Goal: Task Accomplishment & Management: Use online tool/utility

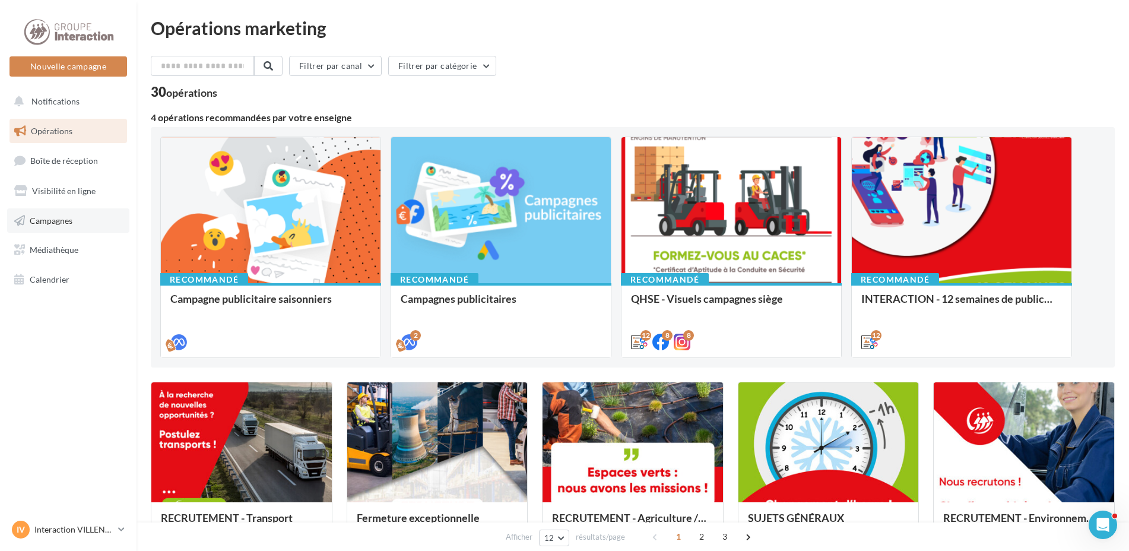
click at [72, 221] on span "Campagnes" at bounding box center [51, 220] width 43 height 10
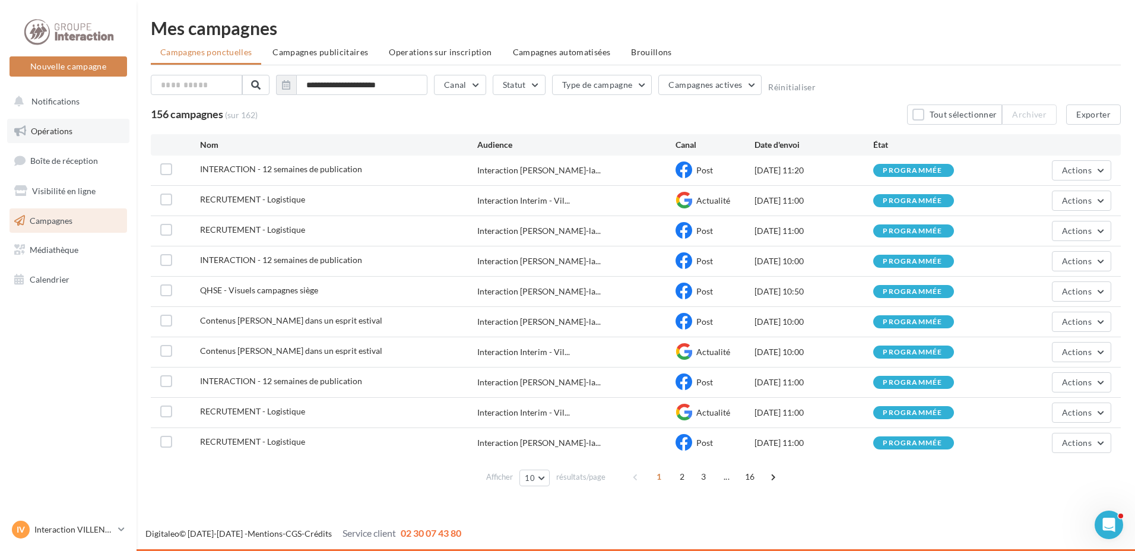
click at [59, 129] on span "Opérations" at bounding box center [52, 131] width 42 height 10
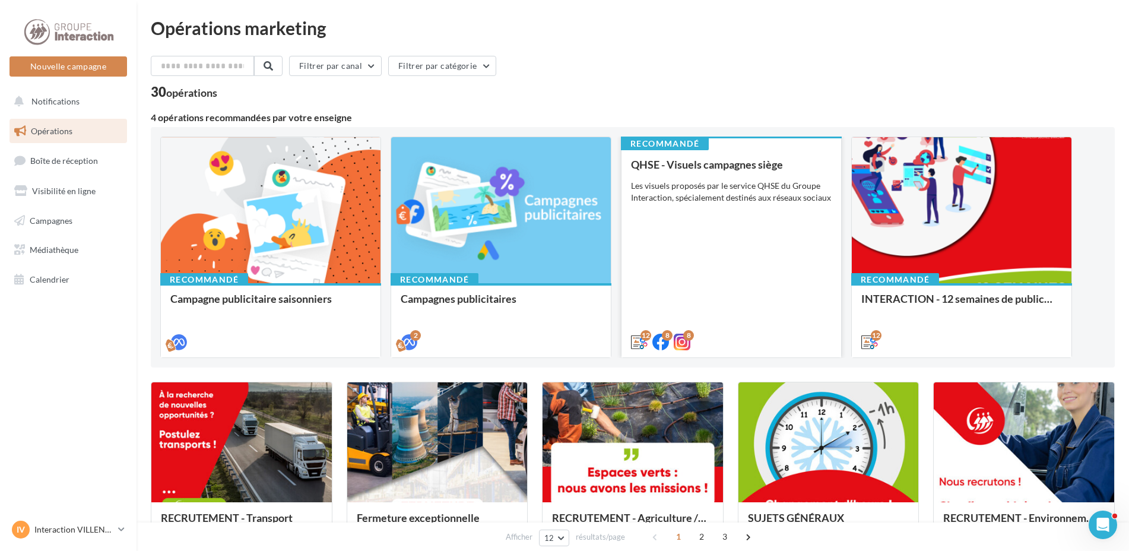
click at [761, 321] on div "QHSE - Visuels campagnes siège Les visuels proposés par le service QHSE du Grou…" at bounding box center [731, 252] width 201 height 188
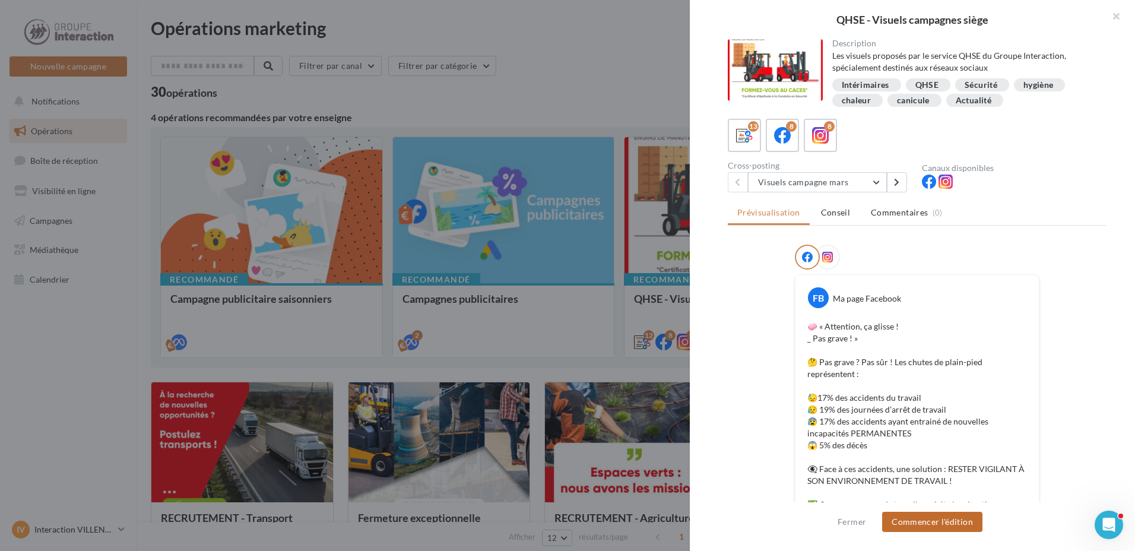
click at [915, 518] on button "Commencer l'édition" at bounding box center [932, 522] width 100 height 20
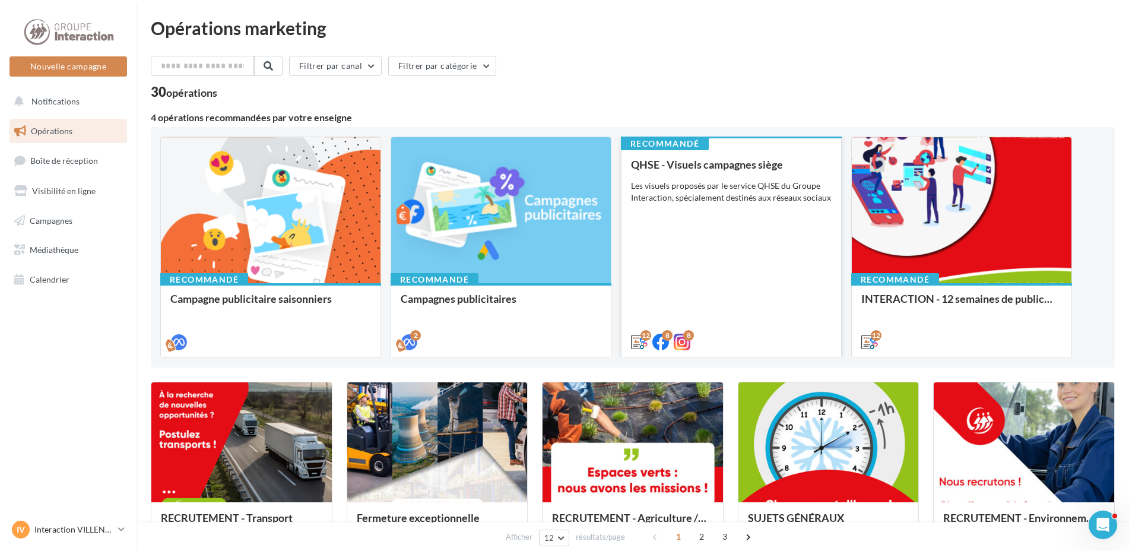
click at [719, 303] on div "QHSE - Visuels campagnes siège Les visuels proposés par le service QHSE du Grou…" at bounding box center [731, 252] width 201 height 188
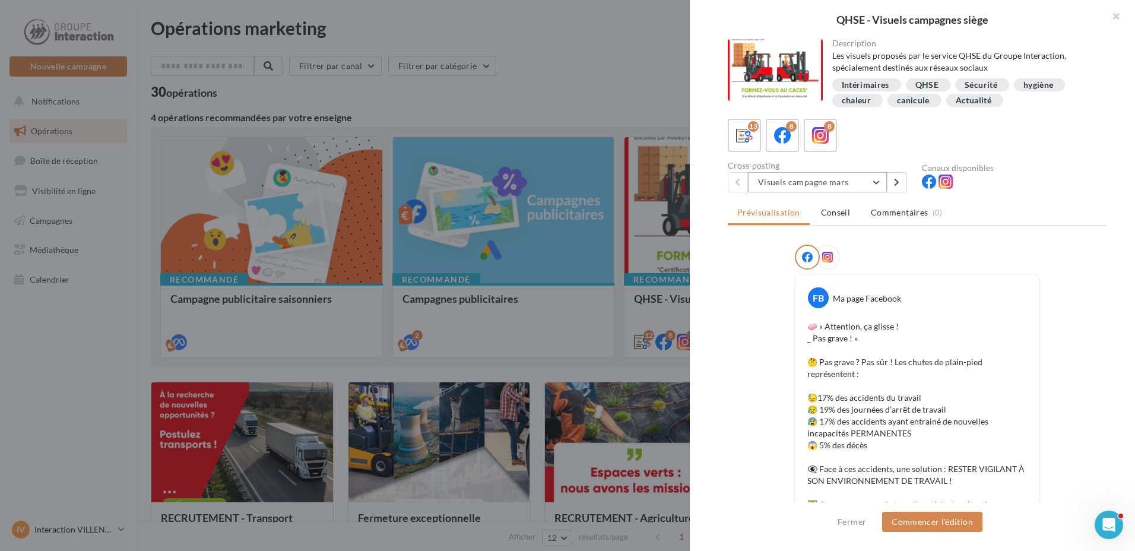
click at [878, 175] on button "Visuels campagne mars" at bounding box center [817, 182] width 139 height 20
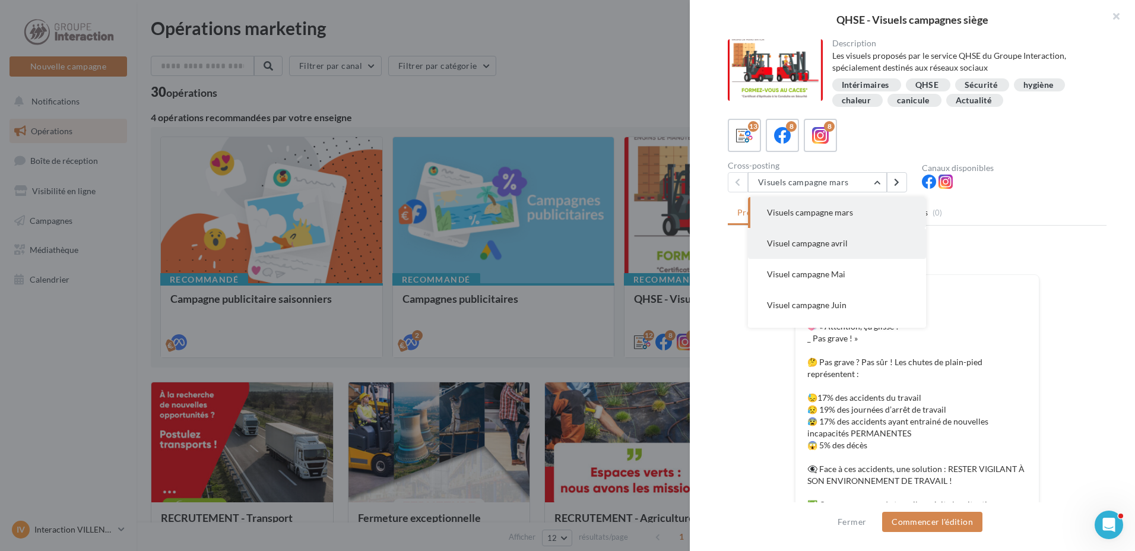
click at [831, 240] on span "Visuel campagne avril" at bounding box center [807, 243] width 81 height 10
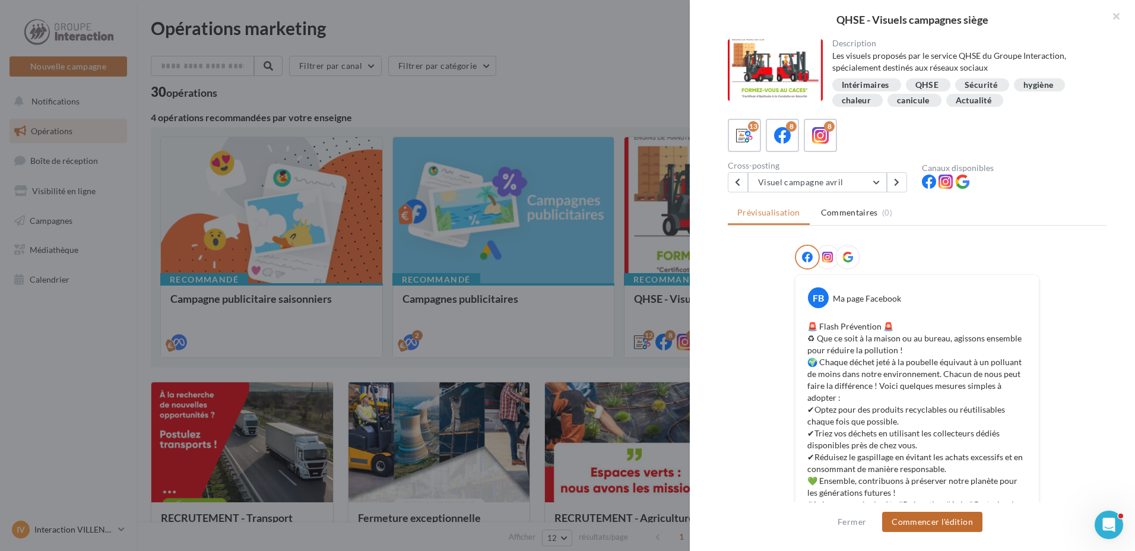
click at [940, 524] on button "Commencer l'édition" at bounding box center [932, 522] width 100 height 20
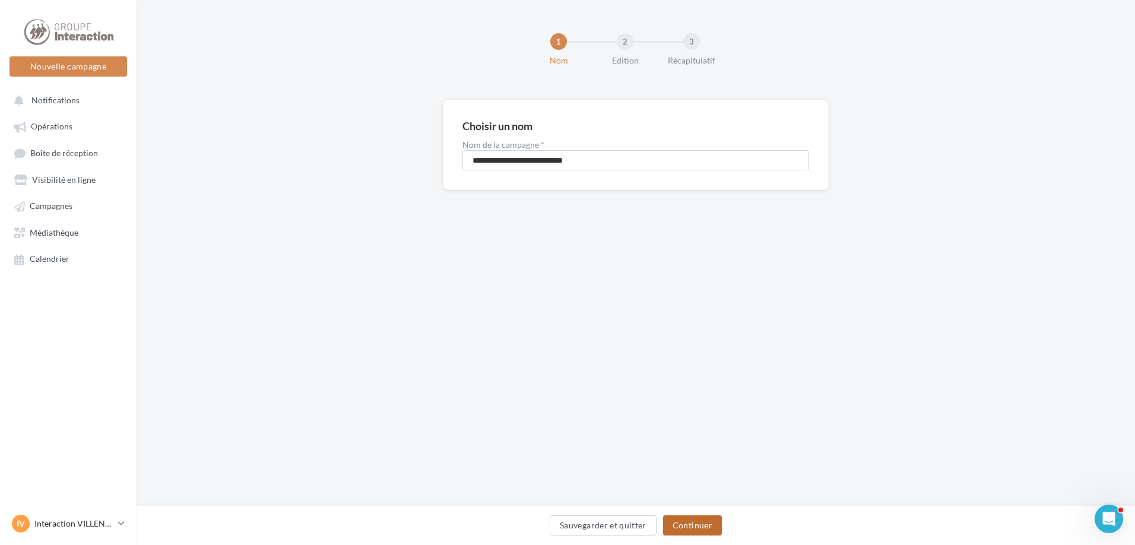
click at [696, 525] on button "Continuer" at bounding box center [692, 525] width 59 height 20
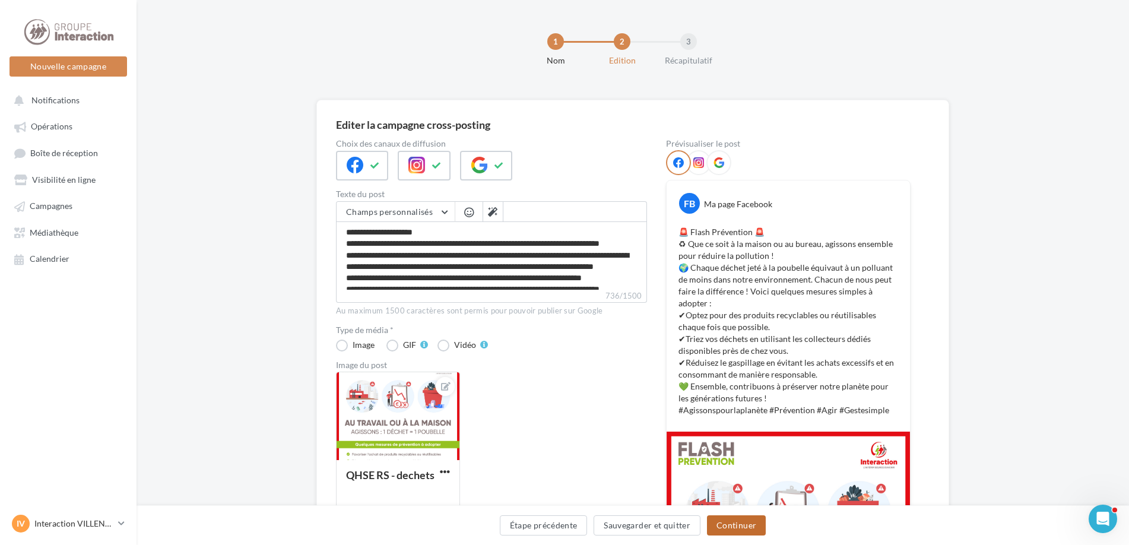
click at [715, 520] on button "Continuer" at bounding box center [736, 525] width 59 height 20
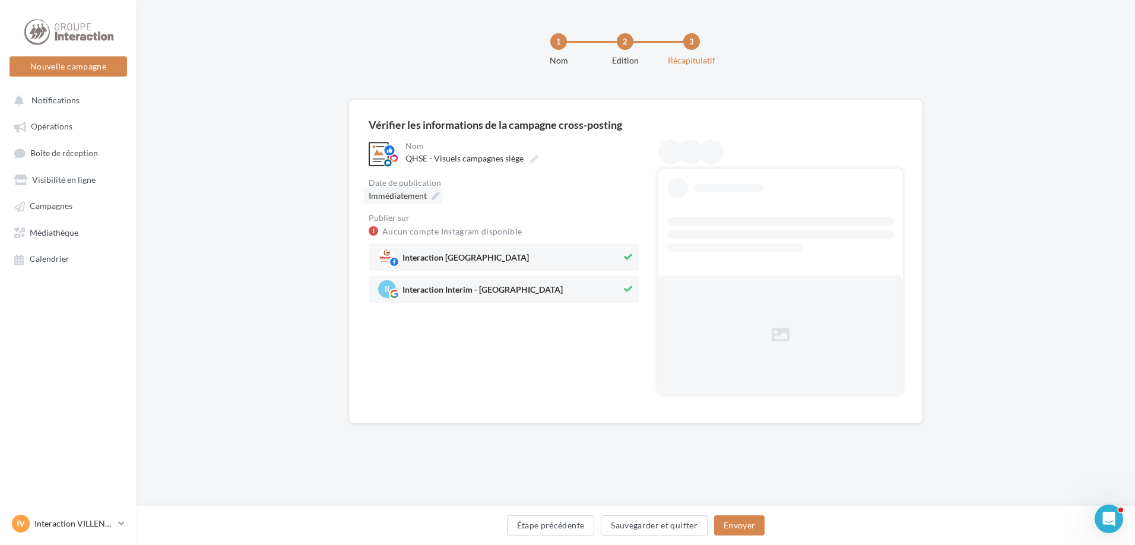
click at [431, 196] on icon at bounding box center [435, 196] width 8 height 8
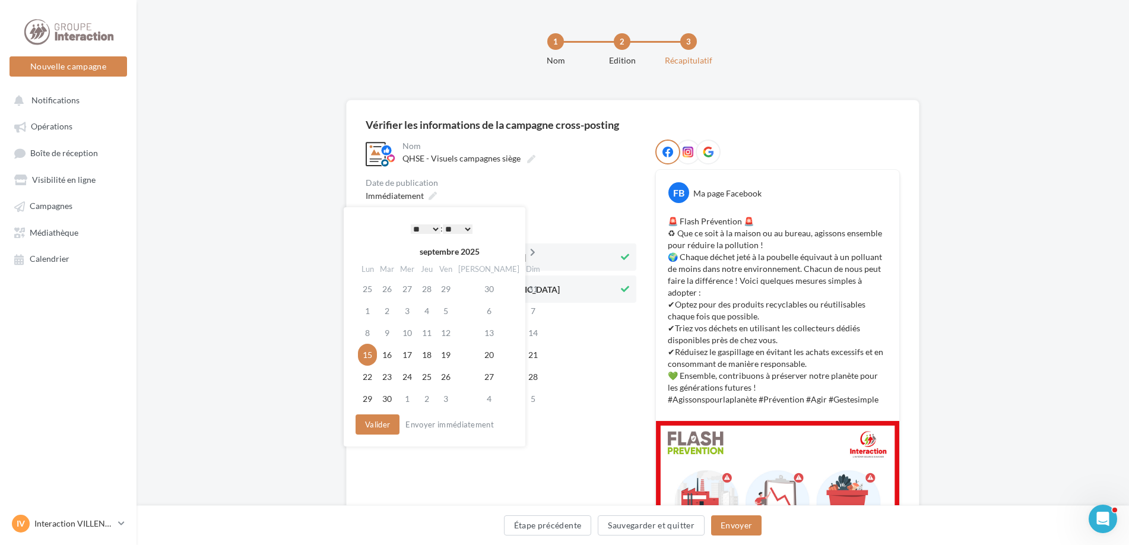
click at [525, 255] on icon at bounding box center [532, 252] width 15 height 8
click at [369, 315] on td "6" at bounding box center [365, 311] width 21 height 22
click at [368, 426] on button "Valider" at bounding box center [375, 424] width 44 height 20
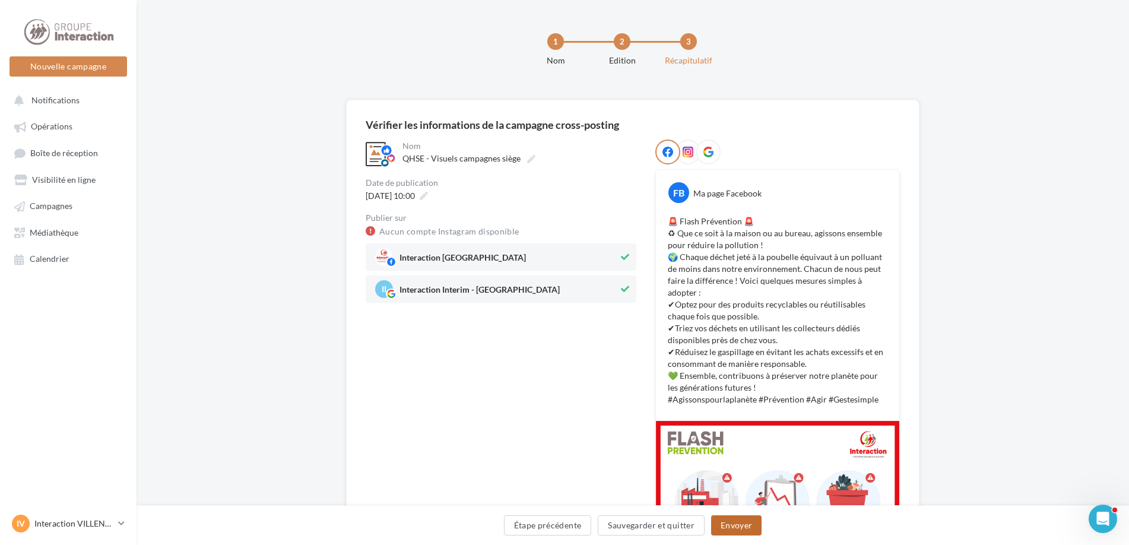
click at [734, 532] on button "Envoyer" at bounding box center [736, 525] width 50 height 20
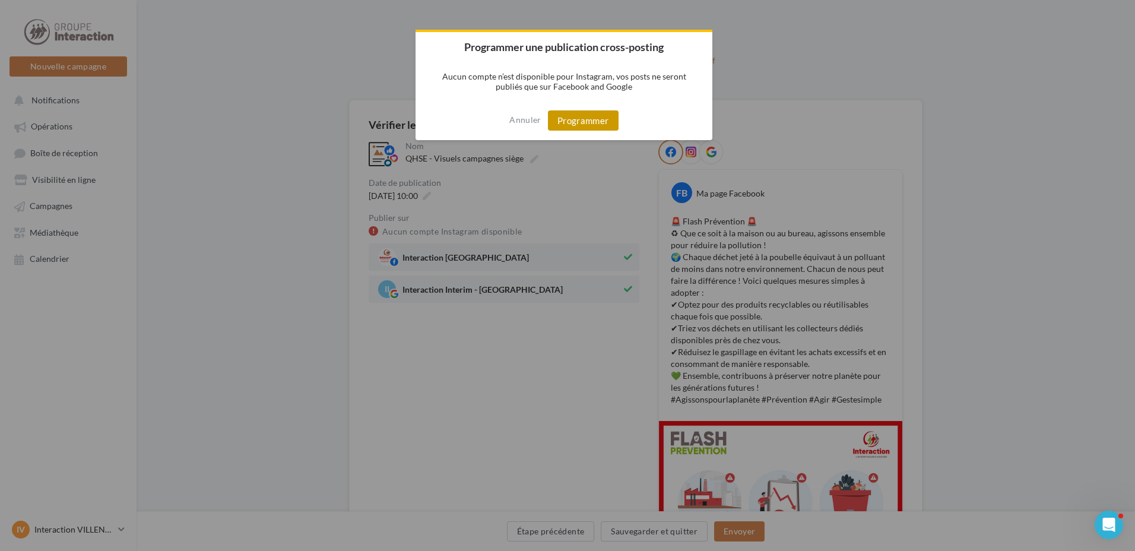
click at [588, 116] on button "Programmer" at bounding box center [583, 120] width 71 height 20
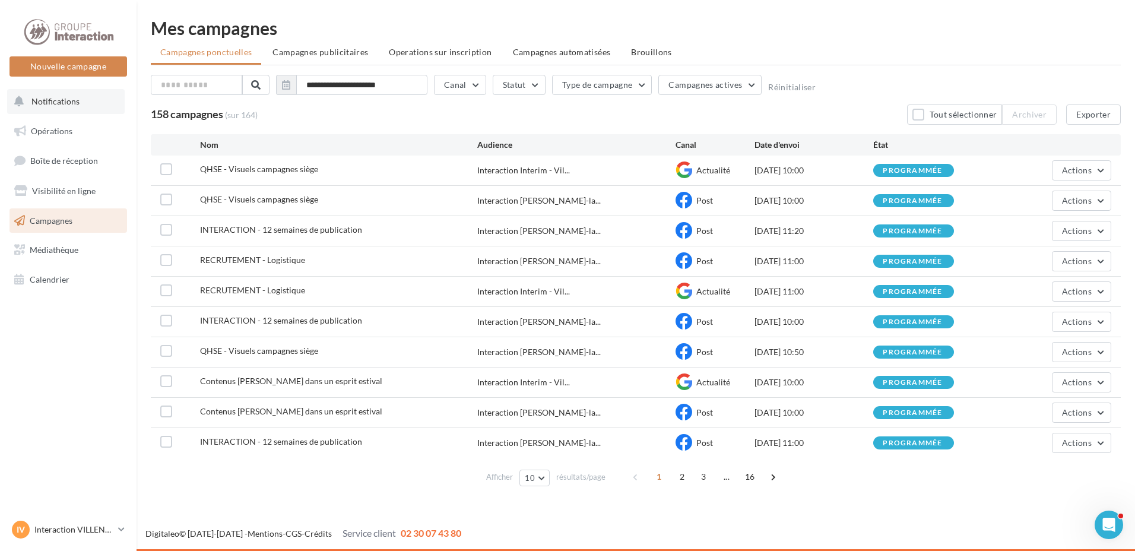
click at [77, 94] on button "Notifications" at bounding box center [66, 101] width 118 height 25
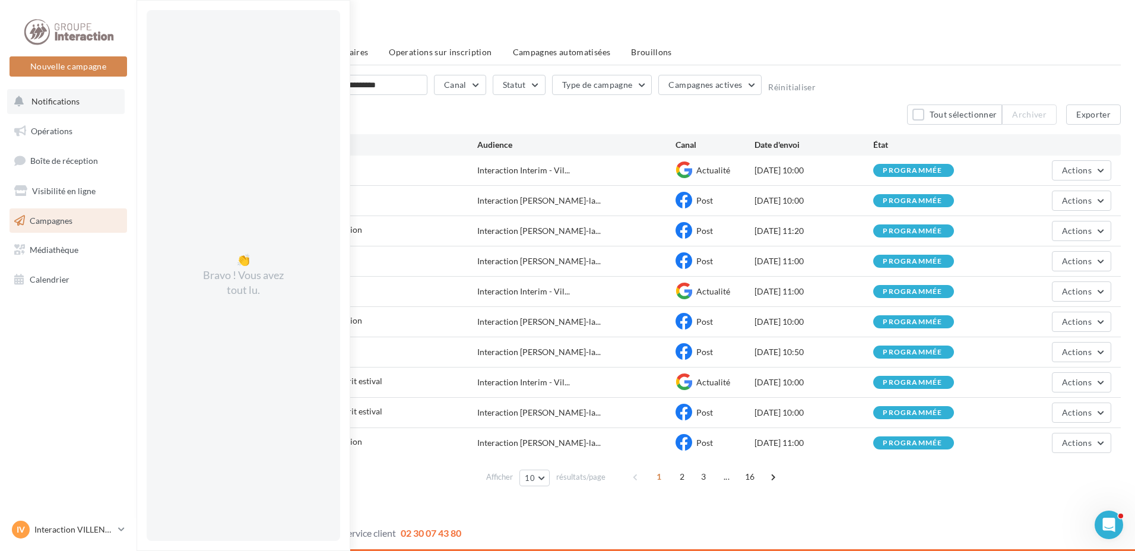
click at [67, 109] on button "Notifications 👏 Bravo ! Vous avez tout lu." at bounding box center [66, 101] width 118 height 25
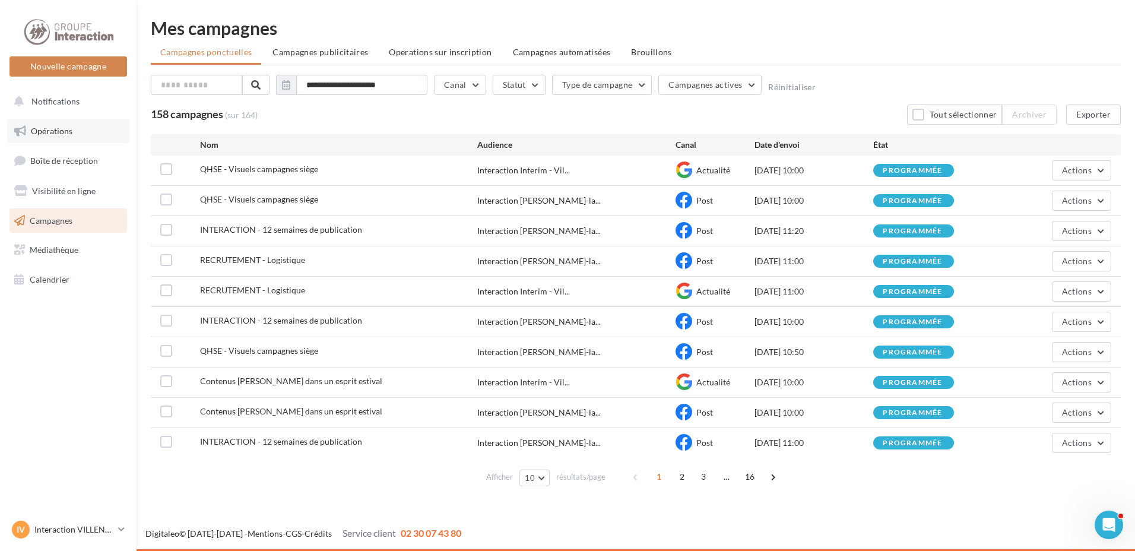
click at [65, 126] on span "Opérations" at bounding box center [52, 131] width 42 height 10
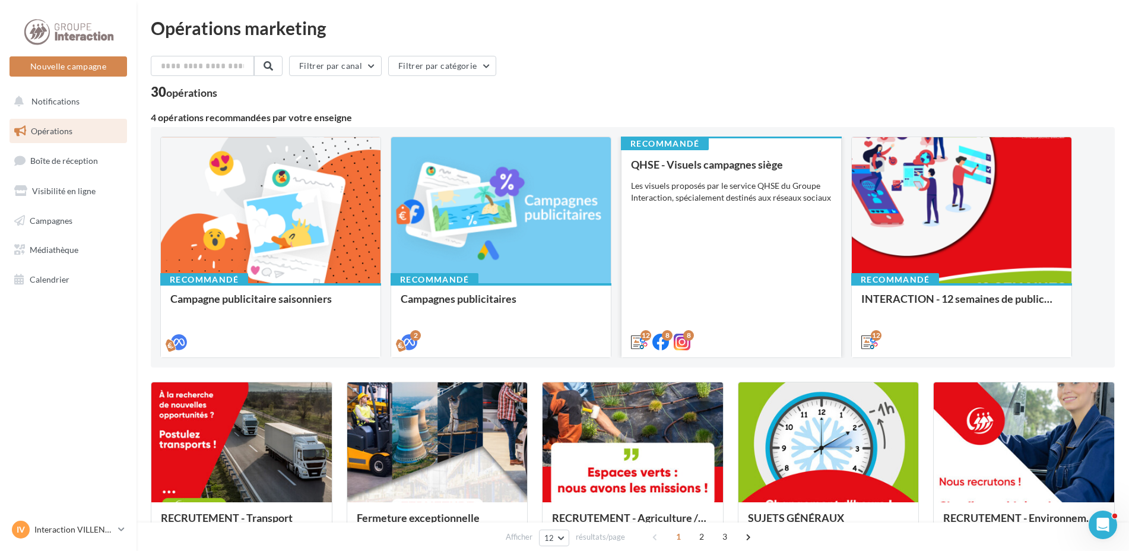
click at [728, 312] on div "QHSE - Visuels campagnes siège Les visuels proposés par le service QHSE du Grou…" at bounding box center [731, 252] width 201 height 188
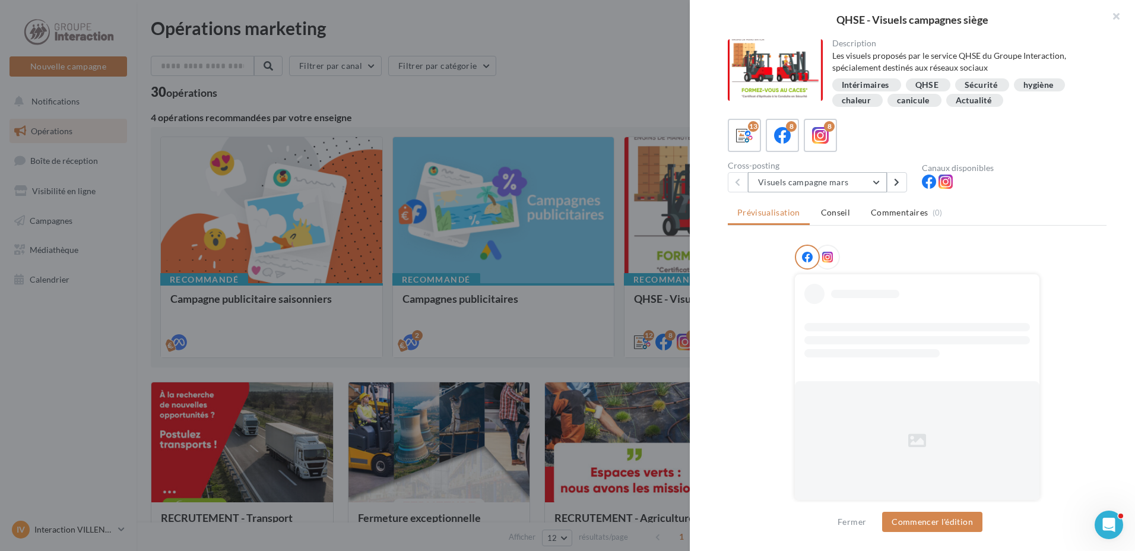
click at [880, 183] on button "Visuels campagne mars" at bounding box center [817, 182] width 139 height 20
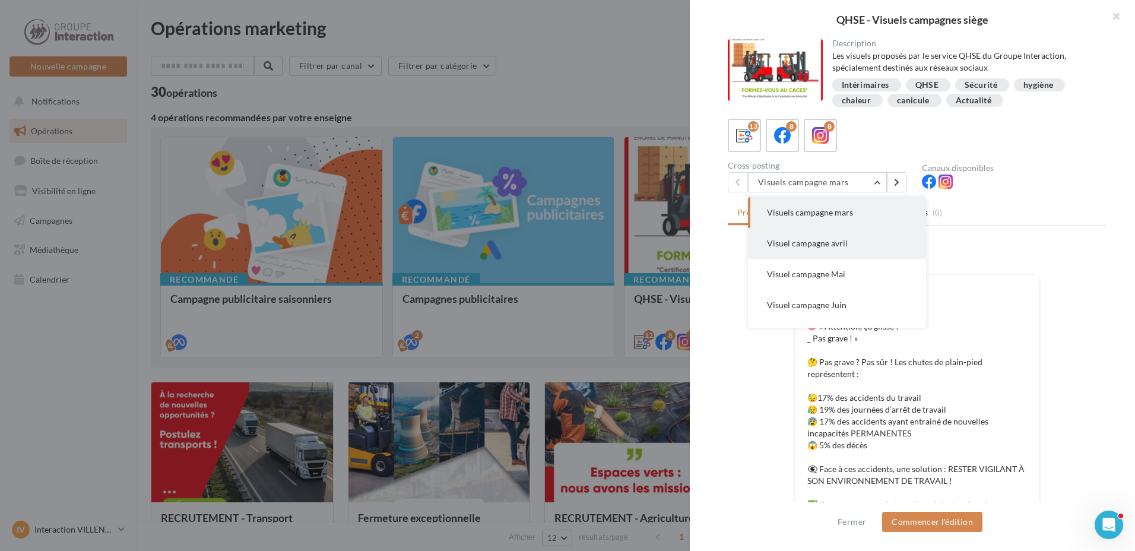
click at [855, 236] on button "Visuel campagne avril" at bounding box center [837, 243] width 178 height 31
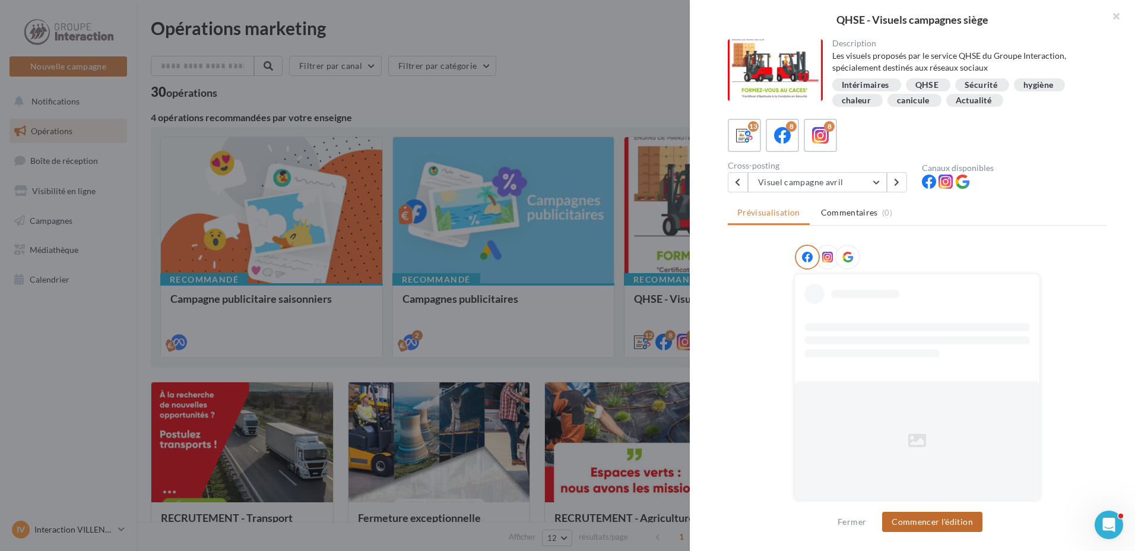
click at [937, 523] on button "Commencer l'édition" at bounding box center [932, 522] width 100 height 20
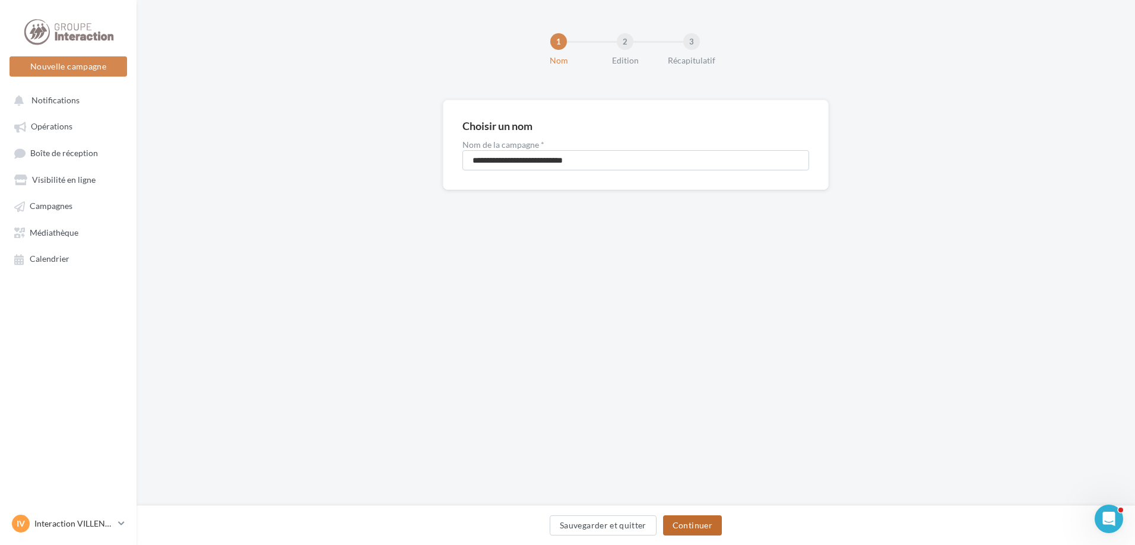
click at [687, 522] on button "Continuer" at bounding box center [692, 525] width 59 height 20
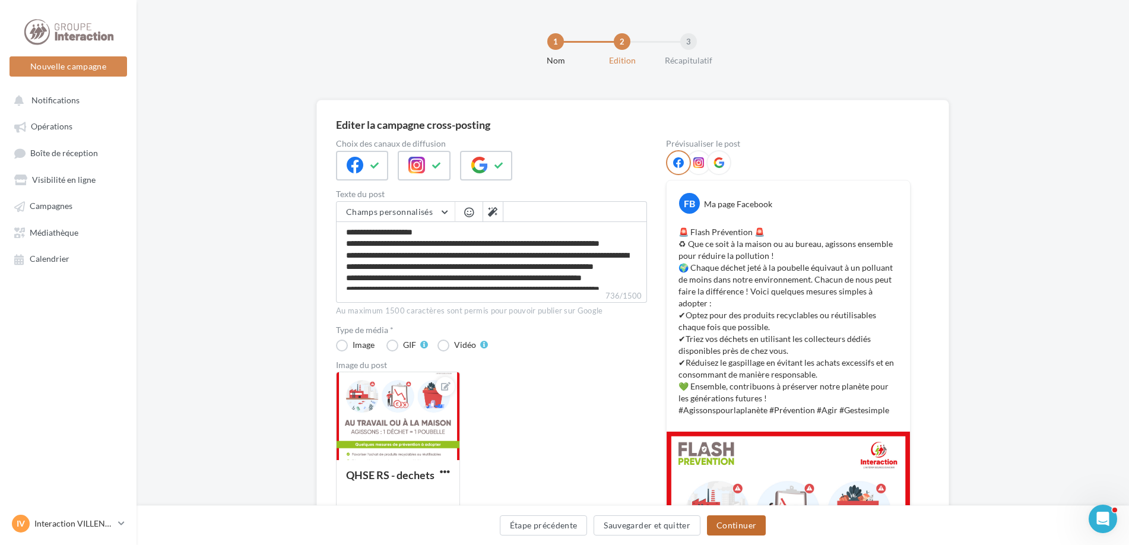
click at [718, 526] on button "Continuer" at bounding box center [736, 525] width 59 height 20
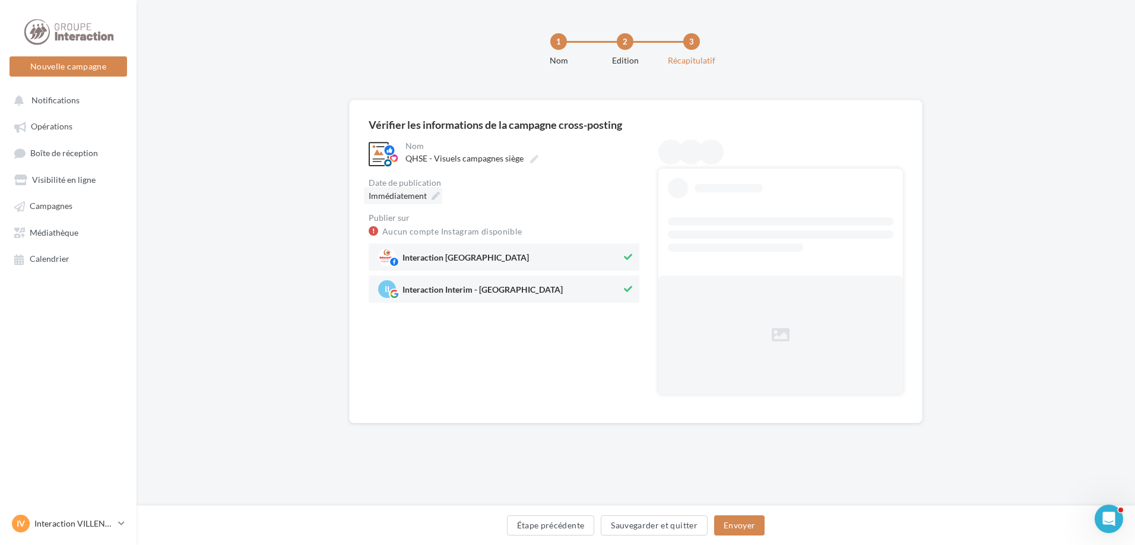
click at [436, 196] on icon at bounding box center [435, 196] width 8 height 8
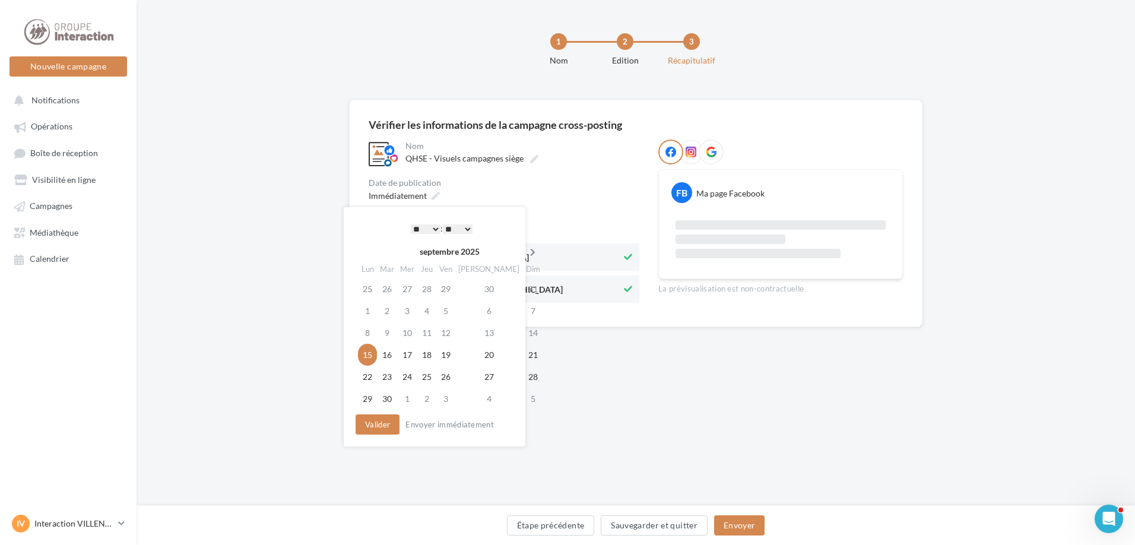
click at [525, 255] on icon at bounding box center [532, 252] width 15 height 8
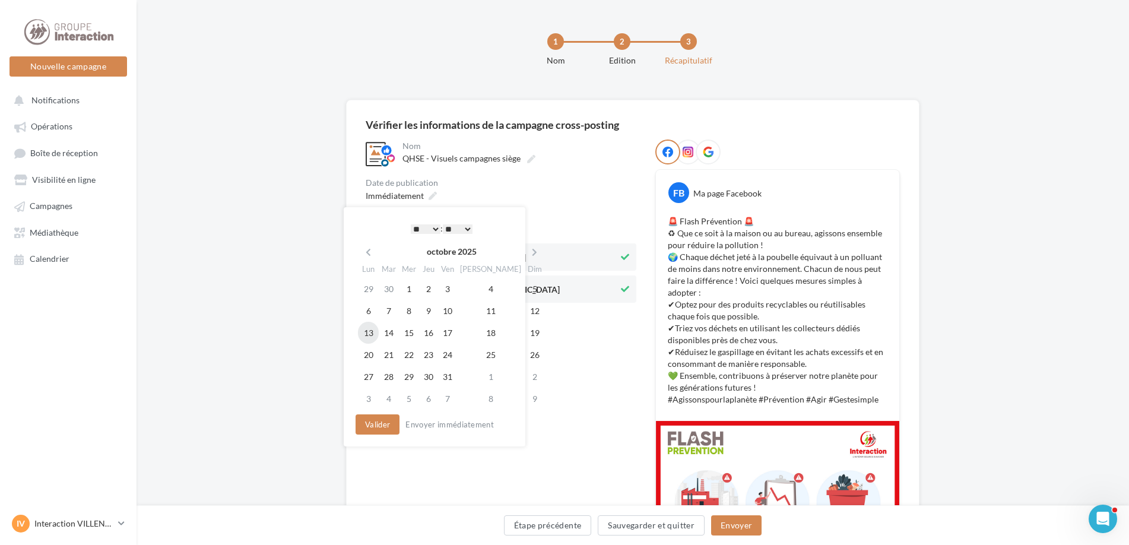
click at [374, 334] on td "13" at bounding box center [368, 333] width 21 height 22
click at [385, 426] on button "Valider" at bounding box center [375, 424] width 44 height 20
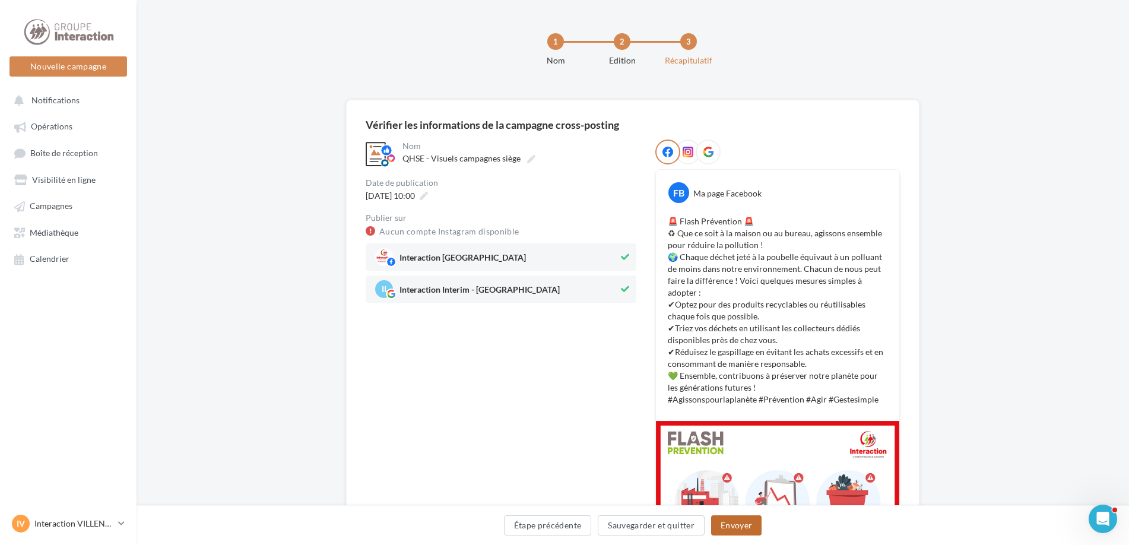
click at [728, 525] on button "Envoyer" at bounding box center [736, 525] width 50 height 20
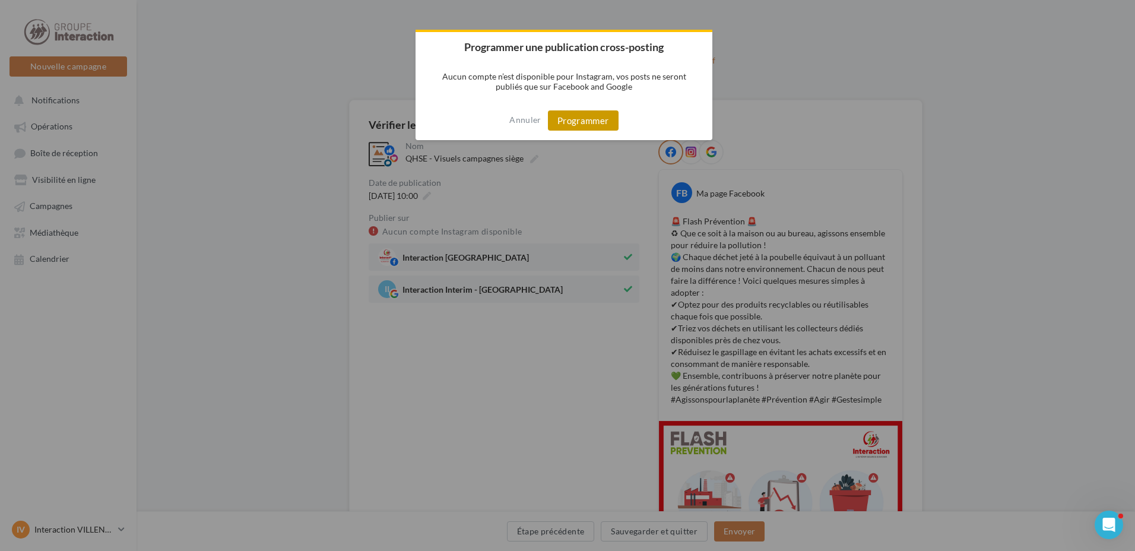
click at [592, 120] on button "Programmer" at bounding box center [583, 120] width 71 height 20
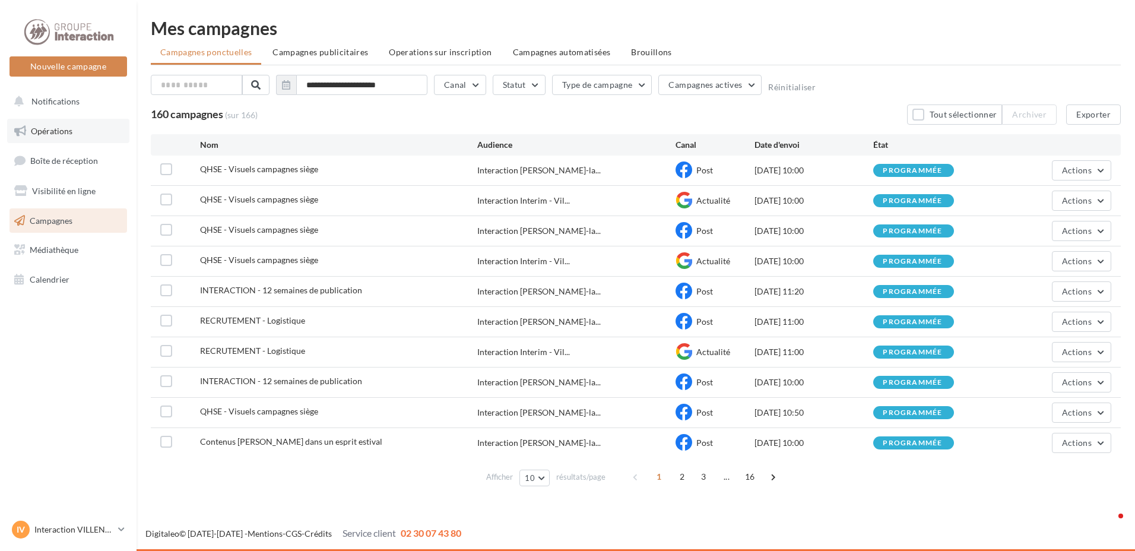
click at [85, 129] on link "Opérations" at bounding box center [68, 131] width 122 height 25
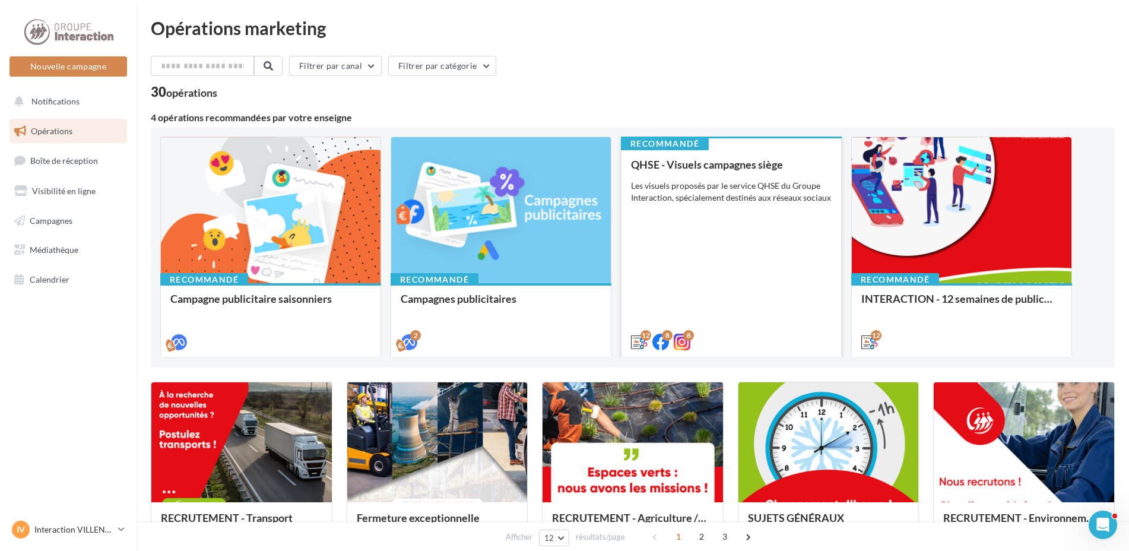
click at [806, 324] on div "12 8 8" at bounding box center [731, 340] width 220 height 33
click at [752, 331] on div "12 8 8" at bounding box center [731, 340] width 220 height 33
click at [773, 309] on div "QHSE - Visuels campagnes siège Les visuels proposés par le service QHSE du Grou…" at bounding box center [731, 252] width 201 height 188
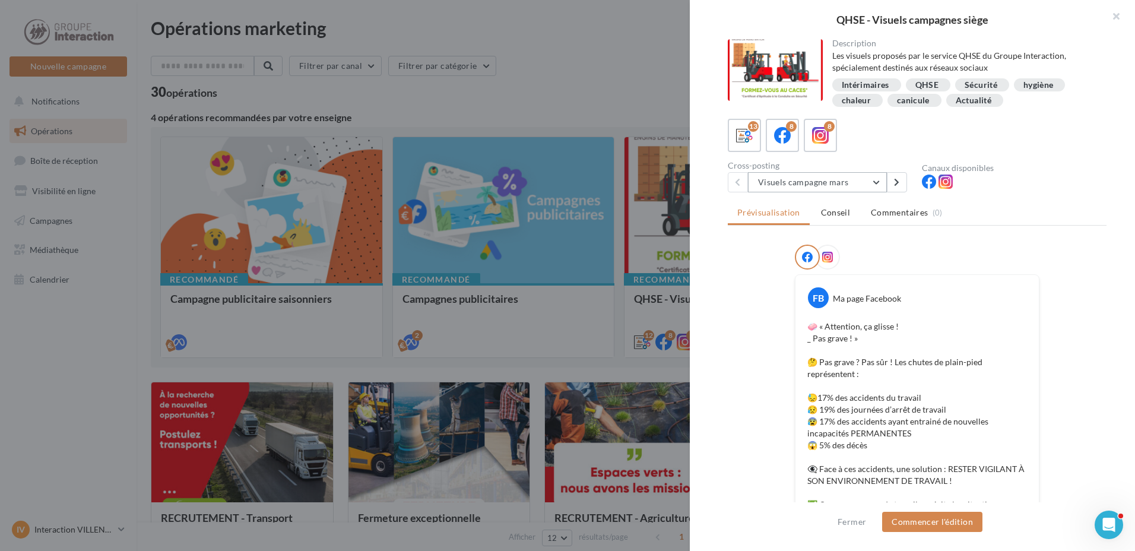
click at [878, 176] on button "Visuels campagne mars" at bounding box center [817, 182] width 139 height 20
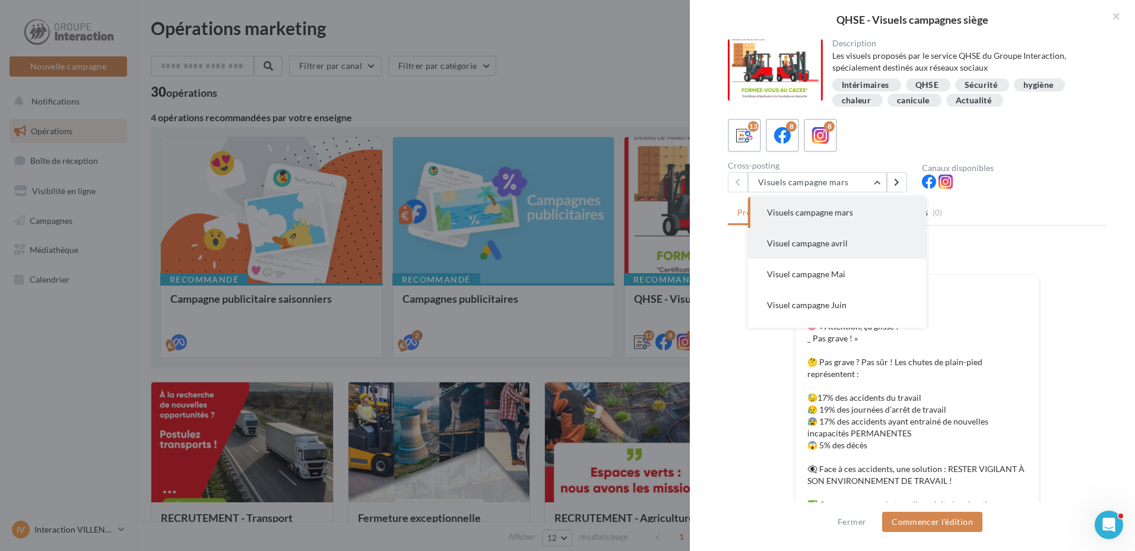
click at [872, 246] on button "Visuel campagne avril" at bounding box center [837, 243] width 178 height 31
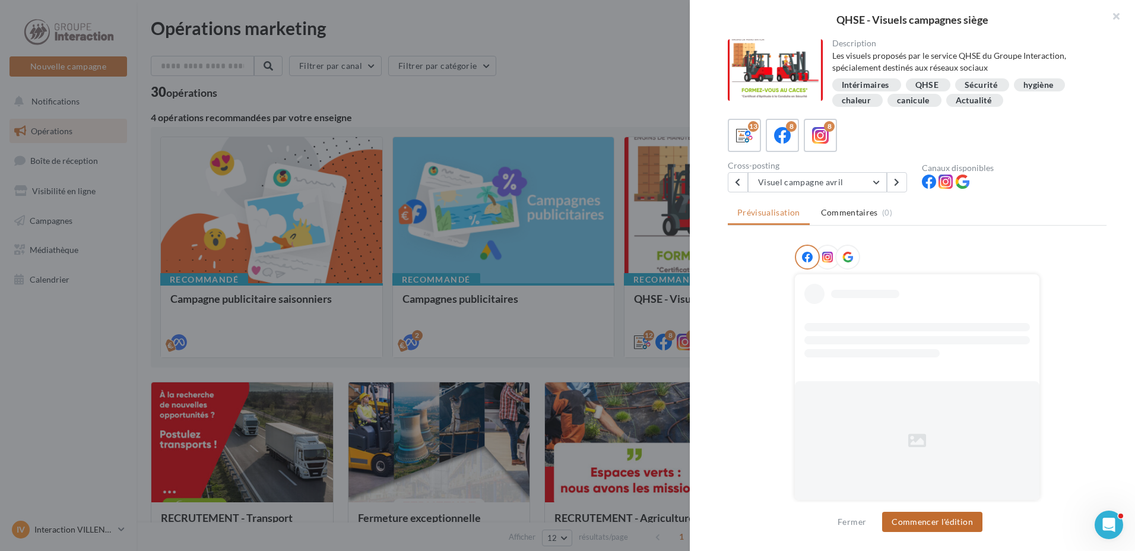
click at [922, 518] on button "Commencer l'édition" at bounding box center [932, 522] width 100 height 20
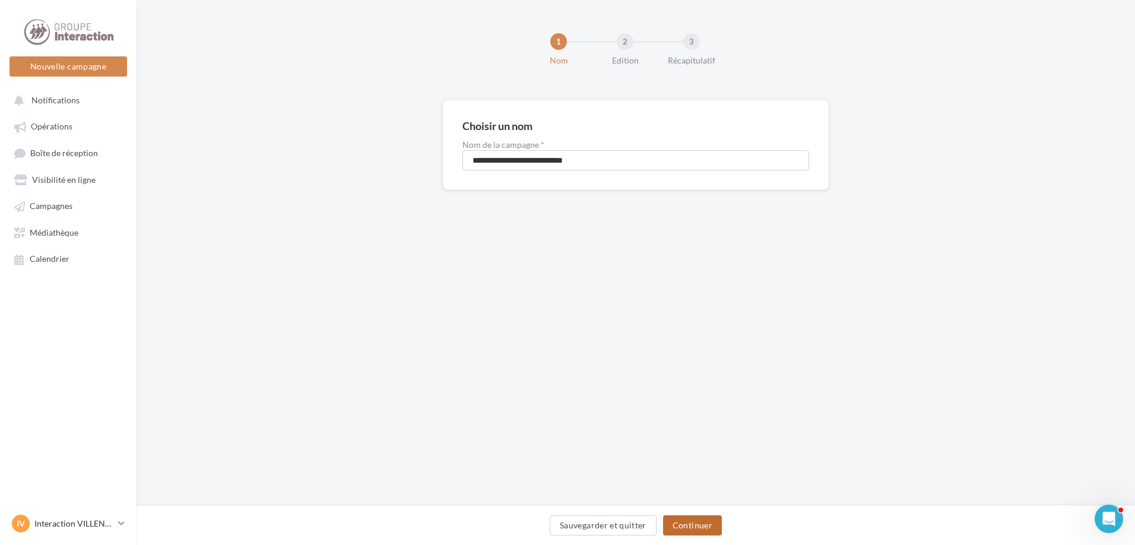
click at [709, 529] on button "Continuer" at bounding box center [692, 525] width 59 height 20
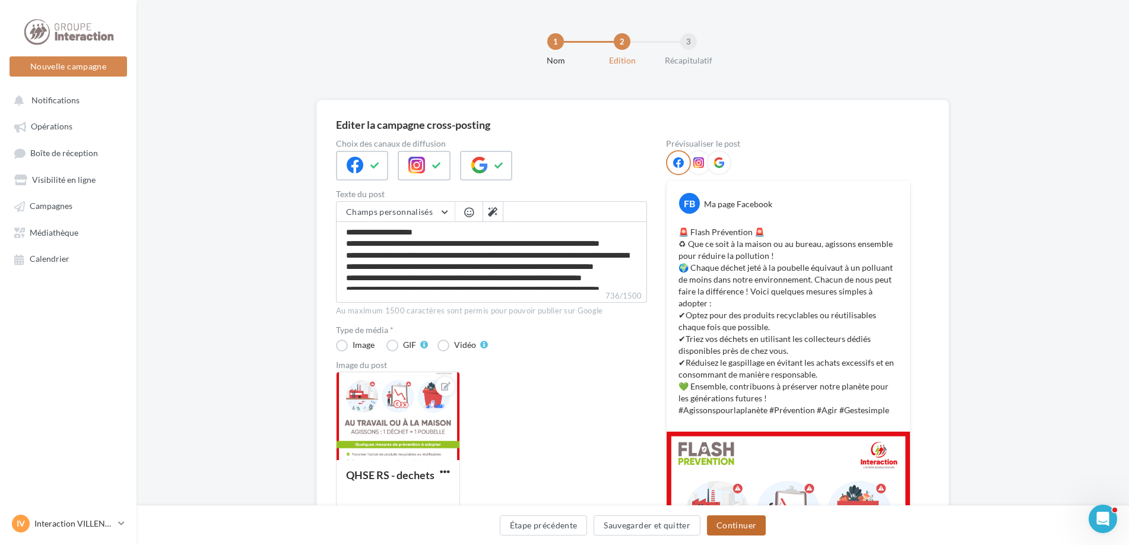
click at [744, 532] on button "Continuer" at bounding box center [736, 525] width 59 height 20
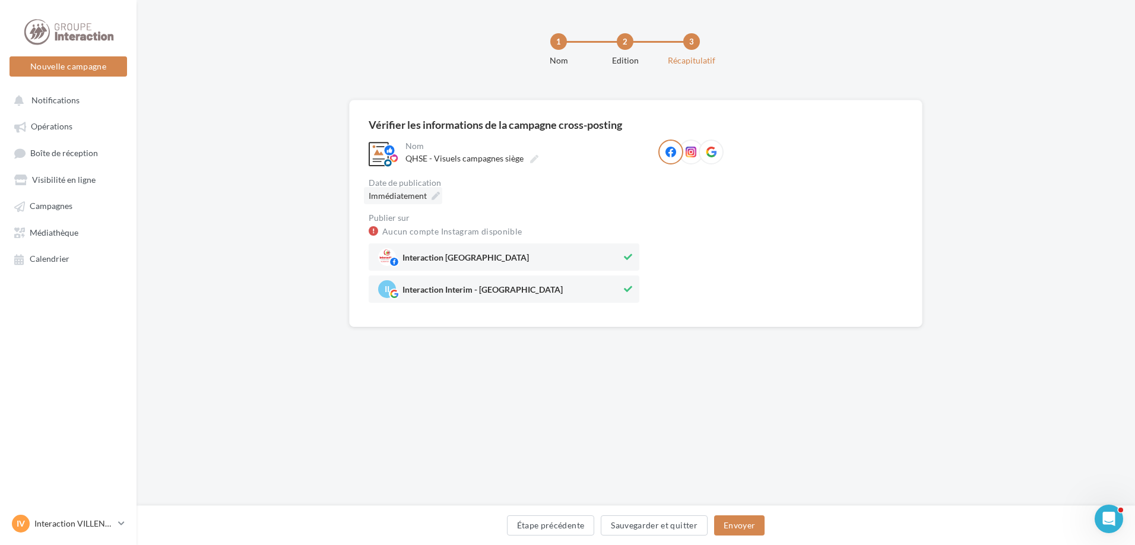
click at [437, 195] on icon at bounding box center [435, 196] width 8 height 8
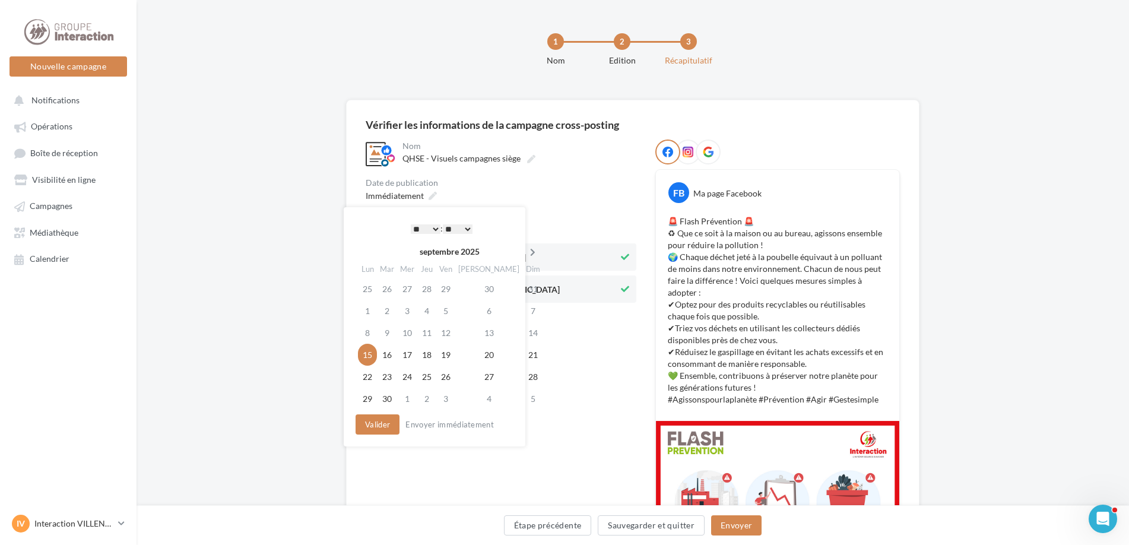
click at [525, 252] on icon at bounding box center [532, 252] width 15 height 8
click at [364, 360] on td "20" at bounding box center [365, 355] width 21 height 22
click at [366, 432] on button "Valider" at bounding box center [375, 424] width 44 height 20
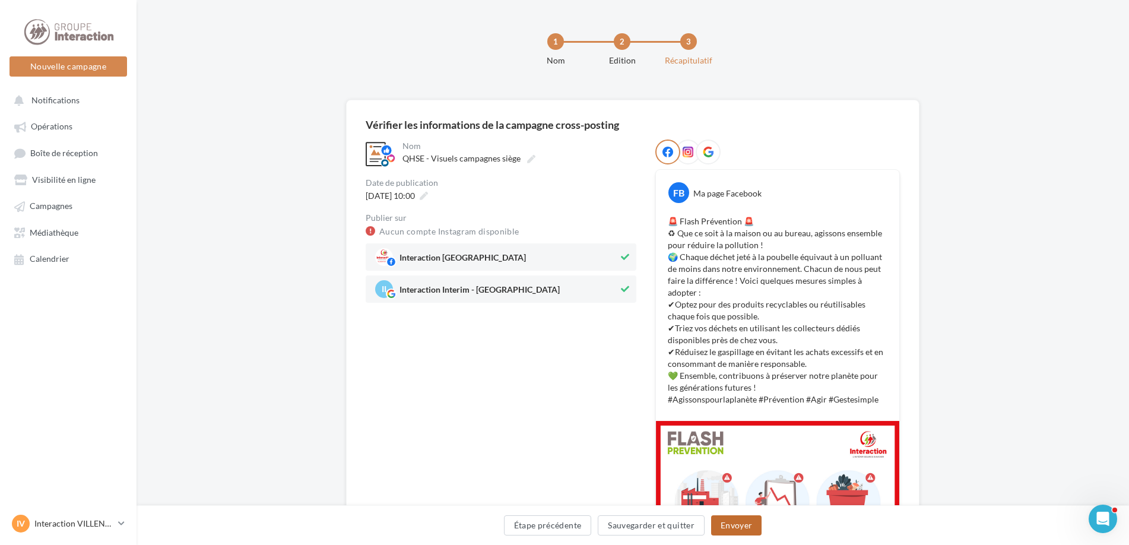
click at [744, 522] on button "Envoyer" at bounding box center [736, 525] width 50 height 20
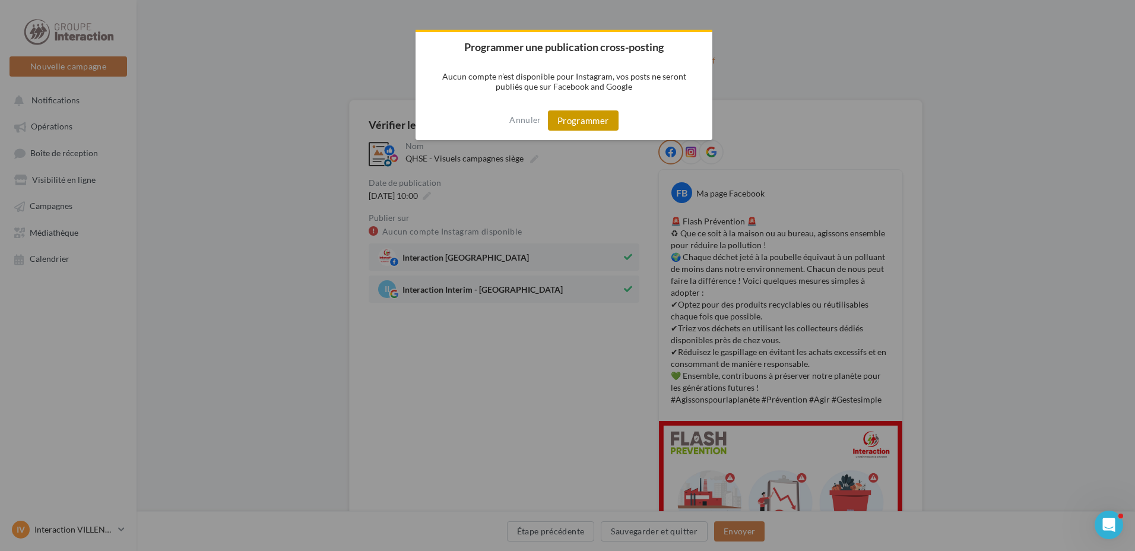
click at [581, 116] on button "Programmer" at bounding box center [583, 120] width 71 height 20
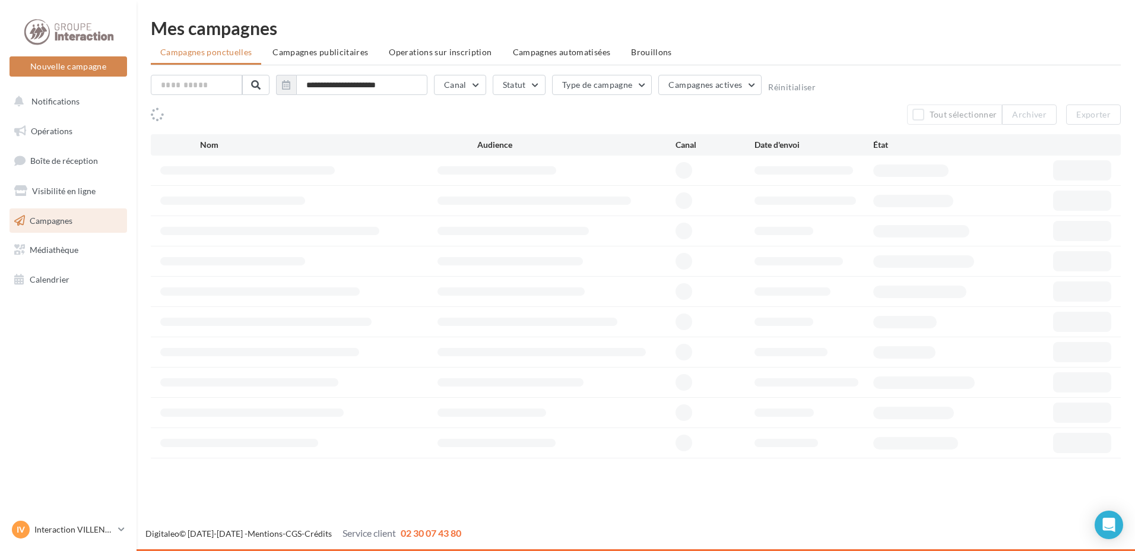
click at [60, 129] on span "Opérations" at bounding box center [52, 131] width 42 height 10
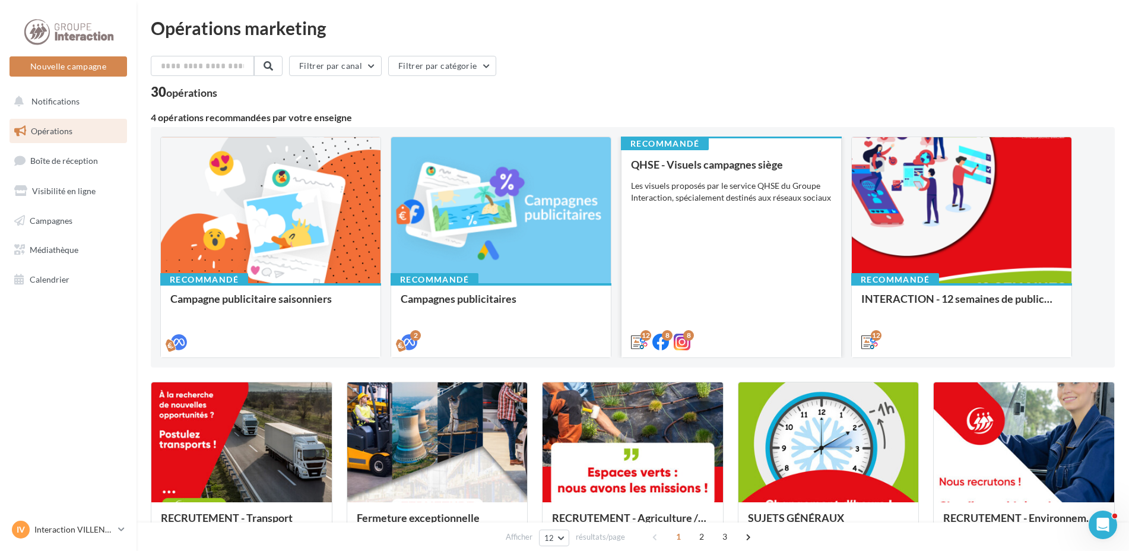
click at [694, 296] on div "QHSE - Visuels campagnes siège Les visuels proposés par le service QHSE du Grou…" at bounding box center [731, 252] width 201 height 188
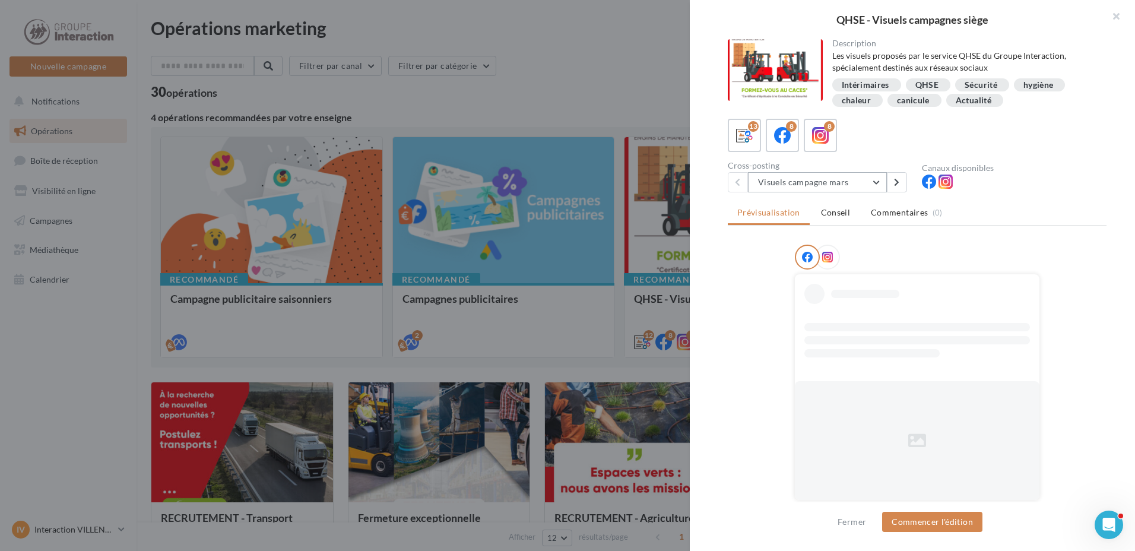
click at [878, 178] on button "Visuels campagne mars" at bounding box center [817, 182] width 139 height 20
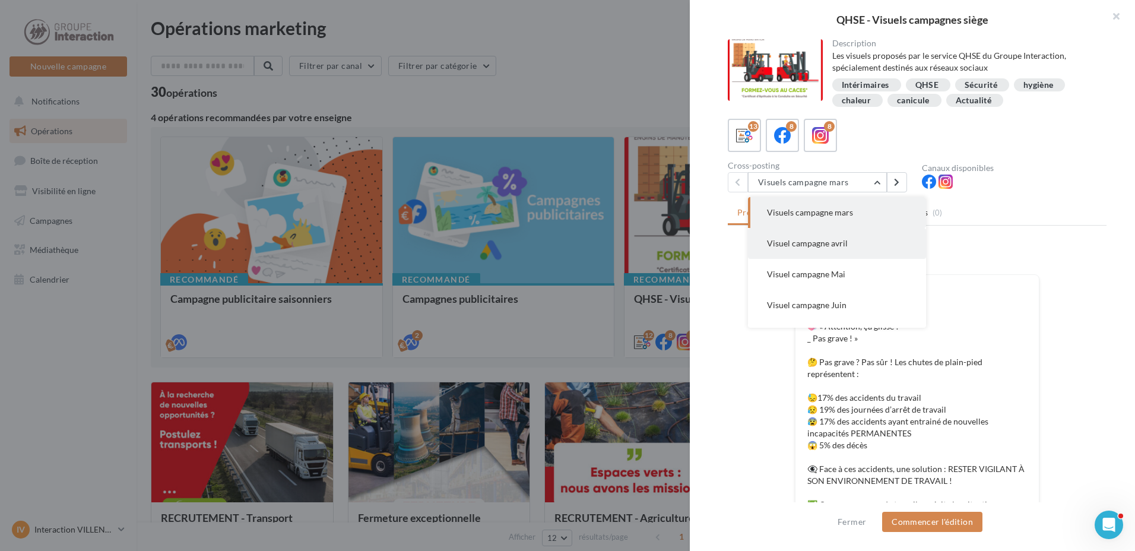
click at [867, 250] on button "Visuel campagne avril" at bounding box center [837, 243] width 178 height 31
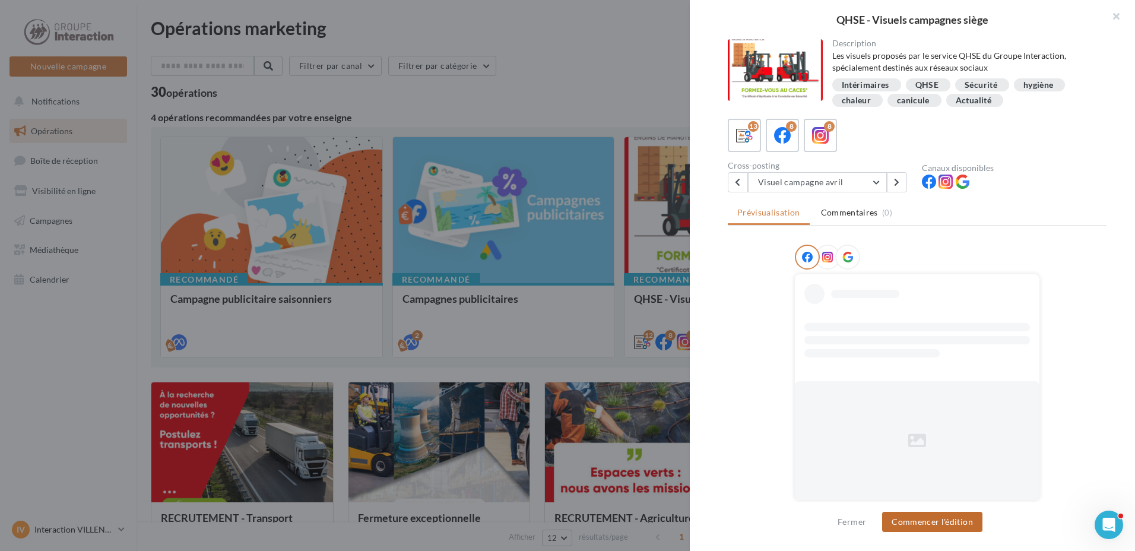
click at [931, 524] on button "Commencer l'édition" at bounding box center [932, 522] width 100 height 20
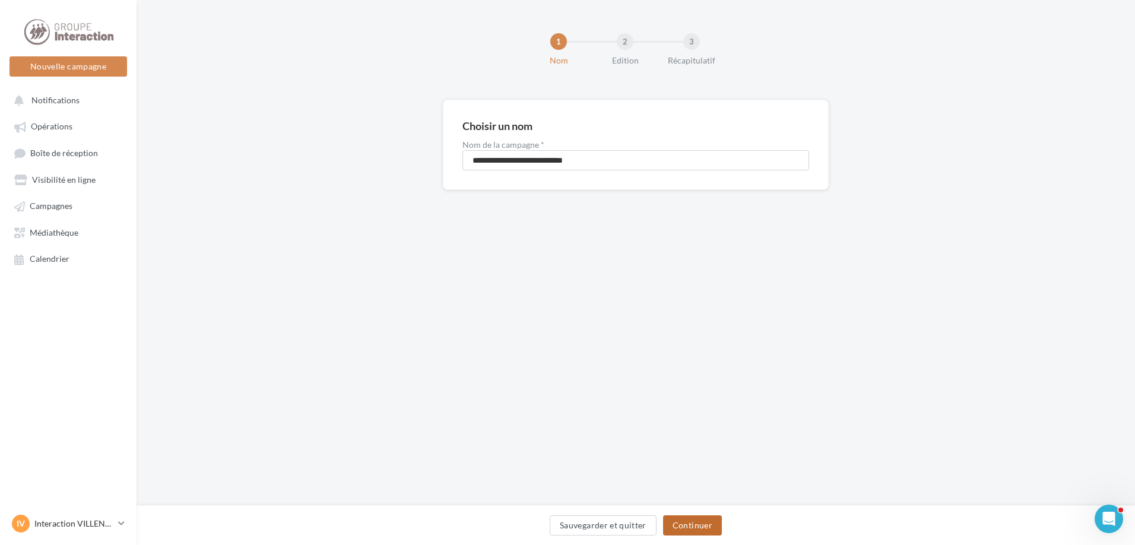
click at [714, 523] on button "Continuer" at bounding box center [692, 525] width 59 height 20
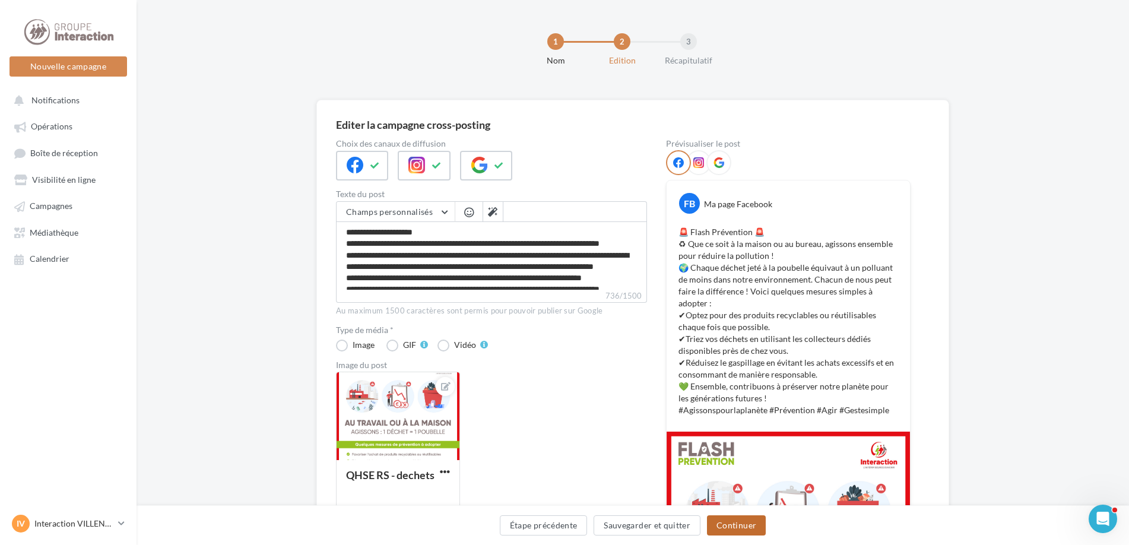
click at [740, 522] on button "Continuer" at bounding box center [736, 525] width 59 height 20
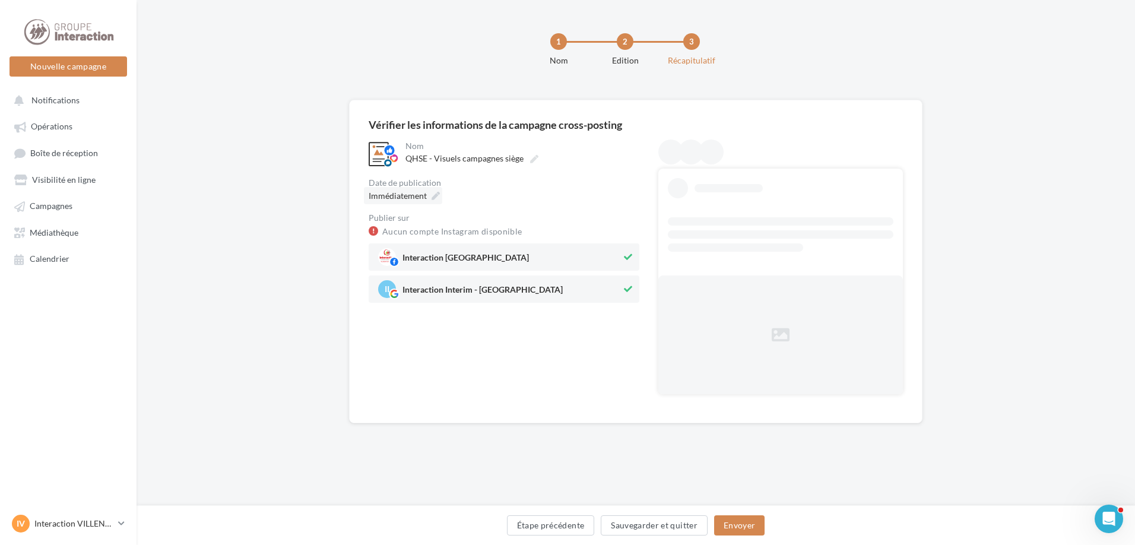
click at [430, 195] on div "Immédiatement" at bounding box center [403, 195] width 78 height 17
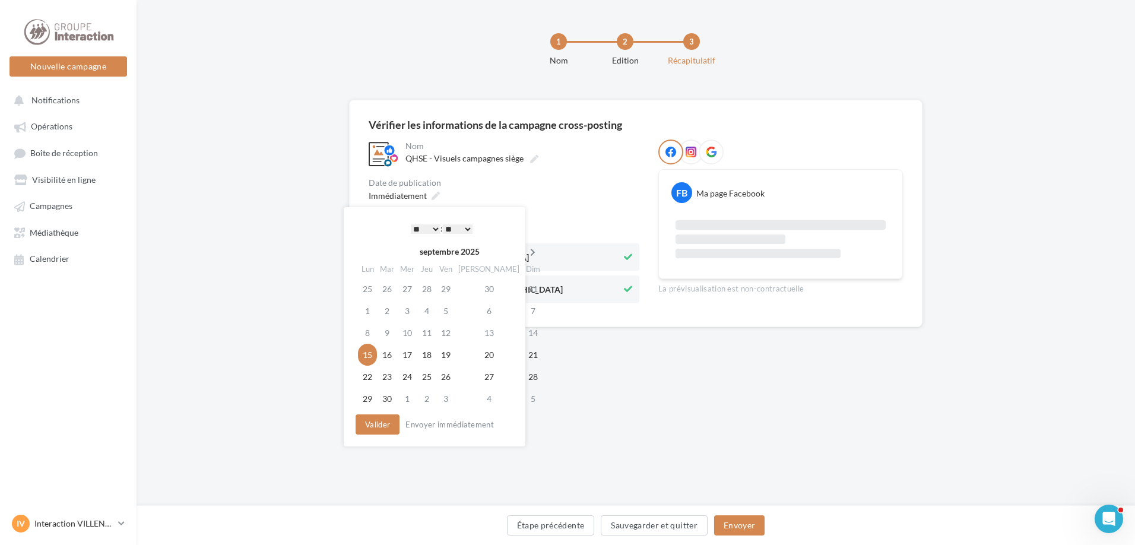
click at [522, 247] on th at bounding box center [532, 252] width 21 height 18
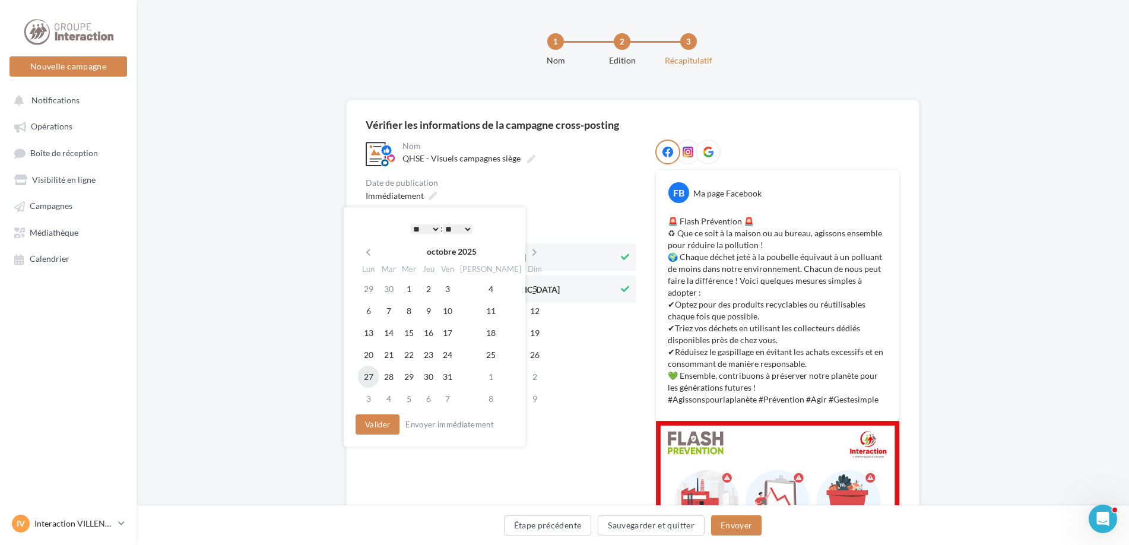
click at [369, 371] on td "27" at bounding box center [368, 377] width 21 height 22
click at [372, 428] on button "Valider" at bounding box center [375, 424] width 44 height 20
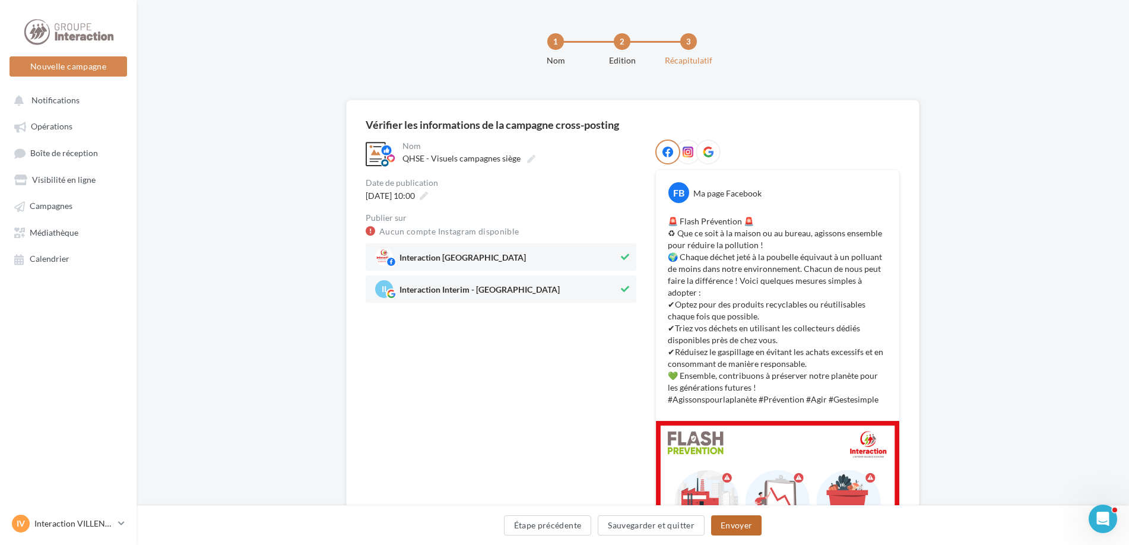
click at [729, 521] on button "Envoyer" at bounding box center [736, 525] width 50 height 20
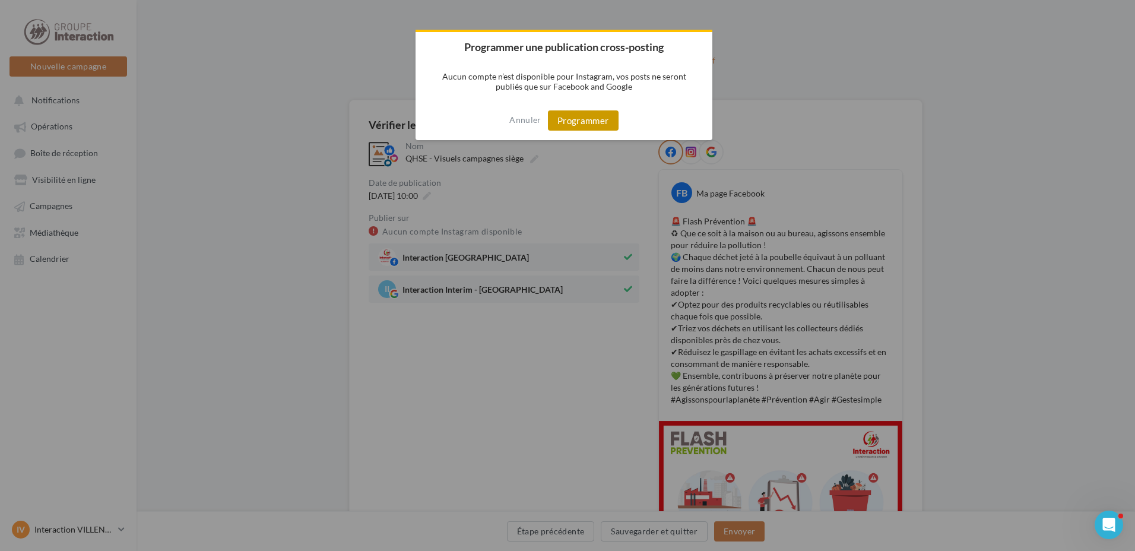
click at [611, 123] on button "Programmer" at bounding box center [583, 120] width 71 height 20
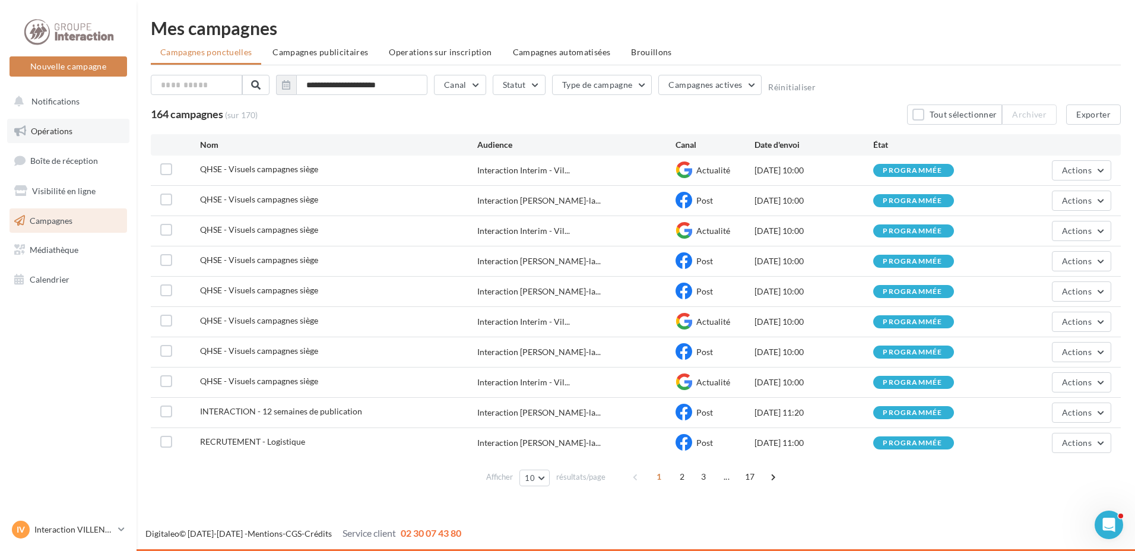
click at [75, 127] on link "Opérations" at bounding box center [68, 131] width 122 height 25
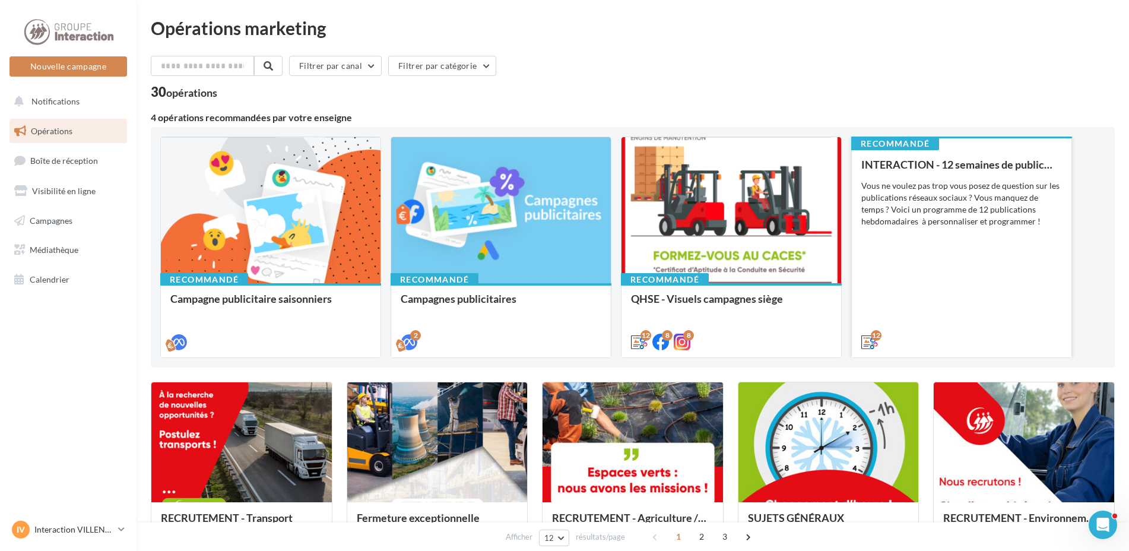
click at [955, 297] on div "INTERACTION - 12 semaines de publication Vous ne voulez pas trop vous posez de …" at bounding box center [961, 252] width 201 height 188
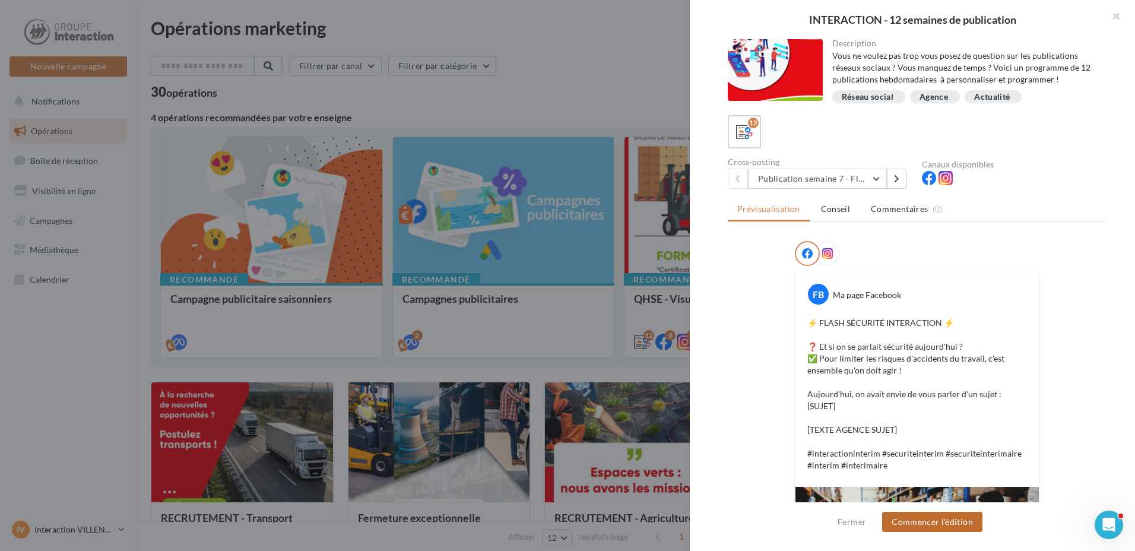
click at [954, 516] on button "Commencer l'édition" at bounding box center [932, 522] width 100 height 20
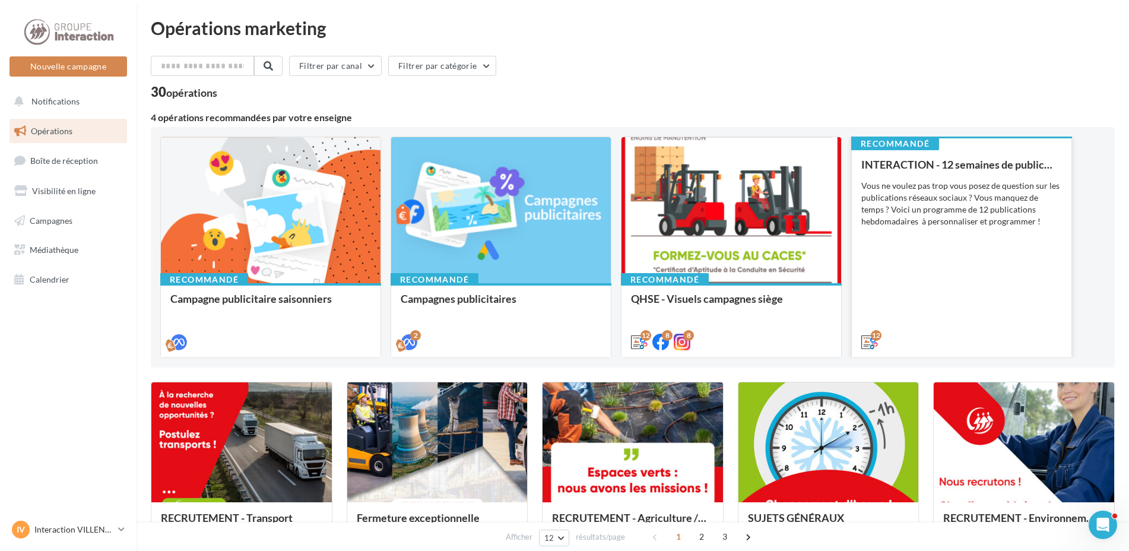
click at [897, 310] on div "INTERACTION - 12 semaines de publication Vous ne voulez pas trop vous posez de …" at bounding box center [961, 252] width 201 height 188
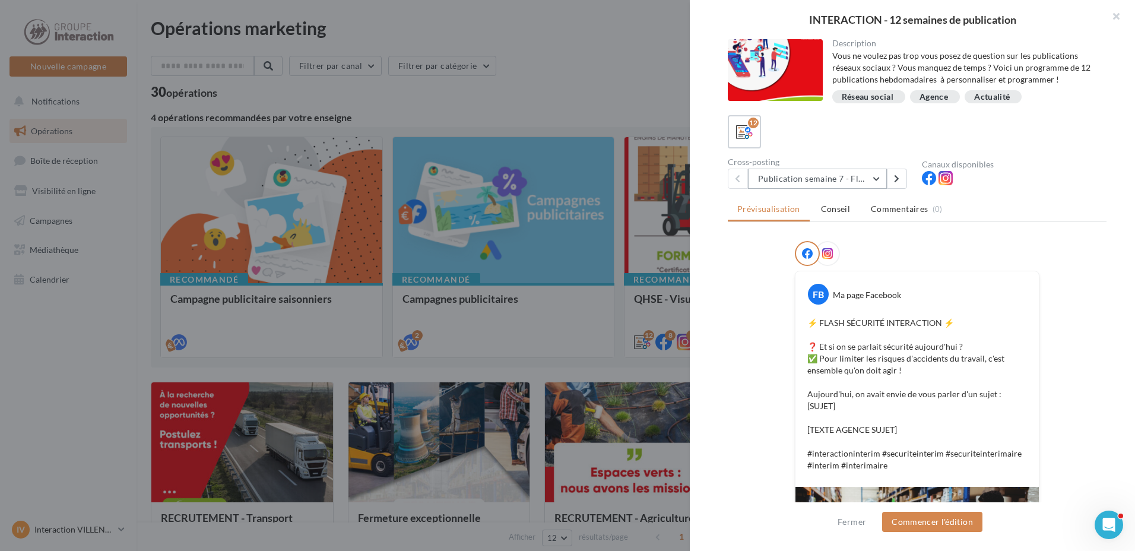
click at [870, 182] on button "Publication semaine 7 - Flash sécurité" at bounding box center [817, 179] width 139 height 20
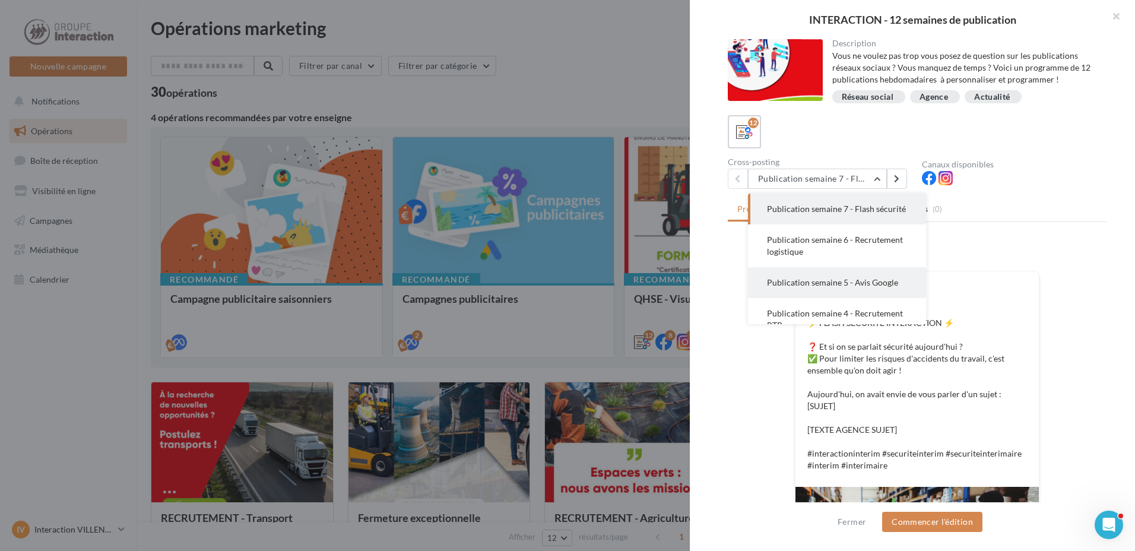
click at [871, 287] on span "Publication semaine 5 - Avis Google" at bounding box center [832, 282] width 131 height 10
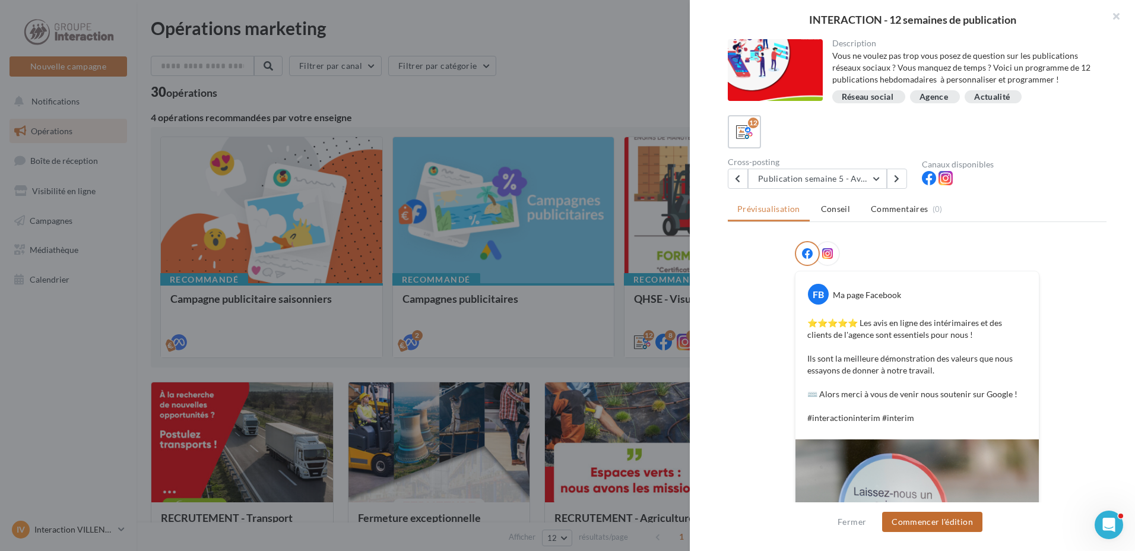
click at [908, 521] on button "Commencer l'édition" at bounding box center [932, 522] width 100 height 20
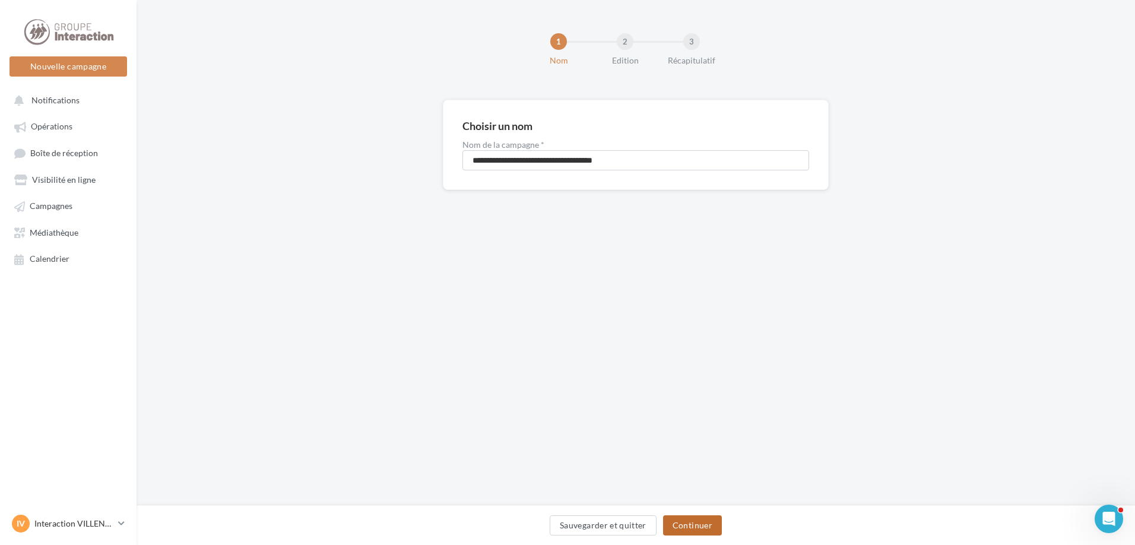
click at [686, 522] on button "Continuer" at bounding box center [692, 525] width 59 height 20
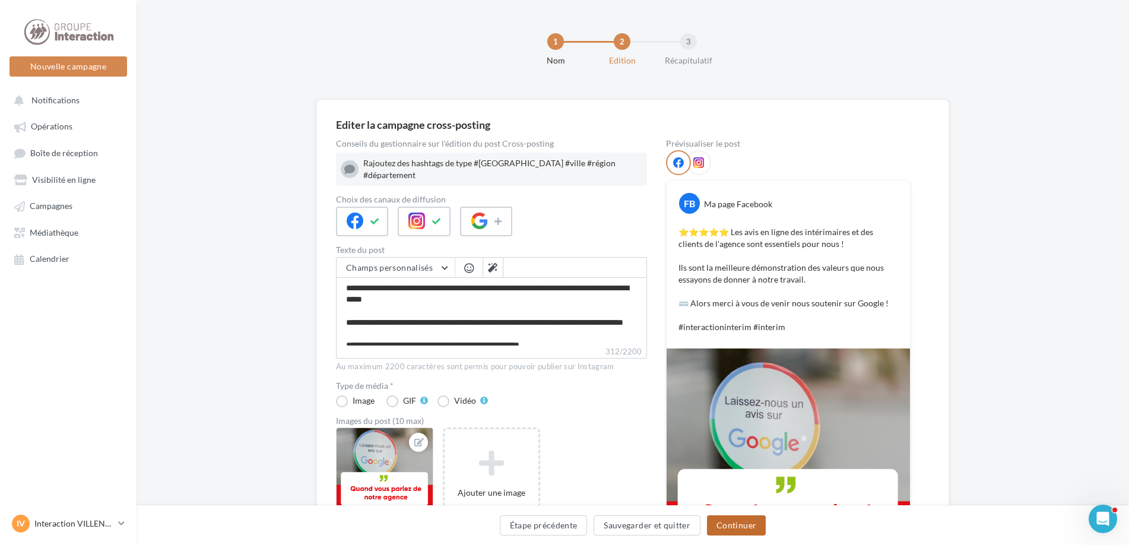
click at [725, 523] on button "Continuer" at bounding box center [736, 525] width 59 height 20
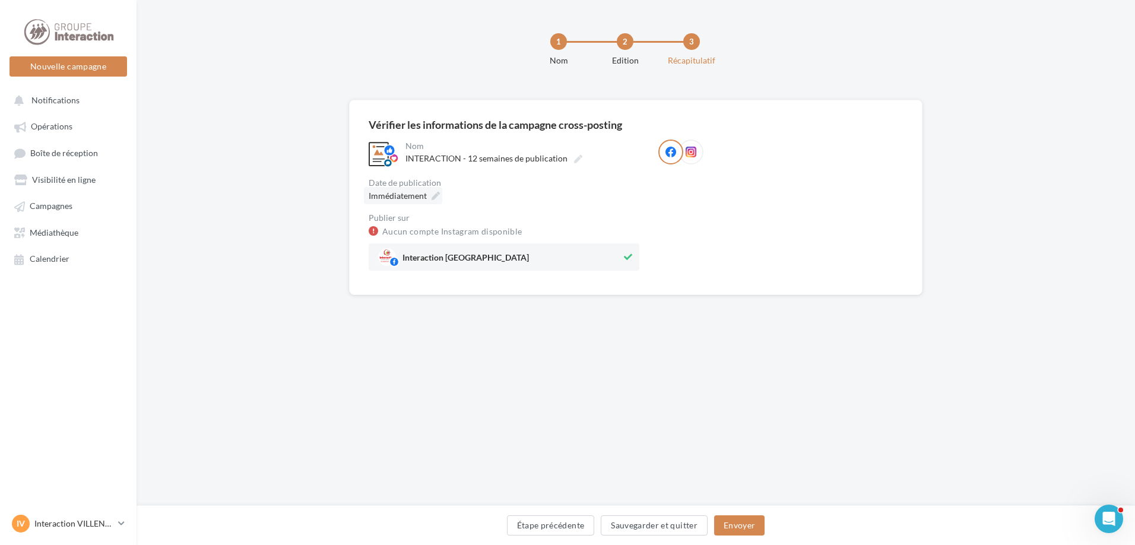
click at [430, 193] on div "Immédiatement" at bounding box center [403, 195] width 78 height 17
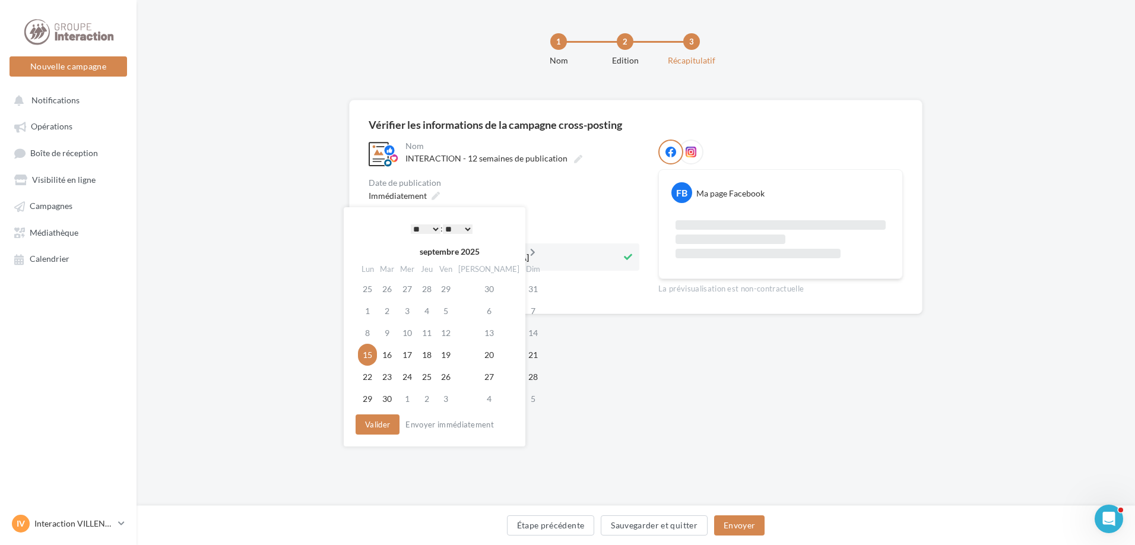
click at [525, 249] on icon at bounding box center [532, 252] width 15 height 8
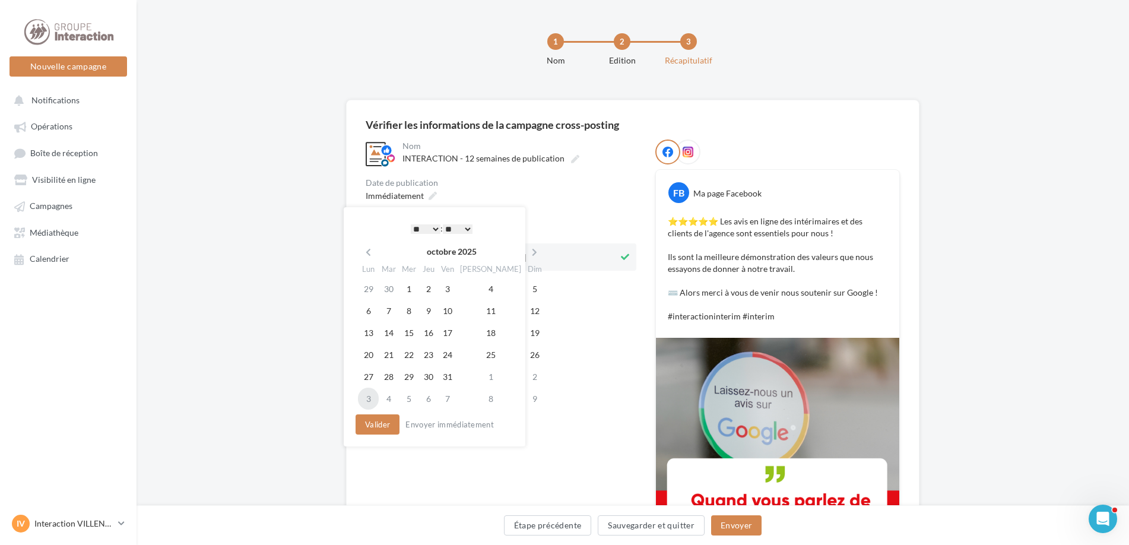
click at [373, 396] on td "3" at bounding box center [368, 399] width 21 height 22
click at [379, 429] on button "Valider" at bounding box center [375, 424] width 44 height 20
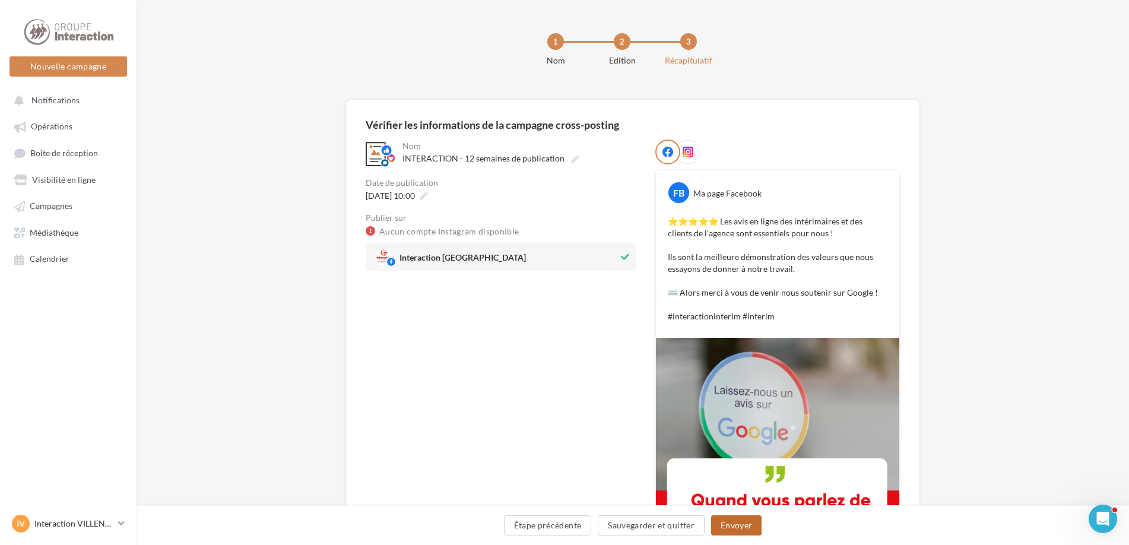
click at [723, 528] on button "Envoyer" at bounding box center [736, 525] width 50 height 20
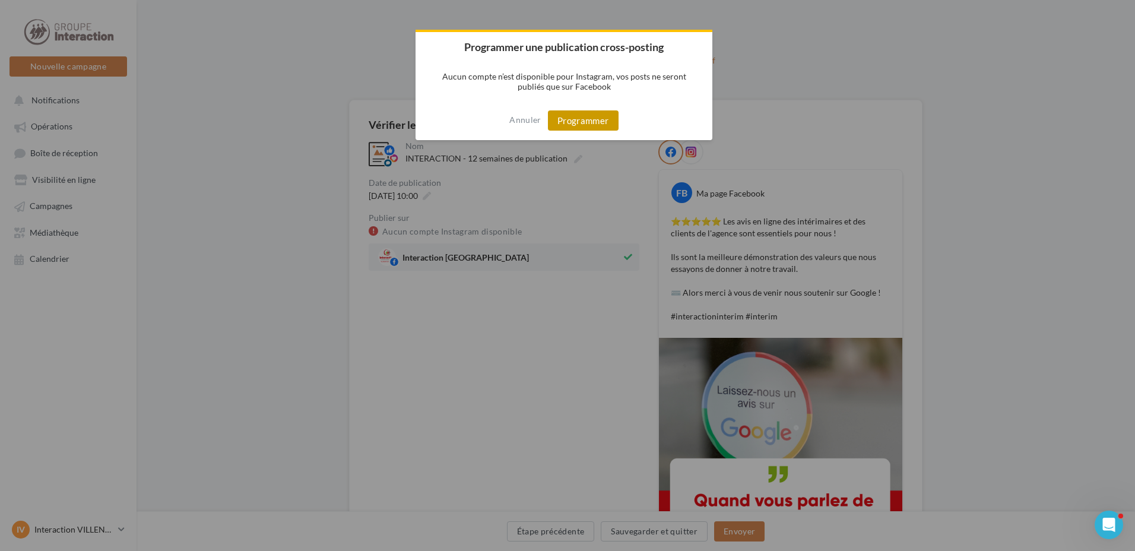
click at [573, 116] on button "Programmer" at bounding box center [583, 120] width 71 height 20
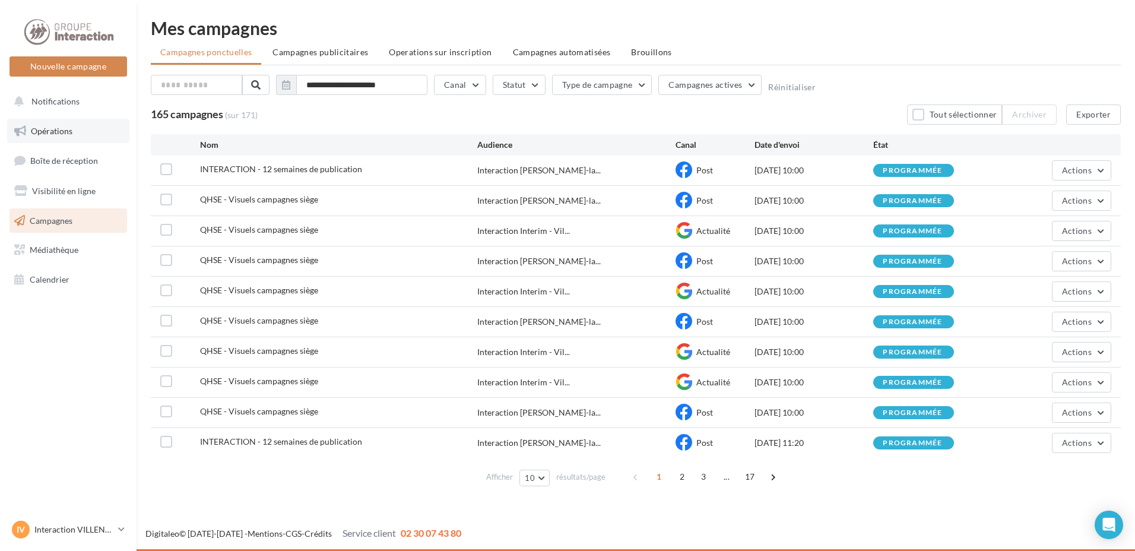
click at [65, 132] on span "Opérations" at bounding box center [52, 131] width 42 height 10
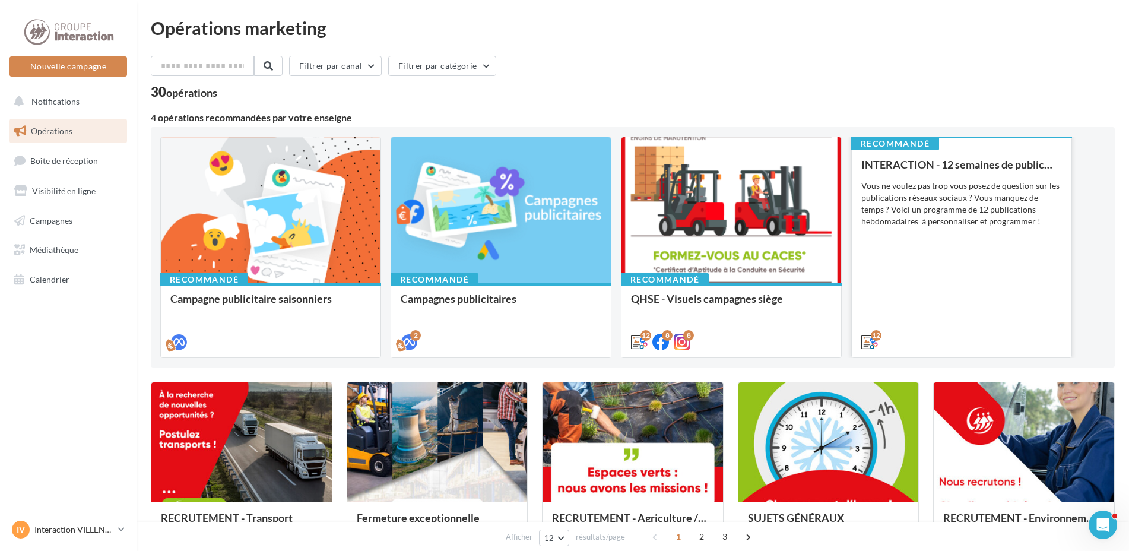
click at [913, 284] on div "INTERACTION - 12 semaines de publication Vous ne voulez pas trop vous posez de …" at bounding box center [961, 252] width 201 height 188
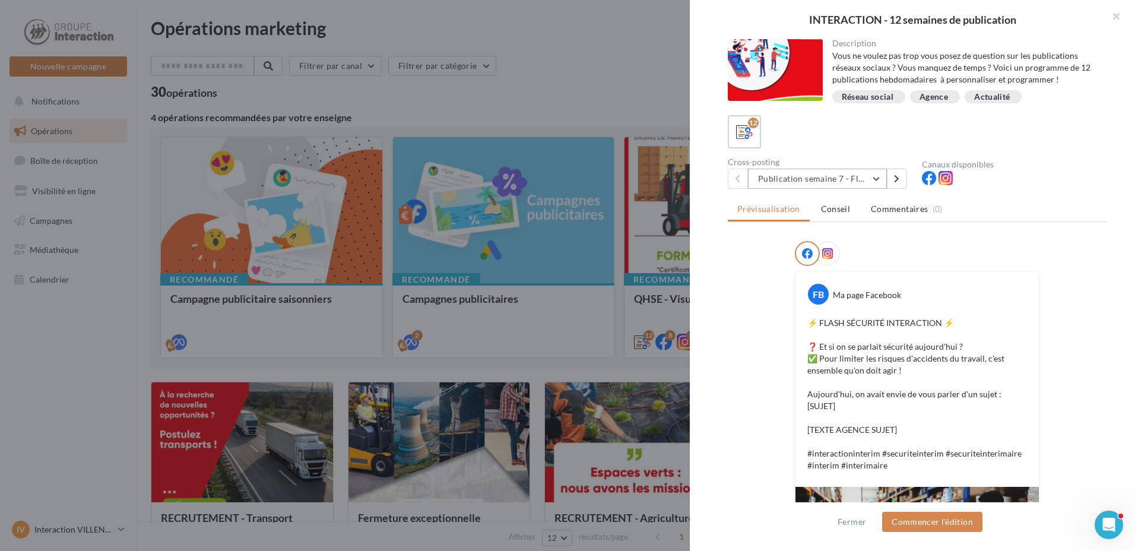
click at [879, 173] on button "Publication semaine 7 - Flash sécurité" at bounding box center [817, 179] width 139 height 20
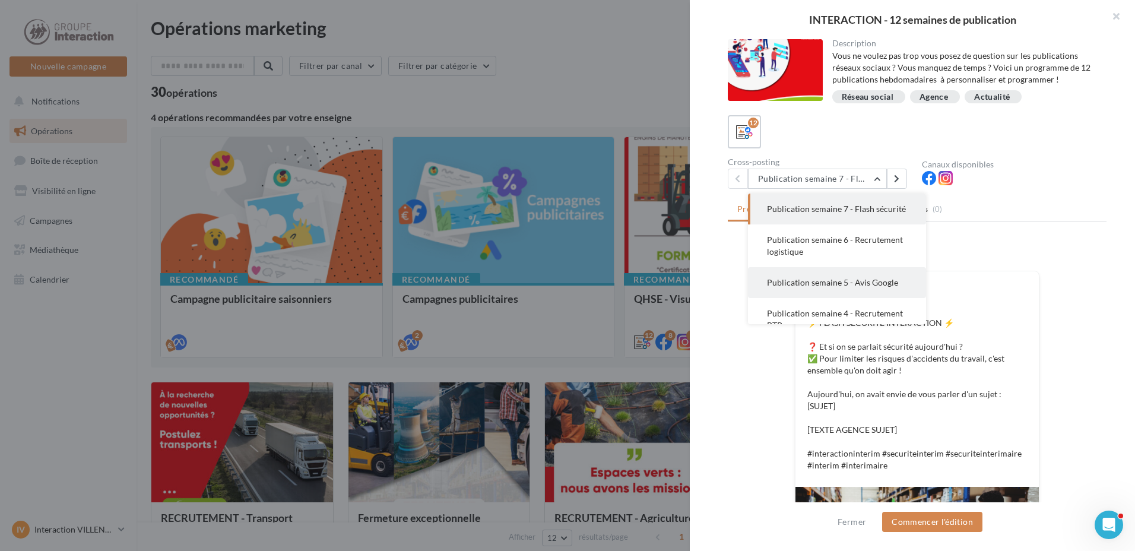
click at [884, 288] on button "Publication semaine 5 - Avis Google" at bounding box center [837, 282] width 178 height 31
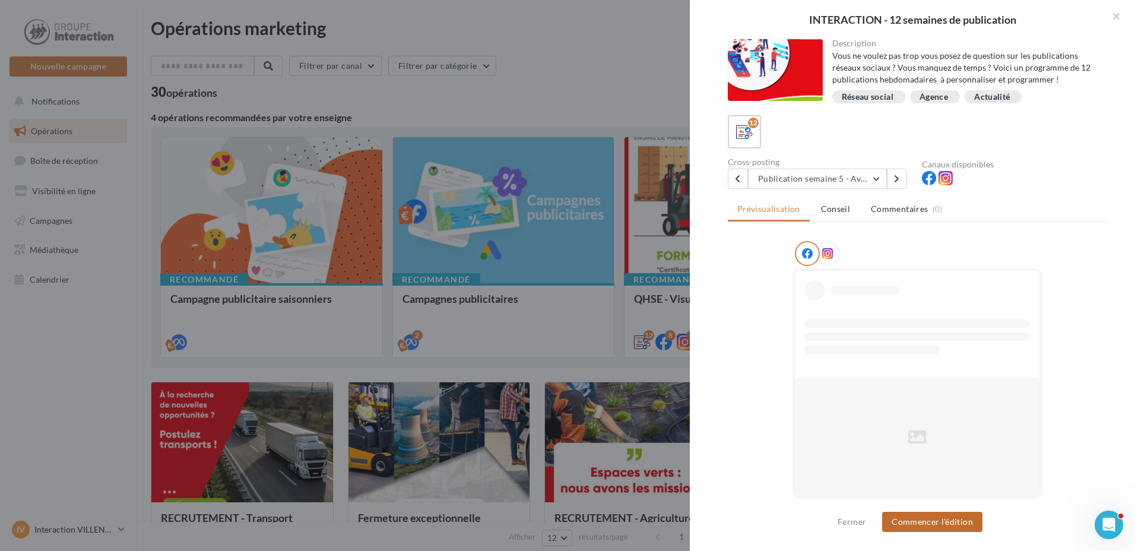
click at [913, 521] on button "Commencer l'édition" at bounding box center [932, 522] width 100 height 20
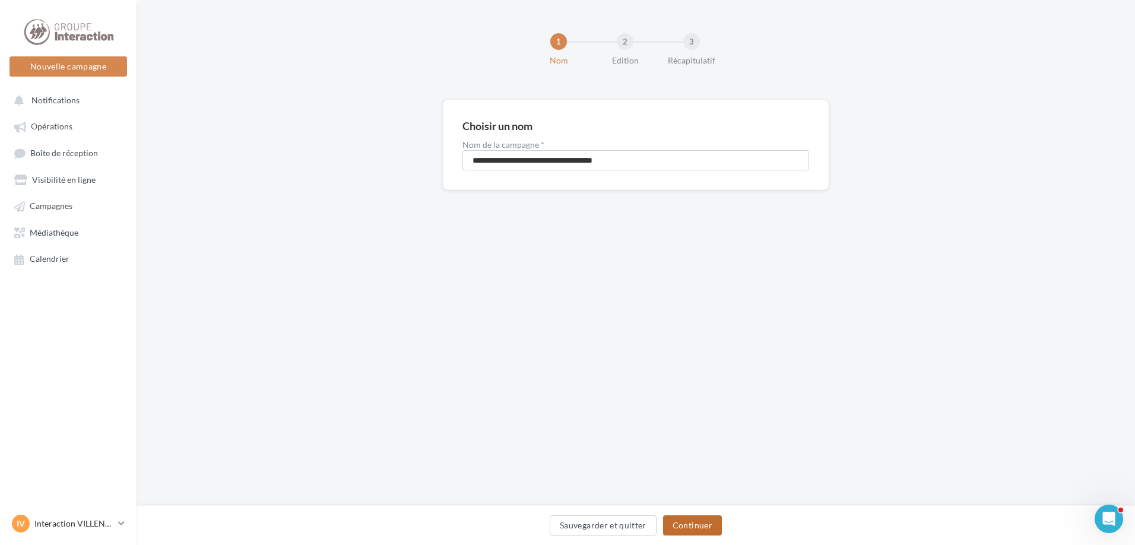
click at [696, 529] on button "Continuer" at bounding box center [692, 525] width 59 height 20
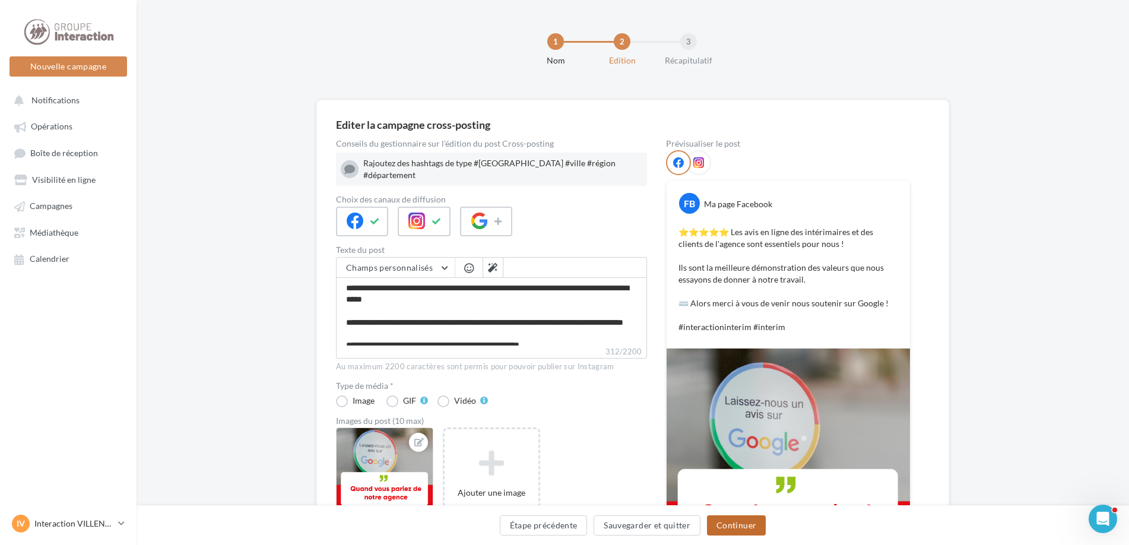
click at [731, 528] on button "Continuer" at bounding box center [736, 525] width 59 height 20
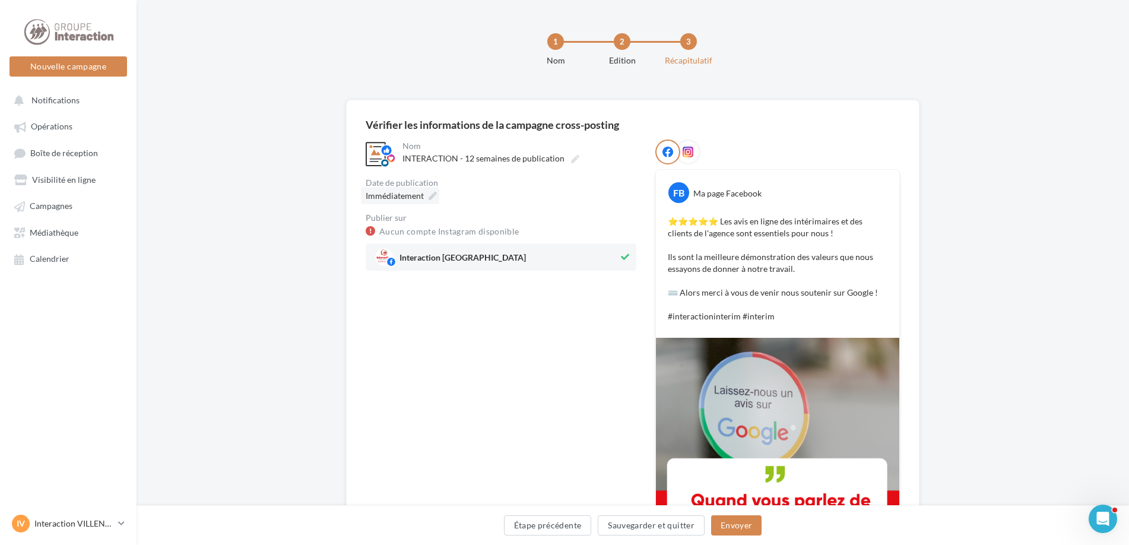
click at [424, 194] on div "Immédiatement" at bounding box center [400, 195] width 78 height 17
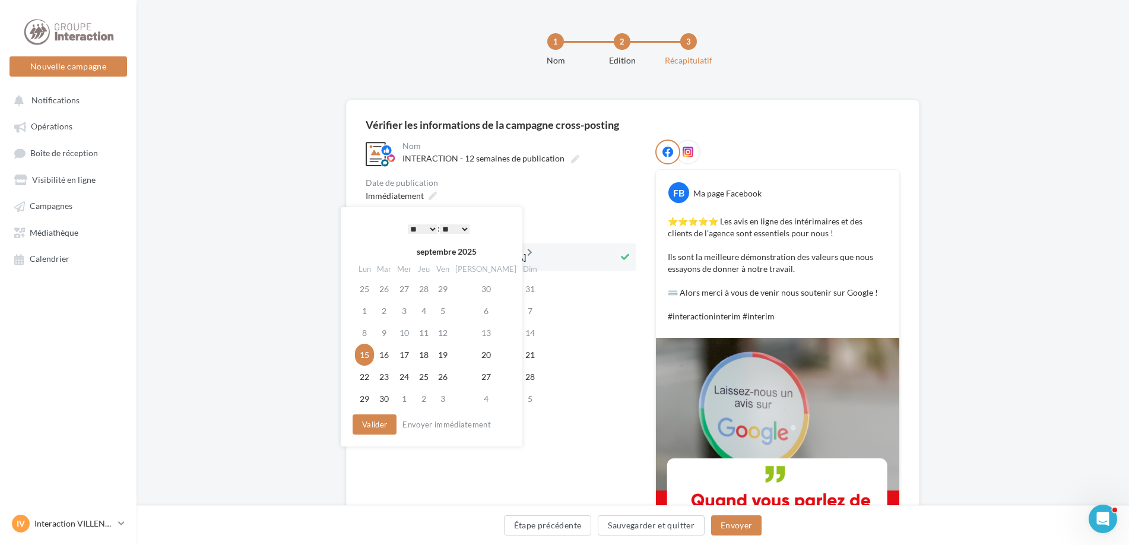
click at [522, 250] on icon at bounding box center [529, 252] width 15 height 8
click at [524, 252] on icon at bounding box center [531, 252] width 15 height 8
click at [372, 328] on td "10" at bounding box center [365, 333] width 21 height 22
click at [383, 417] on button "Valider" at bounding box center [375, 424] width 44 height 20
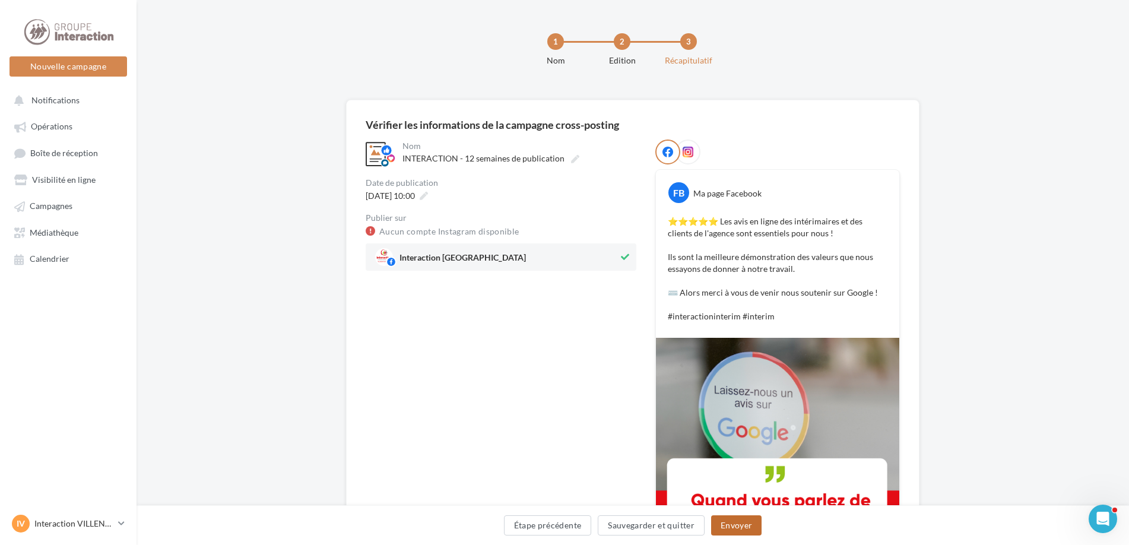
click at [718, 525] on button "Envoyer" at bounding box center [736, 525] width 50 height 20
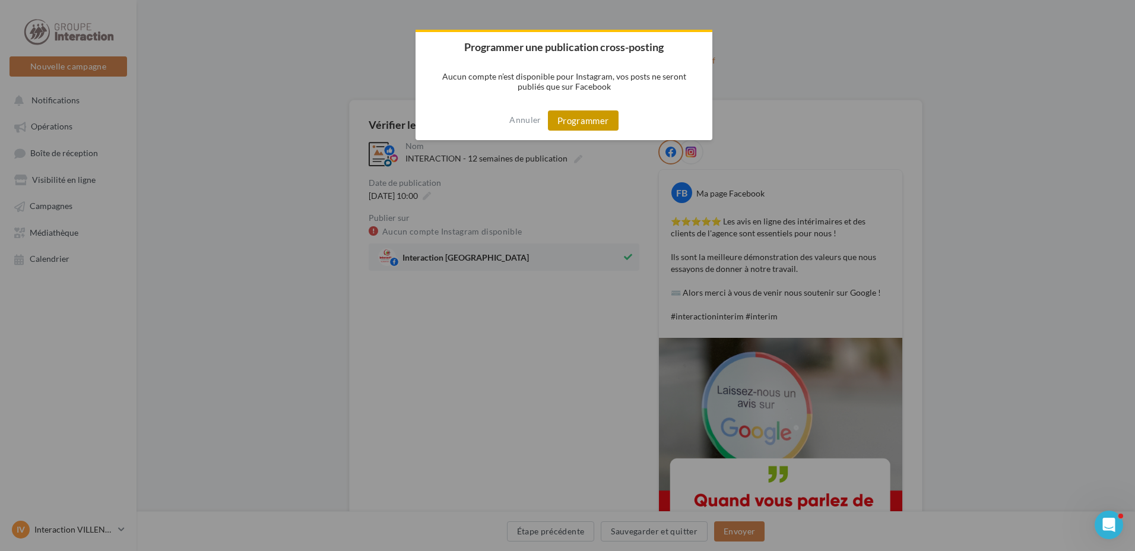
click at [607, 128] on button "Programmer" at bounding box center [583, 120] width 71 height 20
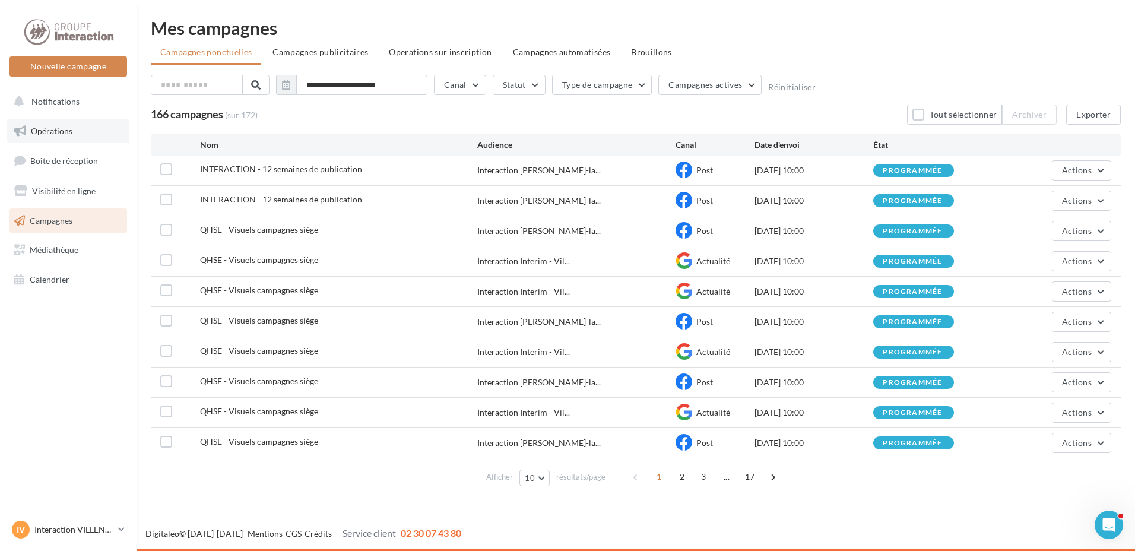
click at [93, 128] on link "Opérations" at bounding box center [68, 131] width 122 height 25
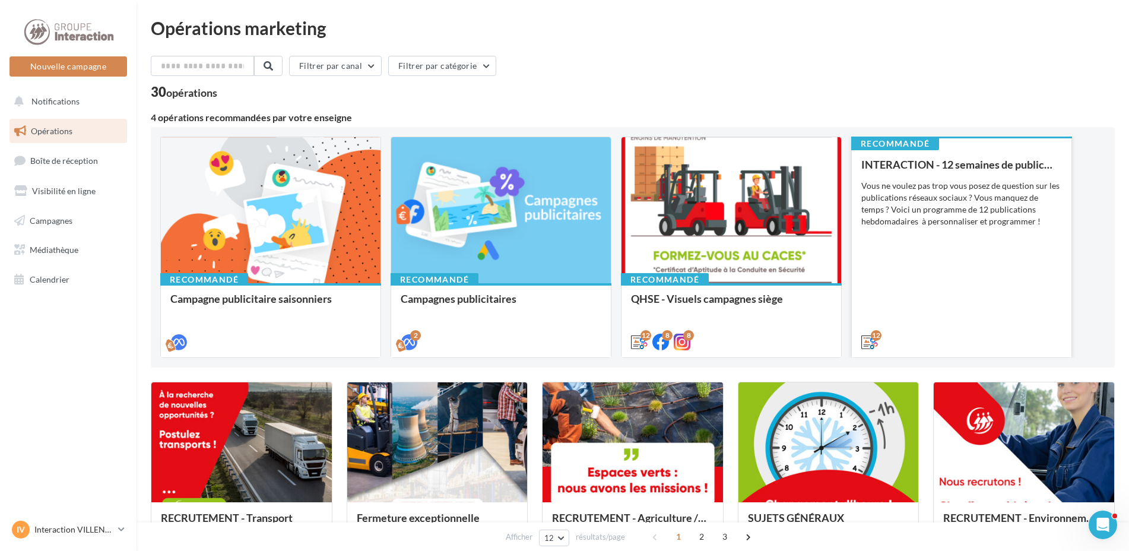
click at [929, 315] on div "INTERACTION - 12 semaines de publication Vous ne voulez pas trop vous posez de …" at bounding box center [961, 252] width 201 height 188
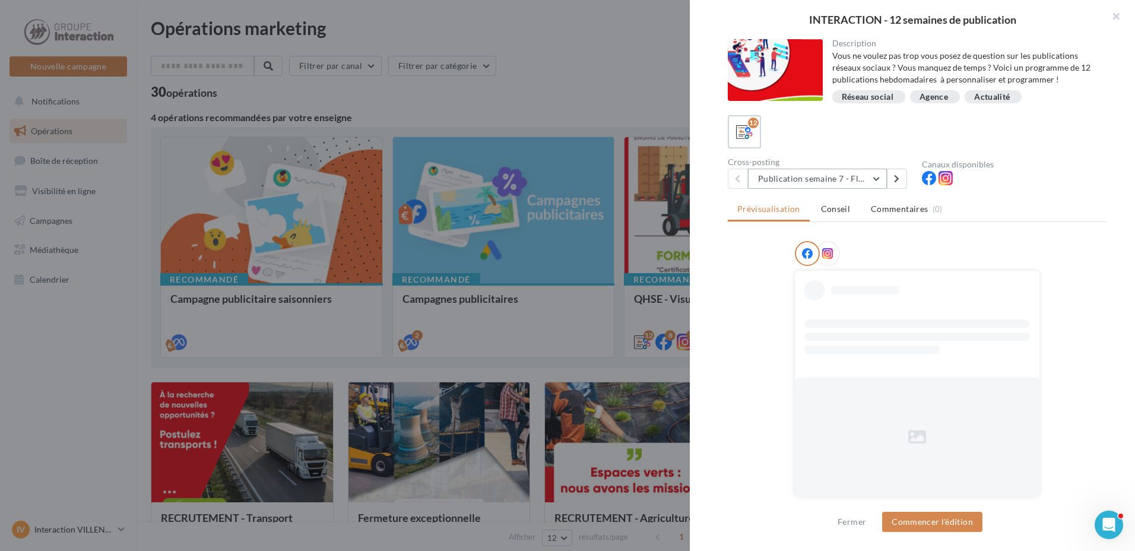
click at [876, 176] on button "Publication semaine 7 - Flash sécurité" at bounding box center [817, 179] width 139 height 20
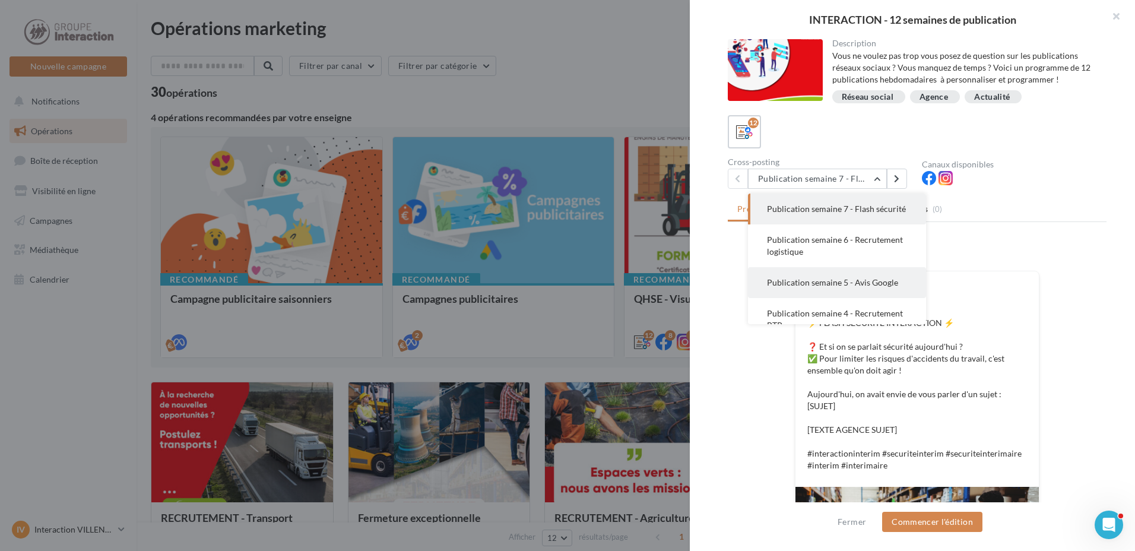
click at [852, 298] on button "Publication semaine 5 - Avis Google" at bounding box center [837, 282] width 178 height 31
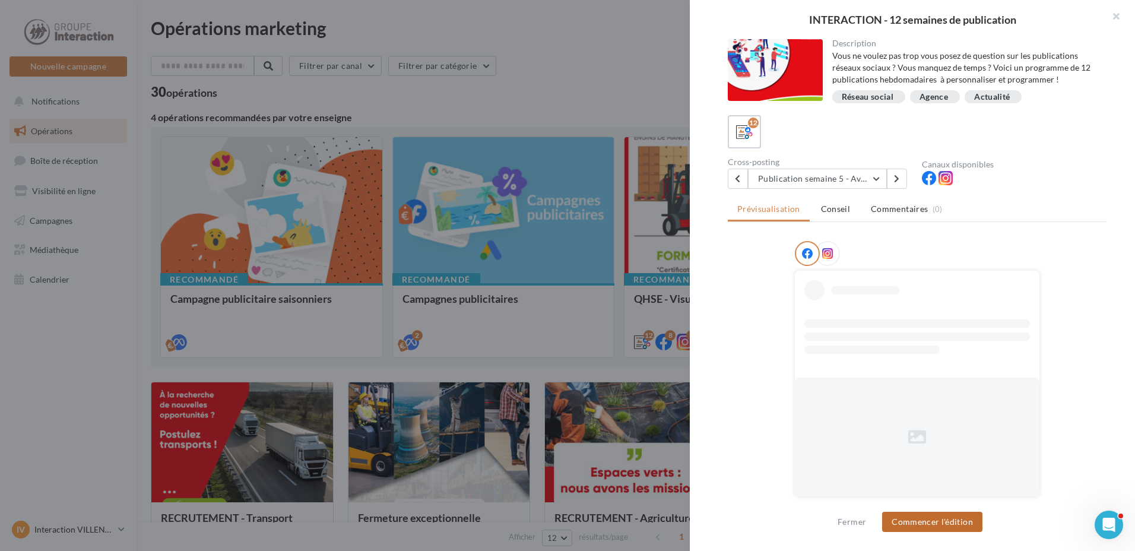
click at [927, 518] on button "Commencer l'édition" at bounding box center [932, 522] width 100 height 20
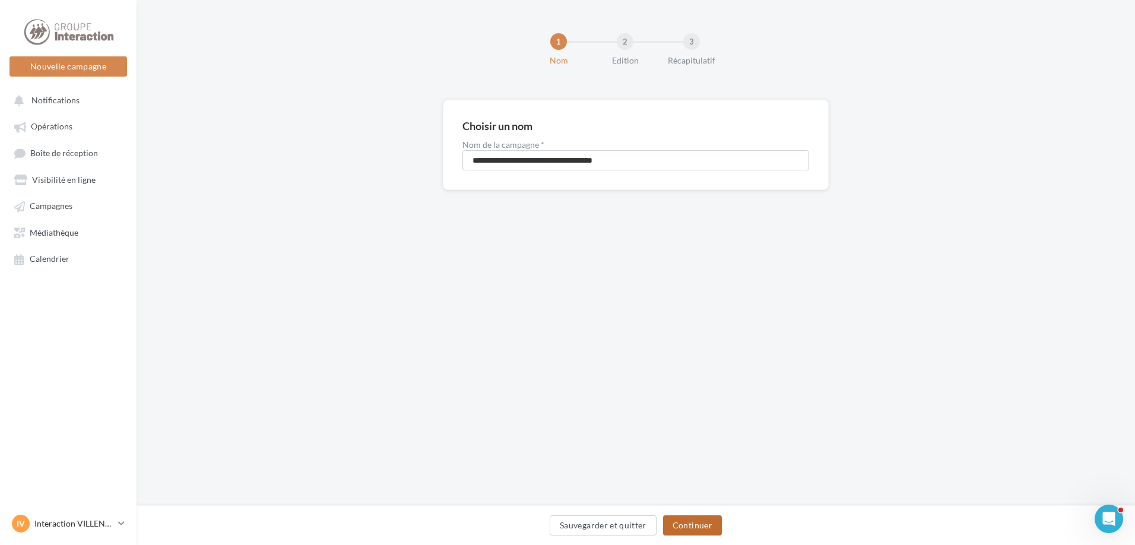
click at [698, 524] on button "Continuer" at bounding box center [692, 525] width 59 height 20
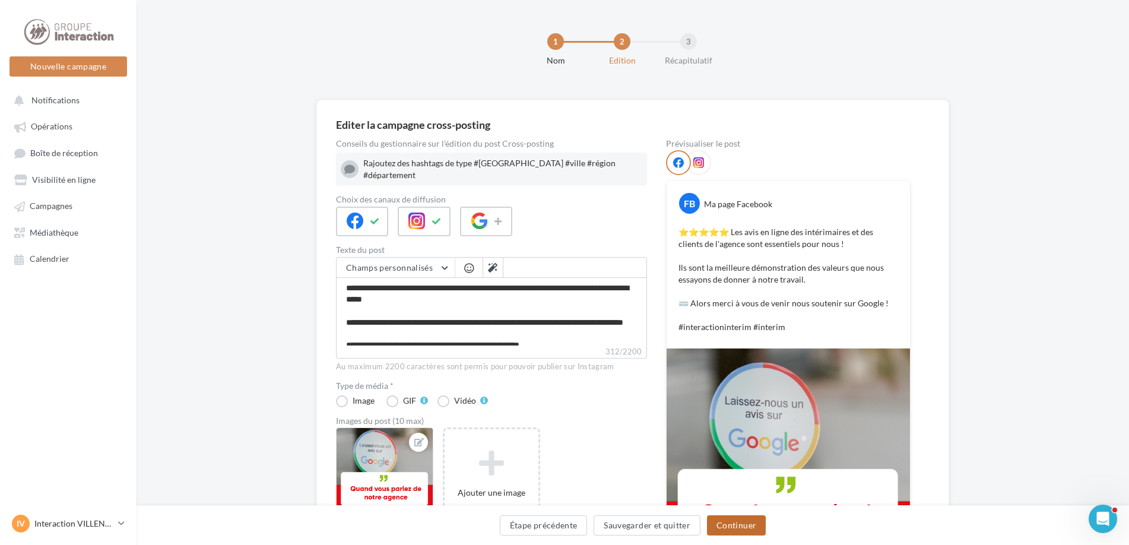
click at [739, 523] on button "Continuer" at bounding box center [736, 525] width 59 height 20
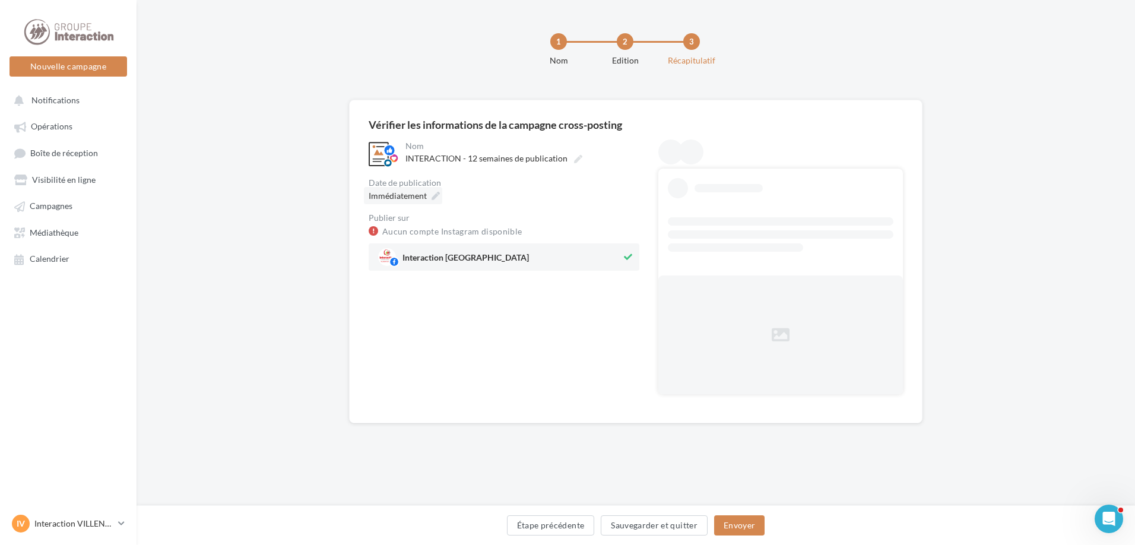
click at [426, 196] on div "Immédiatement" at bounding box center [403, 195] width 78 height 17
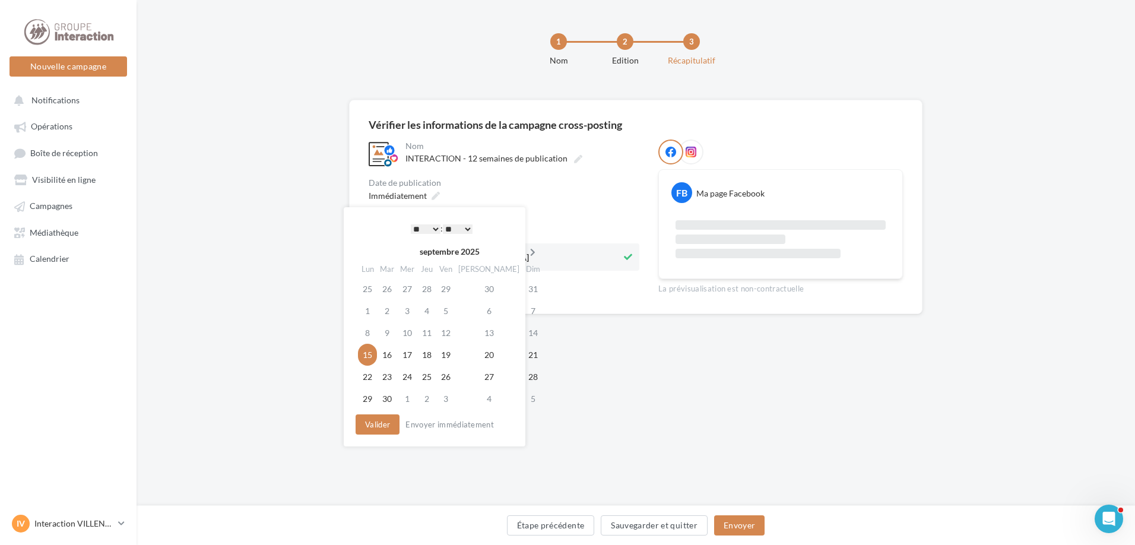
click at [525, 256] on icon at bounding box center [532, 252] width 15 height 8
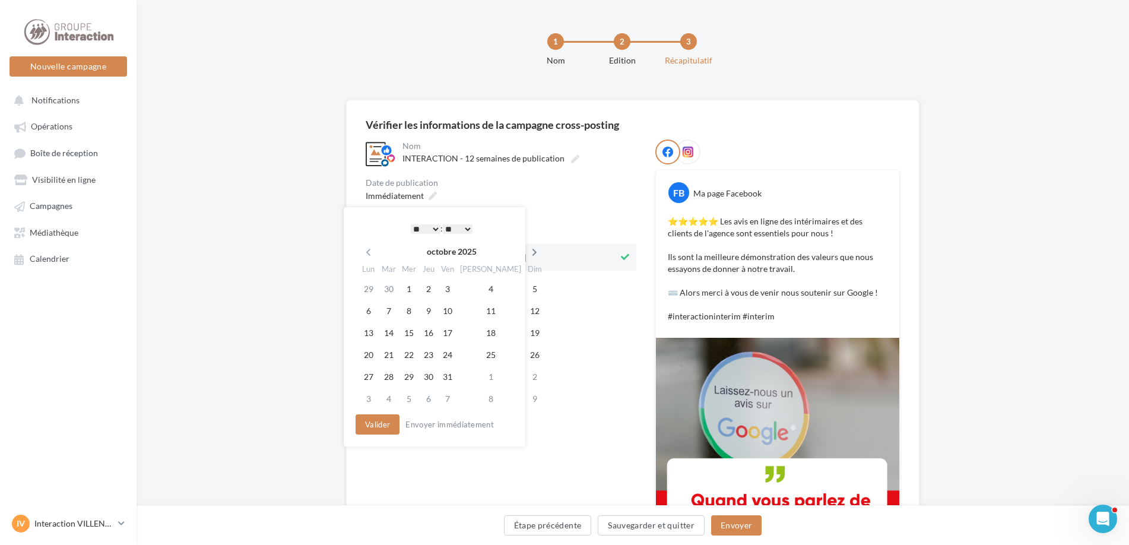
click at [527, 253] on icon at bounding box center [534, 252] width 15 height 8
click at [370, 353] on td "17" at bounding box center [365, 355] width 21 height 22
click at [377, 421] on button "Valider" at bounding box center [375, 424] width 44 height 20
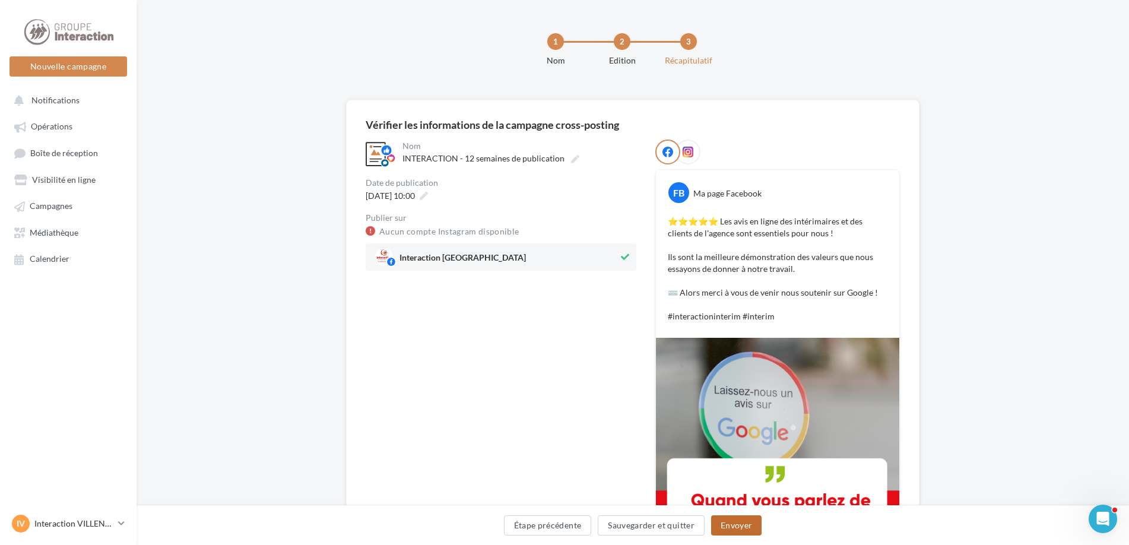
click at [732, 532] on button "Envoyer" at bounding box center [736, 525] width 50 height 20
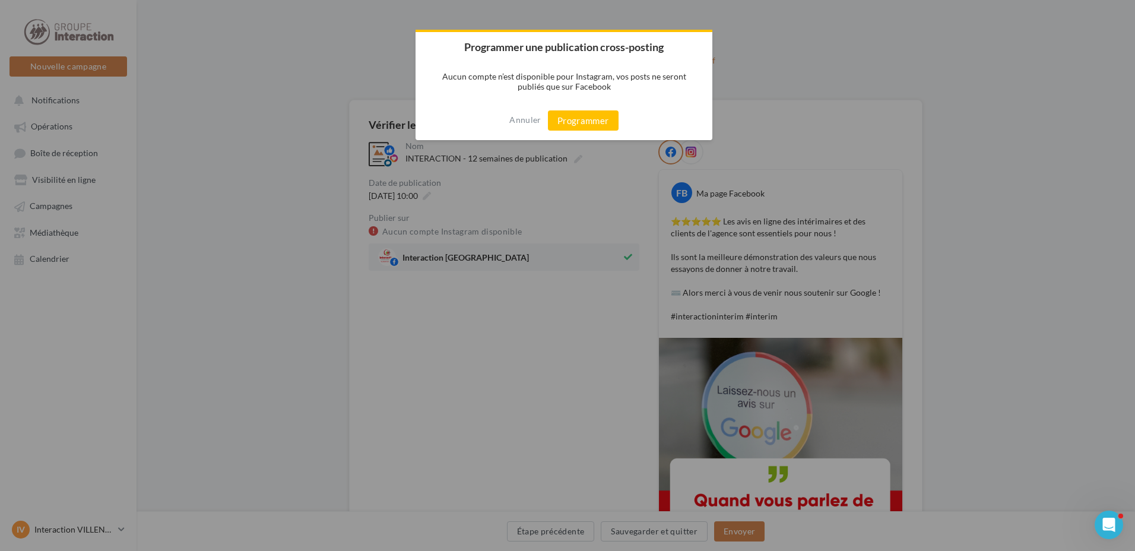
click at [568, 107] on div "Annuler Programmer" at bounding box center [563, 120] width 297 height 39
click at [570, 120] on button "Programmer" at bounding box center [583, 120] width 71 height 20
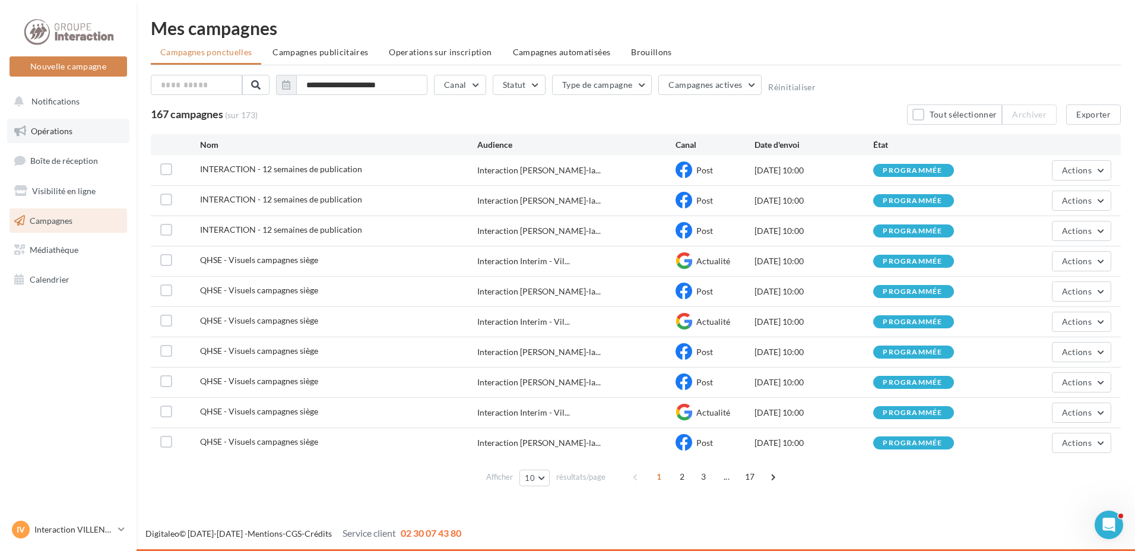
click at [73, 135] on link "Opérations" at bounding box center [68, 131] width 122 height 25
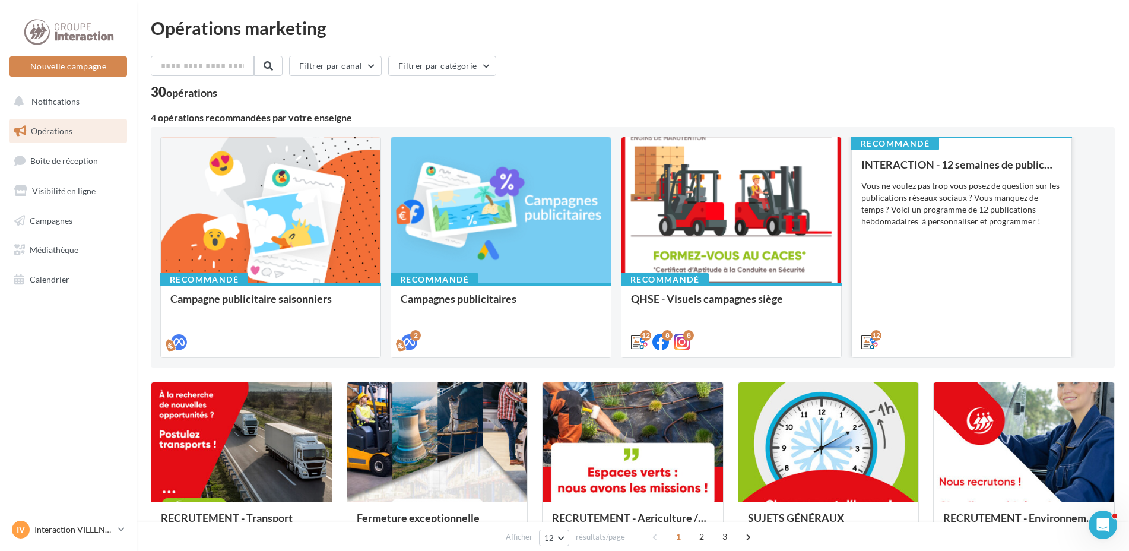
click at [944, 304] on div "INTERACTION - 12 semaines de publication Vous ne voulez pas trop vous posez de …" at bounding box center [961, 252] width 201 height 188
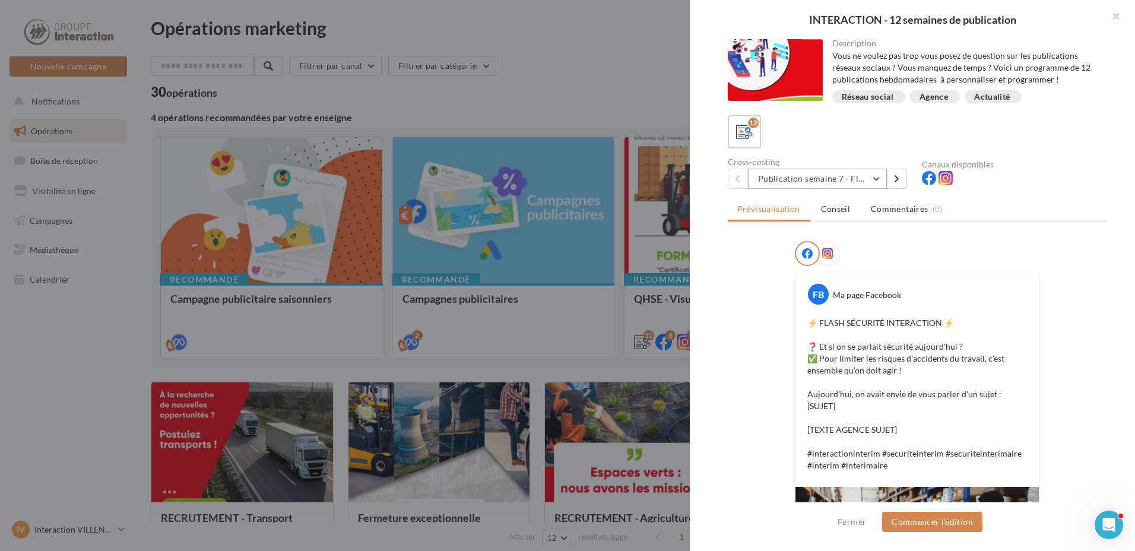
click at [871, 176] on button "Publication semaine 7 - Flash sécurité" at bounding box center [817, 179] width 139 height 20
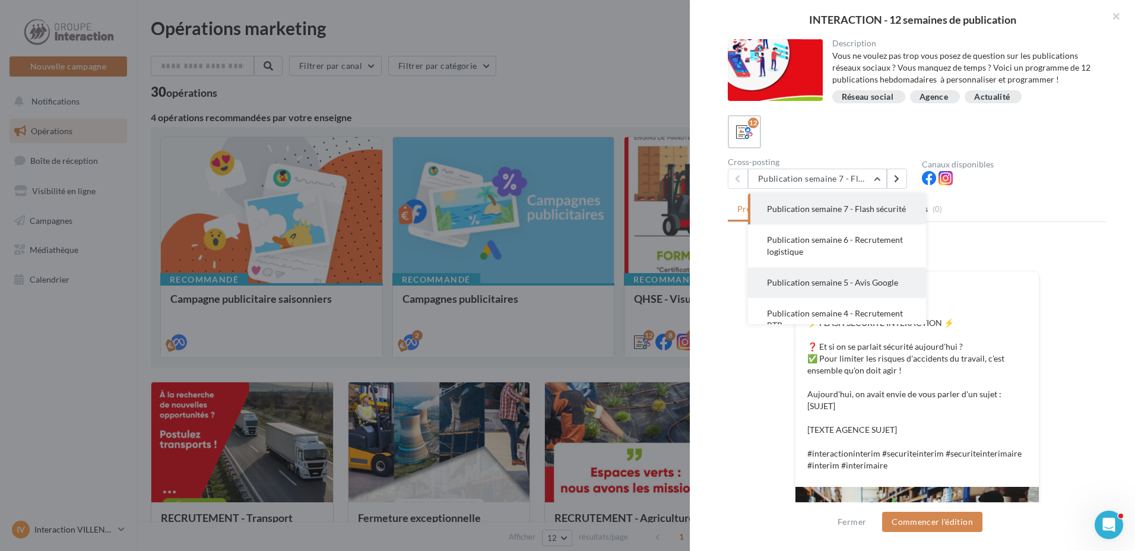
click at [861, 298] on button "Publication semaine 5 - Avis Google" at bounding box center [837, 282] width 178 height 31
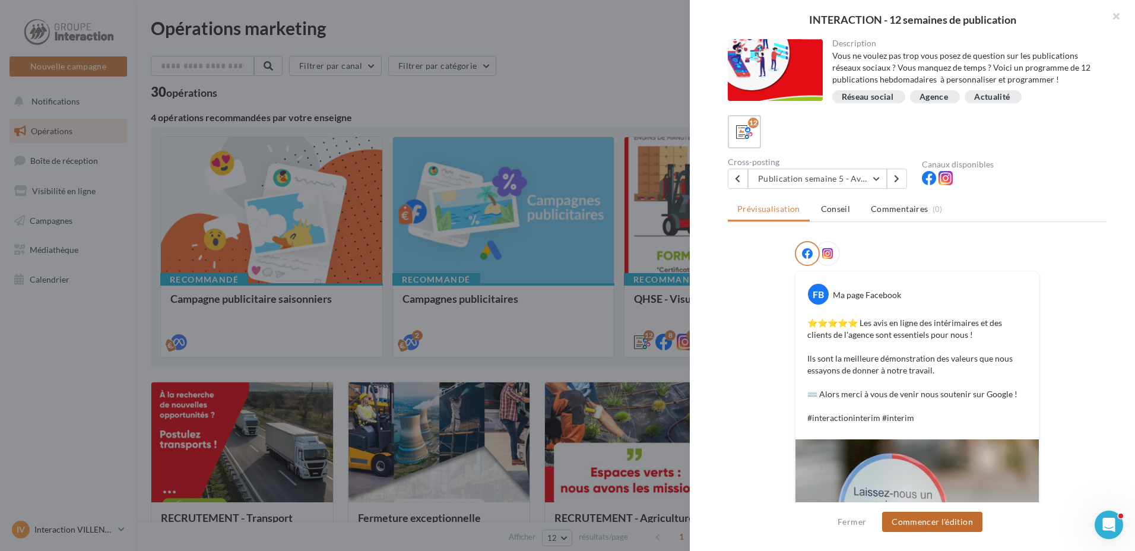
click at [919, 516] on button "Commencer l'édition" at bounding box center [932, 522] width 100 height 20
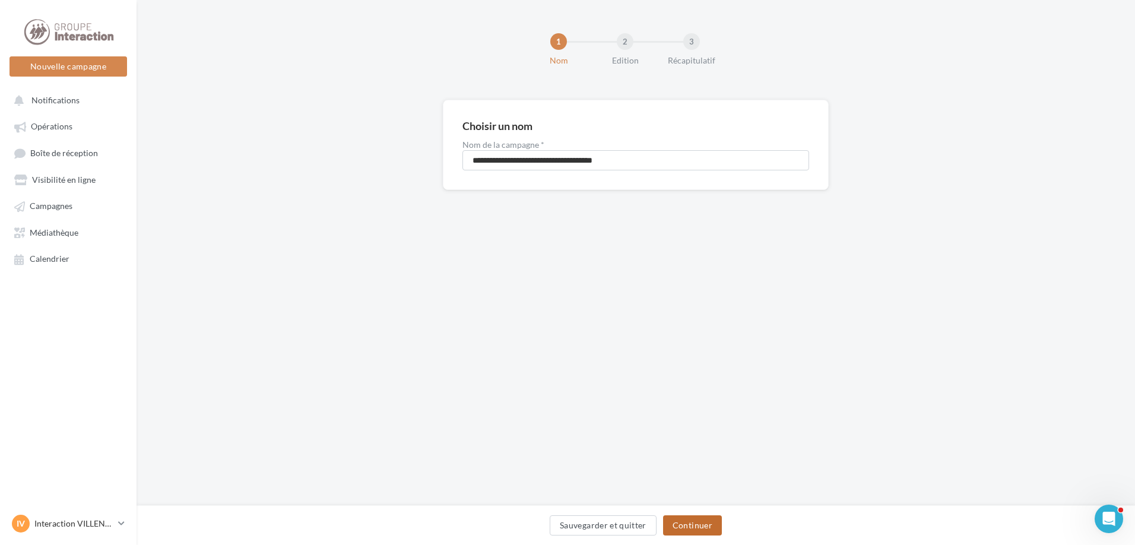
click at [676, 527] on button "Continuer" at bounding box center [692, 525] width 59 height 20
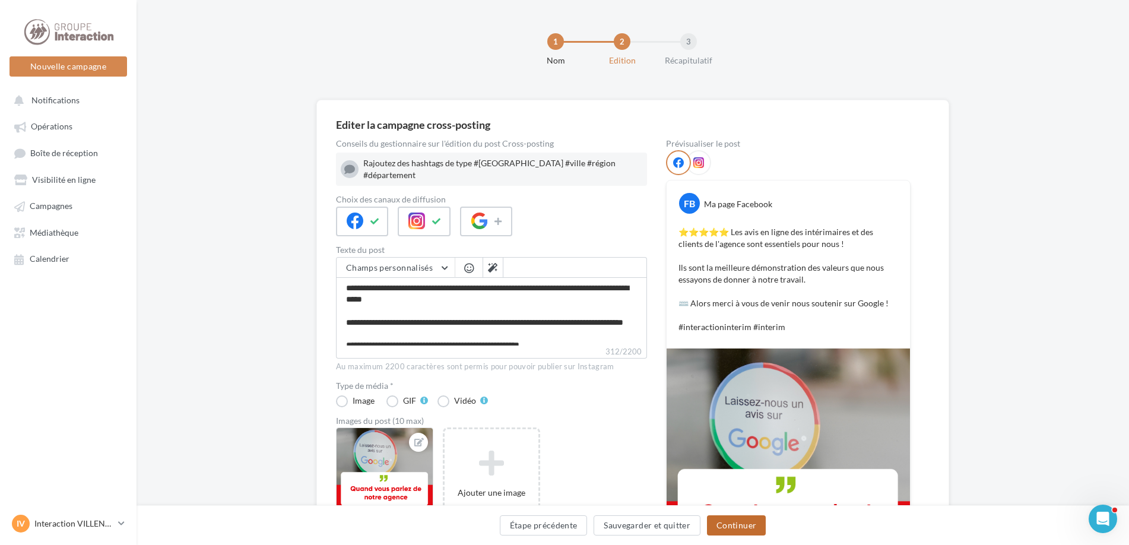
click at [760, 522] on button "Continuer" at bounding box center [736, 525] width 59 height 20
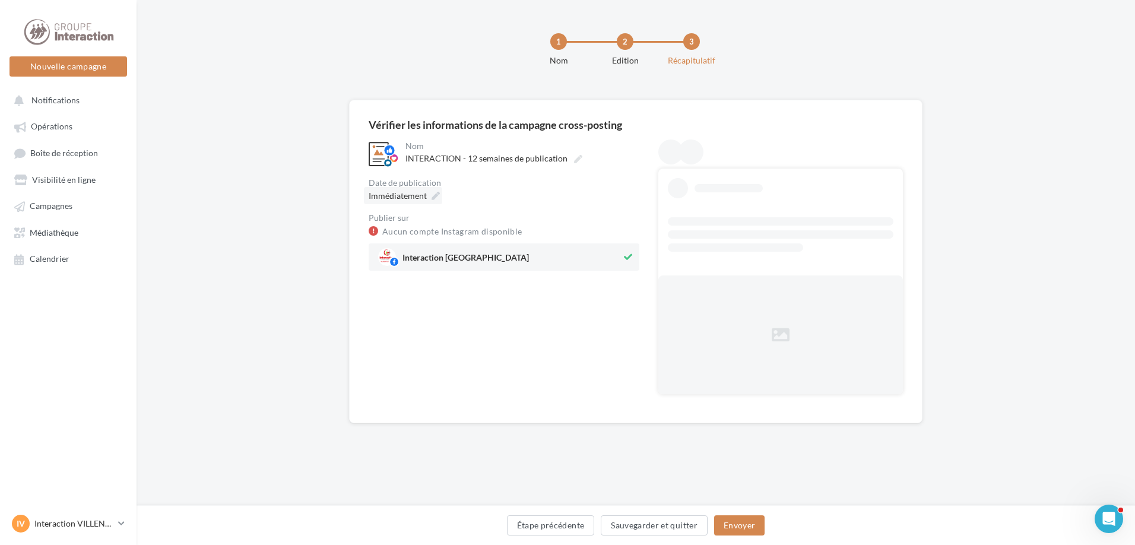
click at [434, 196] on icon at bounding box center [435, 196] width 8 height 8
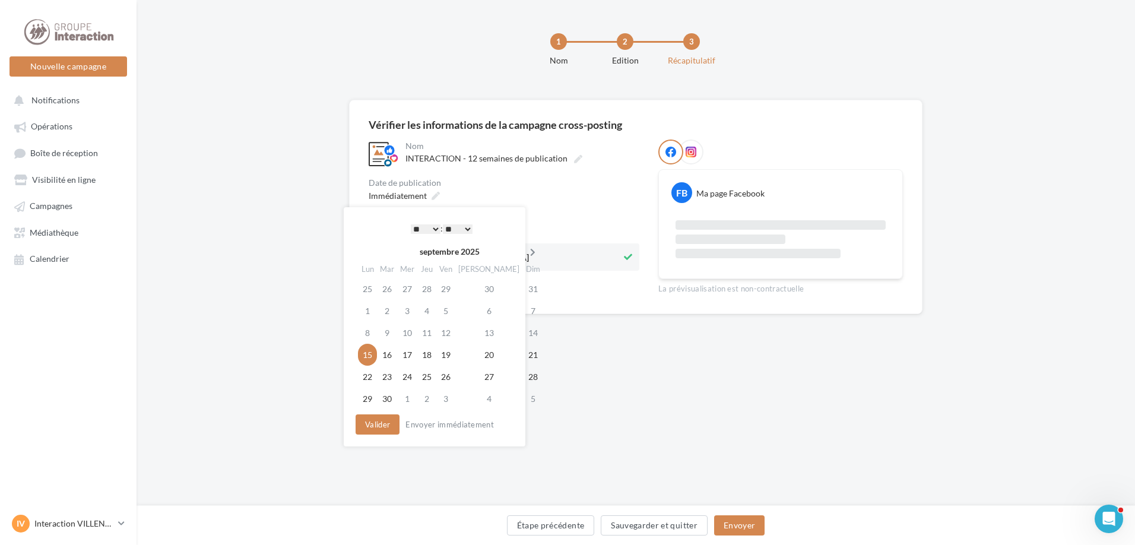
click at [525, 249] on icon at bounding box center [532, 252] width 15 height 8
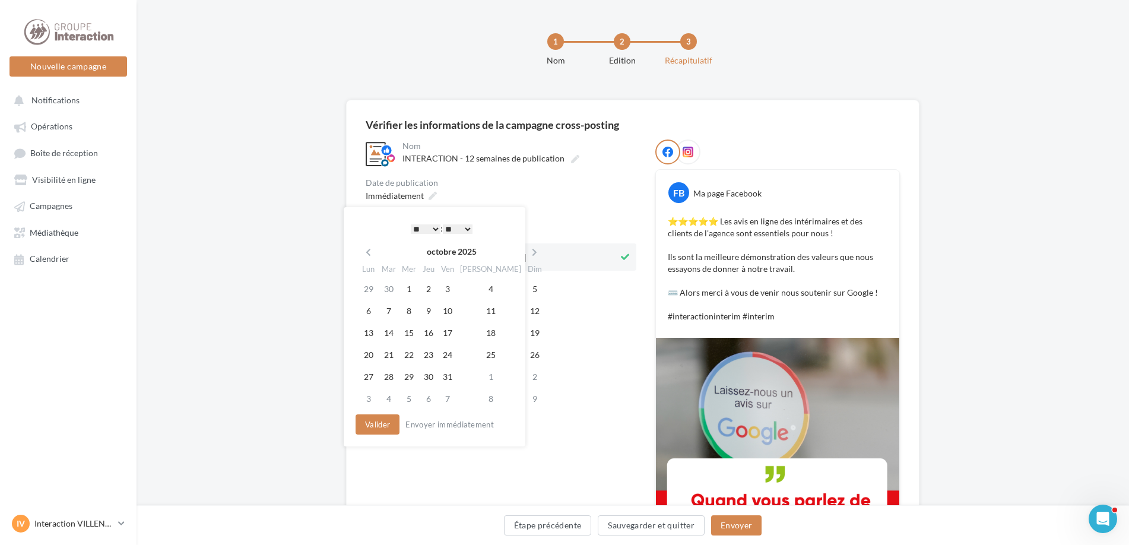
click at [527, 249] on icon at bounding box center [534, 252] width 15 height 8
click at [357, 381] on td "24" at bounding box center [365, 377] width 21 height 22
click at [366, 421] on button "Valider" at bounding box center [375, 424] width 44 height 20
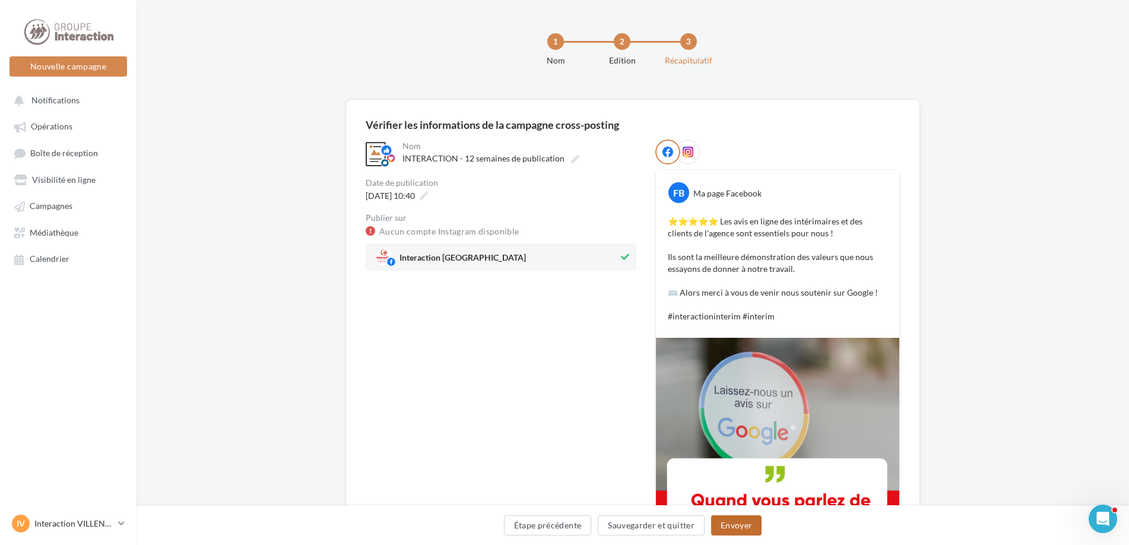
click at [744, 521] on button "Envoyer" at bounding box center [736, 525] width 50 height 20
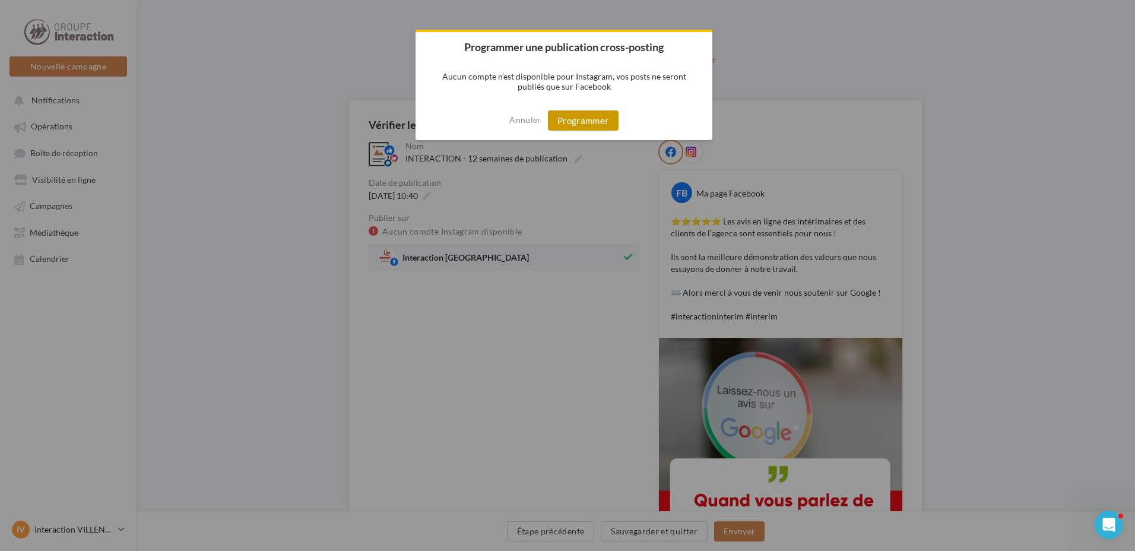
click at [573, 120] on button "Programmer" at bounding box center [583, 120] width 71 height 20
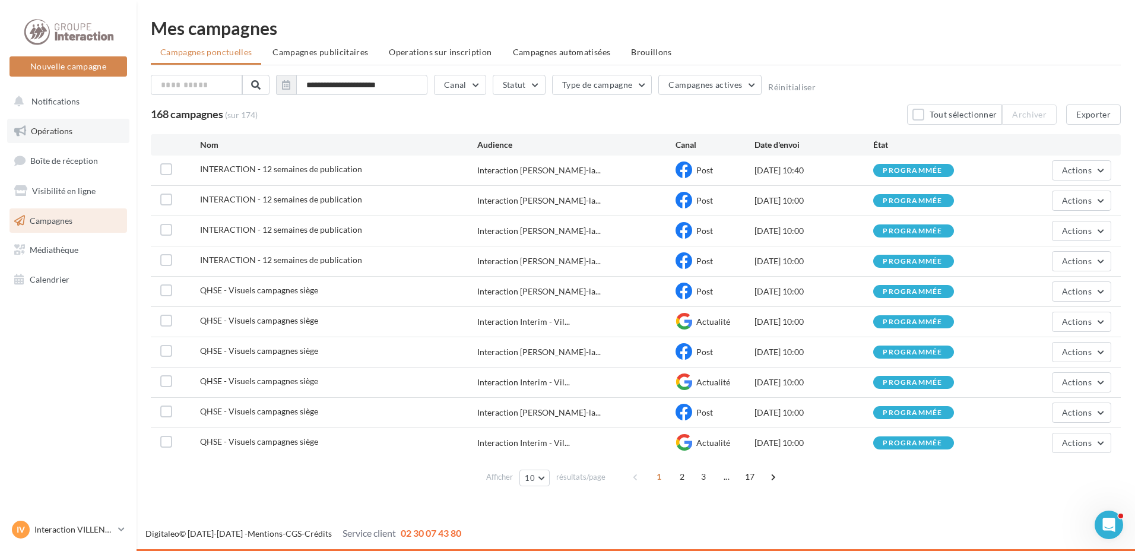
click at [46, 126] on span "Opérations" at bounding box center [52, 131] width 42 height 10
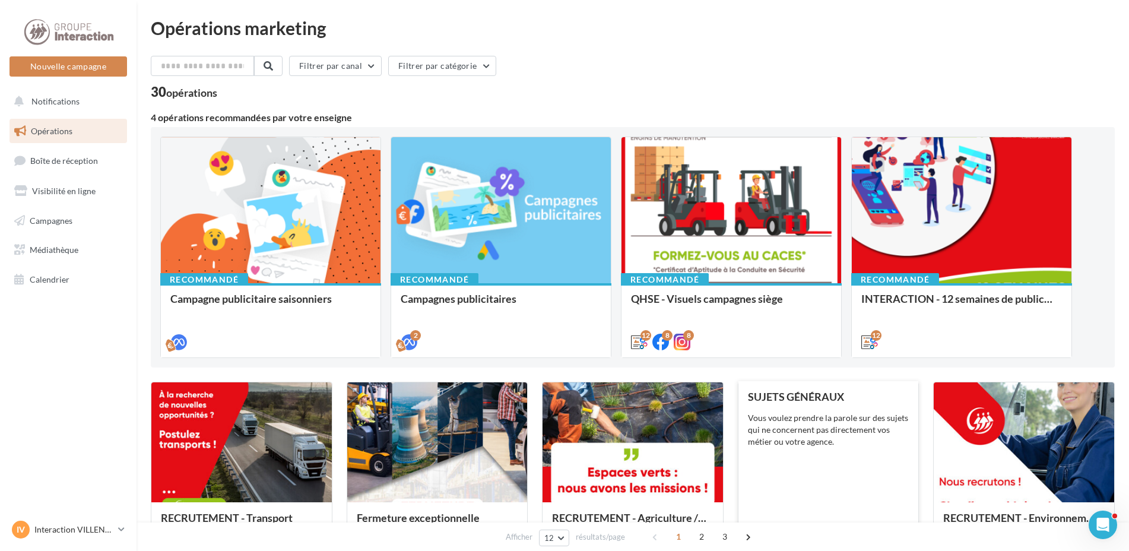
click at [886, 443] on div "Vous voulez prendre la parole sur des sujets qui ne concernent pas directement …" at bounding box center [828, 430] width 161 height 36
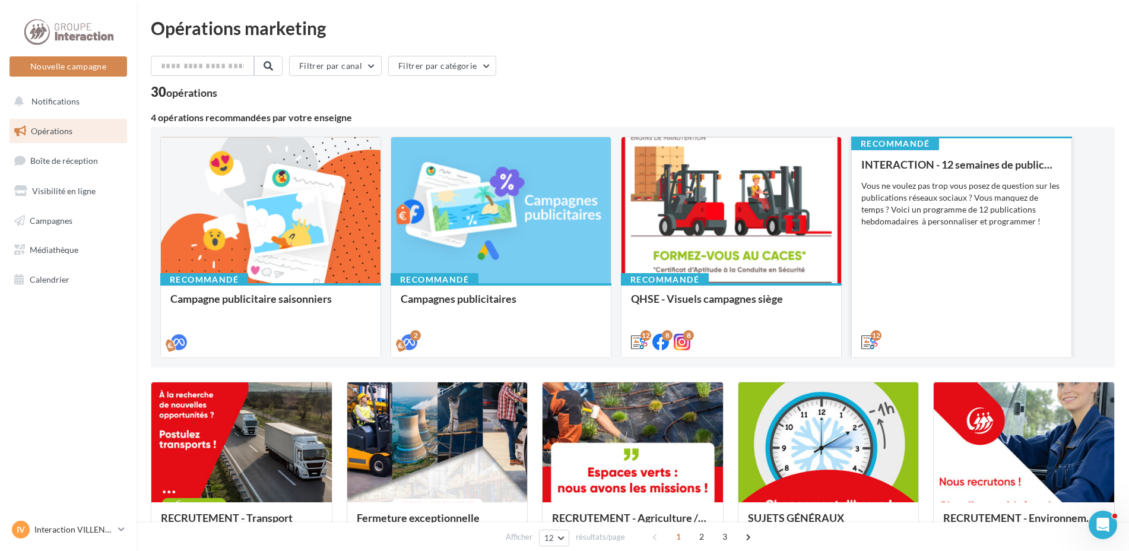
click at [941, 292] on div "INTERACTION - 12 semaines de publication Vous ne voulez pas trop vous posez de …" at bounding box center [961, 252] width 201 height 188
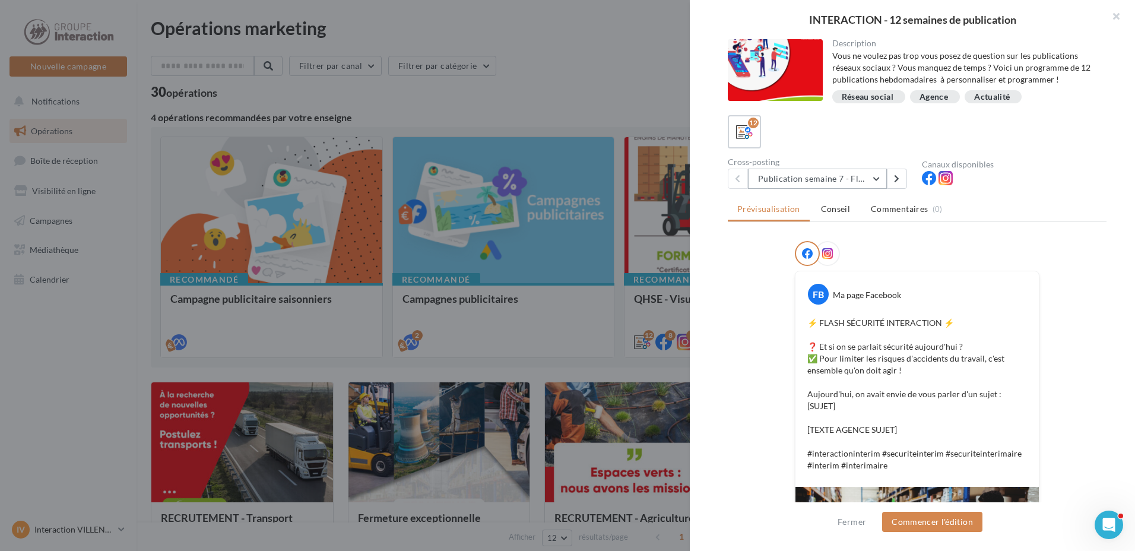
click at [870, 179] on button "Publication semaine 7 - Flash sécurité" at bounding box center [817, 179] width 139 height 20
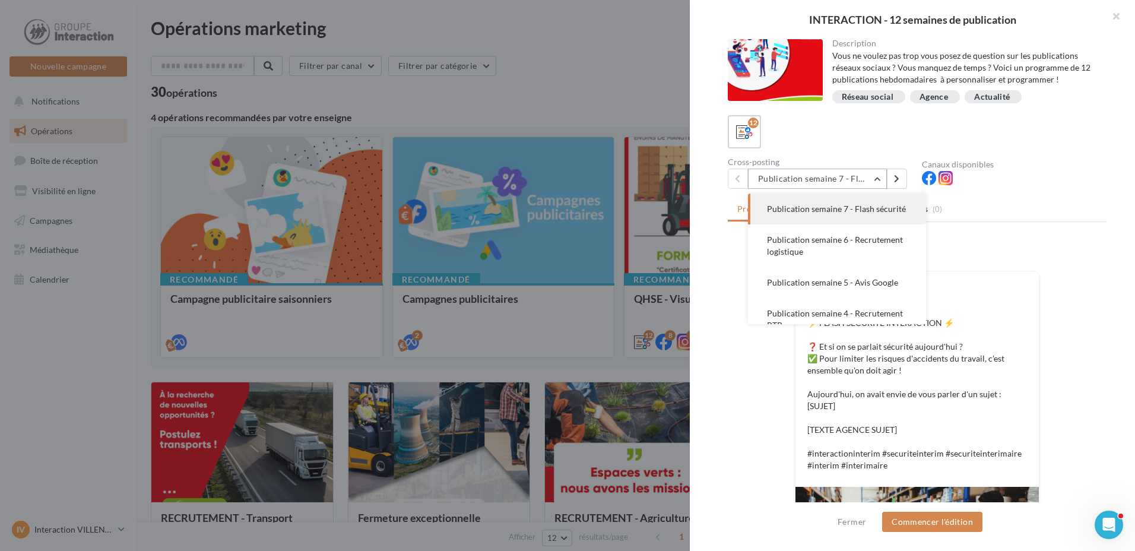
scroll to position [90, 0]
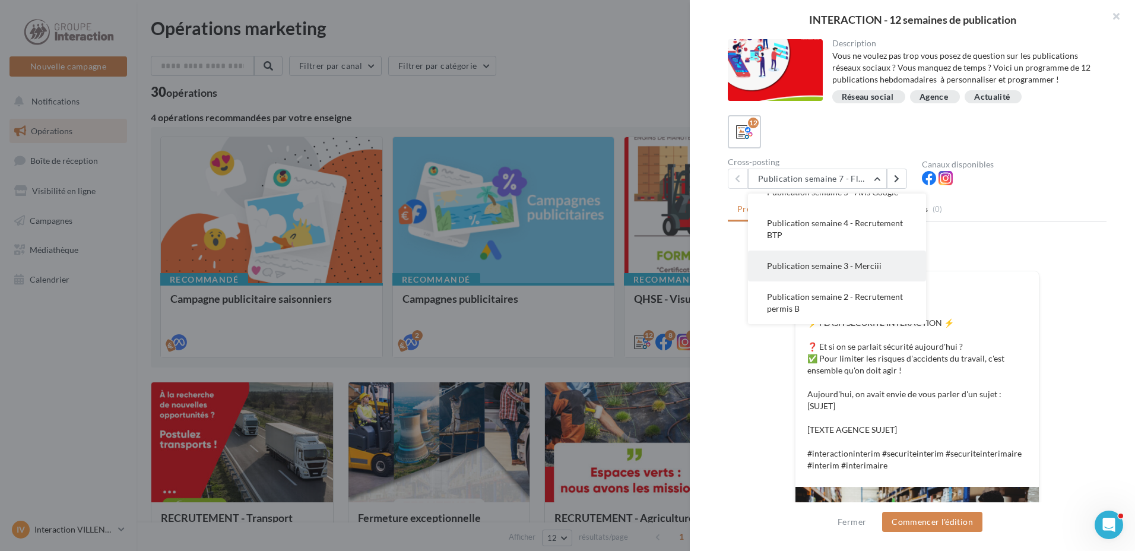
click at [886, 269] on button "Publication semaine 3 - Merciii" at bounding box center [837, 265] width 178 height 31
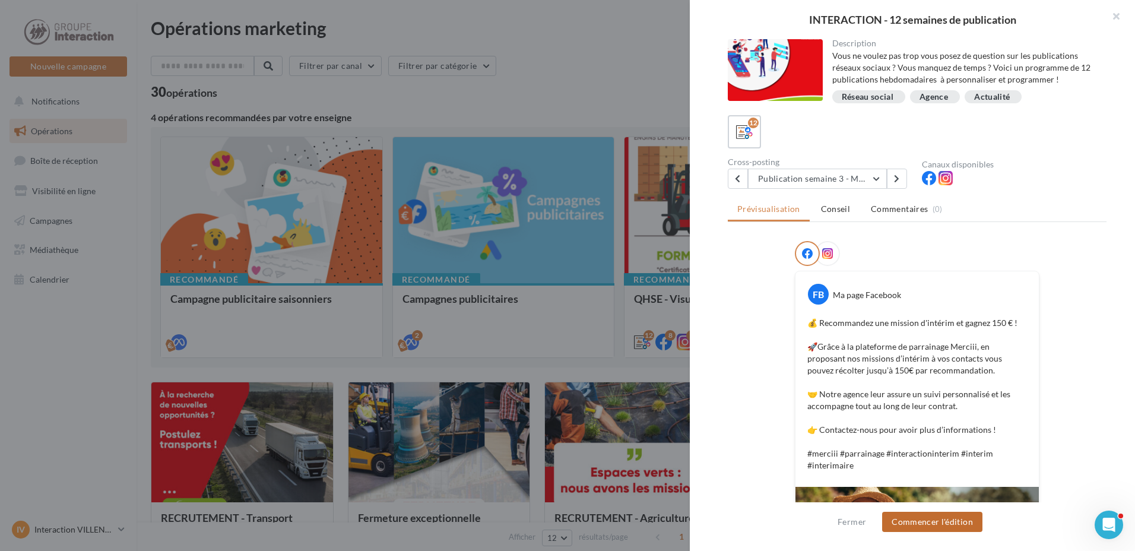
click at [922, 523] on button "Commencer l'édition" at bounding box center [932, 522] width 100 height 20
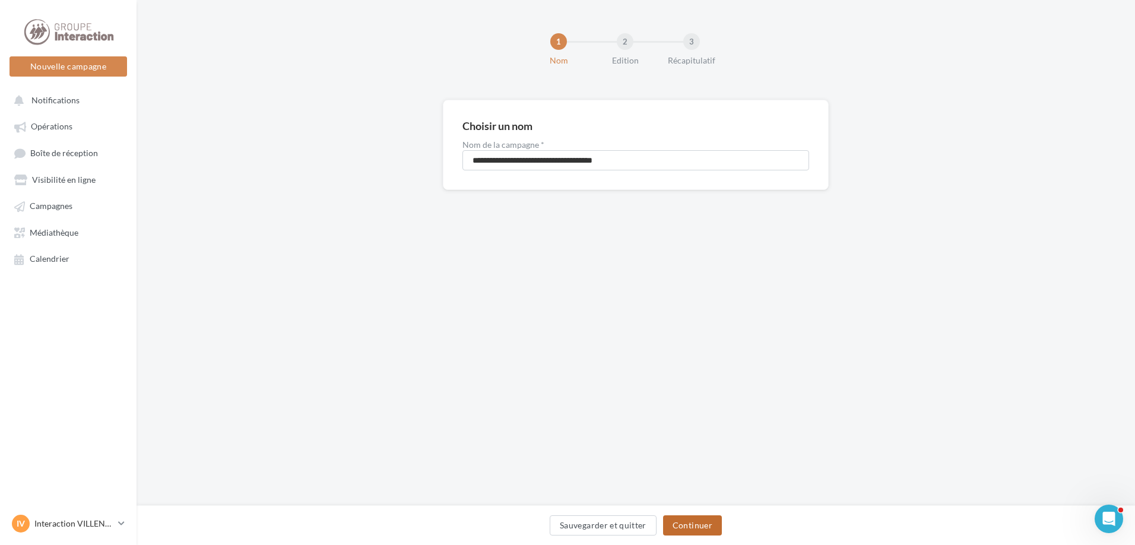
click at [691, 529] on button "Continuer" at bounding box center [692, 525] width 59 height 20
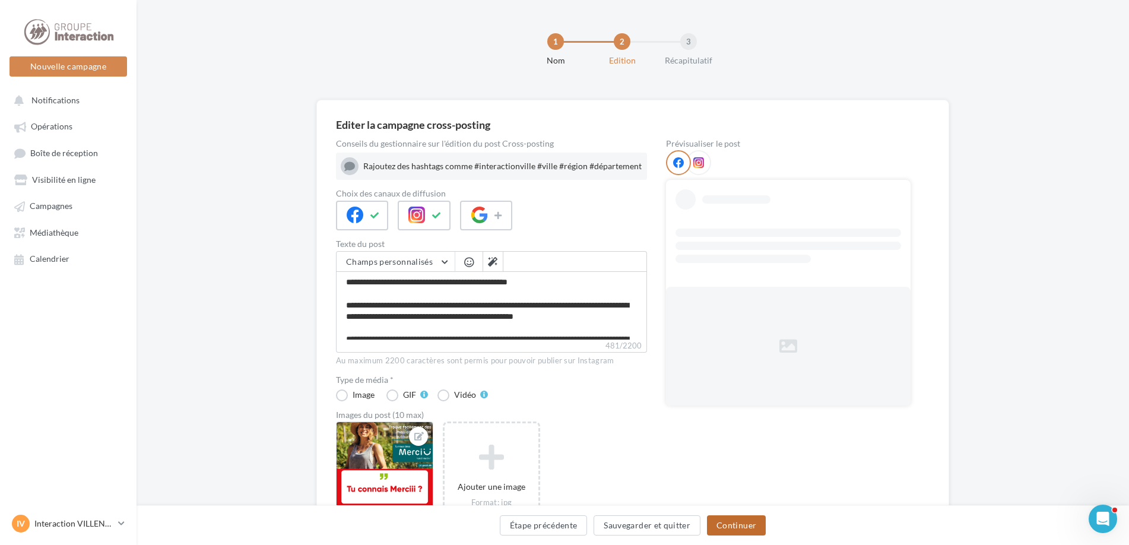
click at [735, 529] on button "Continuer" at bounding box center [736, 525] width 59 height 20
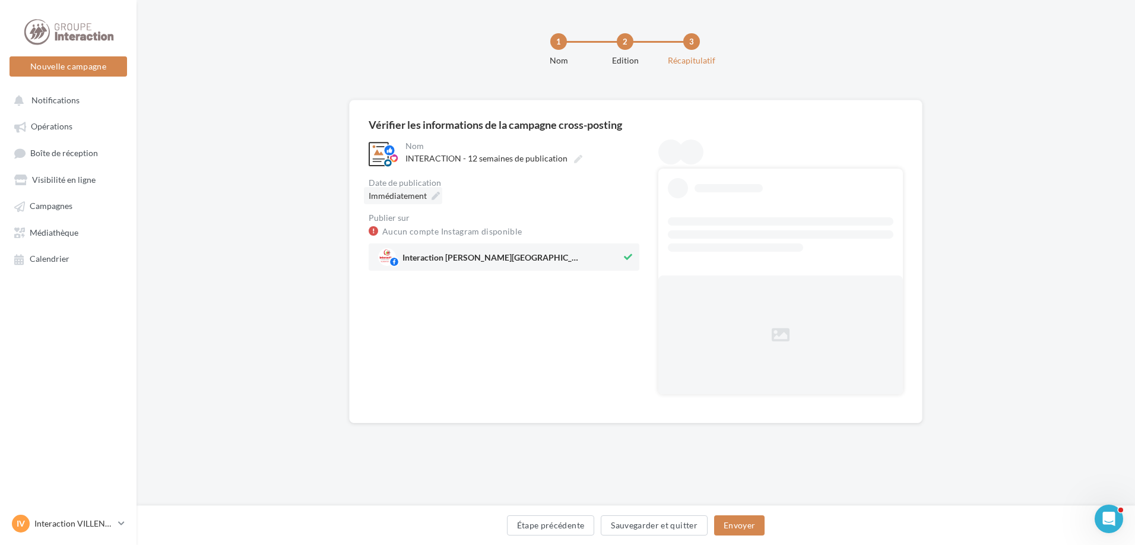
click at [434, 193] on icon at bounding box center [435, 196] width 8 height 8
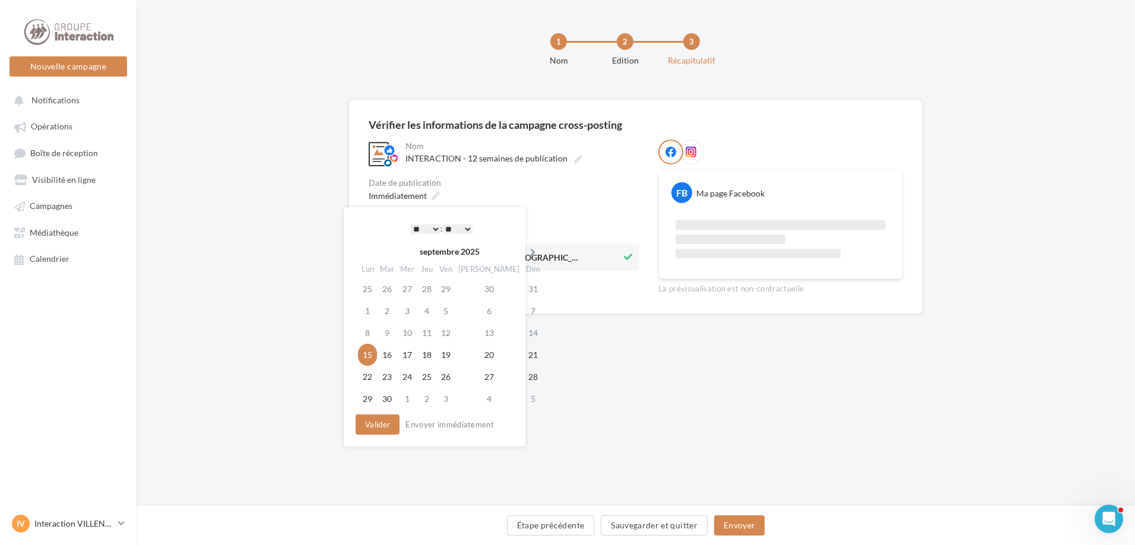
click at [522, 247] on th at bounding box center [532, 252] width 21 height 18
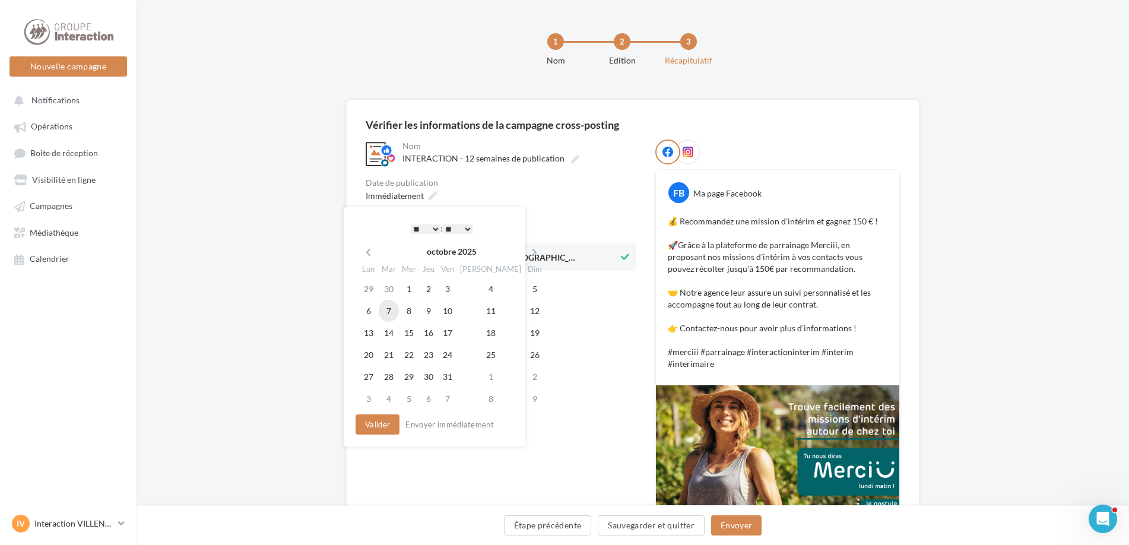
click at [394, 312] on td "7" at bounding box center [389, 311] width 20 height 22
click at [372, 423] on button "Valider" at bounding box center [375, 424] width 44 height 20
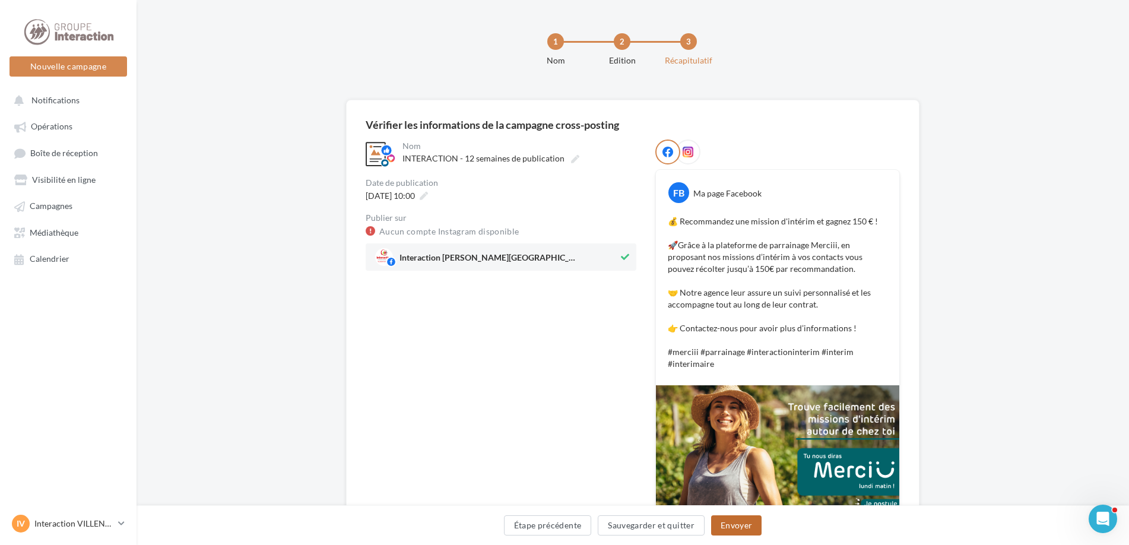
click at [739, 532] on button "Envoyer" at bounding box center [736, 525] width 50 height 20
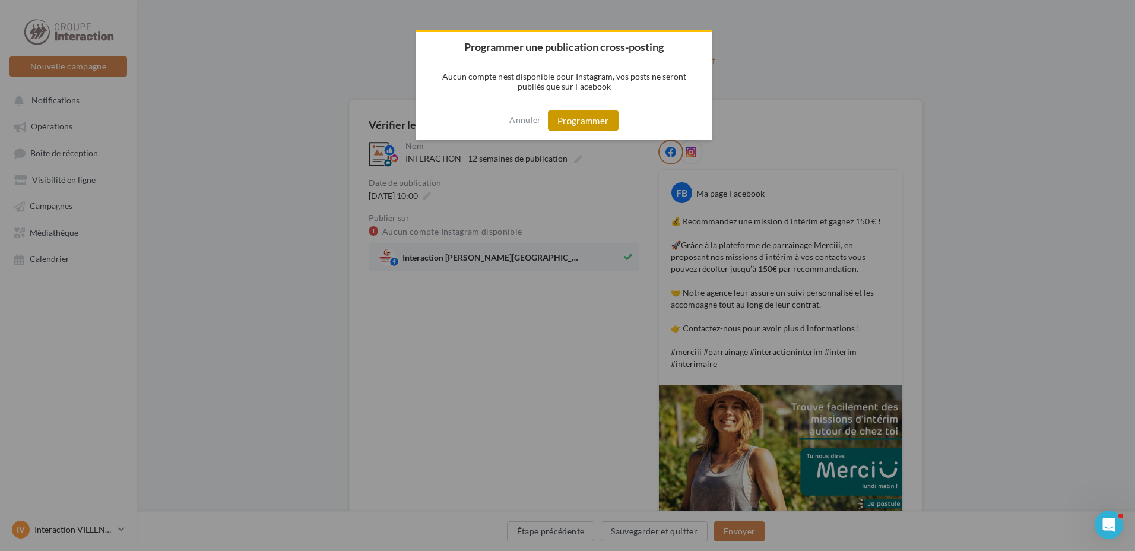
click at [582, 126] on button "Programmer" at bounding box center [583, 120] width 71 height 20
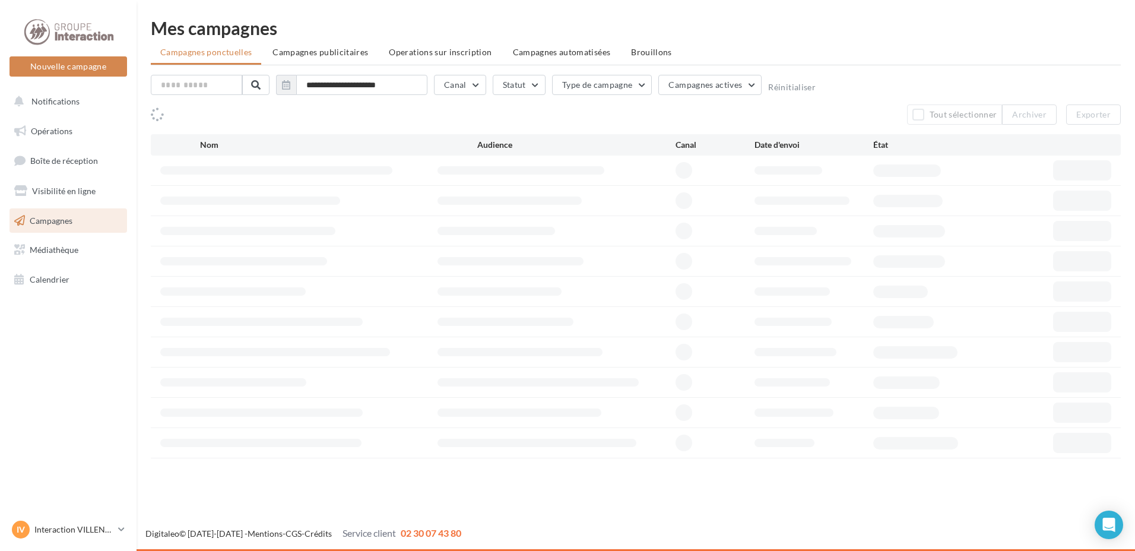
click at [71, 126] on span "Opérations" at bounding box center [52, 131] width 42 height 10
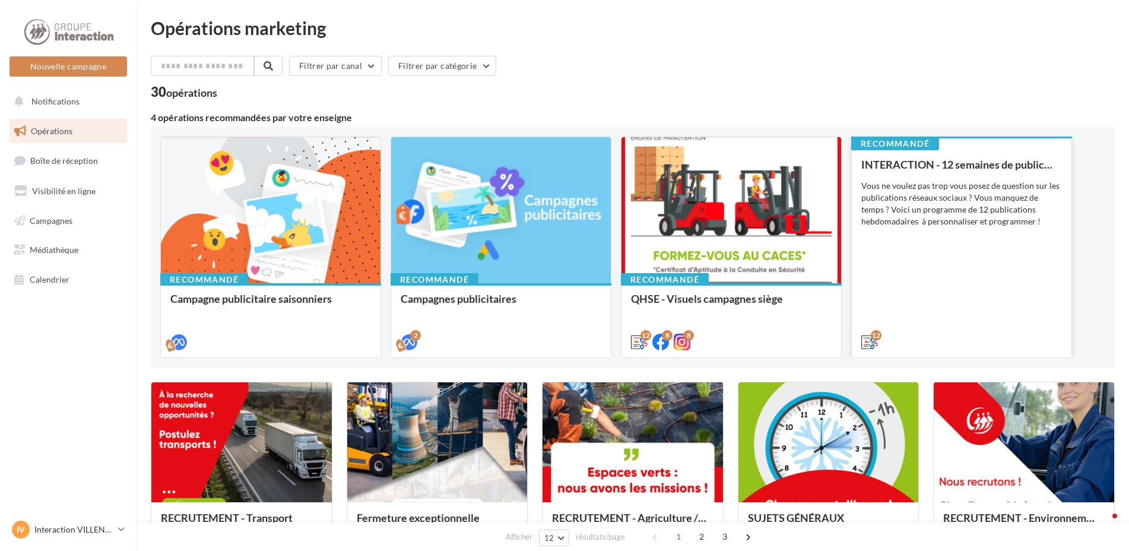
click at [912, 311] on div "INTERACTION - 12 semaines de publication Vous ne voulez pas trop vous posez de …" at bounding box center [961, 252] width 201 height 188
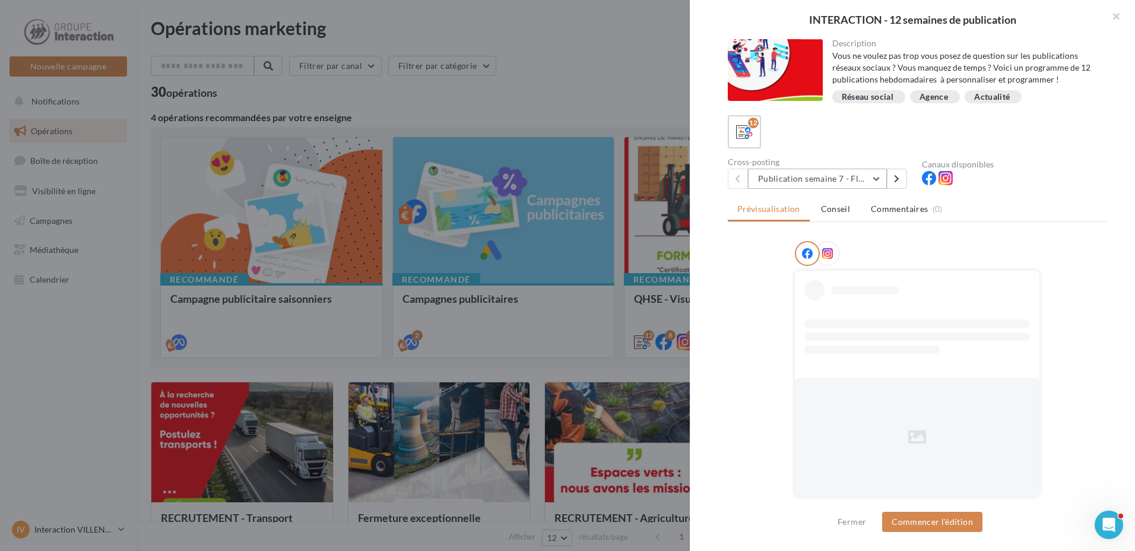
click at [875, 180] on button "Publication semaine 7 - Flash sécurité" at bounding box center [817, 179] width 139 height 20
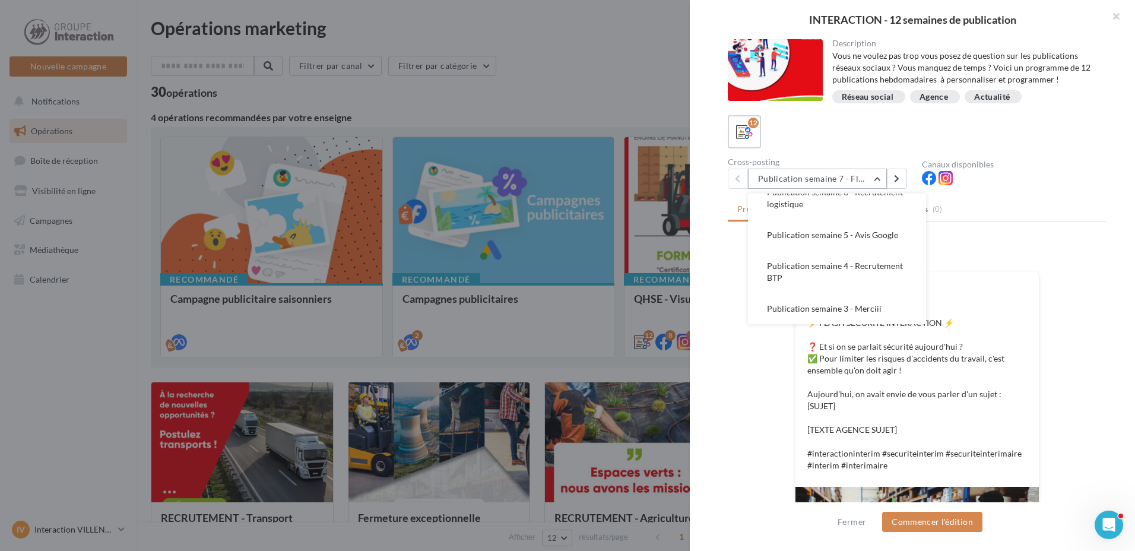
scroll to position [71, 0]
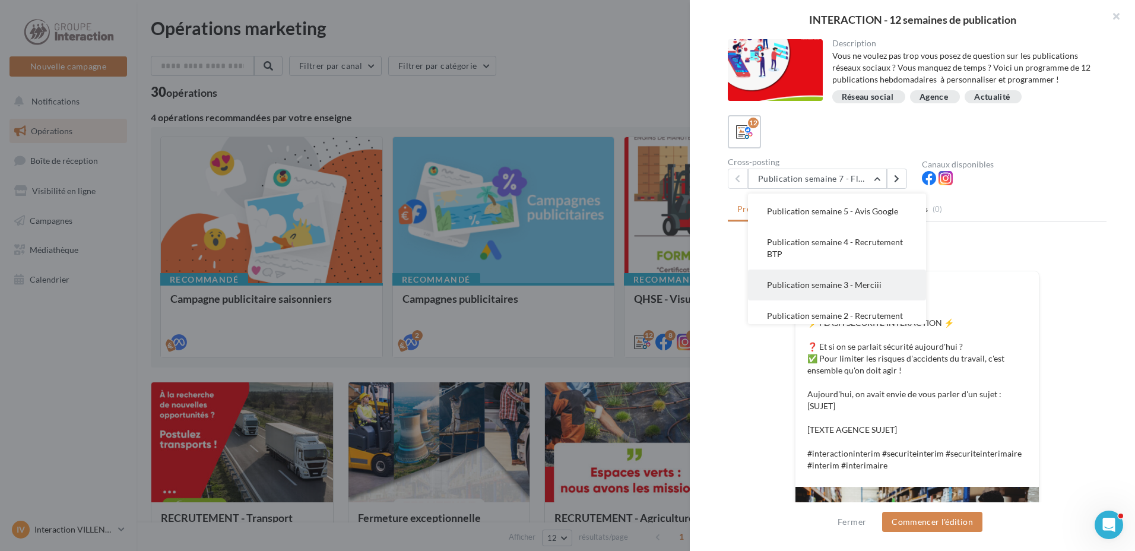
click at [848, 289] on button "Publication semaine 3 - Merciii" at bounding box center [837, 284] width 178 height 31
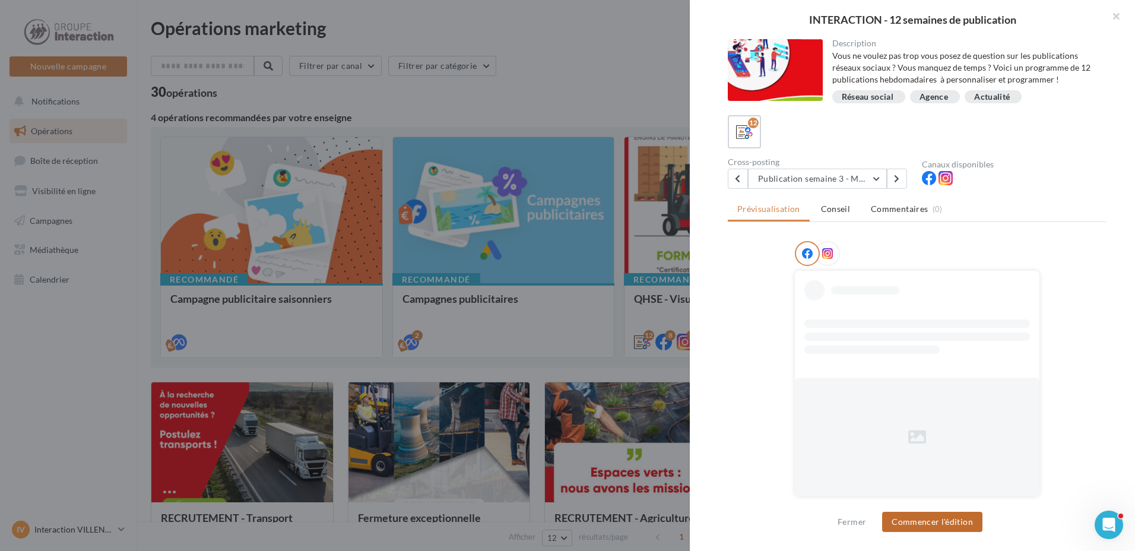
click at [926, 516] on button "Commencer l'édition" at bounding box center [932, 522] width 100 height 20
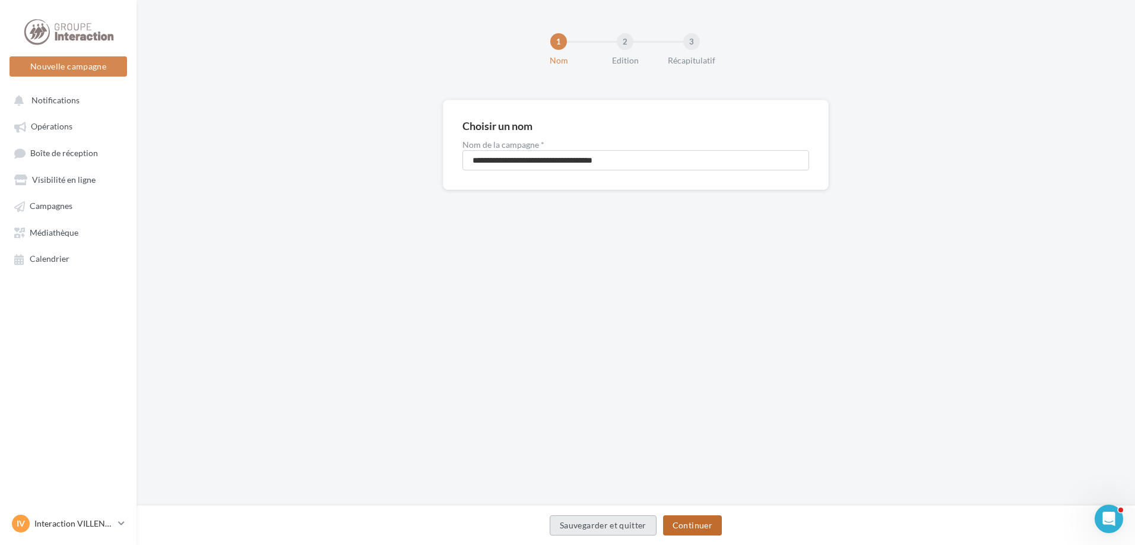
click at [691, 525] on button "Continuer" at bounding box center [692, 525] width 59 height 20
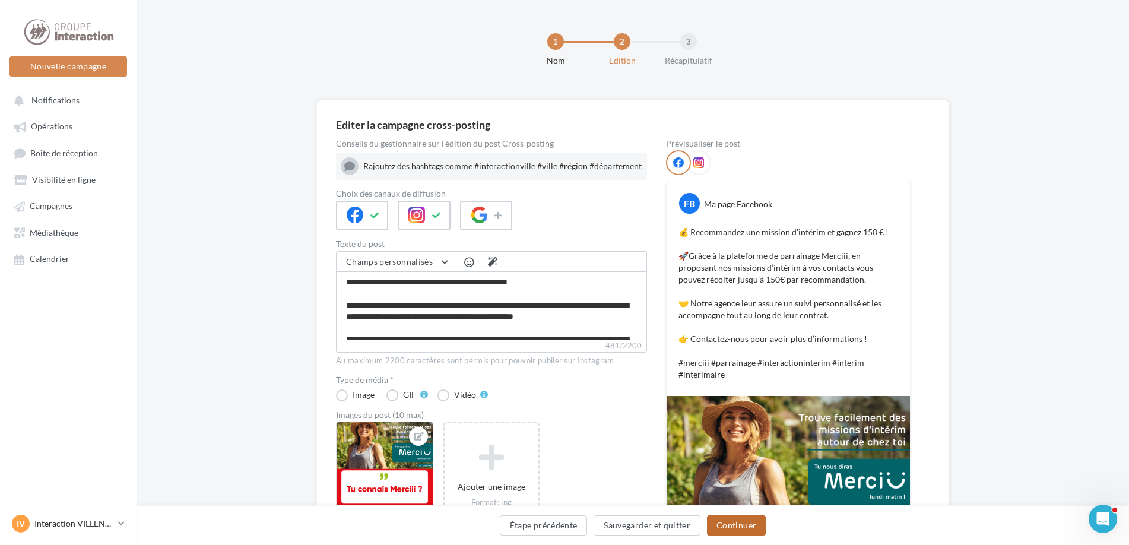
click at [726, 531] on button "Continuer" at bounding box center [736, 525] width 59 height 20
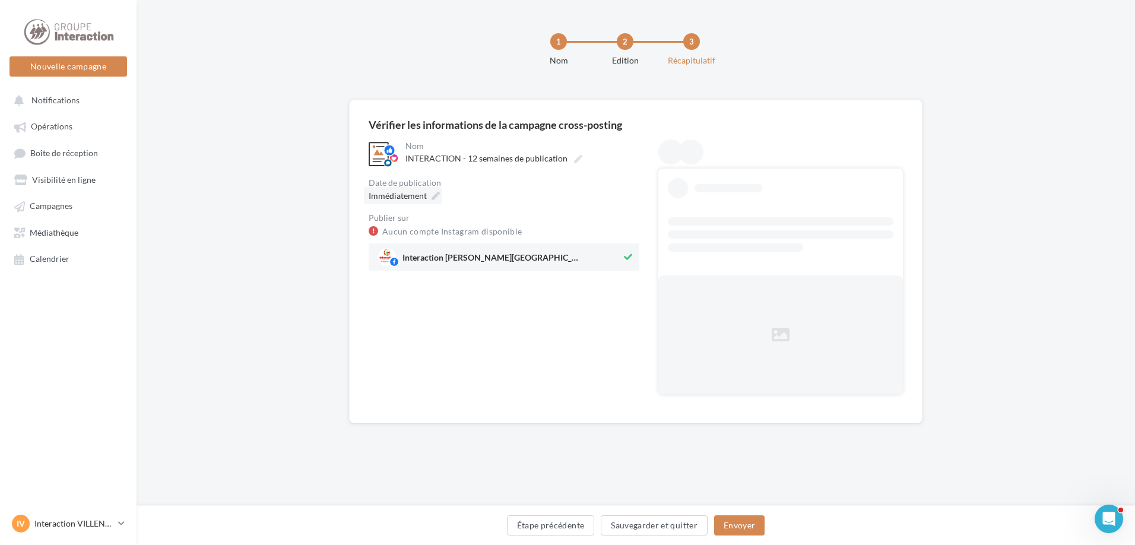
click at [439, 201] on div "Immédiatement" at bounding box center [403, 195] width 78 height 17
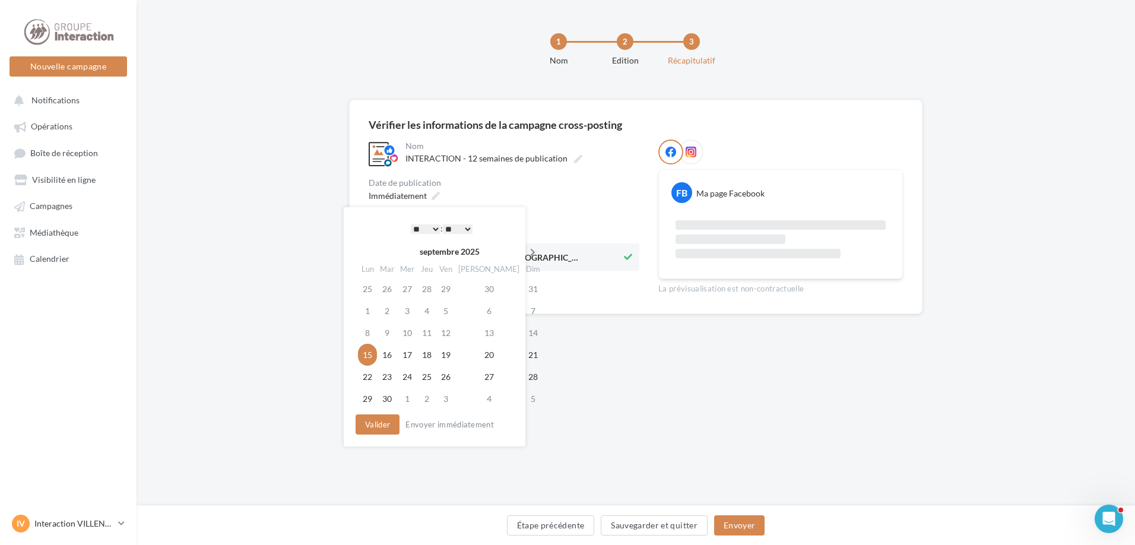
click at [525, 250] on icon at bounding box center [532, 252] width 15 height 8
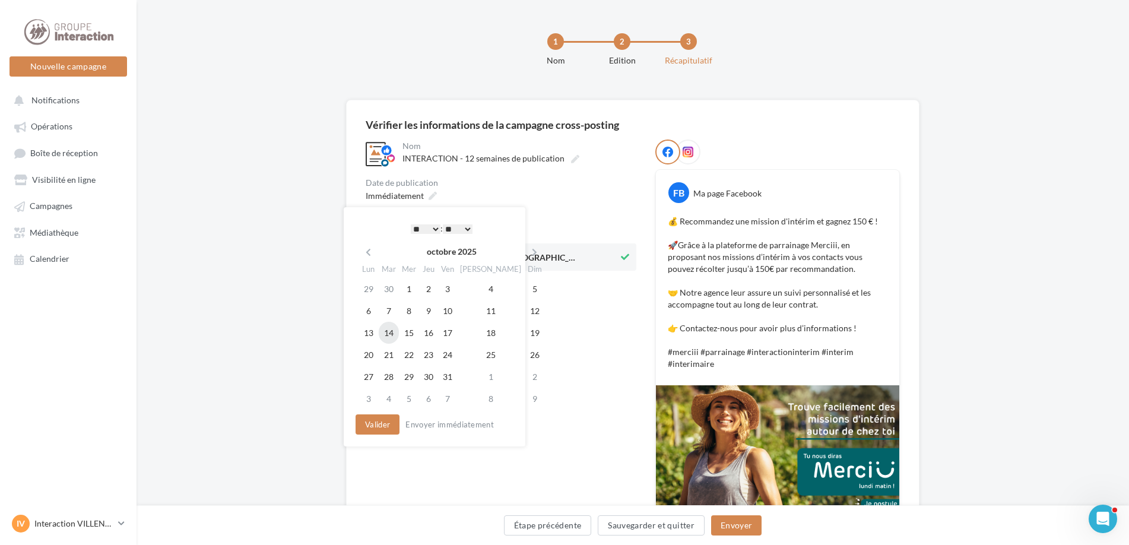
click at [391, 334] on td "14" at bounding box center [389, 333] width 20 height 22
click at [381, 421] on button "Valider" at bounding box center [375, 424] width 44 height 20
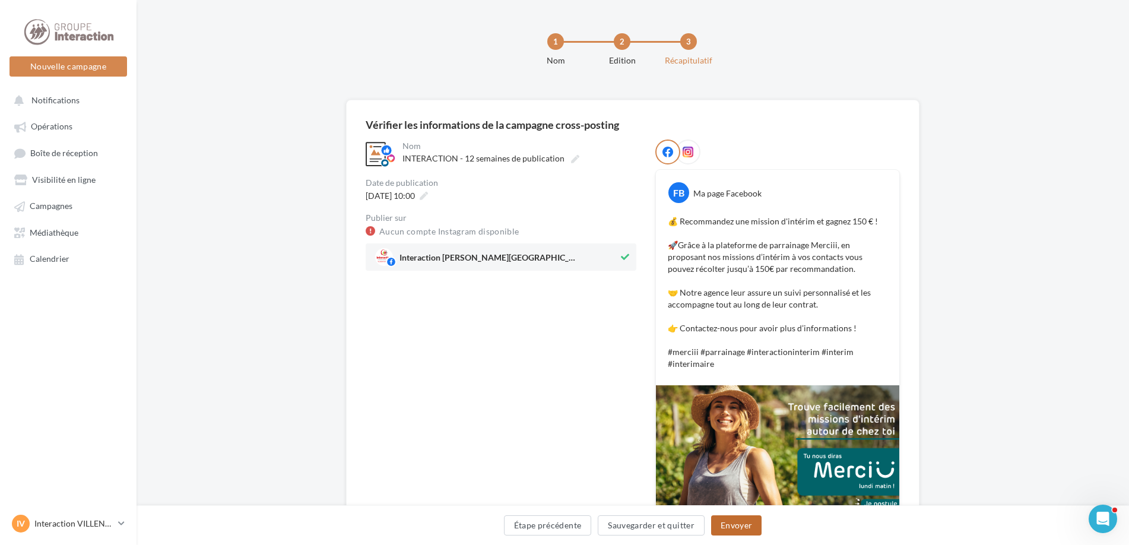
click at [727, 519] on button "Envoyer" at bounding box center [736, 525] width 50 height 20
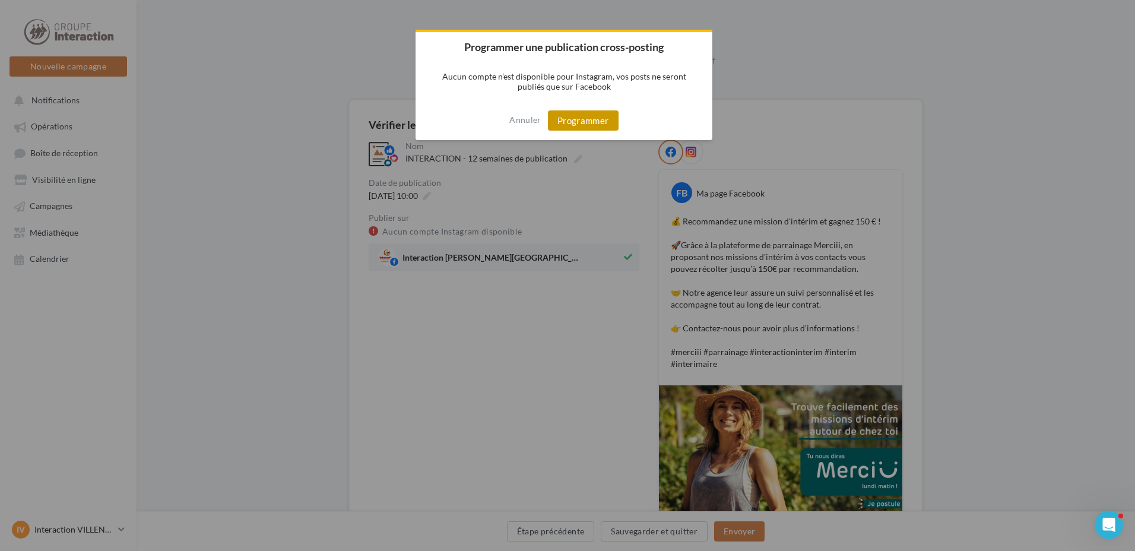
click at [566, 122] on button "Programmer" at bounding box center [583, 120] width 71 height 20
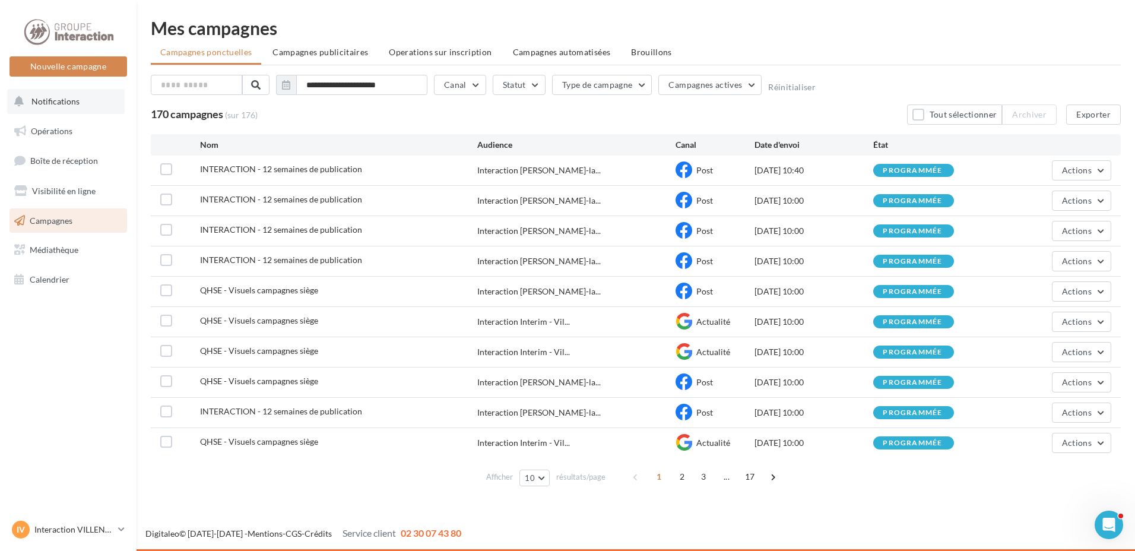
click at [61, 102] on span "Notifications" at bounding box center [55, 101] width 48 height 10
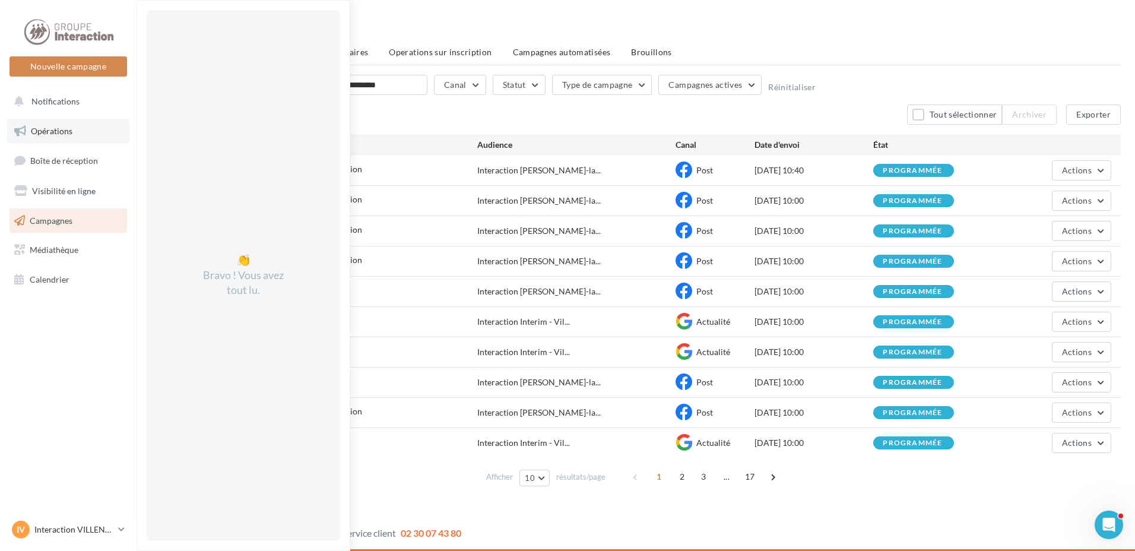
click at [104, 134] on link "Opérations" at bounding box center [68, 131] width 122 height 25
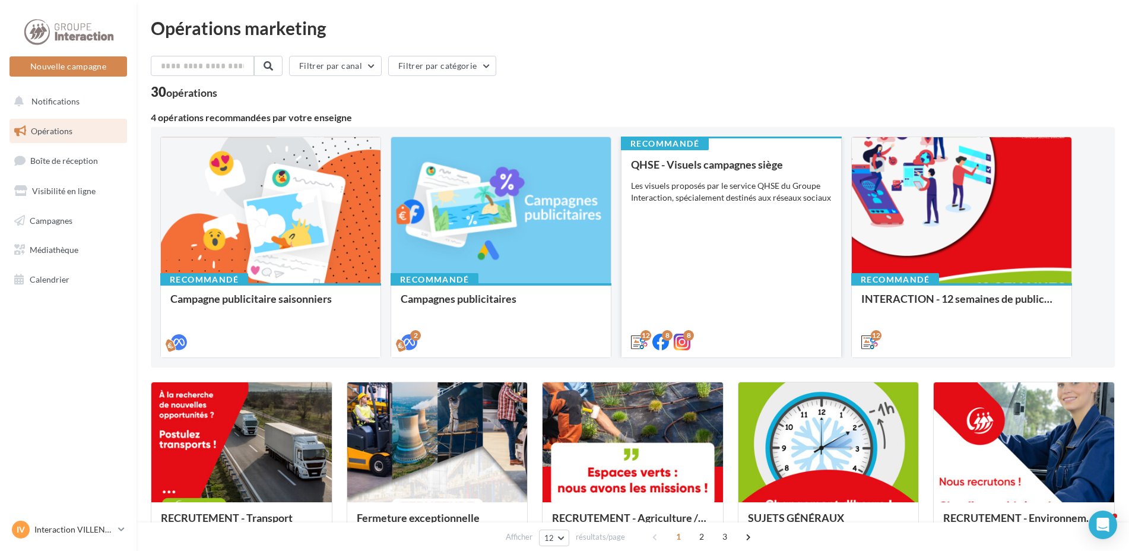
click at [830, 282] on div "QHSE - Visuels campagnes siège Les visuels proposés par le service QHSE du Grou…" at bounding box center [731, 252] width 201 height 188
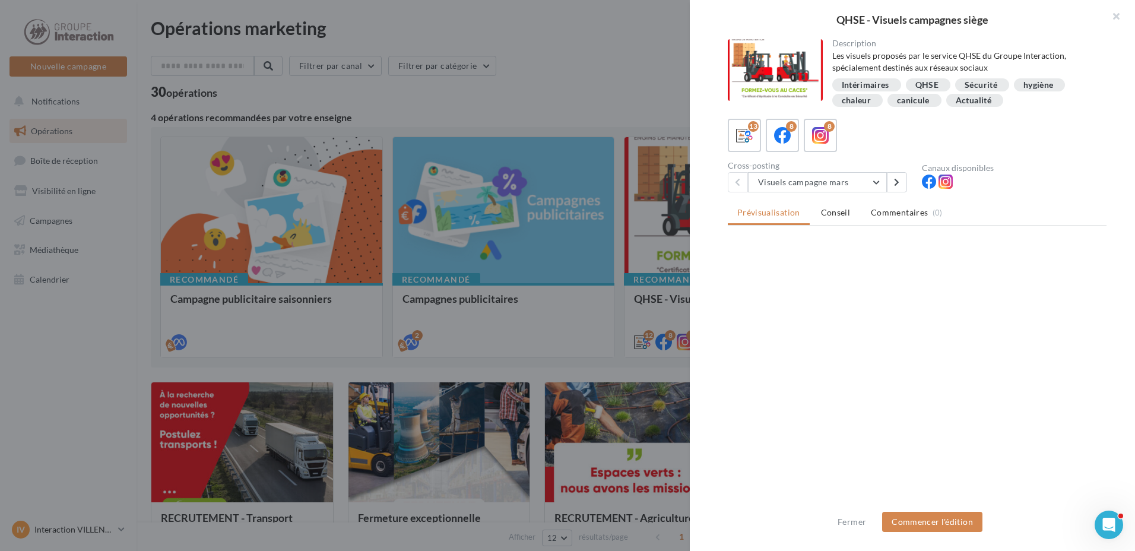
click at [910, 288] on div "Description Les visuels proposés par le service QHSE du Groupe Interaction, spé…" at bounding box center [917, 276] width 455 height 474
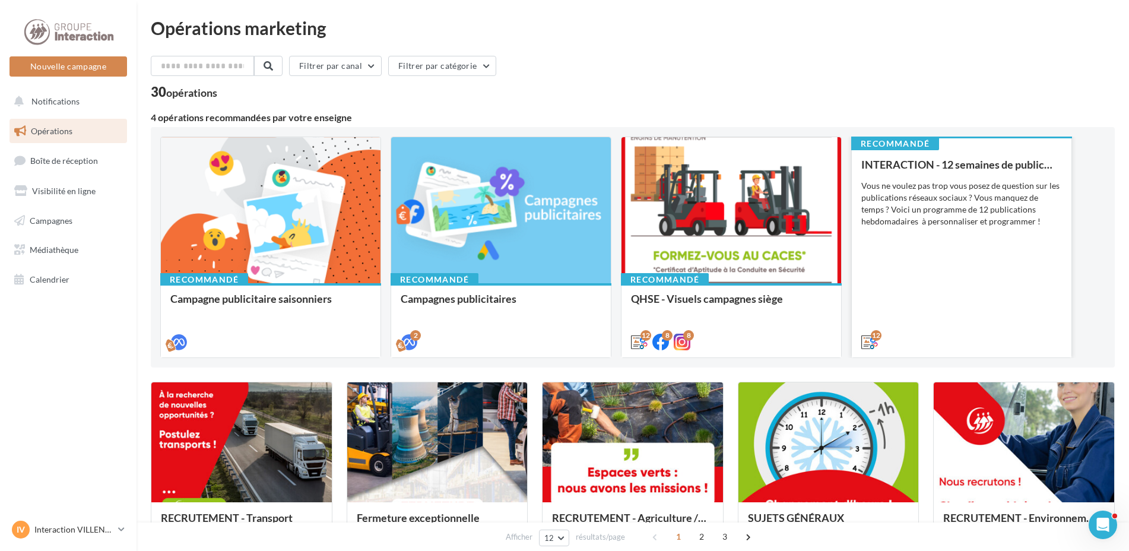
click at [907, 326] on div "12" at bounding box center [962, 340] width 220 height 33
click at [1010, 307] on div "INTERACTION - 12 semaines de publication Vous ne voulez pas trop vous posez de …" at bounding box center [961, 252] width 201 height 188
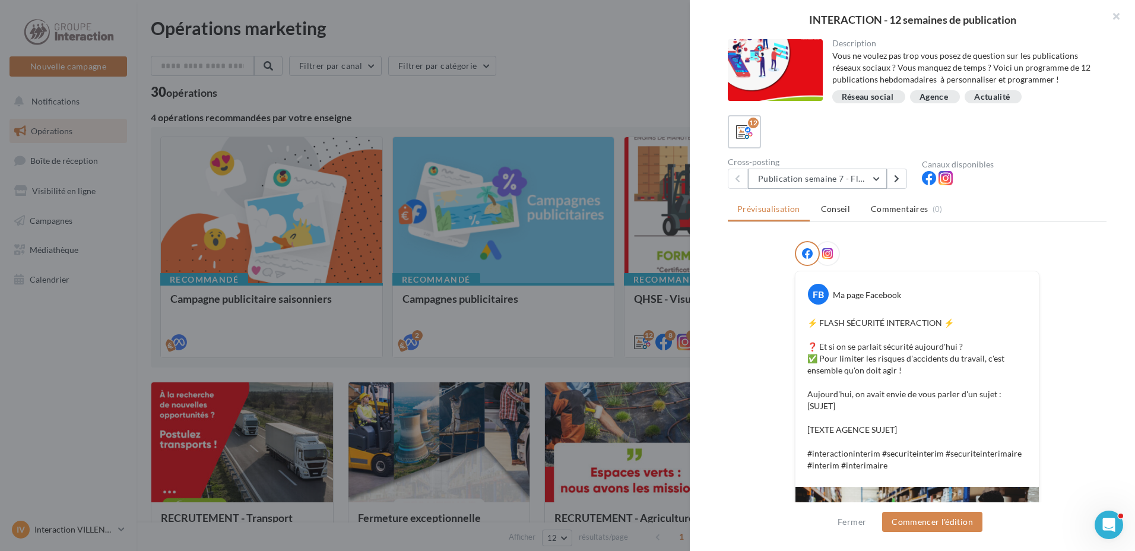
click at [881, 181] on button "Publication semaine 7 - Flash sécurité" at bounding box center [817, 179] width 139 height 20
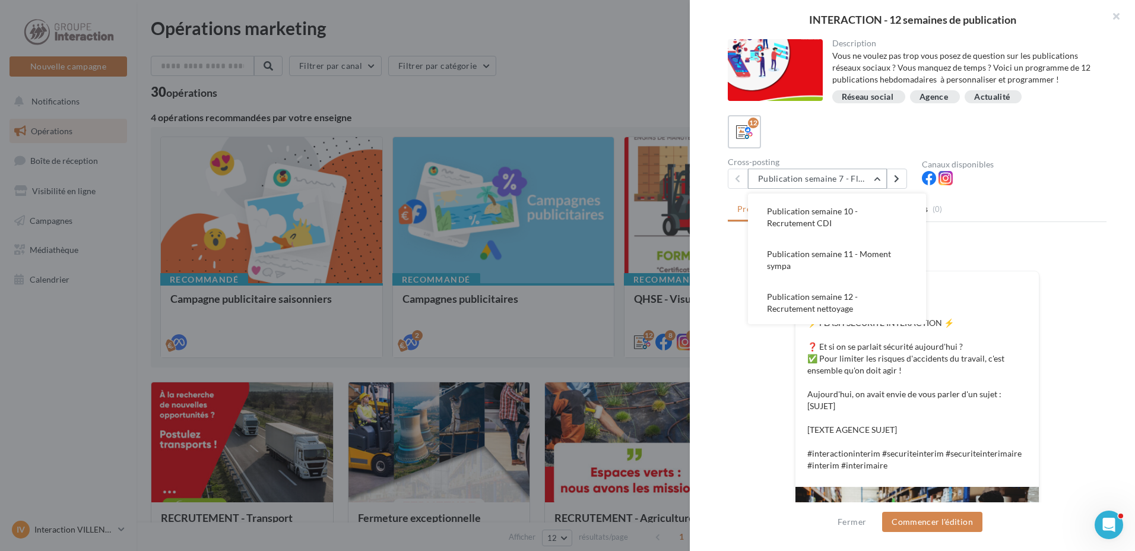
scroll to position [318, 0]
click at [926, 199] on li "Commentaires (0)" at bounding box center [906, 208] width 91 height 21
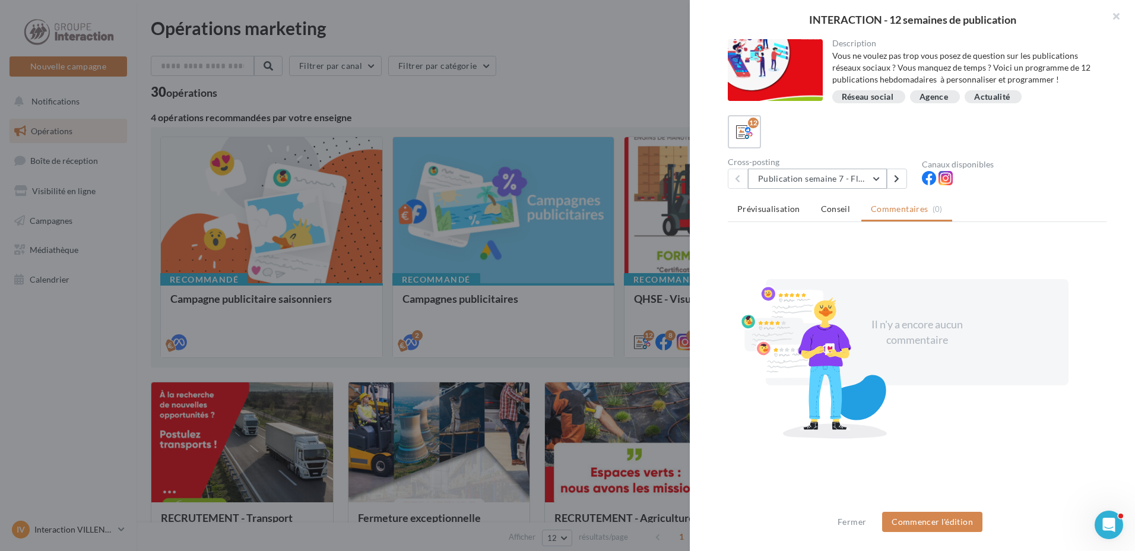
click at [871, 181] on button "Publication semaine 7 - Flash sécurité" at bounding box center [817, 179] width 139 height 20
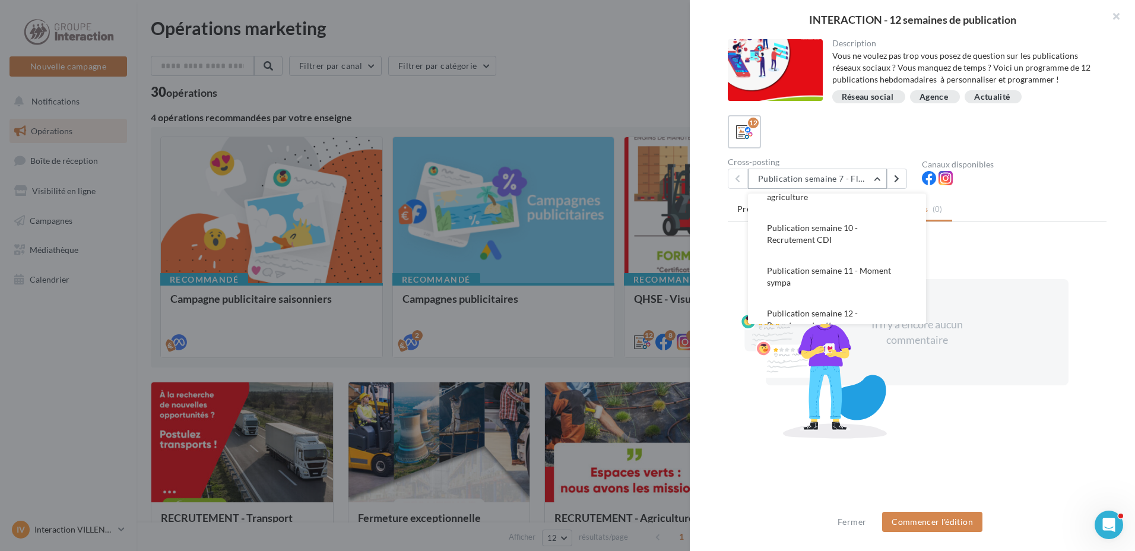
scroll to position [0, 0]
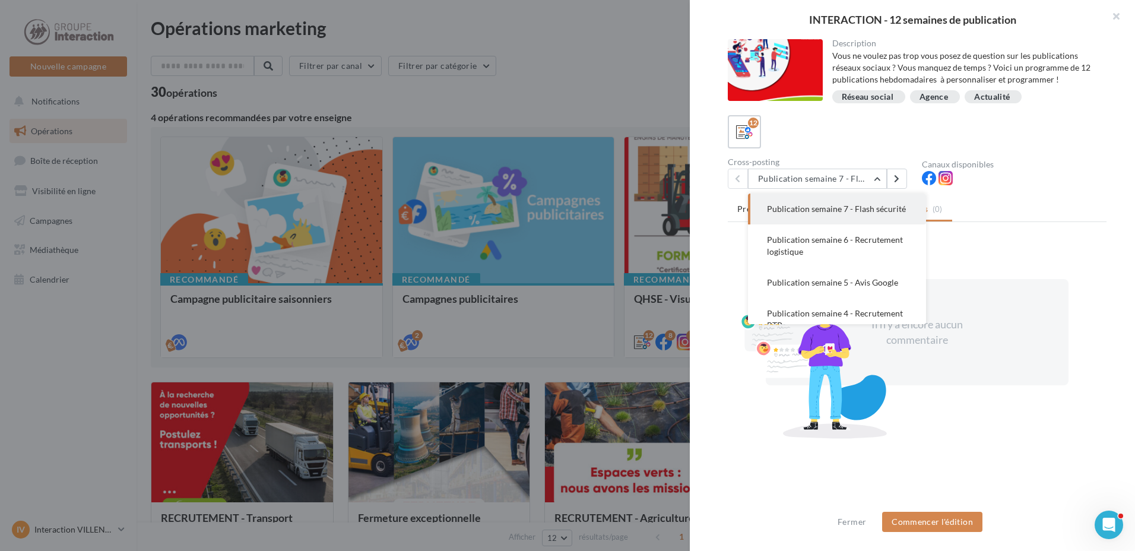
click at [928, 318] on div "Il n'y a encore aucun commentaire" at bounding box center [917, 332] width 151 height 30
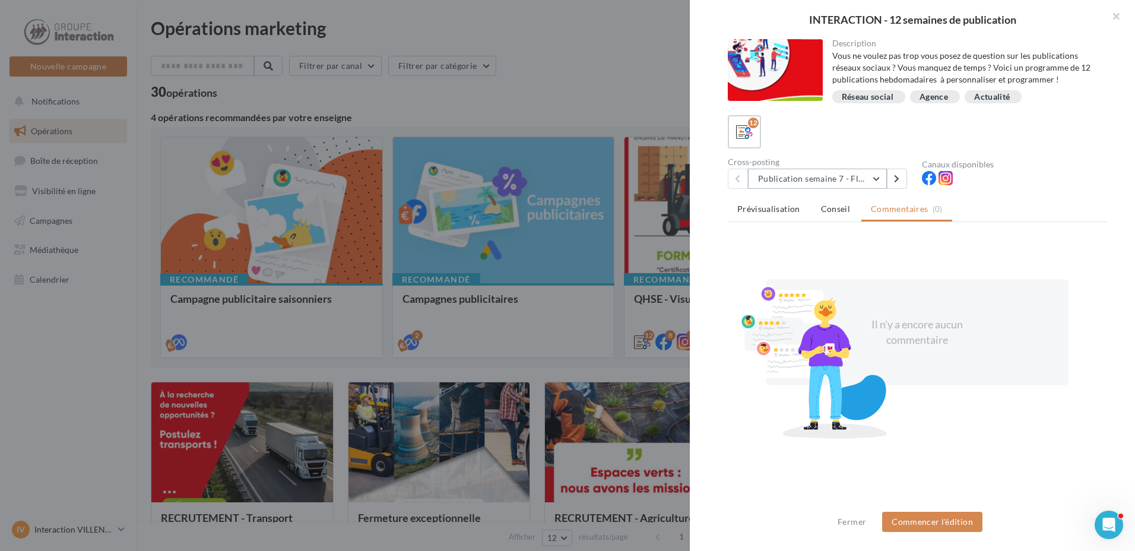
click at [881, 177] on button "Publication semaine 7 - Flash sécurité" at bounding box center [817, 179] width 139 height 20
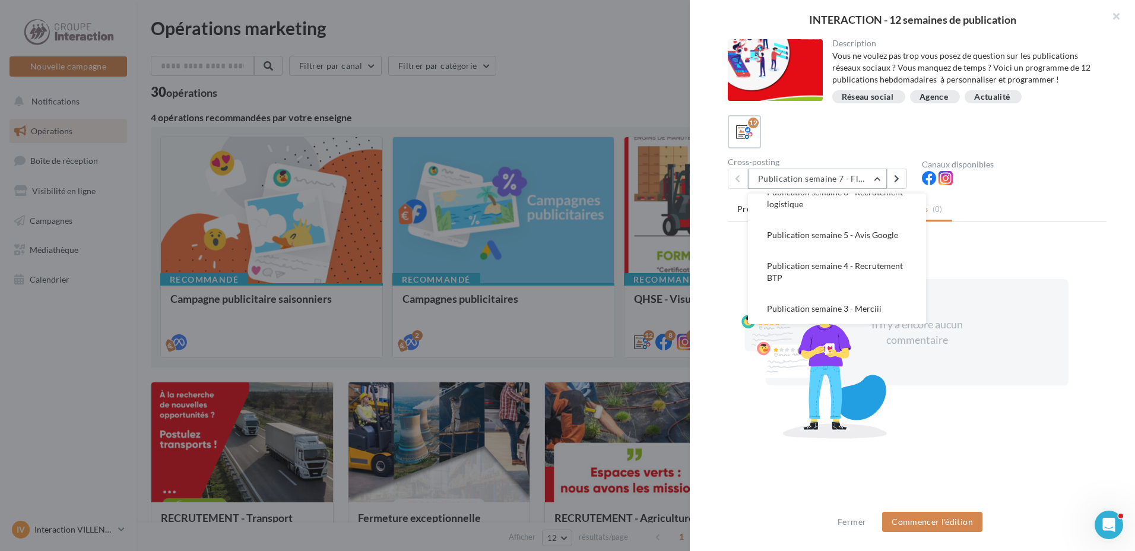
scroll to position [71, 0]
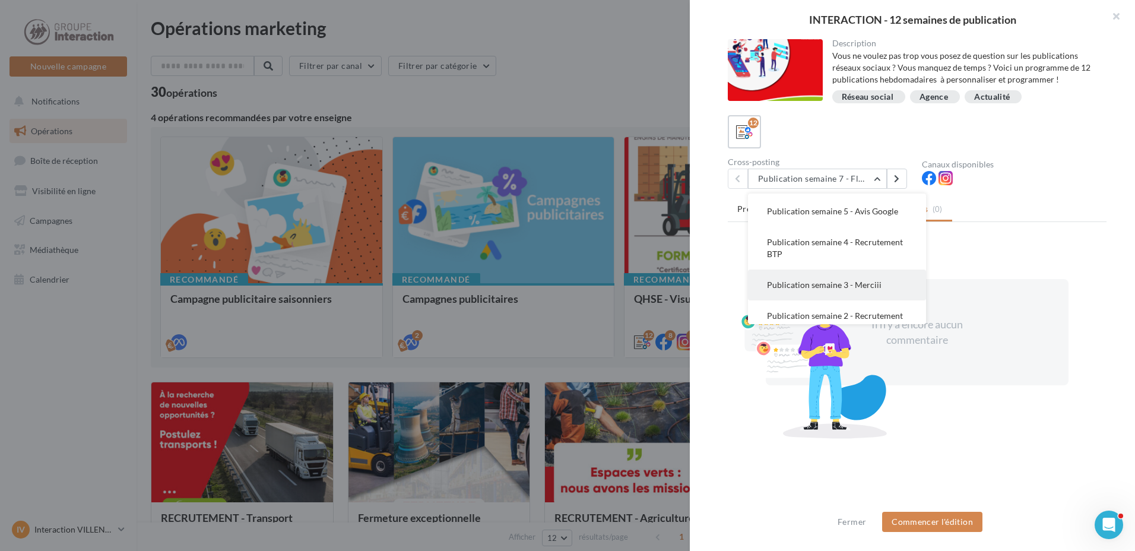
click at [860, 290] on span "Publication semaine 3 - Merciii" at bounding box center [824, 285] width 115 height 10
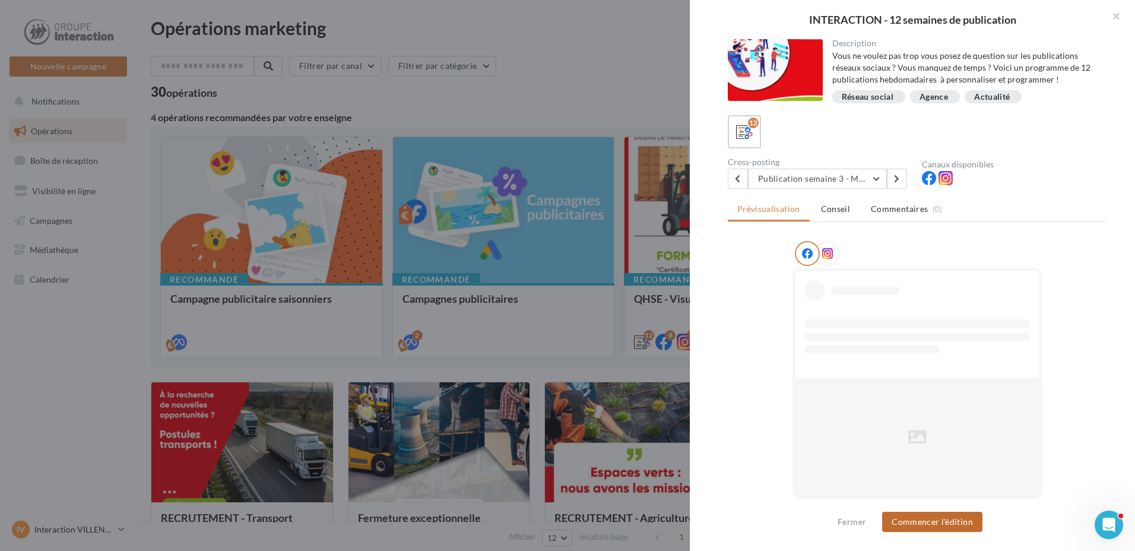
click at [944, 519] on button "Commencer l'édition" at bounding box center [932, 522] width 100 height 20
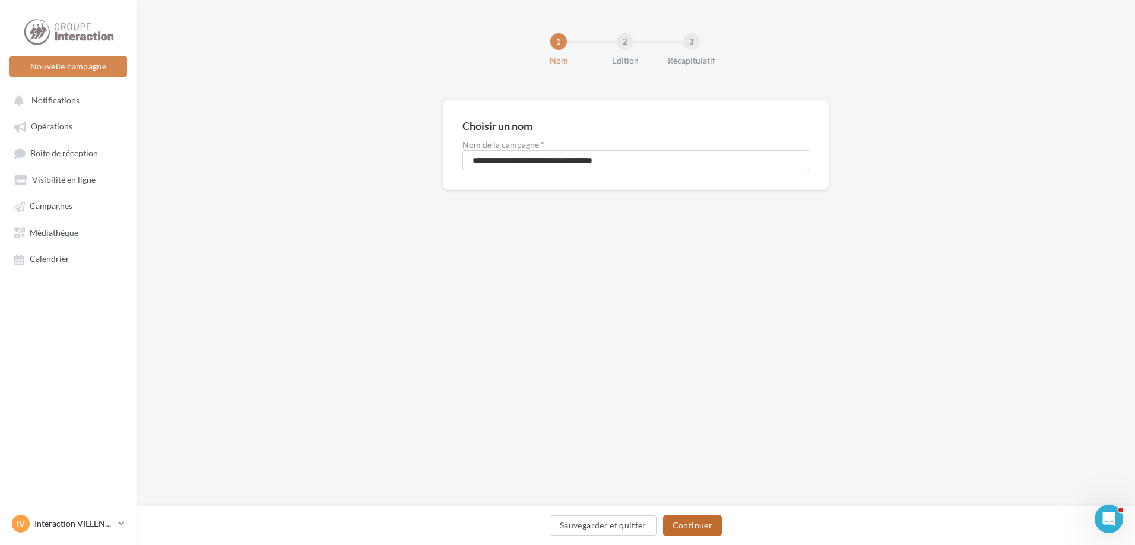
click at [689, 526] on button "Continuer" at bounding box center [692, 525] width 59 height 20
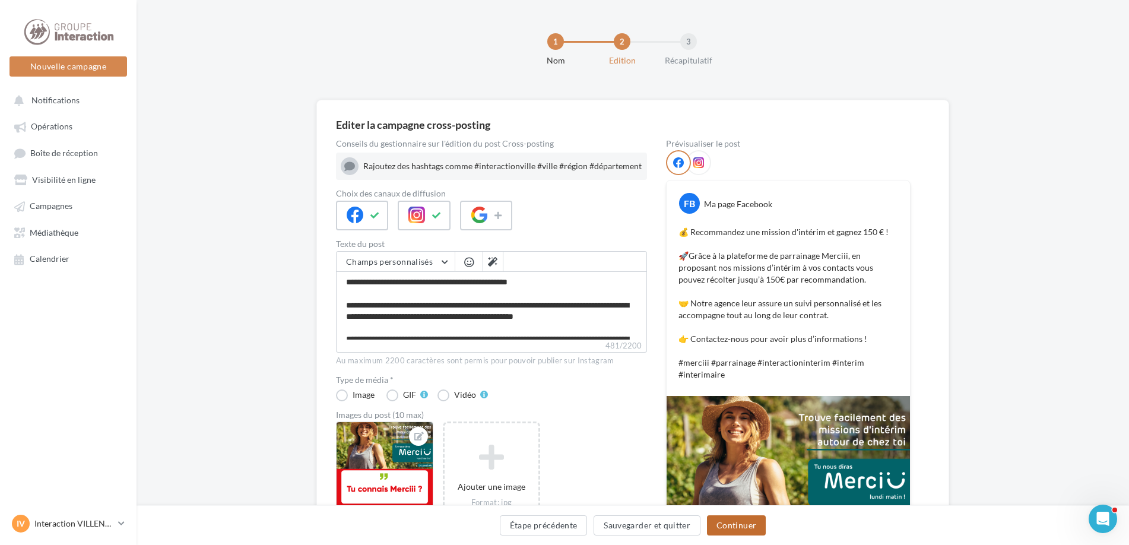
click at [750, 526] on button "Continuer" at bounding box center [736, 525] width 59 height 20
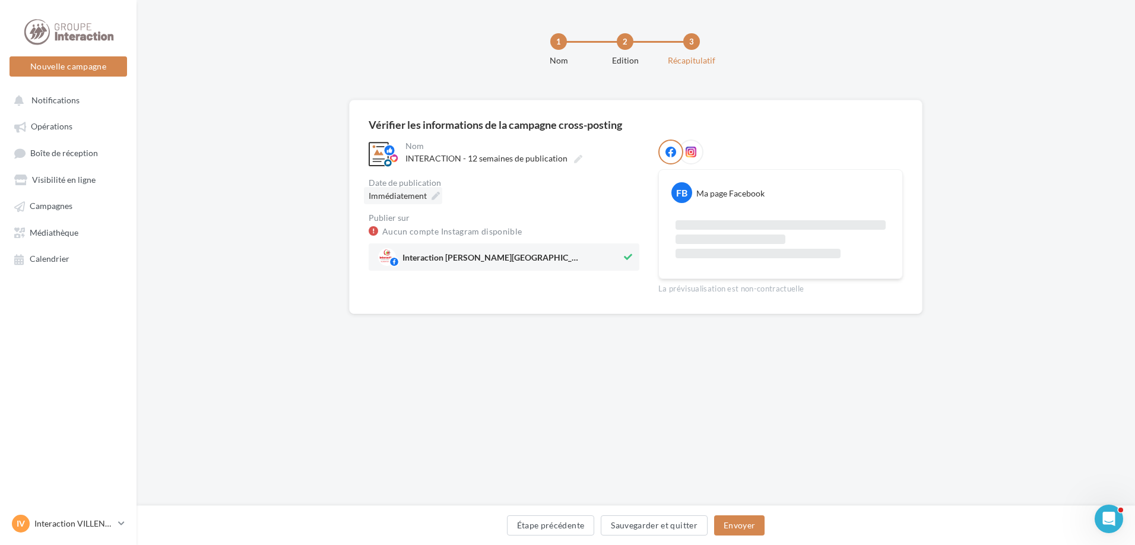
click at [436, 193] on icon at bounding box center [435, 196] width 8 height 8
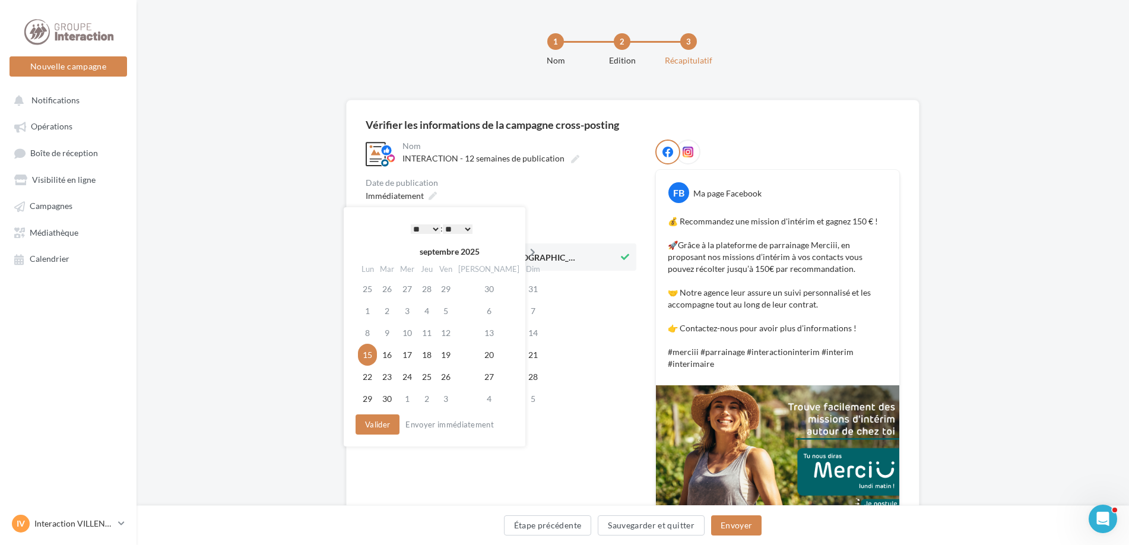
click at [525, 254] on icon at bounding box center [532, 252] width 15 height 8
click at [386, 353] on td "21" at bounding box center [386, 355] width 20 height 22
click at [388, 423] on button "Valider" at bounding box center [375, 424] width 44 height 20
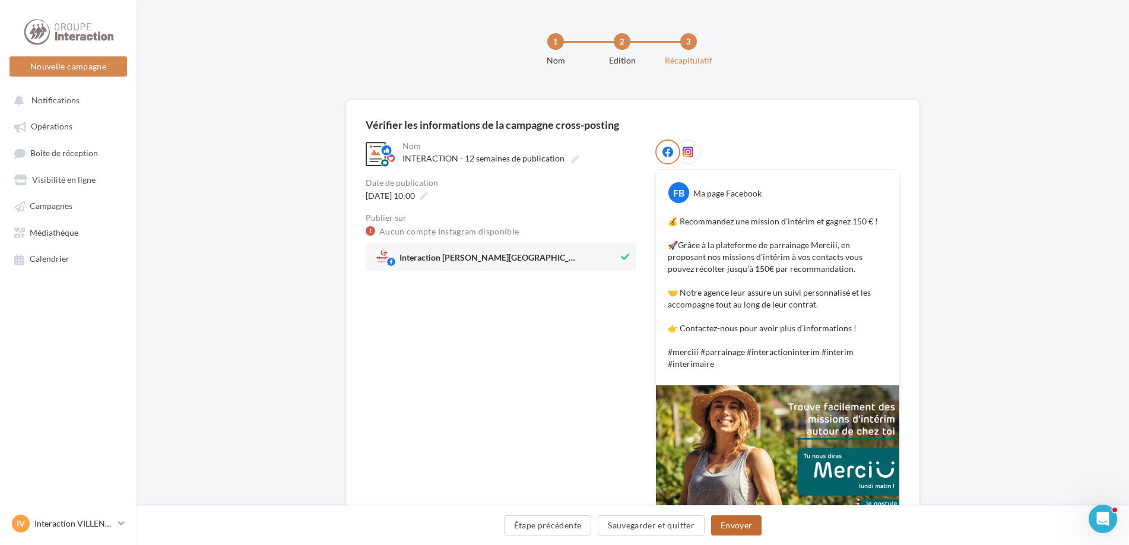
click at [744, 521] on button "Envoyer" at bounding box center [736, 525] width 50 height 20
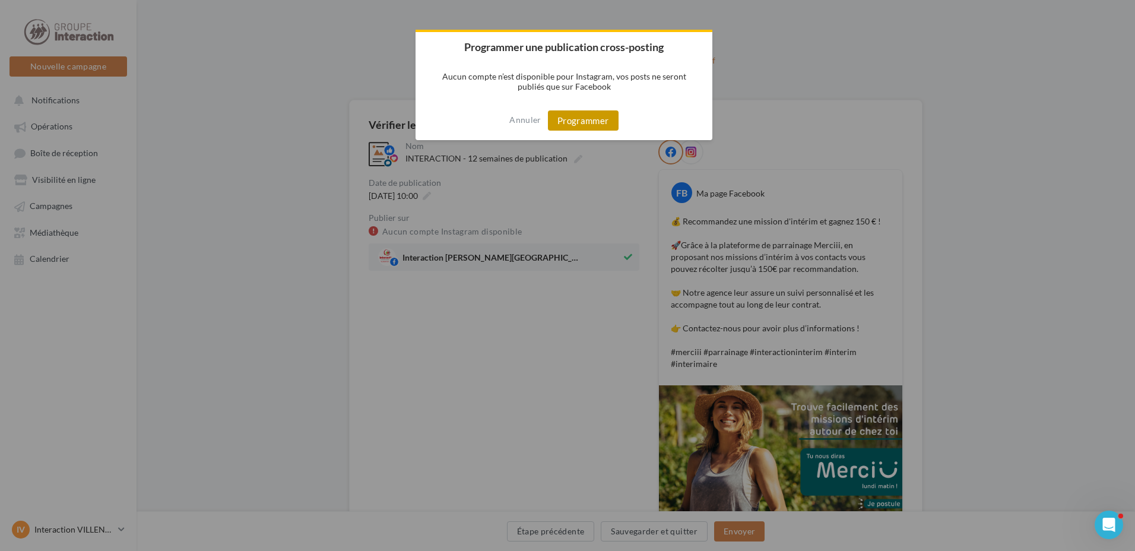
click at [600, 120] on button "Programmer" at bounding box center [583, 120] width 71 height 20
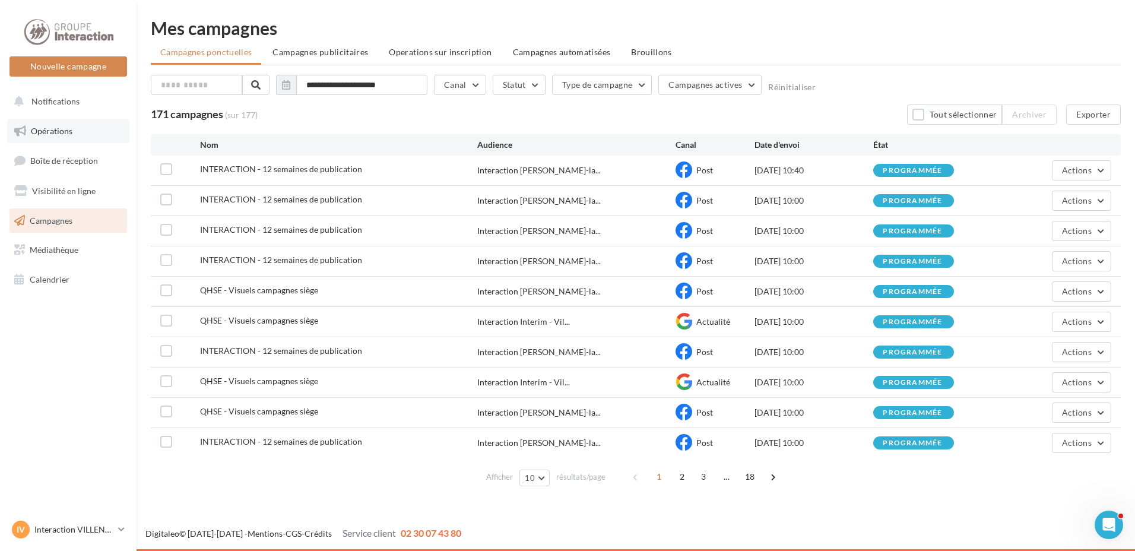
click at [51, 125] on link "Opérations" at bounding box center [68, 131] width 122 height 25
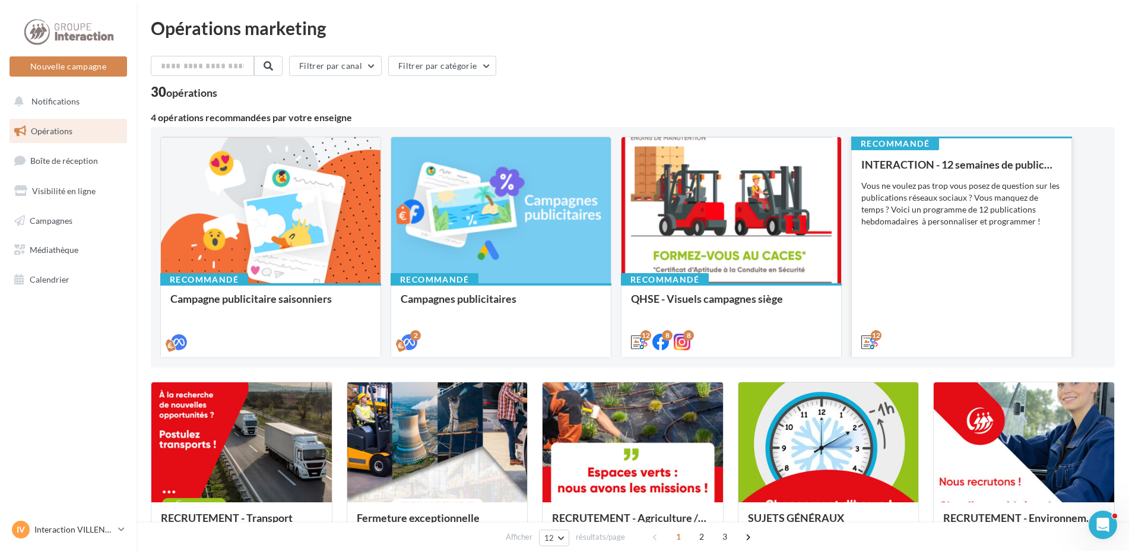
click at [923, 304] on div "INTERACTION - 12 semaines de publication Vous ne voulez pas trop vous posez de …" at bounding box center [961, 252] width 201 height 188
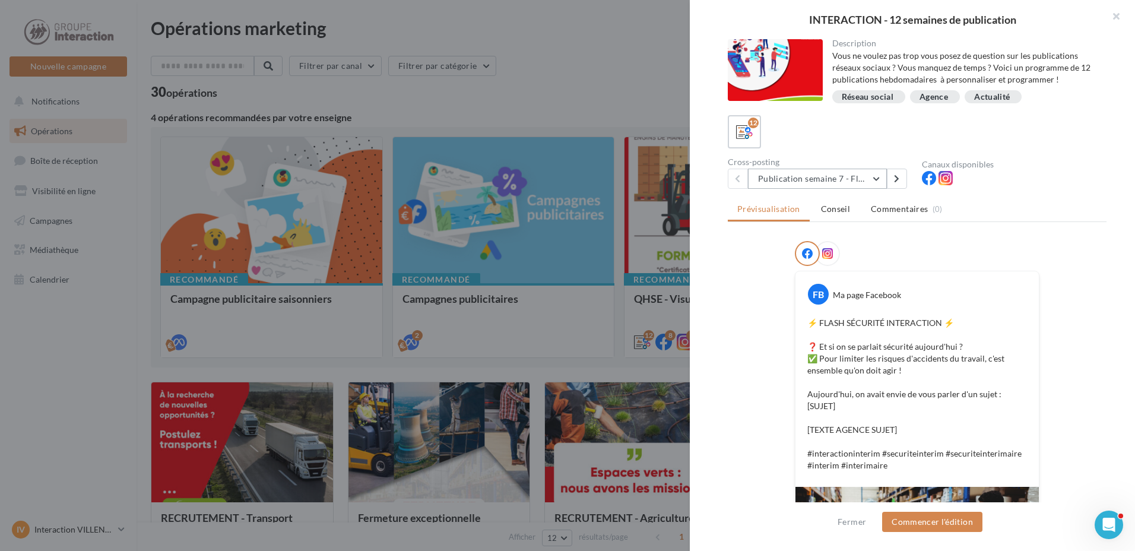
click at [874, 182] on button "Publication semaine 7 - Flash sécurité" at bounding box center [817, 179] width 139 height 20
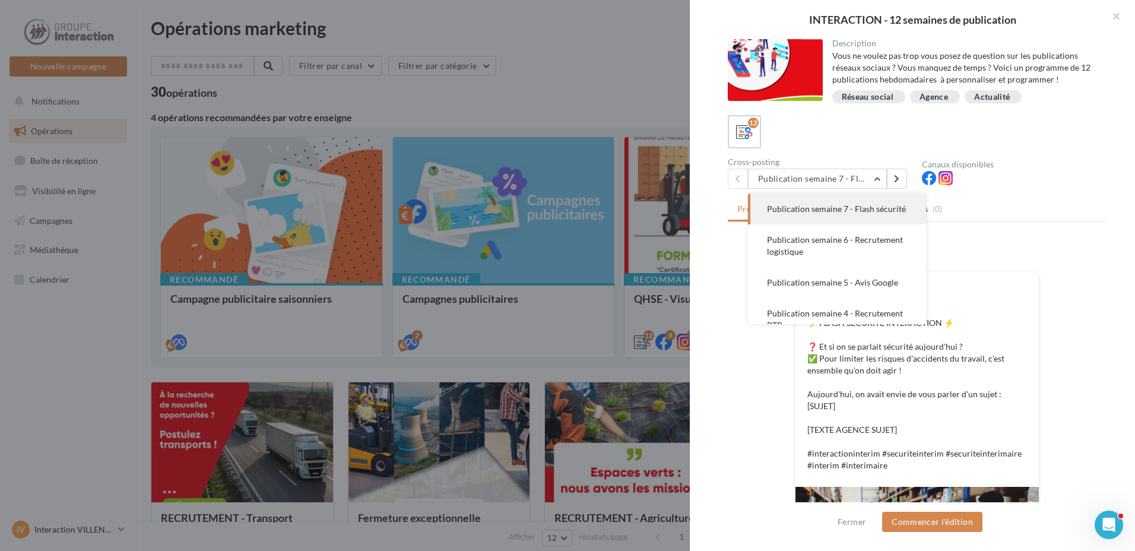
click at [926, 212] on li "Commentaires (0)" at bounding box center [906, 208] width 91 height 21
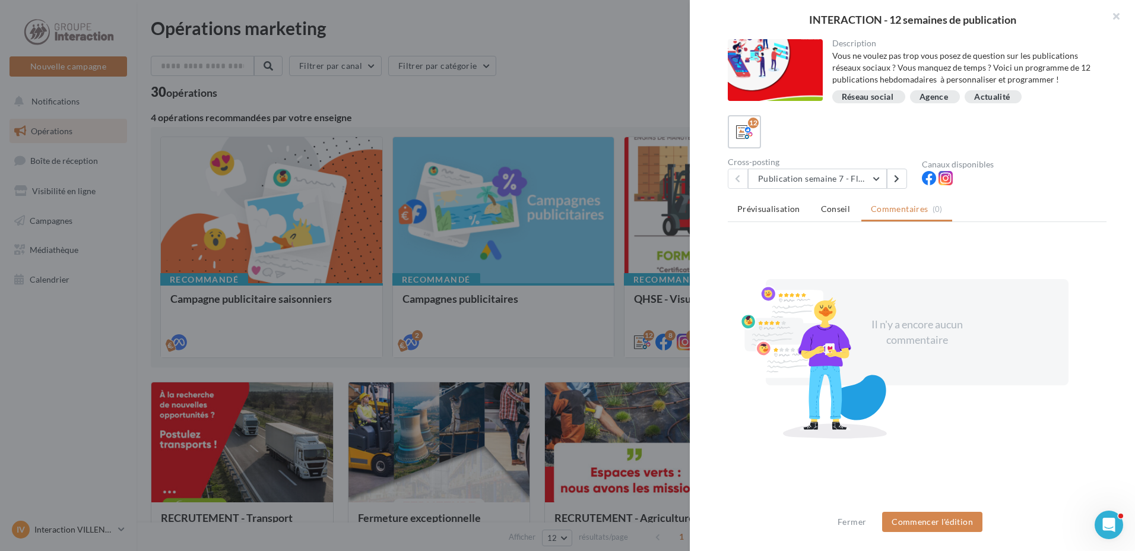
click at [924, 212] on ul "Prévisualisation Conseil Commentaires (0)" at bounding box center [917, 210] width 379 height 24
click at [836, 183] on button "Publication semaine 7 - Flash sécurité" at bounding box center [817, 179] width 139 height 20
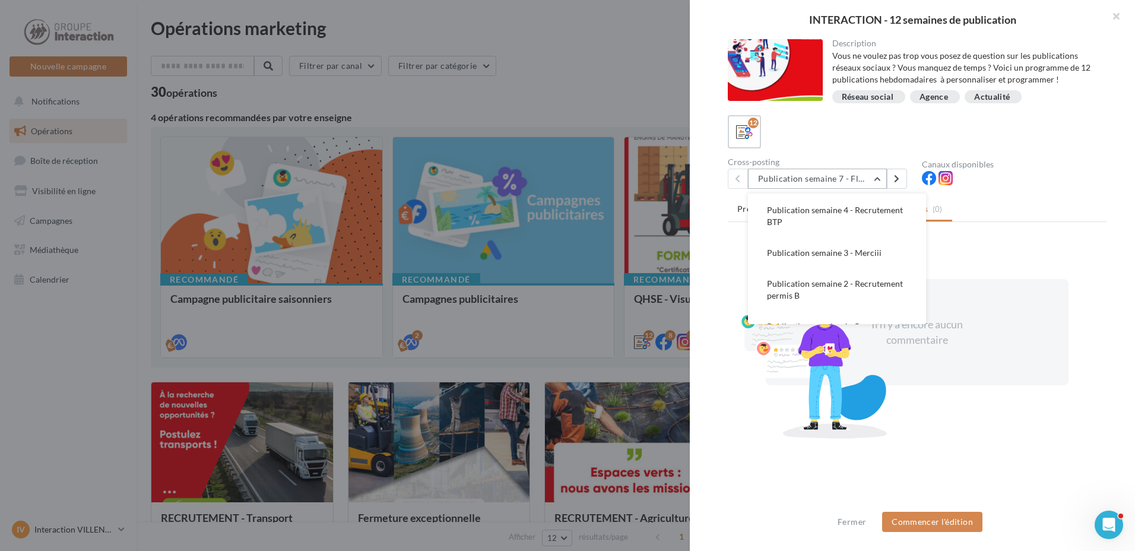
scroll to position [131, 0]
click at [892, 241] on button "Publication semaine 3 - Merciii" at bounding box center [837, 225] width 178 height 31
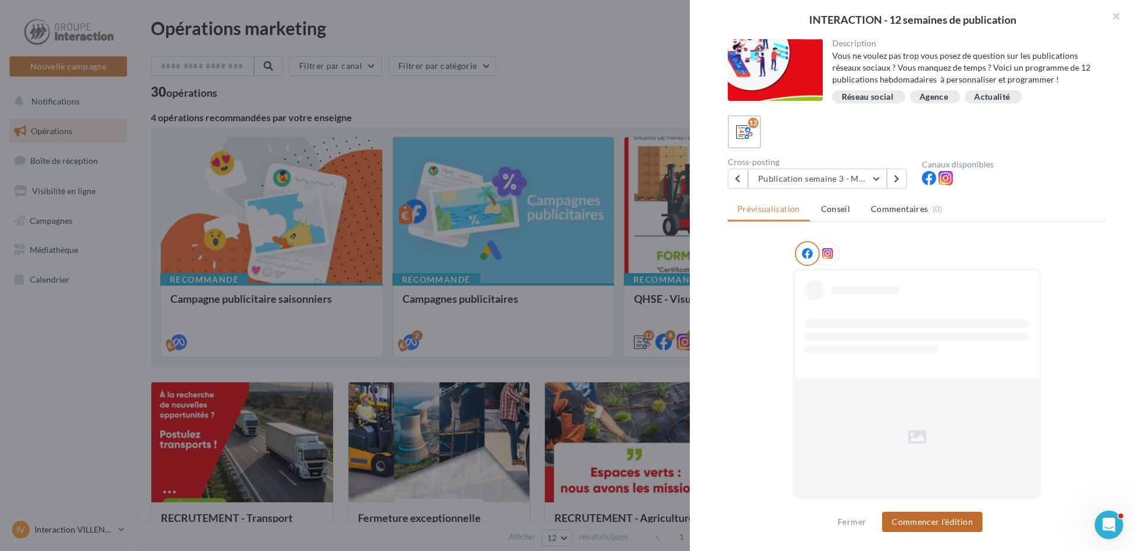
click at [926, 523] on button "Commencer l'édition" at bounding box center [932, 522] width 100 height 20
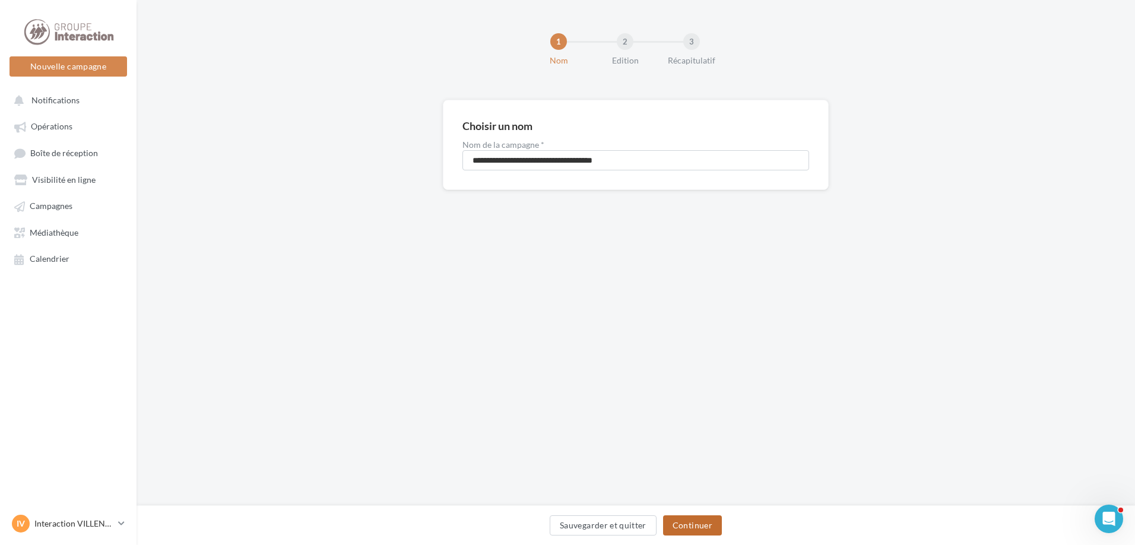
click at [706, 532] on button "Continuer" at bounding box center [692, 525] width 59 height 20
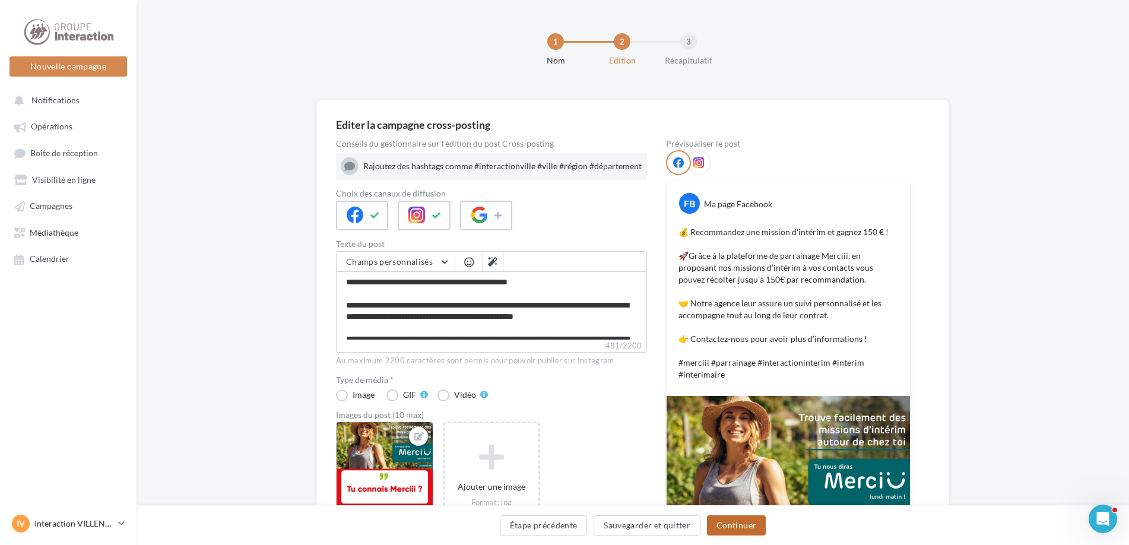
click at [727, 529] on button "Continuer" at bounding box center [736, 525] width 59 height 20
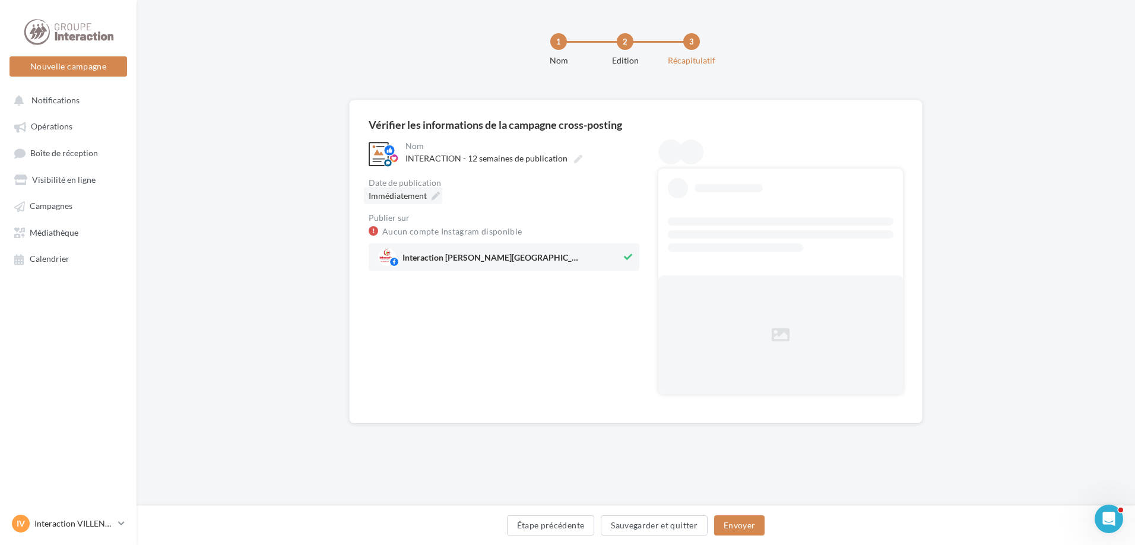
click at [432, 193] on icon at bounding box center [435, 196] width 8 height 8
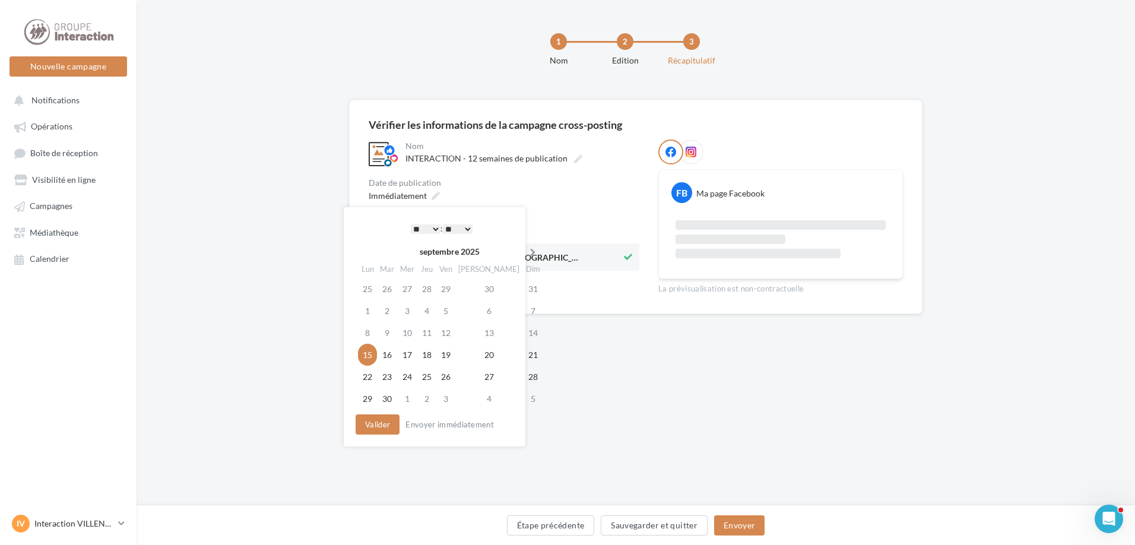
click at [525, 252] on icon at bounding box center [532, 252] width 15 height 8
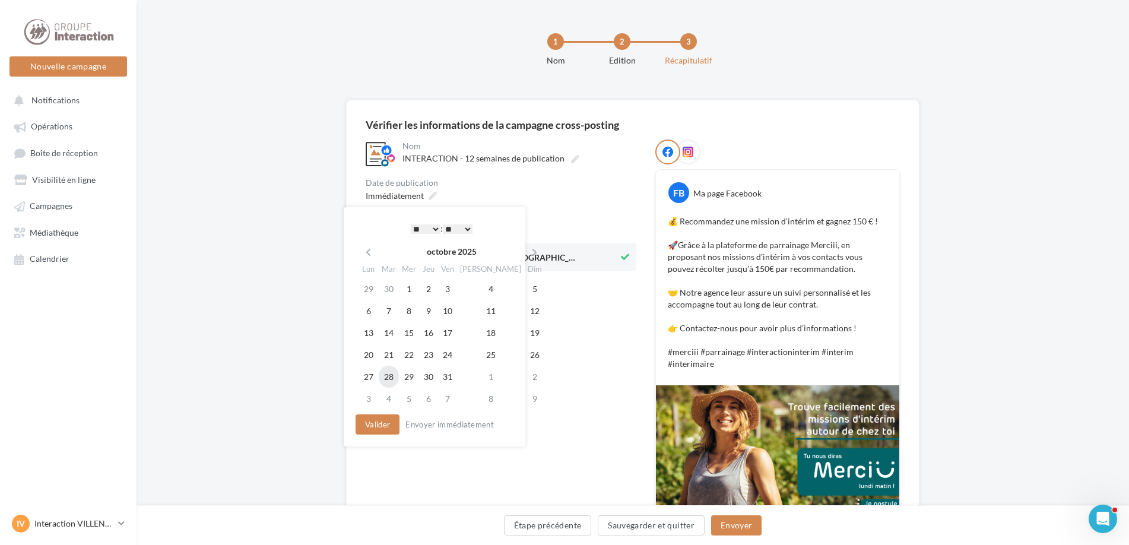
click at [389, 382] on td "28" at bounding box center [389, 377] width 20 height 22
click at [385, 417] on button "Valider" at bounding box center [375, 424] width 44 height 20
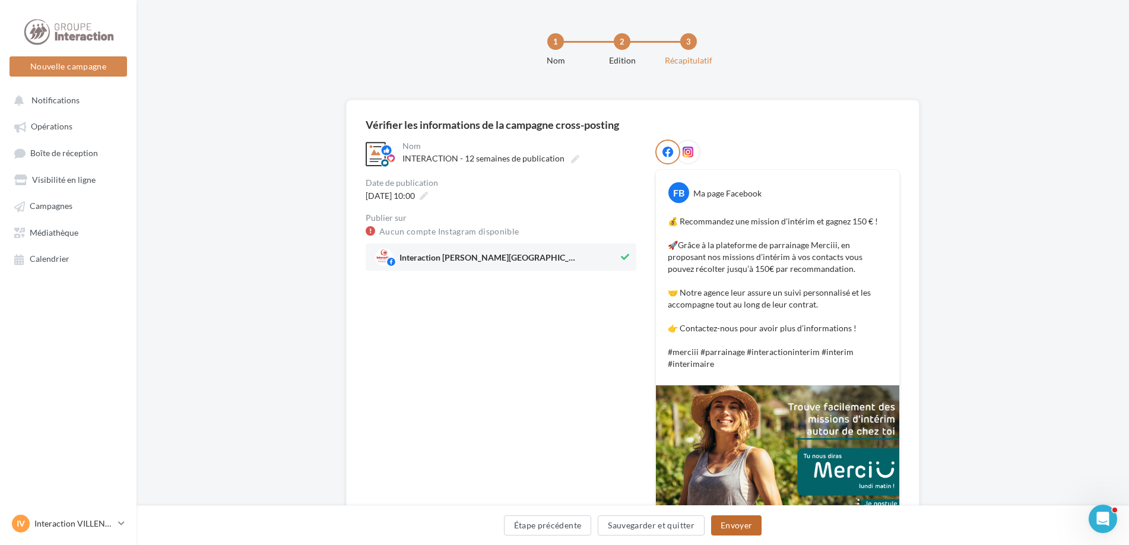
click at [737, 521] on button "Envoyer" at bounding box center [736, 525] width 50 height 20
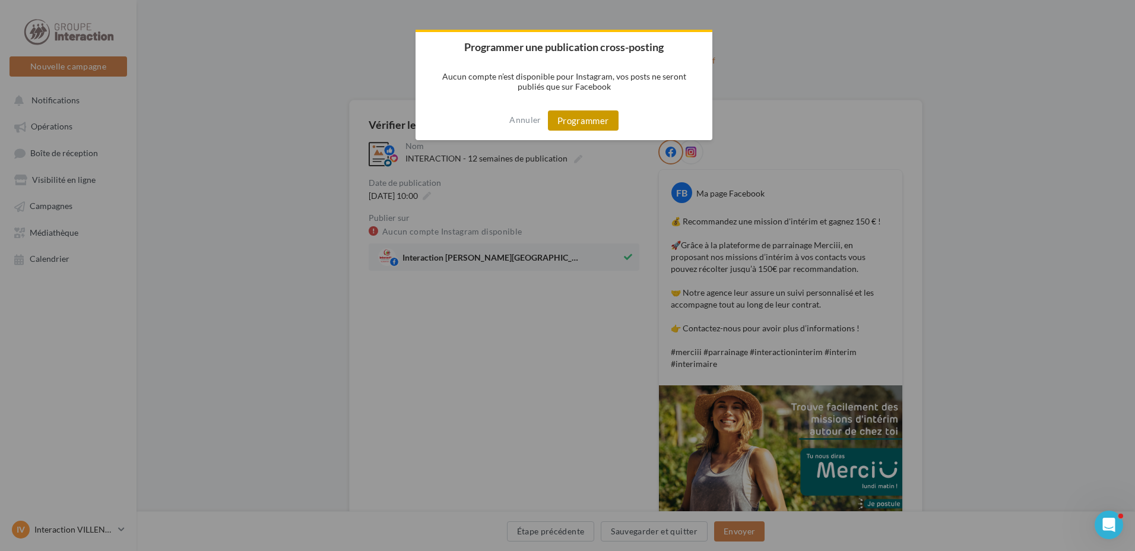
click at [564, 128] on button "Programmer" at bounding box center [583, 120] width 71 height 20
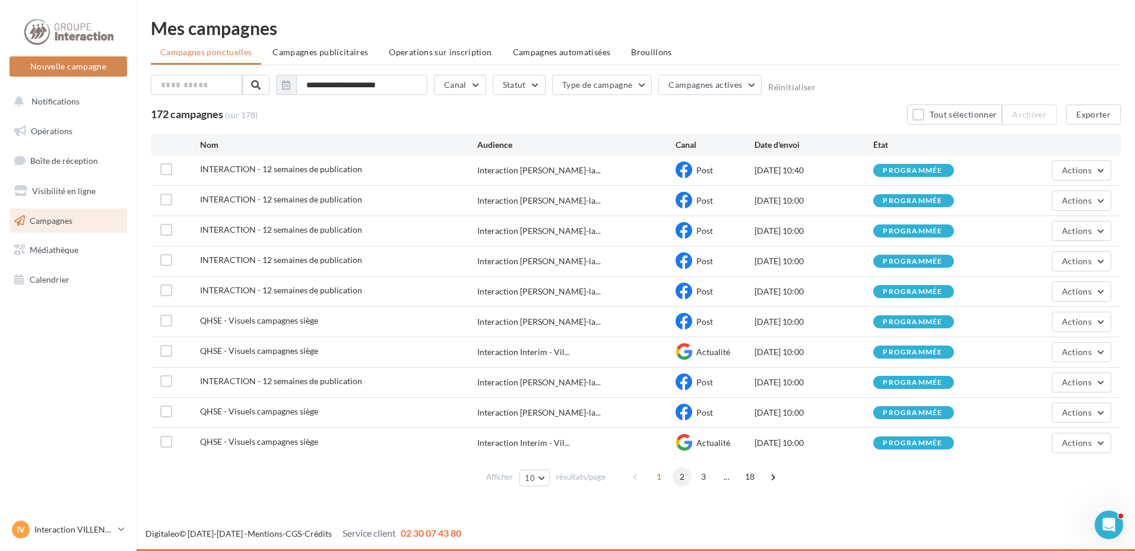
click at [682, 479] on span "2" at bounding box center [681, 476] width 19 height 19
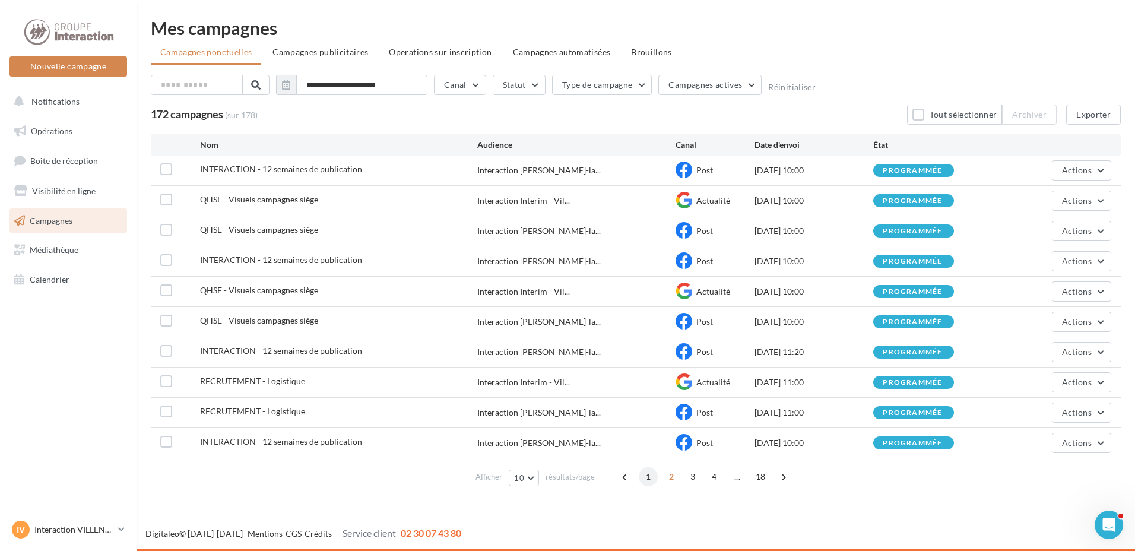
click at [648, 481] on span "1" at bounding box center [648, 476] width 19 height 19
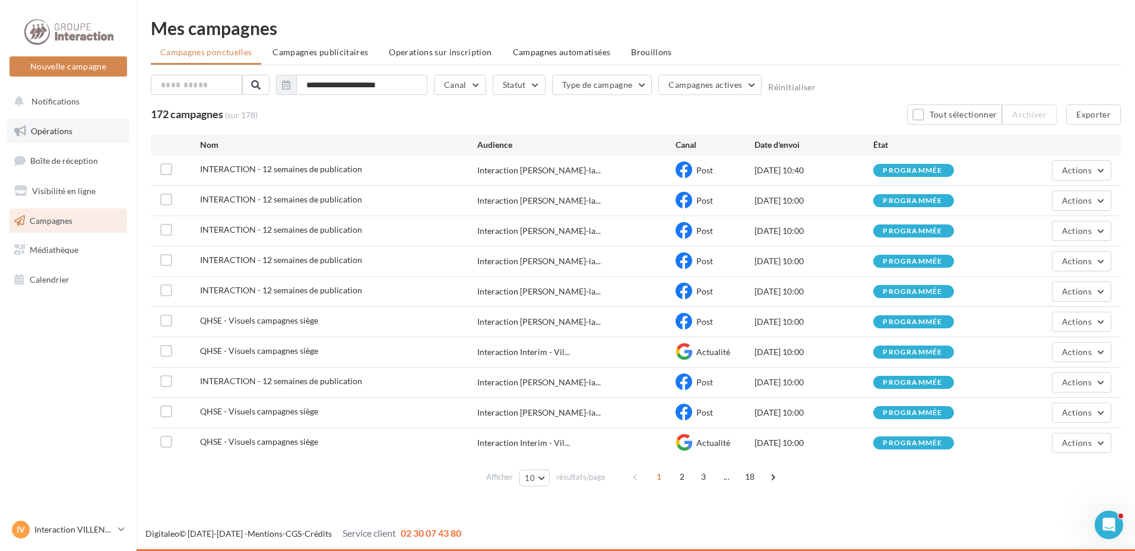
click at [80, 139] on link "Opérations" at bounding box center [68, 131] width 122 height 25
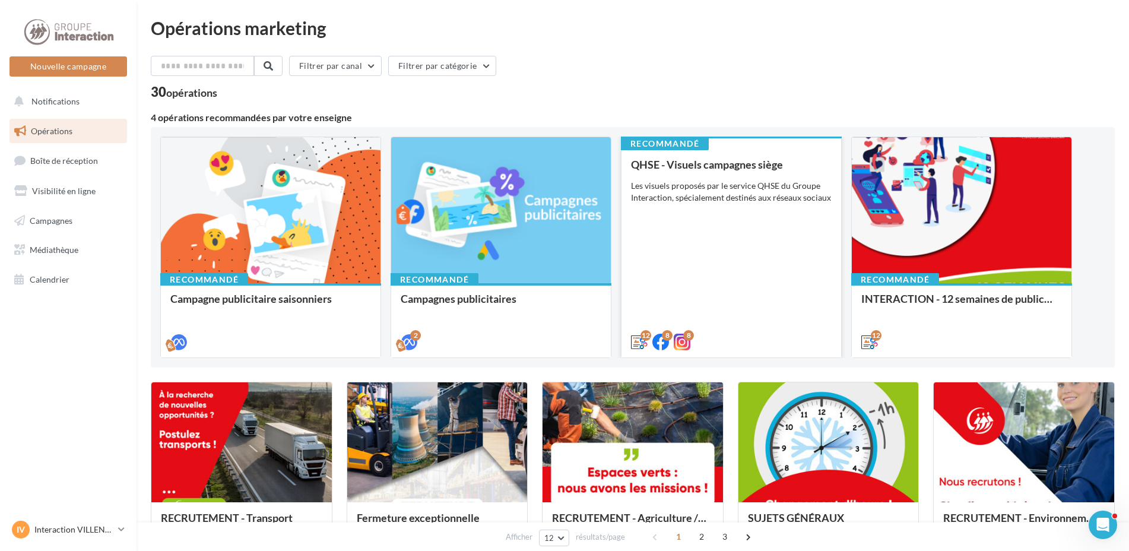
click at [791, 307] on div "QHSE - Visuels campagnes siège Les visuels proposés par le service QHSE du Grou…" at bounding box center [731, 252] width 201 height 188
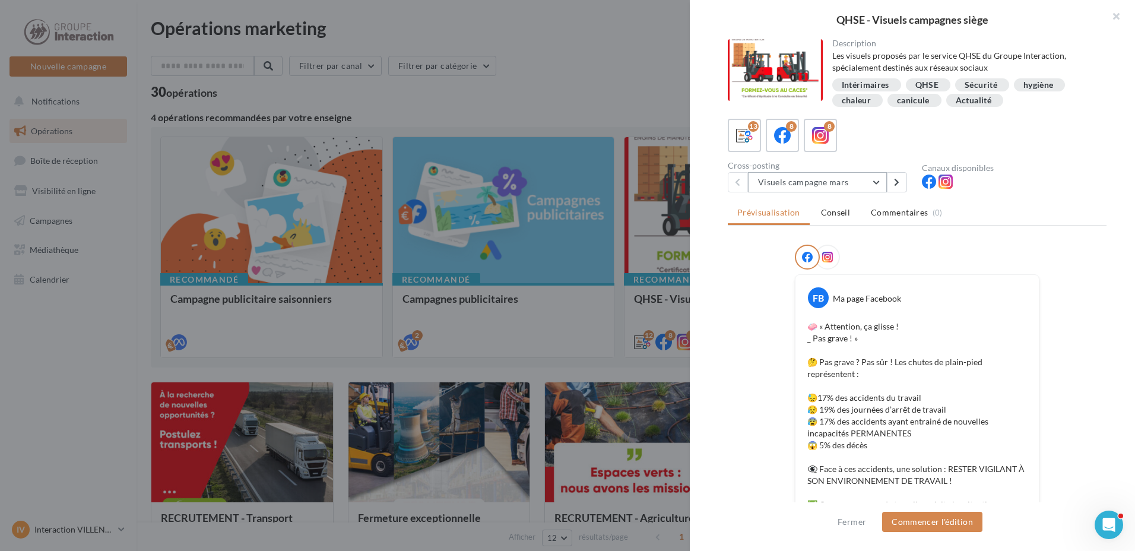
click at [873, 176] on button "Visuels campagne mars" at bounding box center [817, 182] width 139 height 20
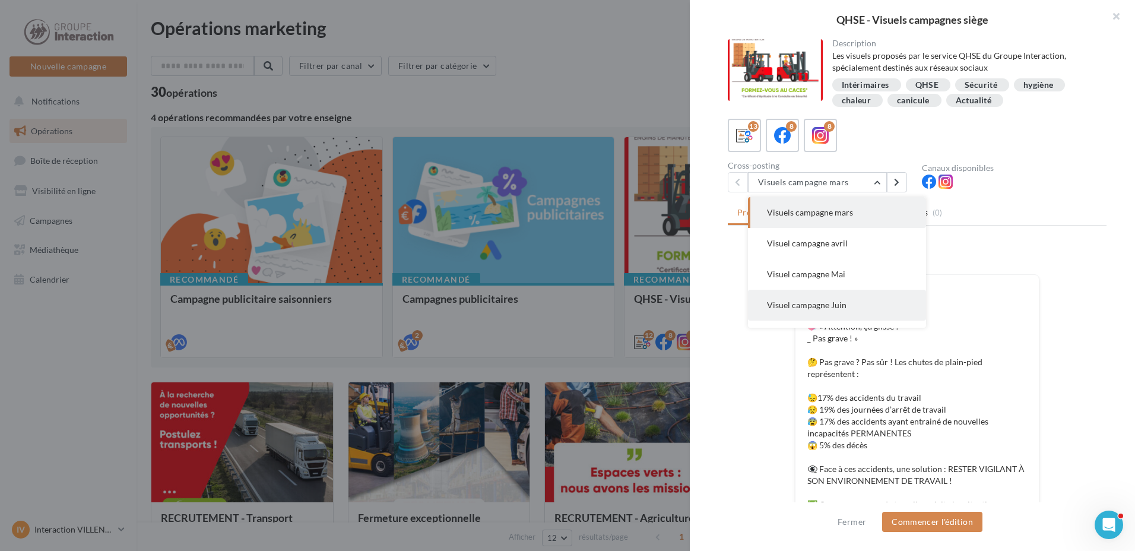
click at [839, 299] on button "Visuel campagne Juin" at bounding box center [837, 305] width 178 height 31
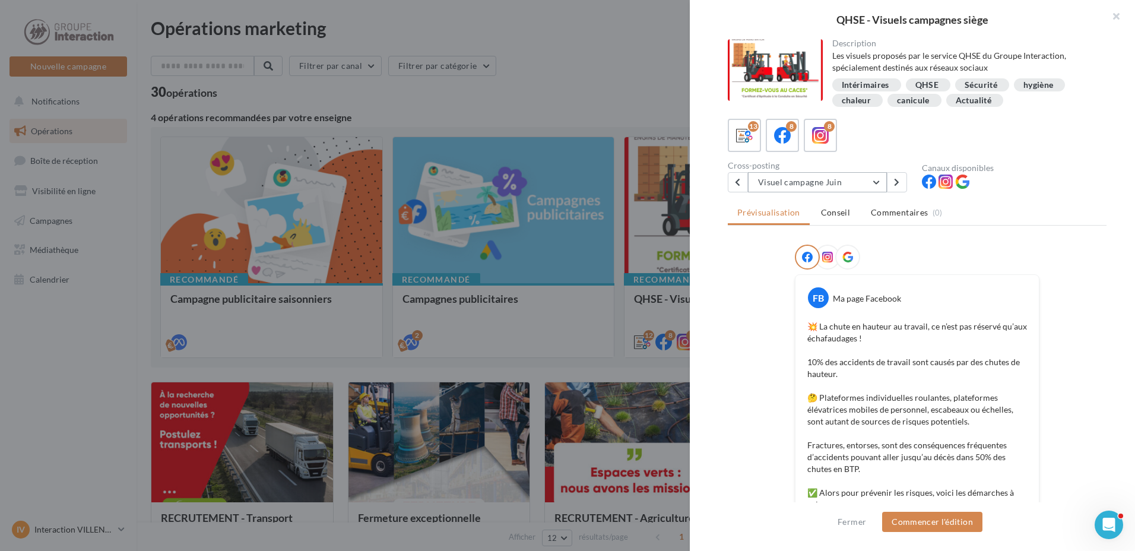
click at [877, 186] on button "Visuel campagne Juin" at bounding box center [817, 182] width 139 height 20
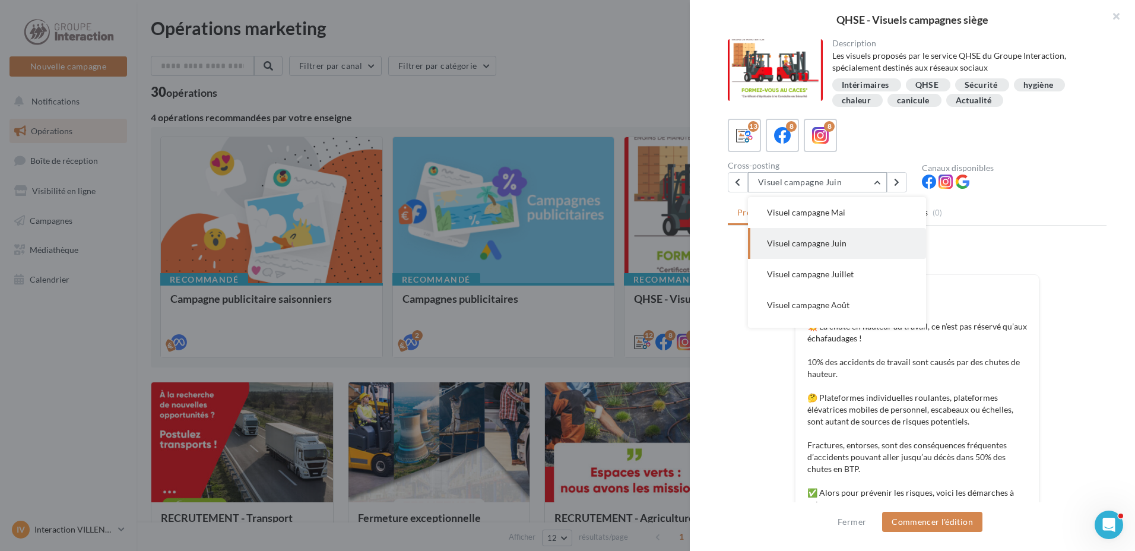
scroll to position [271, 0]
click at [859, 253] on span "Visuel campagne Mars 2025" at bounding box center [819, 250] width 104 height 10
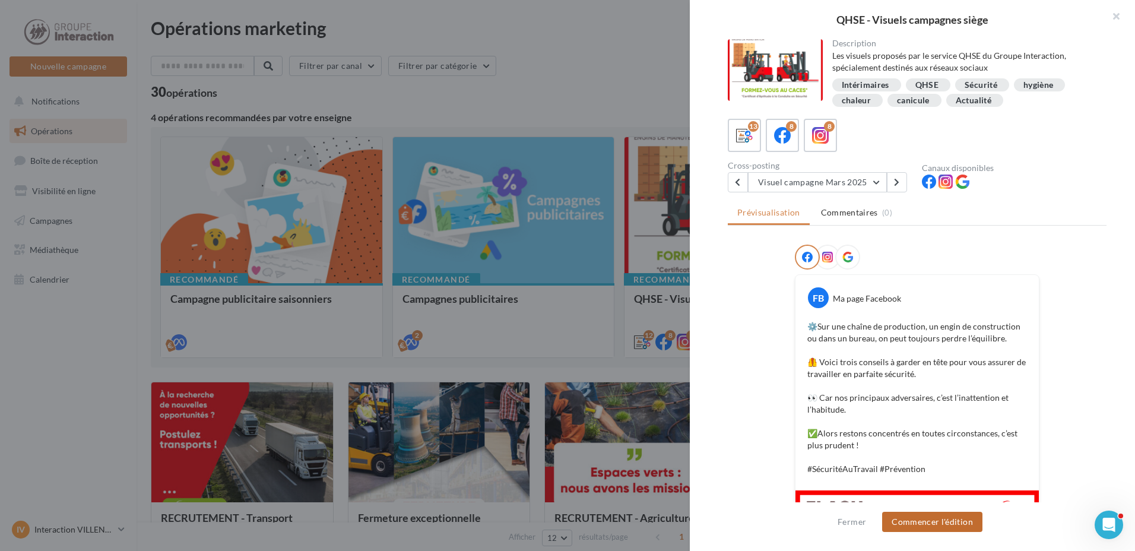
click at [920, 517] on button "Commencer l'édition" at bounding box center [932, 522] width 100 height 20
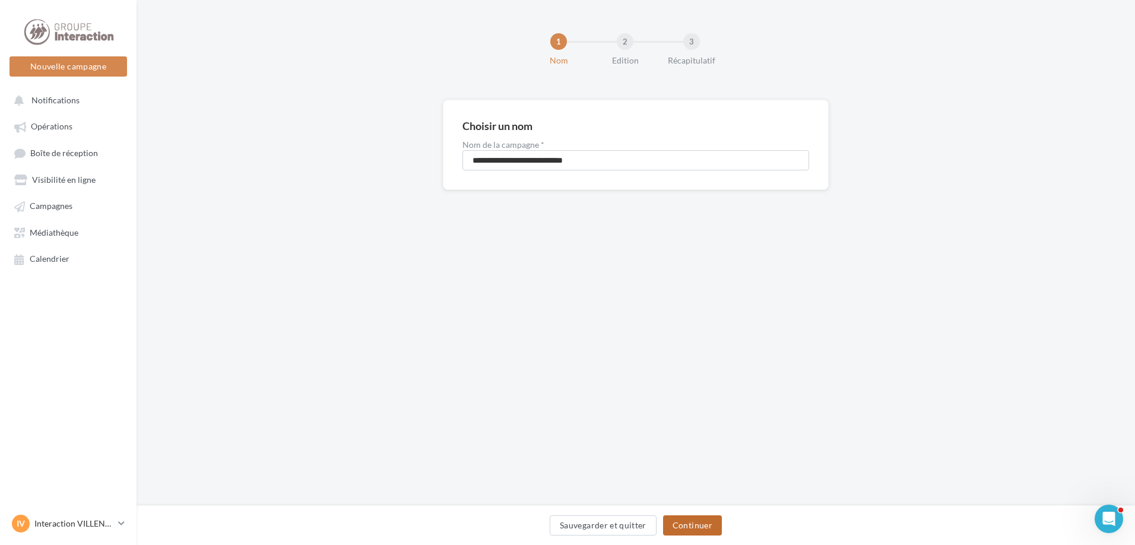
click at [683, 521] on button "Continuer" at bounding box center [692, 525] width 59 height 20
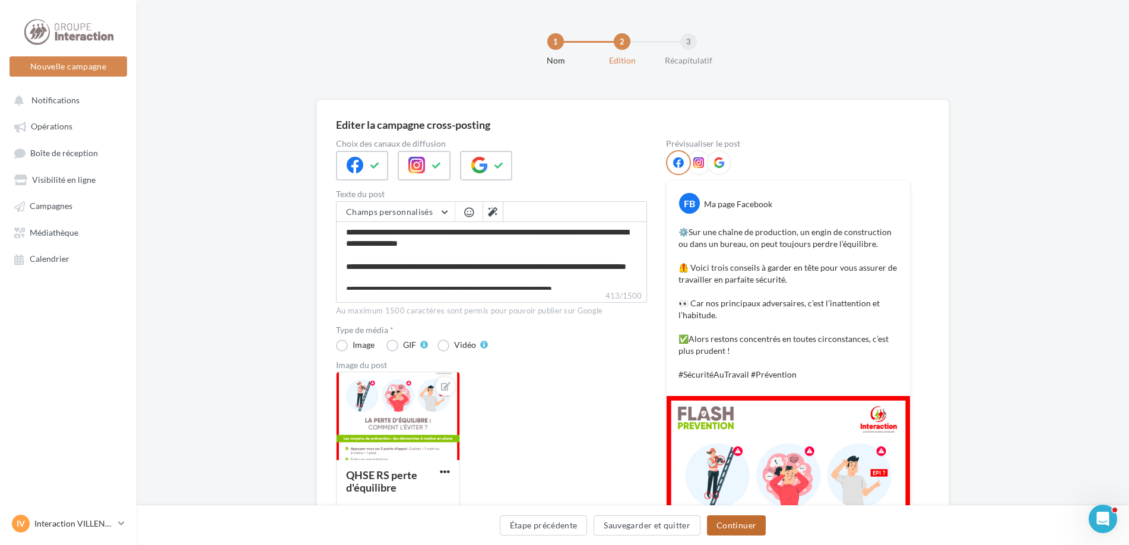
click at [737, 530] on button "Continuer" at bounding box center [736, 525] width 59 height 20
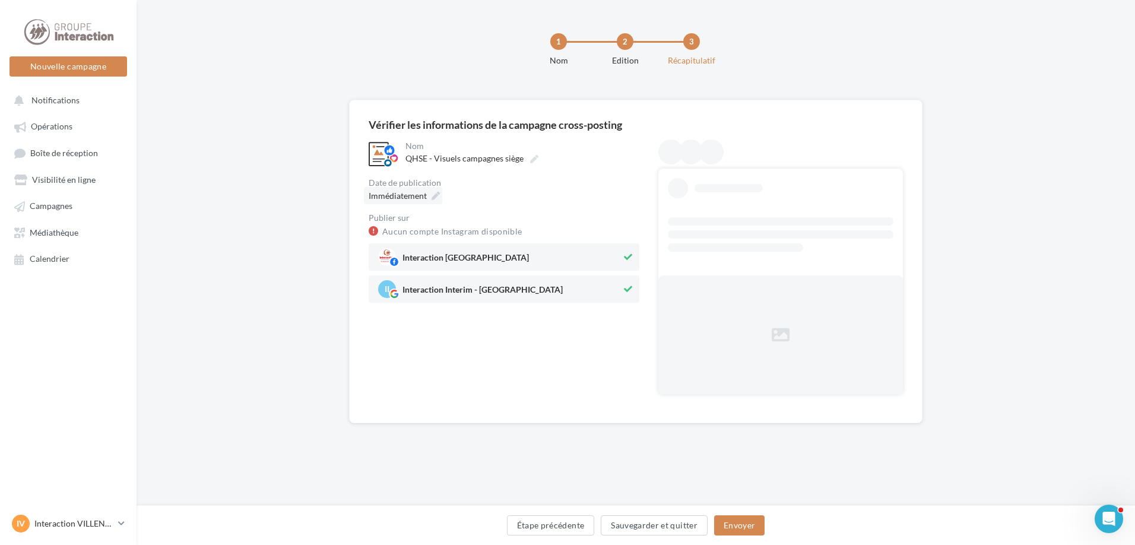
click at [437, 198] on icon at bounding box center [435, 196] width 8 height 8
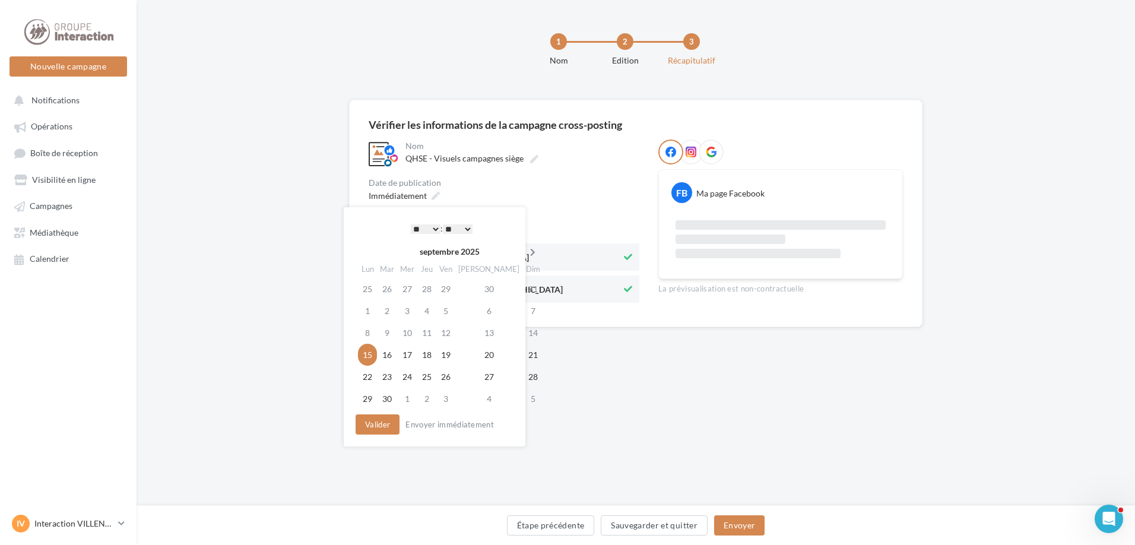
click at [525, 249] on icon at bounding box center [532, 252] width 15 height 8
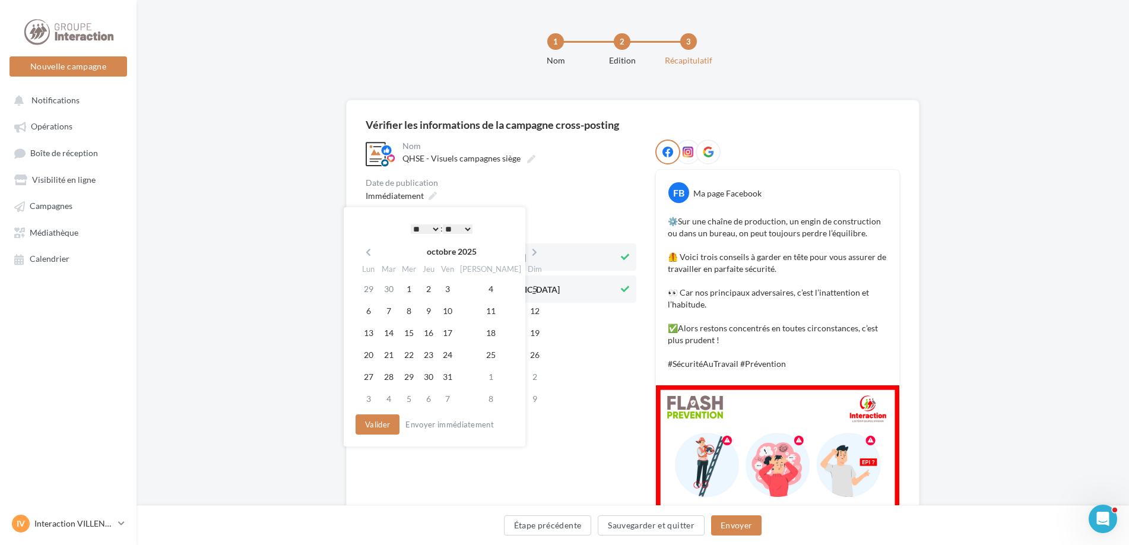
click at [527, 249] on icon at bounding box center [534, 252] width 15 height 8
click at [388, 311] on td "4" at bounding box center [386, 311] width 20 height 22
click at [377, 429] on button "Valider" at bounding box center [375, 424] width 44 height 20
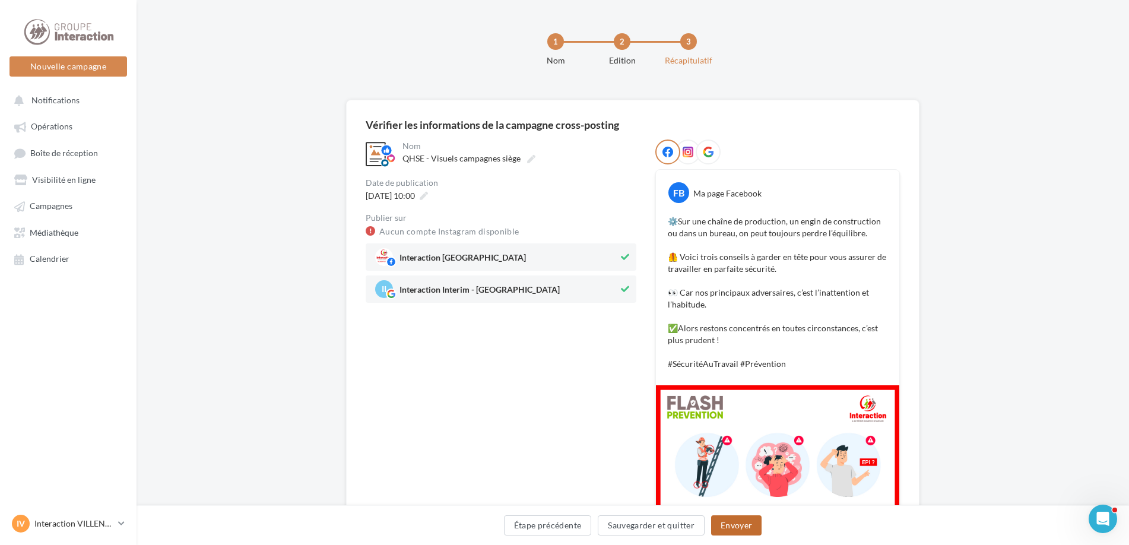
click at [729, 534] on button "Envoyer" at bounding box center [736, 525] width 50 height 20
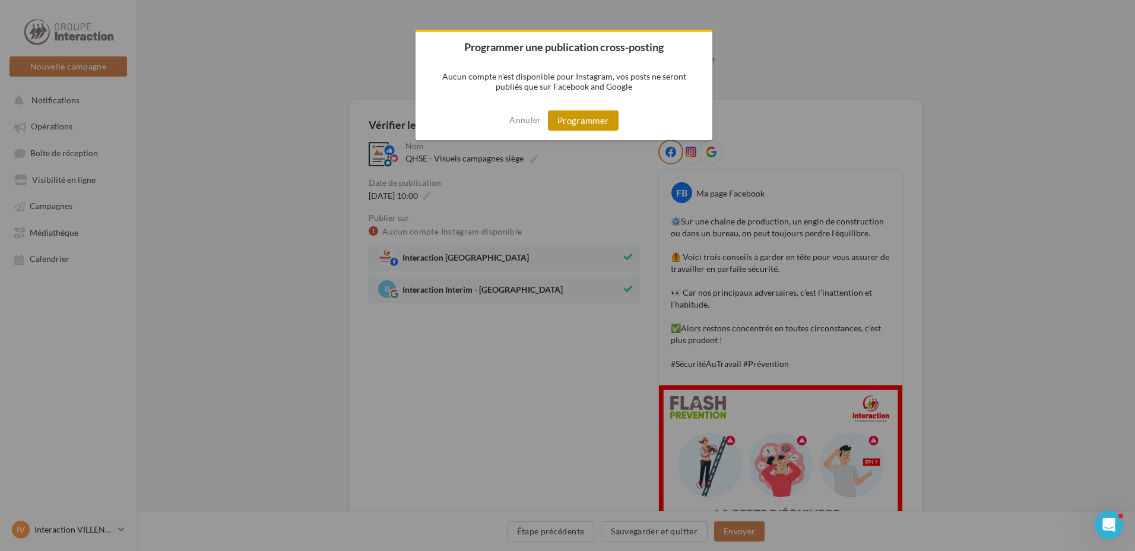
click at [571, 122] on button "Programmer" at bounding box center [583, 120] width 71 height 20
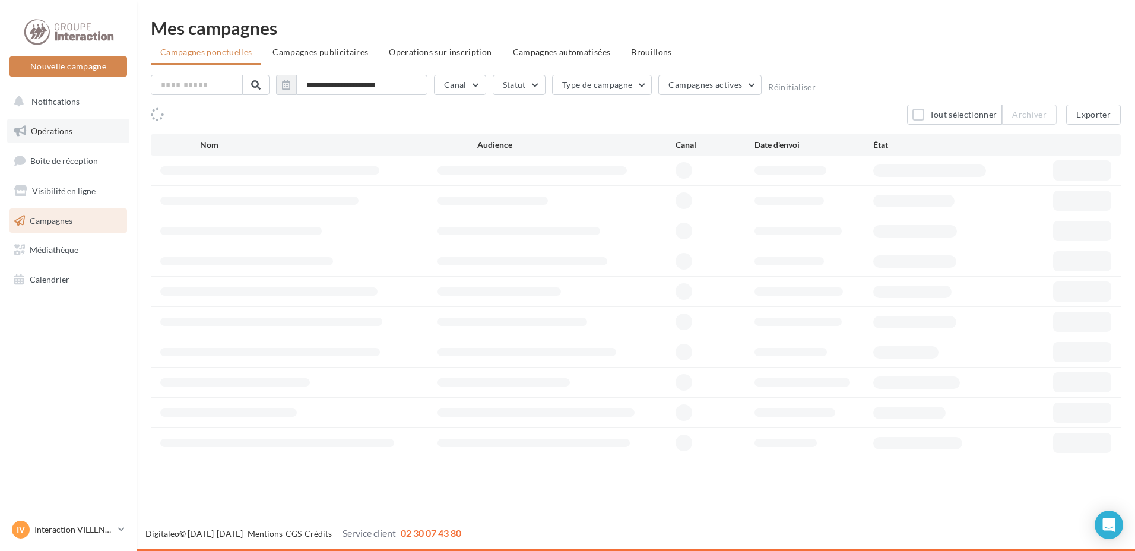
click at [53, 129] on span "Opérations" at bounding box center [52, 131] width 42 height 10
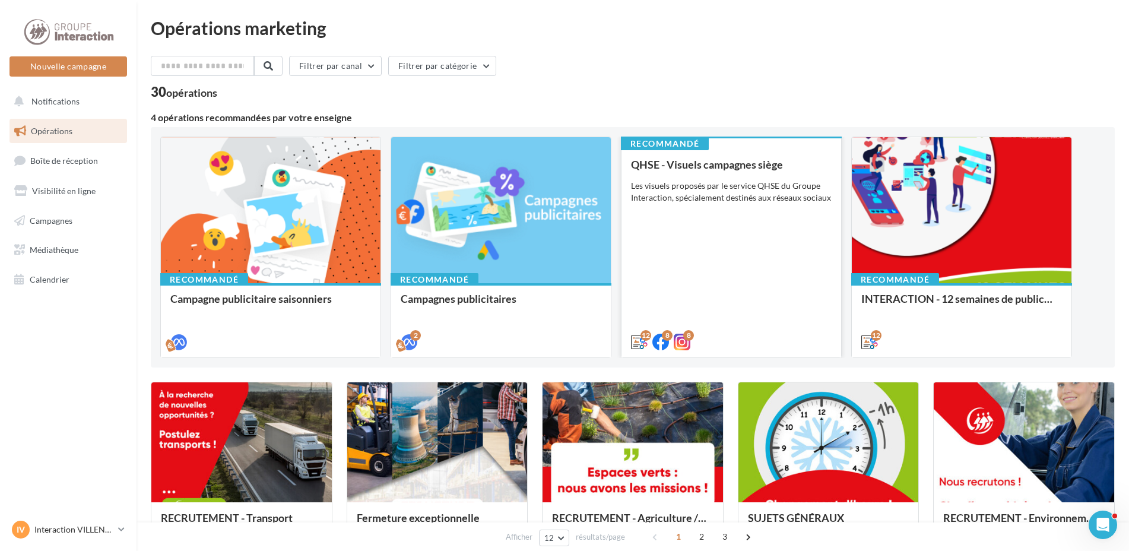
click at [696, 310] on div "QHSE - Visuels campagnes siège Les visuels proposés par le service QHSE du Grou…" at bounding box center [731, 252] width 201 height 188
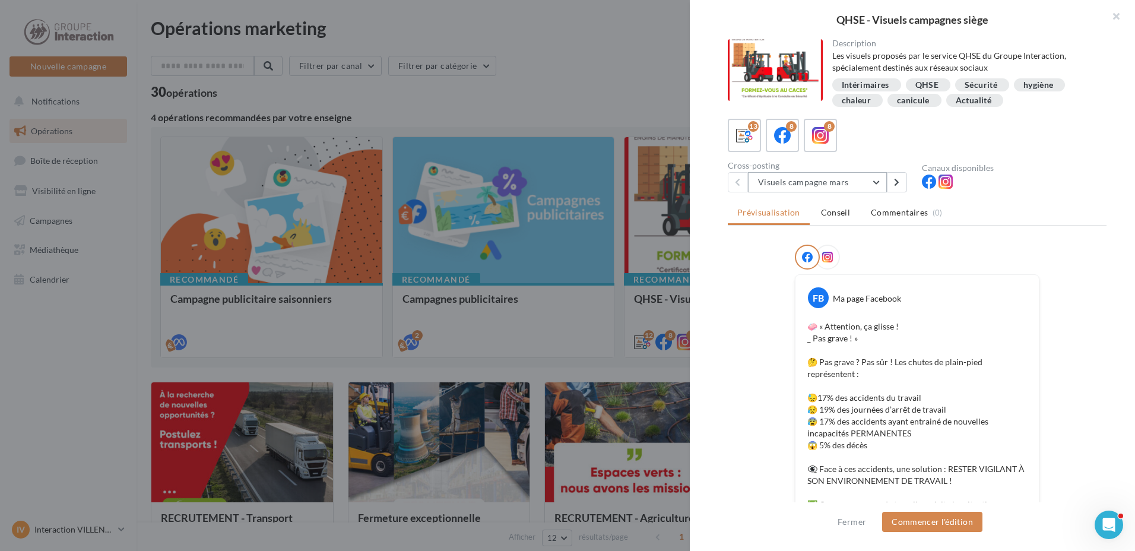
click at [874, 185] on button "Visuels campagne mars" at bounding box center [817, 182] width 139 height 20
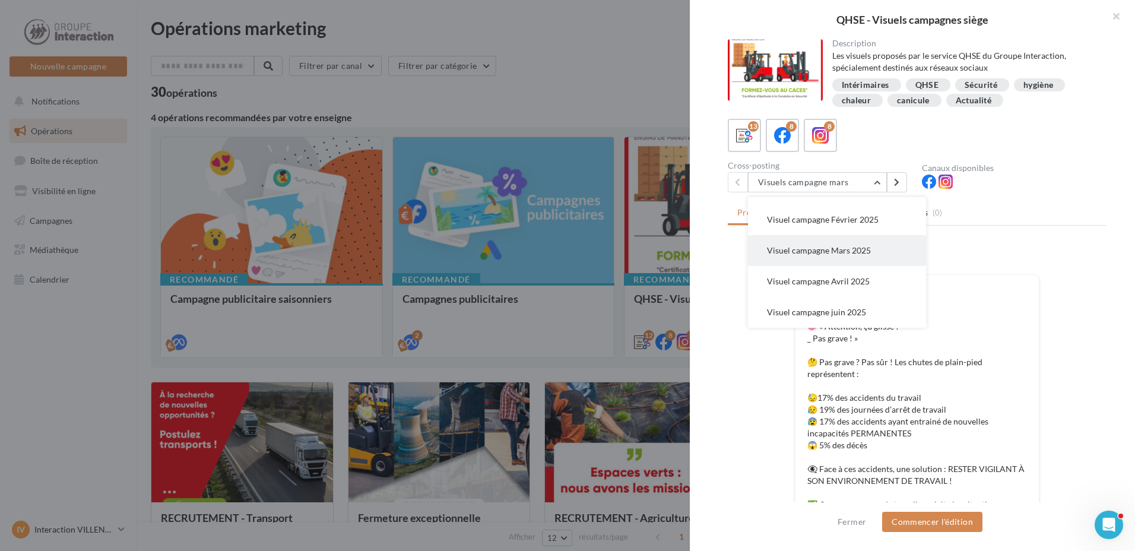
click at [878, 258] on button "Visuel campagne Mars 2025" at bounding box center [837, 250] width 178 height 31
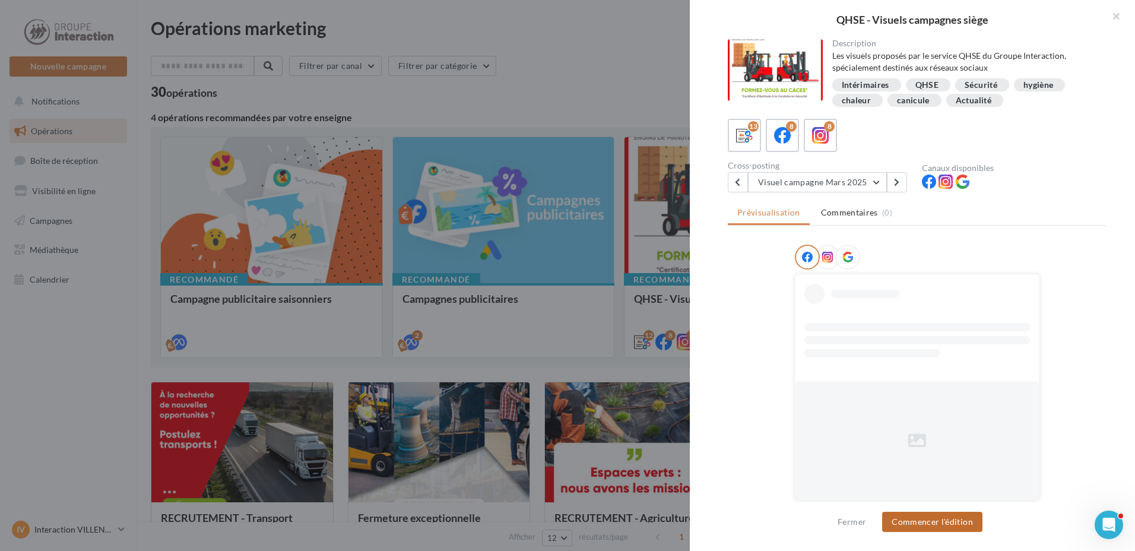
click at [916, 521] on button "Commencer l'édition" at bounding box center [932, 522] width 100 height 20
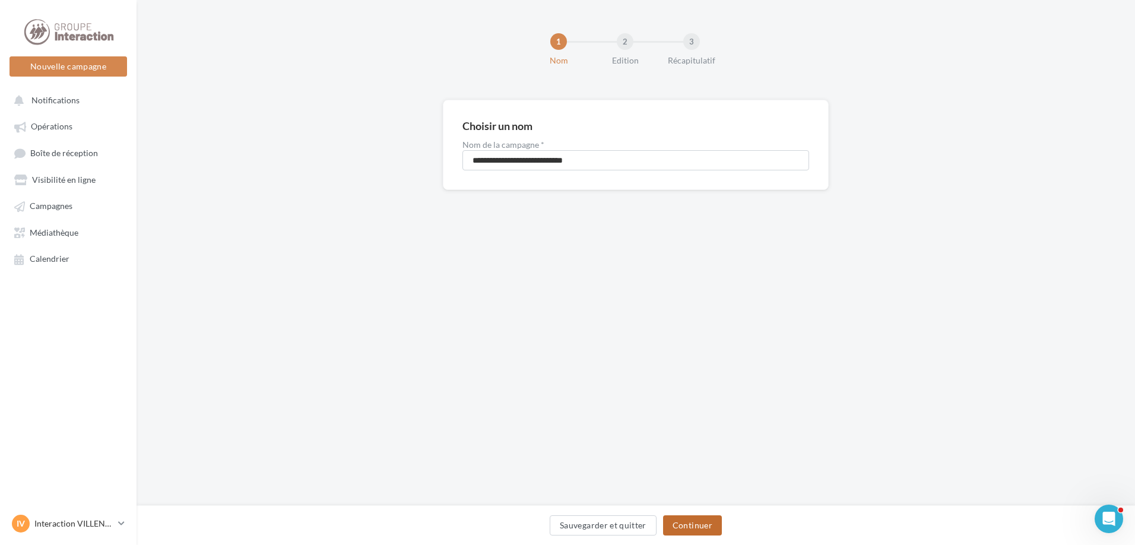
click at [692, 515] on button "Continuer" at bounding box center [692, 525] width 59 height 20
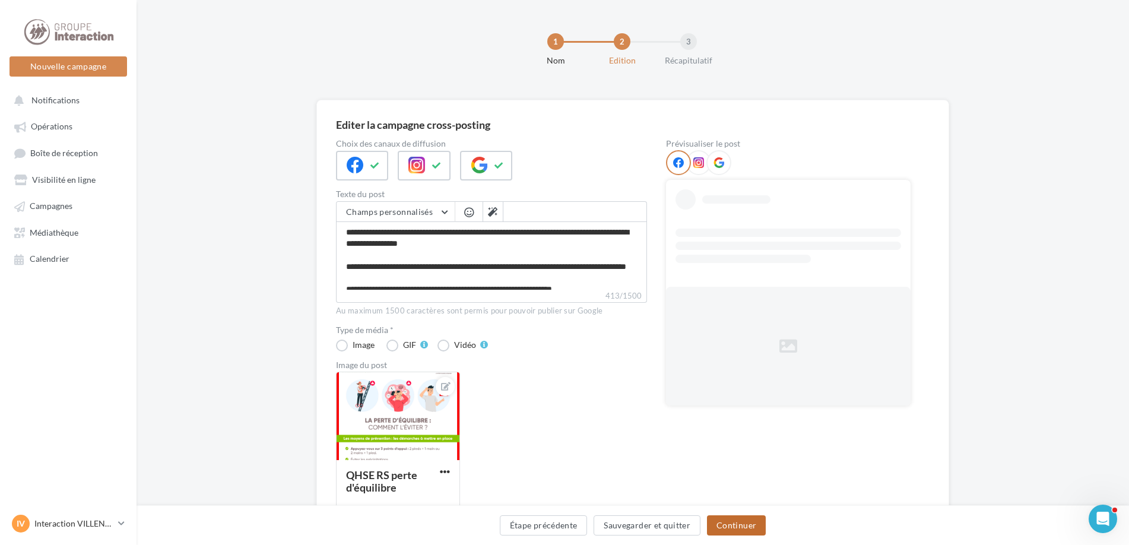
click at [714, 522] on button "Continuer" at bounding box center [736, 525] width 59 height 20
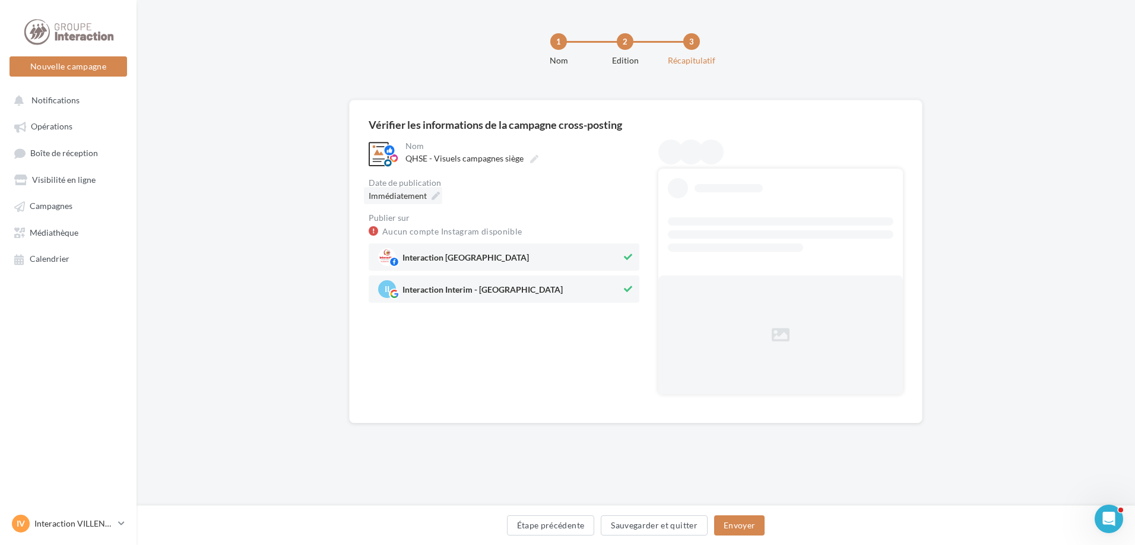
click at [439, 192] on div "Immédiatement" at bounding box center [403, 195] width 78 height 17
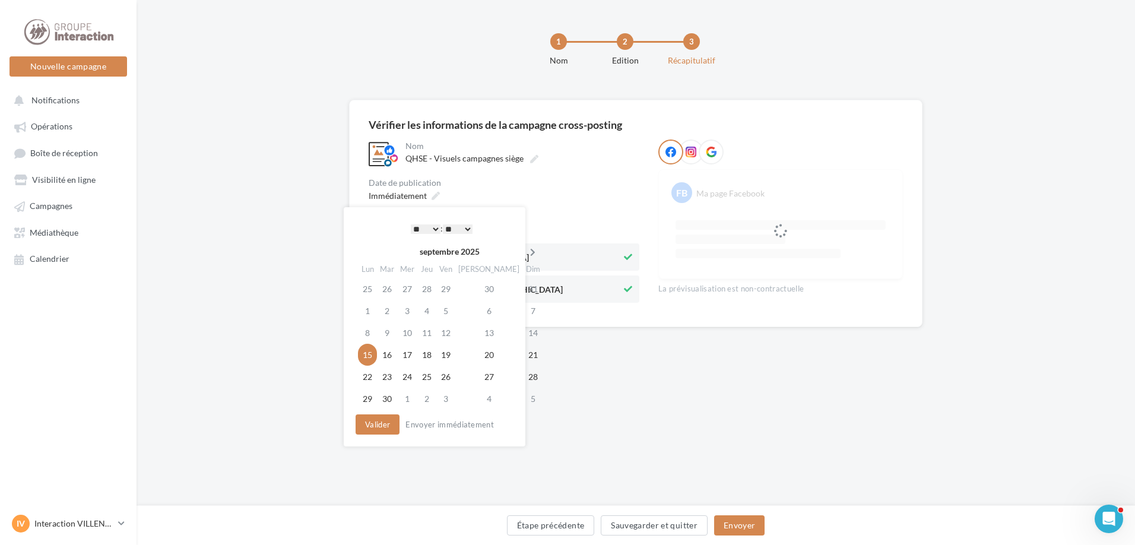
click at [525, 250] on icon at bounding box center [532, 252] width 15 height 8
click at [527, 250] on icon at bounding box center [534, 252] width 15 height 8
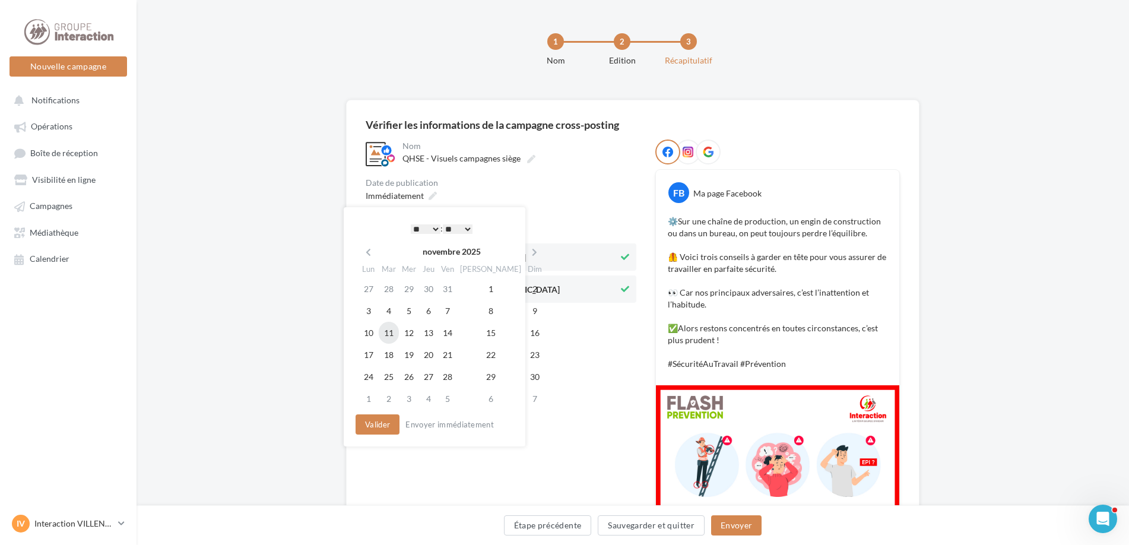
click at [384, 336] on td "11" at bounding box center [389, 333] width 20 height 22
click at [376, 416] on button "Valider" at bounding box center [375, 424] width 44 height 20
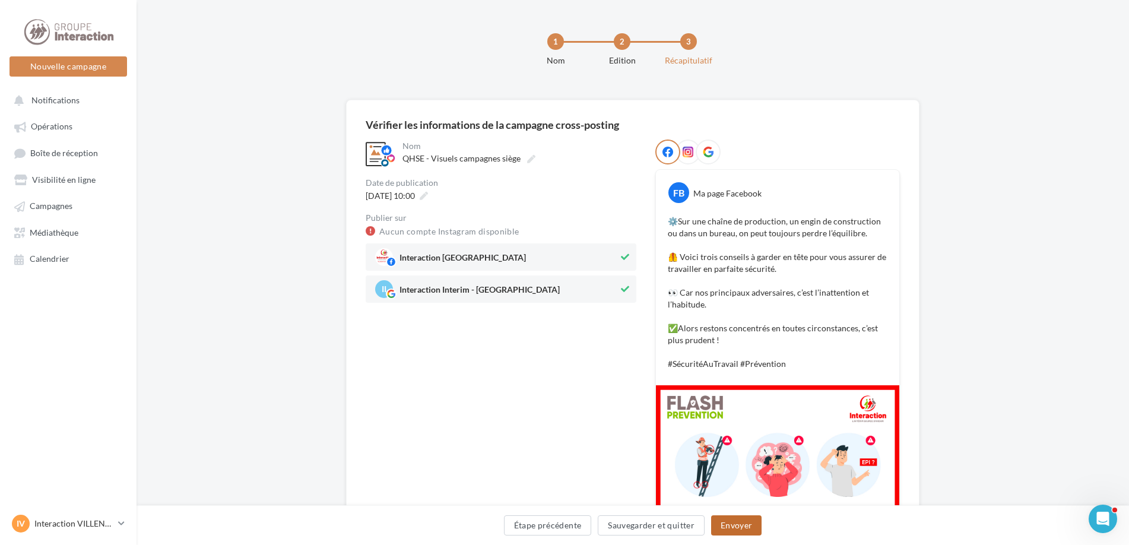
click at [757, 531] on button "Envoyer" at bounding box center [736, 525] width 50 height 20
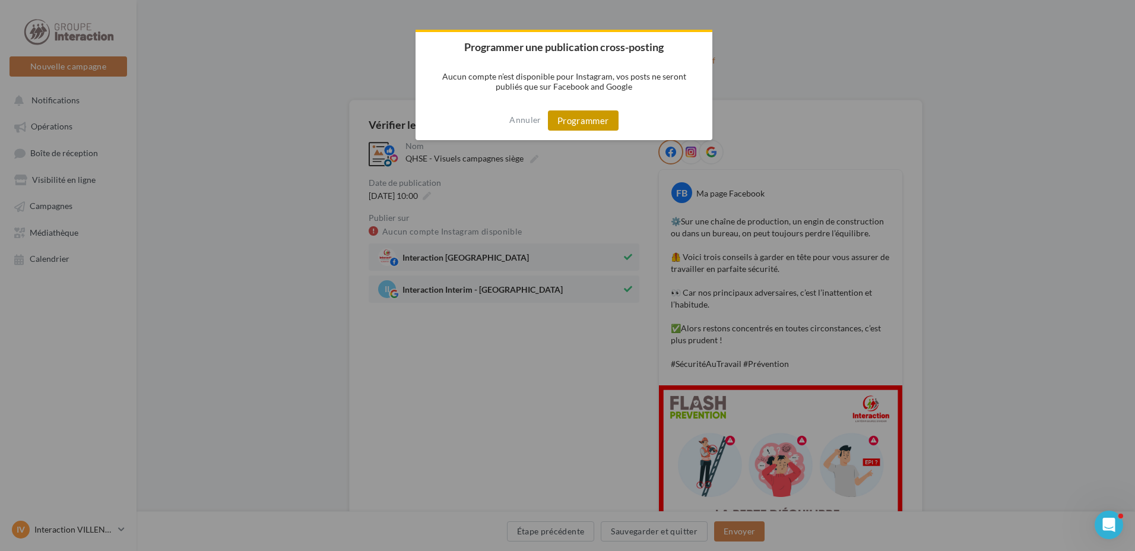
click at [567, 113] on button "Programmer" at bounding box center [583, 120] width 71 height 20
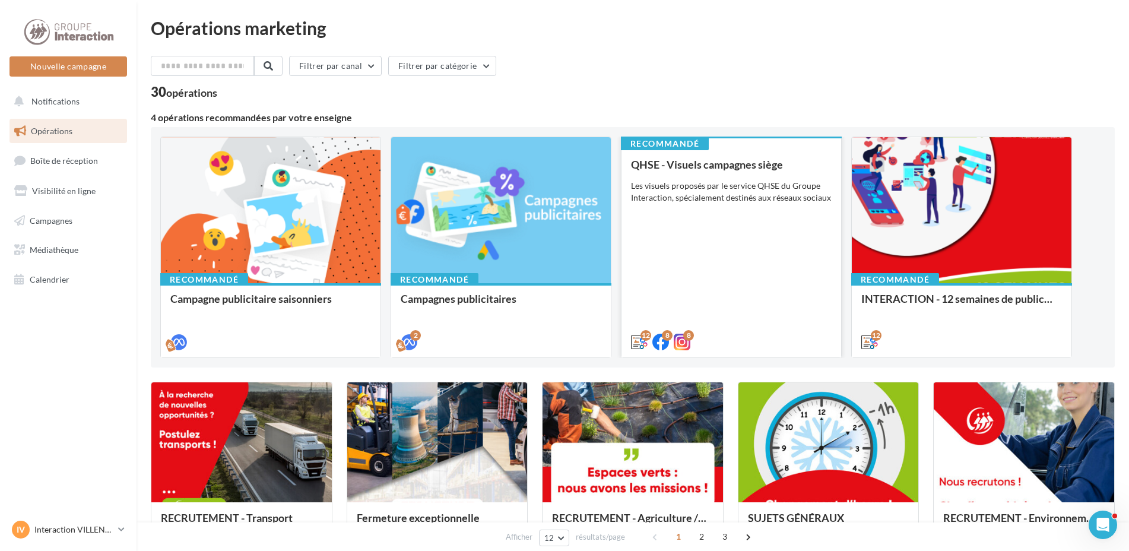
click at [718, 297] on div "QHSE - Visuels campagnes siège Les visuels proposés par le service QHSE du Grou…" at bounding box center [731, 252] width 201 height 188
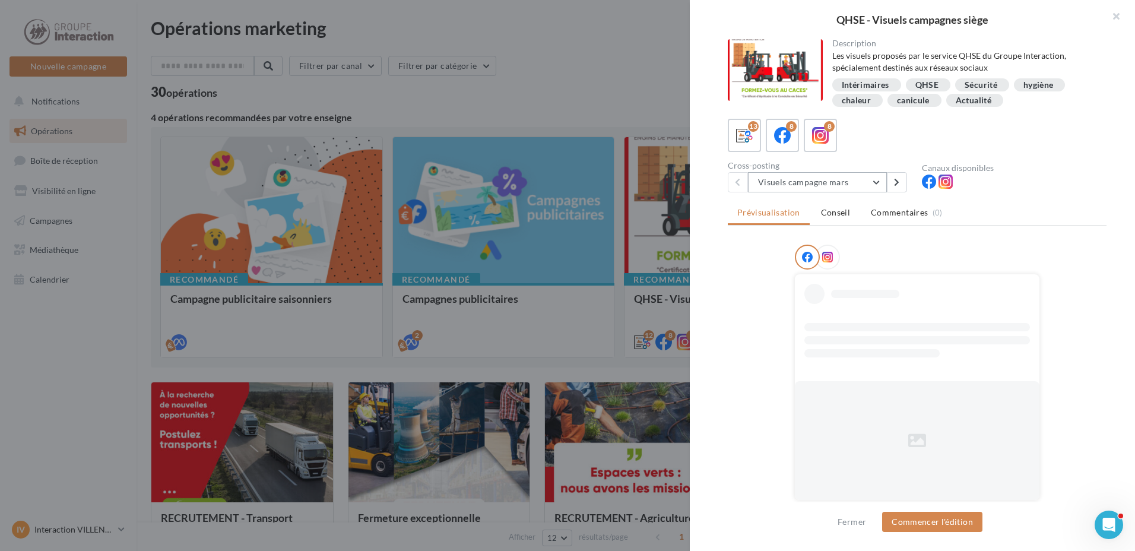
click at [875, 182] on button "Visuels campagne mars" at bounding box center [817, 182] width 139 height 20
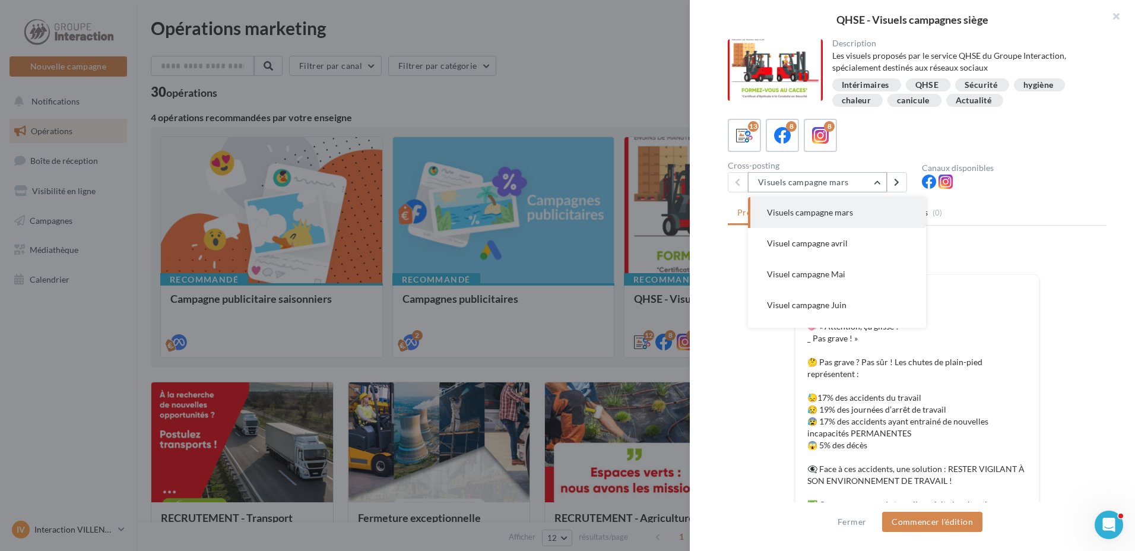
scroll to position [271, 0]
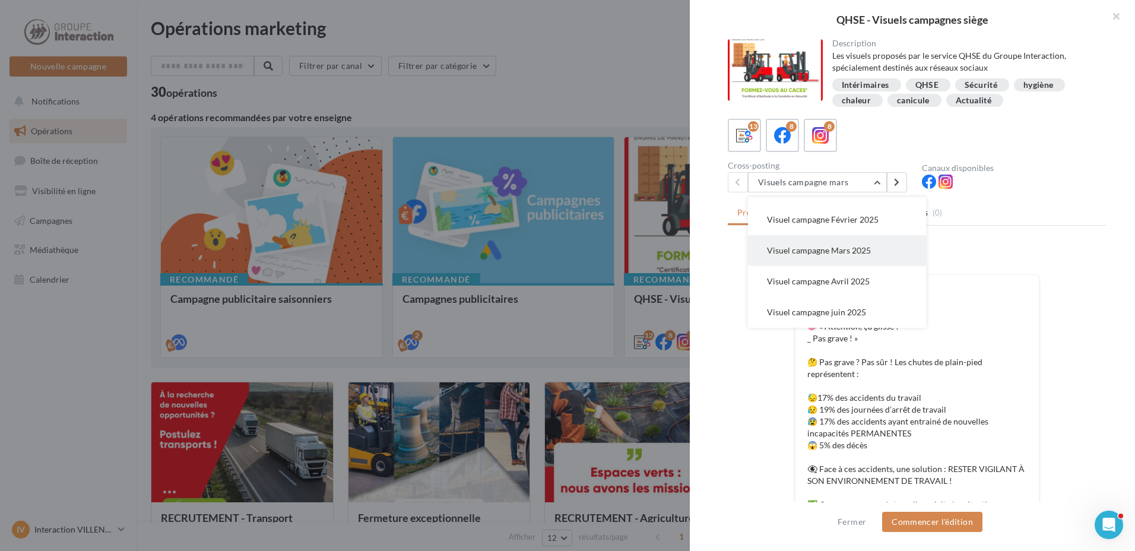
click at [874, 248] on button "Visuel campagne Mars 2025" at bounding box center [837, 250] width 178 height 31
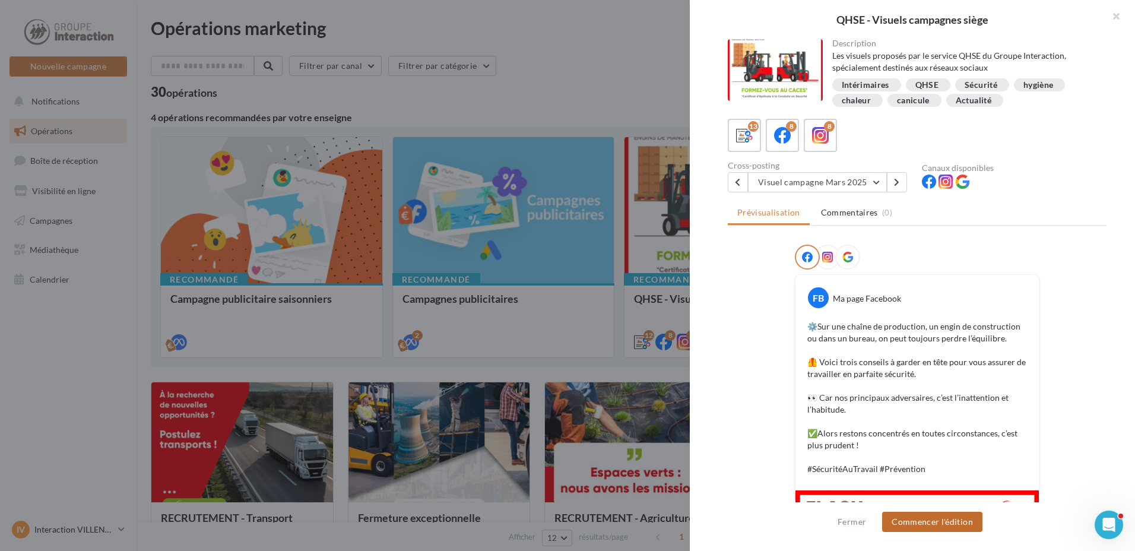
click at [908, 515] on button "Commencer l'édition" at bounding box center [932, 522] width 100 height 20
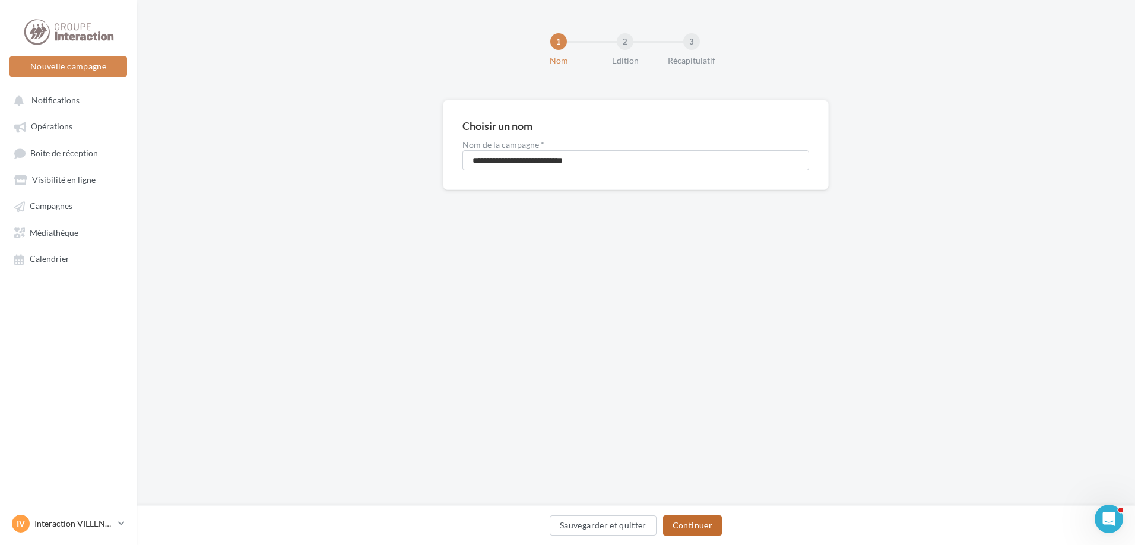
click at [681, 518] on button "Continuer" at bounding box center [692, 525] width 59 height 20
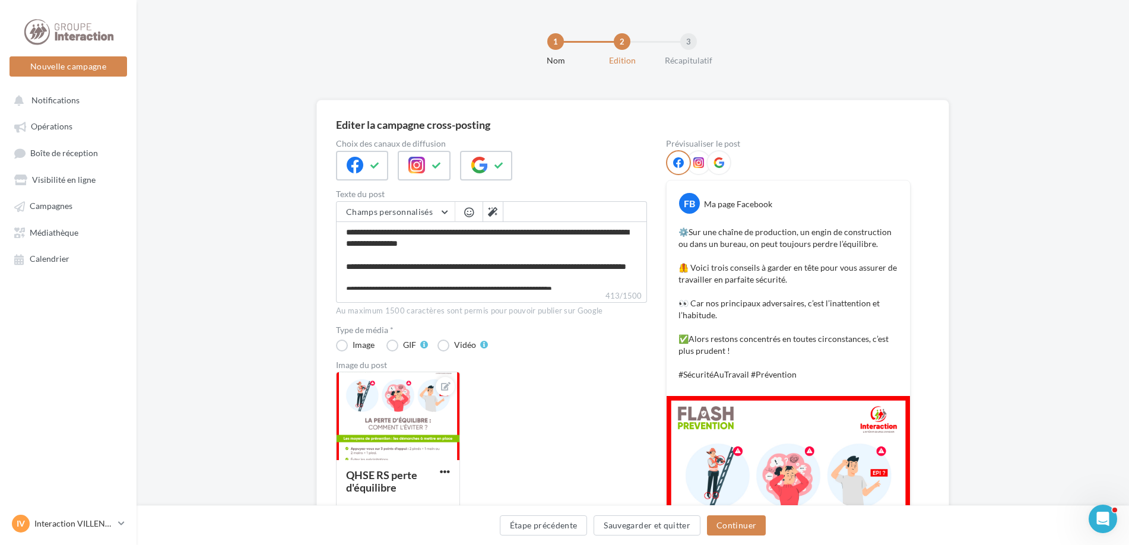
click at [751, 541] on div "Étape précédente Sauvegarder et quitter Continuer" at bounding box center [633, 525] width 992 height 40
click at [751, 526] on button "Continuer" at bounding box center [736, 525] width 59 height 20
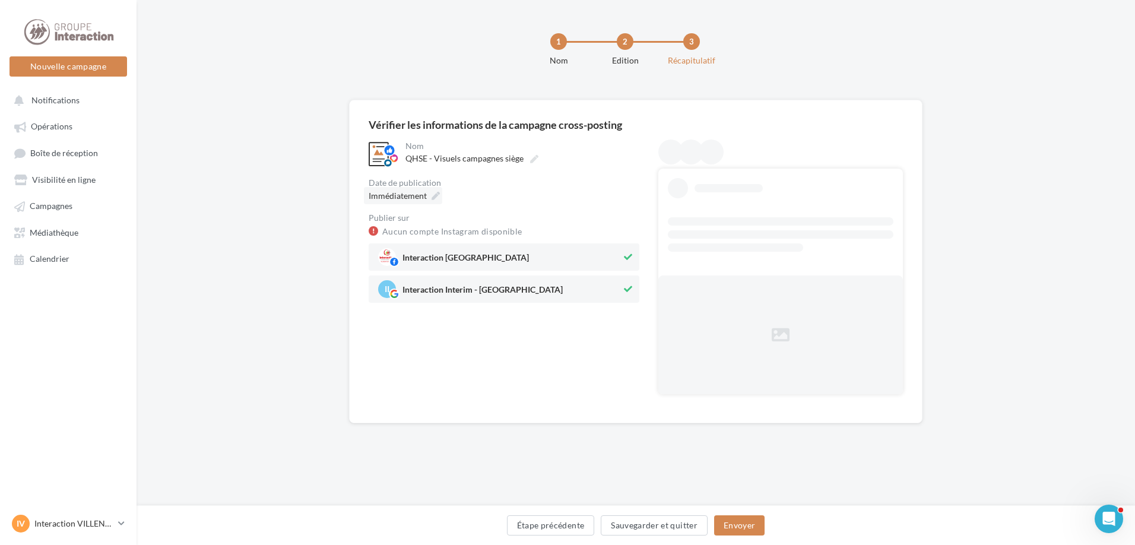
click at [431, 193] on icon at bounding box center [435, 196] width 8 height 8
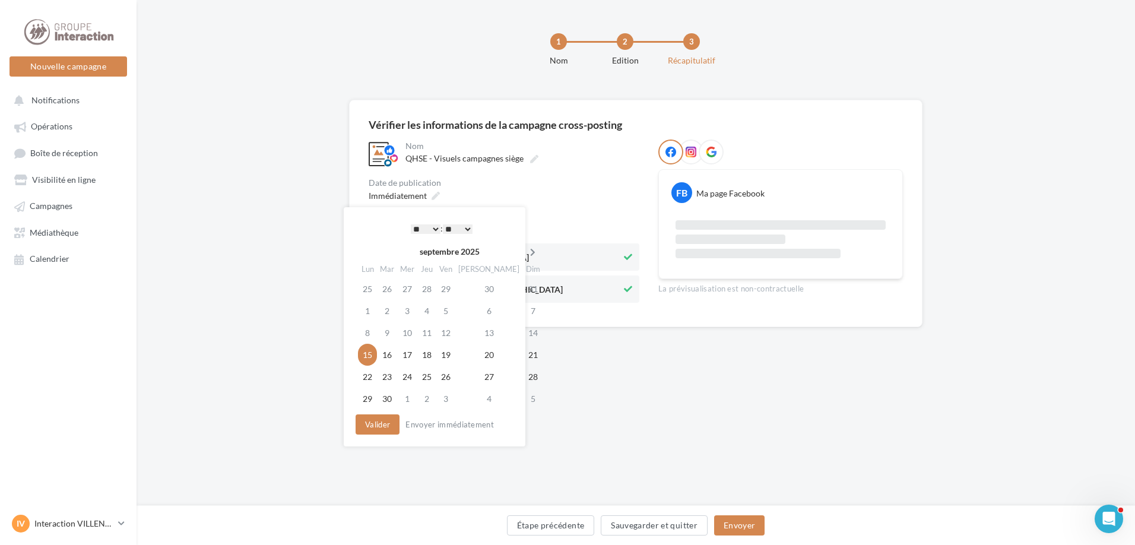
click at [525, 252] on icon at bounding box center [532, 252] width 15 height 8
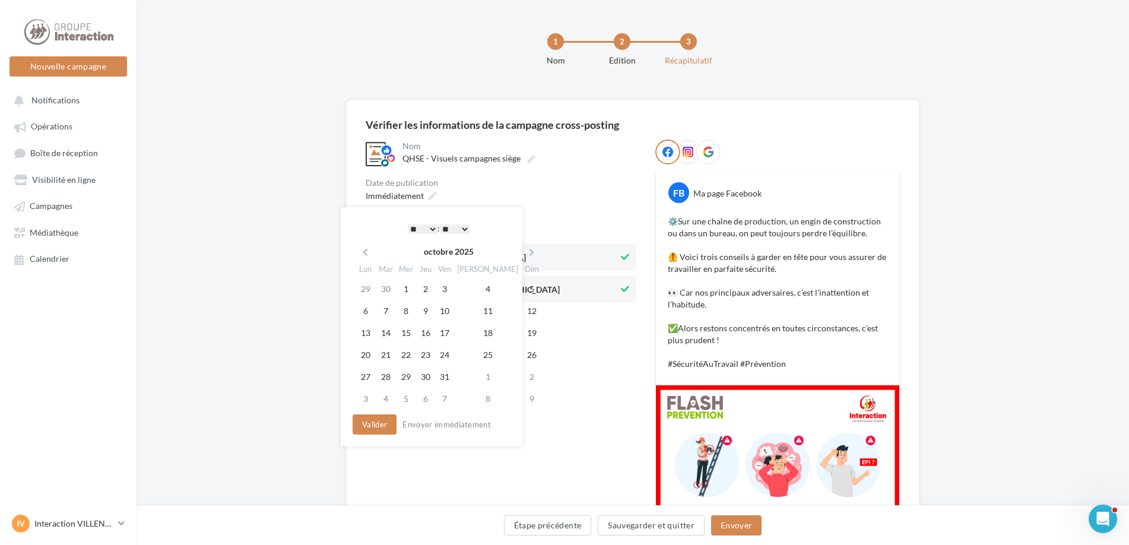
click at [524, 252] on icon at bounding box center [531, 252] width 15 height 8
click at [390, 350] on td "18" at bounding box center [386, 355] width 20 height 22
click at [377, 424] on button "Valider" at bounding box center [375, 424] width 44 height 20
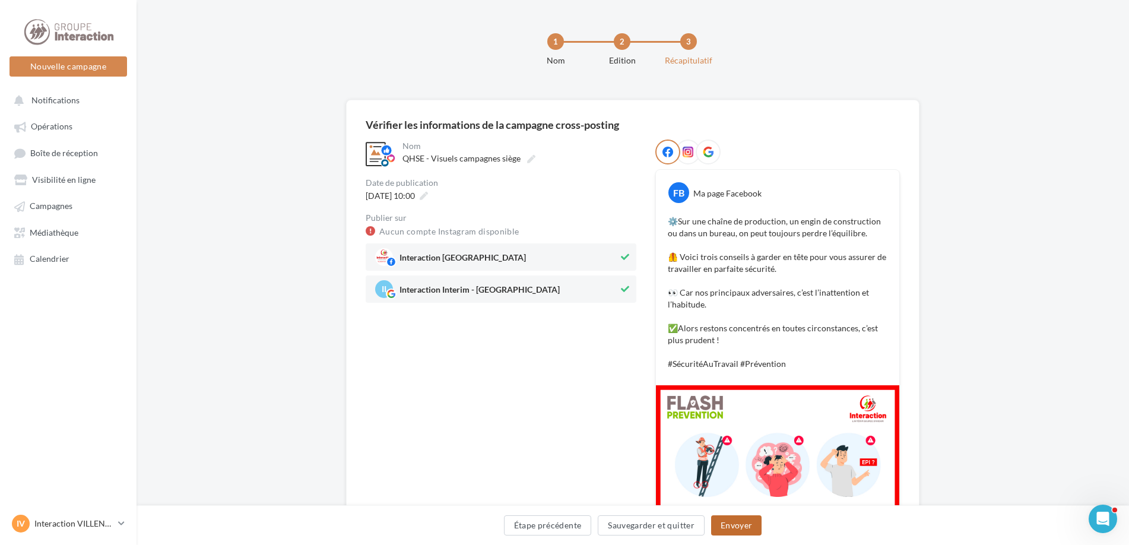
click at [719, 534] on button "Envoyer" at bounding box center [736, 525] width 50 height 20
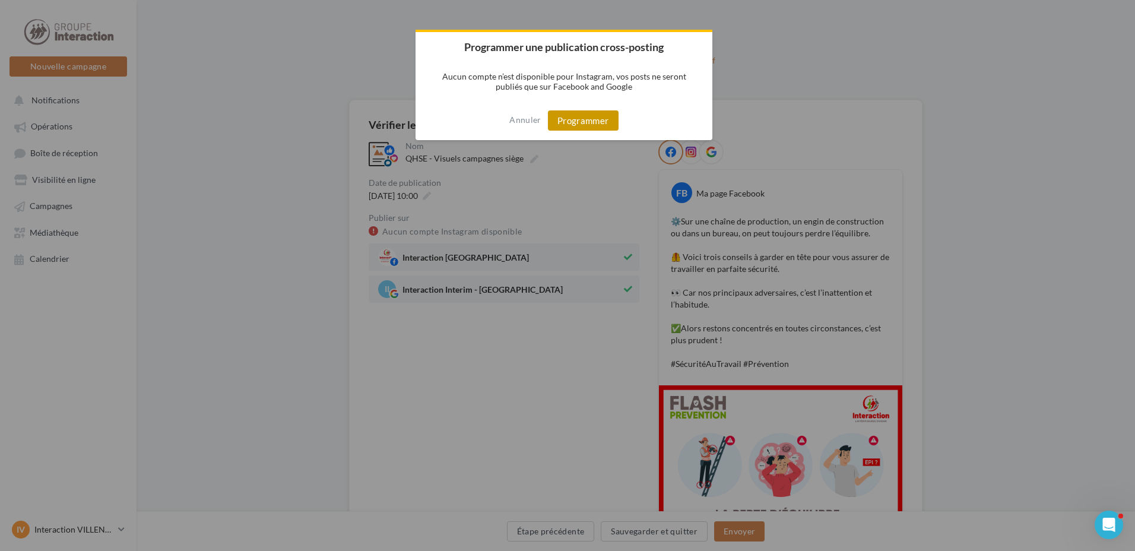
click at [579, 125] on button "Programmer" at bounding box center [583, 120] width 71 height 20
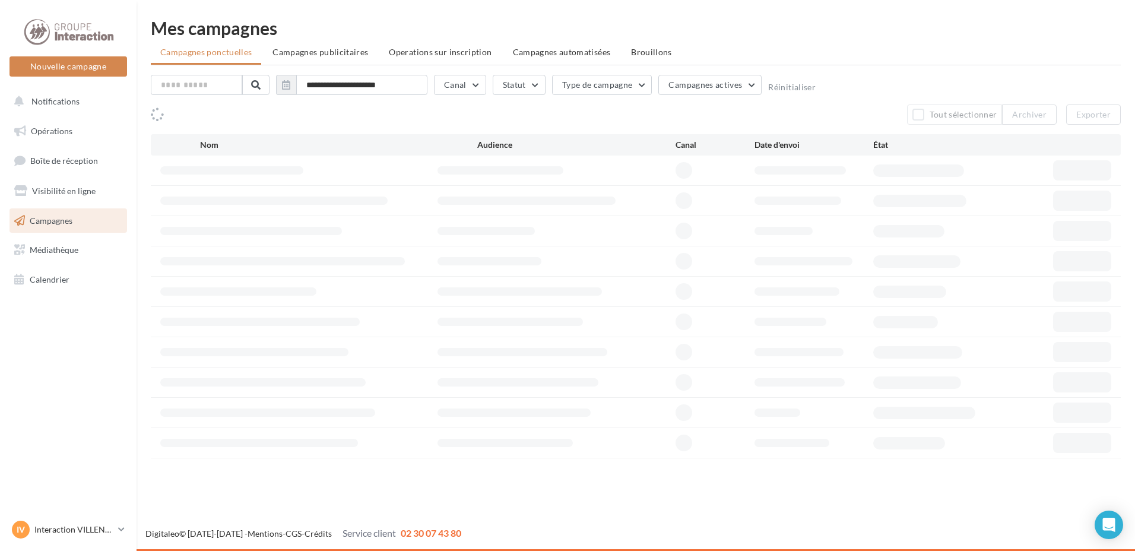
click at [84, 217] on link "Campagnes" at bounding box center [68, 220] width 122 height 25
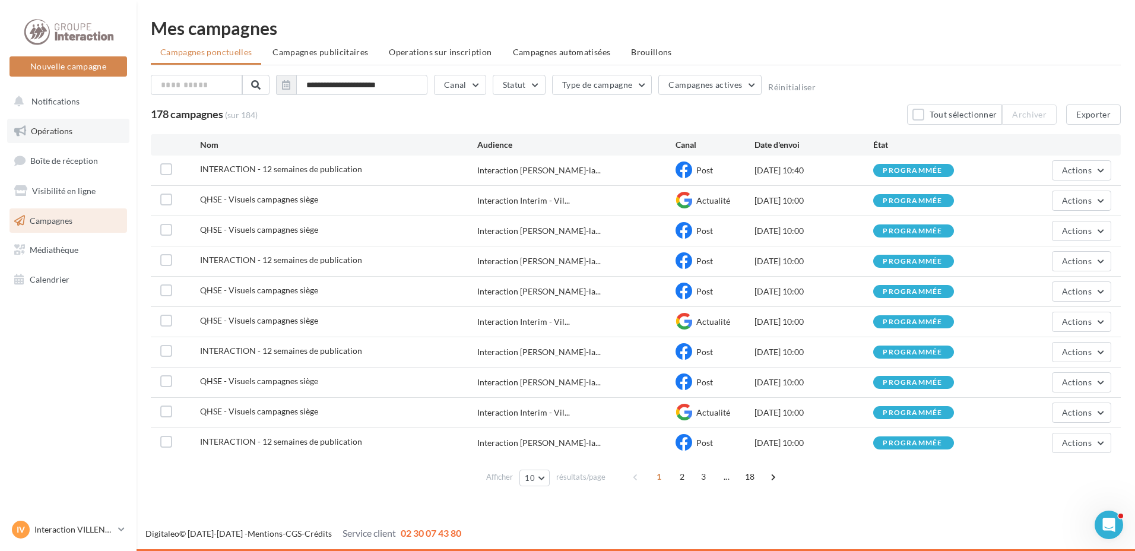
click at [56, 128] on span "Opérations" at bounding box center [52, 131] width 42 height 10
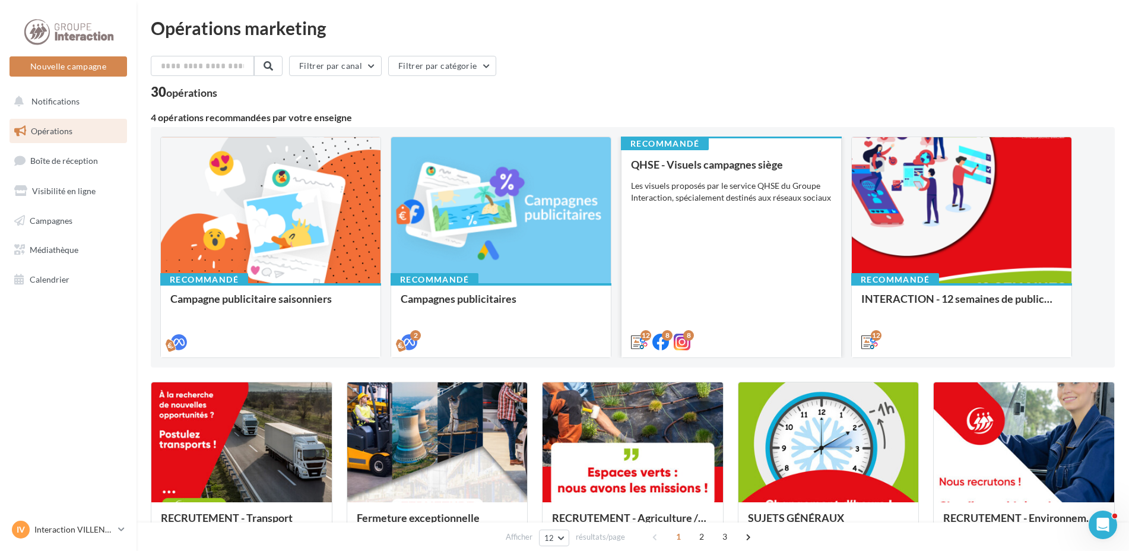
click at [742, 316] on div "QHSE - Visuels campagnes siège Les visuels proposés par le service QHSE du Grou…" at bounding box center [731, 252] width 201 height 188
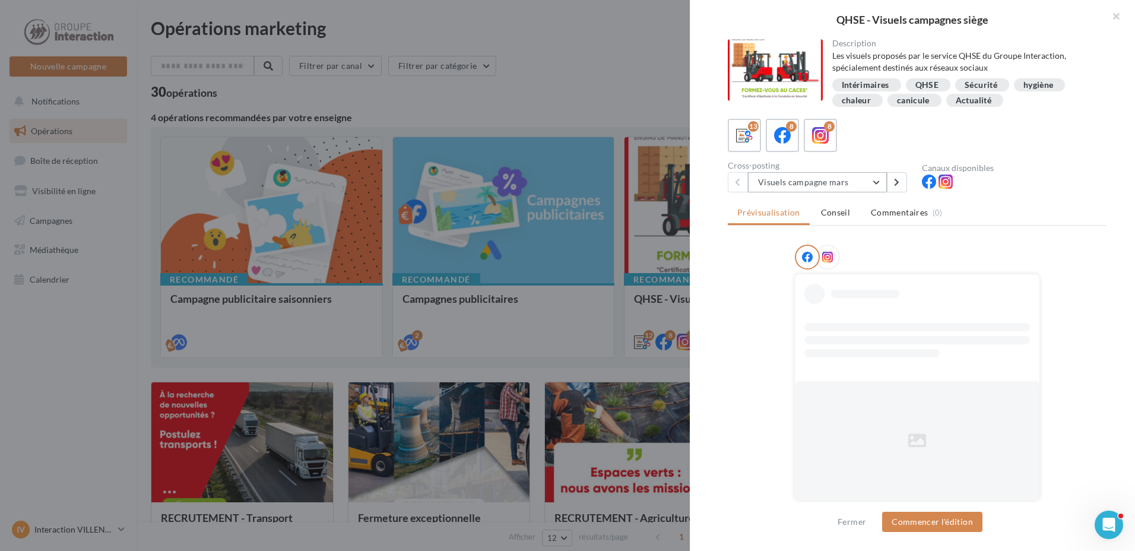
click at [872, 179] on button "Visuels campagne mars" at bounding box center [817, 182] width 139 height 20
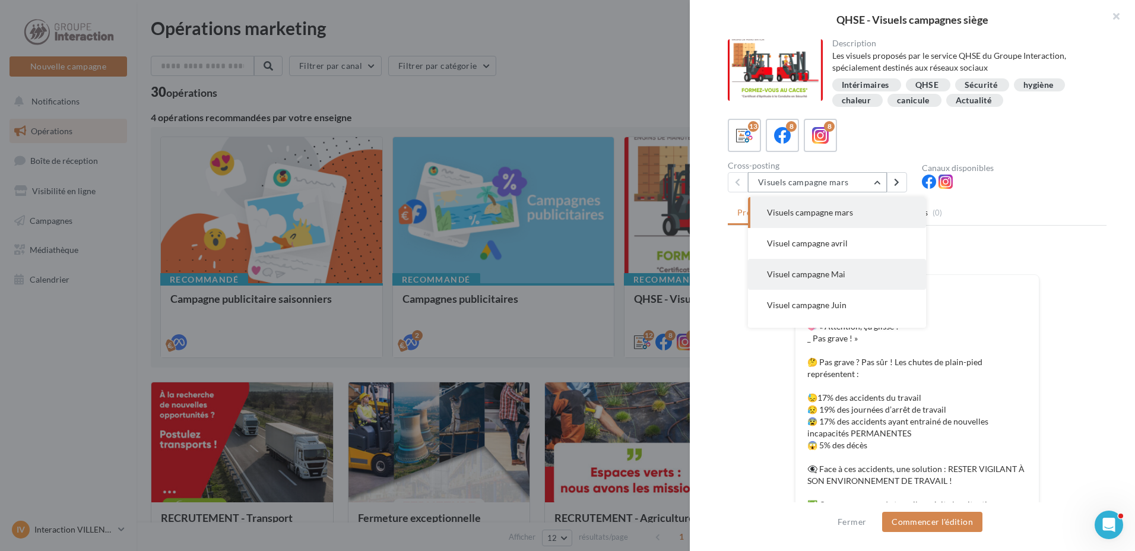
scroll to position [271, 0]
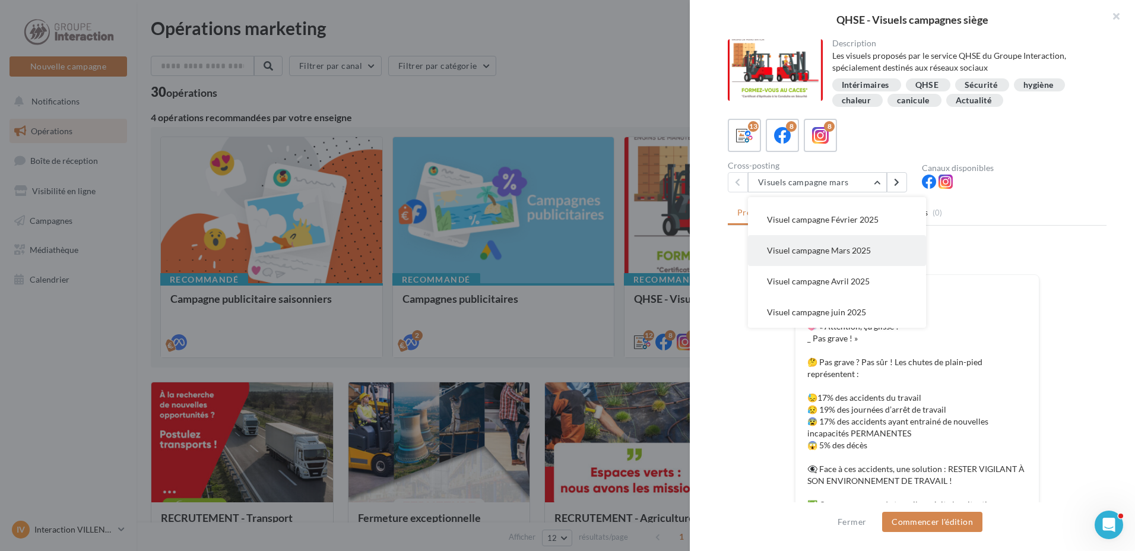
click at [864, 247] on span "Visuel campagne Mars 2025" at bounding box center [819, 250] width 104 height 10
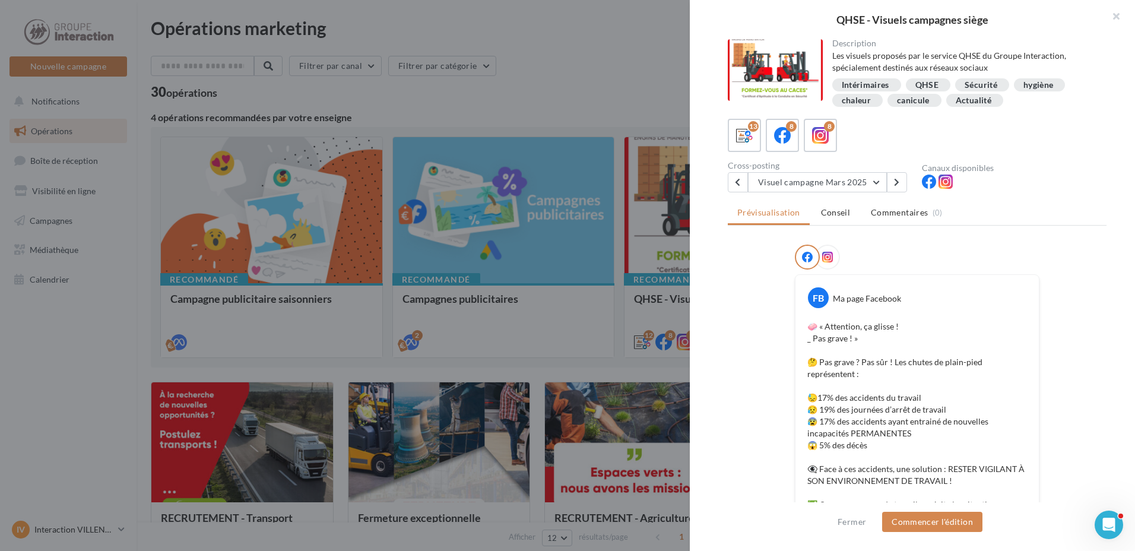
click at [864, 247] on div at bounding box center [917, 260] width 245 height 30
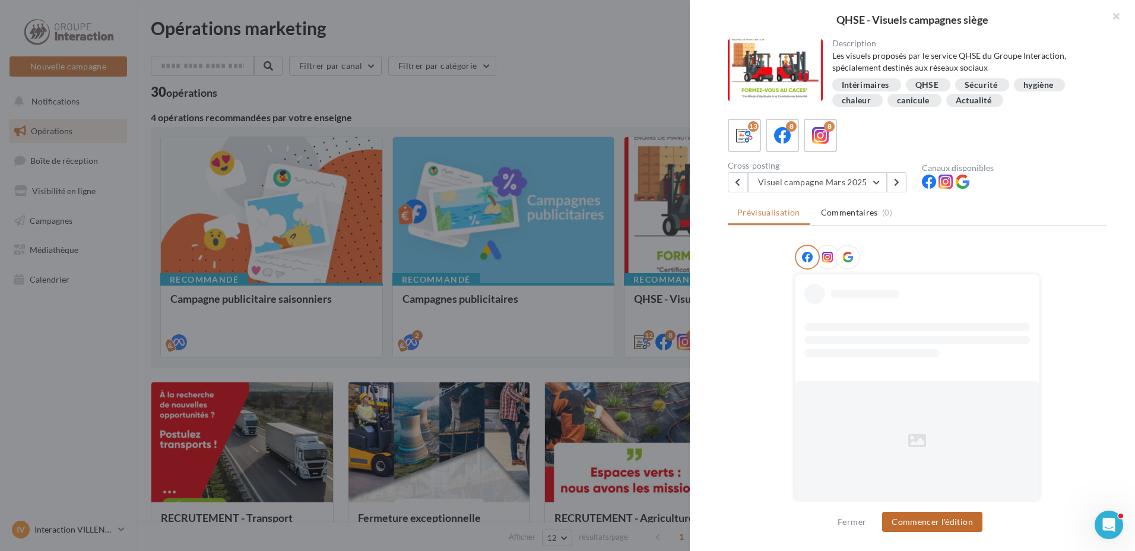
click at [902, 523] on button "Commencer l'édition" at bounding box center [932, 522] width 100 height 20
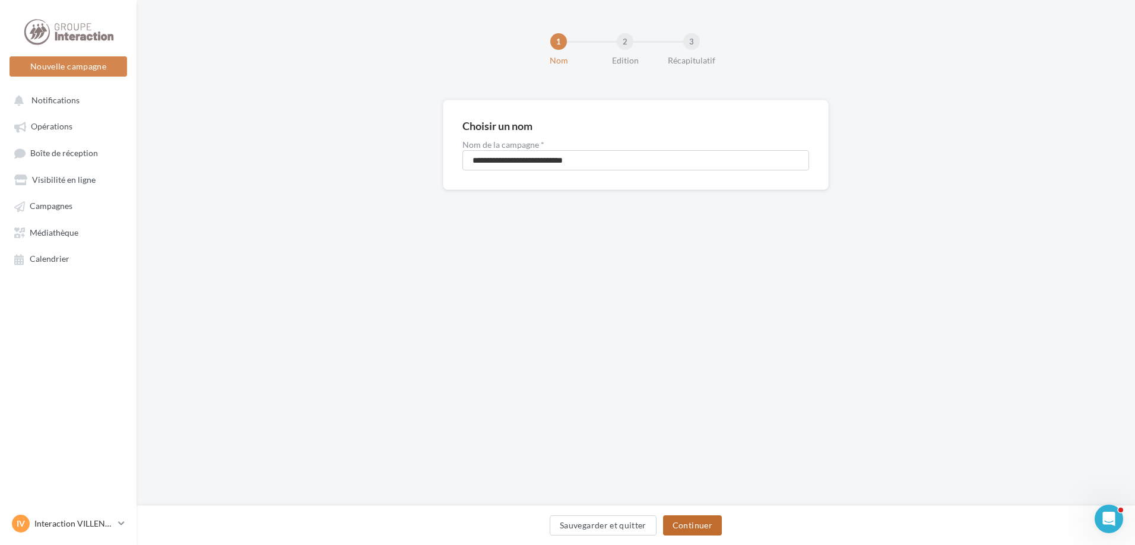
click at [691, 529] on button "Continuer" at bounding box center [692, 525] width 59 height 20
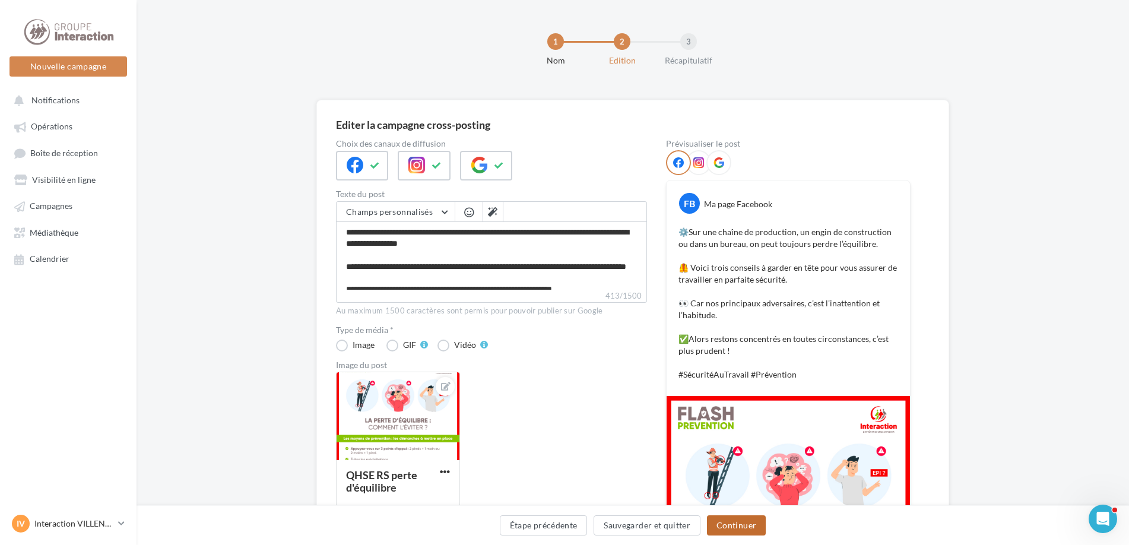
click at [735, 529] on button "Continuer" at bounding box center [736, 525] width 59 height 20
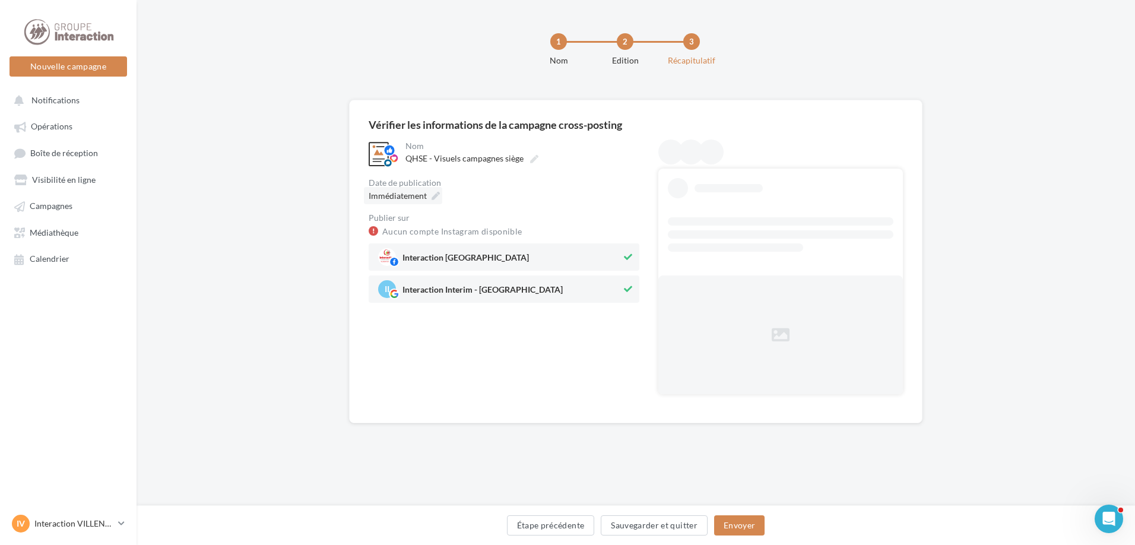
click at [440, 196] on div "Immédiatement" at bounding box center [403, 195] width 78 height 17
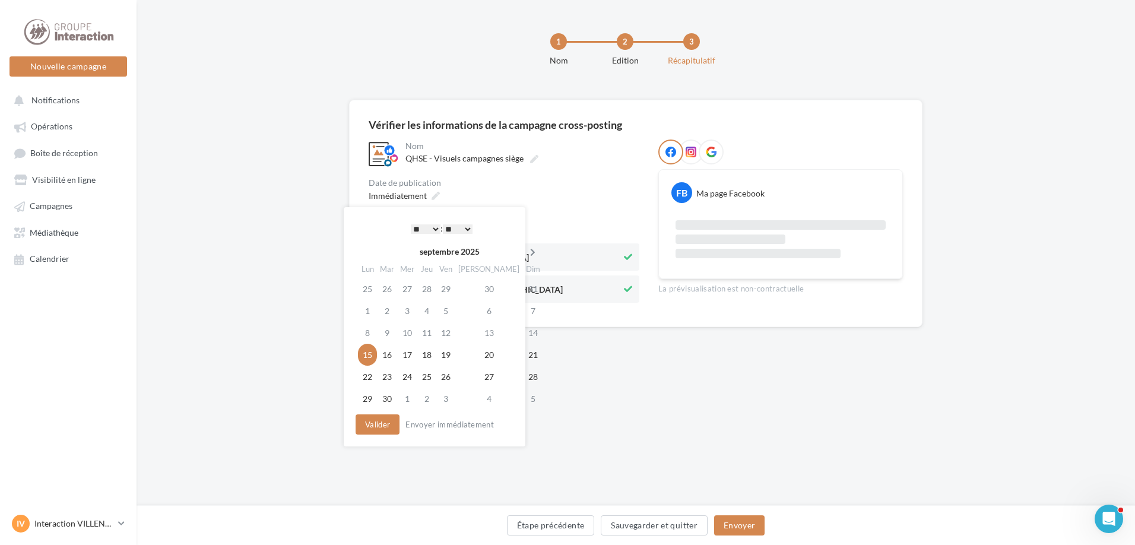
click at [525, 255] on icon at bounding box center [532, 252] width 15 height 8
click at [527, 255] on icon at bounding box center [534, 252] width 15 height 8
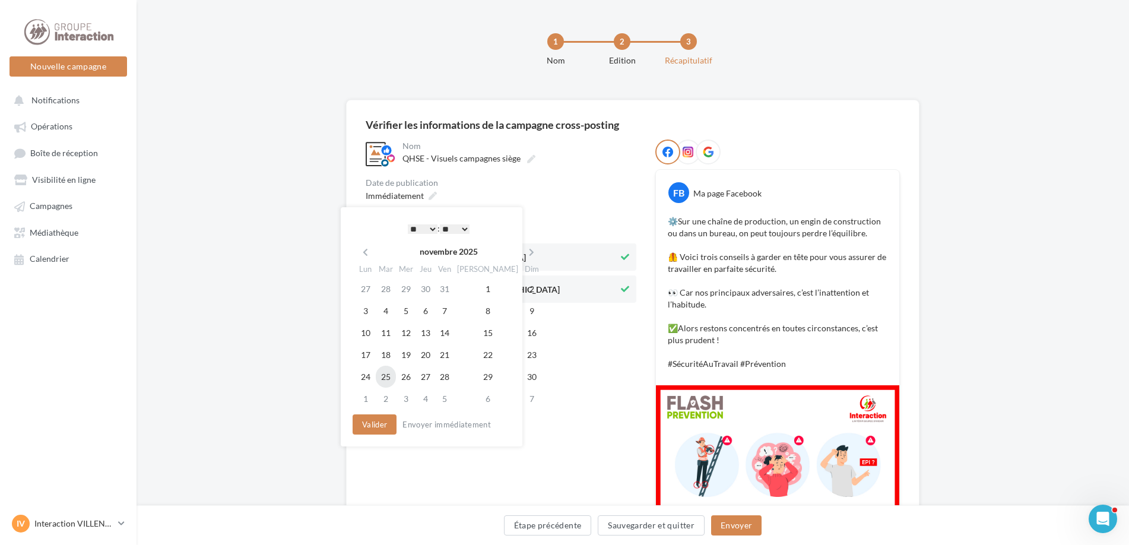
click at [384, 384] on td "25" at bounding box center [386, 377] width 20 height 22
click at [374, 426] on button "Valider" at bounding box center [375, 424] width 44 height 20
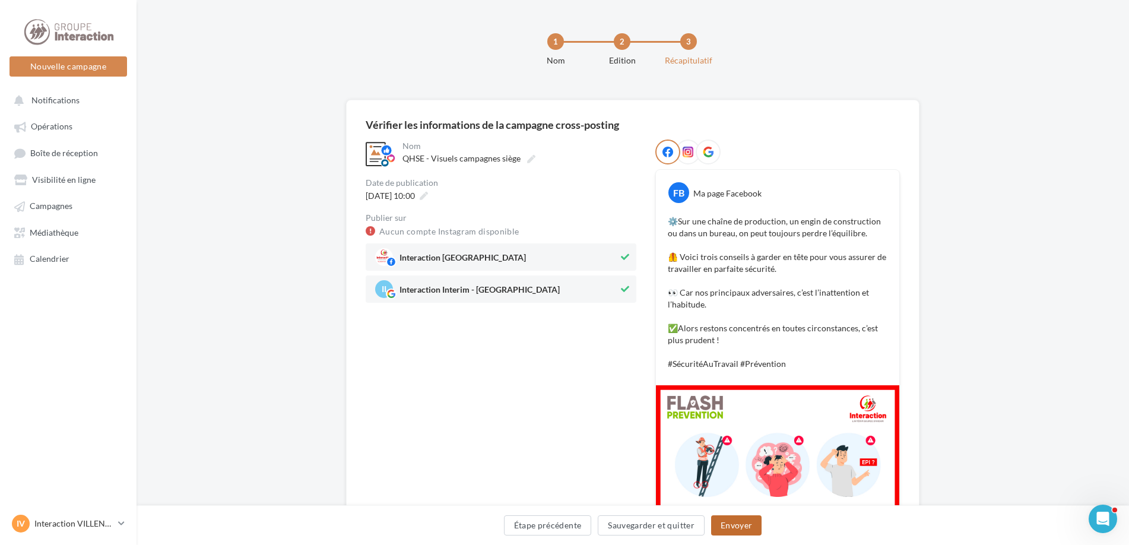
click at [734, 526] on button "Envoyer" at bounding box center [736, 525] width 50 height 20
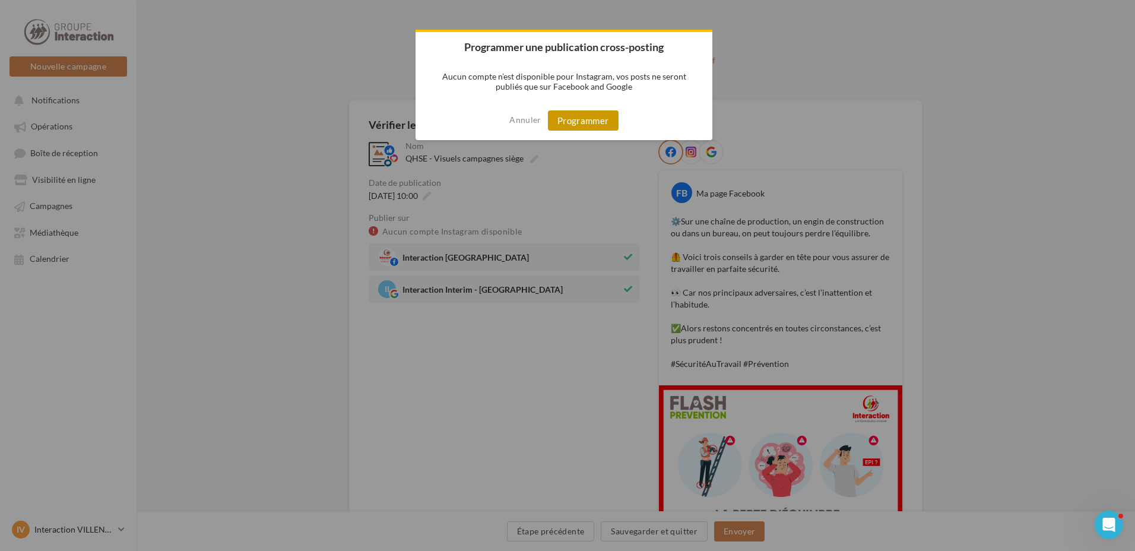
click at [591, 122] on button "Programmer" at bounding box center [583, 120] width 71 height 20
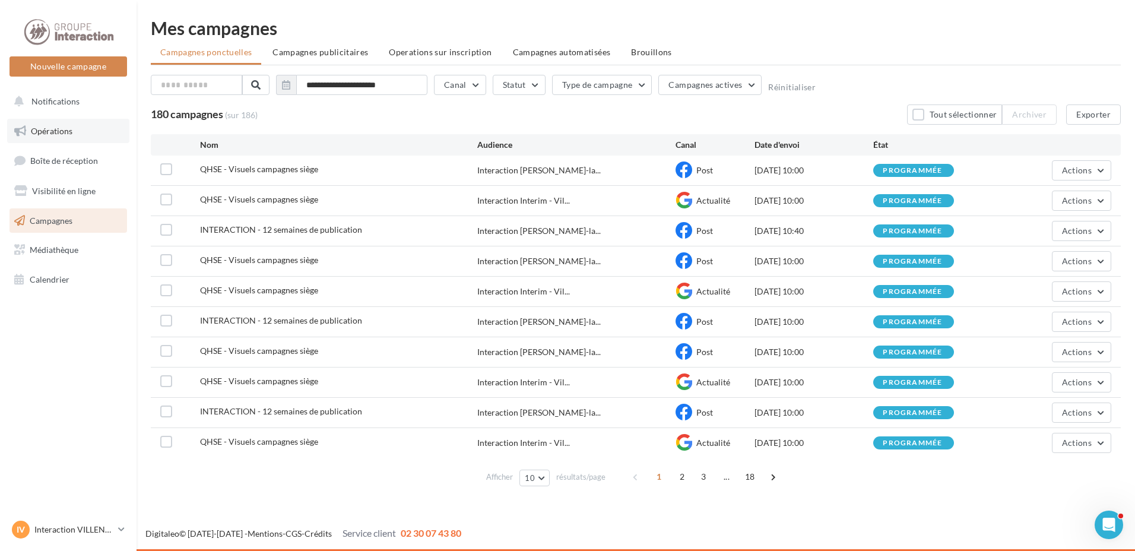
click at [91, 138] on link "Opérations" at bounding box center [68, 131] width 122 height 25
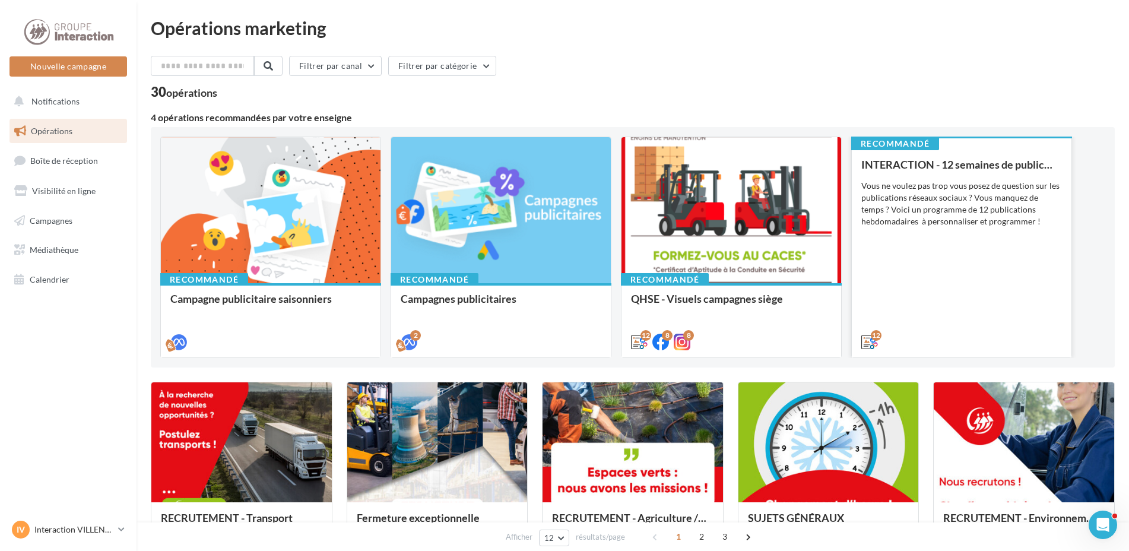
click at [926, 312] on div "INTERACTION - 12 semaines de publication Vous ne voulez pas trop vous posez de …" at bounding box center [961, 252] width 201 height 188
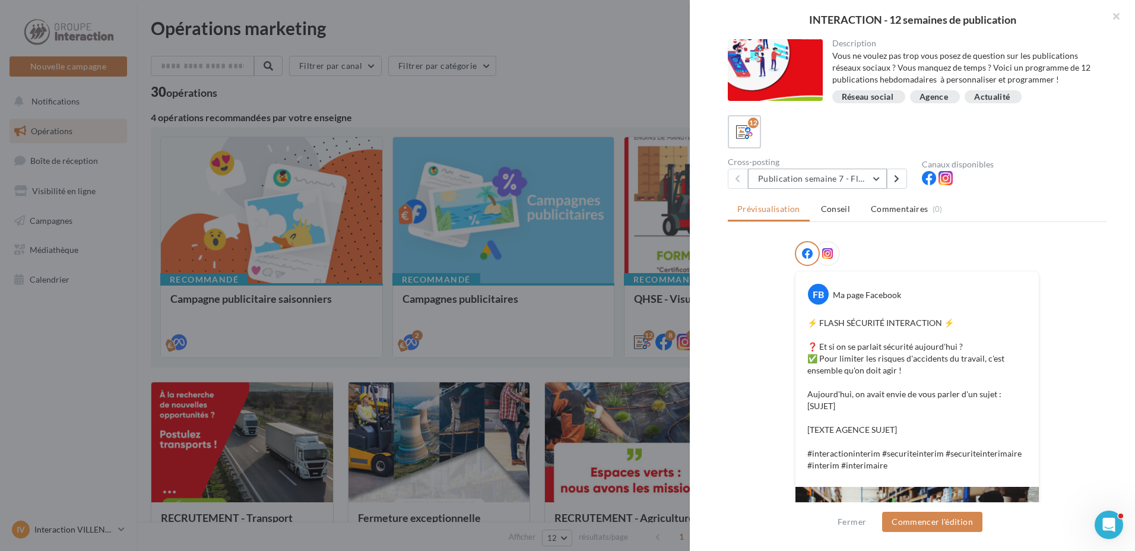
click at [873, 175] on button "Publication semaine 7 - Flash sécurité" at bounding box center [817, 179] width 139 height 20
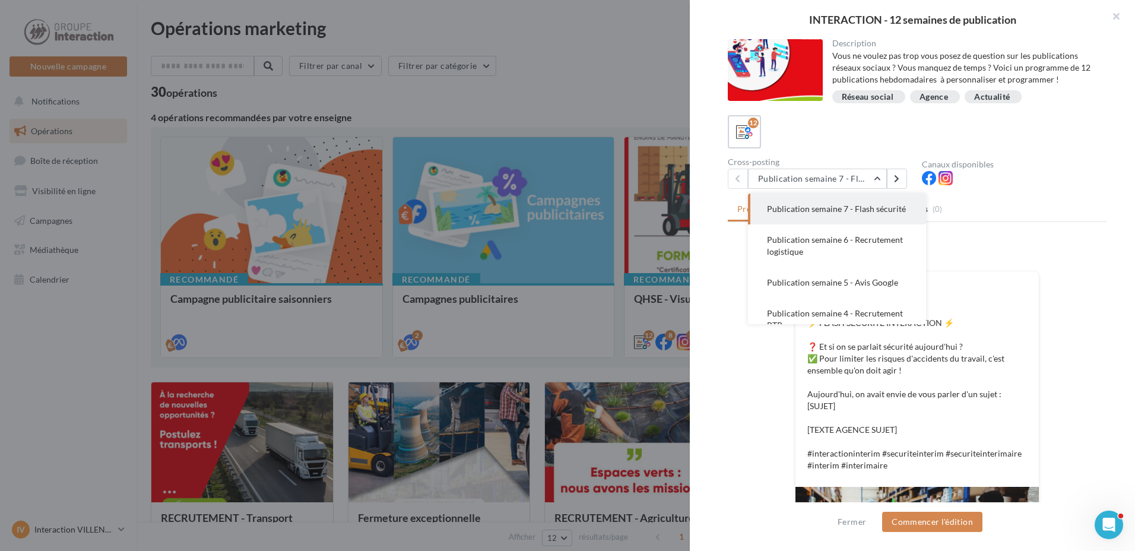
click at [891, 215] on button "Publication semaine 7 - Flash sécurité" at bounding box center [837, 208] width 178 height 31
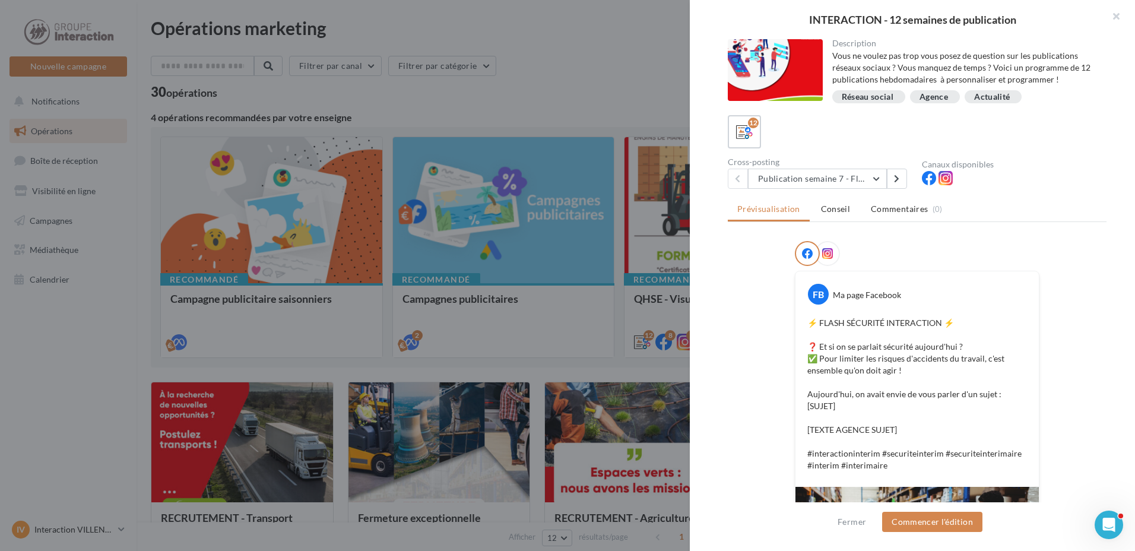
click at [518, 59] on div at bounding box center [567, 275] width 1135 height 551
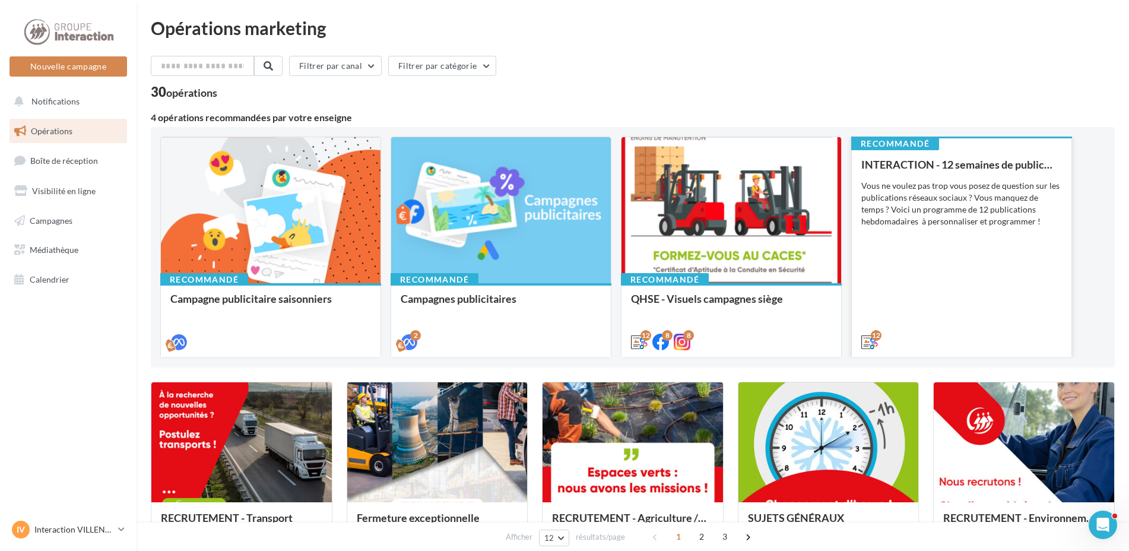
click at [887, 310] on div "INTERACTION - 12 semaines de publication Vous ne voulez pas trop vous posez de …" at bounding box center [961, 252] width 201 height 188
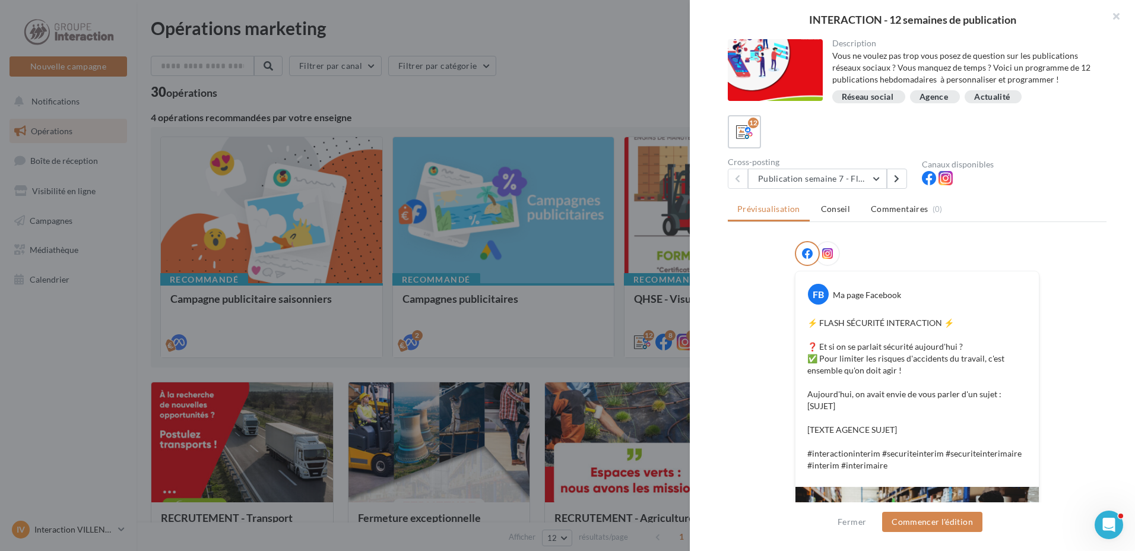
click at [596, 44] on div at bounding box center [567, 275] width 1135 height 551
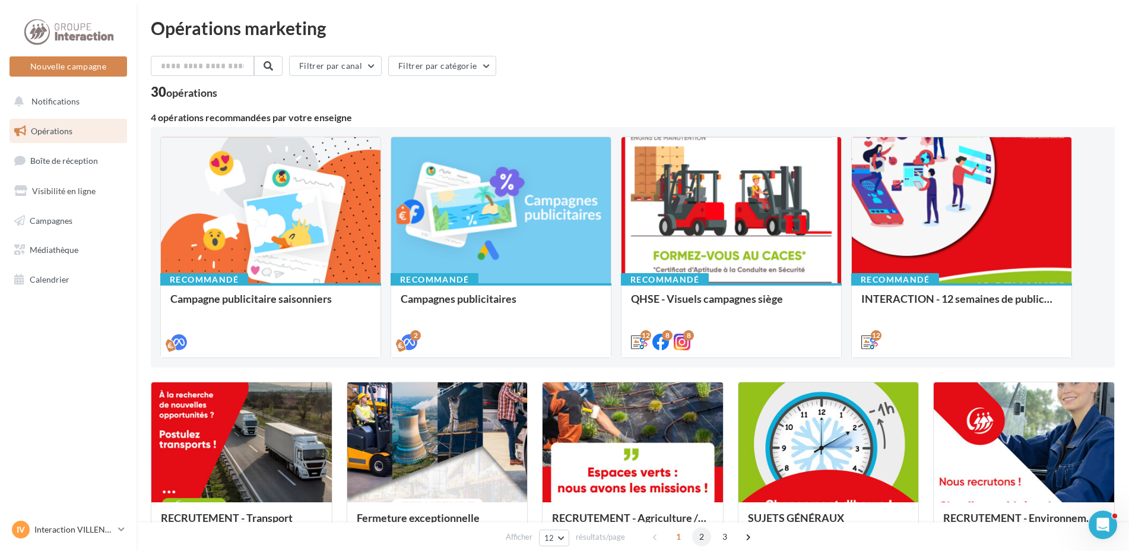
click at [694, 535] on span "2" at bounding box center [701, 536] width 19 height 19
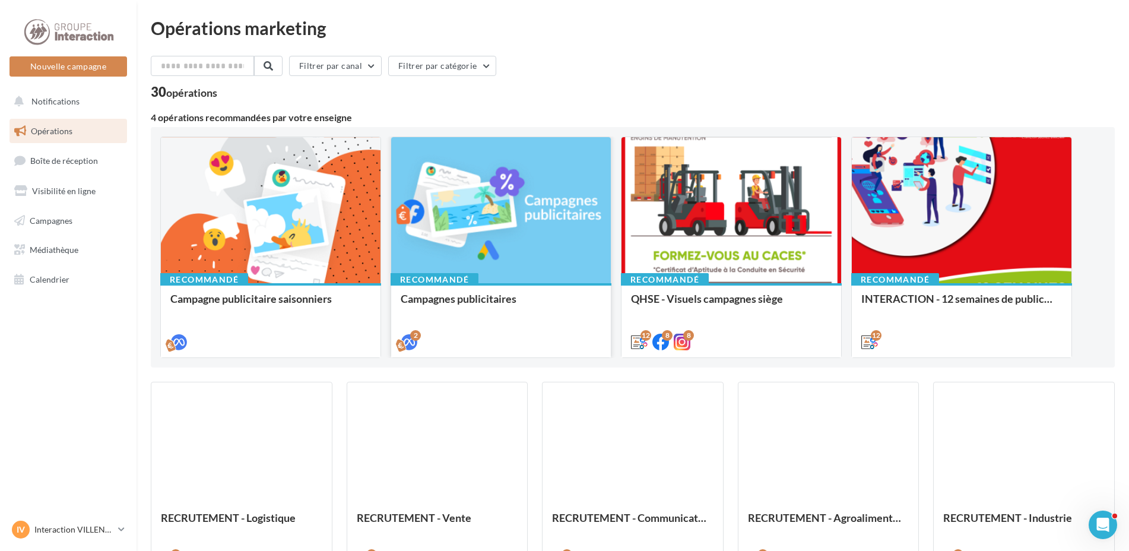
scroll to position [544, 0]
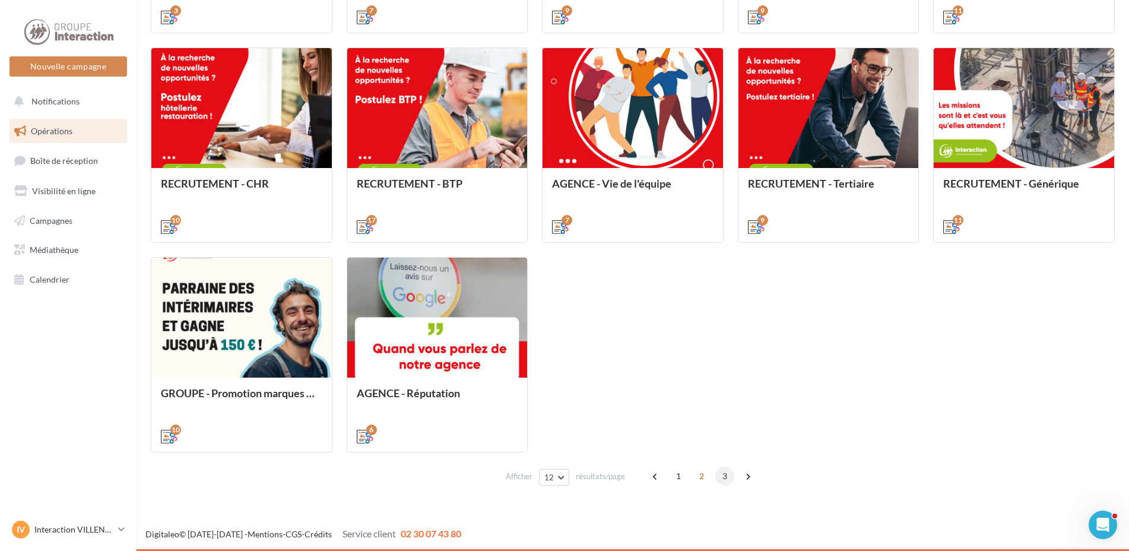
click at [722, 480] on span "3" at bounding box center [724, 476] width 19 height 19
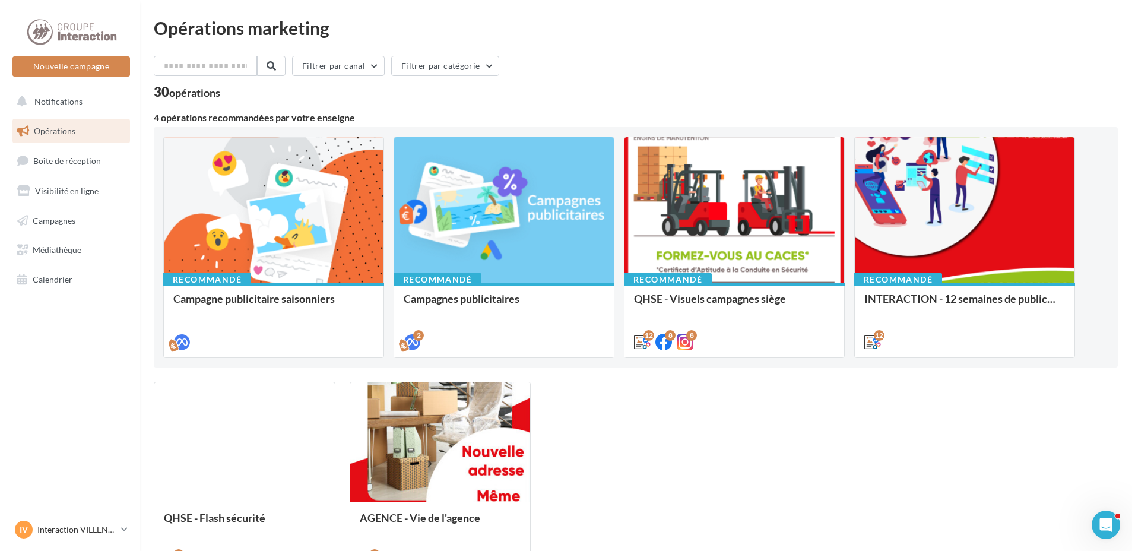
scroll to position [125, 0]
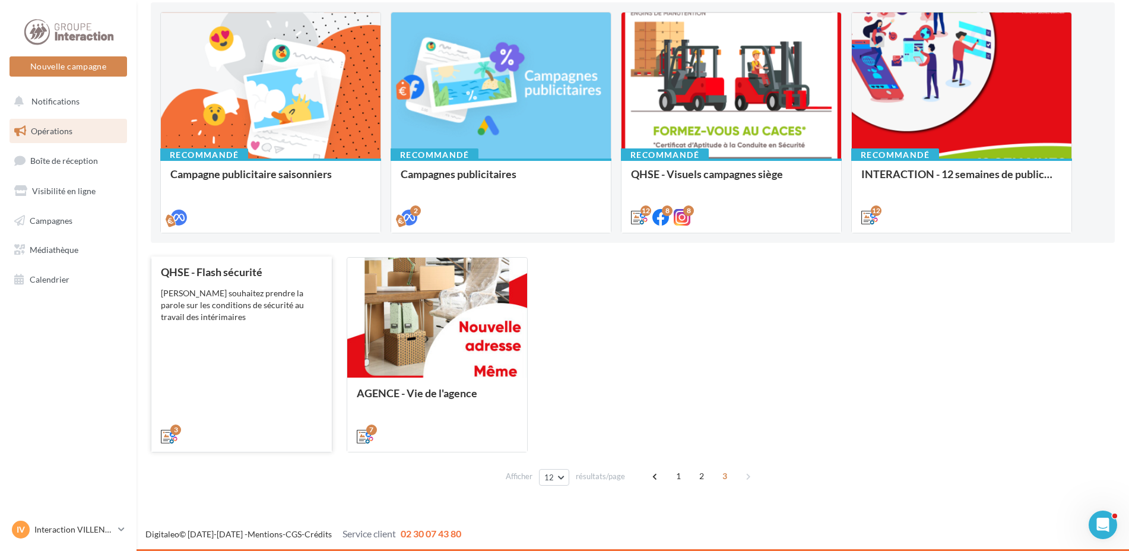
click at [218, 401] on div "QHSE - Flash sécurité Vous souhaitez prendre la parole sur les conditions de sé…" at bounding box center [241, 353] width 161 height 175
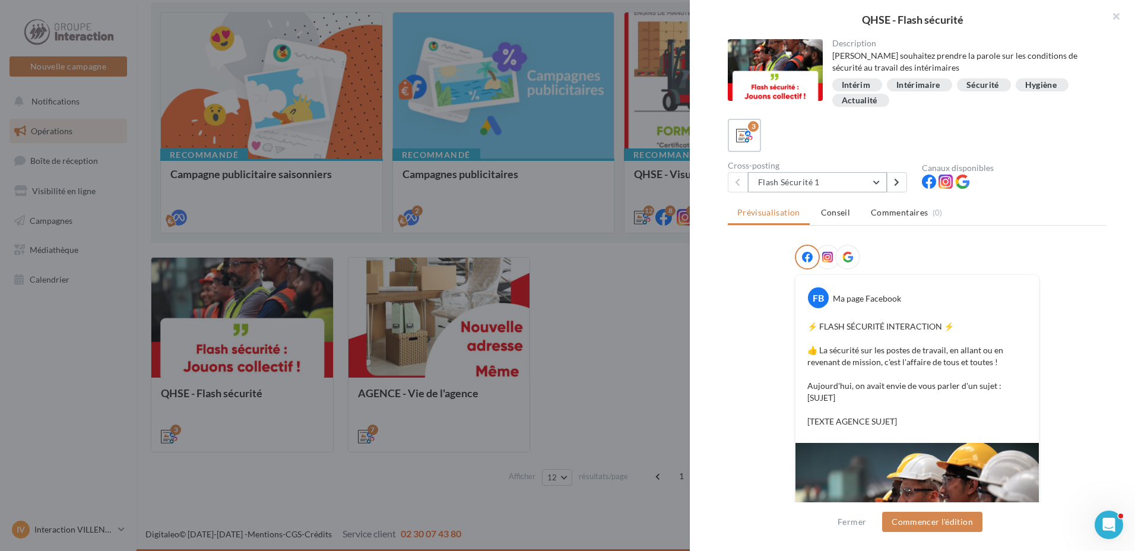
click at [878, 183] on button "Flash Sécurité 1" at bounding box center [817, 182] width 139 height 20
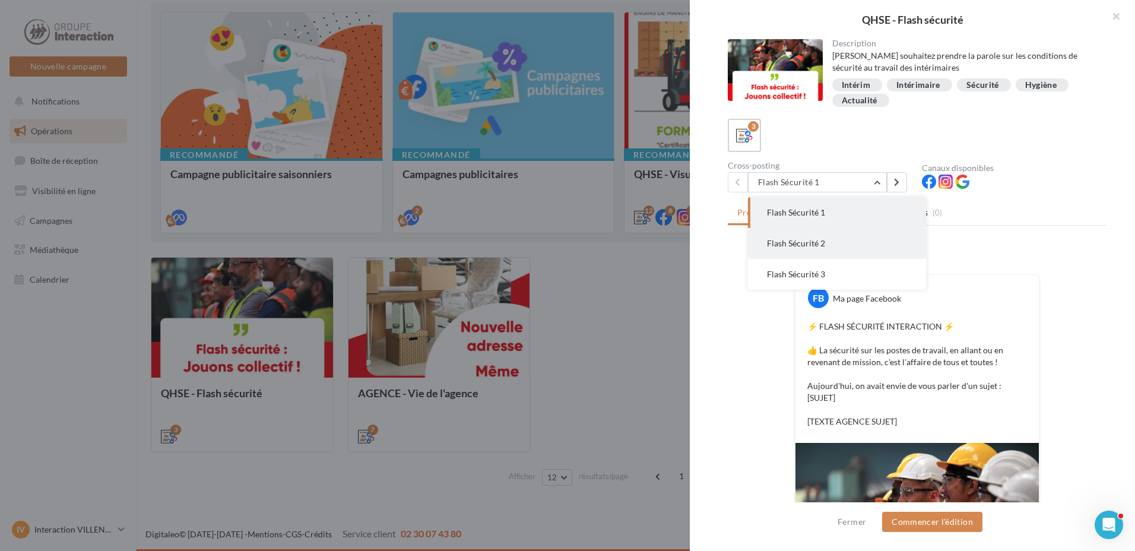
click at [865, 244] on button "Flash Sécurité 2" at bounding box center [837, 243] width 178 height 31
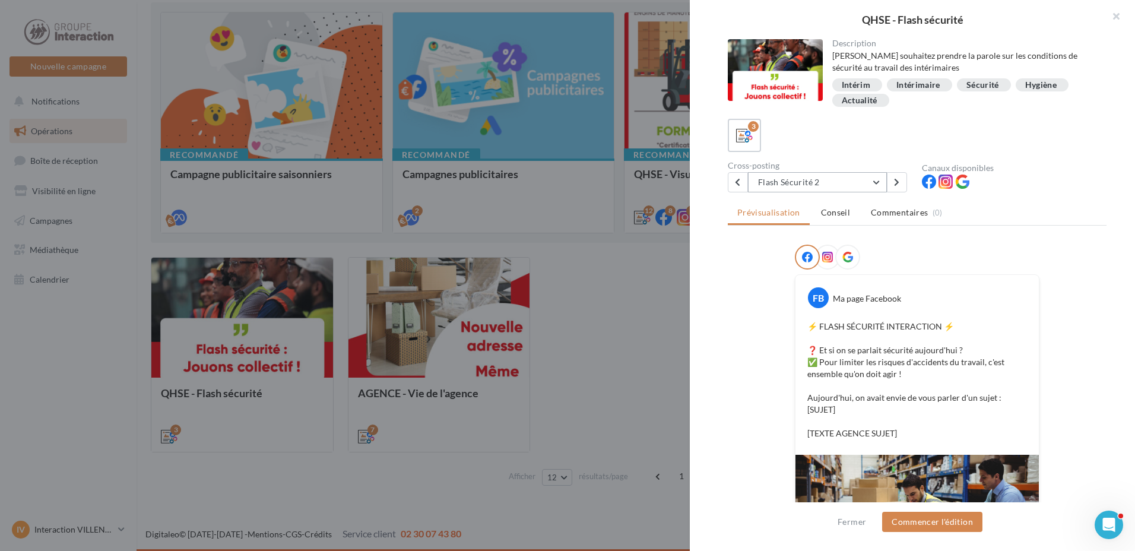
click at [870, 191] on button "Flash Sécurité 2" at bounding box center [817, 182] width 139 height 20
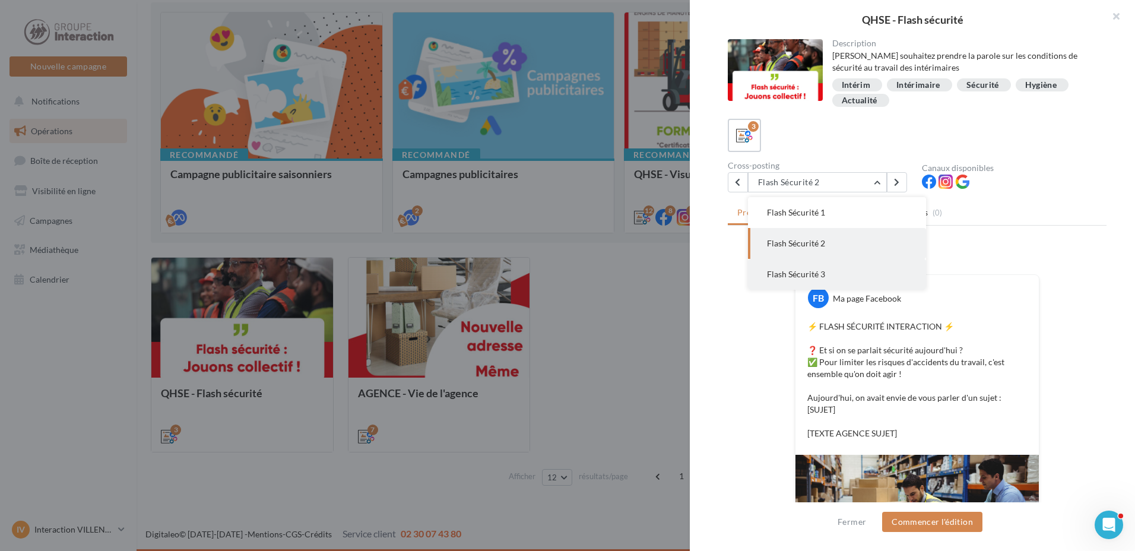
click at [848, 265] on button "Flash Sécurité 3" at bounding box center [837, 274] width 178 height 31
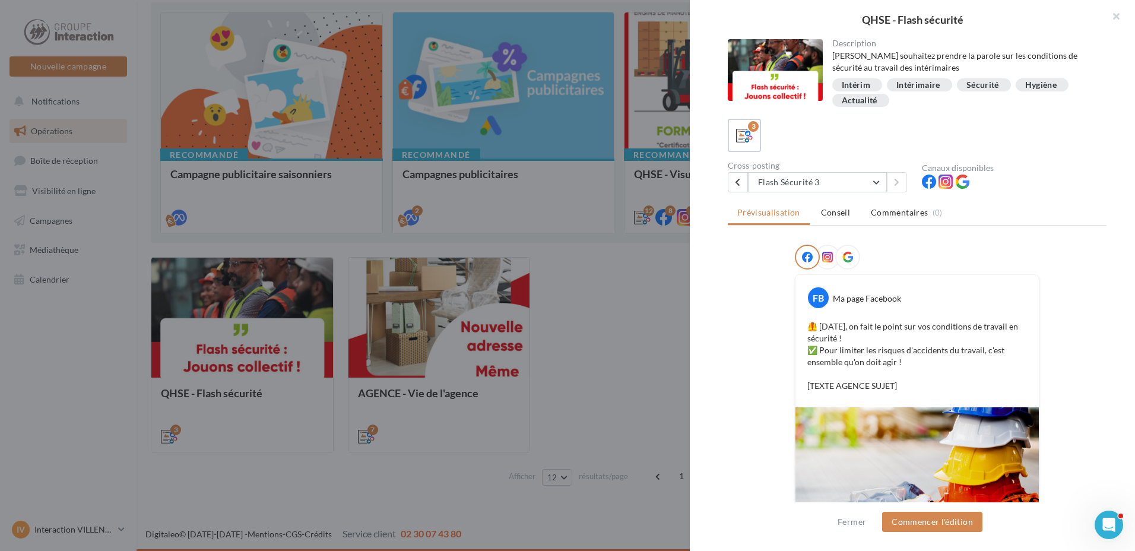
click at [638, 319] on div at bounding box center [567, 275] width 1135 height 551
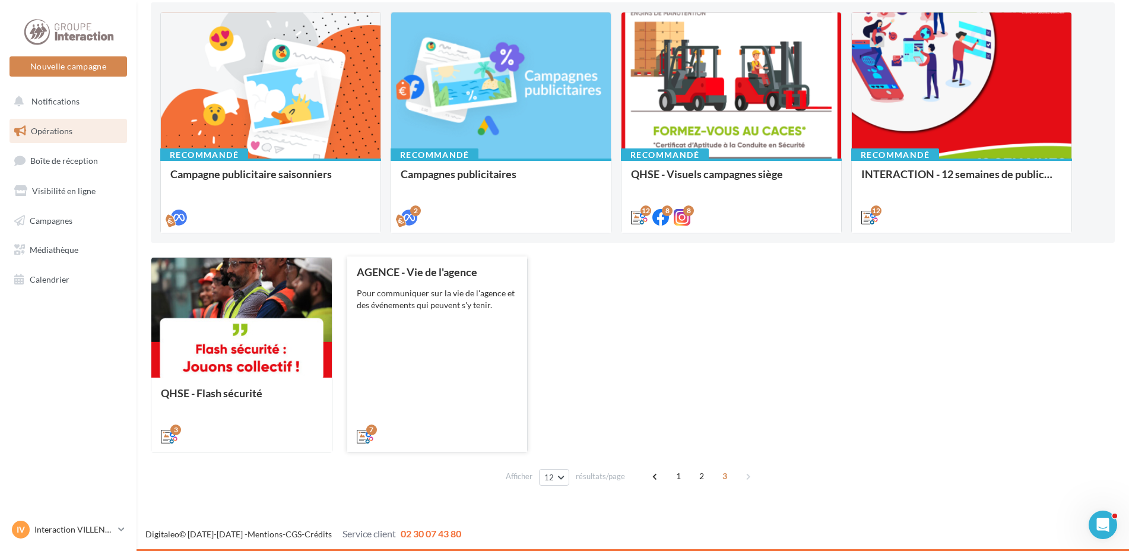
click at [443, 426] on div "7" at bounding box center [437, 434] width 180 height 33
click at [421, 359] on div "AGENCE - Vie de l'agence Pour communiquer sur la vie de l'agence et des événeme…" at bounding box center [437, 353] width 161 height 175
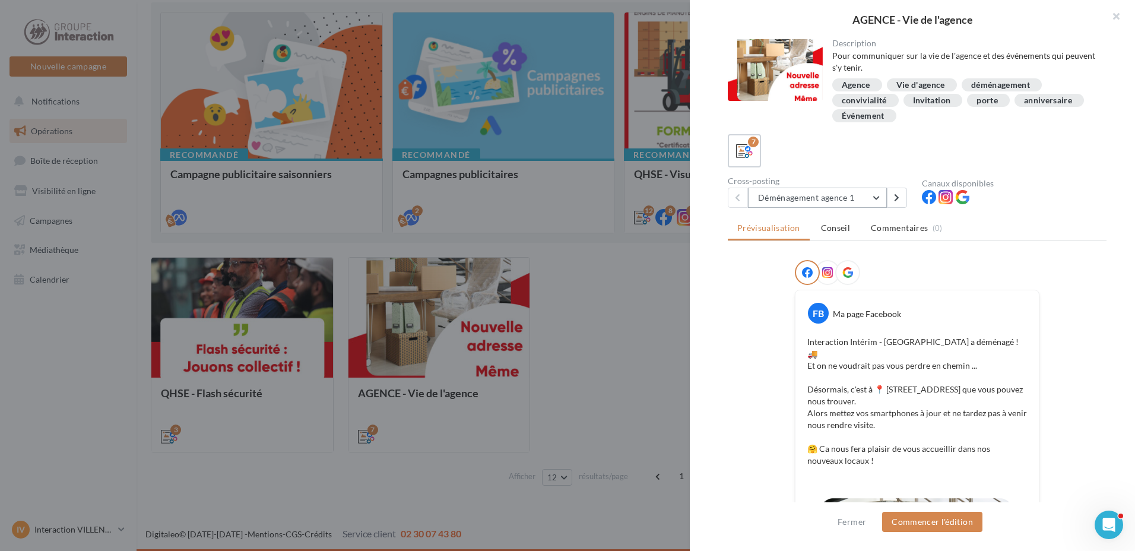
click at [880, 196] on button "Déménagement agence 1" at bounding box center [817, 198] width 139 height 20
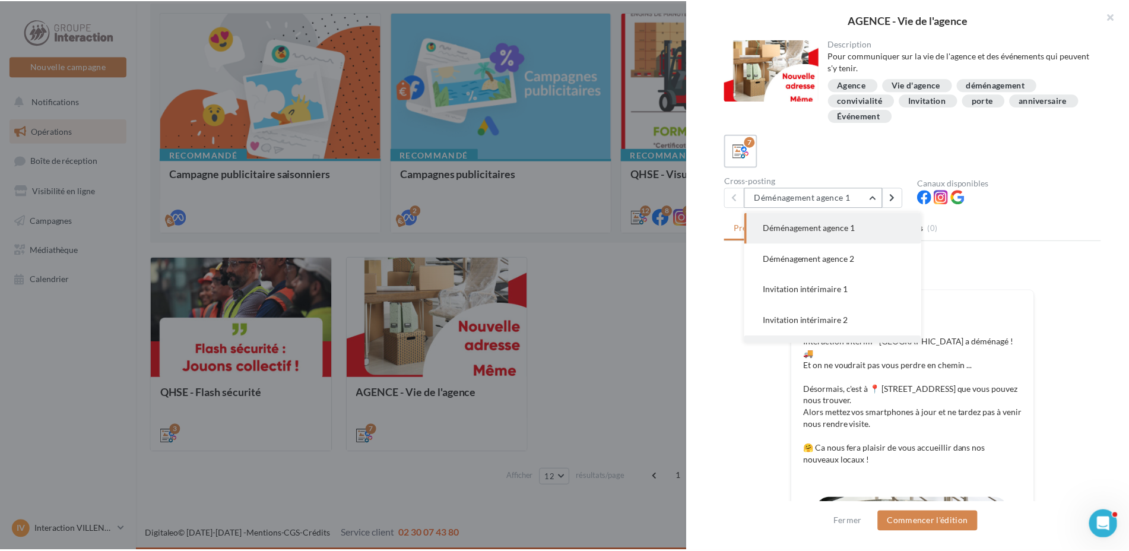
scroll to position [85, 0]
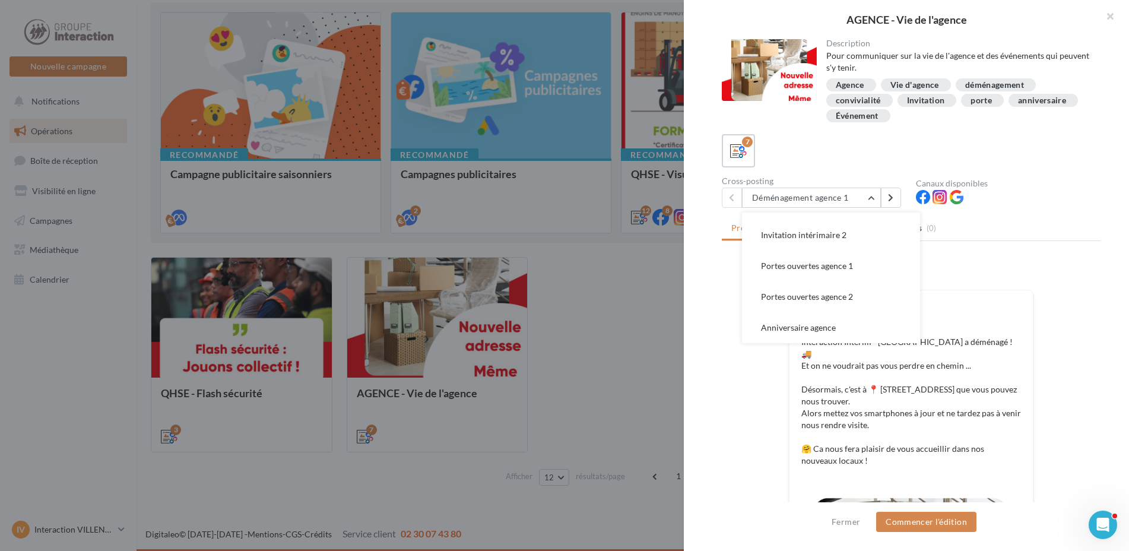
click at [658, 324] on div at bounding box center [564, 275] width 1129 height 551
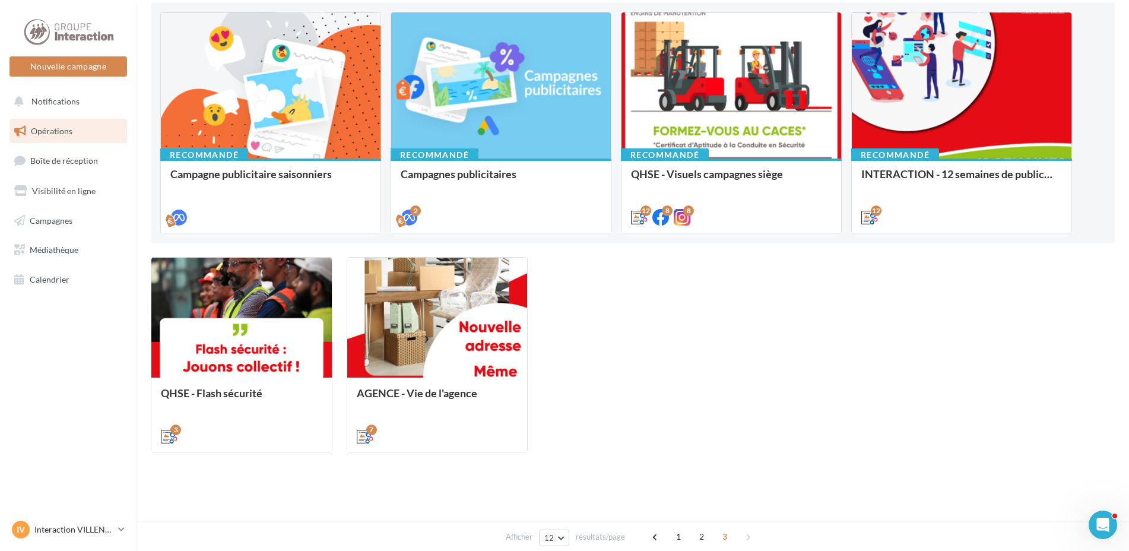
scroll to position [0, 0]
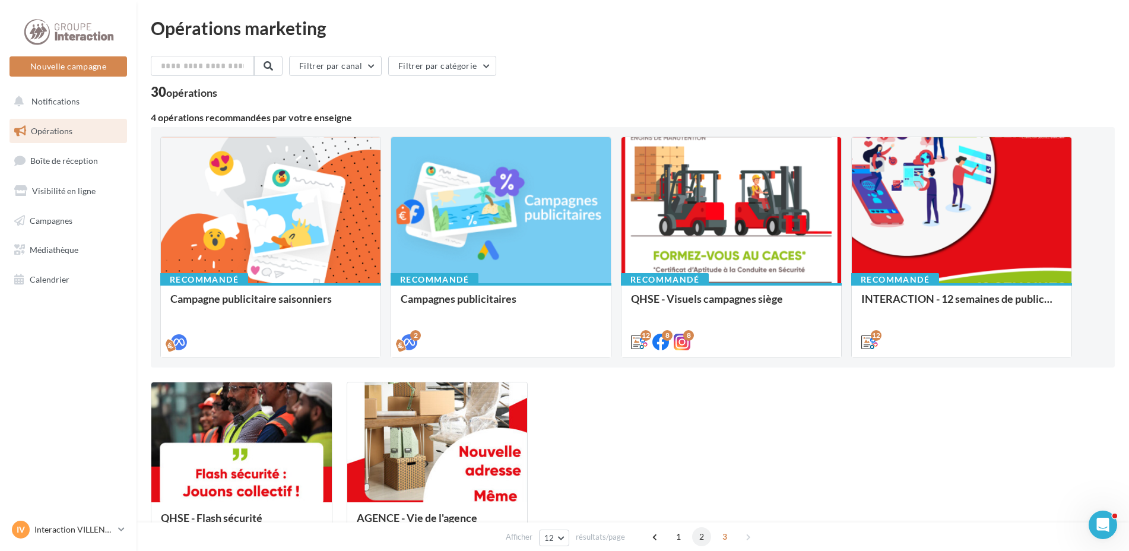
click at [694, 534] on span "2" at bounding box center [701, 536] width 19 height 19
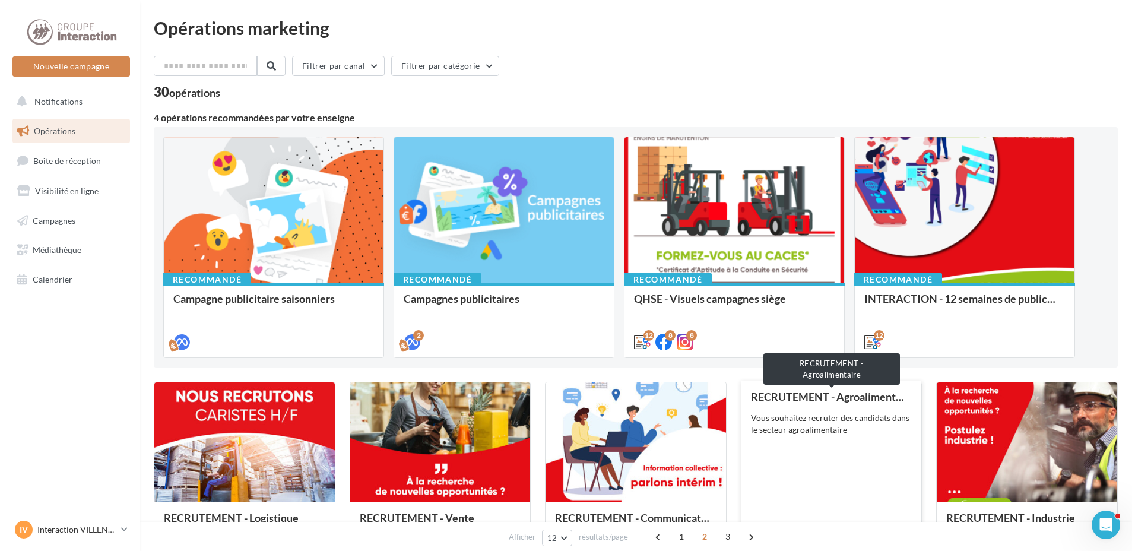
scroll to position [544, 0]
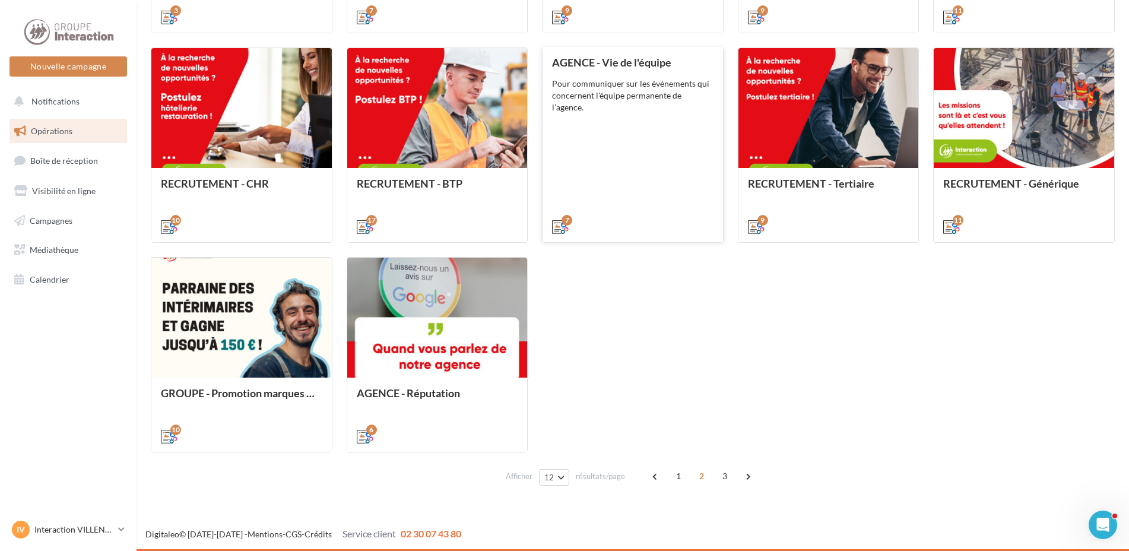
click at [659, 216] on div "7" at bounding box center [632, 225] width 180 height 33
click at [667, 160] on div "AGENCE - Vie de l'équipe Pour communiquer sur les événements qui concernent l'é…" at bounding box center [632, 143] width 161 height 175
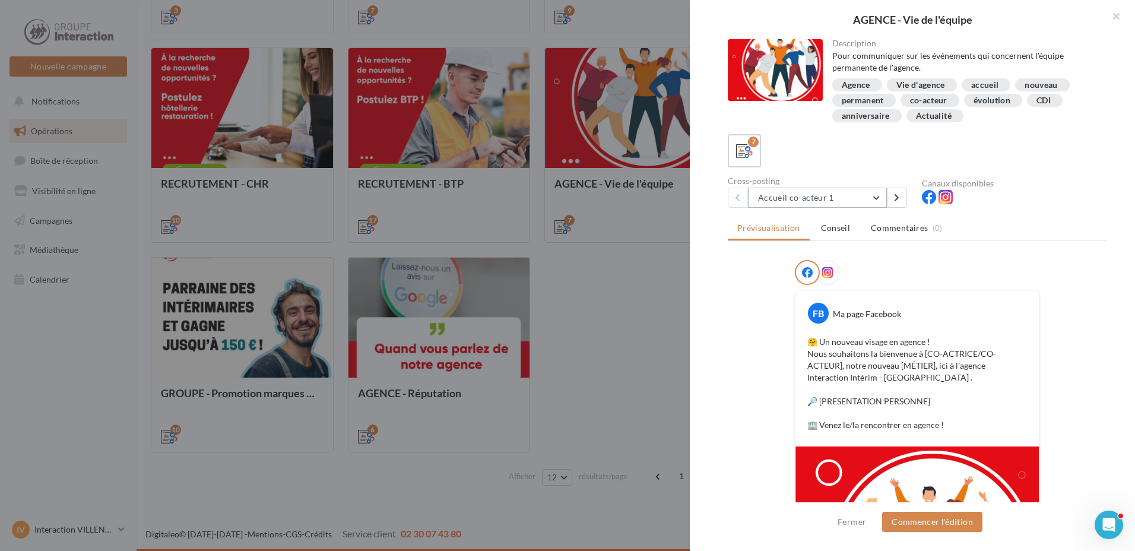
click at [874, 196] on button "Accueil co-acteur 1" at bounding box center [817, 198] width 139 height 20
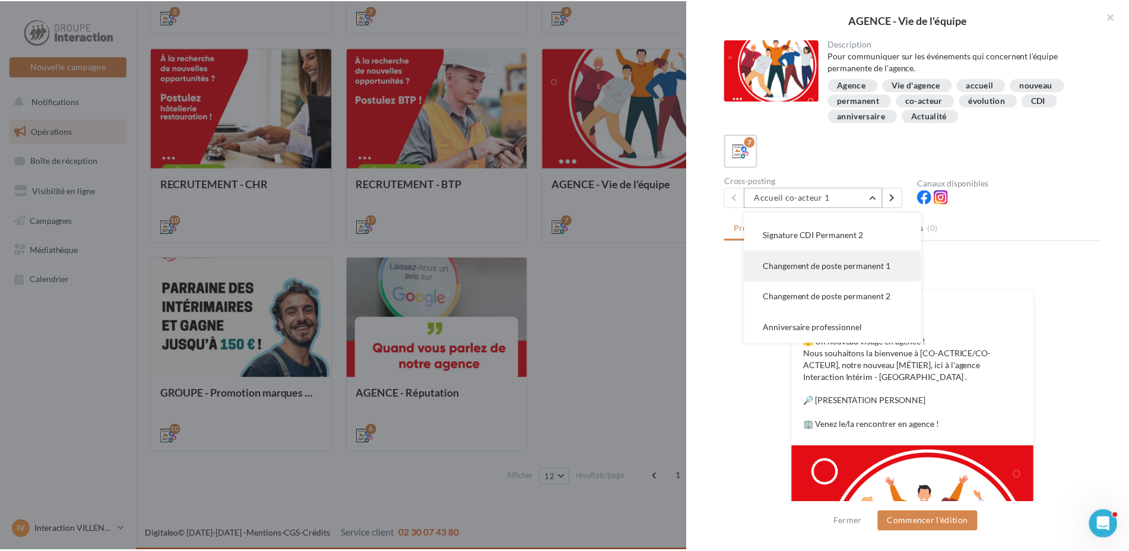
scroll to position [193, 0]
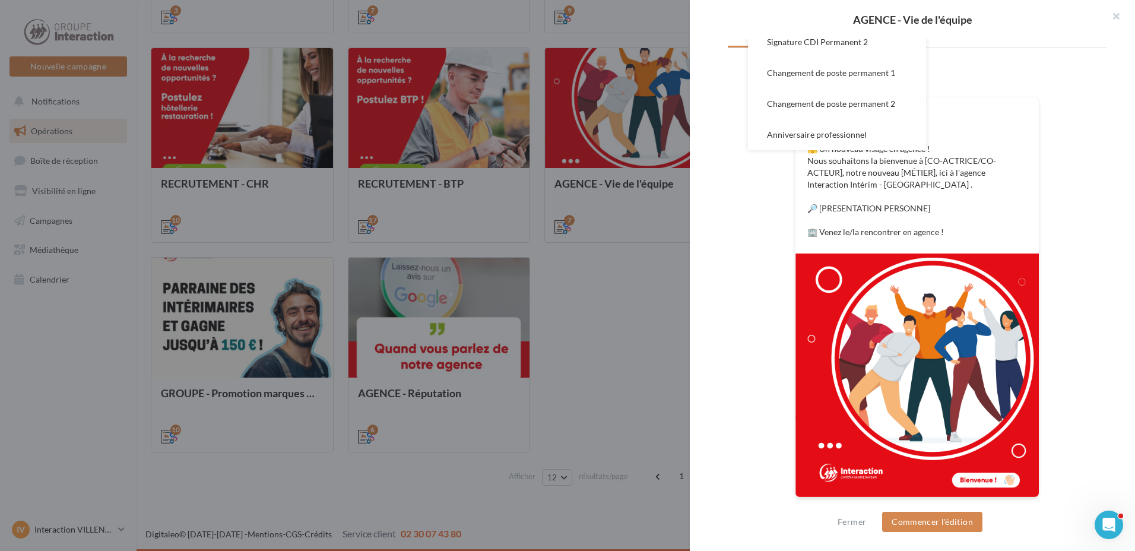
click at [583, 316] on div at bounding box center [567, 275] width 1135 height 551
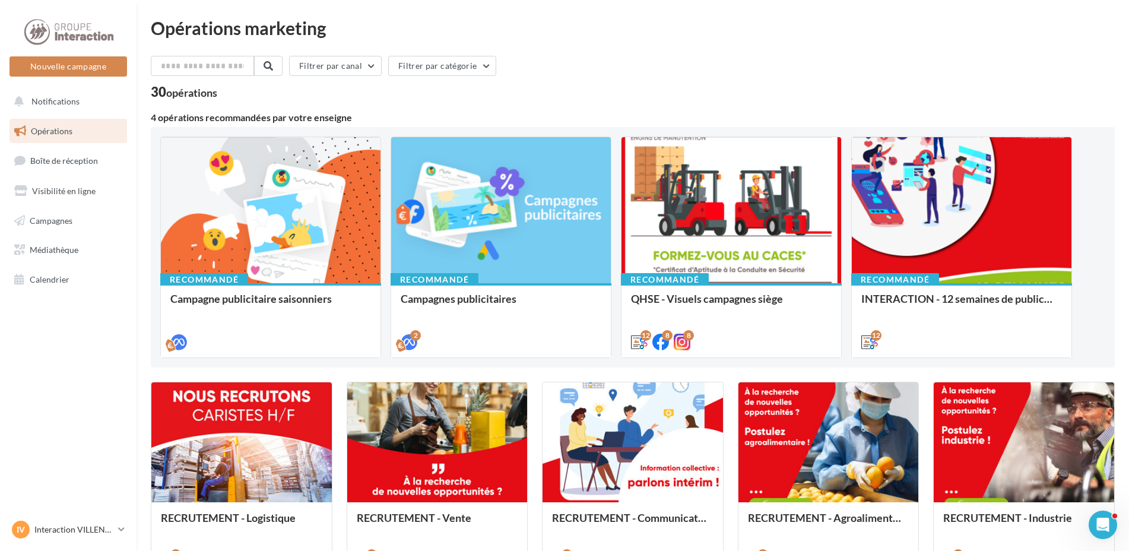
scroll to position [544, 0]
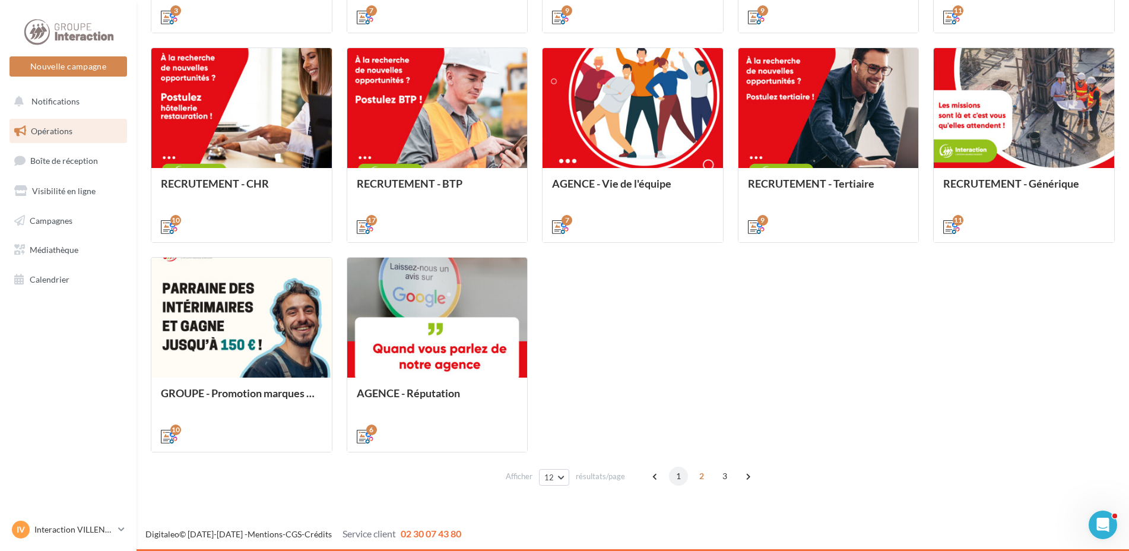
click at [669, 471] on span "1" at bounding box center [678, 476] width 19 height 19
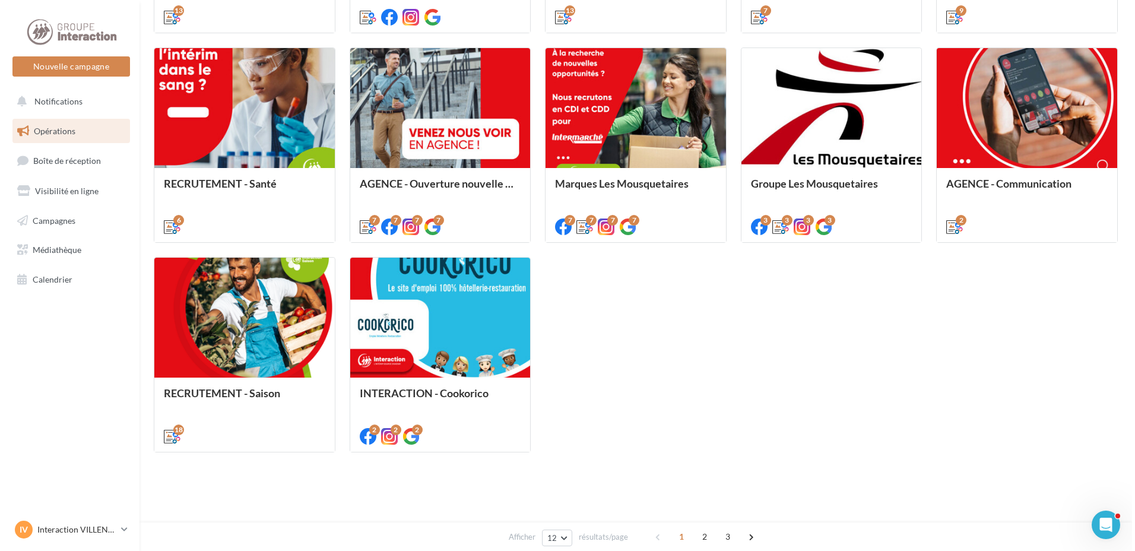
scroll to position [0, 0]
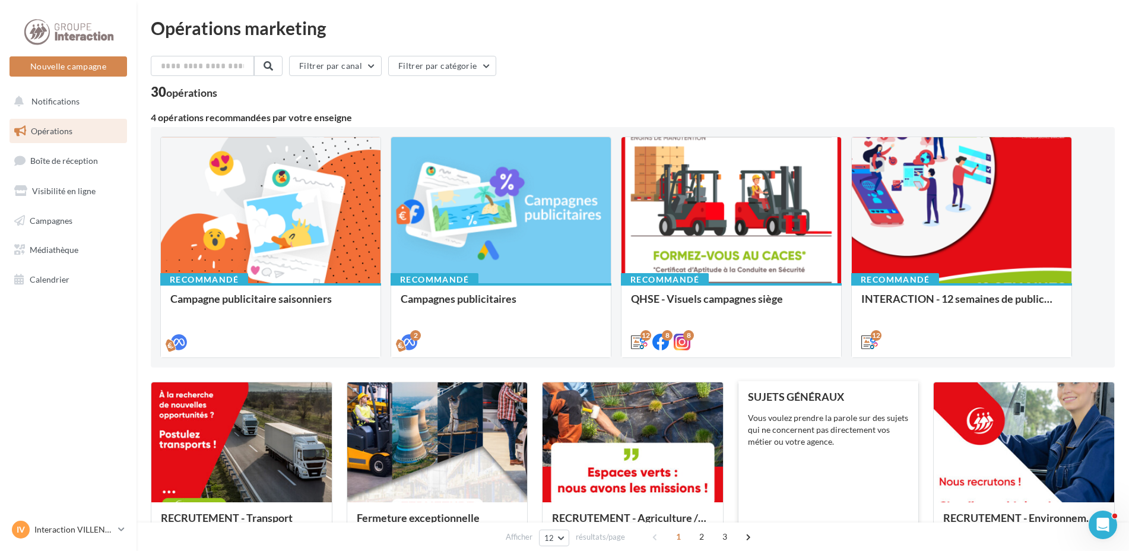
click at [848, 487] on div "SUJETS GÉNÉRAUX Vous voulez prendre la parole sur des sujets qui ne concernent …" at bounding box center [828, 478] width 161 height 175
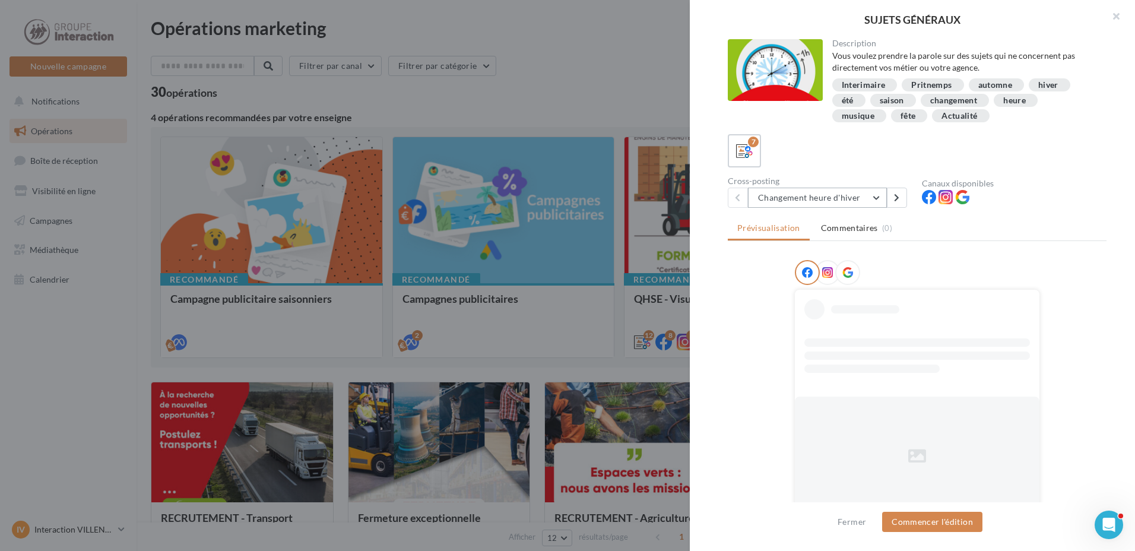
click at [880, 196] on button "Changement heure d'hiver" at bounding box center [817, 198] width 139 height 20
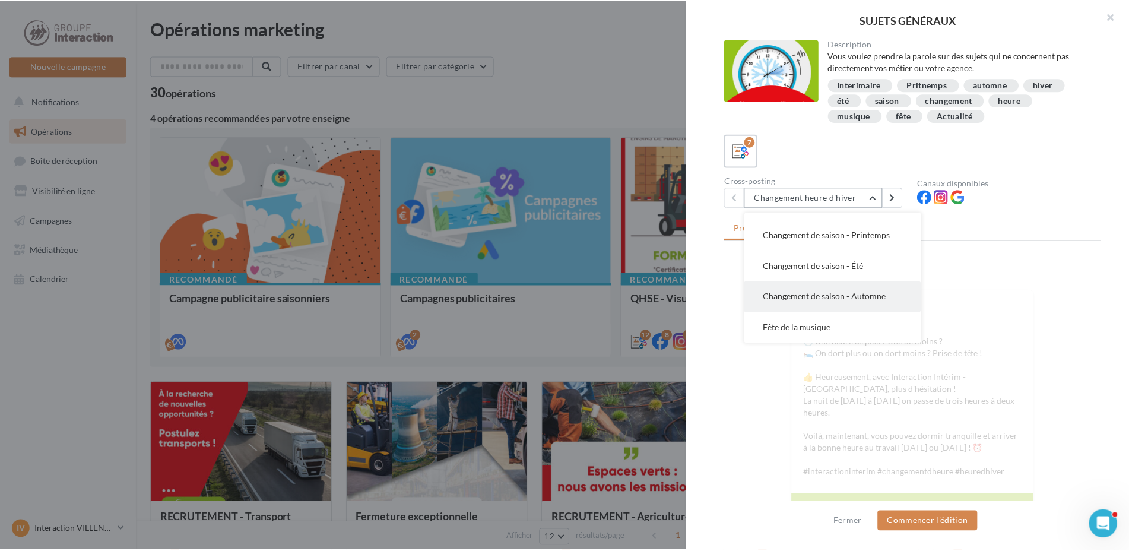
scroll to position [240, 0]
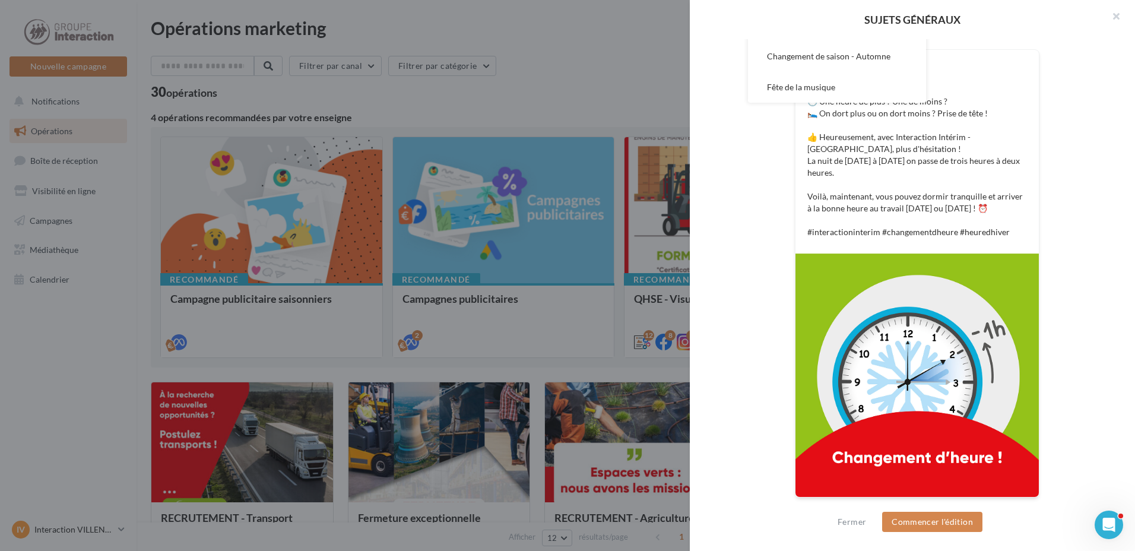
click at [639, 109] on div at bounding box center [567, 275] width 1135 height 551
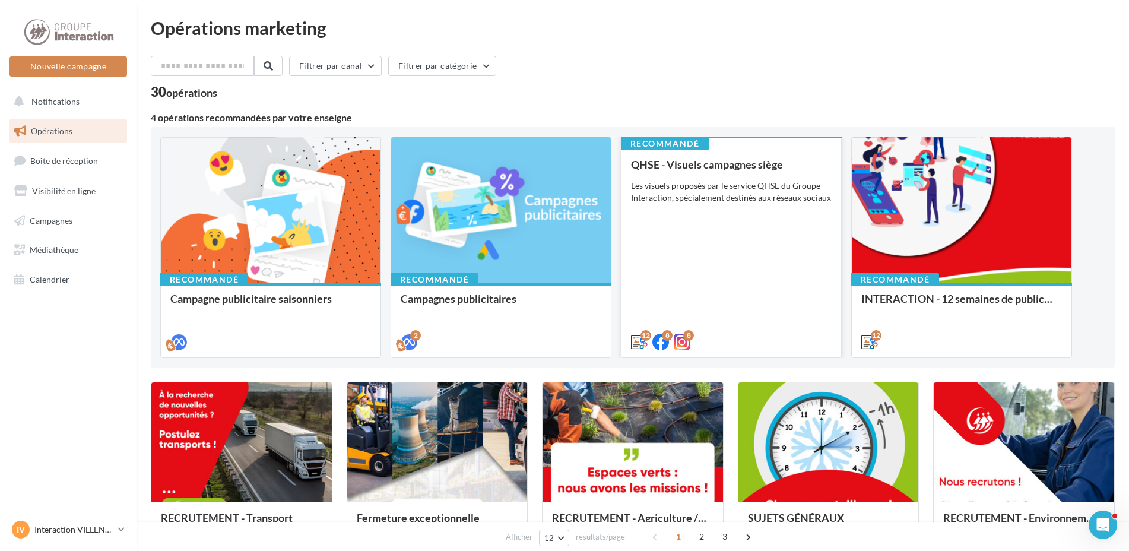
click at [802, 306] on div "QHSE - Visuels campagnes siège Les visuels proposés par le service QHSE du Grou…" at bounding box center [731, 252] width 201 height 188
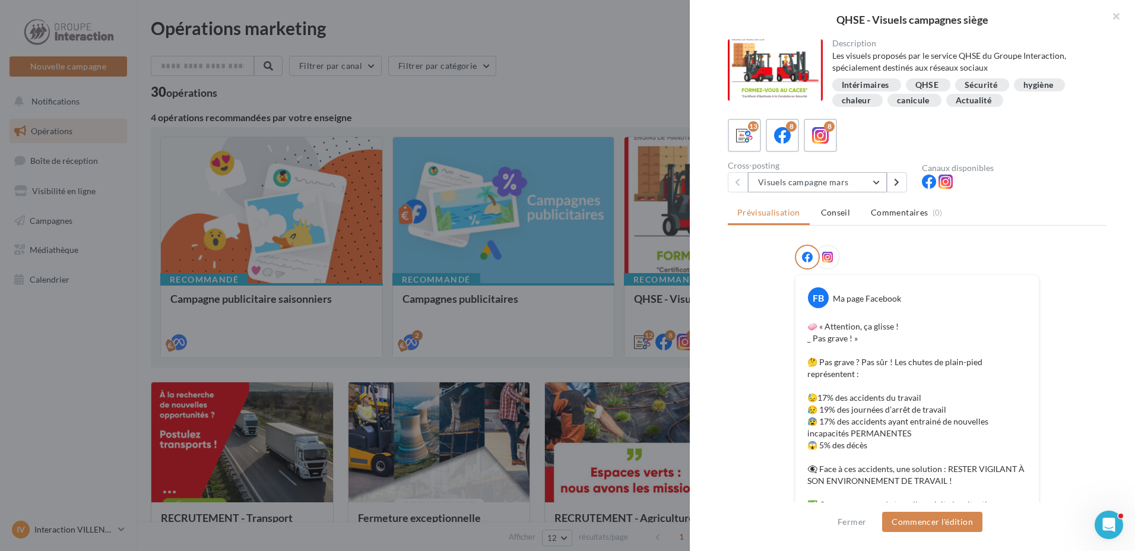
click at [878, 180] on button "Visuels campagne mars" at bounding box center [817, 182] width 139 height 20
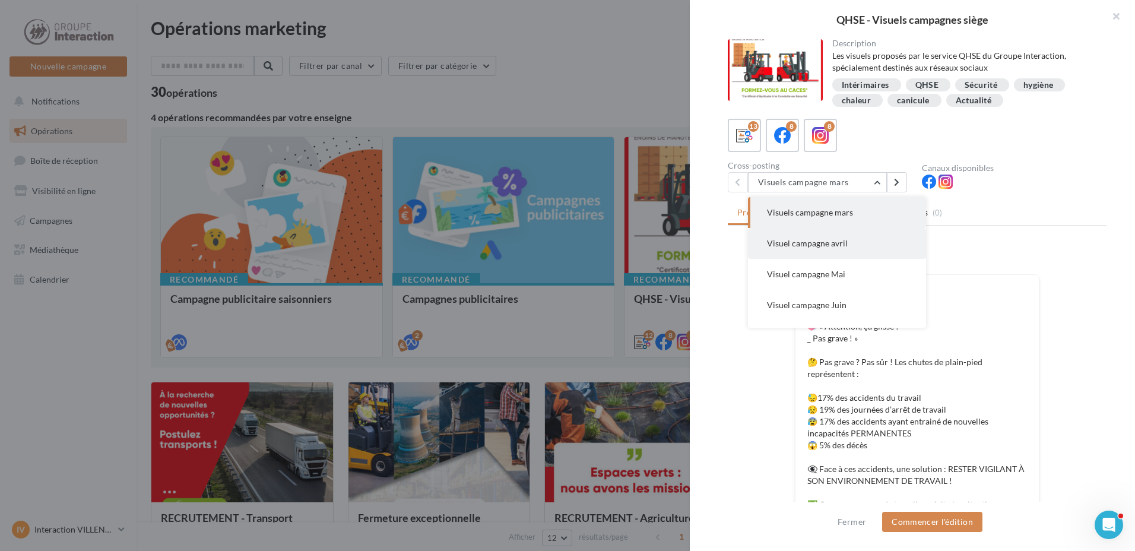
click at [834, 249] on button "Visuel campagne avril" at bounding box center [837, 243] width 178 height 31
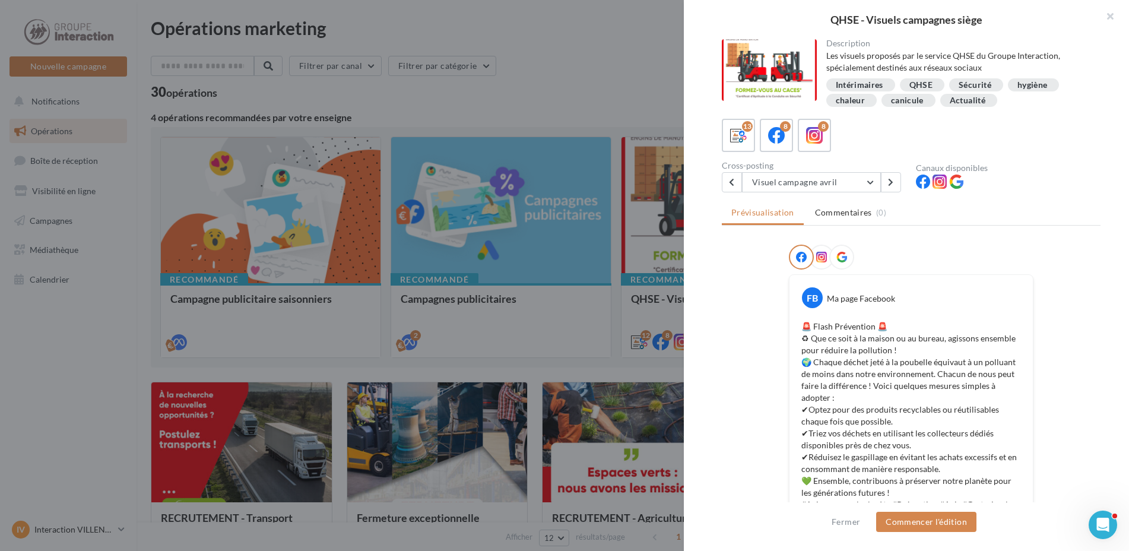
click at [84, 218] on div at bounding box center [564, 275] width 1129 height 551
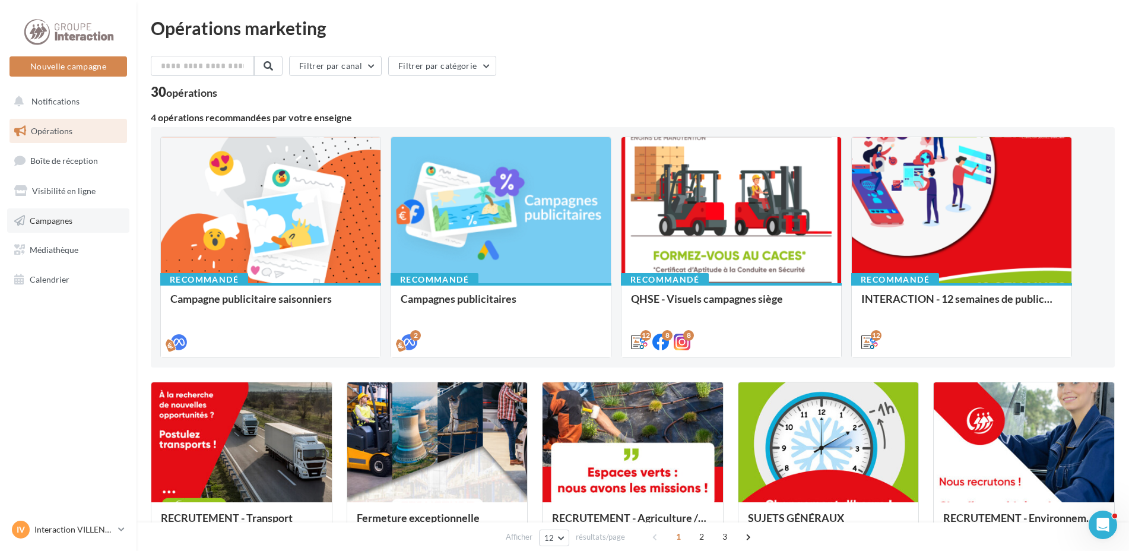
click at [70, 219] on span "Campagnes" at bounding box center [51, 220] width 43 height 10
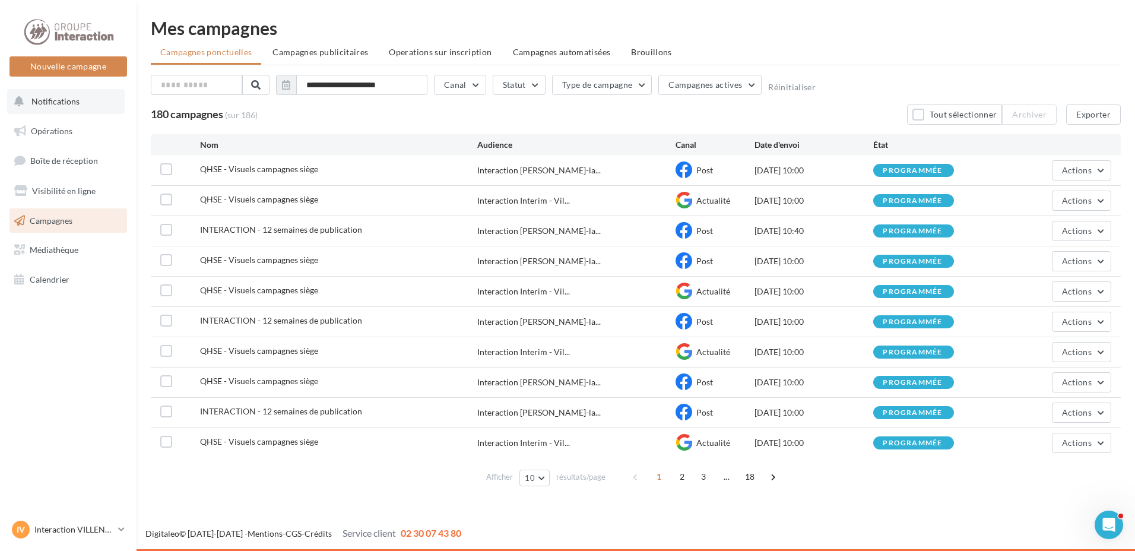
click at [97, 106] on button "Notifications" at bounding box center [66, 101] width 118 height 25
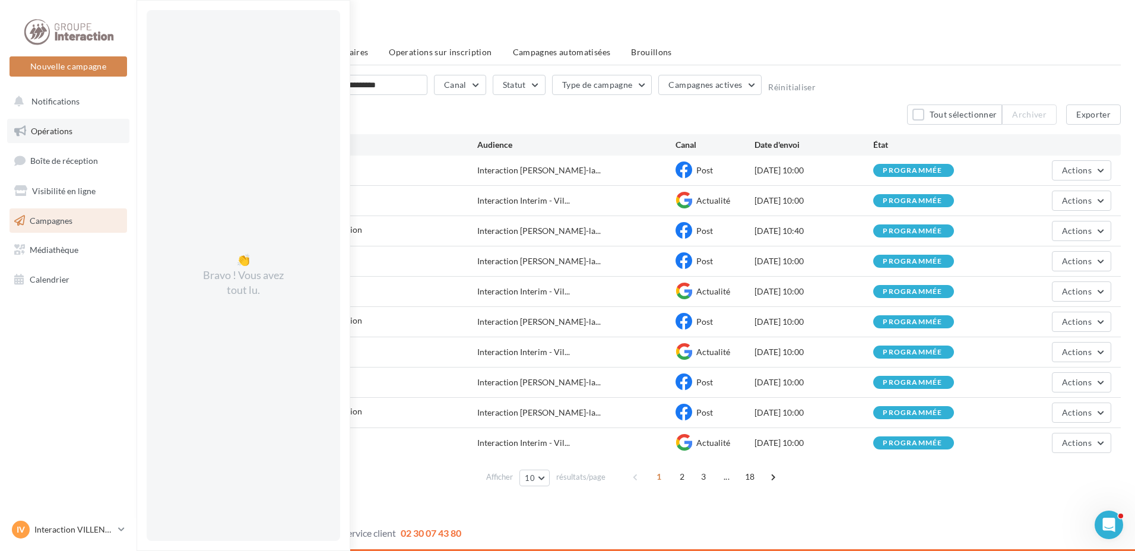
click at [64, 128] on span "Opérations" at bounding box center [52, 131] width 42 height 10
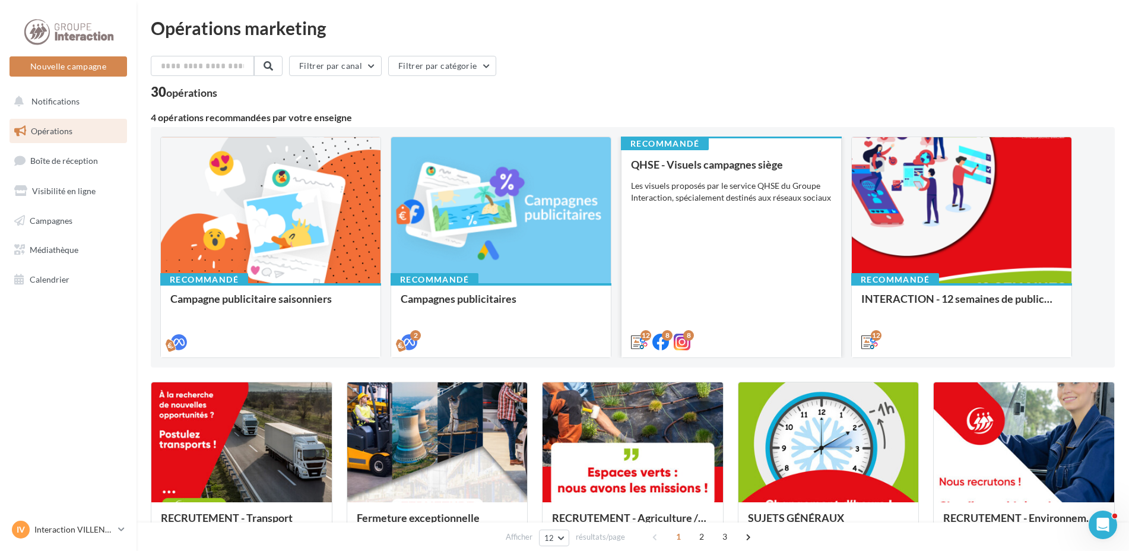
click at [705, 308] on div "QHSE - Visuels campagnes siège Les visuels proposés par le service QHSE du Grou…" at bounding box center [731, 252] width 201 height 188
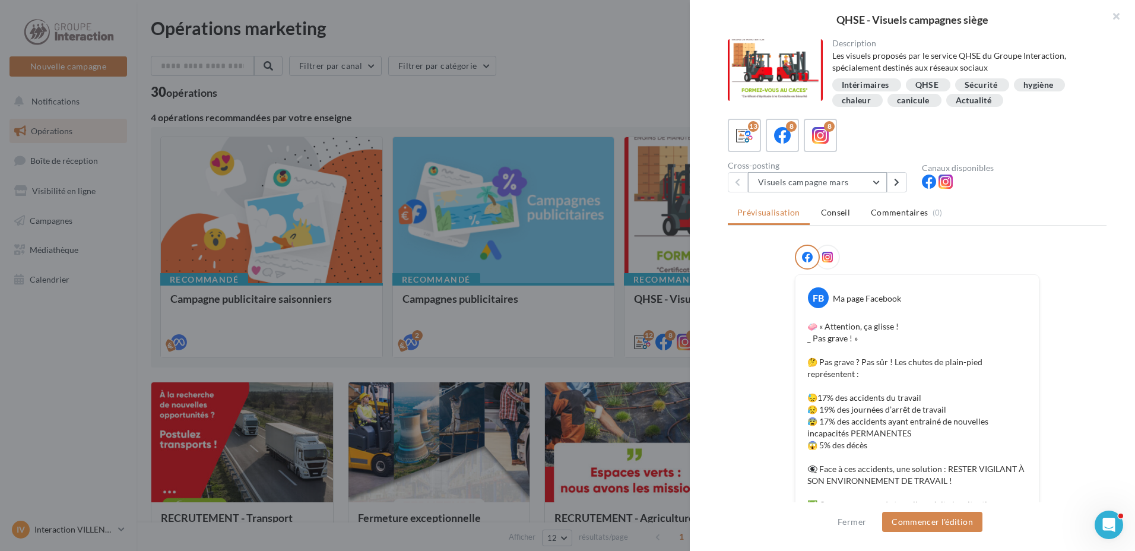
click at [875, 182] on button "Visuels campagne mars" at bounding box center [817, 182] width 139 height 20
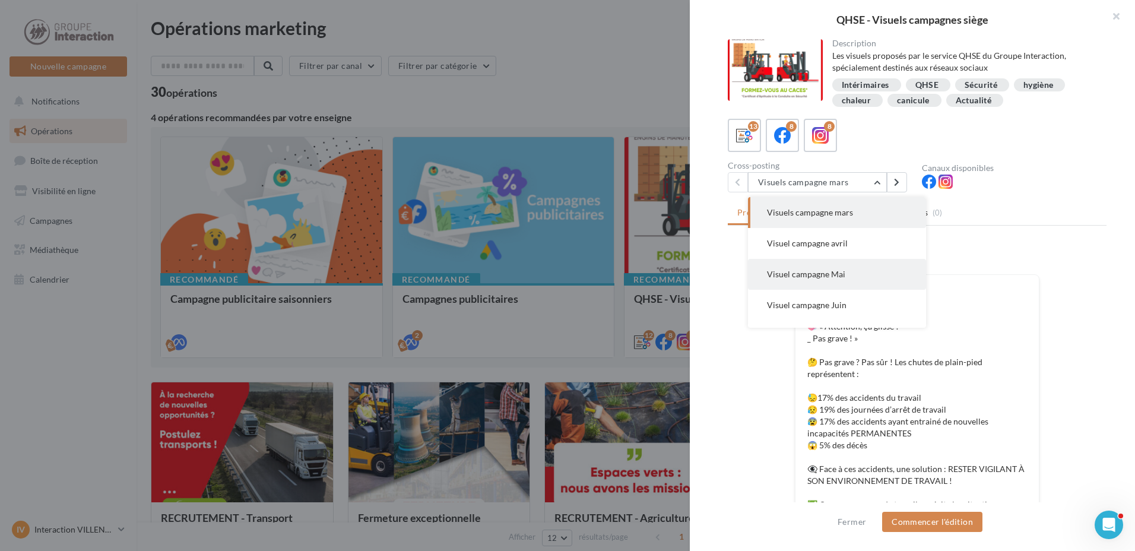
click at [833, 280] on button "Visuel campagne Mai" at bounding box center [837, 274] width 178 height 31
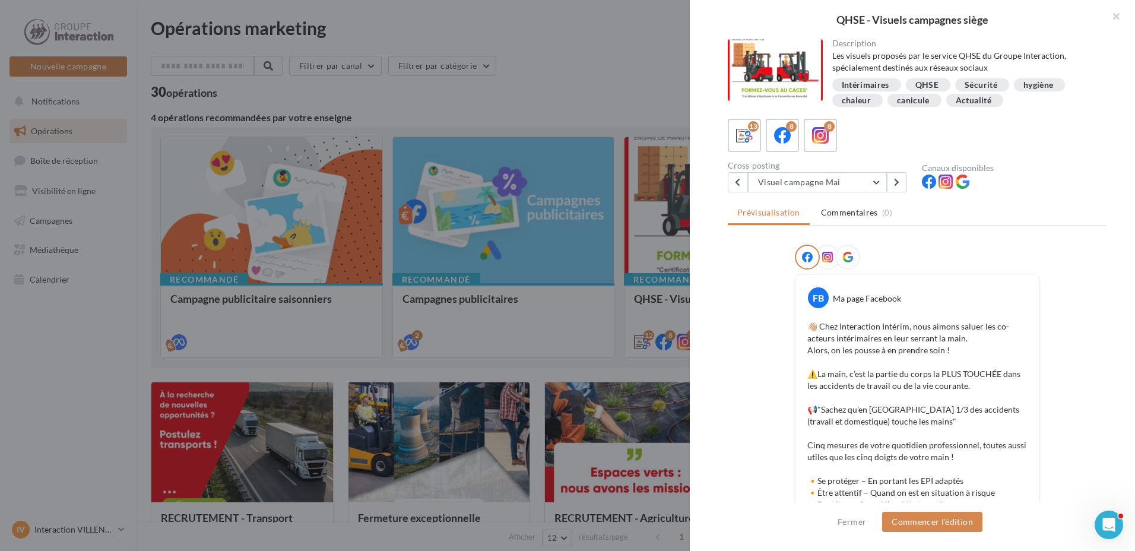
scroll to position [320, 0]
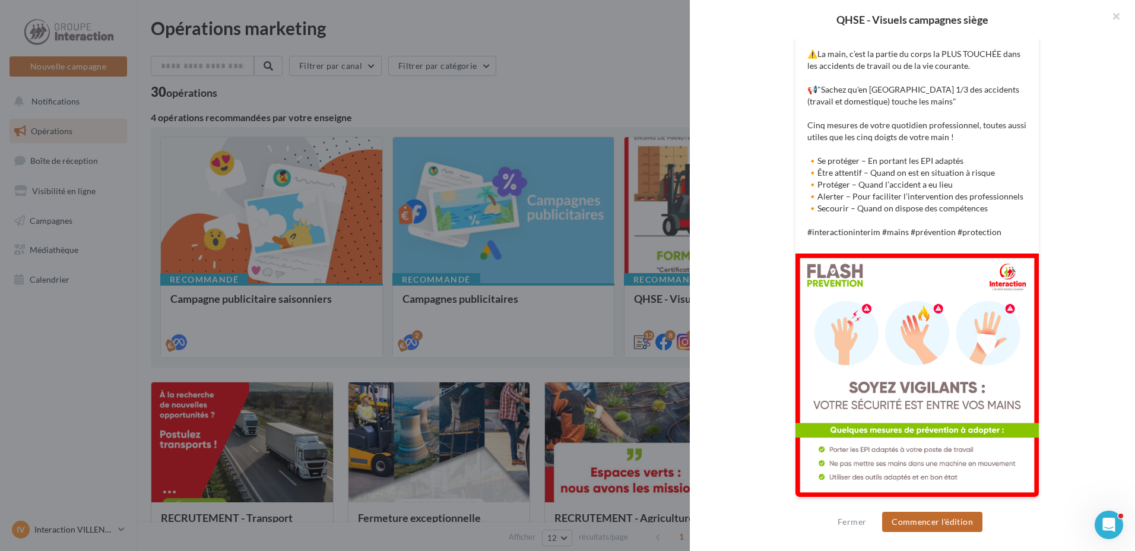
click at [941, 527] on button "Commencer l'édition" at bounding box center [932, 522] width 100 height 20
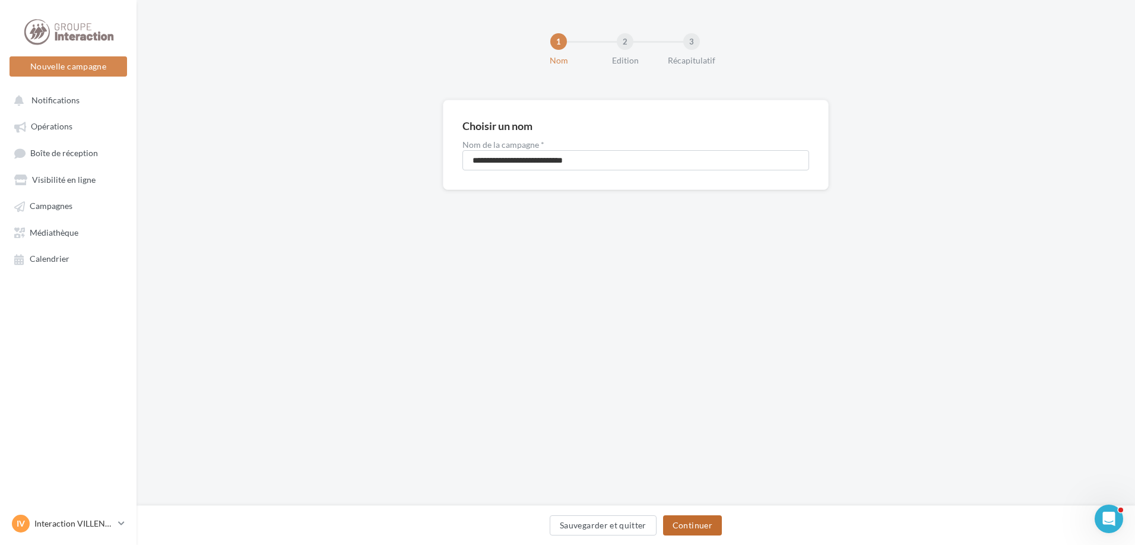
click at [690, 530] on button "Continuer" at bounding box center [692, 525] width 59 height 20
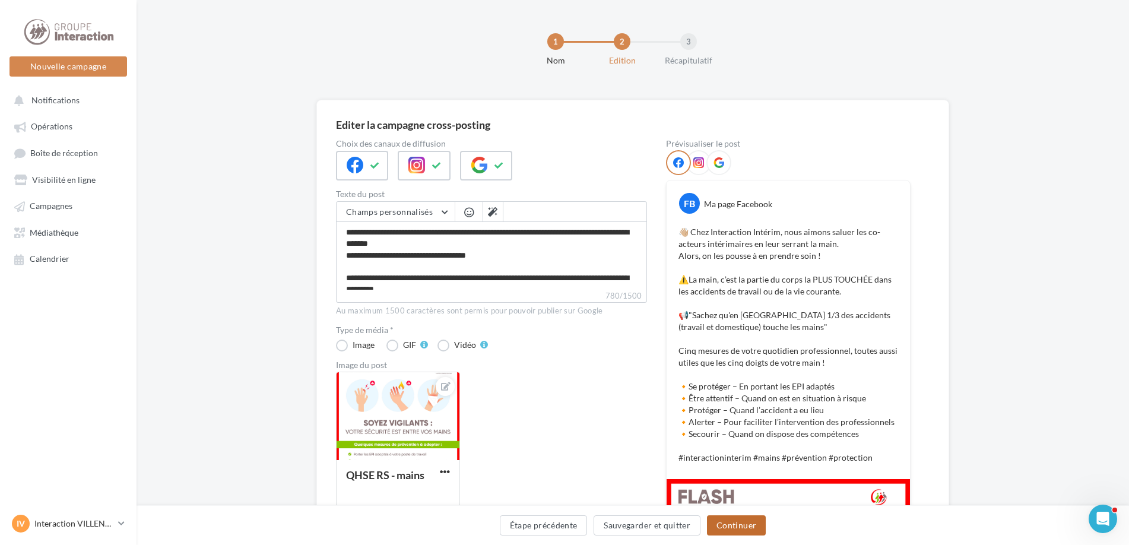
click at [731, 529] on button "Continuer" at bounding box center [736, 525] width 59 height 20
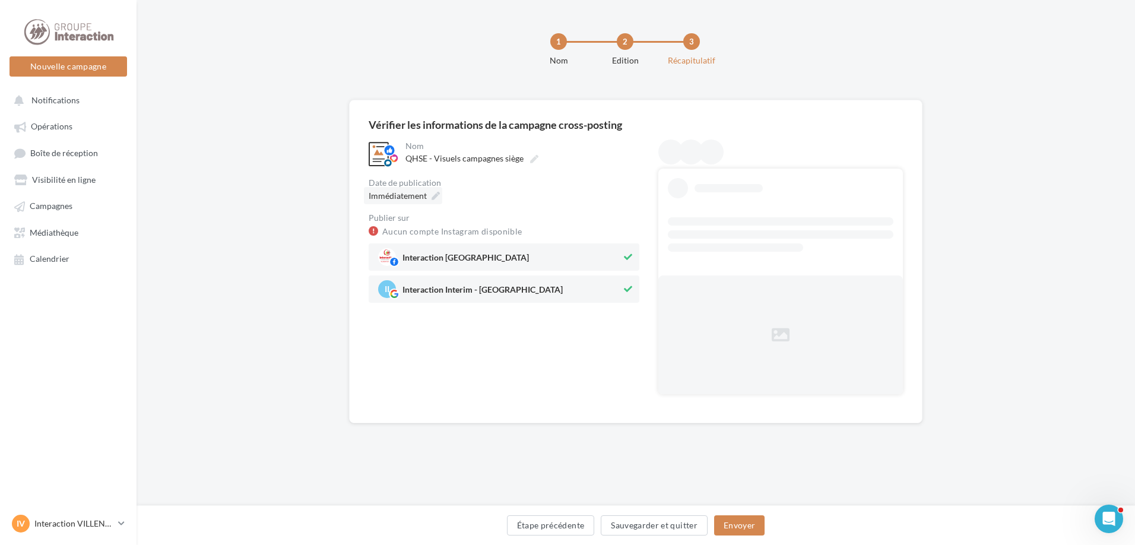
click at [425, 194] on span "Immédiatement" at bounding box center [398, 196] width 58 height 10
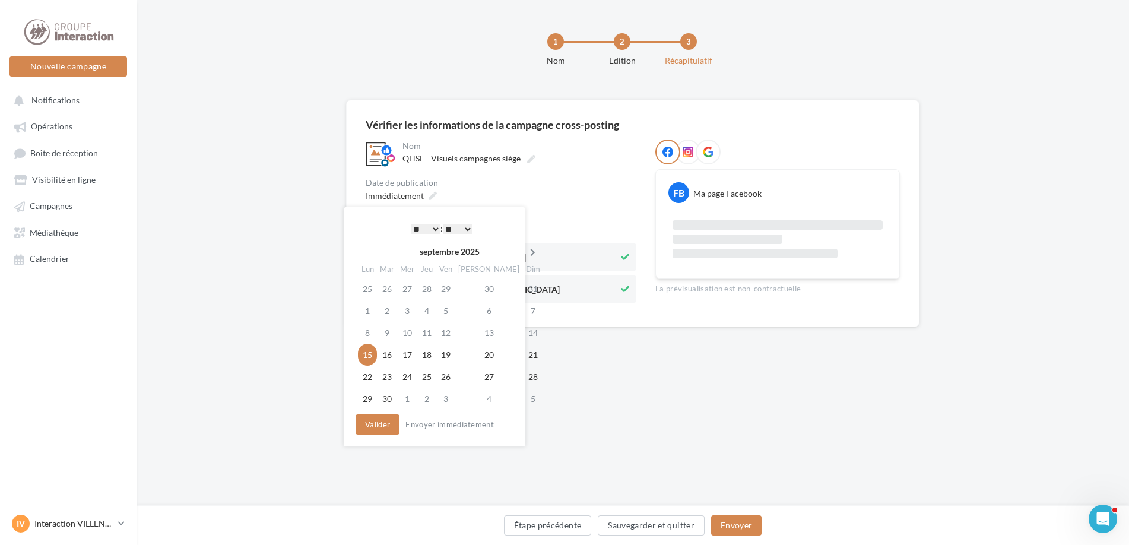
click at [525, 250] on icon at bounding box center [532, 252] width 15 height 8
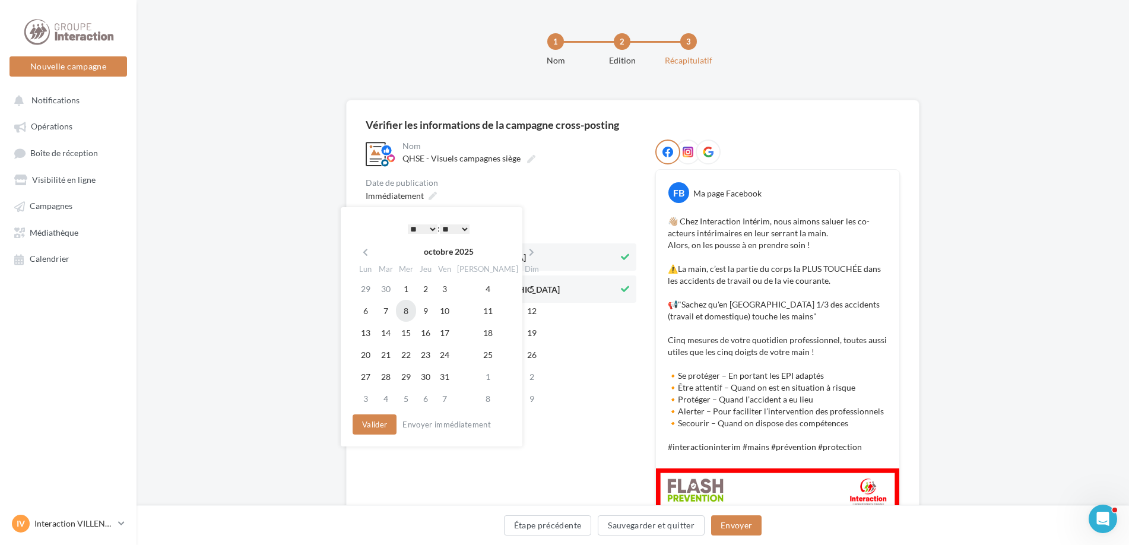
click at [404, 318] on td "8" at bounding box center [406, 311] width 20 height 22
click at [375, 427] on button "Valider" at bounding box center [375, 424] width 44 height 20
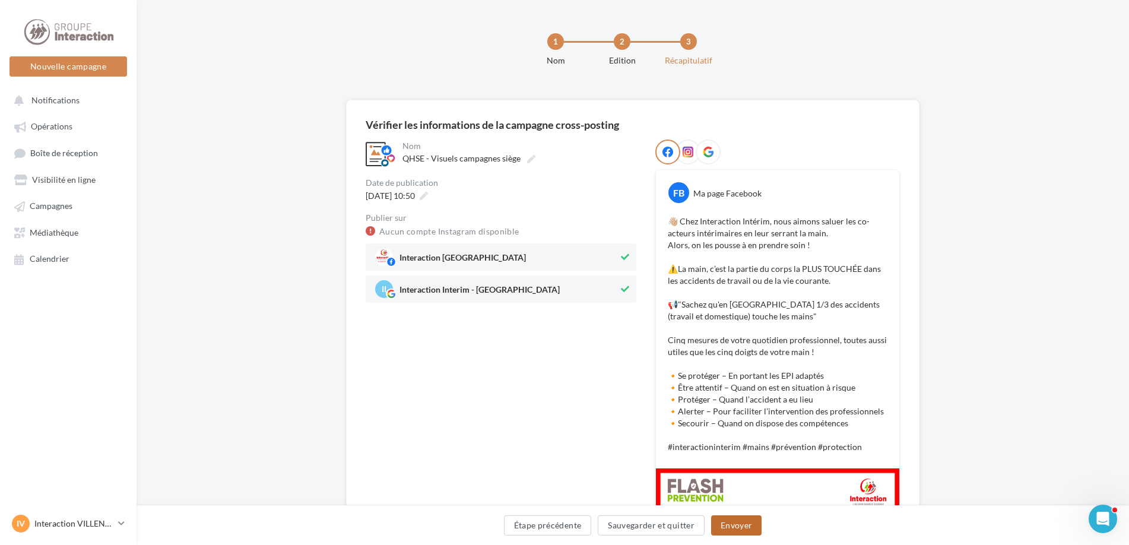
click at [729, 531] on button "Envoyer" at bounding box center [736, 525] width 50 height 20
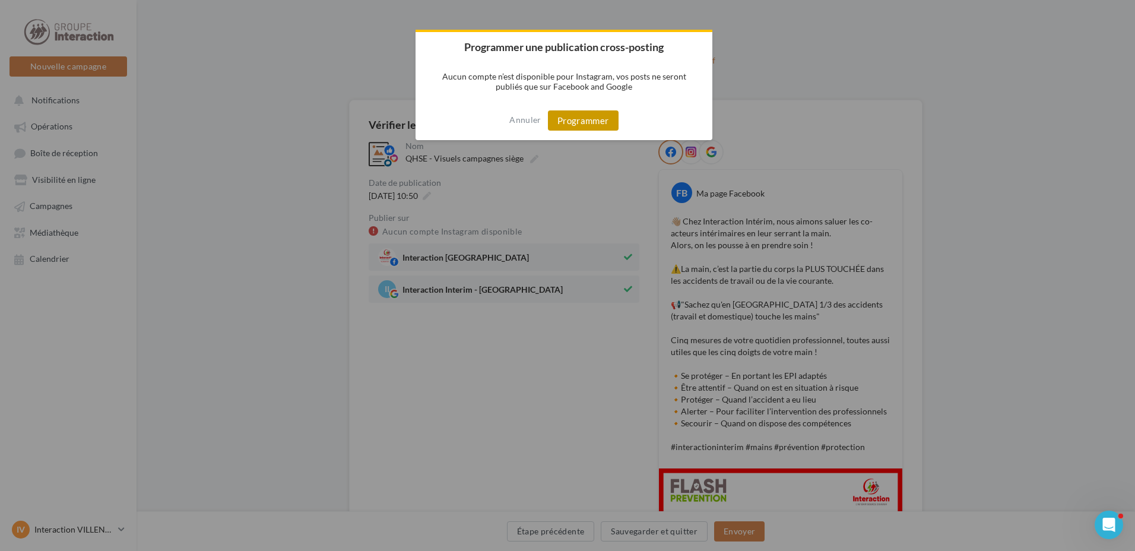
click at [579, 112] on button "Programmer" at bounding box center [583, 120] width 71 height 20
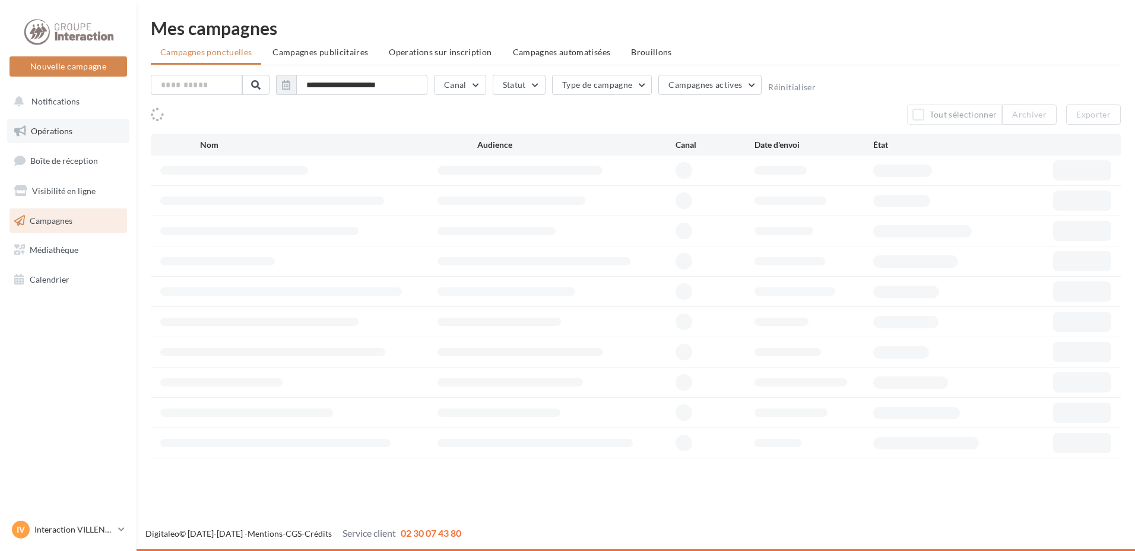
click at [85, 128] on link "Opérations" at bounding box center [68, 131] width 122 height 25
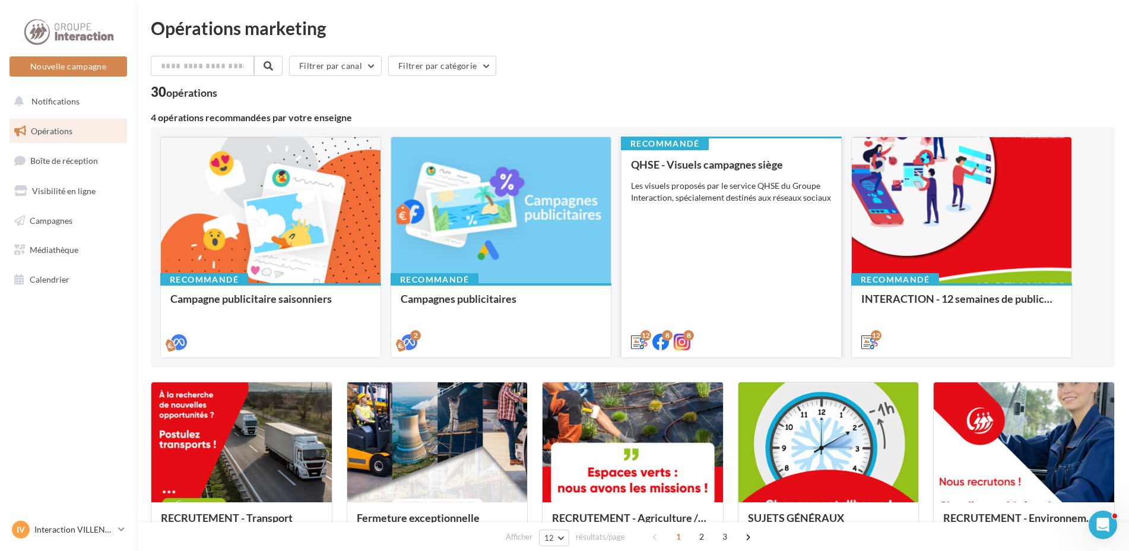
click at [704, 293] on div "QHSE - Visuels campagnes siège Les visuels proposés par le service QHSE du Grou…" at bounding box center [731, 252] width 201 height 188
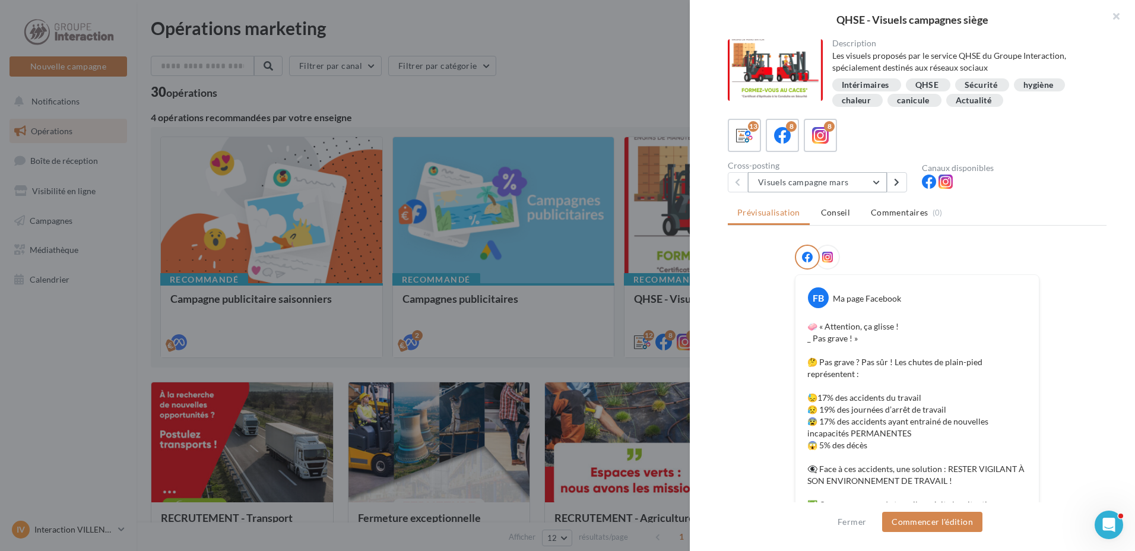
click at [872, 179] on button "Visuels campagne mars" at bounding box center [817, 182] width 139 height 20
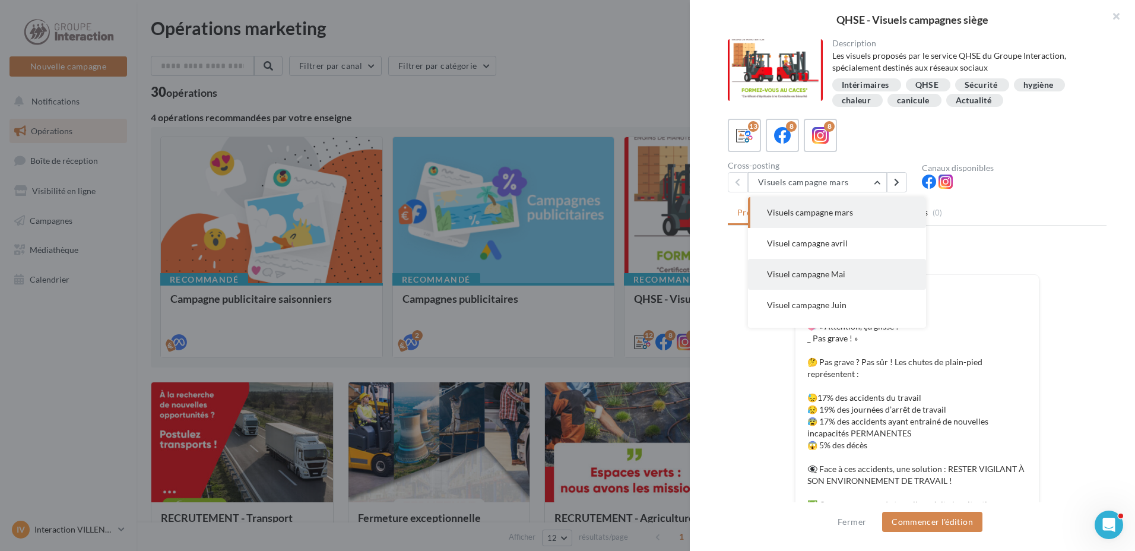
click at [844, 264] on button "Visuel campagne Mai" at bounding box center [837, 274] width 178 height 31
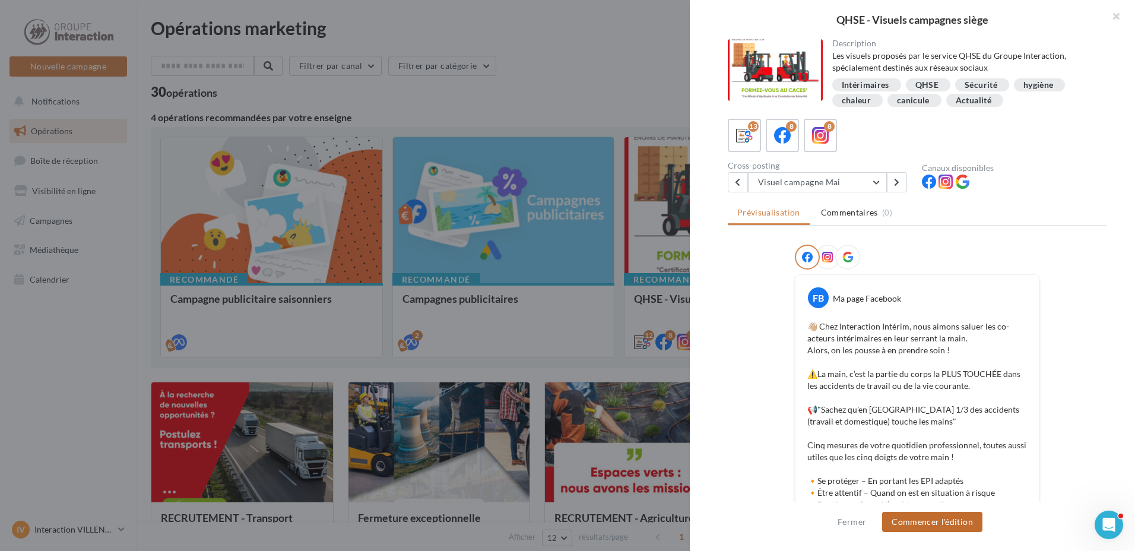
click at [925, 525] on button "Commencer l'édition" at bounding box center [932, 522] width 100 height 20
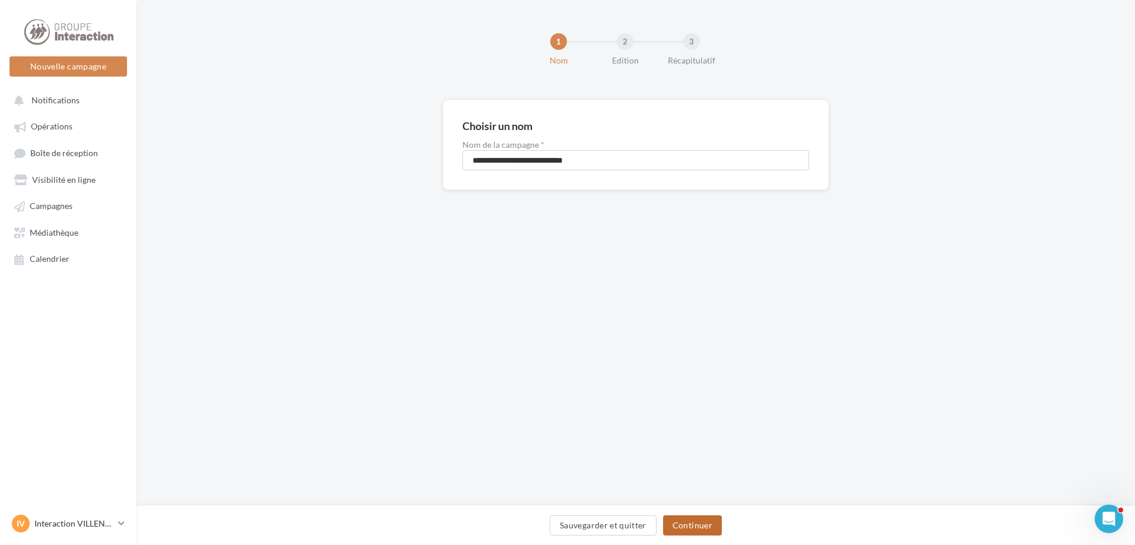
click at [697, 526] on button "Continuer" at bounding box center [692, 525] width 59 height 20
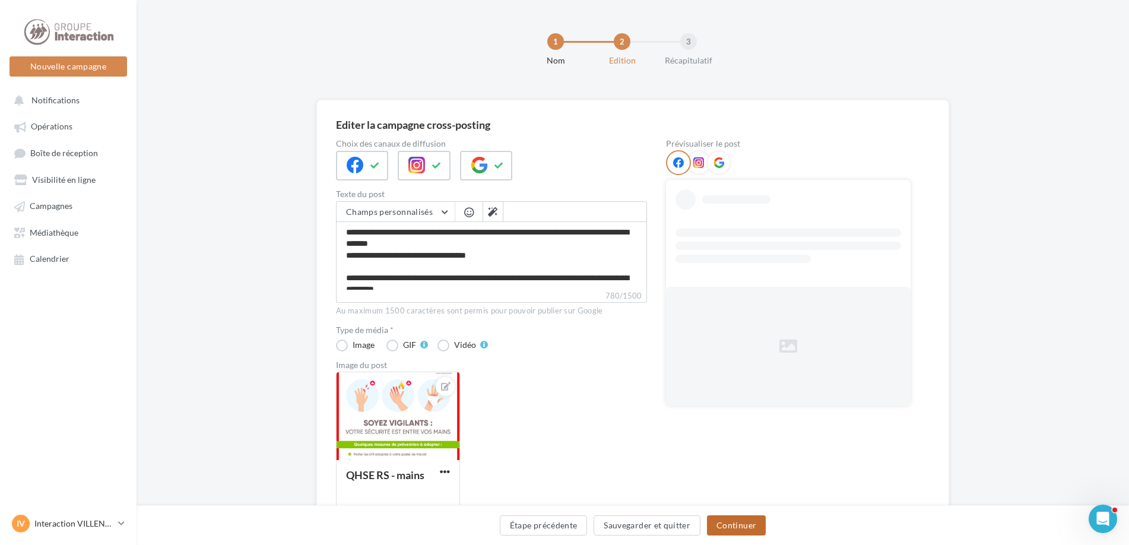
click at [721, 521] on button "Continuer" at bounding box center [736, 525] width 59 height 20
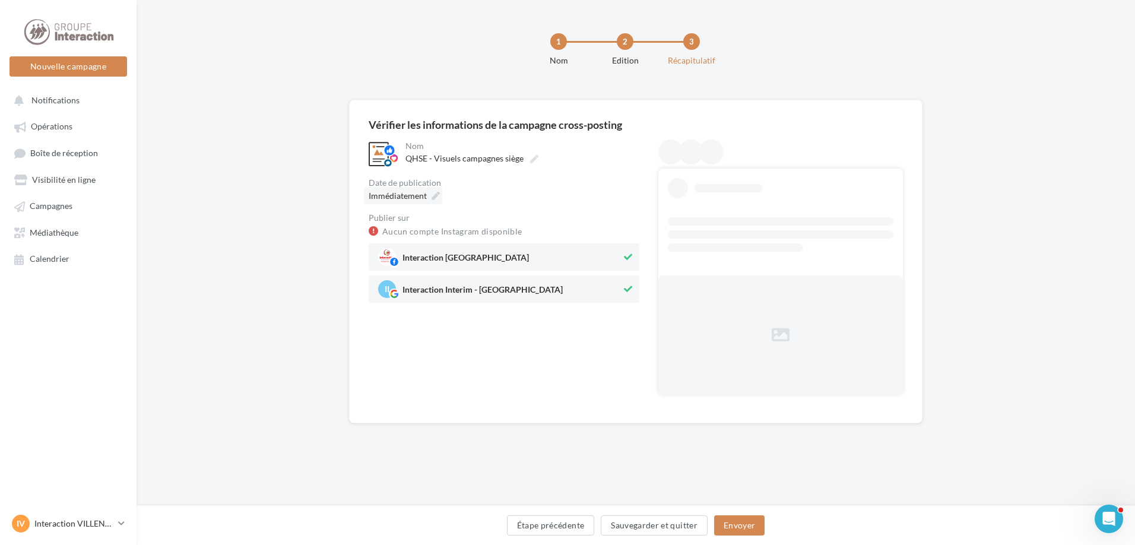
click at [431, 193] on icon at bounding box center [435, 196] width 8 height 8
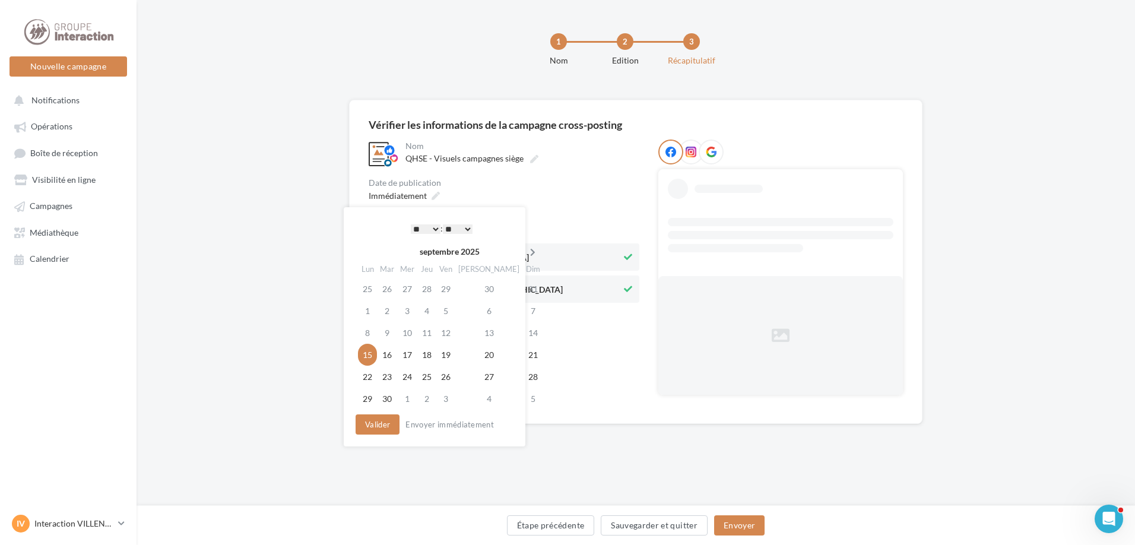
click at [525, 253] on icon at bounding box center [532, 252] width 15 height 8
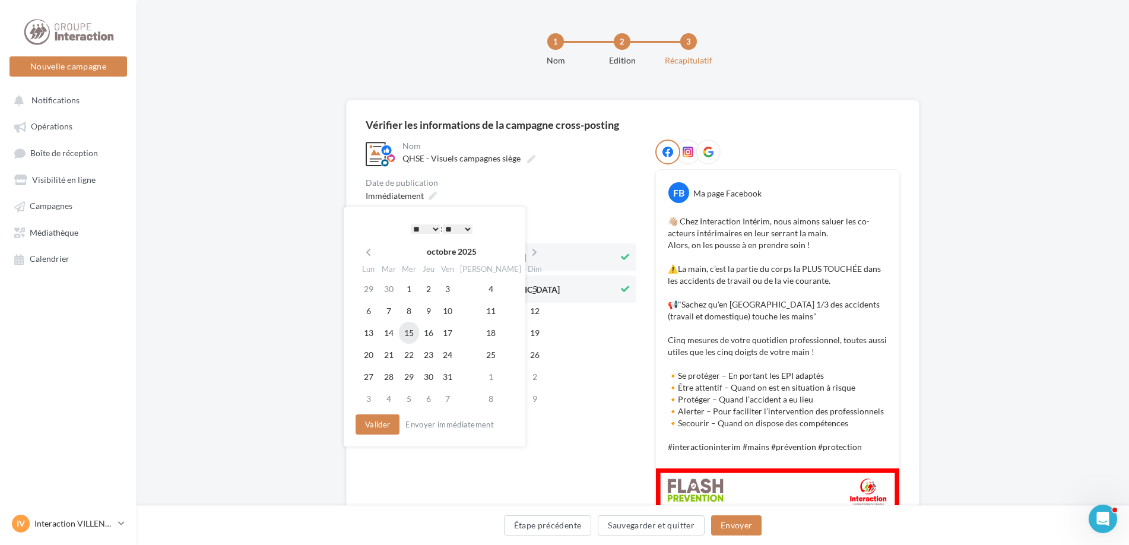
click at [416, 331] on td "15" at bounding box center [409, 333] width 20 height 22
click at [383, 429] on button "Valider" at bounding box center [375, 424] width 44 height 20
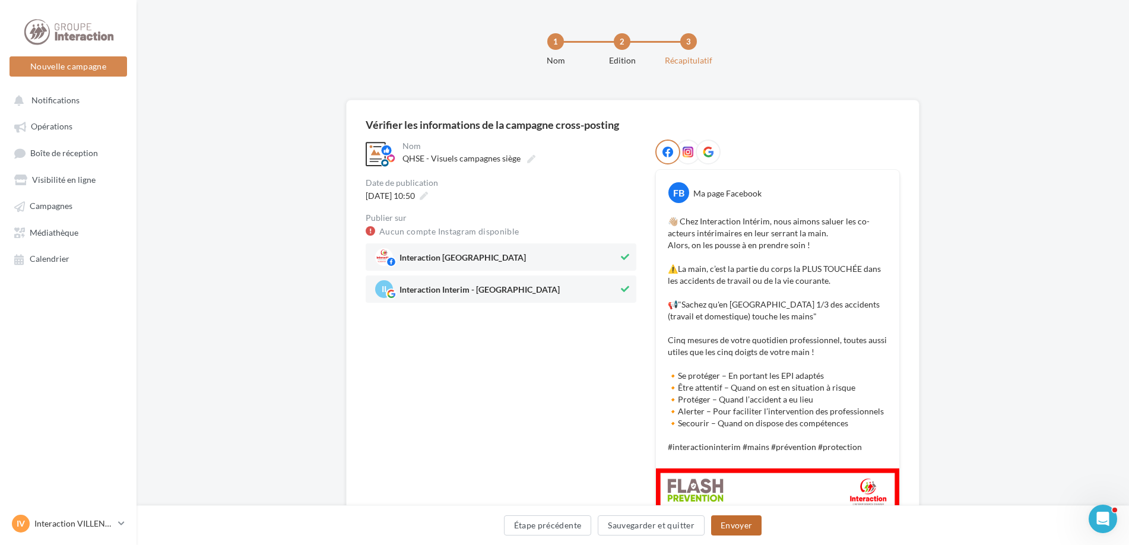
click at [724, 529] on button "Envoyer" at bounding box center [736, 525] width 50 height 20
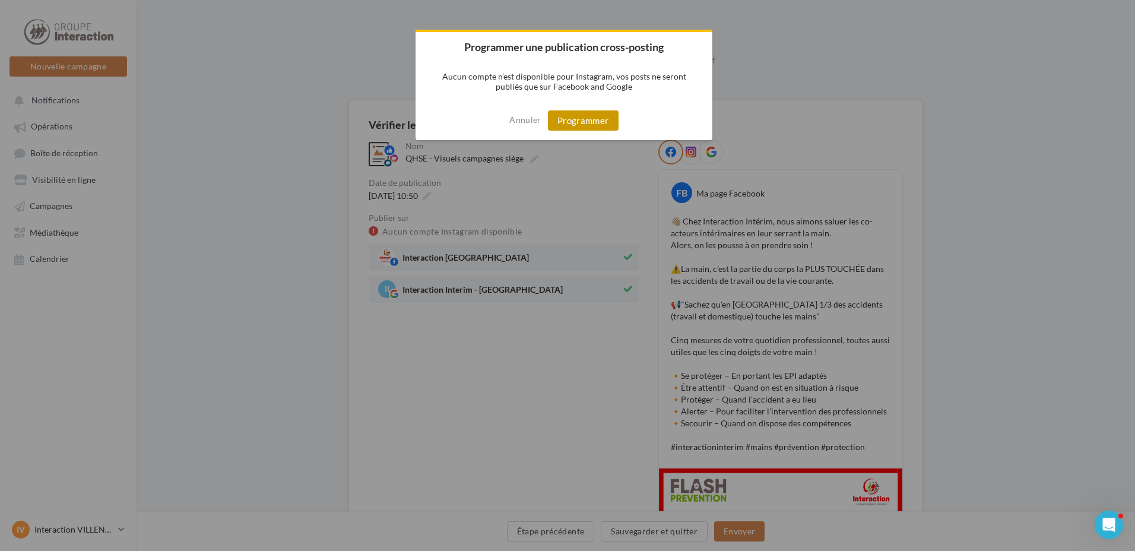
click at [606, 129] on button "Programmer" at bounding box center [583, 120] width 71 height 20
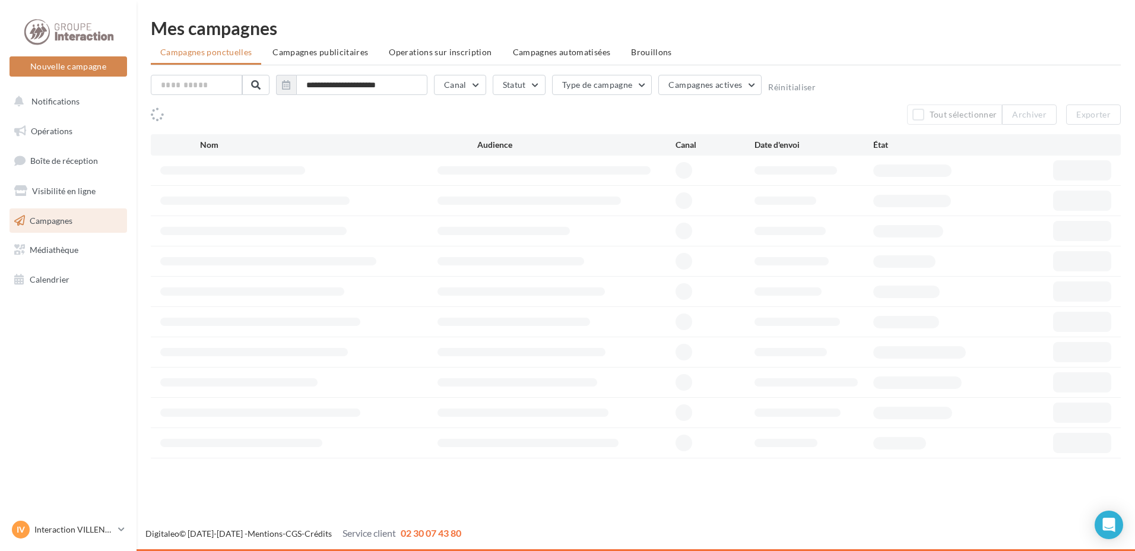
click at [75, 126] on link "Opérations" at bounding box center [68, 131] width 122 height 25
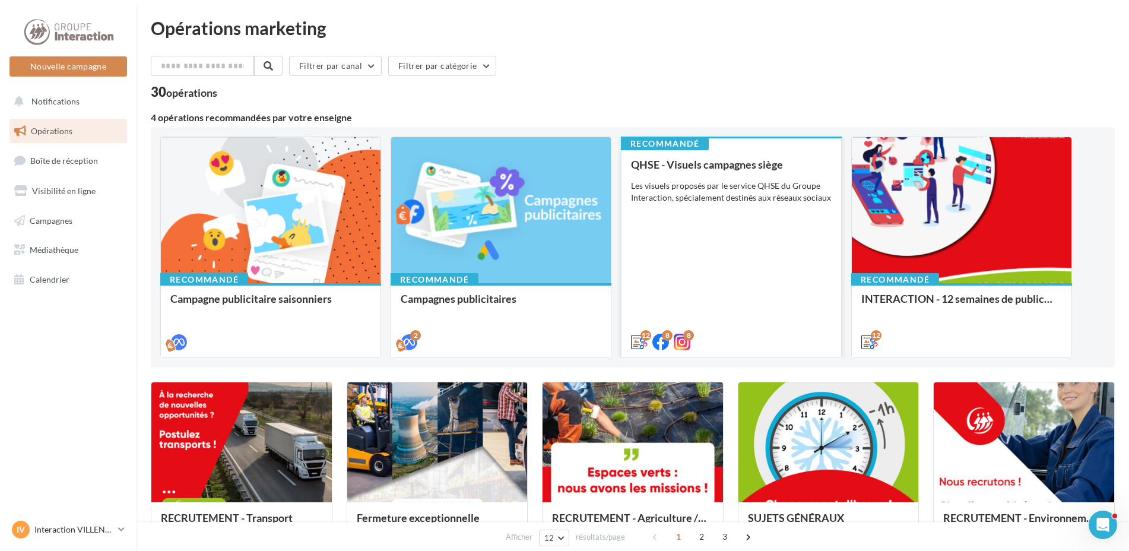
click at [719, 262] on div "QHSE - Visuels campagnes siège Les visuels proposés par le service QHSE du Grou…" at bounding box center [731, 252] width 201 height 188
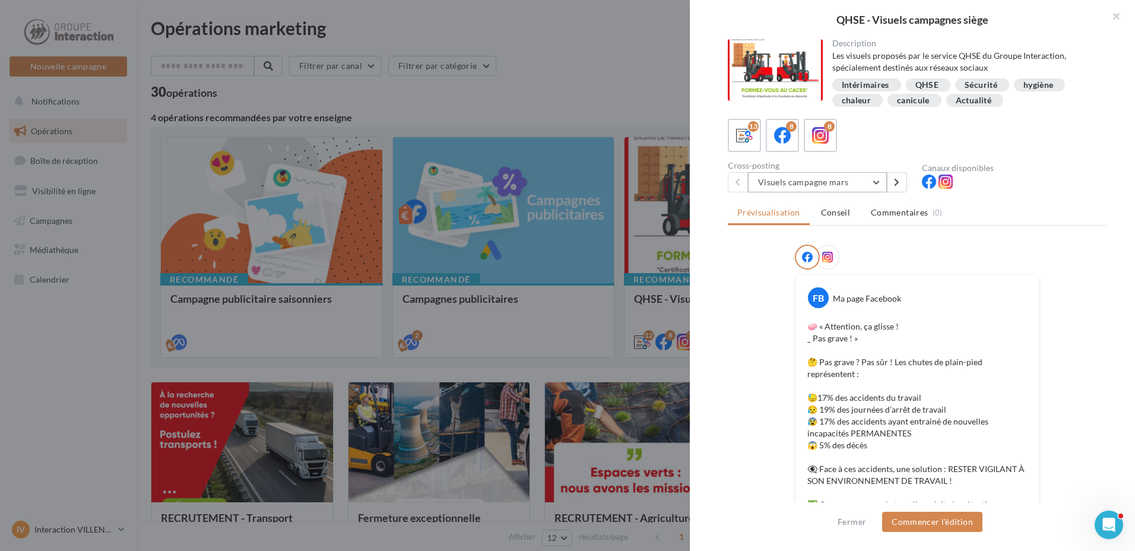
click at [875, 177] on button "Visuels campagne mars" at bounding box center [817, 182] width 139 height 20
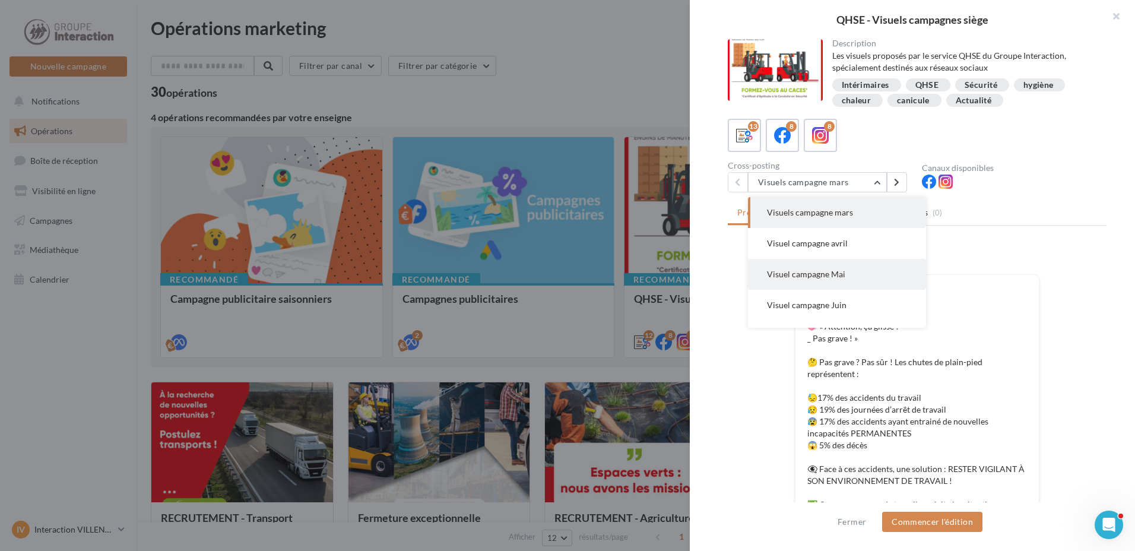
click at [860, 279] on button "Visuel campagne Mai" at bounding box center [837, 274] width 178 height 31
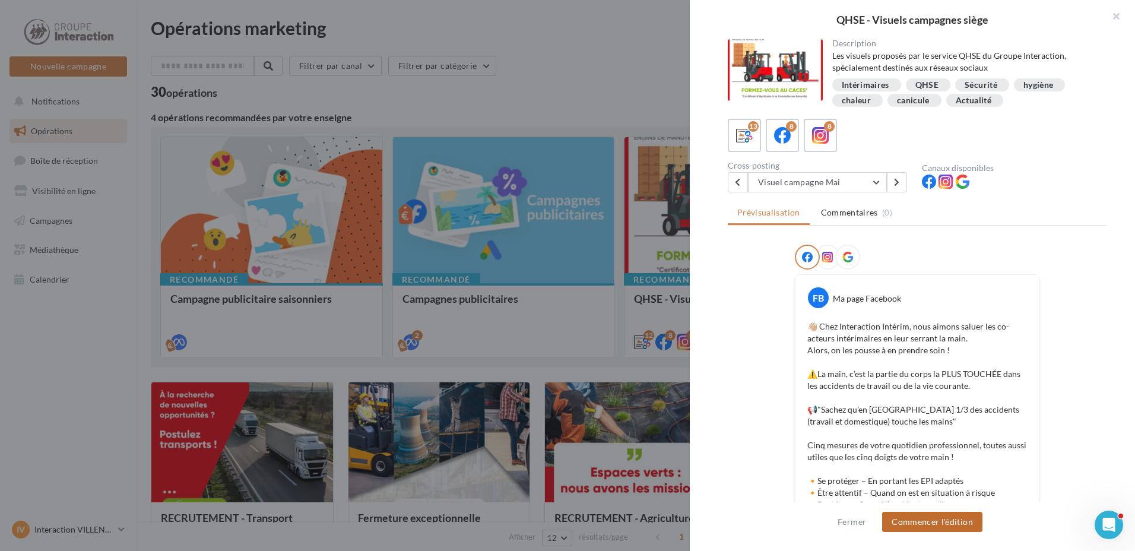
click at [932, 519] on button "Commencer l'édition" at bounding box center [932, 522] width 100 height 20
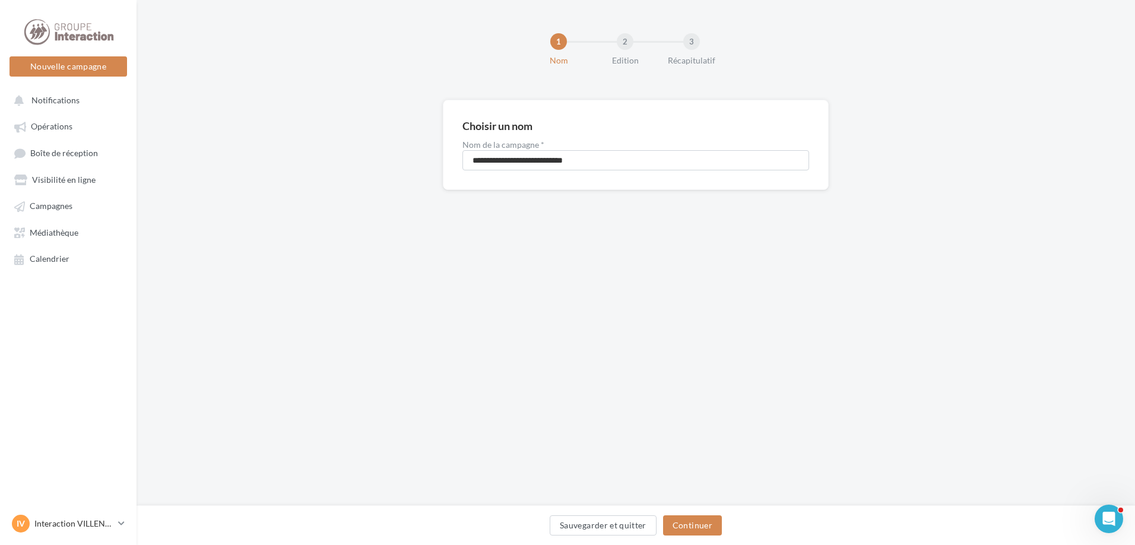
click at [688, 536] on div "Sauvegarder et quitter Continuer" at bounding box center [635, 527] width 979 height 25
click at [684, 523] on button "Continuer" at bounding box center [692, 525] width 59 height 20
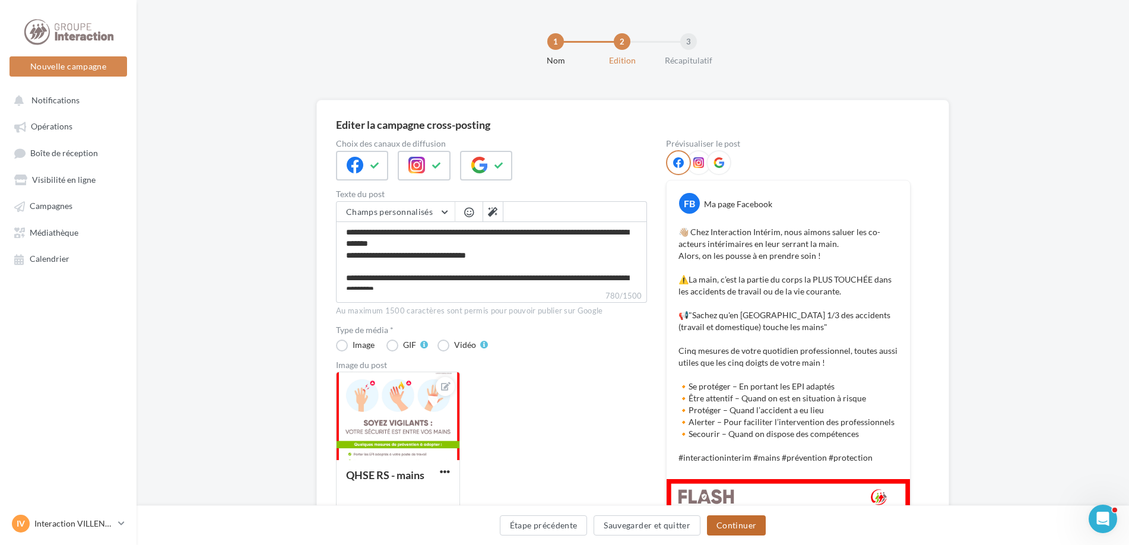
click at [719, 530] on button "Continuer" at bounding box center [736, 525] width 59 height 20
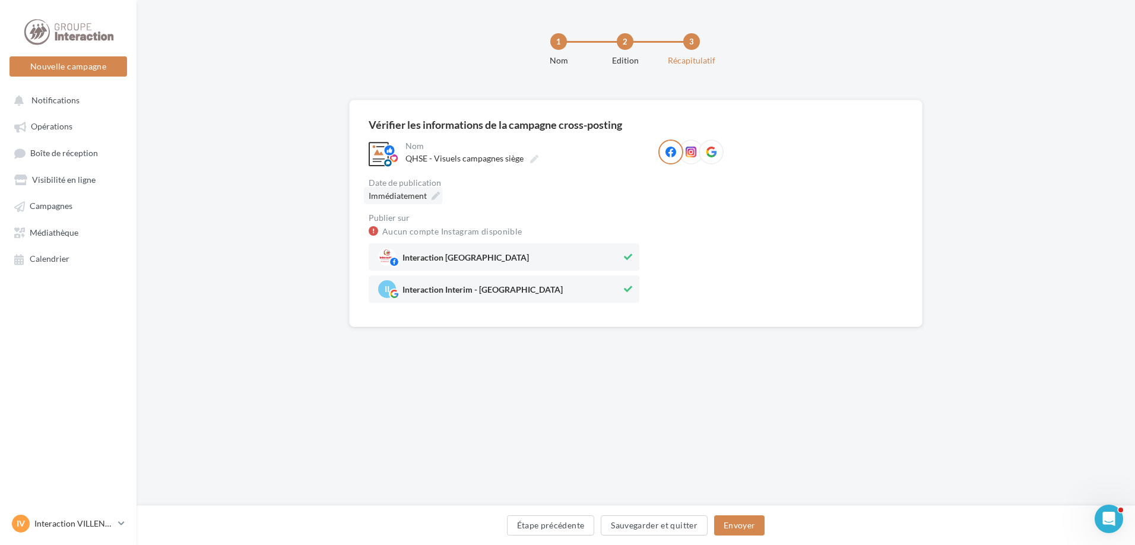
click at [434, 189] on div "Immédiatement" at bounding box center [403, 195] width 78 height 17
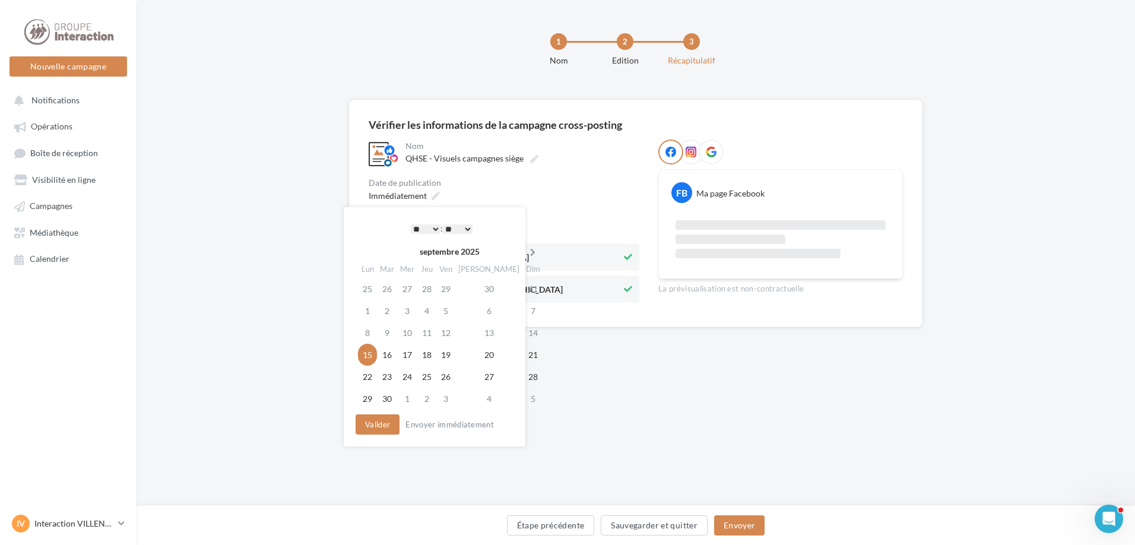
click at [522, 259] on th at bounding box center [532, 252] width 21 height 18
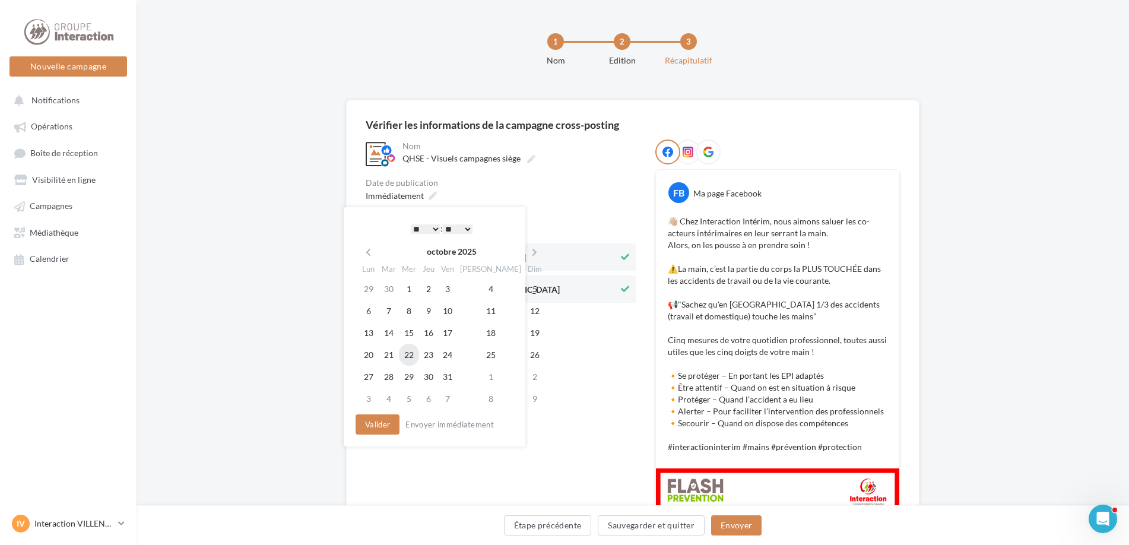
click at [414, 360] on td "22" at bounding box center [409, 355] width 20 height 22
click at [379, 418] on button "Valider" at bounding box center [375, 424] width 44 height 20
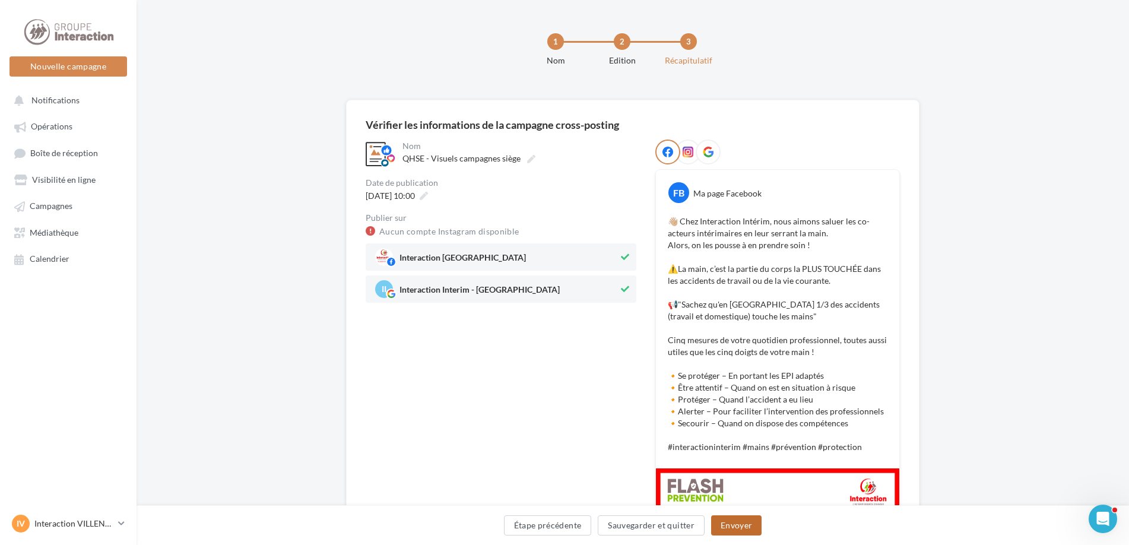
click at [726, 521] on button "Envoyer" at bounding box center [736, 525] width 50 height 20
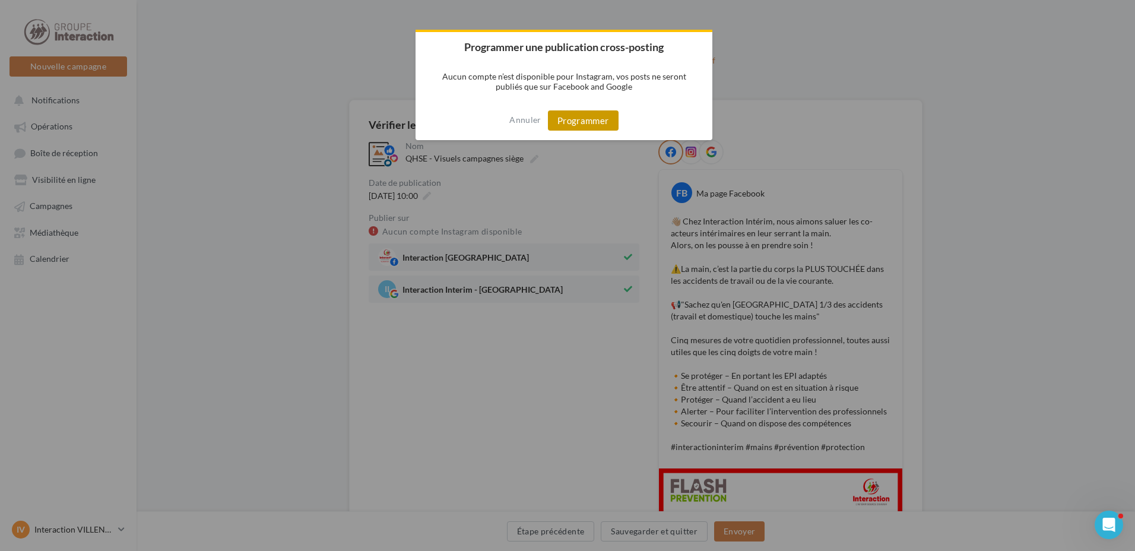
click at [605, 118] on button "Programmer" at bounding box center [583, 120] width 71 height 20
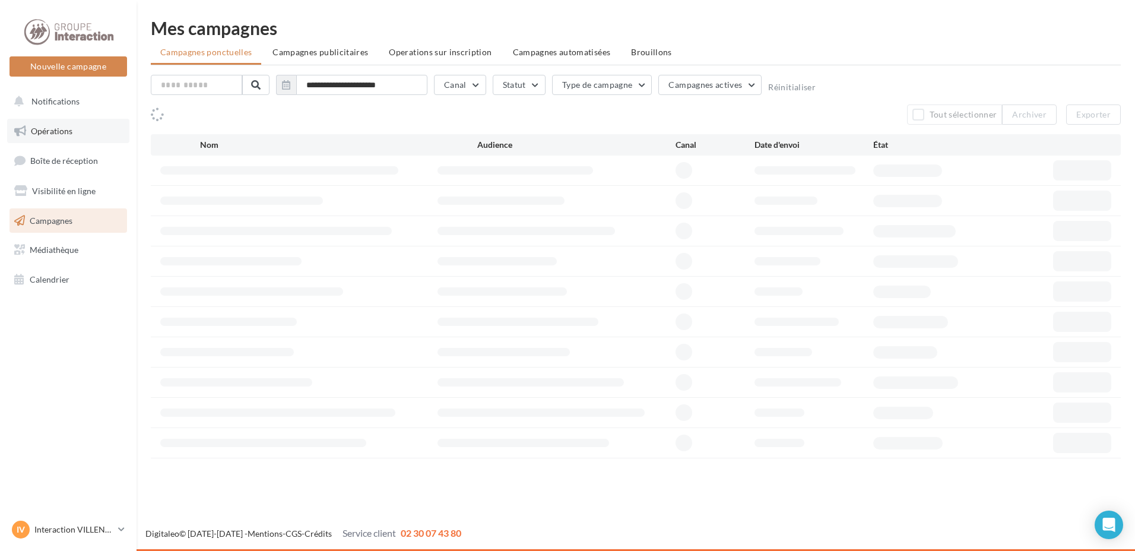
click at [65, 138] on link "Opérations" at bounding box center [68, 131] width 122 height 25
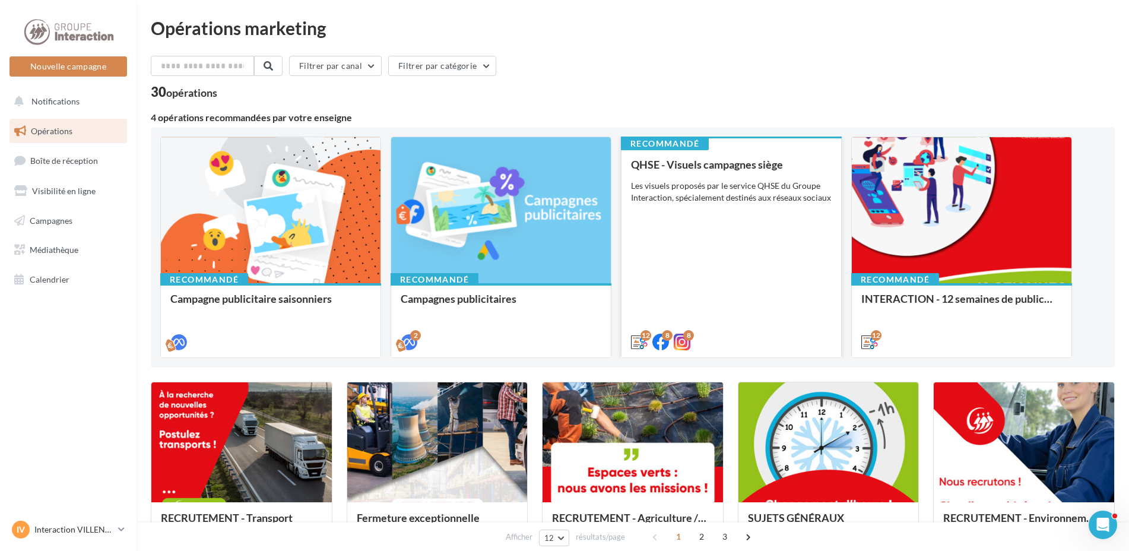
click at [742, 302] on div "QHSE - Visuels campagnes siège Les visuels proposés par le service QHSE du Grou…" at bounding box center [731, 252] width 201 height 188
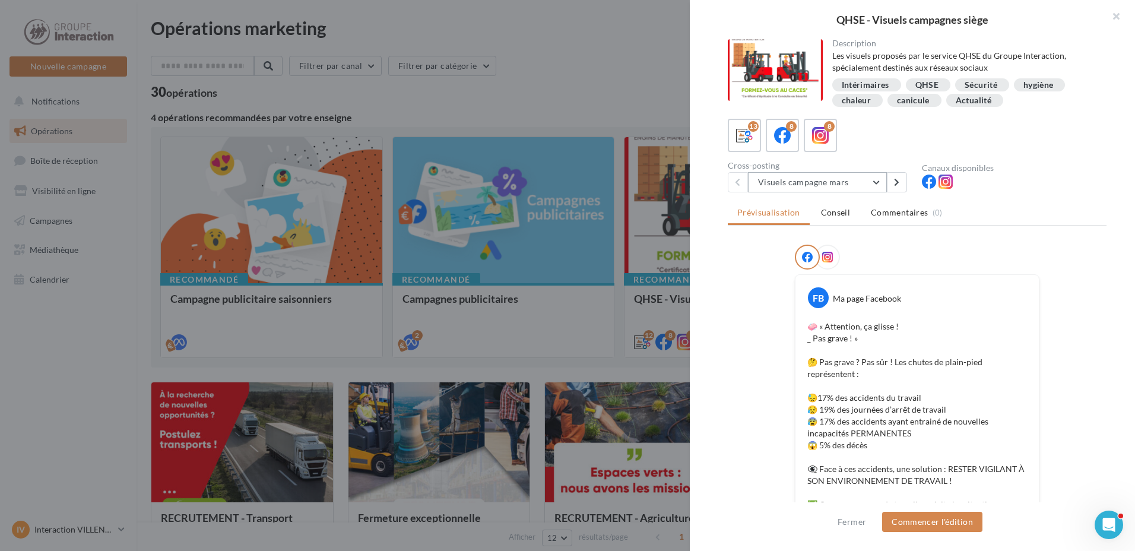
click at [879, 183] on button "Visuels campagne mars" at bounding box center [817, 182] width 139 height 20
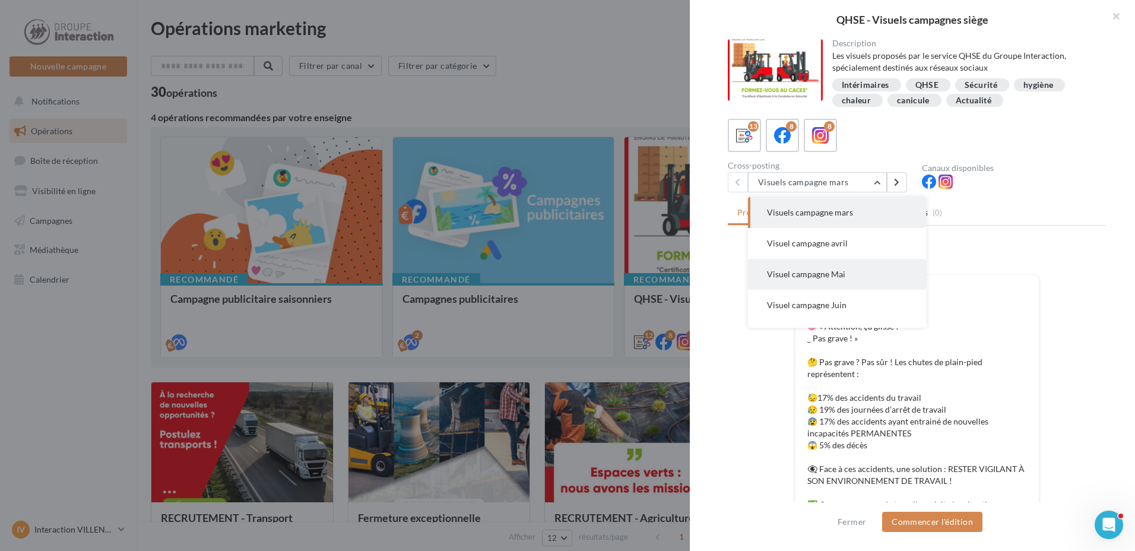
click at [873, 280] on button "Visuel campagne Mai" at bounding box center [837, 274] width 178 height 31
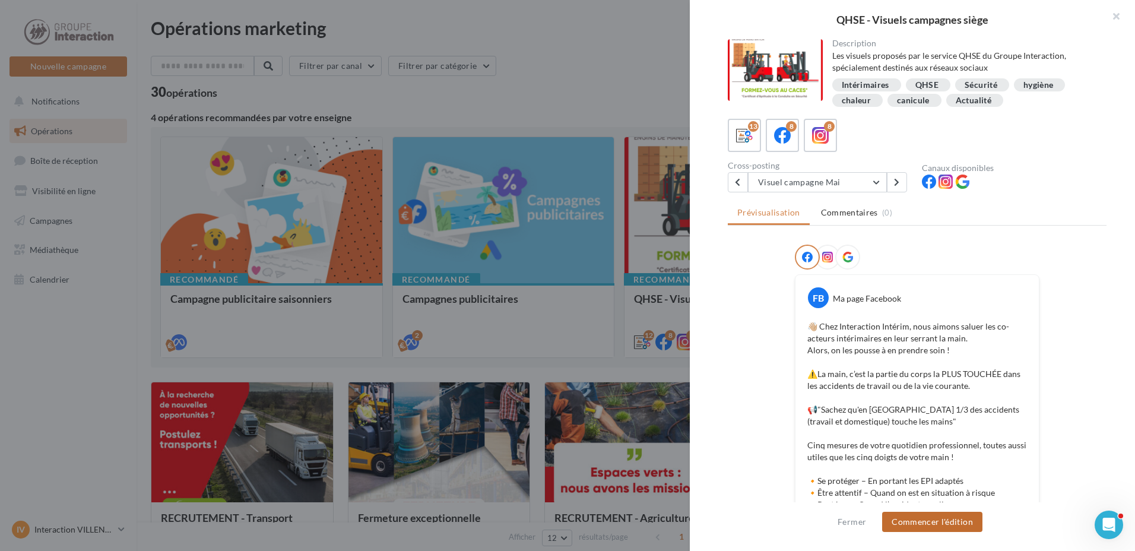
click at [945, 523] on button "Commencer l'édition" at bounding box center [932, 522] width 100 height 20
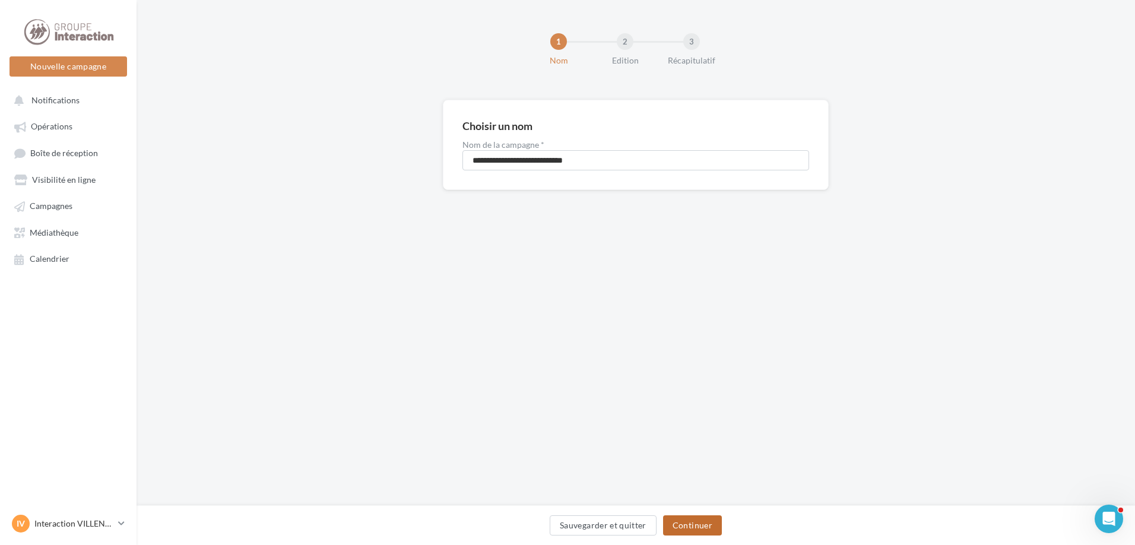
click at [686, 516] on button "Continuer" at bounding box center [692, 525] width 59 height 20
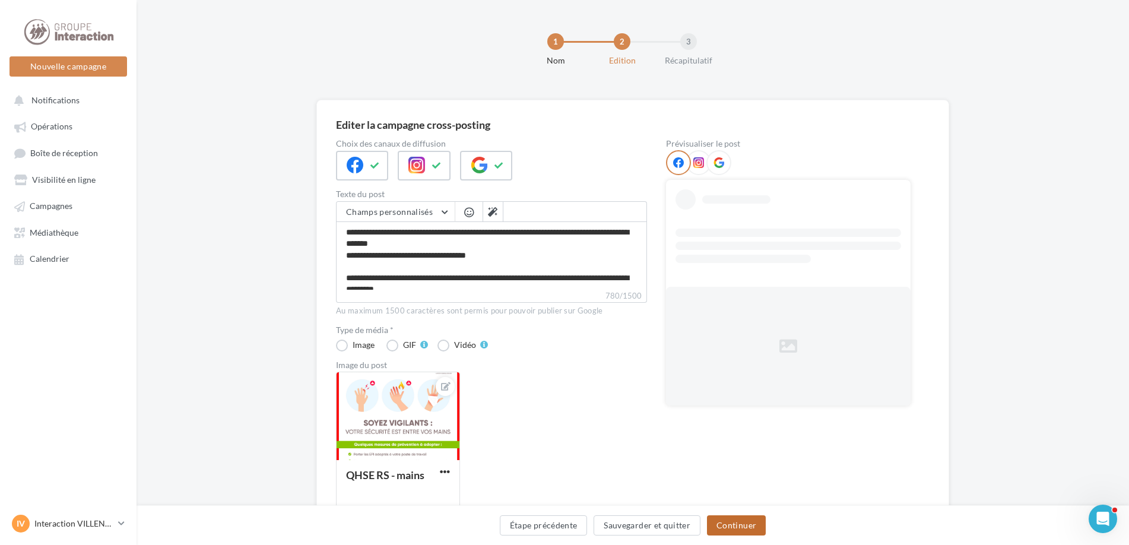
click at [738, 518] on button "Continuer" at bounding box center [736, 525] width 59 height 20
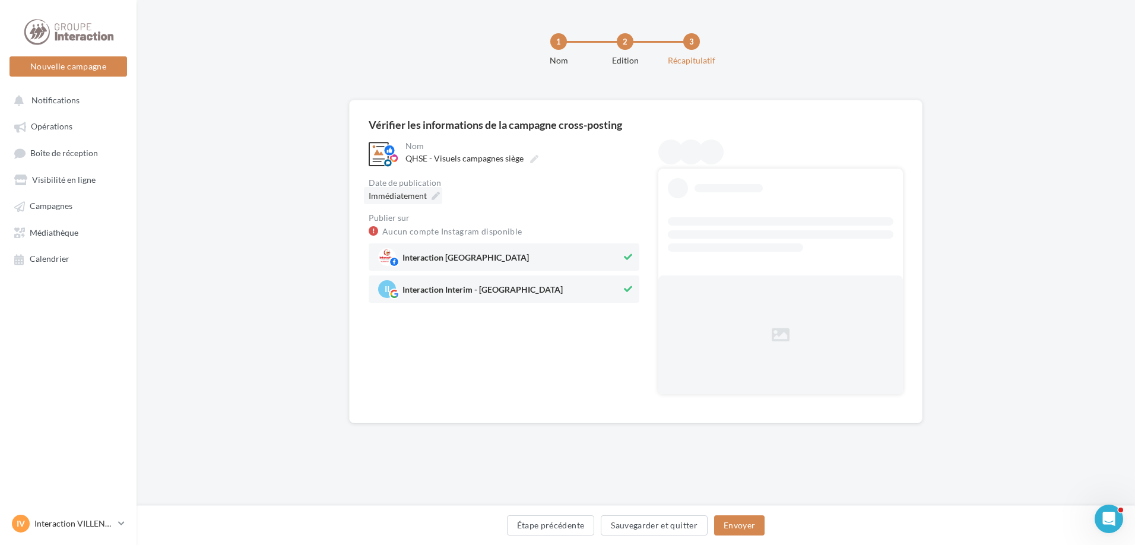
click at [427, 197] on div "Immédiatement" at bounding box center [403, 195] width 78 height 17
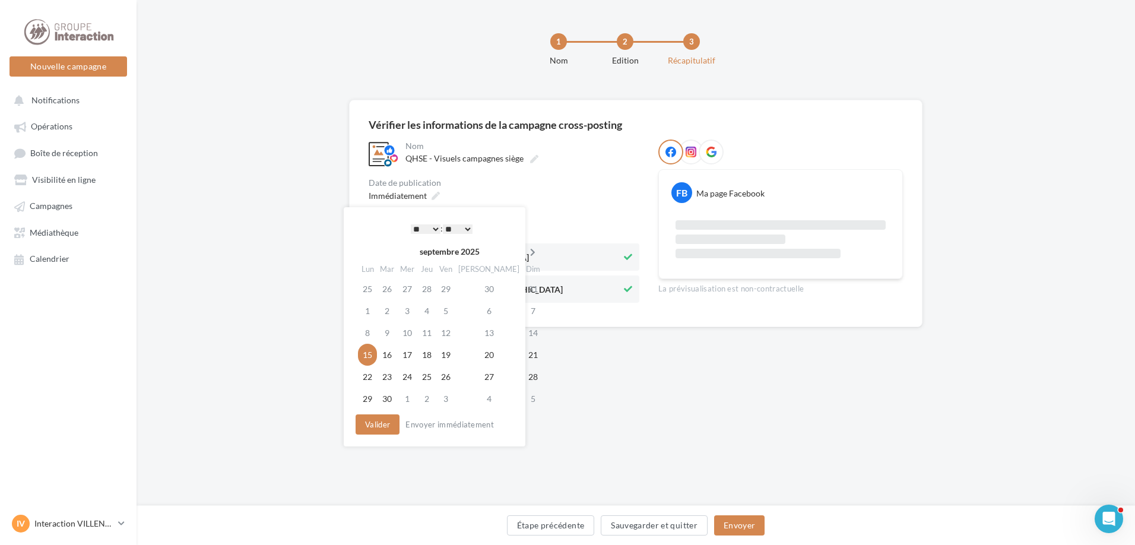
click at [525, 253] on icon at bounding box center [532, 252] width 15 height 8
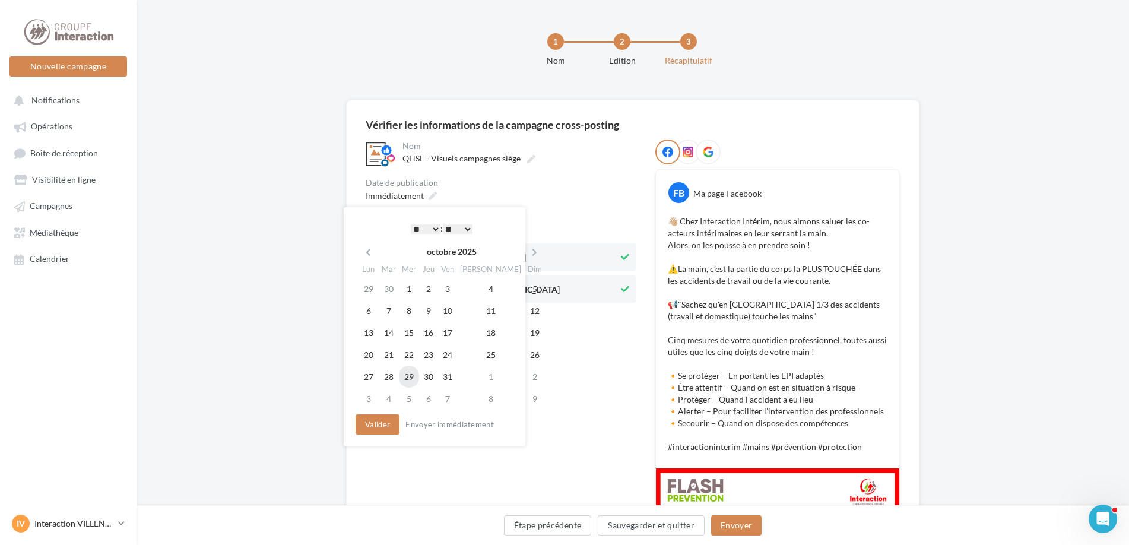
click at [408, 376] on td "29" at bounding box center [409, 377] width 20 height 22
click at [383, 418] on button "Valider" at bounding box center [375, 424] width 44 height 20
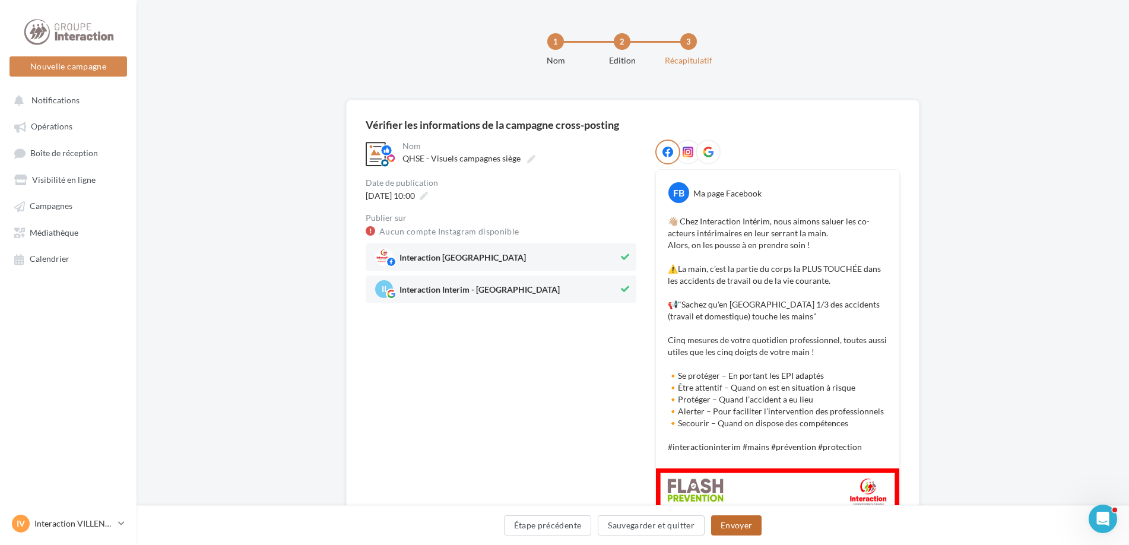
click at [745, 518] on button "Envoyer" at bounding box center [736, 525] width 50 height 20
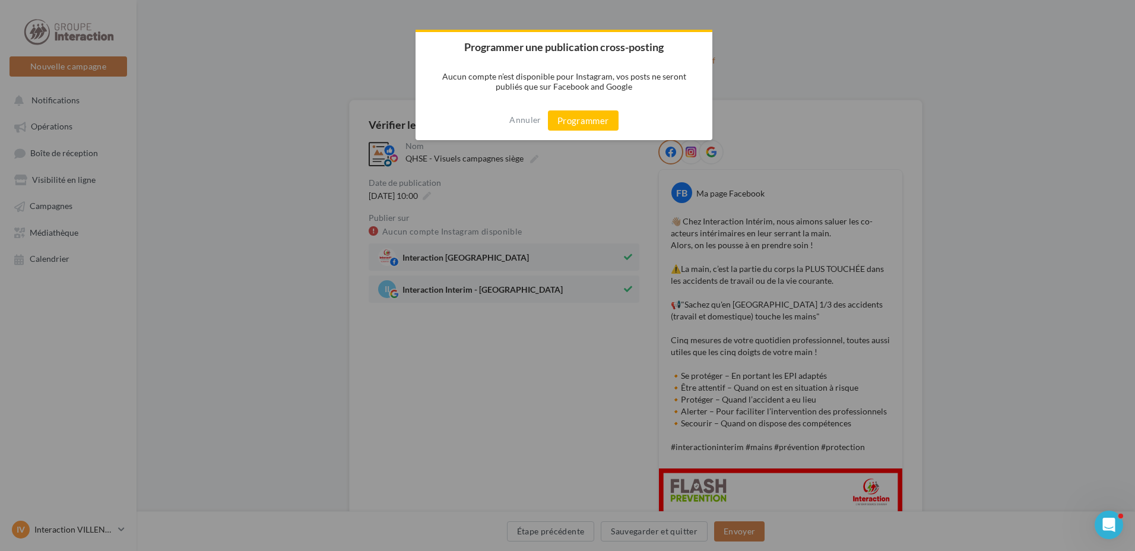
click at [579, 120] on button "Programmer" at bounding box center [583, 120] width 71 height 20
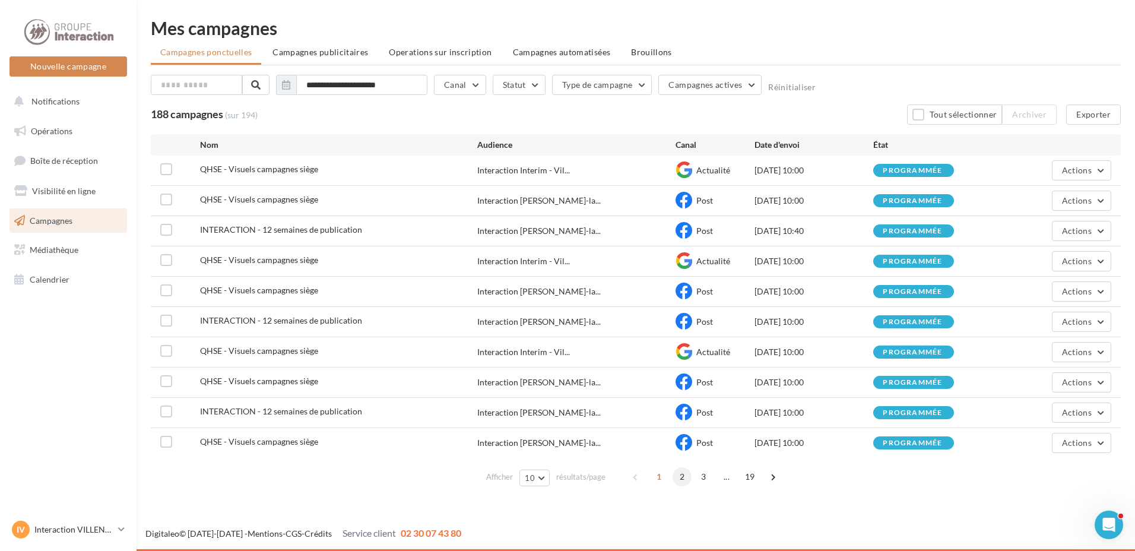
click at [681, 474] on span "2" at bounding box center [681, 476] width 19 height 19
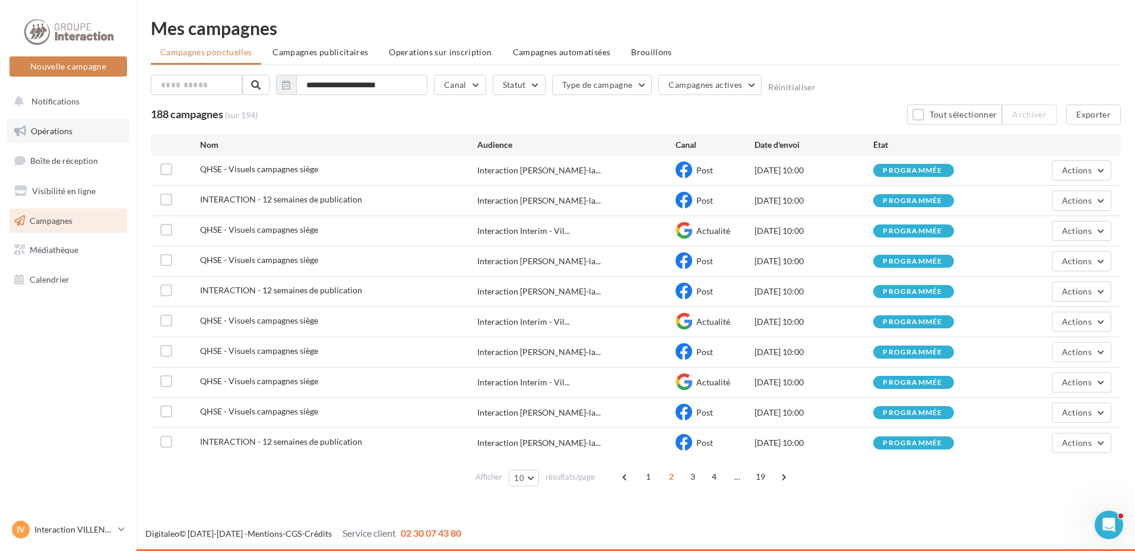
click at [83, 127] on link "Opérations" at bounding box center [68, 131] width 122 height 25
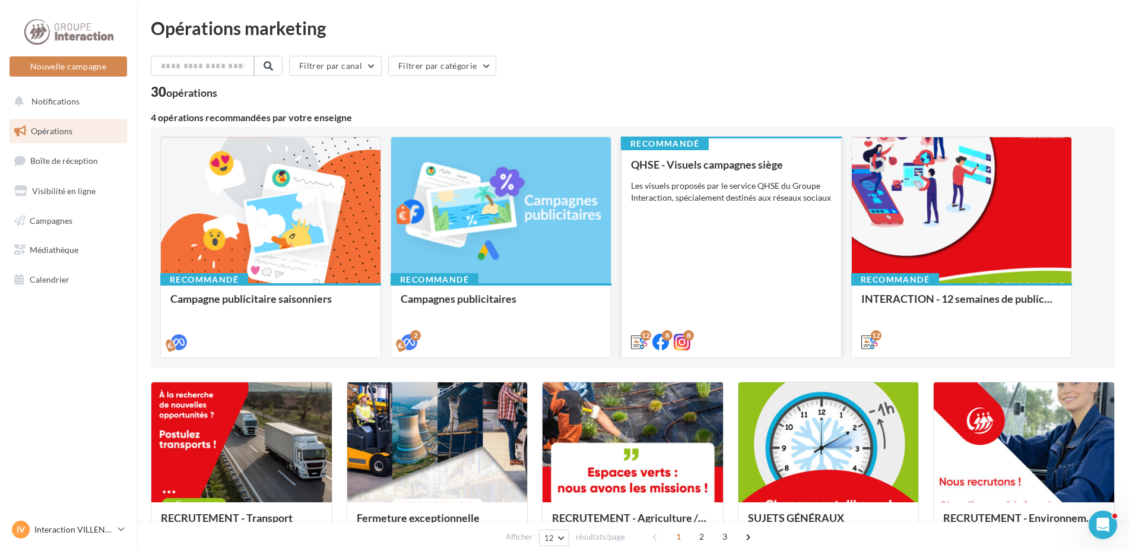
click at [674, 304] on div "QHSE - Visuels campagnes siège Les visuels proposés par le service QHSE du Grou…" at bounding box center [731, 252] width 201 height 188
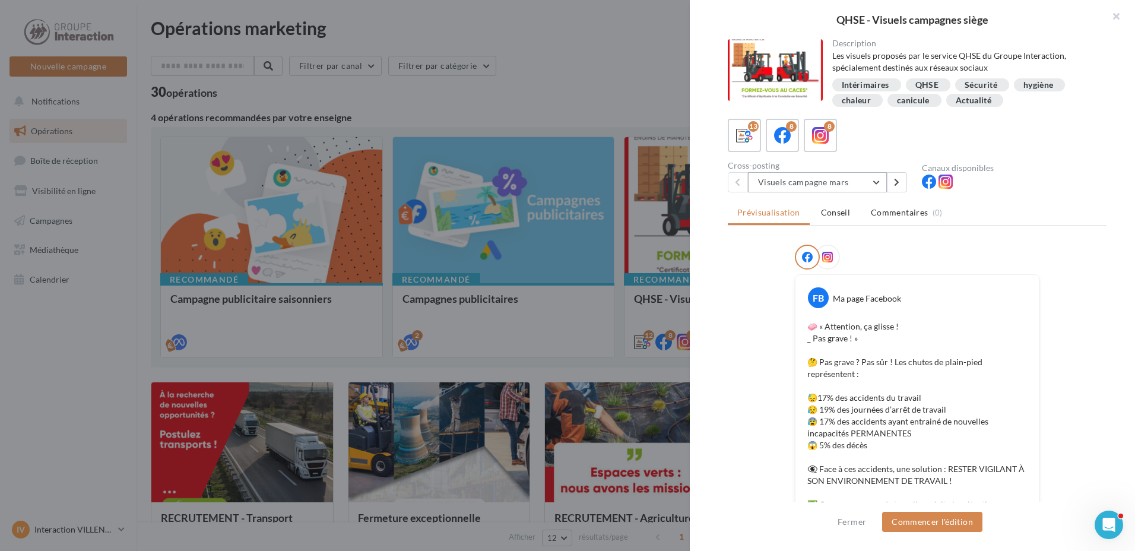
click at [876, 179] on button "Visuels campagne mars" at bounding box center [817, 182] width 139 height 20
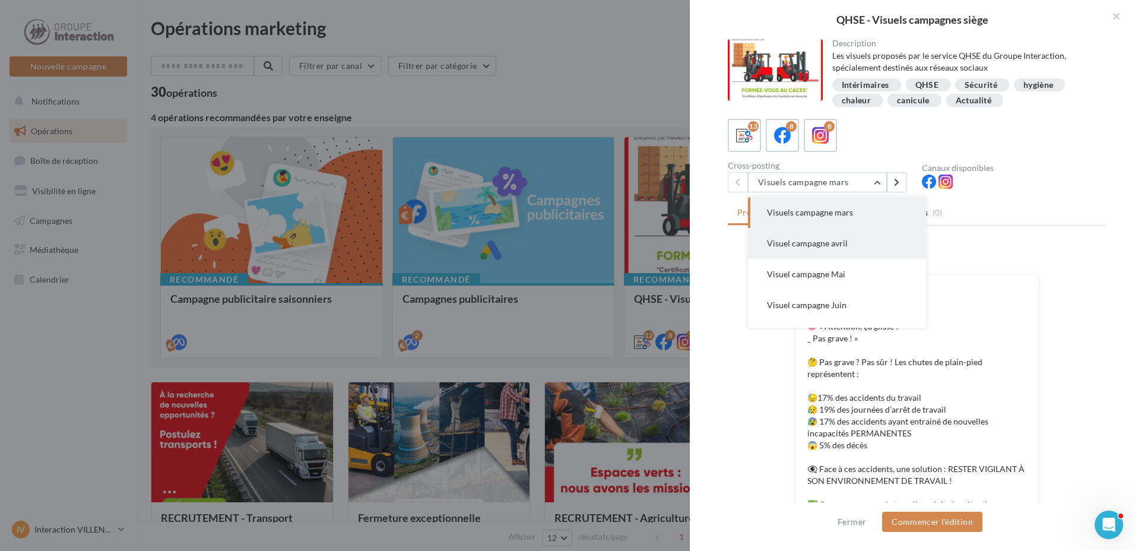
click at [872, 252] on button "Visuel campagne avril" at bounding box center [837, 243] width 178 height 31
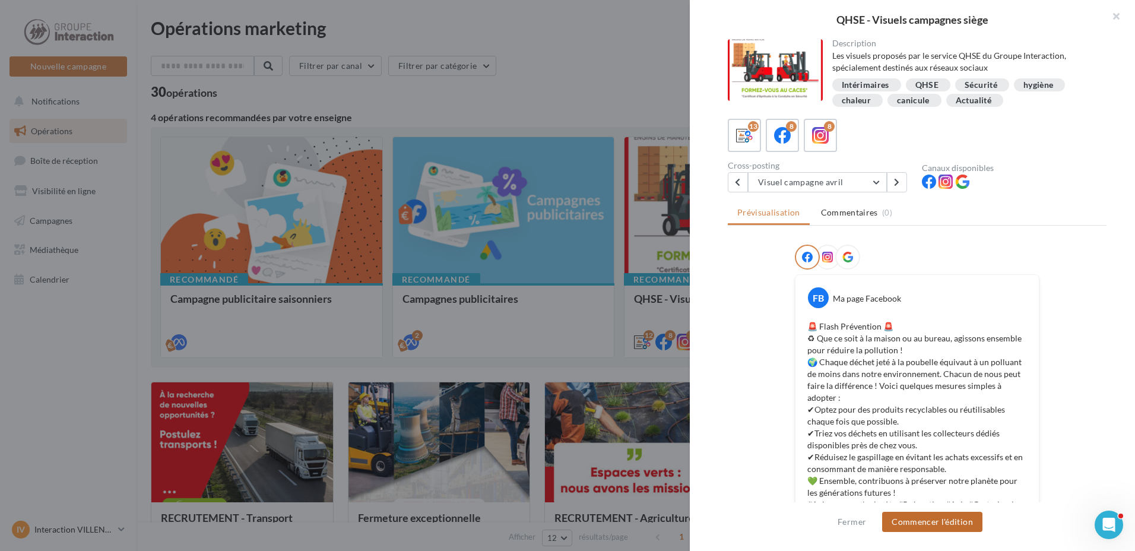
click at [933, 521] on button "Commencer l'édition" at bounding box center [932, 522] width 100 height 20
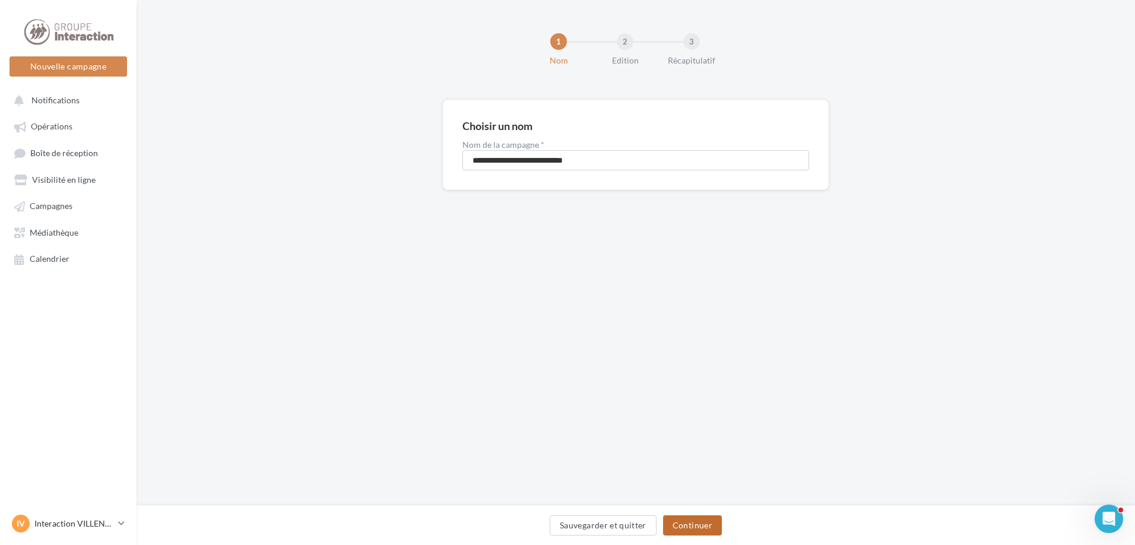
click at [672, 519] on button "Continuer" at bounding box center [692, 525] width 59 height 20
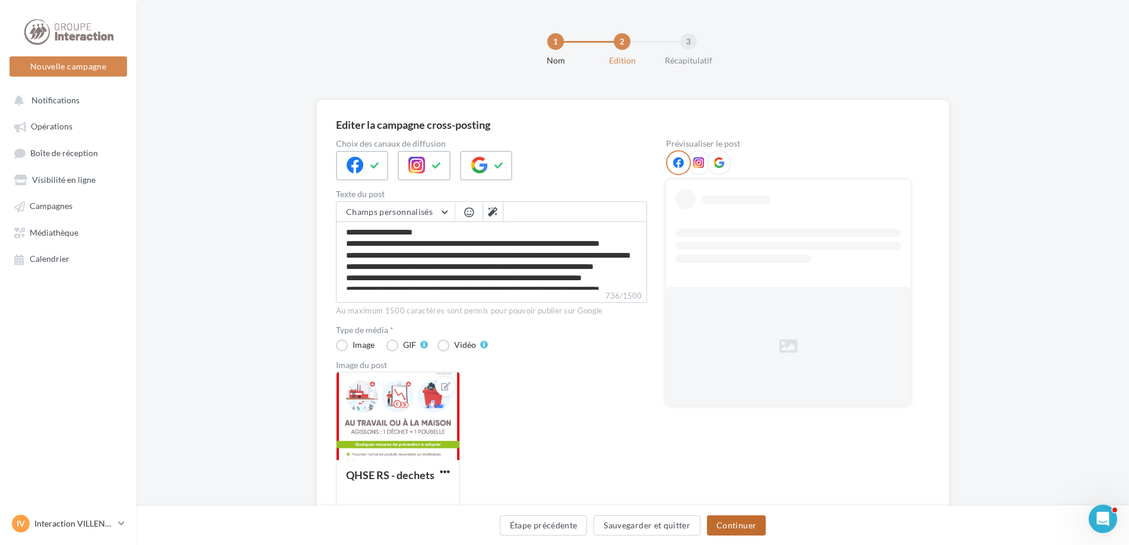
click at [732, 518] on button "Continuer" at bounding box center [736, 525] width 59 height 20
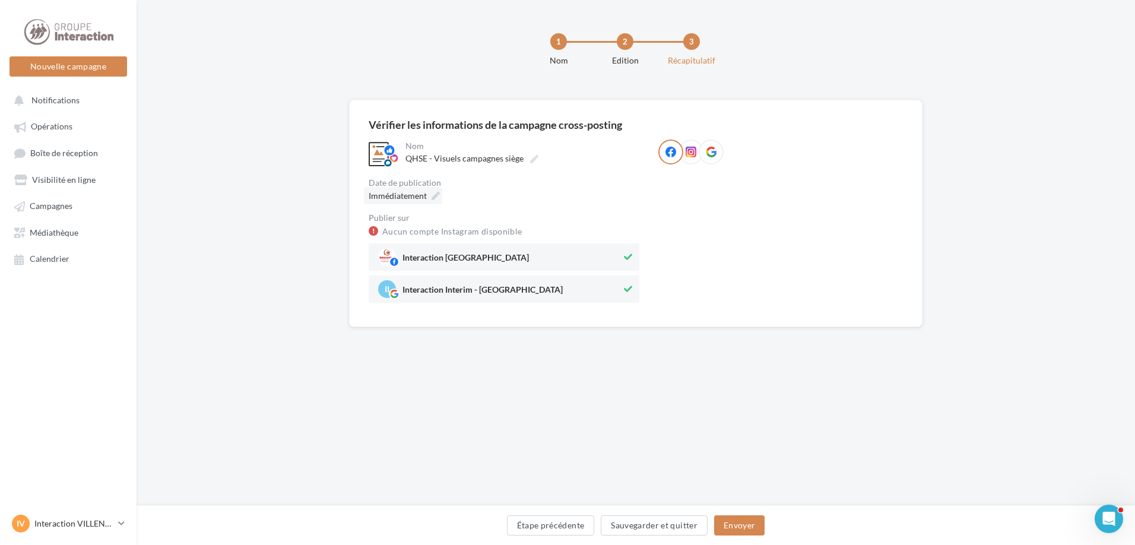
click at [440, 190] on div "Immédiatement" at bounding box center [403, 195] width 78 height 17
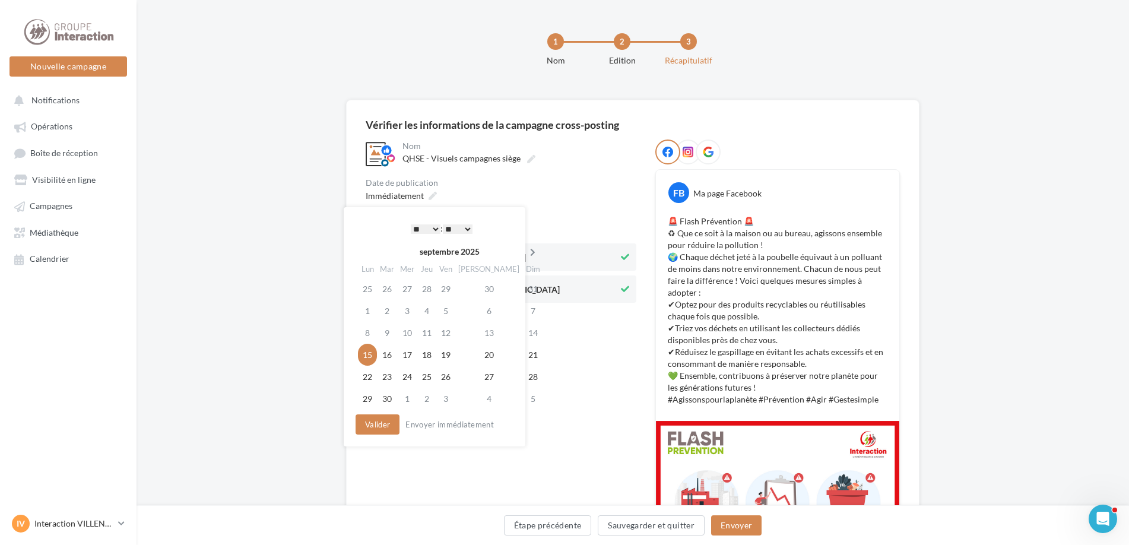
click at [522, 257] on th at bounding box center [532, 252] width 21 height 18
click at [521, 257] on th at bounding box center [531, 252] width 21 height 18
click at [413, 312] on td "5" at bounding box center [406, 311] width 20 height 22
click at [374, 420] on button "Valider" at bounding box center [375, 424] width 44 height 20
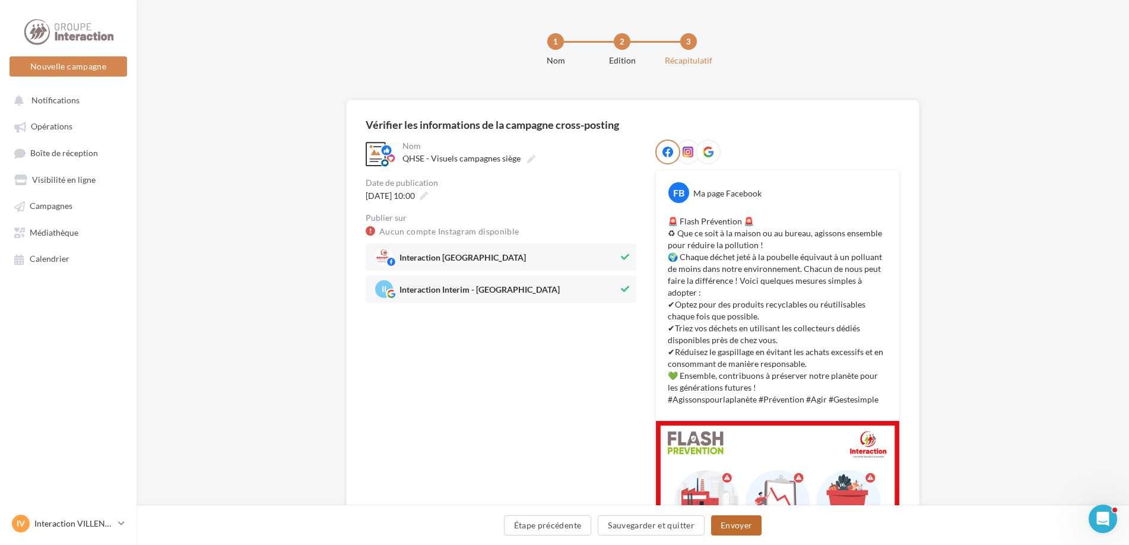
click at [730, 523] on button "Envoyer" at bounding box center [736, 525] width 50 height 20
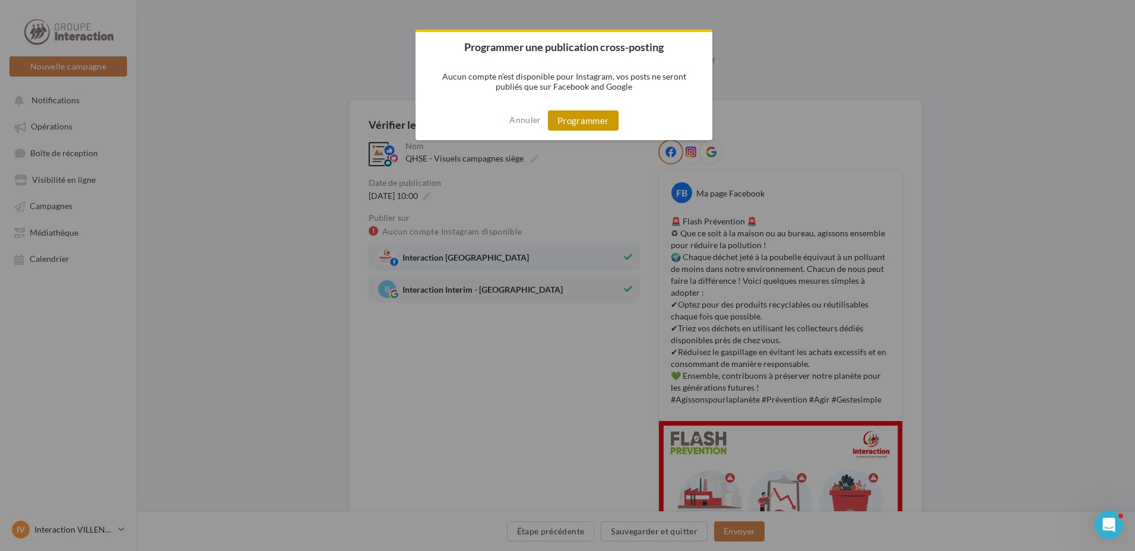
click at [572, 114] on button "Programmer" at bounding box center [583, 120] width 71 height 20
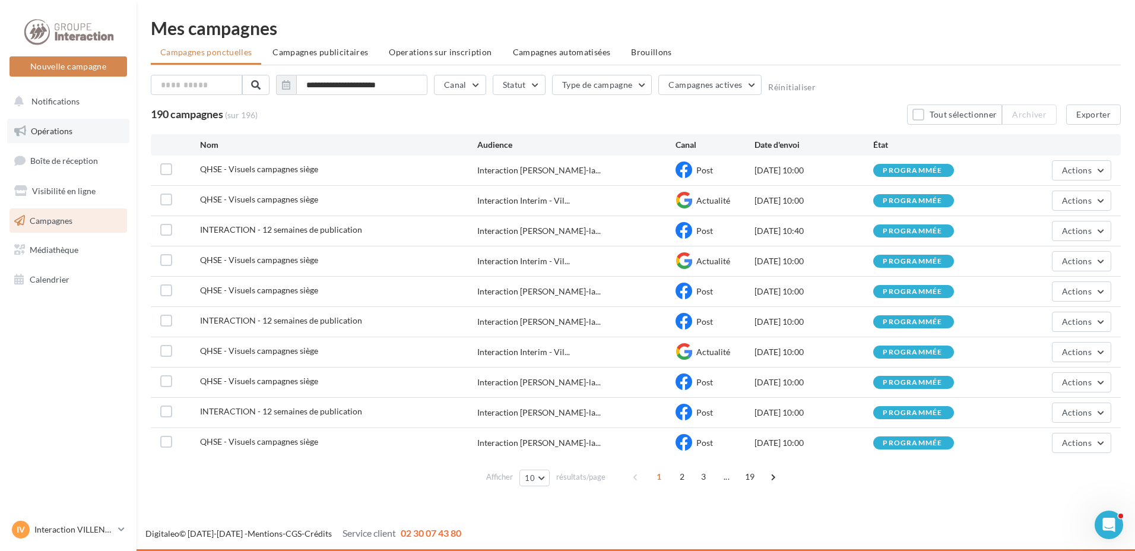
click at [73, 135] on link "Opérations" at bounding box center [68, 131] width 122 height 25
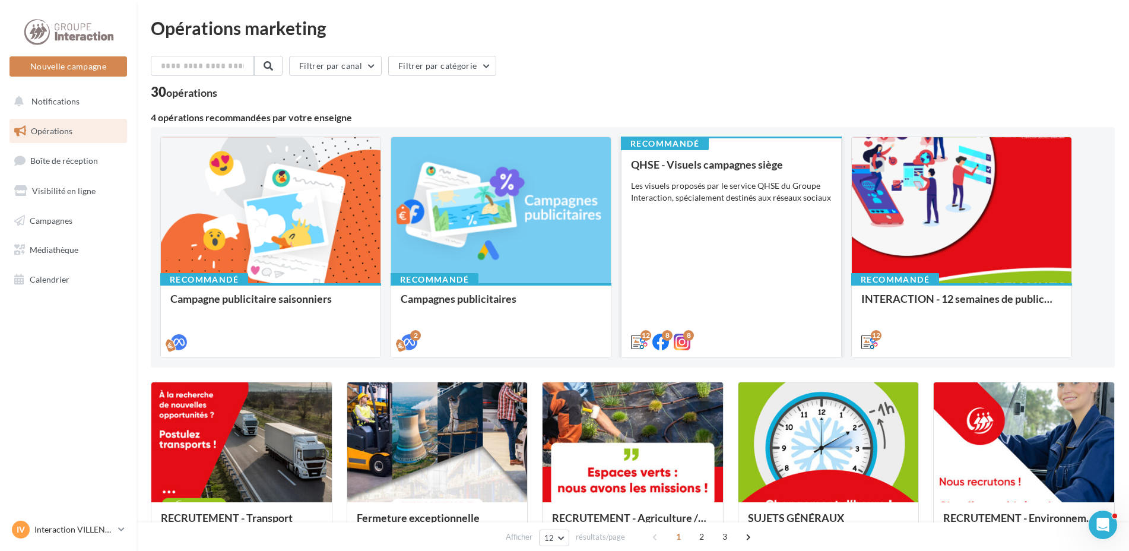
click at [794, 315] on div "QHSE - Visuels campagnes siège Les visuels proposés par le service QHSE du Grou…" at bounding box center [731, 252] width 201 height 188
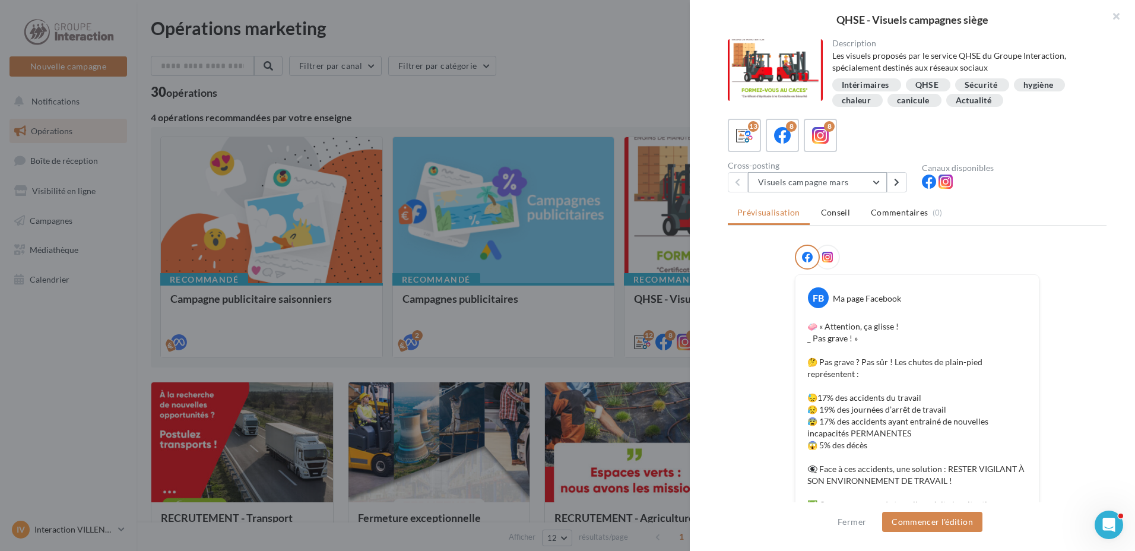
click at [874, 183] on button "Visuels campagne mars" at bounding box center [817, 182] width 139 height 20
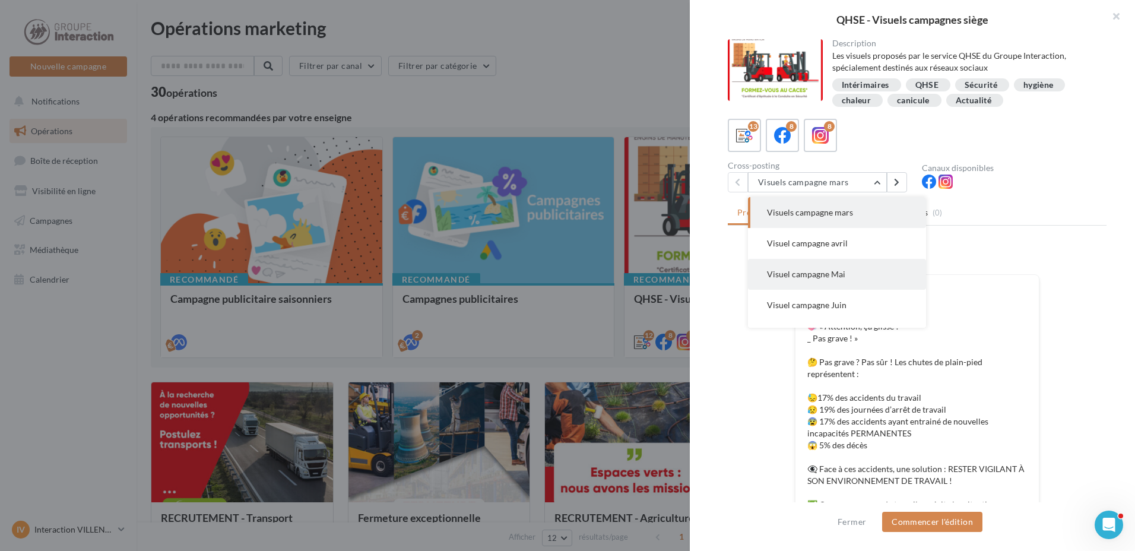
click at [860, 272] on button "Visuel campagne Mai" at bounding box center [837, 274] width 178 height 31
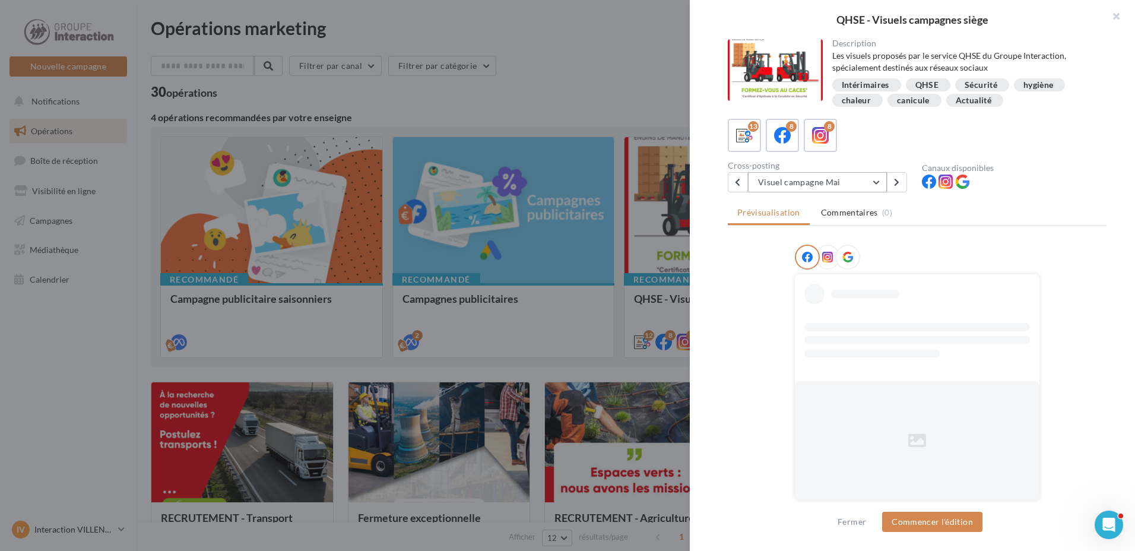
click at [872, 184] on button "Visuel campagne Mai" at bounding box center [817, 182] width 139 height 20
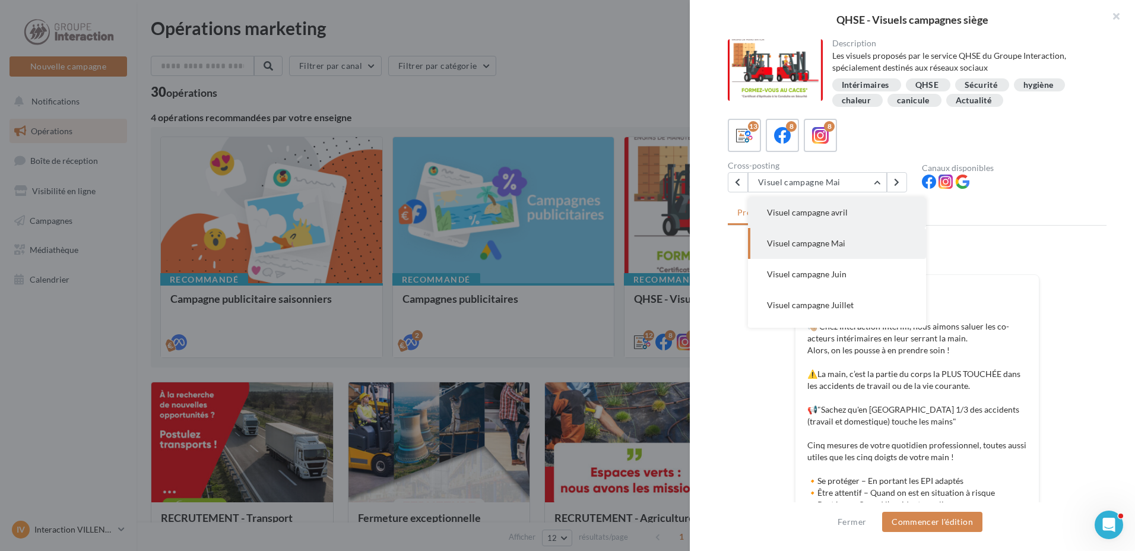
click at [849, 220] on button "Visuel campagne avril" at bounding box center [837, 212] width 178 height 31
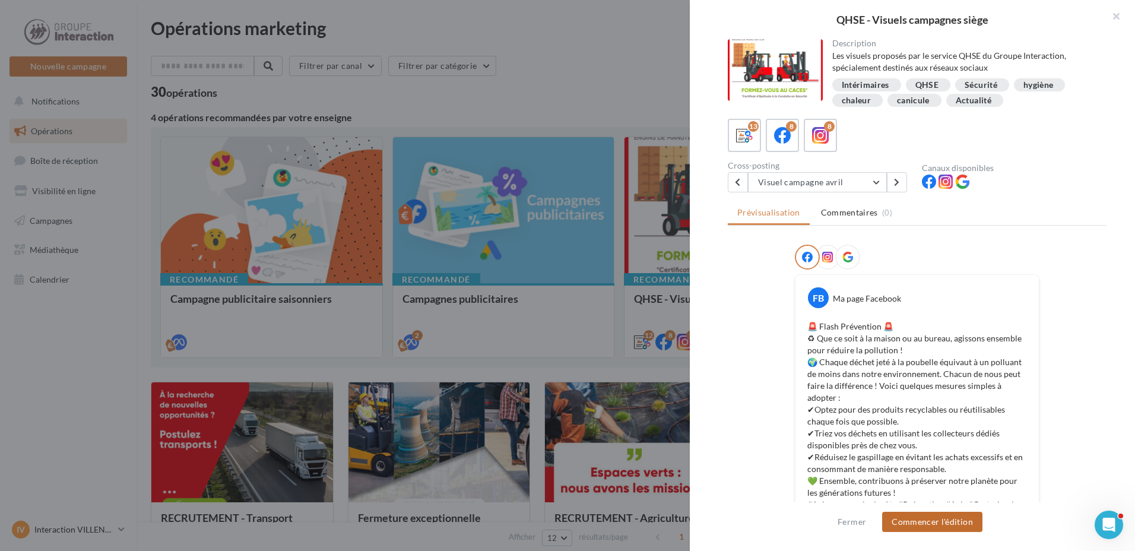
click at [941, 516] on button "Commencer l'édition" at bounding box center [932, 522] width 100 height 20
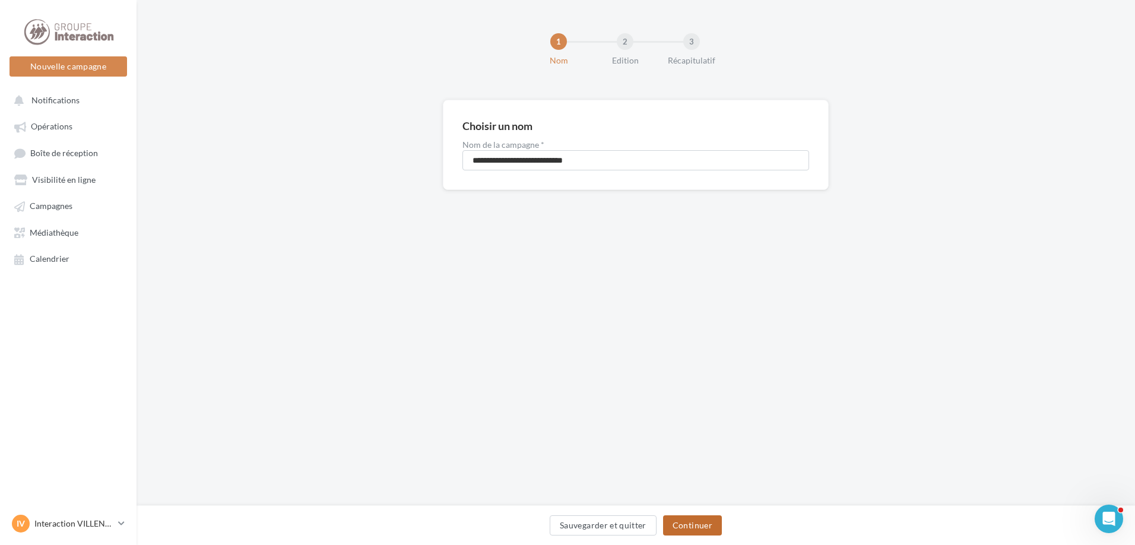
click at [693, 529] on button "Continuer" at bounding box center [692, 525] width 59 height 20
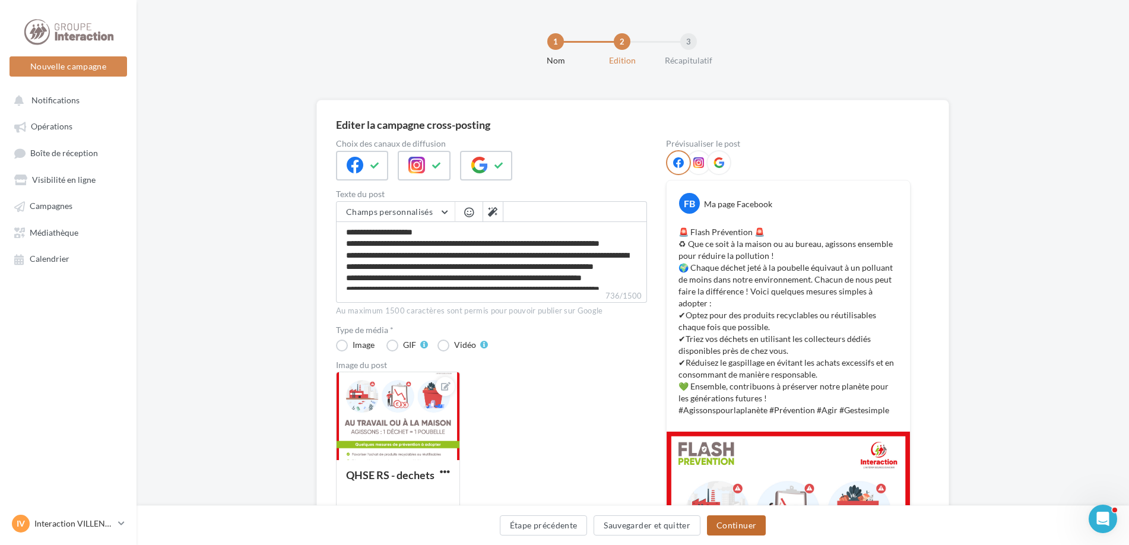
click at [713, 525] on button "Continuer" at bounding box center [736, 525] width 59 height 20
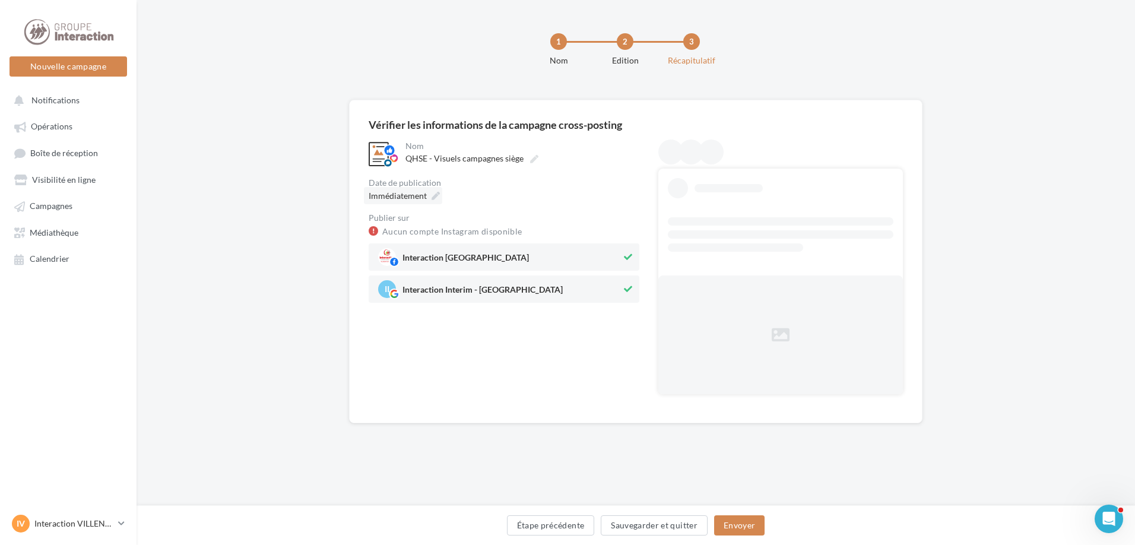
click at [432, 195] on icon at bounding box center [435, 196] width 8 height 8
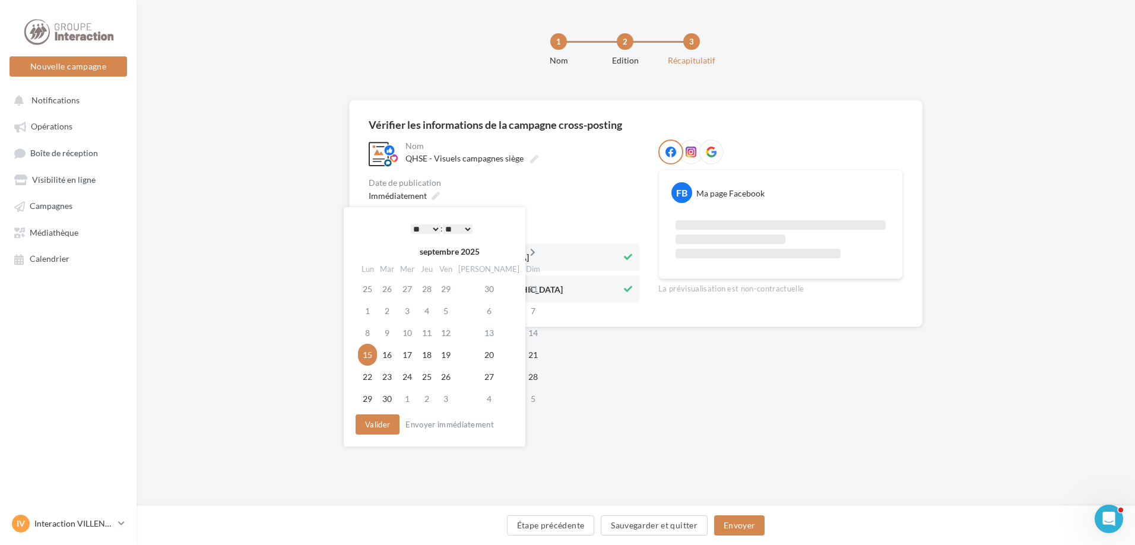
click at [525, 255] on icon at bounding box center [532, 252] width 15 height 8
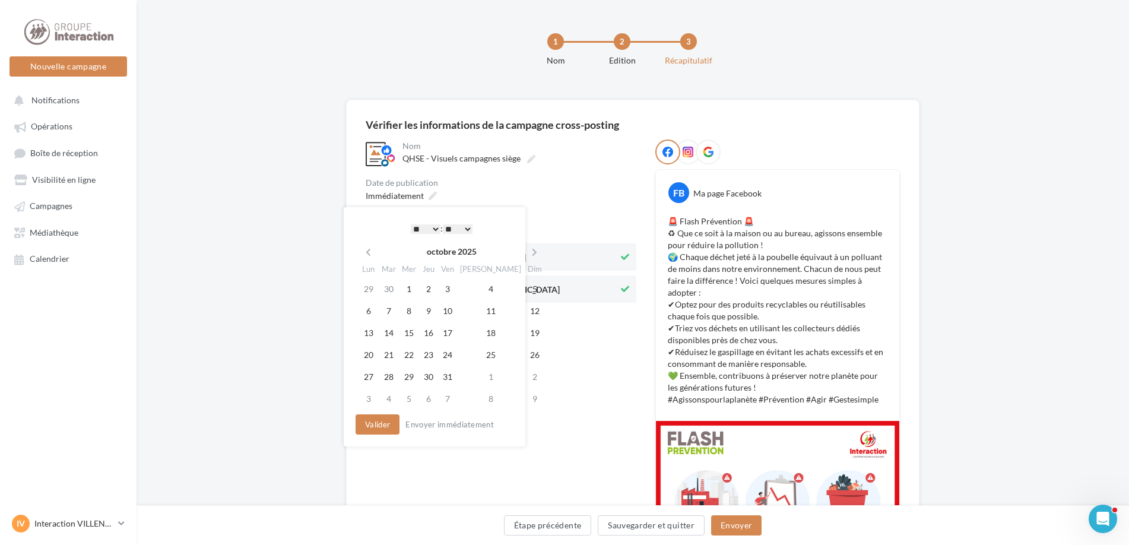
click at [527, 255] on icon at bounding box center [534, 252] width 15 height 8
click at [410, 329] on td "12" at bounding box center [406, 333] width 20 height 22
click at [373, 429] on button "Valider" at bounding box center [375, 424] width 44 height 20
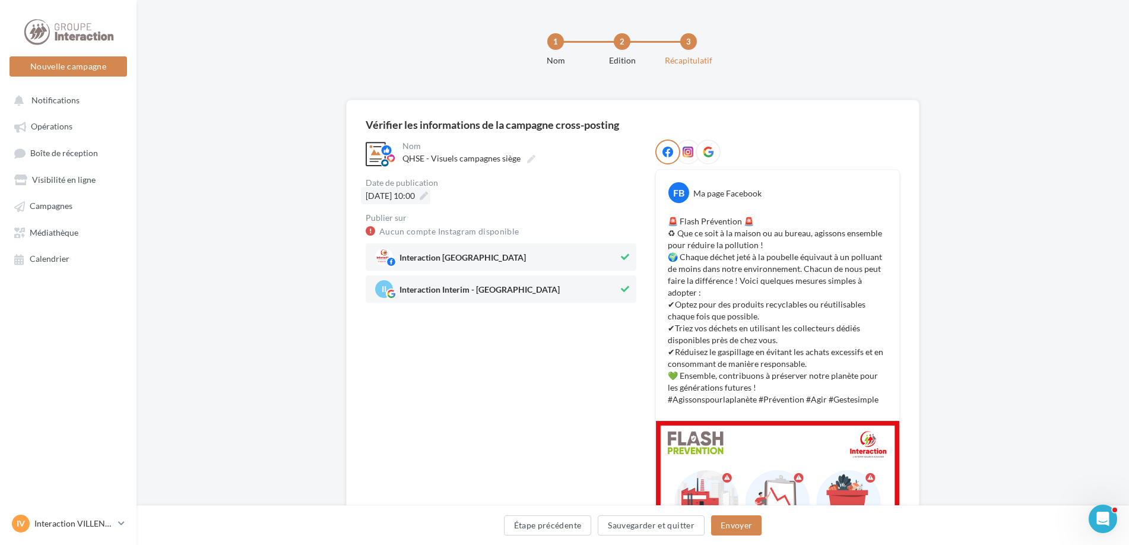
click at [428, 192] on icon at bounding box center [424, 196] width 8 height 8
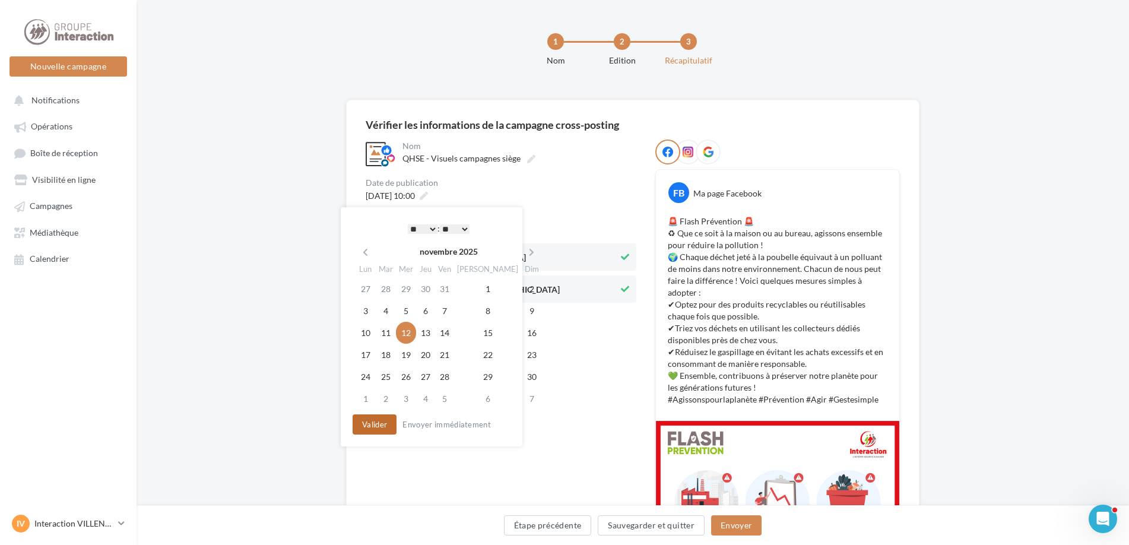
click at [380, 426] on button "Valider" at bounding box center [375, 424] width 44 height 20
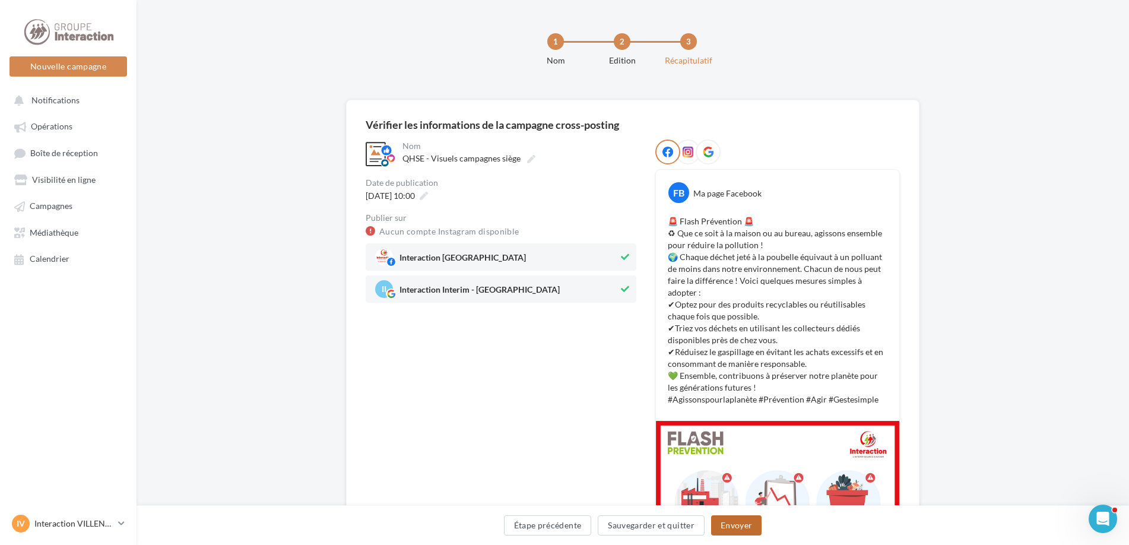
click at [722, 526] on button "Envoyer" at bounding box center [736, 525] width 50 height 20
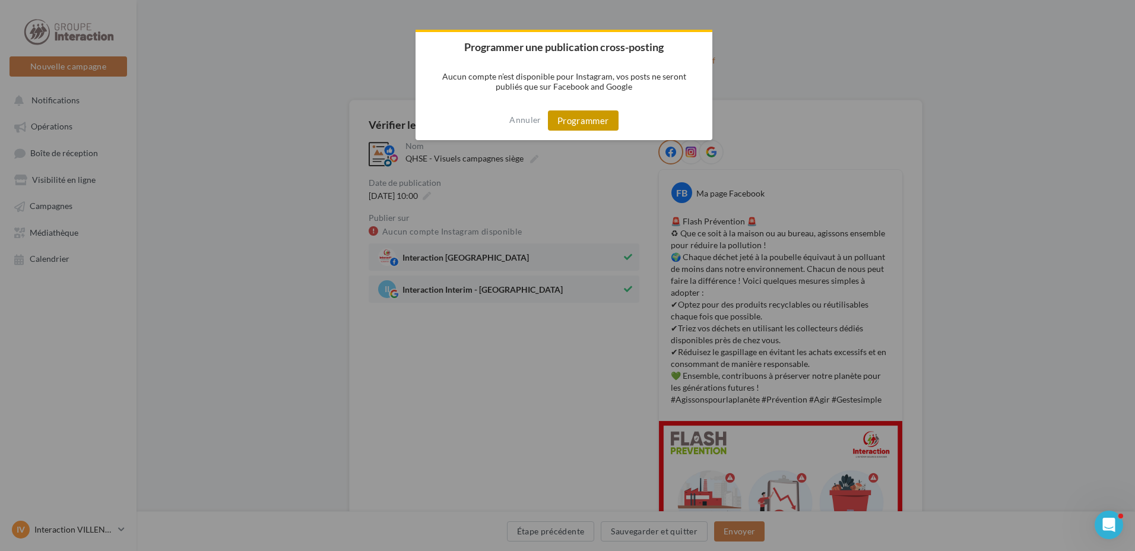
click at [587, 124] on button "Programmer" at bounding box center [583, 120] width 71 height 20
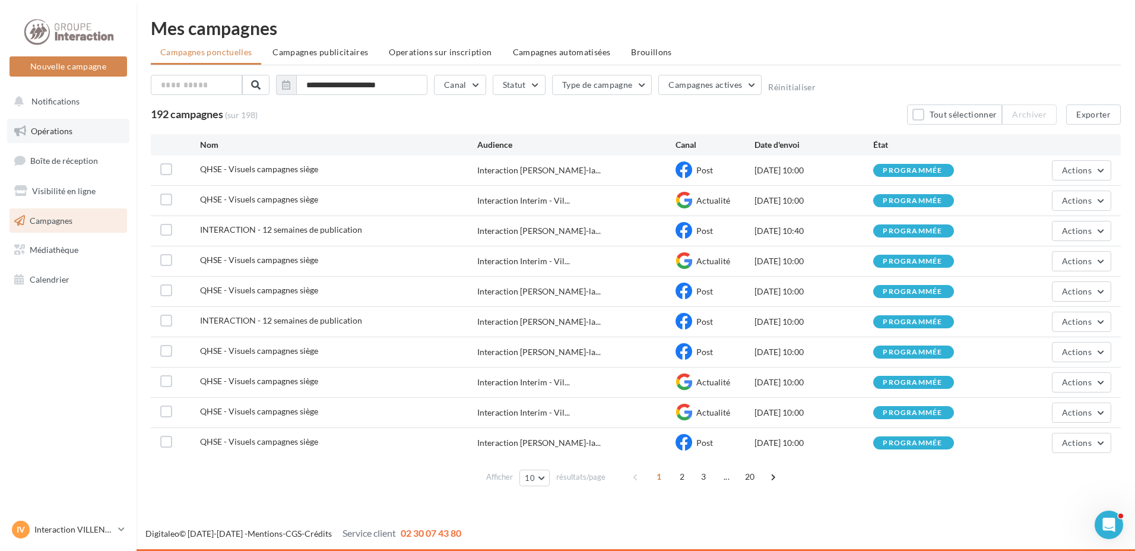
click at [94, 125] on link "Opérations" at bounding box center [68, 131] width 122 height 25
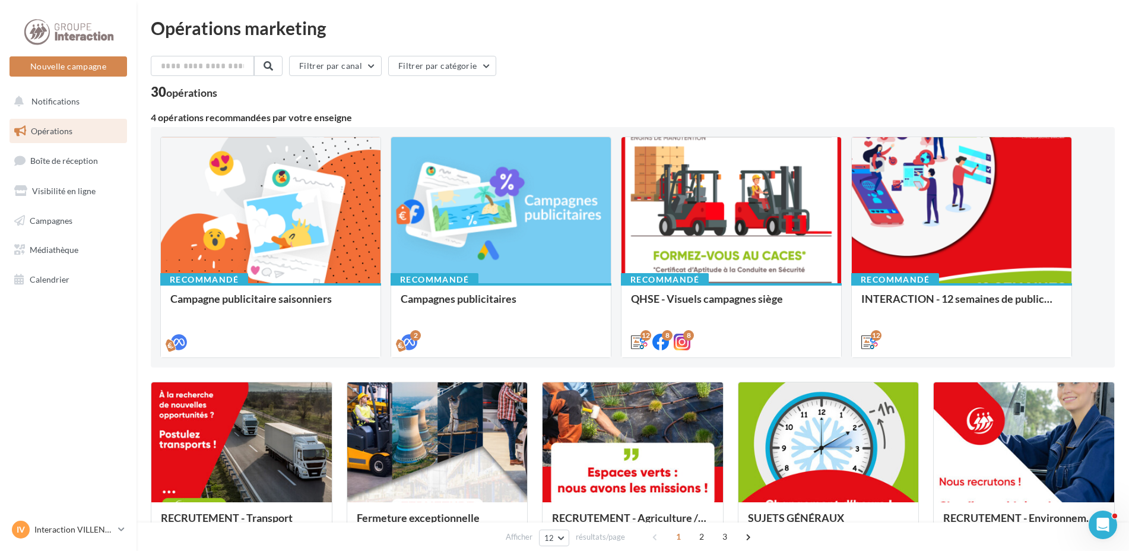
click at [778, 293] on div "QHSE - Visuels campagnes siège Les visuels proposés par le service QHSE du Grou…" at bounding box center [731, 320] width 201 height 54
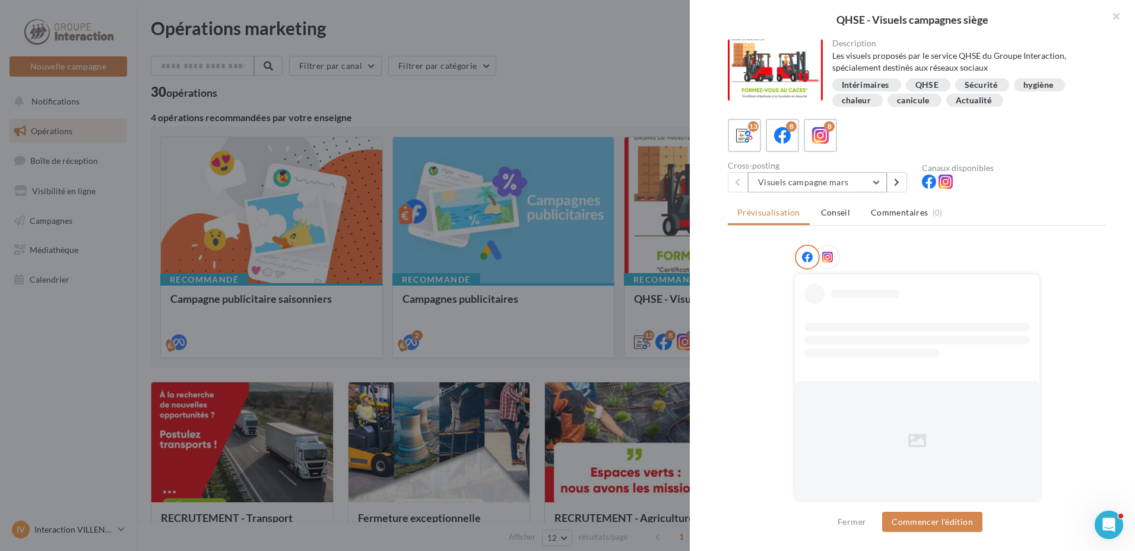
click at [876, 183] on button "Visuels campagne mars" at bounding box center [817, 182] width 139 height 20
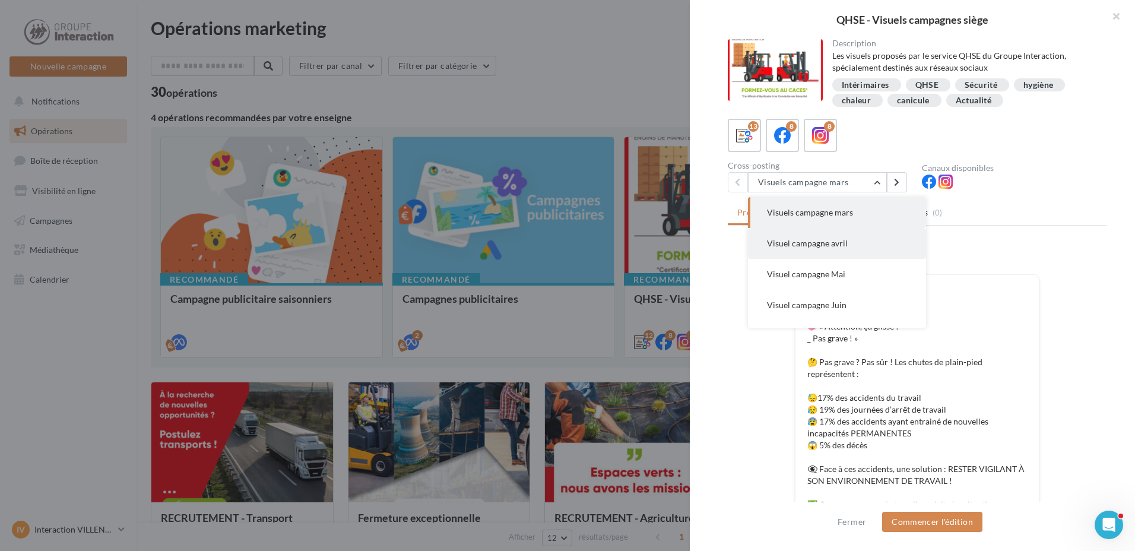
click at [865, 255] on button "Visuel campagne avril" at bounding box center [837, 243] width 178 height 31
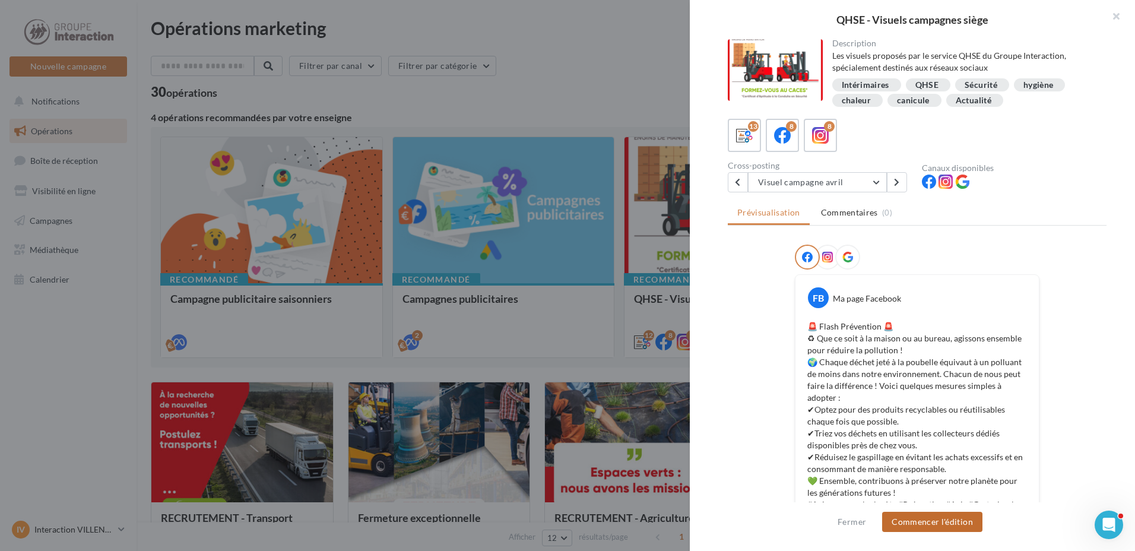
click at [931, 516] on button "Commencer l'édition" at bounding box center [932, 522] width 100 height 20
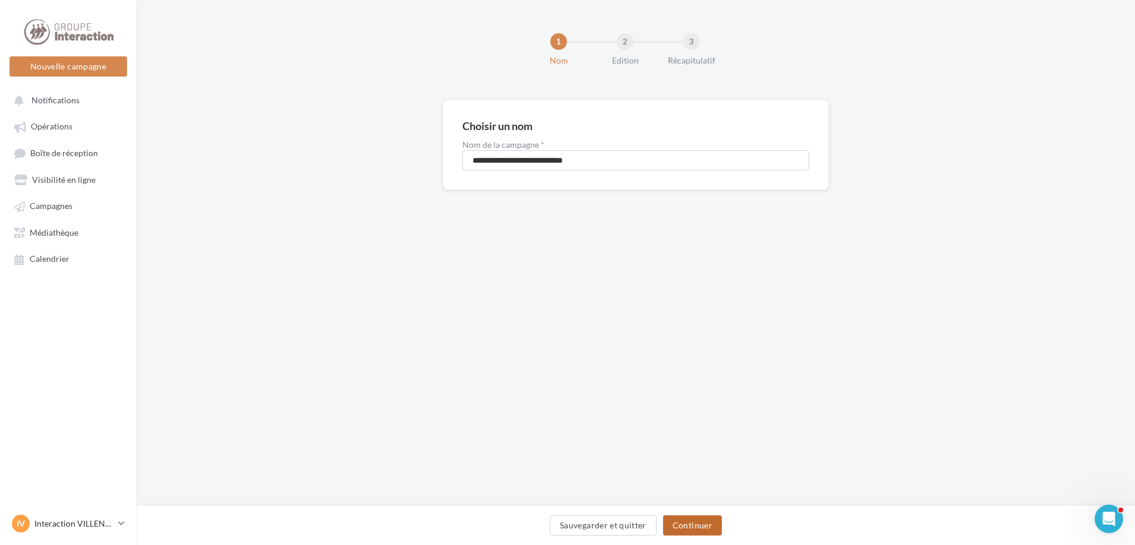
click at [715, 527] on button "Continuer" at bounding box center [692, 525] width 59 height 20
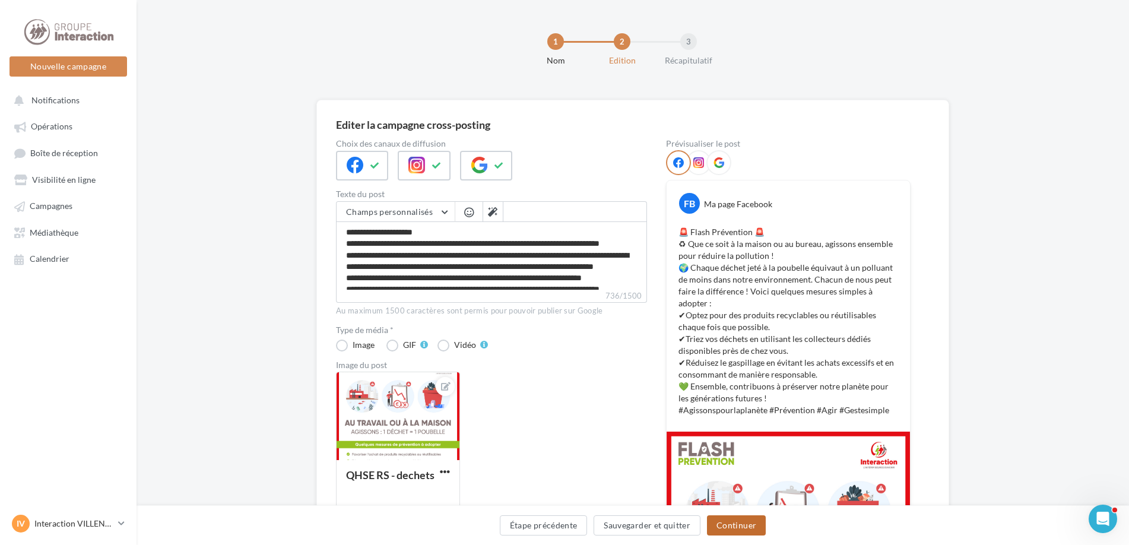
click at [724, 525] on button "Continuer" at bounding box center [736, 525] width 59 height 20
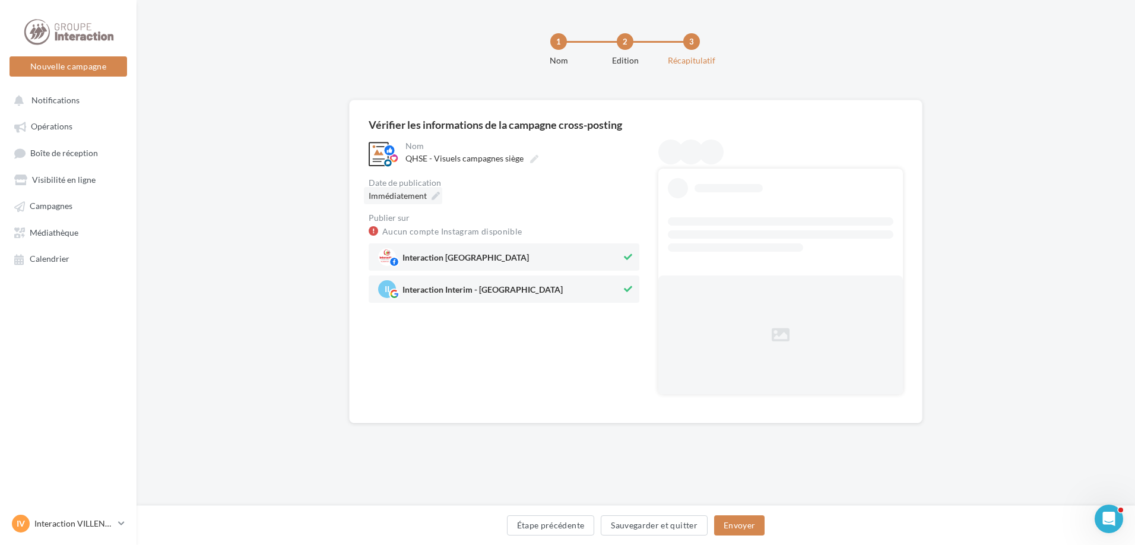
click at [436, 199] on icon at bounding box center [435, 196] width 8 height 8
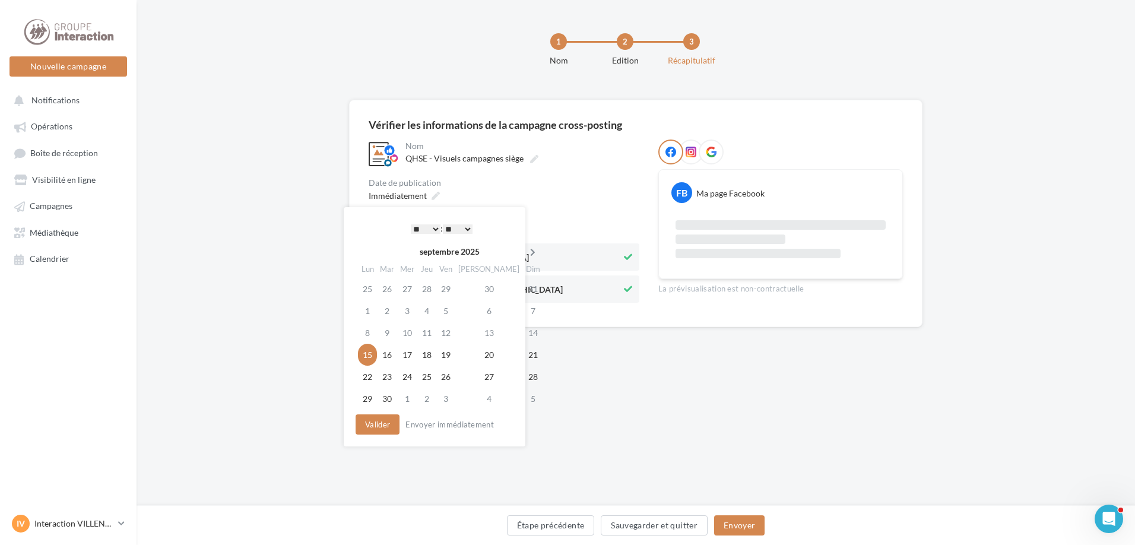
click at [525, 252] on icon at bounding box center [532, 252] width 15 height 8
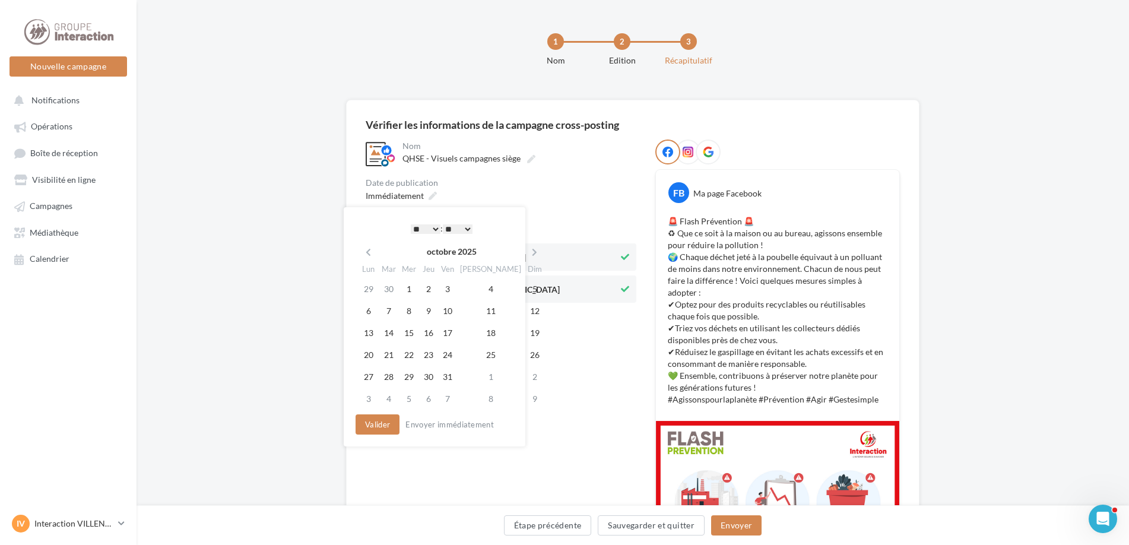
click at [527, 252] on icon at bounding box center [534, 252] width 15 height 8
click at [409, 357] on td "19" at bounding box center [406, 355] width 20 height 22
click at [390, 421] on button "Valider" at bounding box center [375, 424] width 44 height 20
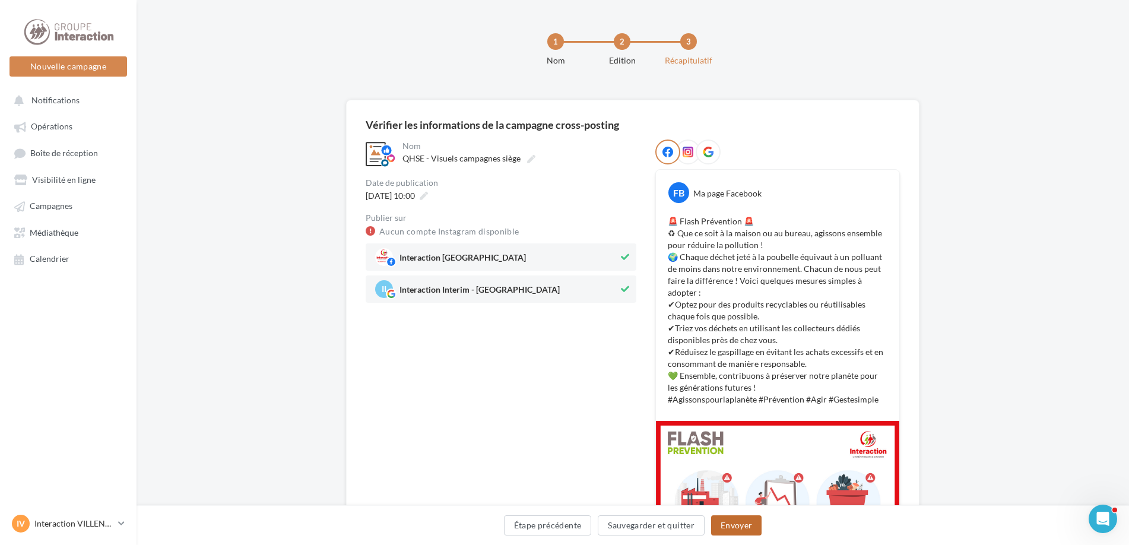
click at [718, 519] on button "Envoyer" at bounding box center [736, 525] width 50 height 20
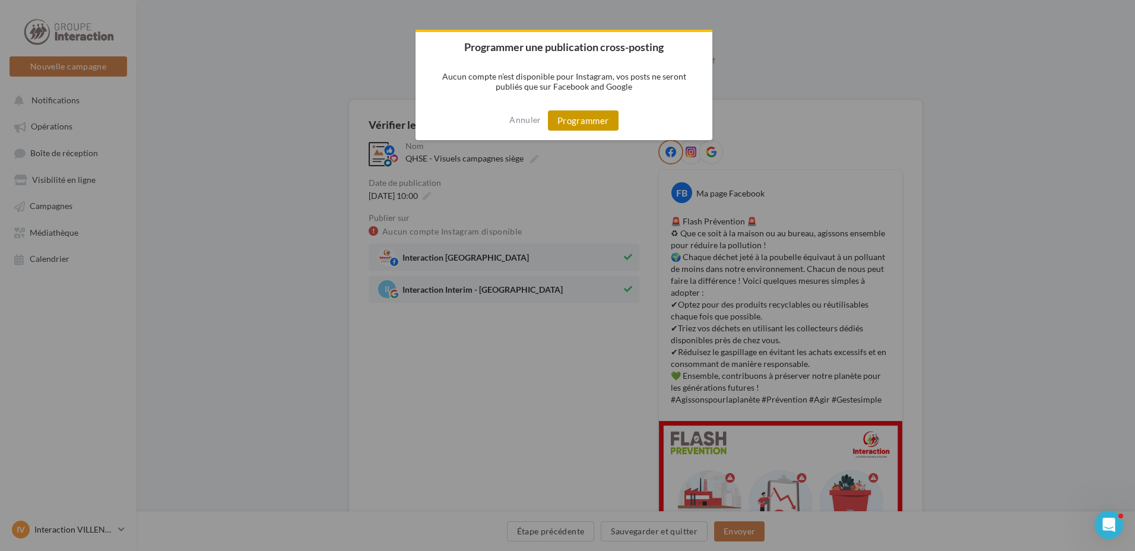
click at [603, 118] on button "Programmer" at bounding box center [583, 120] width 71 height 20
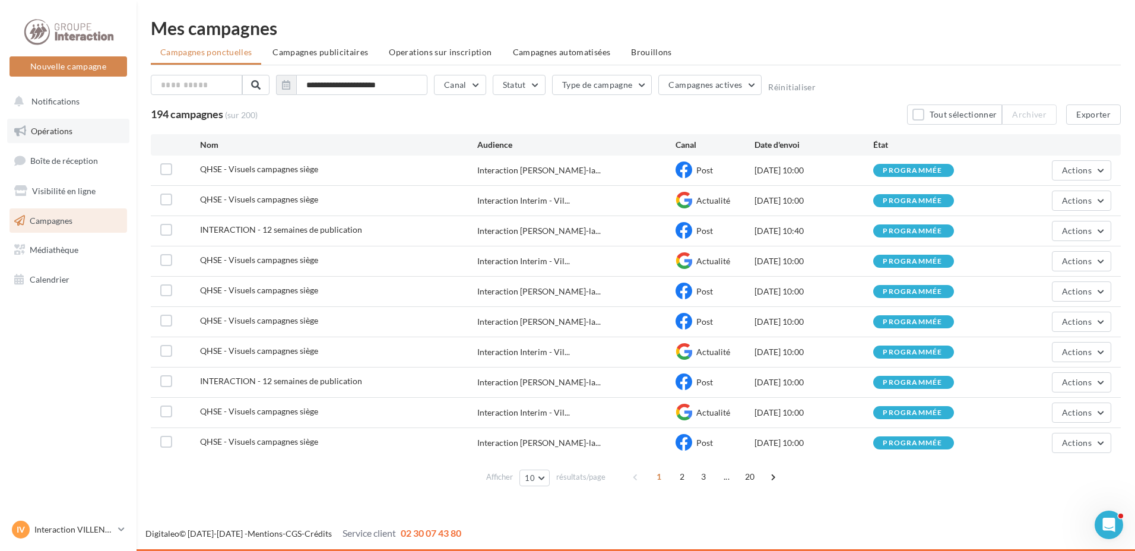
click at [99, 139] on link "Opérations" at bounding box center [68, 131] width 122 height 25
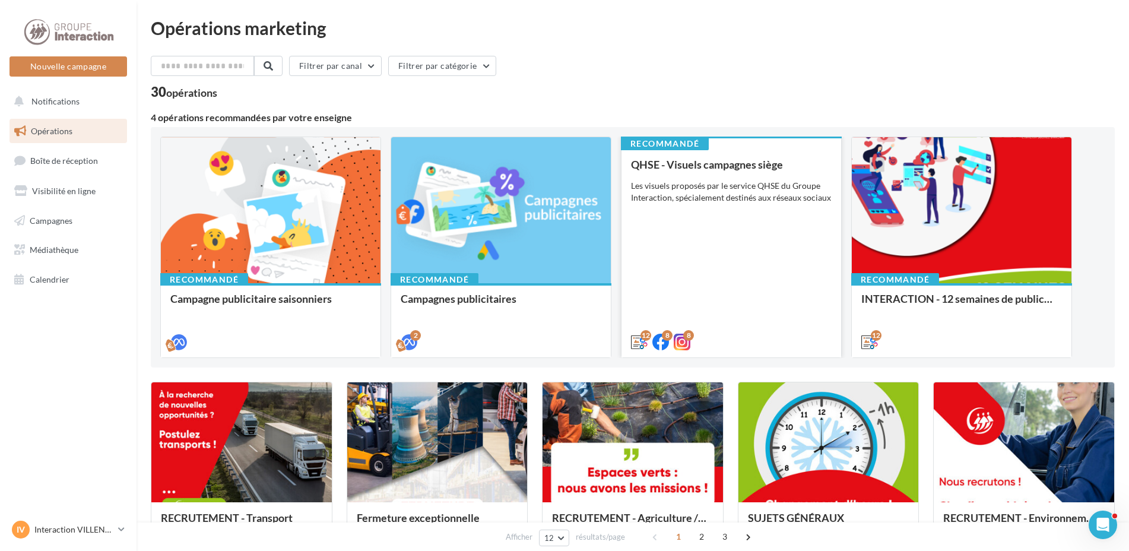
click at [802, 318] on div "QHSE - Visuels campagnes siège Les visuels proposés par le service QHSE du Grou…" at bounding box center [731, 252] width 201 height 188
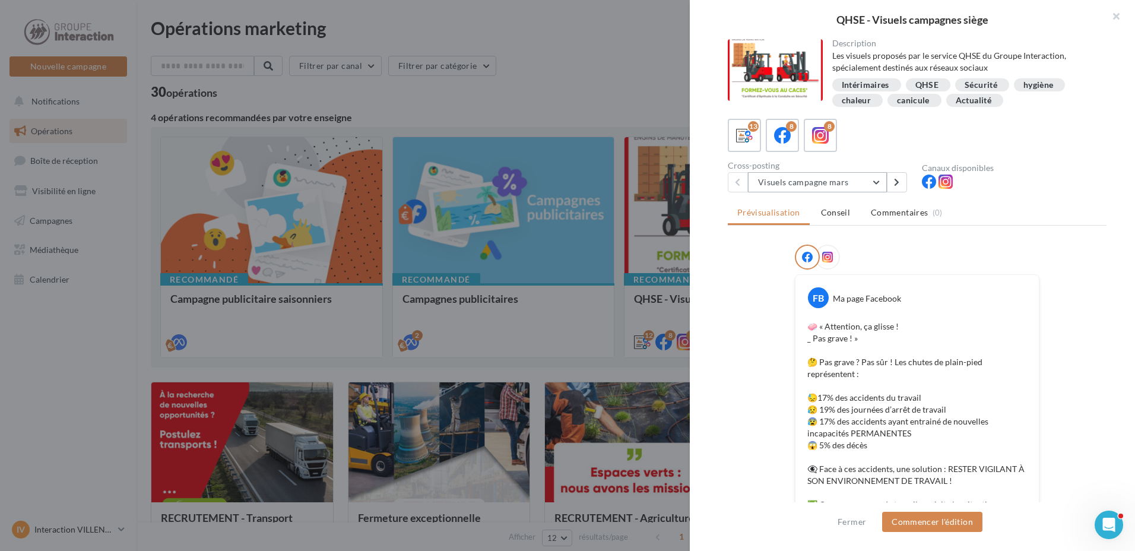
click at [876, 184] on button "Visuels campagne mars" at bounding box center [817, 182] width 139 height 20
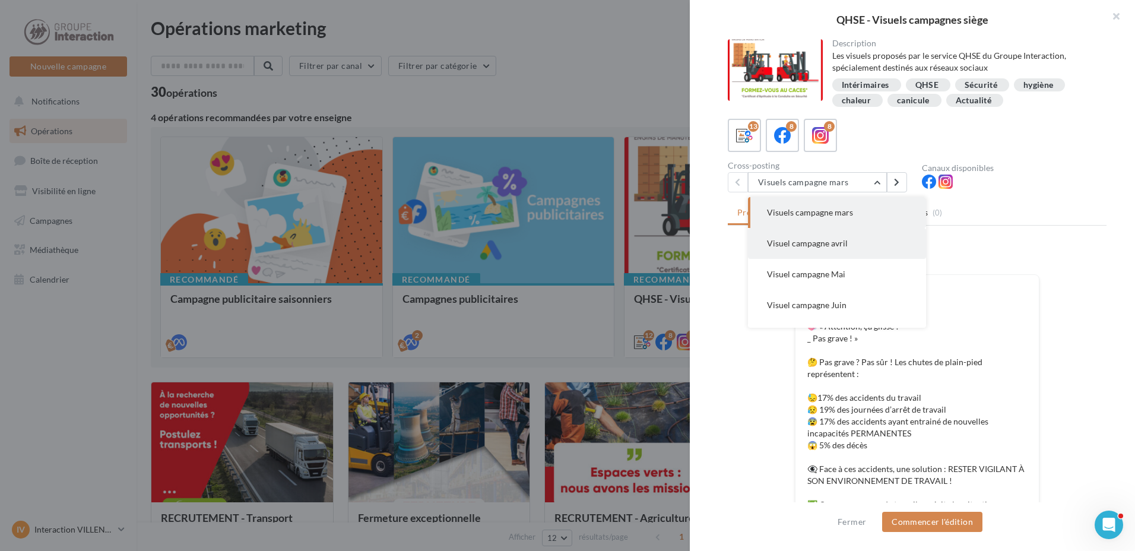
click at [871, 249] on button "Visuel campagne avril" at bounding box center [837, 243] width 178 height 31
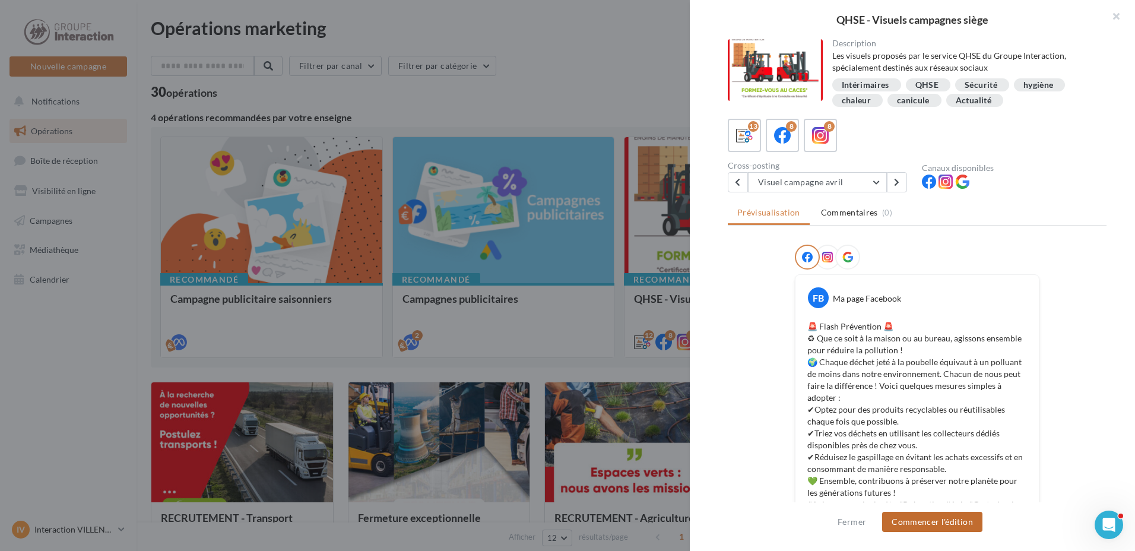
click at [910, 519] on button "Commencer l'édition" at bounding box center [932, 522] width 100 height 20
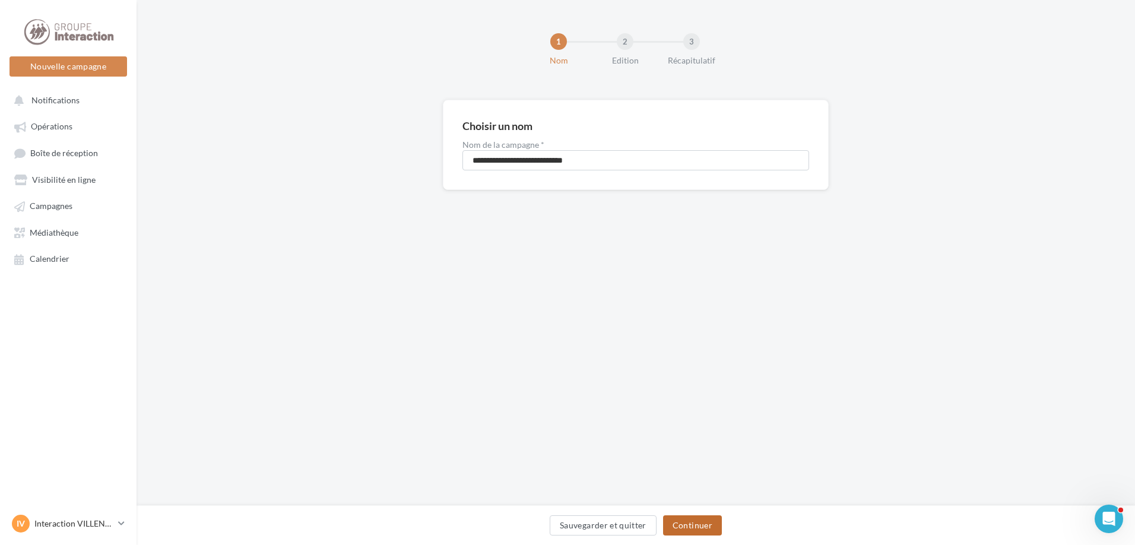
click at [718, 531] on button "Continuer" at bounding box center [692, 525] width 59 height 20
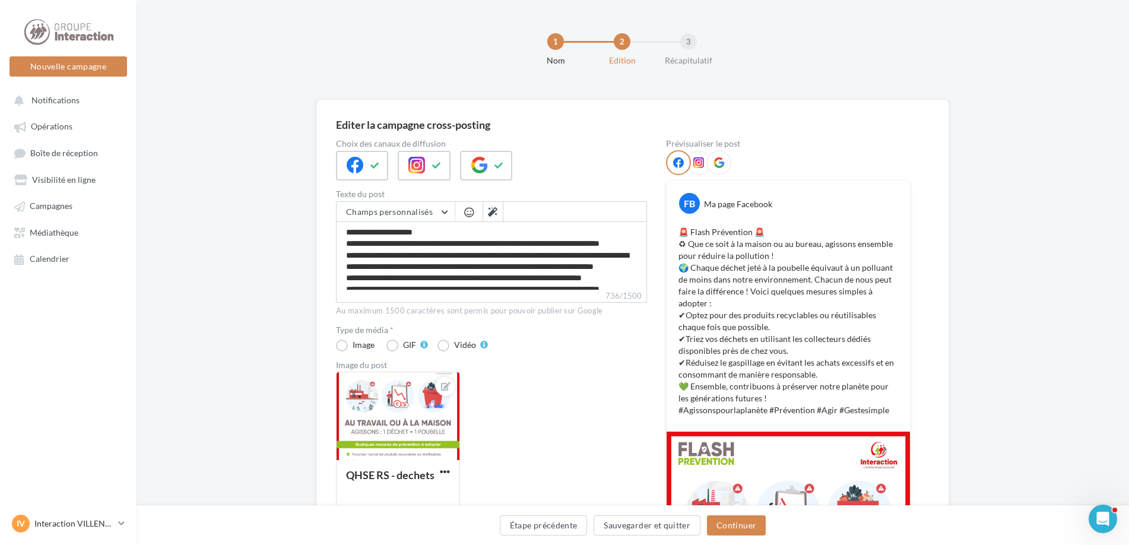
click at [748, 544] on div "Étape précédente Sauvegarder et quitter Continuer" at bounding box center [633, 525] width 992 height 40
click at [749, 526] on button "Continuer" at bounding box center [736, 525] width 59 height 20
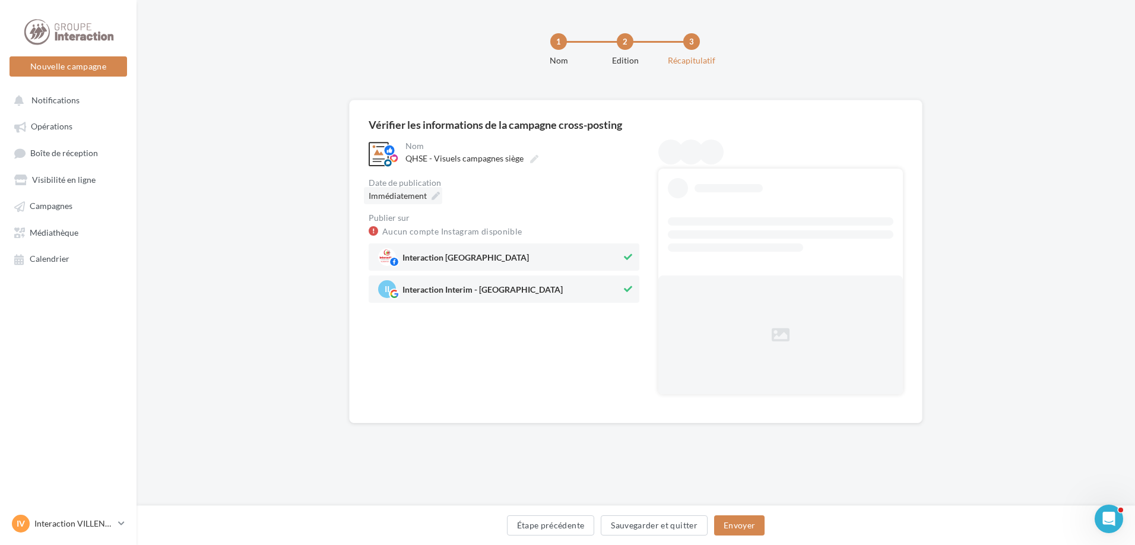
click at [433, 195] on icon at bounding box center [435, 196] width 8 height 8
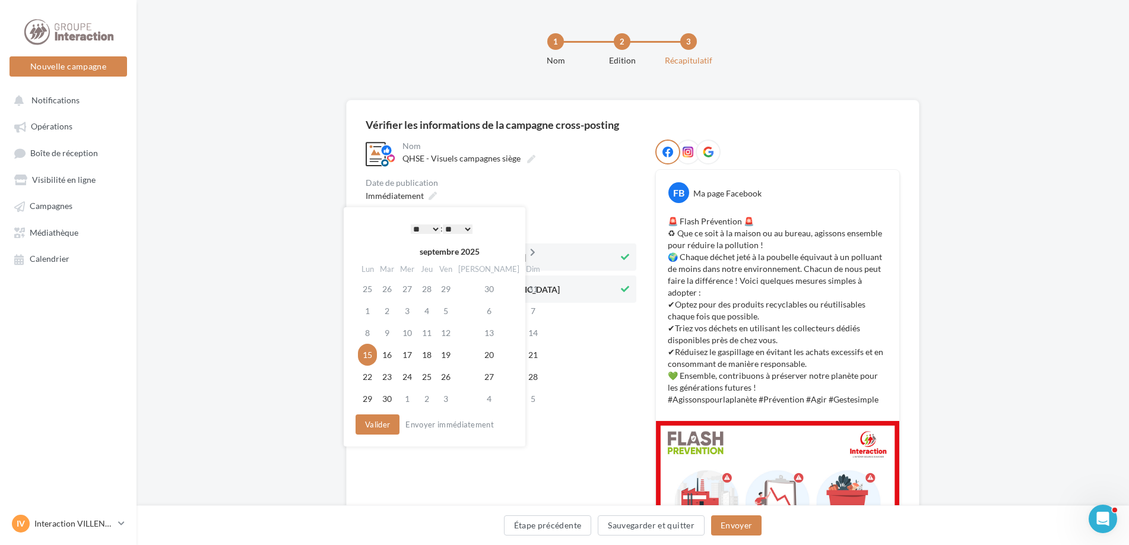
click at [525, 255] on icon at bounding box center [532, 252] width 15 height 8
click at [524, 255] on icon at bounding box center [531, 252] width 15 height 8
click at [416, 376] on td "26" at bounding box center [406, 377] width 20 height 22
click at [382, 430] on button "Valider" at bounding box center [375, 424] width 44 height 20
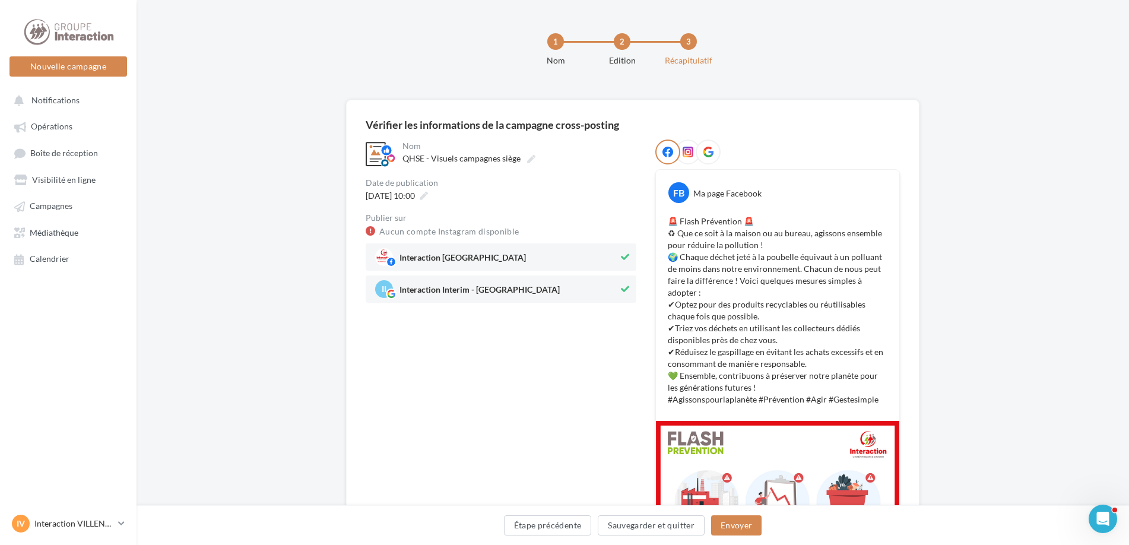
click at [749, 537] on div "Étape précédente Sauvegarder et quitter Envoyer" at bounding box center [632, 527] width 973 height 25
click at [744, 528] on button "Envoyer" at bounding box center [736, 525] width 50 height 20
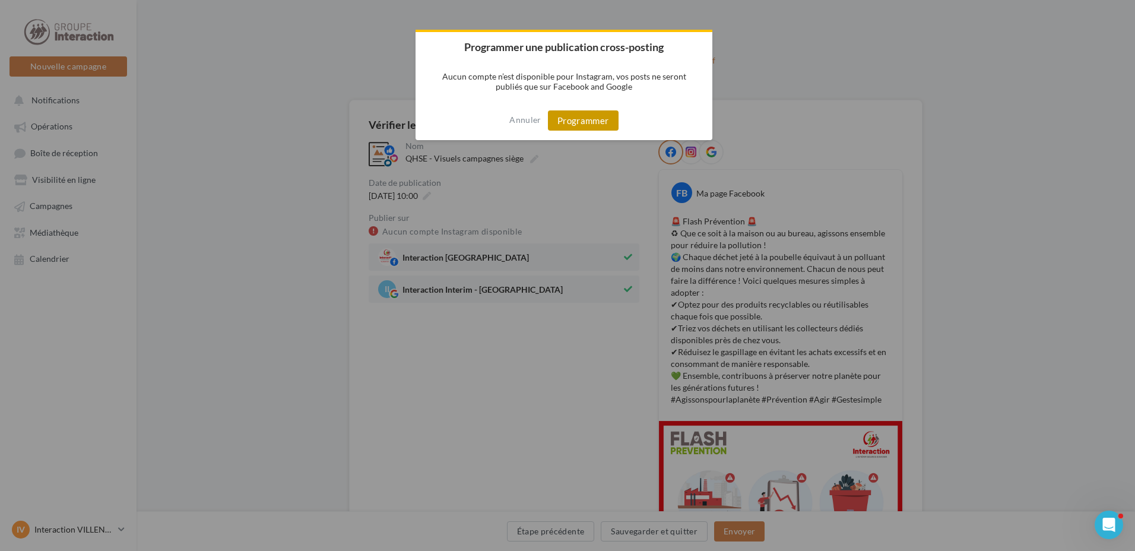
click at [577, 126] on button "Programmer" at bounding box center [583, 120] width 71 height 20
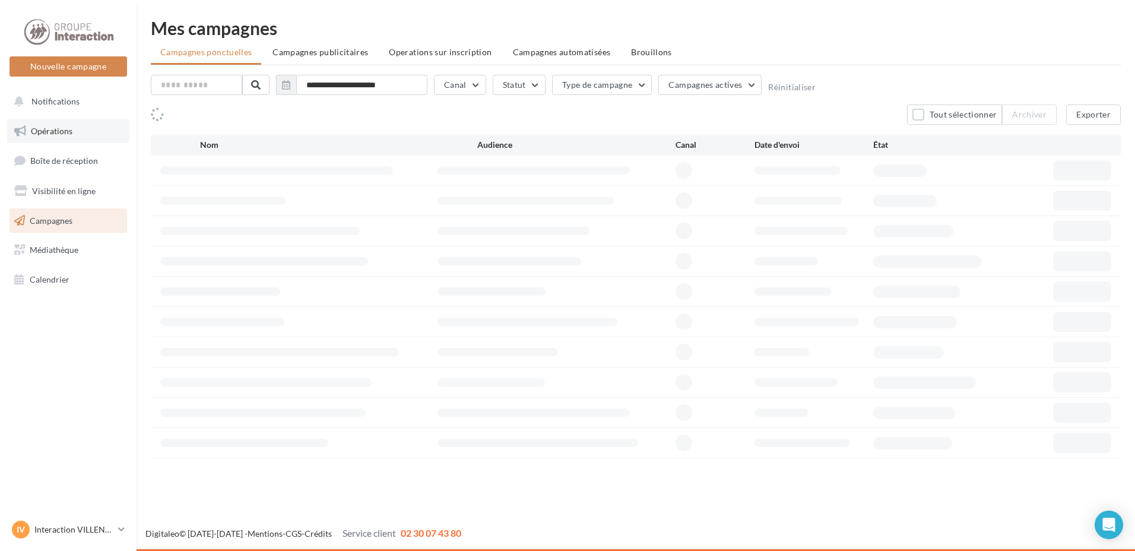
click at [59, 134] on span "Opérations" at bounding box center [52, 131] width 42 height 10
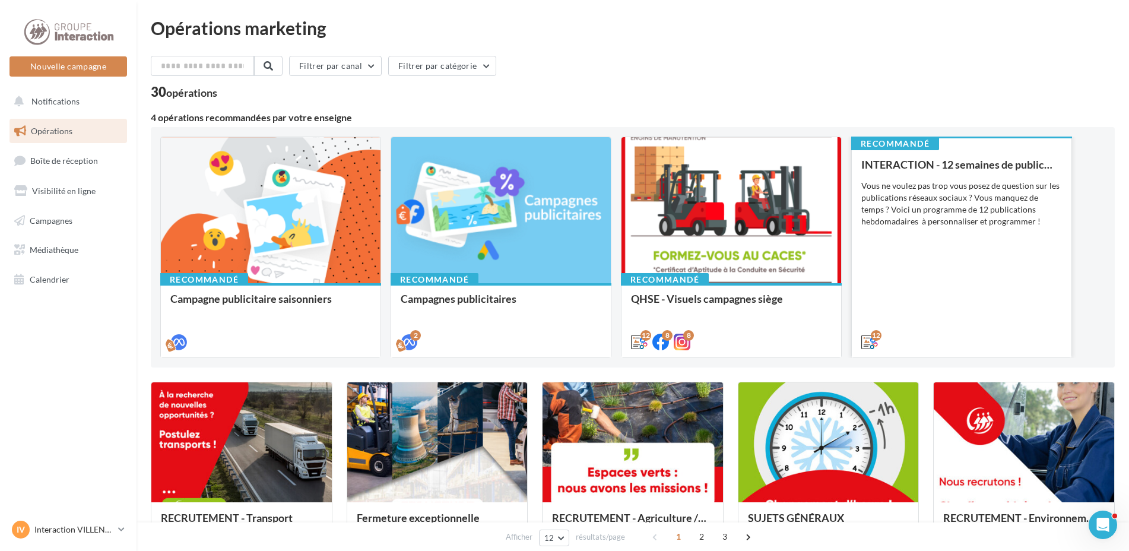
click at [912, 307] on div "INTERACTION - 12 semaines de publication Vous ne voulez pas trop vous posez de …" at bounding box center [961, 252] width 201 height 188
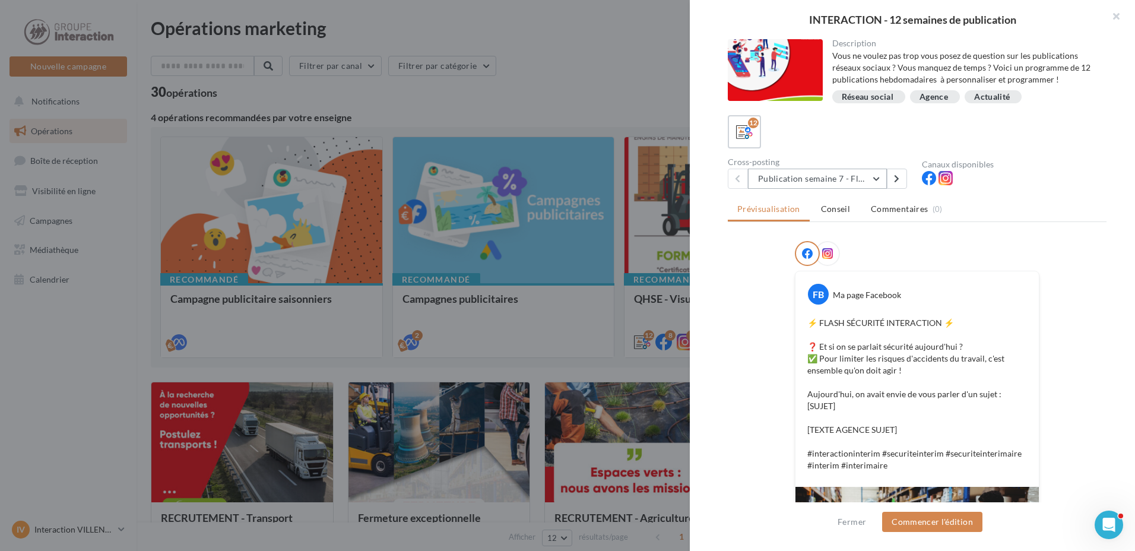
click at [876, 176] on button "Publication semaine 7 - Flash sécurité" at bounding box center [817, 179] width 139 height 20
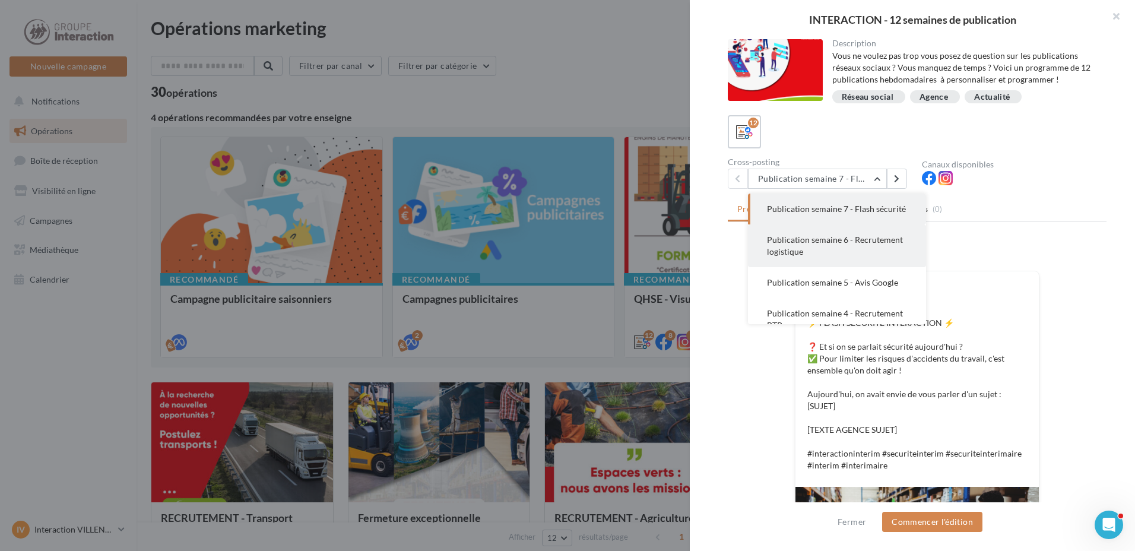
click at [861, 252] on span "Publication semaine 6 - Recrutement logistique" at bounding box center [835, 245] width 136 height 22
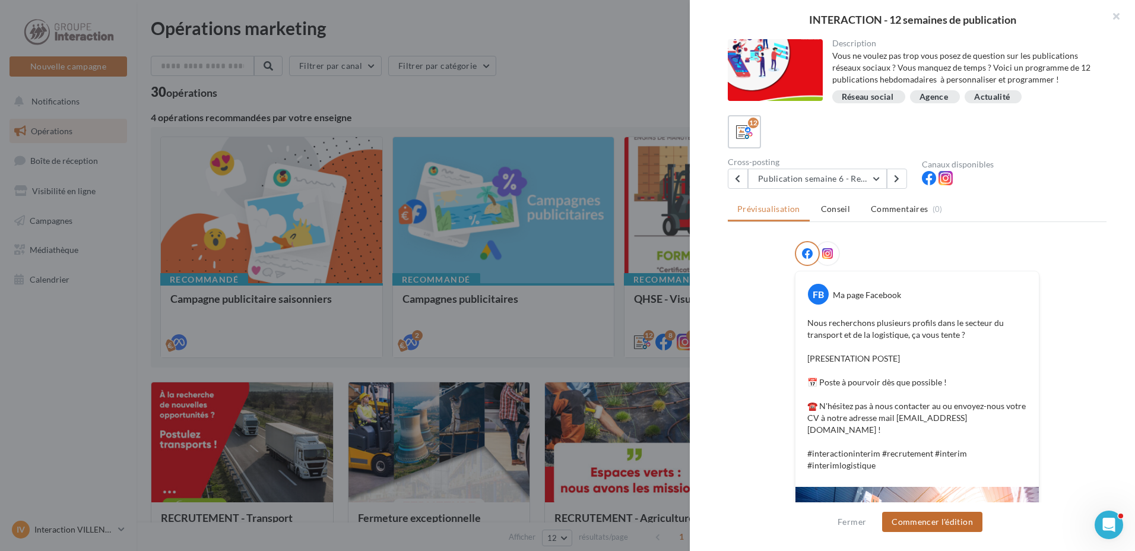
click at [916, 513] on button "Commencer l'édition" at bounding box center [932, 522] width 100 height 20
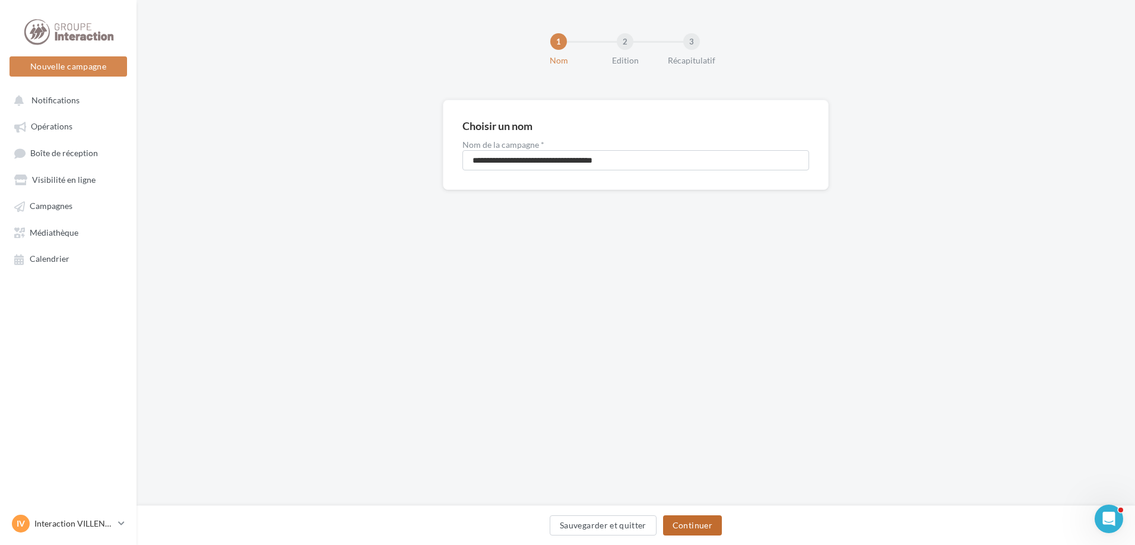
click at [680, 524] on button "Continuer" at bounding box center [692, 525] width 59 height 20
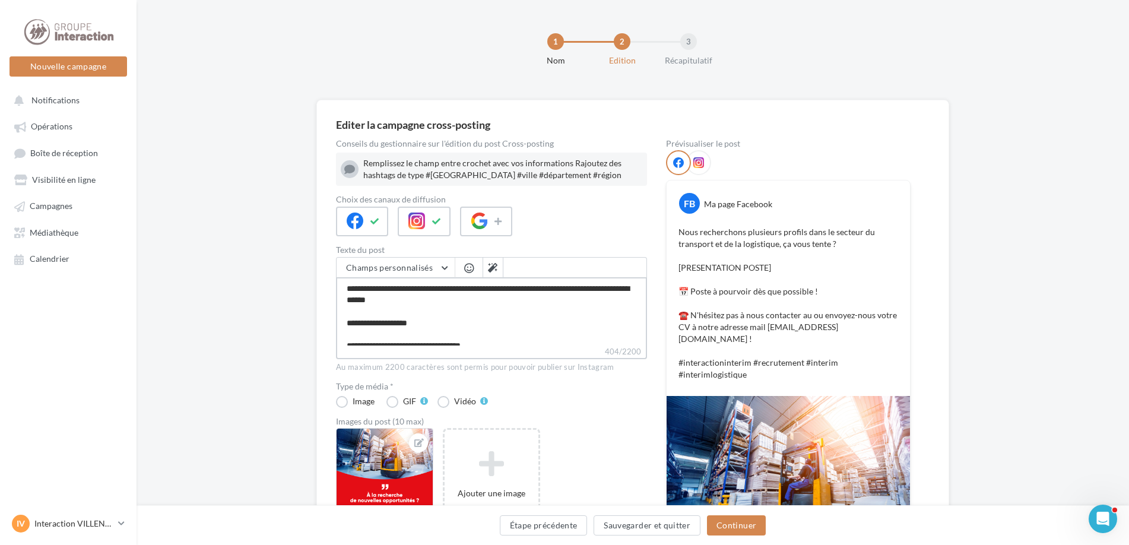
drag, startPoint x: 483, startPoint y: 324, endPoint x: 325, endPoint y: 327, distance: 158.5
click at [325, 327] on div "Editer la campagne cross-posting Conseils du gestionnaire sur l'édition du post…" at bounding box center [632, 392] width 633 height 585
type textarea "**********"
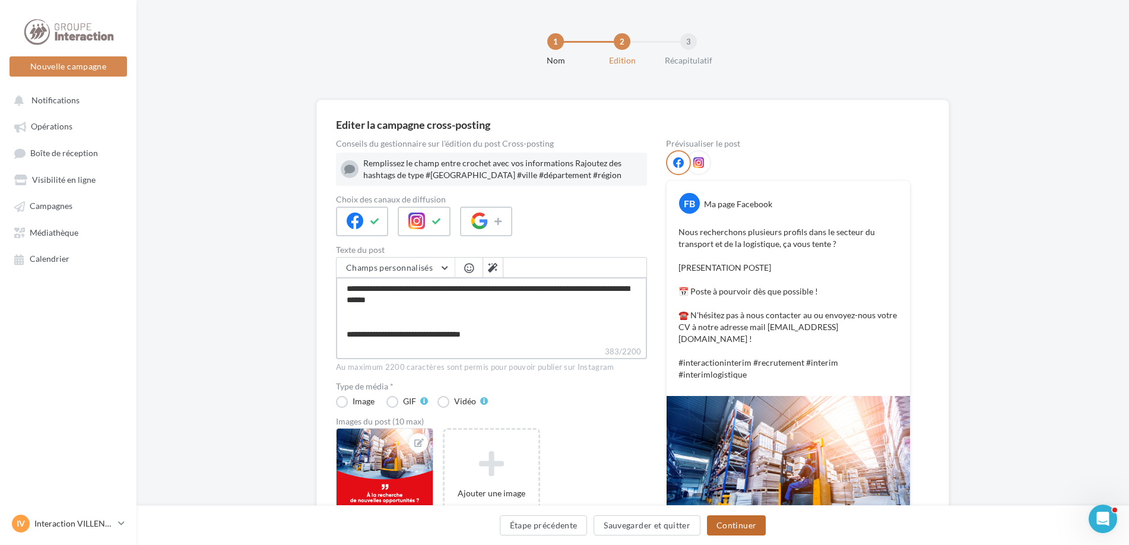
type textarea "**********"
click at [731, 518] on button "Continuer" at bounding box center [736, 525] width 59 height 20
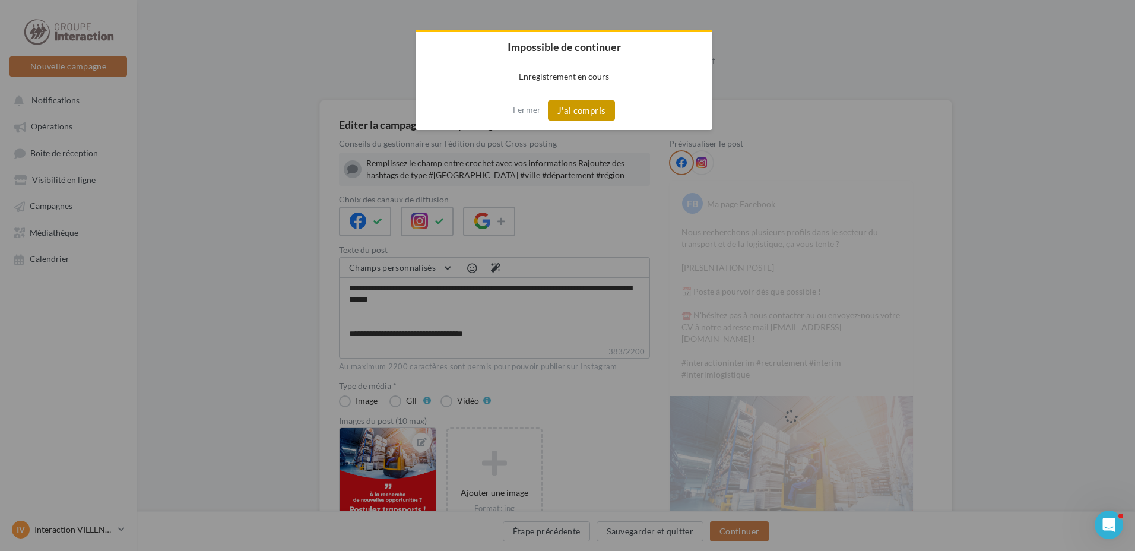
click at [563, 100] on button "J'ai compris" at bounding box center [582, 110] width 68 height 20
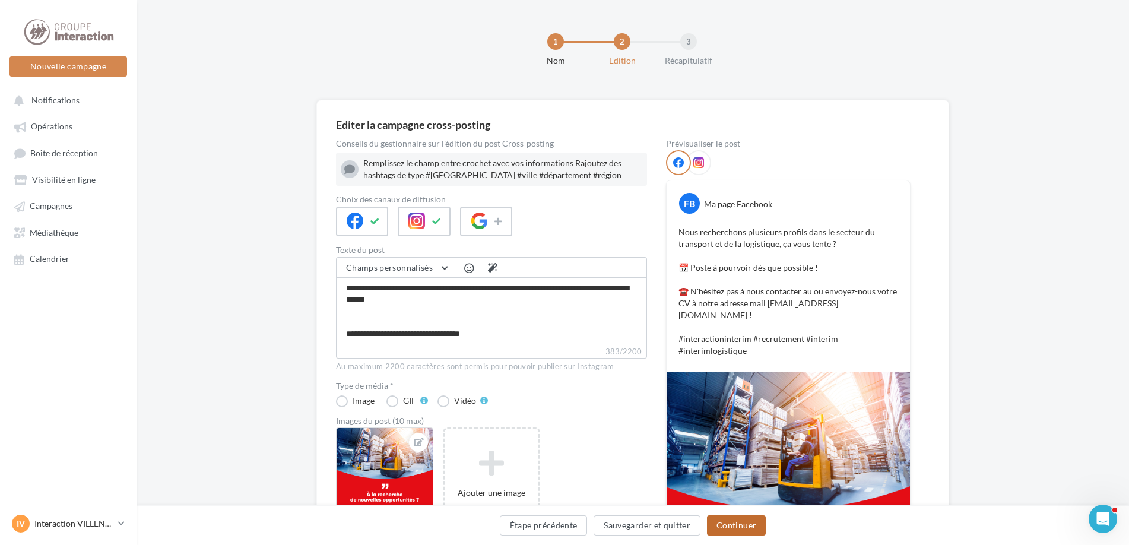
click at [722, 528] on button "Continuer" at bounding box center [736, 525] width 59 height 20
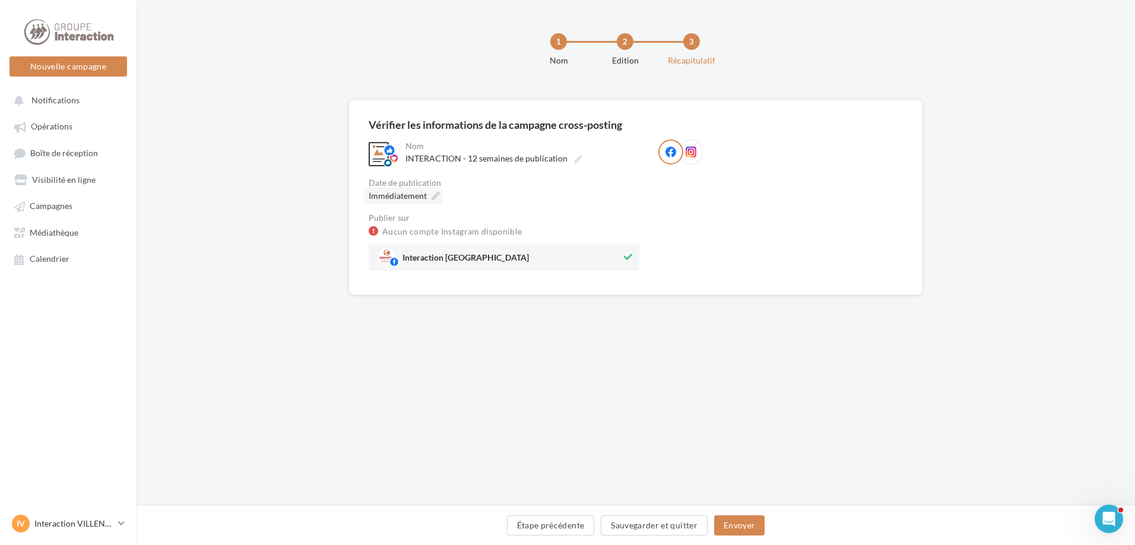
click at [429, 192] on div "Immédiatement" at bounding box center [403, 195] width 78 height 17
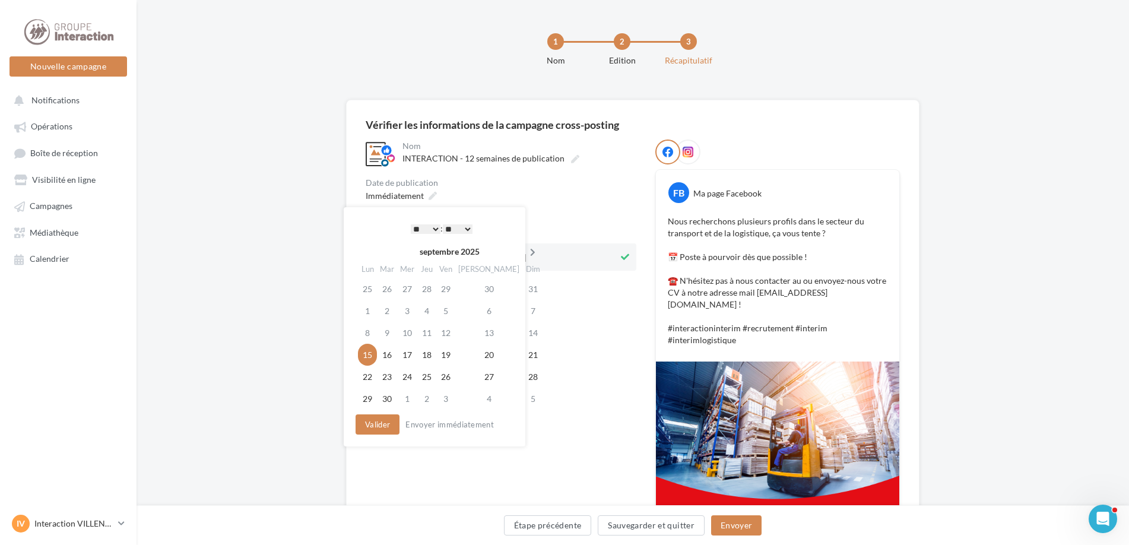
click at [525, 256] on icon at bounding box center [532, 252] width 15 height 8
click at [421, 308] on td "9" at bounding box center [425, 311] width 19 height 22
click at [383, 424] on button "Valider" at bounding box center [375, 424] width 44 height 20
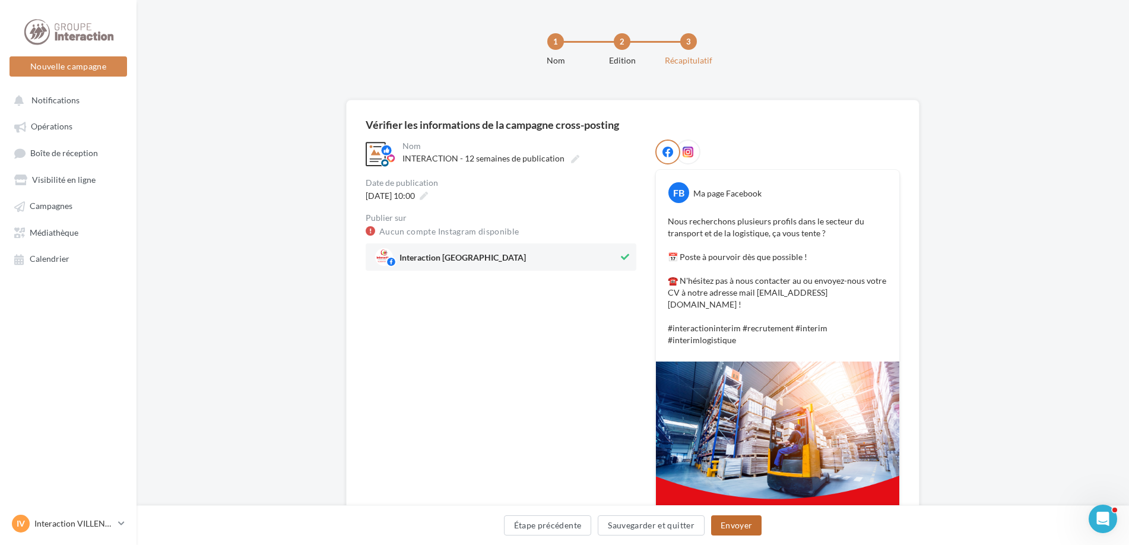
click at [721, 534] on button "Envoyer" at bounding box center [736, 525] width 50 height 20
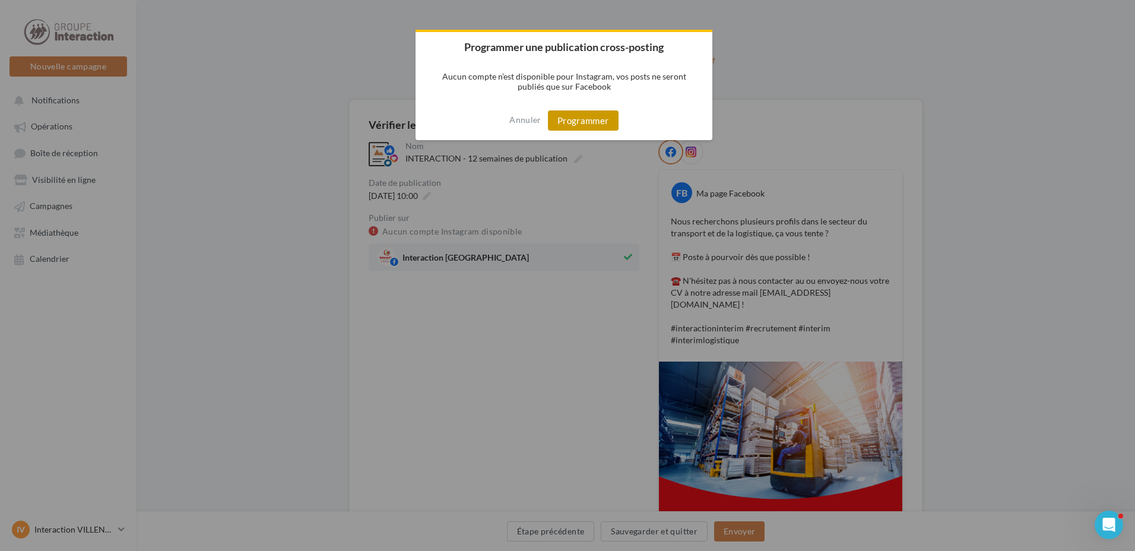
click at [573, 110] on button "Programmer" at bounding box center [583, 120] width 71 height 20
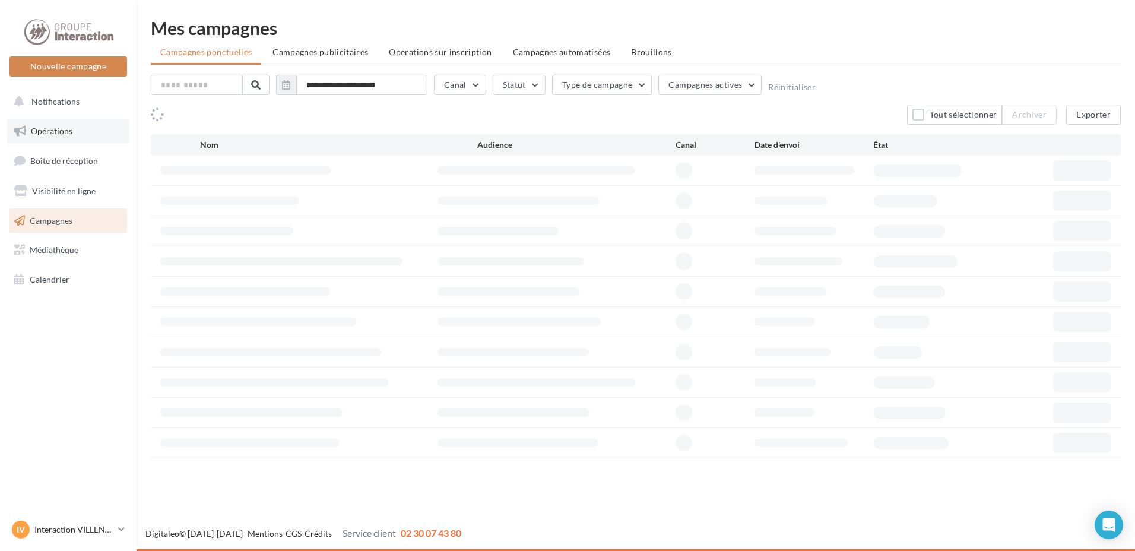
click at [52, 130] on span "Opérations" at bounding box center [52, 131] width 42 height 10
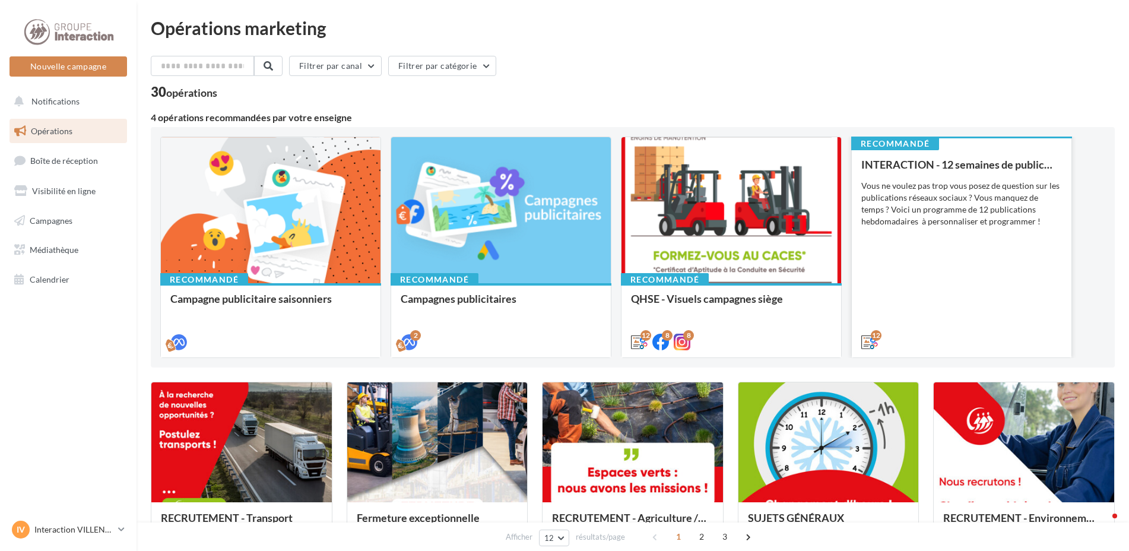
click at [865, 300] on div "INTERACTION - 12 semaines de publication Vous ne voulez pas trop vous posez de …" at bounding box center [961, 252] width 201 height 188
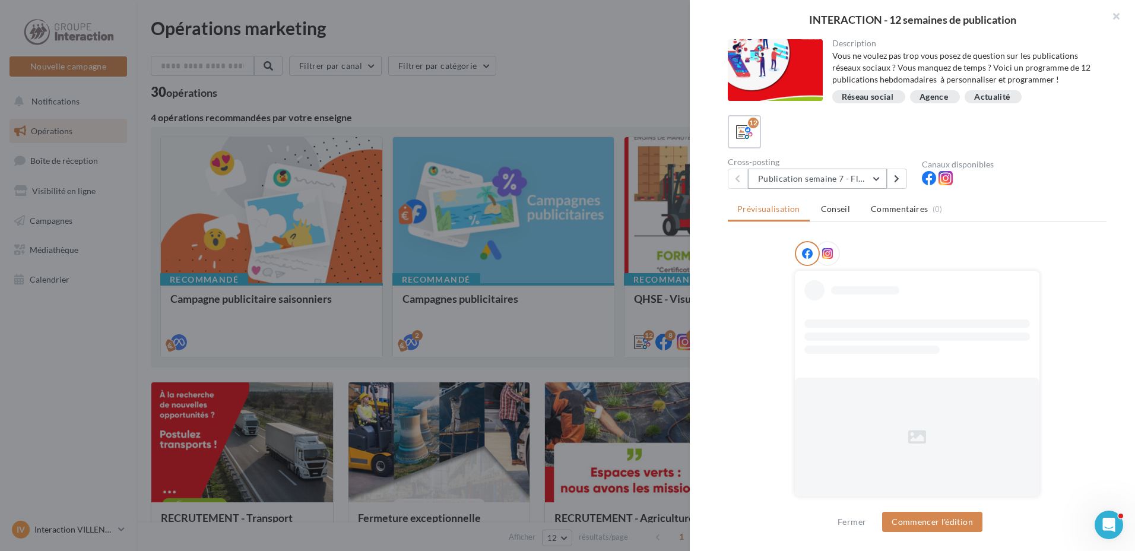
click at [878, 180] on button "Publication semaine 7 - Flash sécurité" at bounding box center [817, 179] width 139 height 20
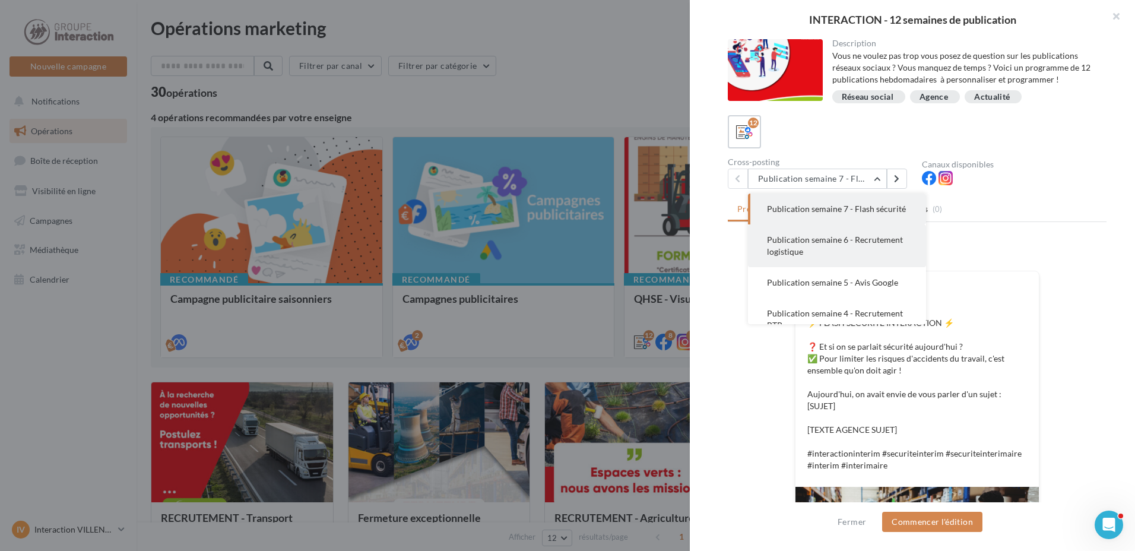
click at [865, 255] on span "Publication semaine 6 - Recrutement logistique" at bounding box center [835, 245] width 136 height 22
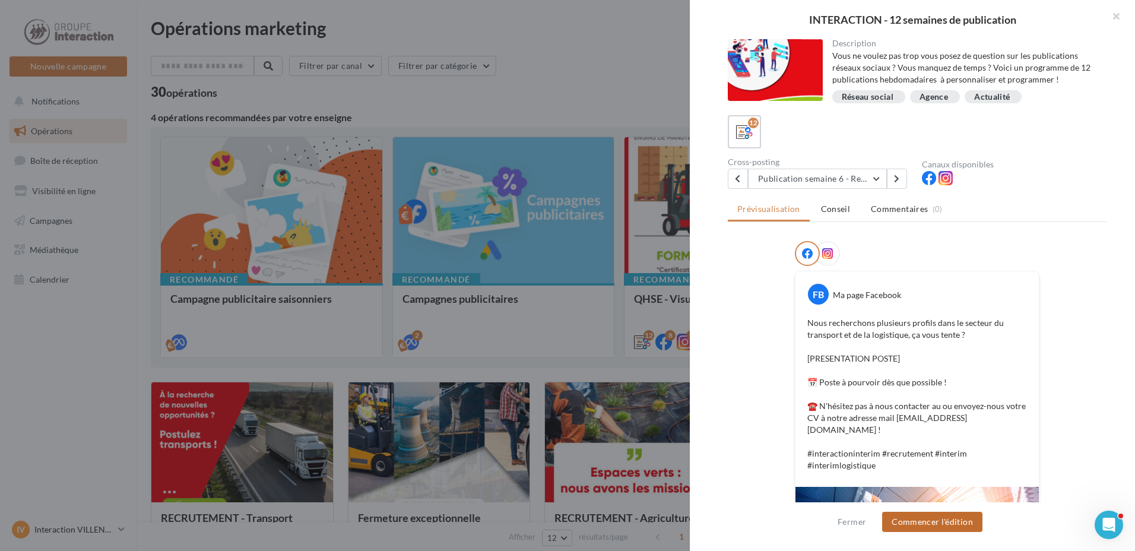
click at [913, 518] on button "Commencer l'édition" at bounding box center [932, 522] width 100 height 20
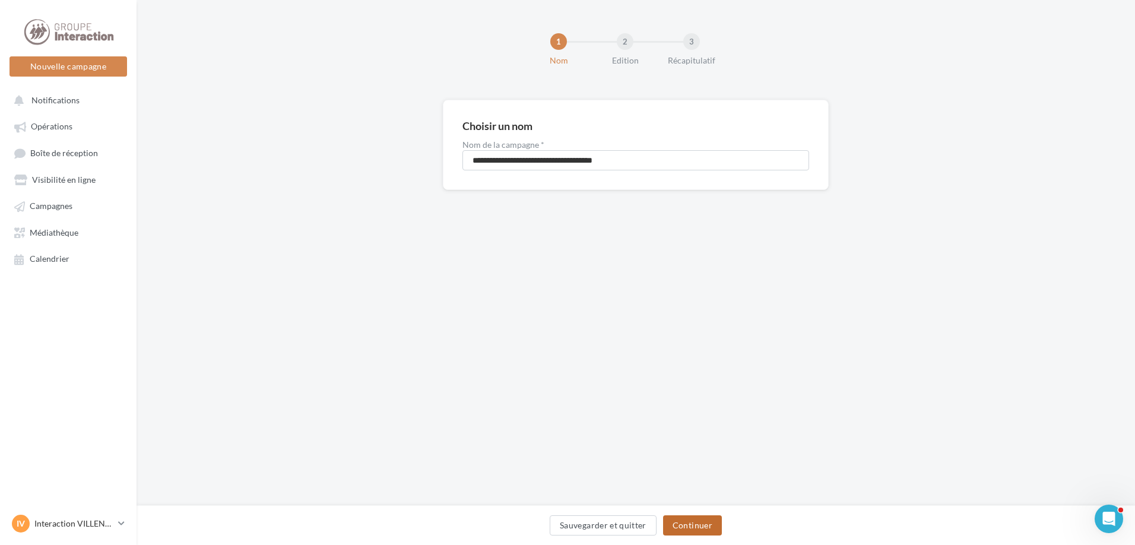
click at [702, 518] on button "Continuer" at bounding box center [692, 525] width 59 height 20
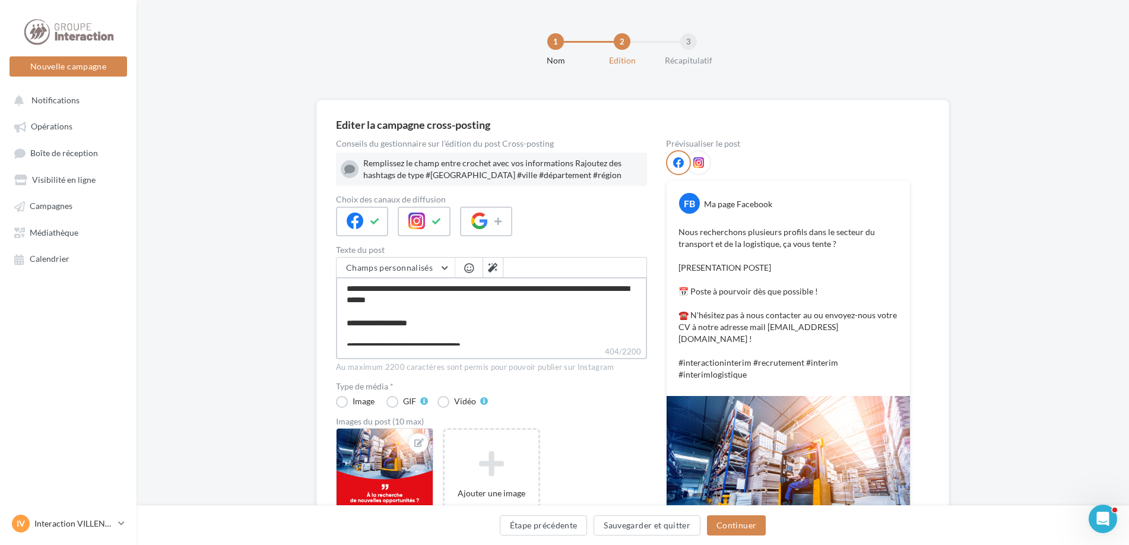
drag, startPoint x: 461, startPoint y: 322, endPoint x: 290, endPoint y: 309, distance: 170.8
click at [290, 309] on div "Editer la campagne cross-posting Conseils du gestionnaire sur l'édition du post…" at bounding box center [633, 411] width 992 height 623
type textarea "**********"
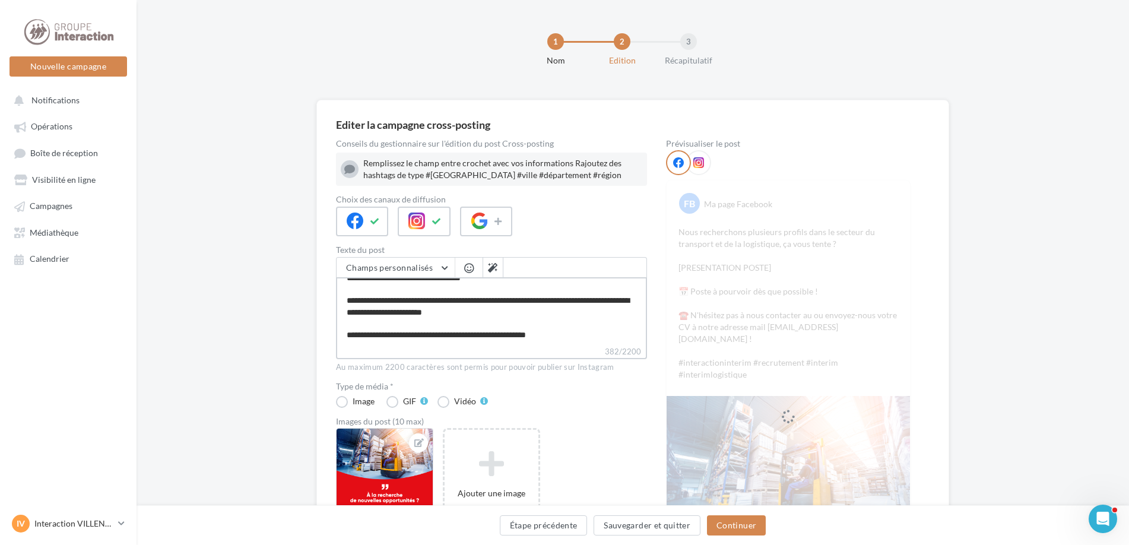
click at [432, 312] on textarea "**********" at bounding box center [491, 311] width 311 height 68
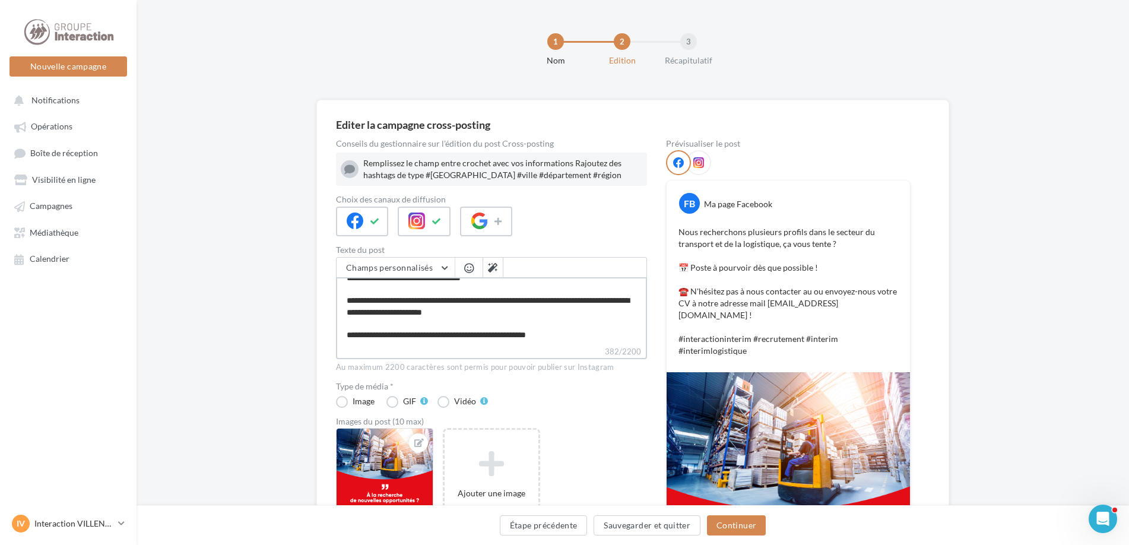
type textarea "**********"
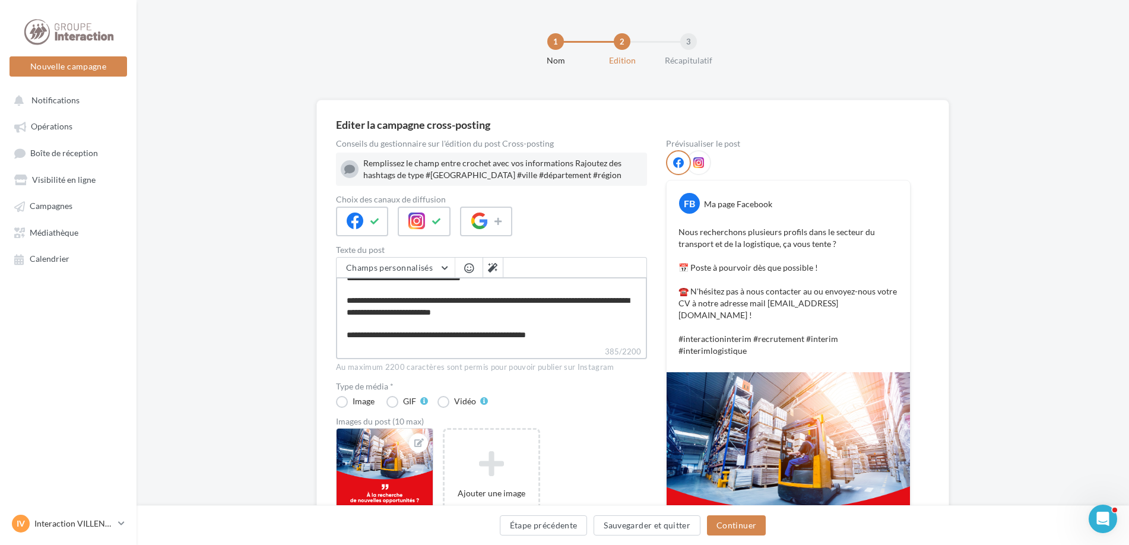
type textarea "**********"
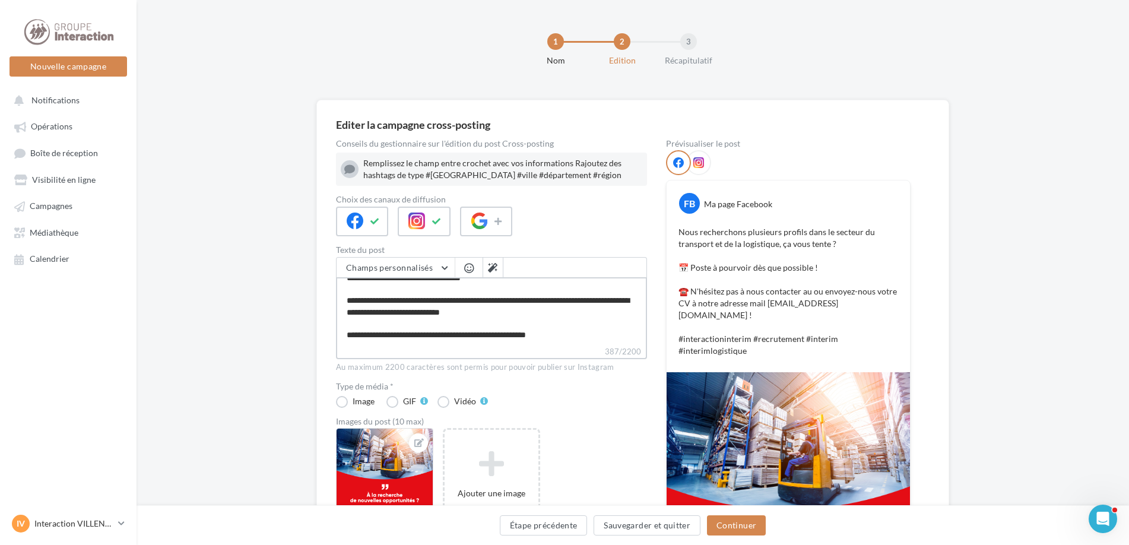
type textarea "**********"
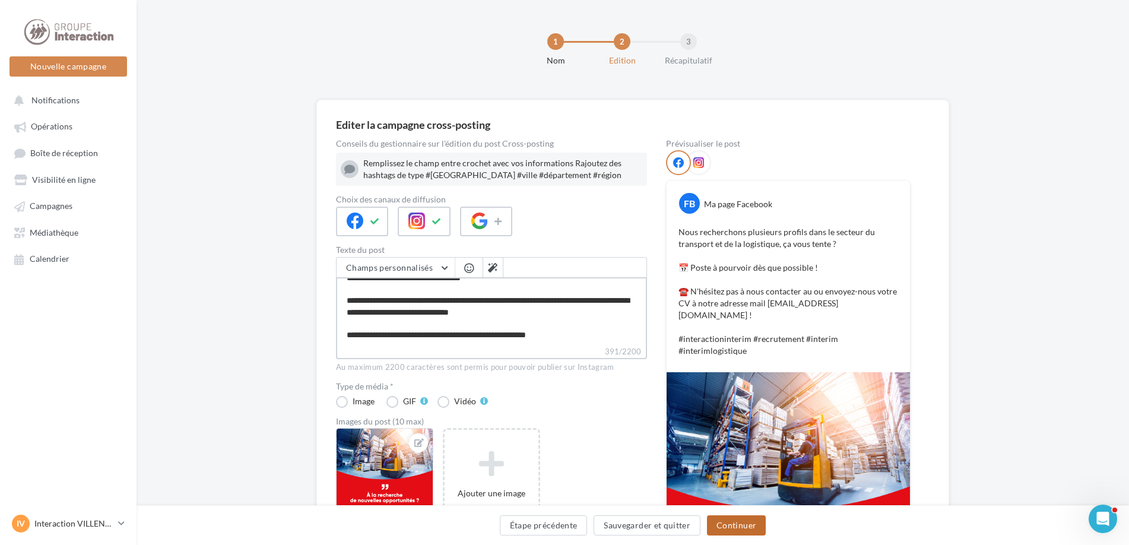
type textarea "**********"
click button "Continuer"
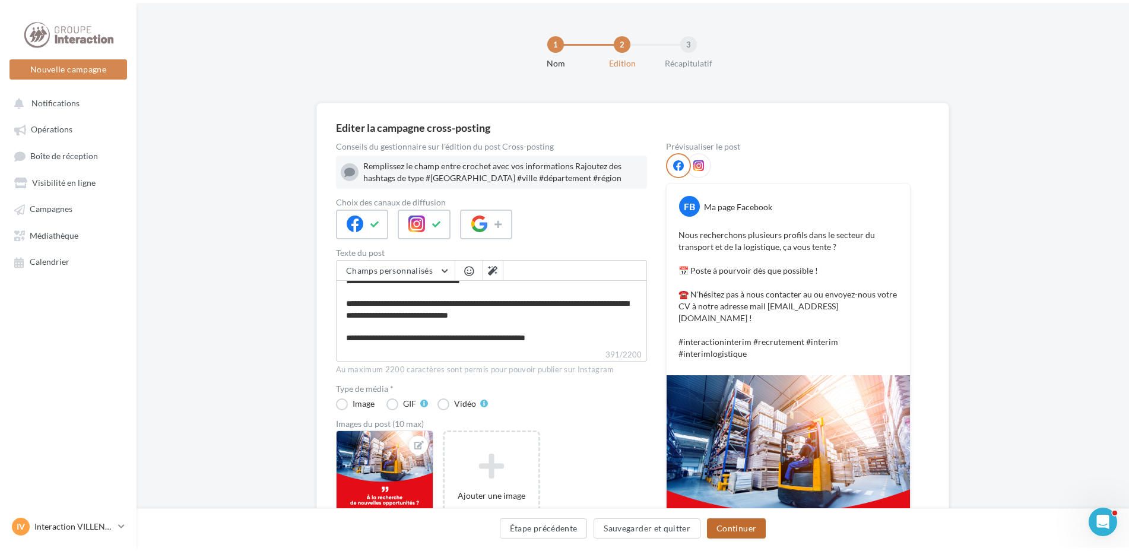
scroll to position [45, 0]
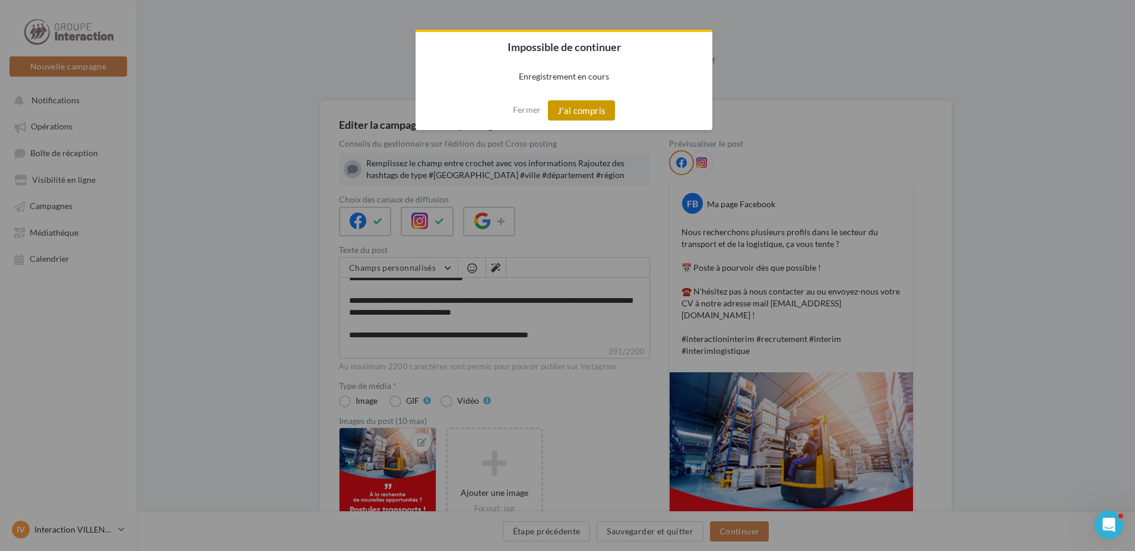
click button "J'ai compris"
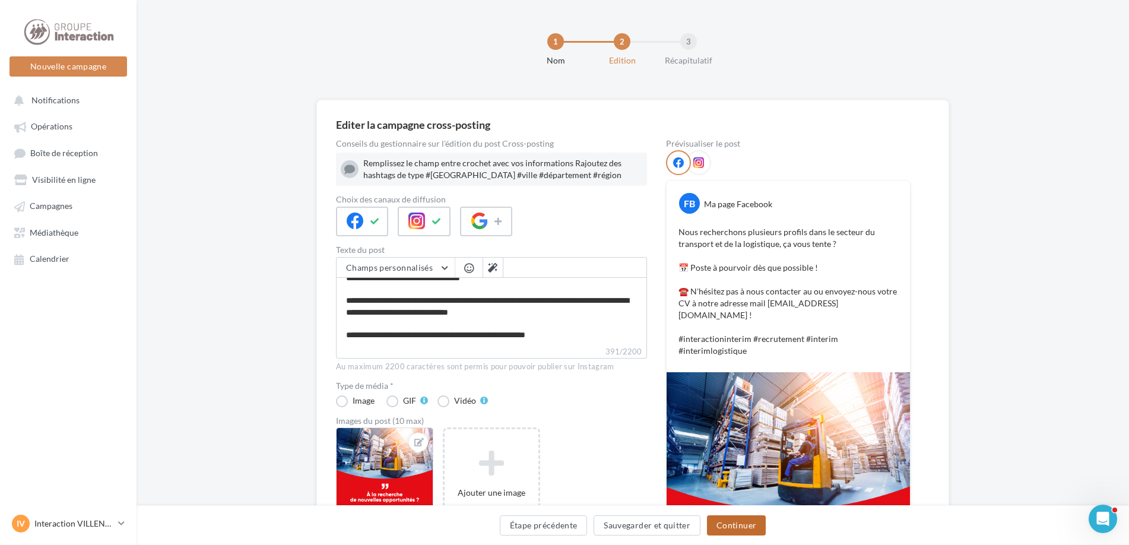
click button "Continuer"
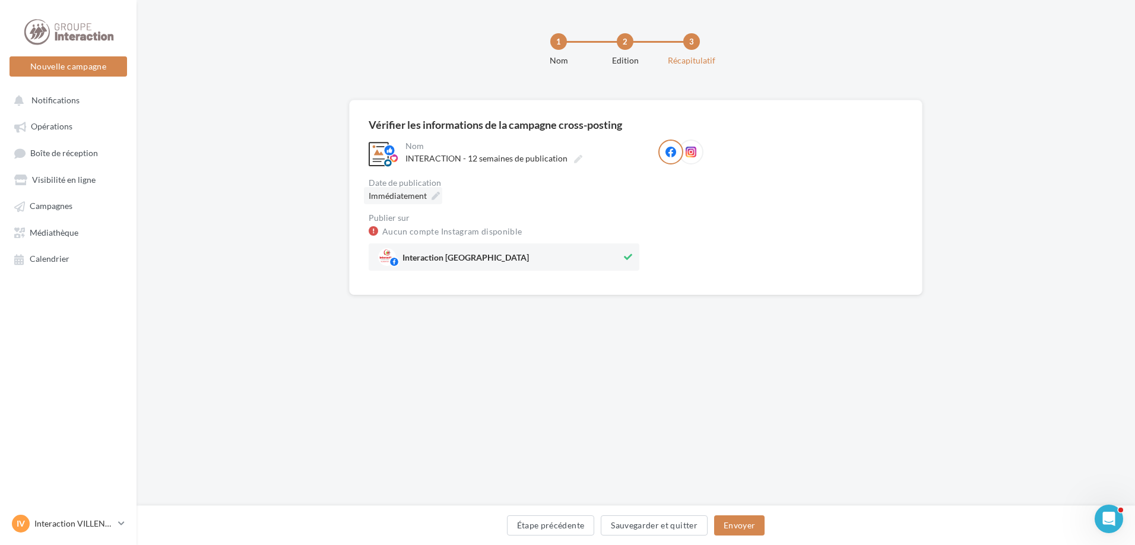
click div "Immédiatement"
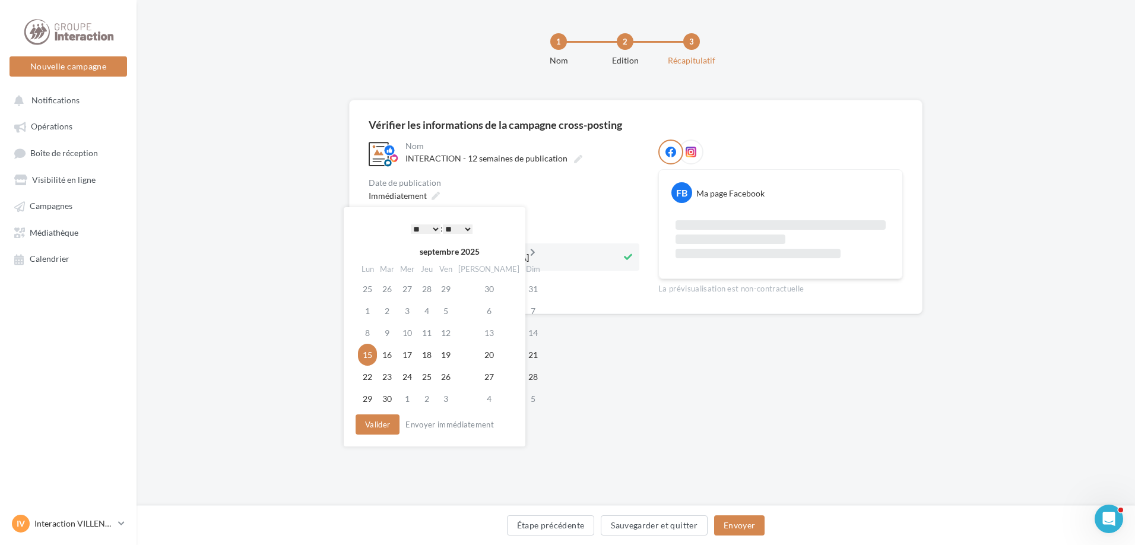
click icon
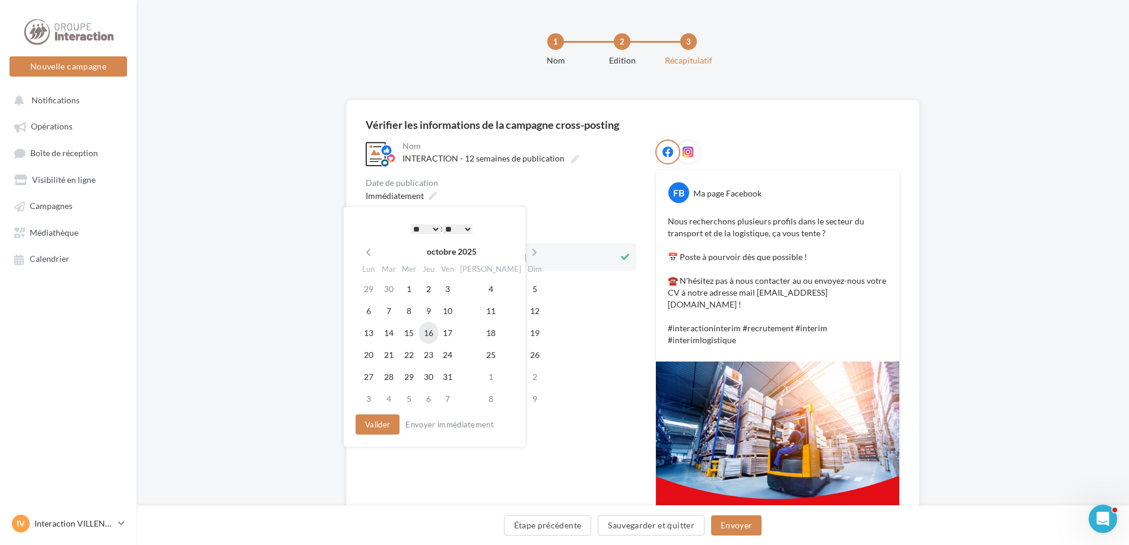
click td "16"
click button "Valider"
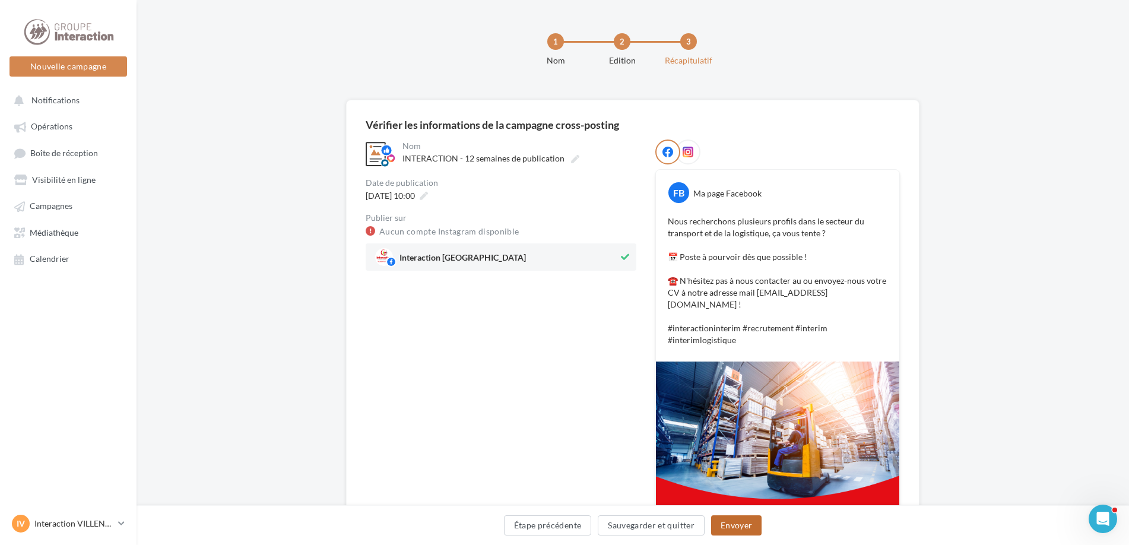
click button "Envoyer"
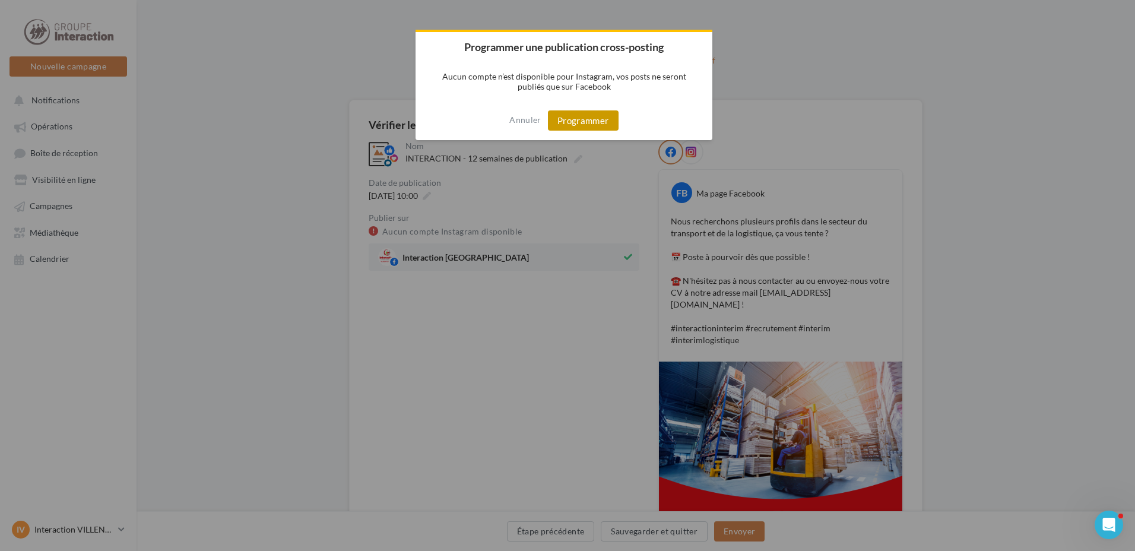
click button "Programmer"
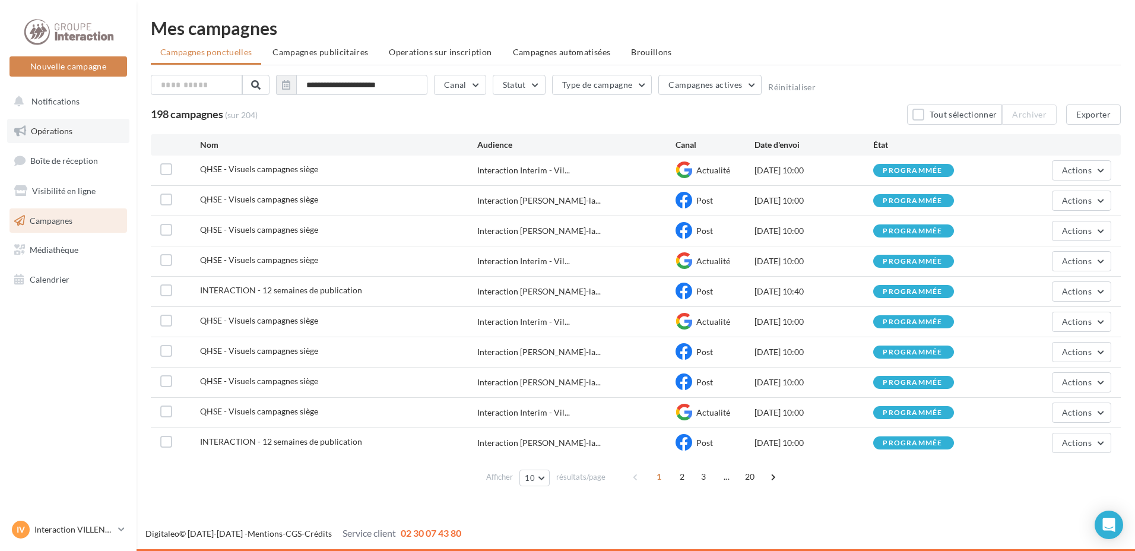
click at [68, 134] on span "Opérations" at bounding box center [52, 131] width 42 height 10
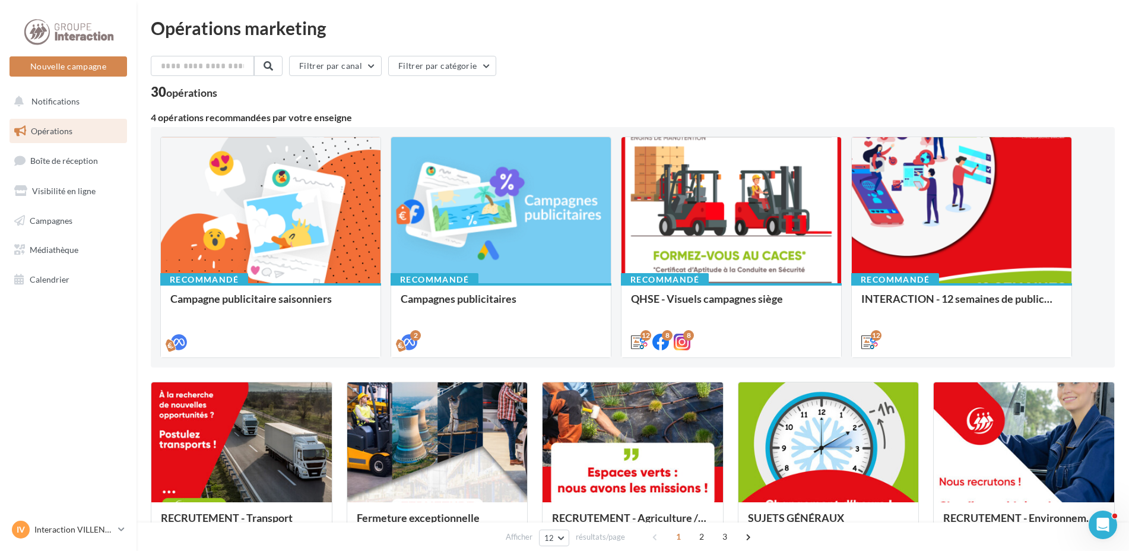
click at [0, 0] on div "Vous ne voulez pas trop vous posez de question sur les publications réseaux soc…" at bounding box center [0, 0] width 0 height 0
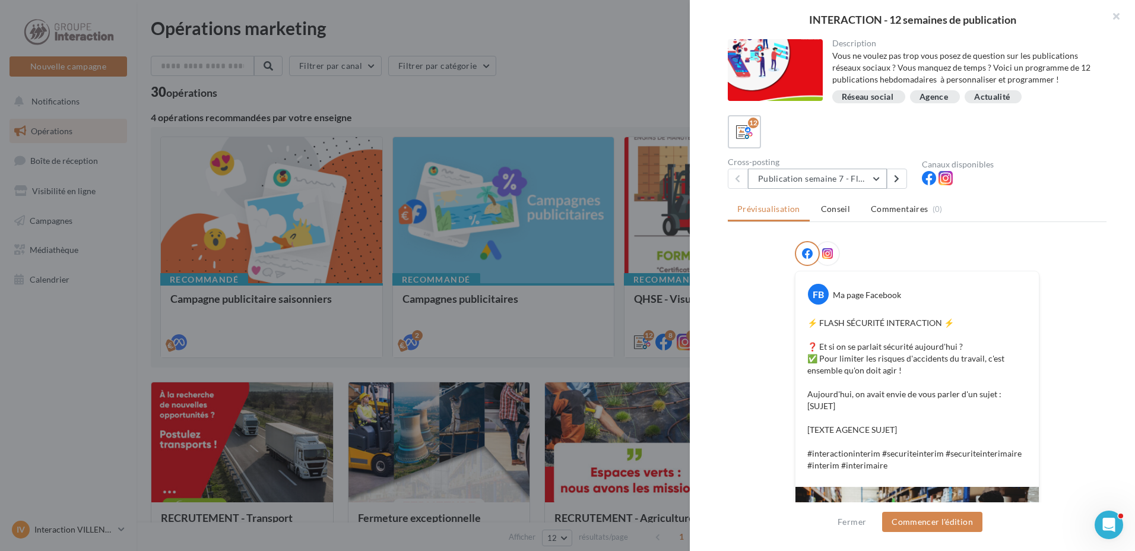
click at [877, 179] on button "Publication semaine 7 - Flash sécurité" at bounding box center [817, 179] width 139 height 20
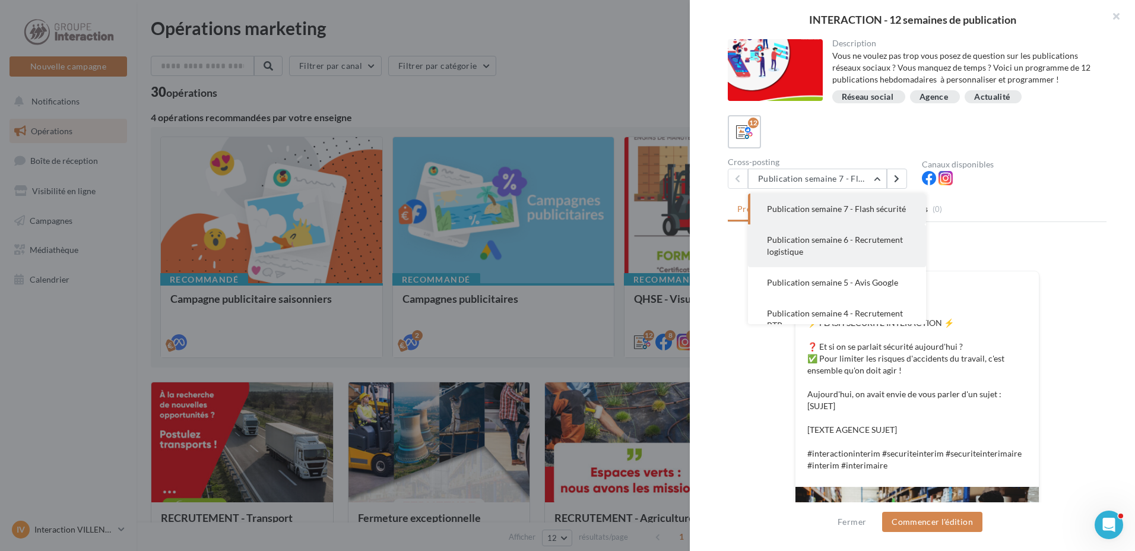
click at [892, 267] on button "Publication semaine 6 - Recrutement logistique" at bounding box center [837, 245] width 178 height 43
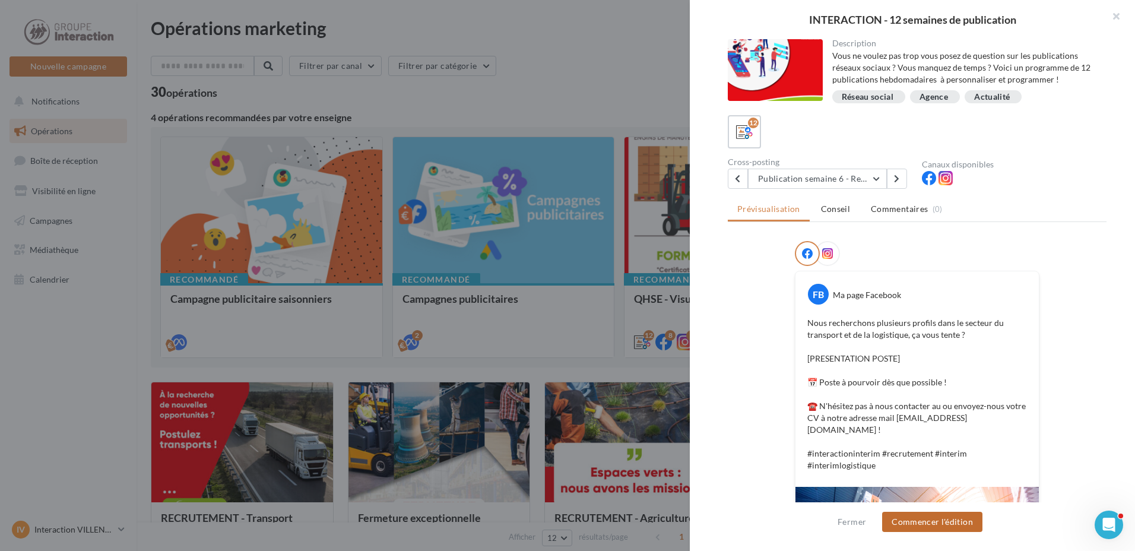
click at [921, 524] on button "Commencer l'édition" at bounding box center [932, 522] width 100 height 20
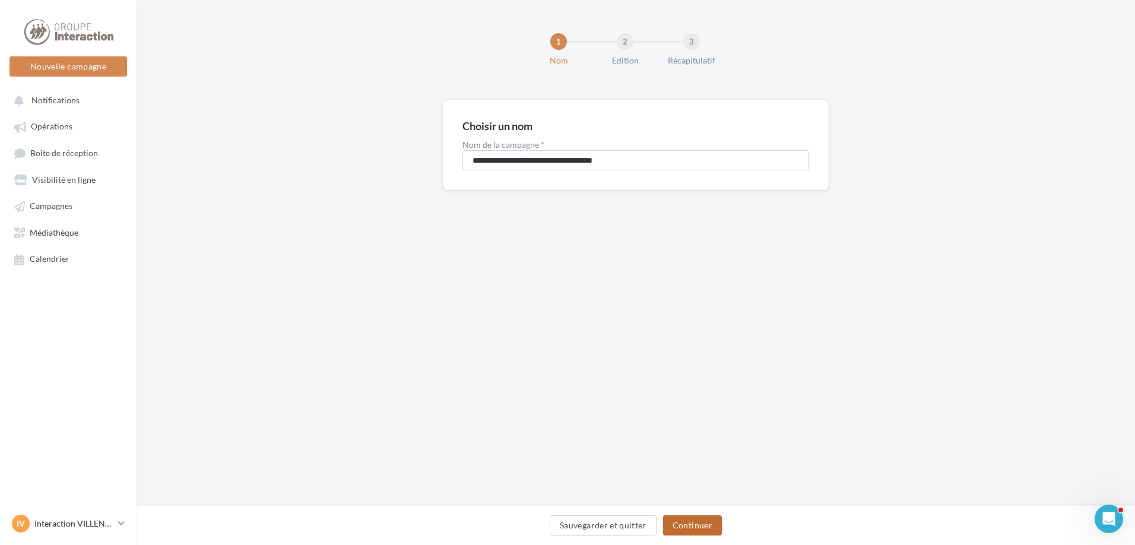
click at [706, 517] on button "Continuer" at bounding box center [692, 525] width 59 height 20
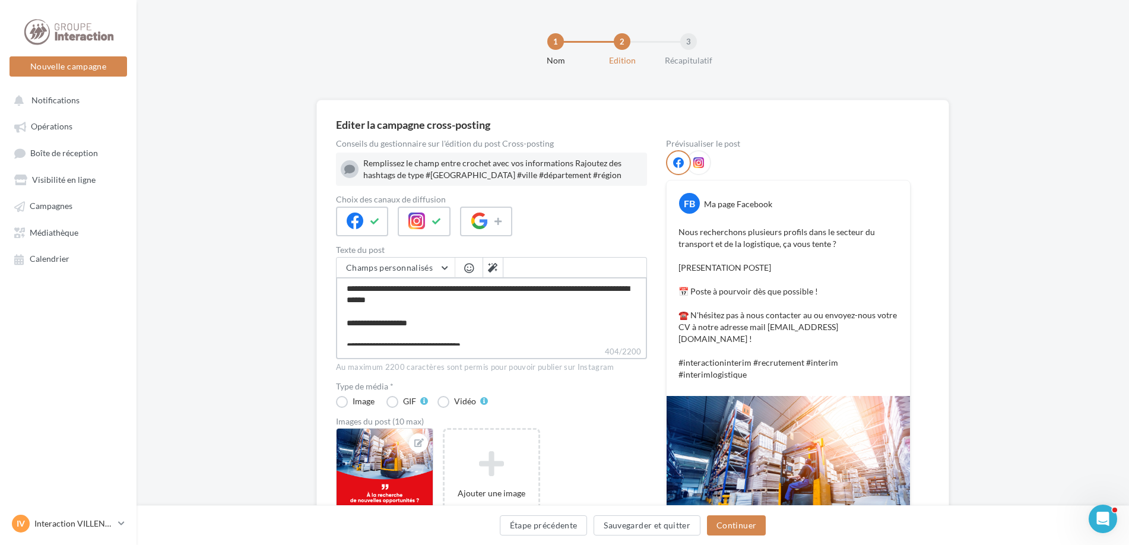
drag, startPoint x: 473, startPoint y: 325, endPoint x: 312, endPoint y: 321, distance: 161.5
click at [312, 321] on div "Editer la campagne cross-posting Conseils du gestionnaire sur l'édition du post…" at bounding box center [633, 411] width 992 height 623
type textarea "**********"
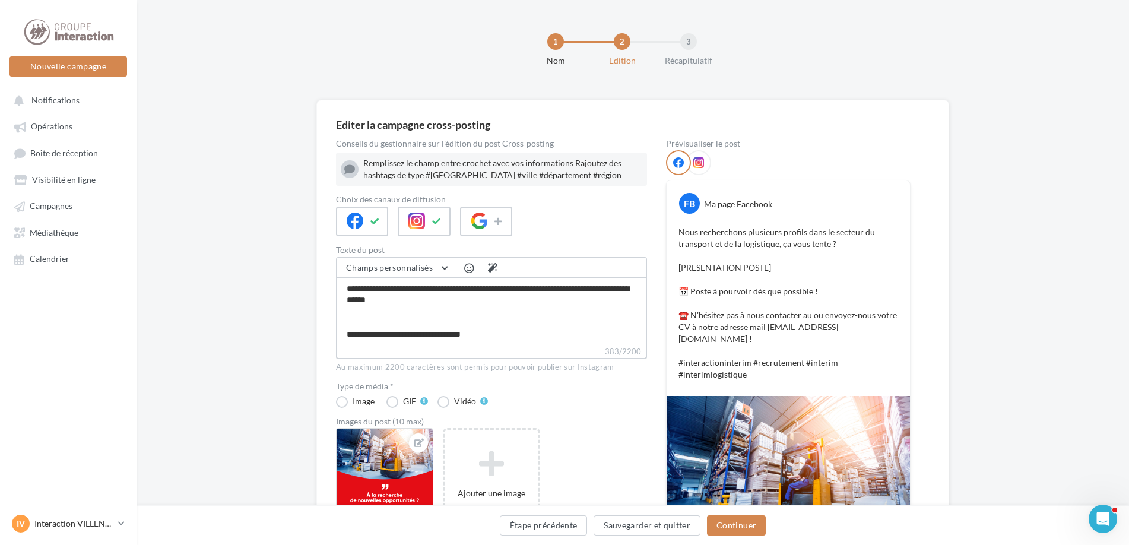
scroll to position [57, 0]
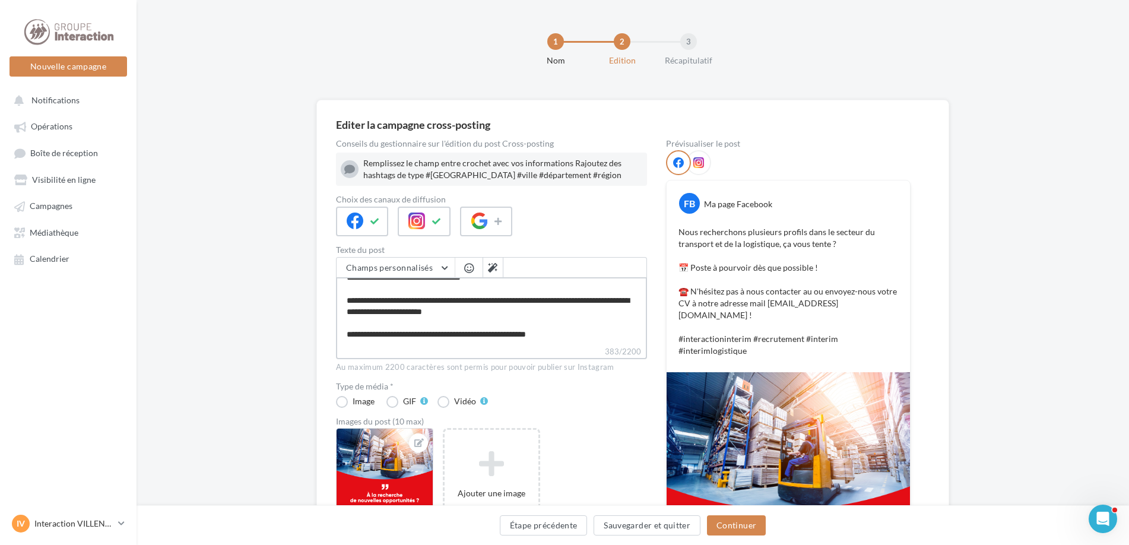
click at [431, 313] on textarea "**********" at bounding box center [491, 311] width 311 height 68
type textarea "**********"
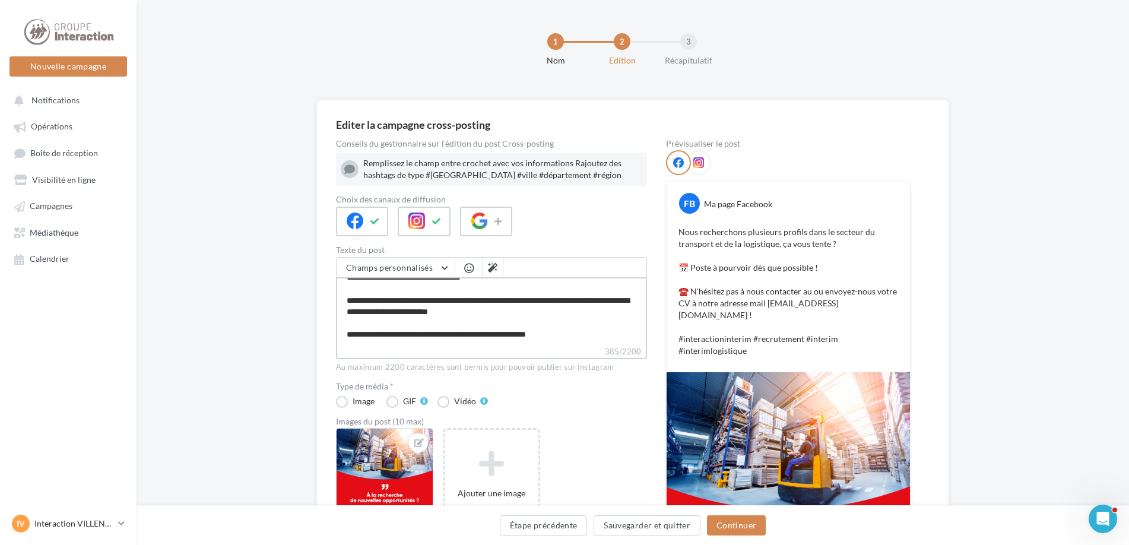
type textarea "**********"
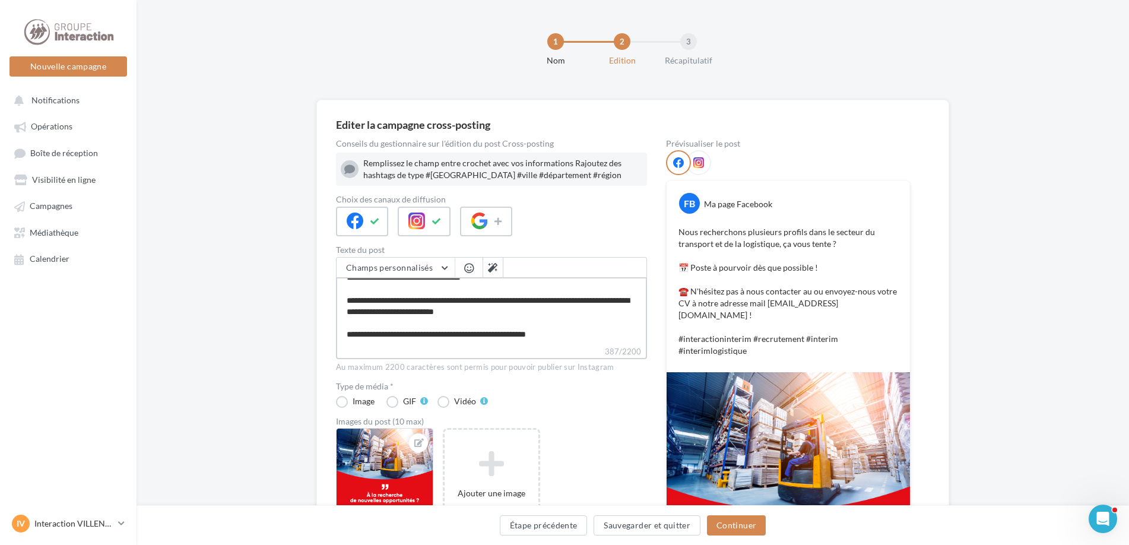
type textarea "**********"
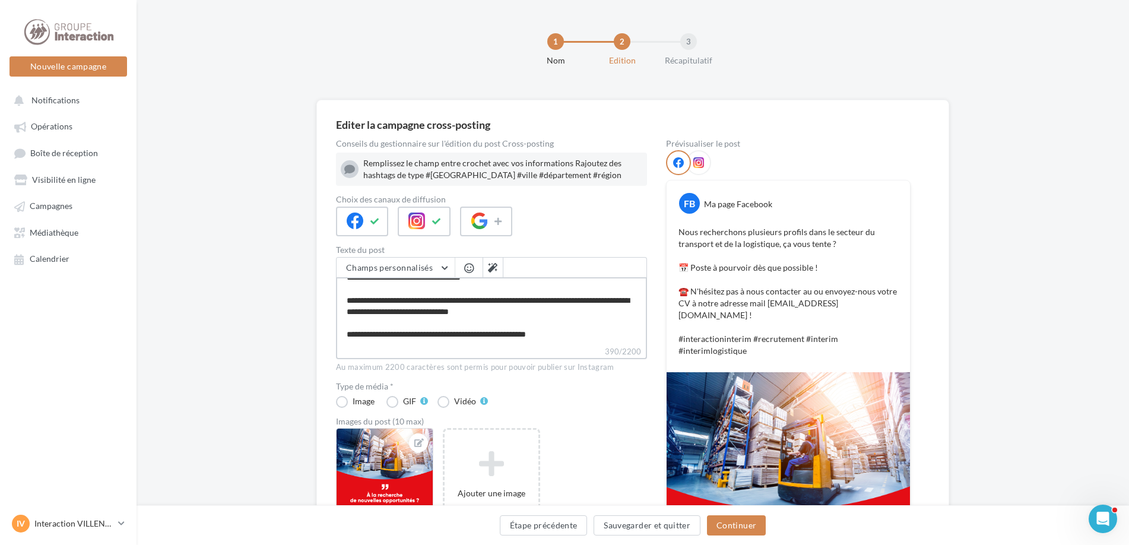
type textarea "**********"
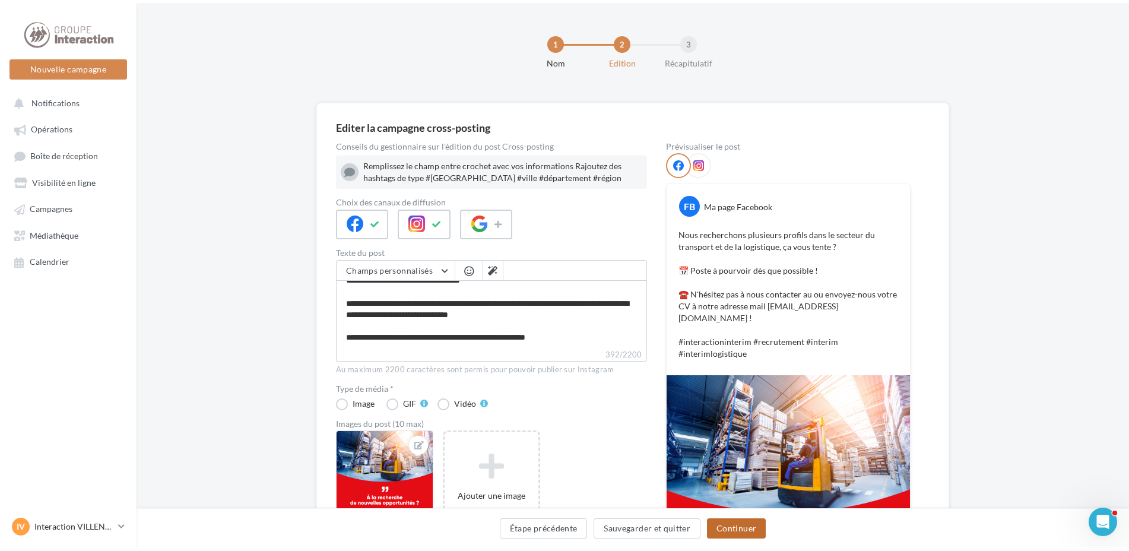
scroll to position [56, 0]
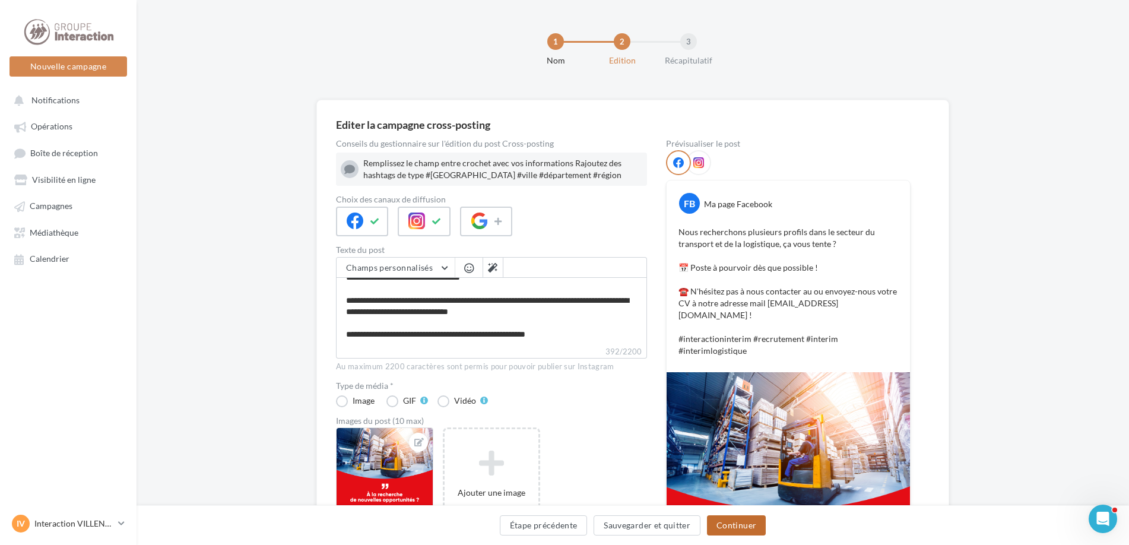
click at [728, 525] on button "Continuer" at bounding box center [736, 525] width 59 height 20
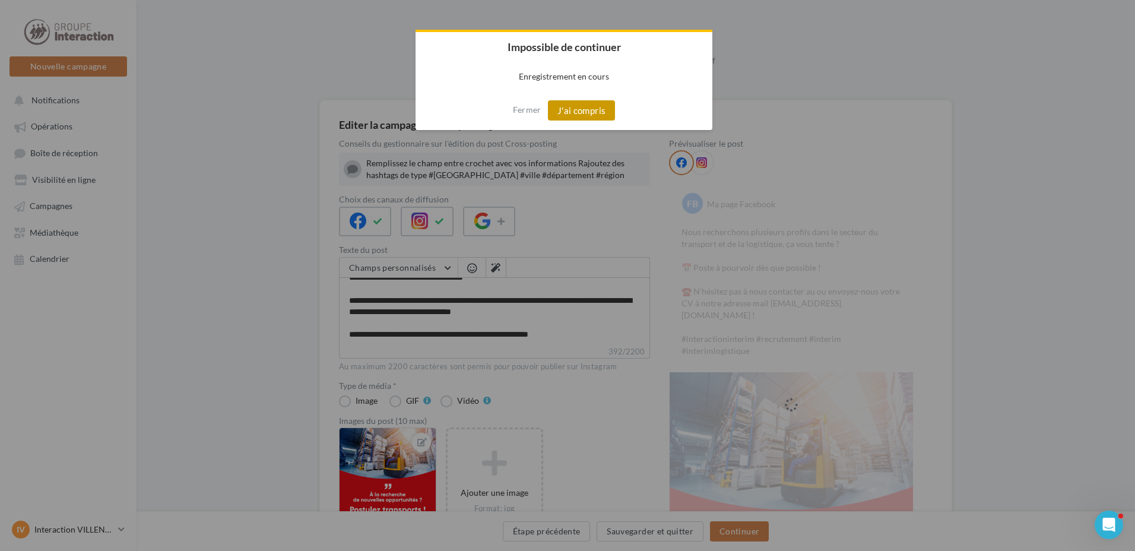
click at [598, 104] on button "J'ai compris" at bounding box center [582, 110] width 68 height 20
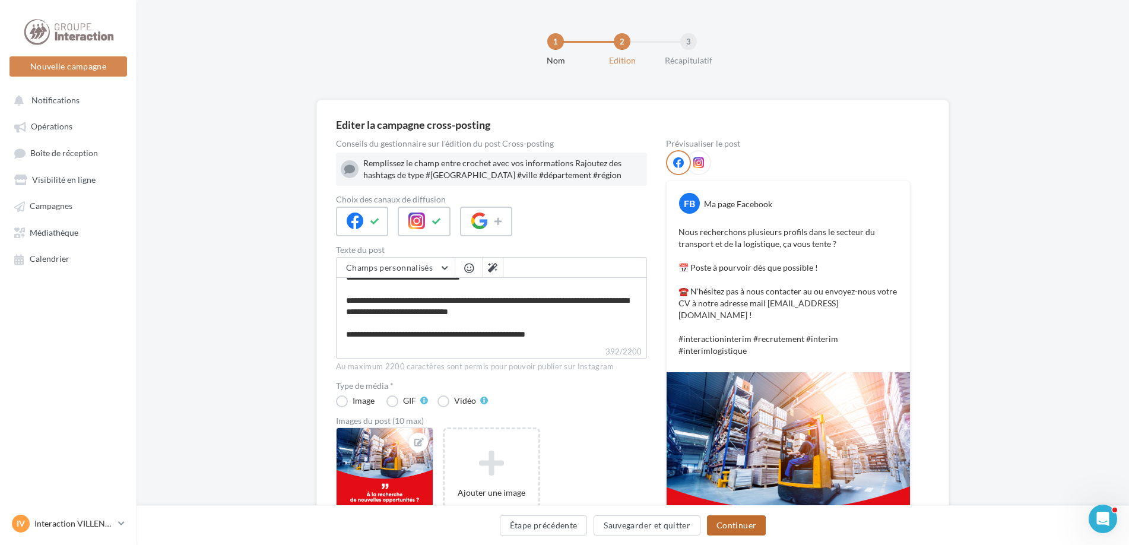
click at [738, 519] on button "Continuer" at bounding box center [736, 525] width 59 height 20
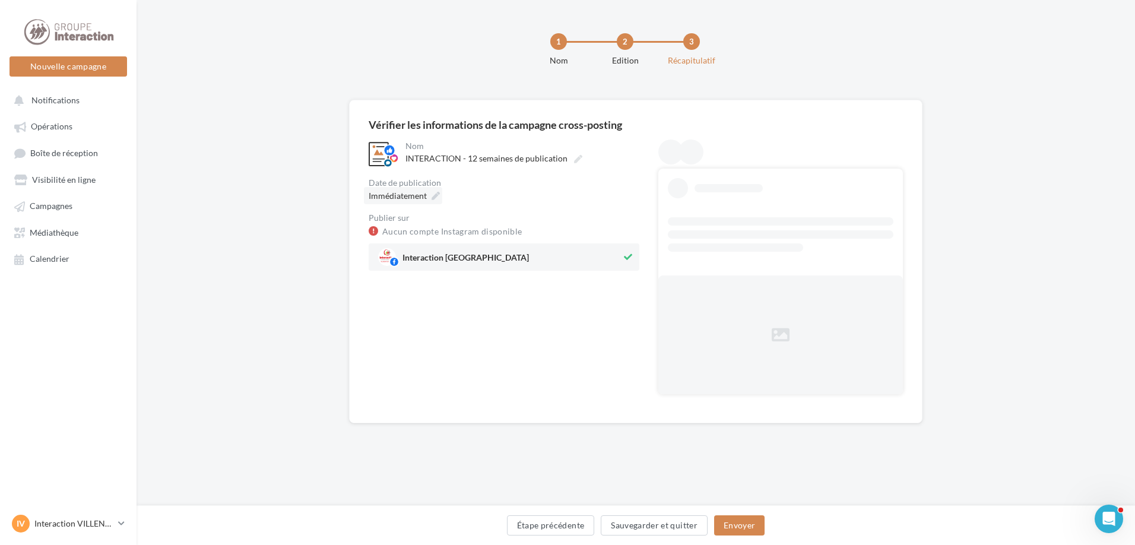
click at [429, 197] on div "Immédiatement" at bounding box center [403, 195] width 78 height 17
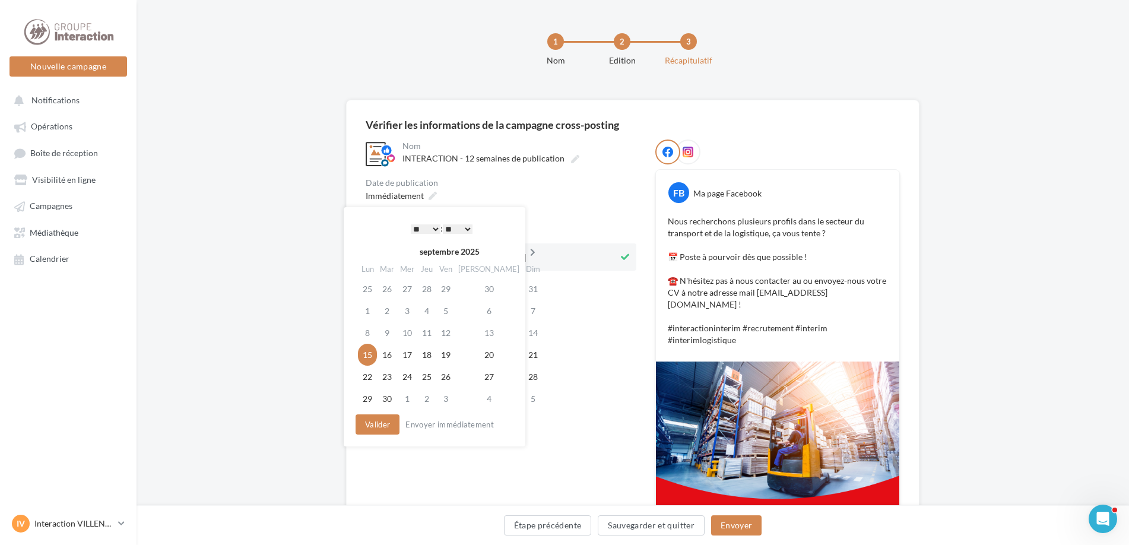
click at [525, 250] on icon at bounding box center [532, 252] width 15 height 8
click at [430, 351] on td "23" at bounding box center [425, 355] width 19 height 22
click at [393, 420] on button "Valider" at bounding box center [375, 424] width 44 height 20
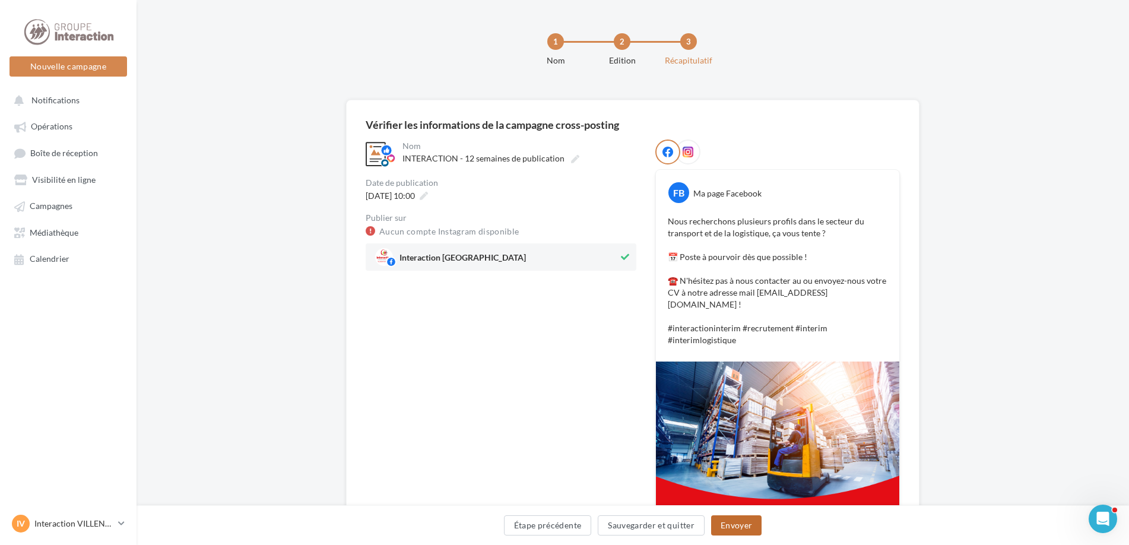
click at [761, 531] on button "Envoyer" at bounding box center [736, 525] width 50 height 20
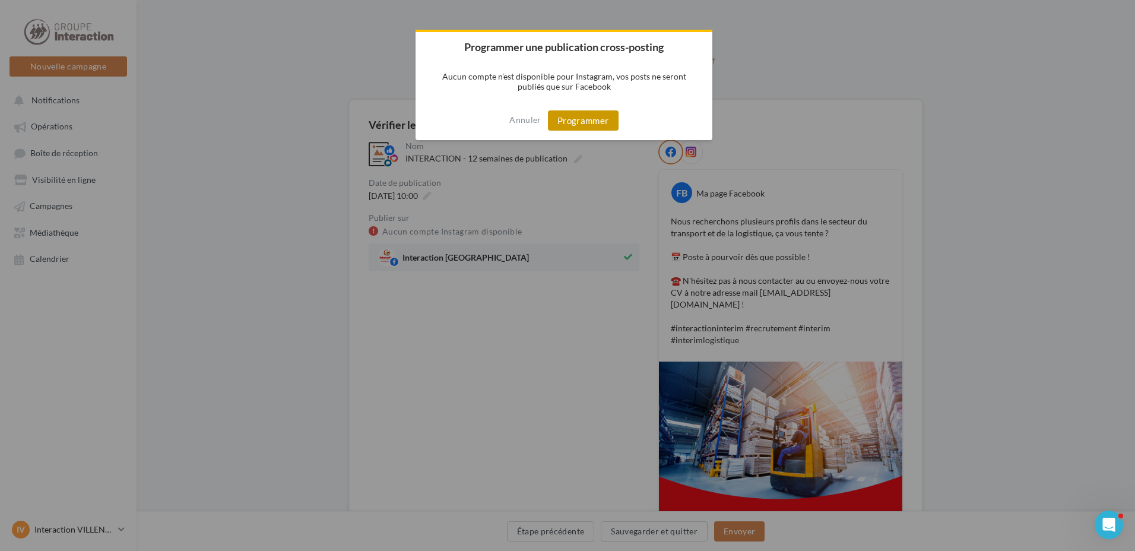
click at [594, 119] on button "Programmer" at bounding box center [583, 120] width 71 height 20
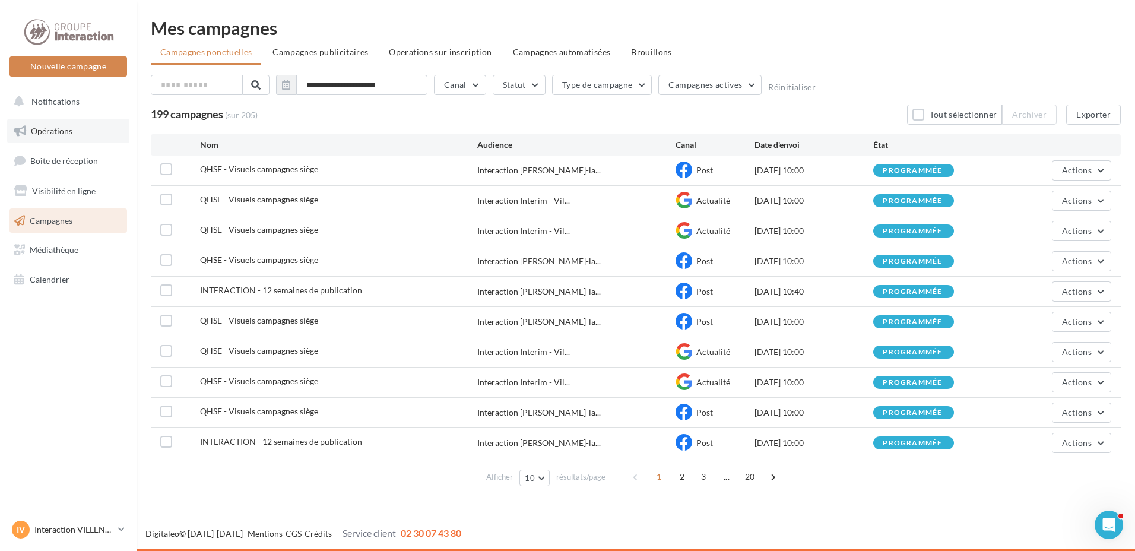
click link "Opérations"
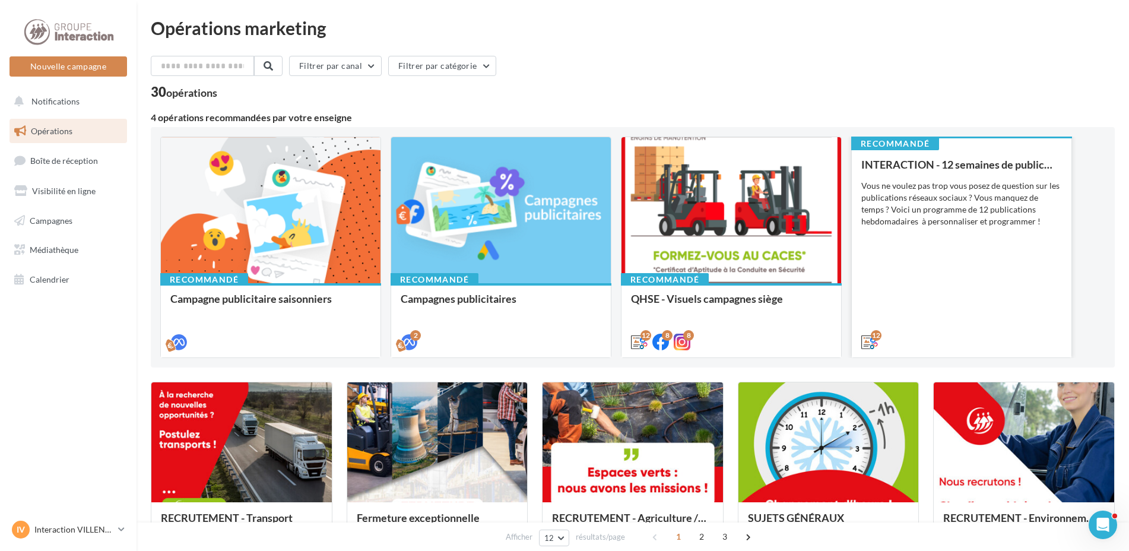
click at [919, 316] on div "INTERACTION - 12 semaines de publication Vous ne voulez pas trop vous posez de …" at bounding box center [961, 252] width 201 height 188
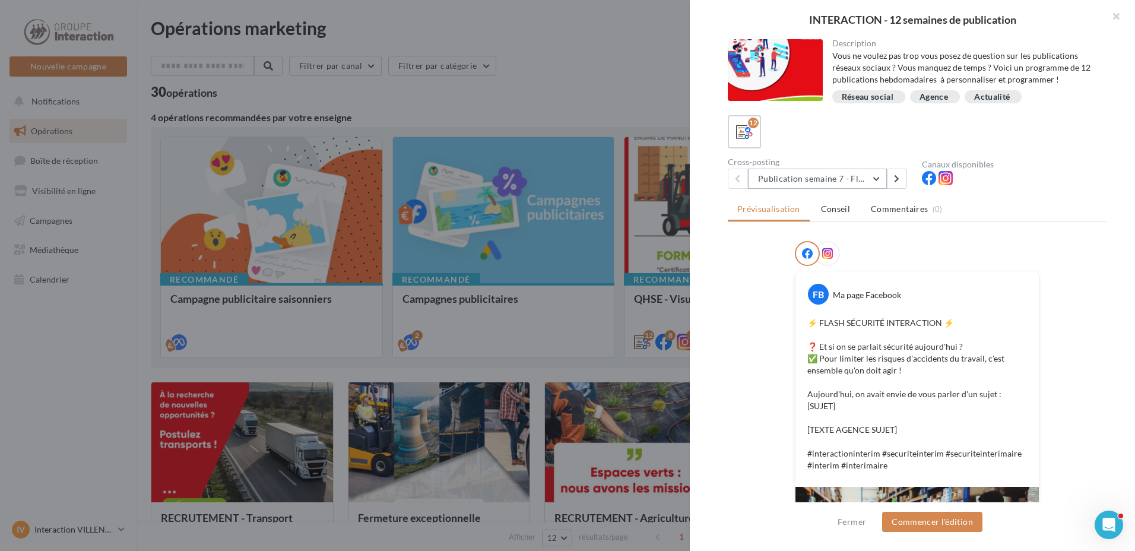
click at [880, 174] on button "Publication semaine 7 - Flash sécurité" at bounding box center [817, 179] width 139 height 20
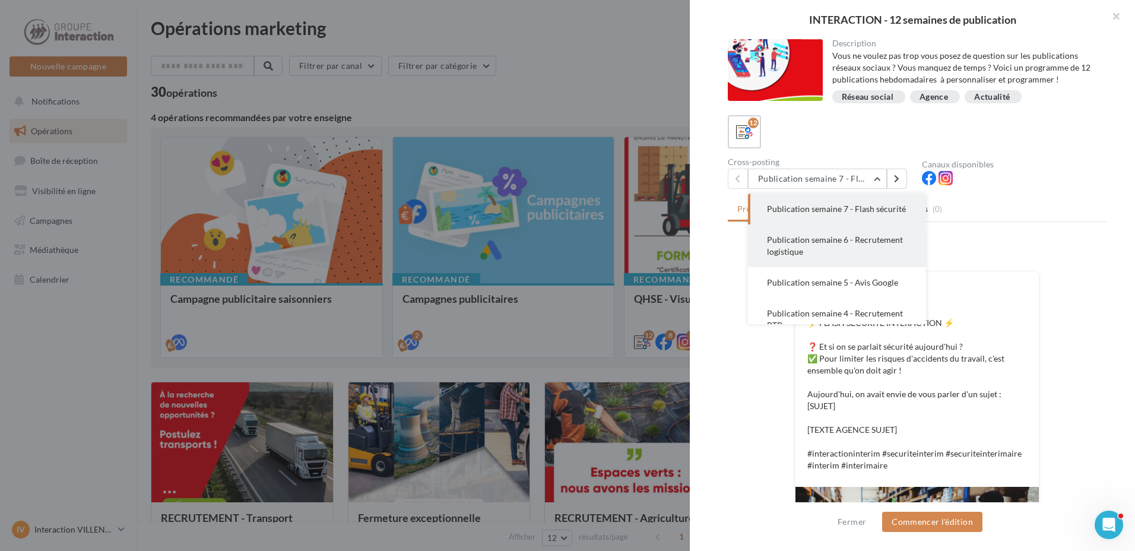
click at [870, 251] on span "Publication semaine 6 - Recrutement logistique" at bounding box center [835, 245] width 136 height 22
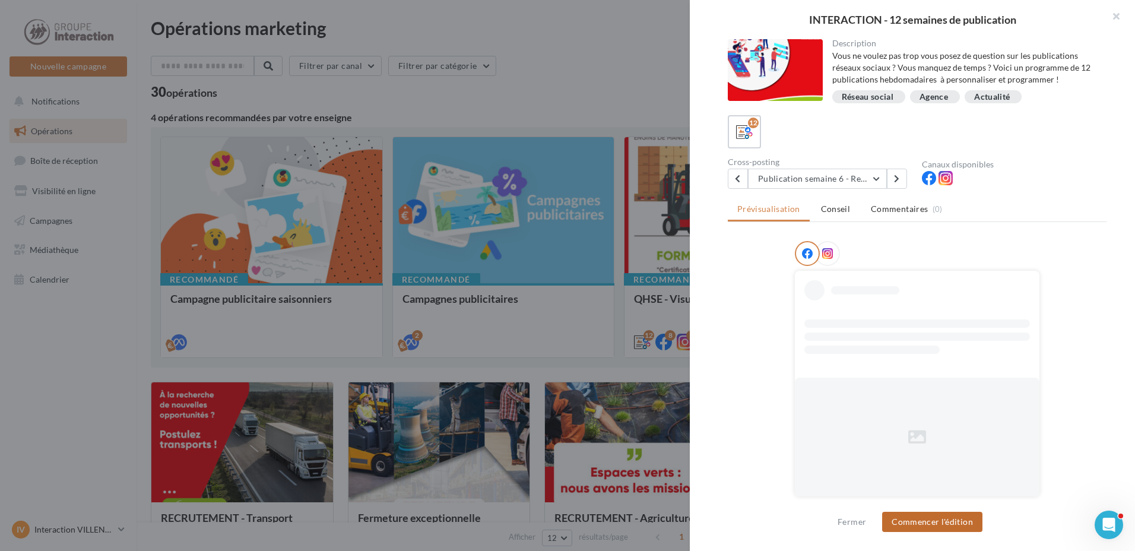
click at [915, 523] on button "Commencer l'édition" at bounding box center [932, 522] width 100 height 20
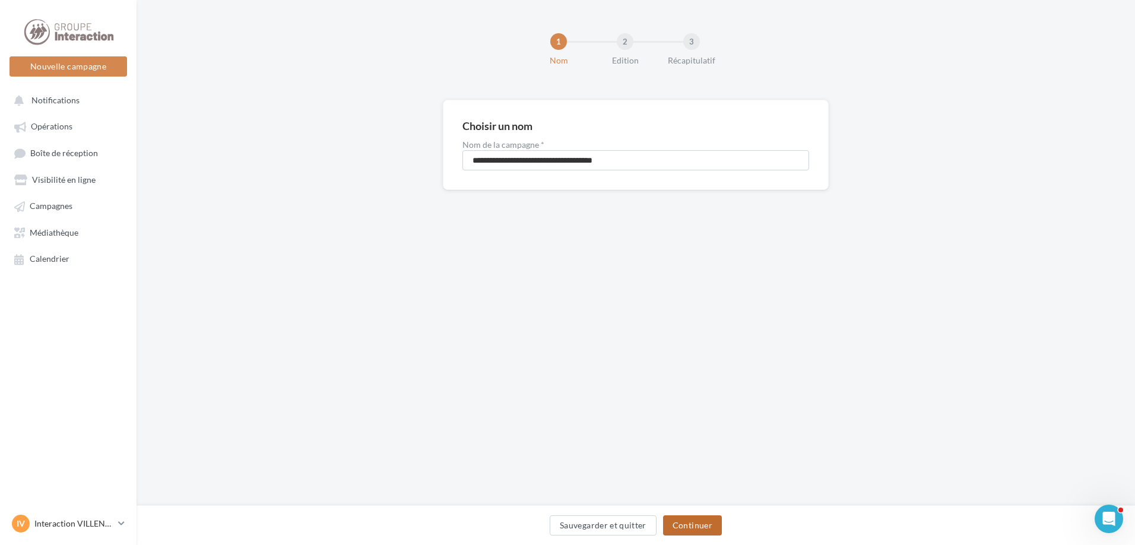
click at [705, 519] on button "Continuer" at bounding box center [692, 525] width 59 height 20
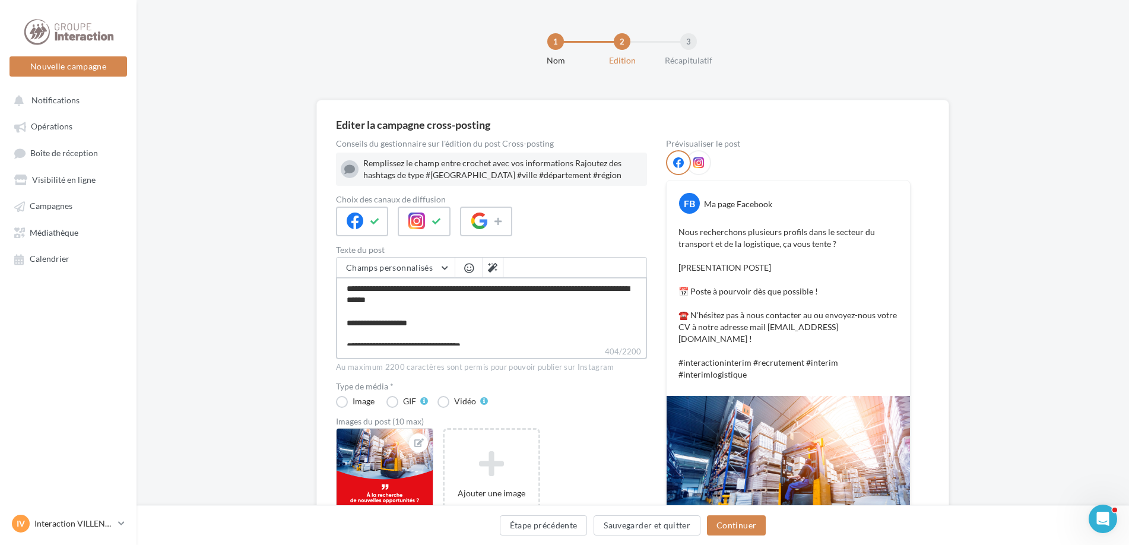
drag, startPoint x: 465, startPoint y: 329, endPoint x: 337, endPoint y: 321, distance: 128.4
click at [337, 321] on textarea "**********" at bounding box center [491, 311] width 311 height 68
type textarea "**********"
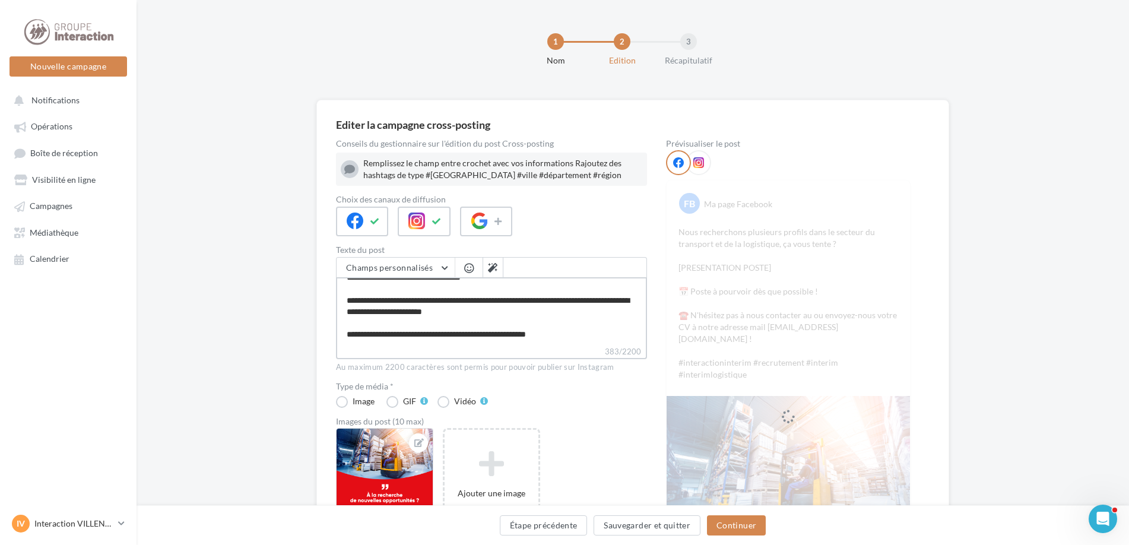
click at [433, 310] on textarea "**********" at bounding box center [491, 311] width 311 height 68
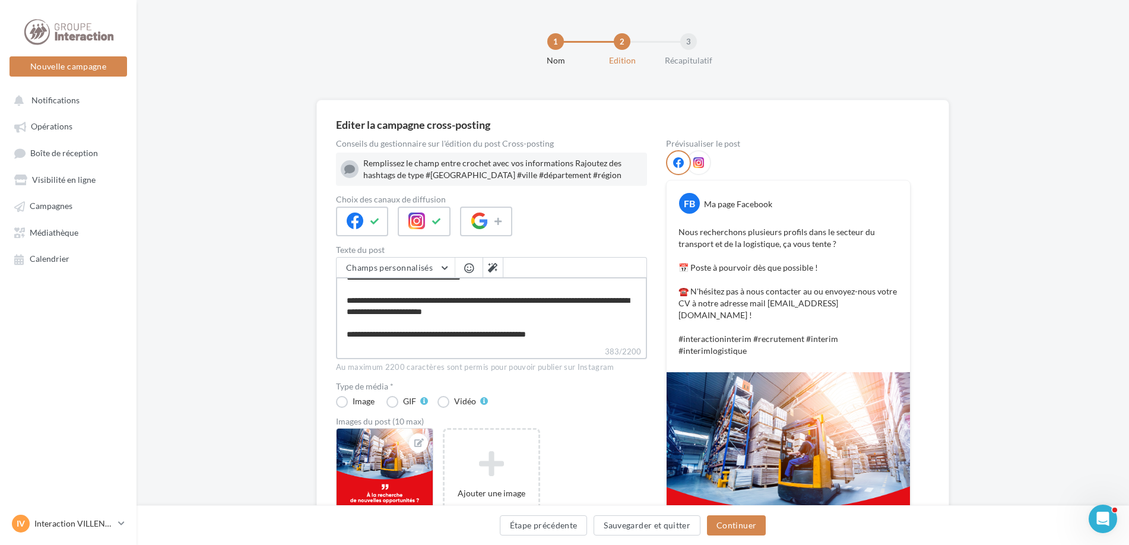
type textarea "**********"
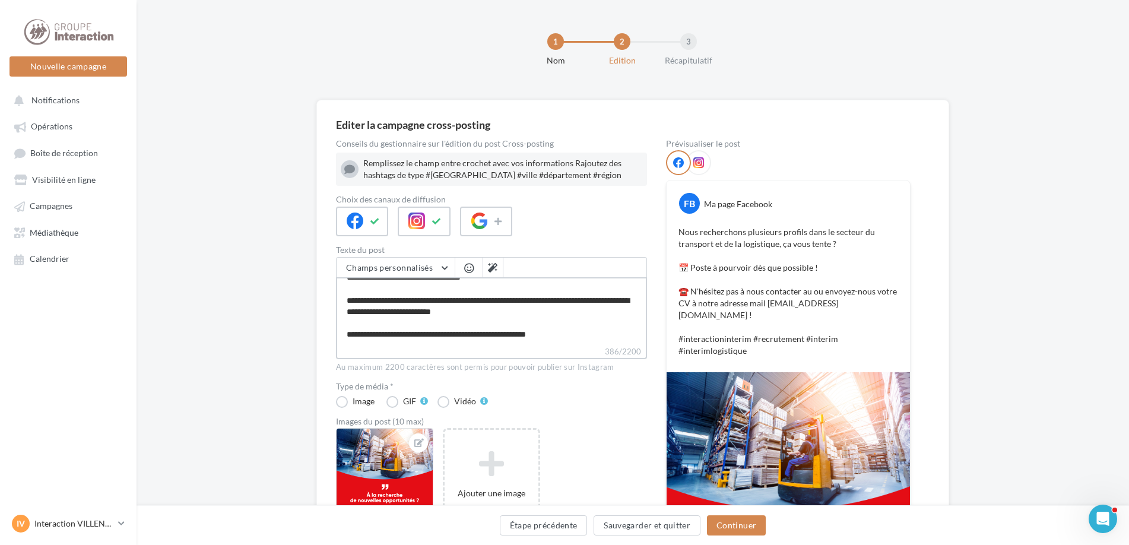
type textarea "**********"
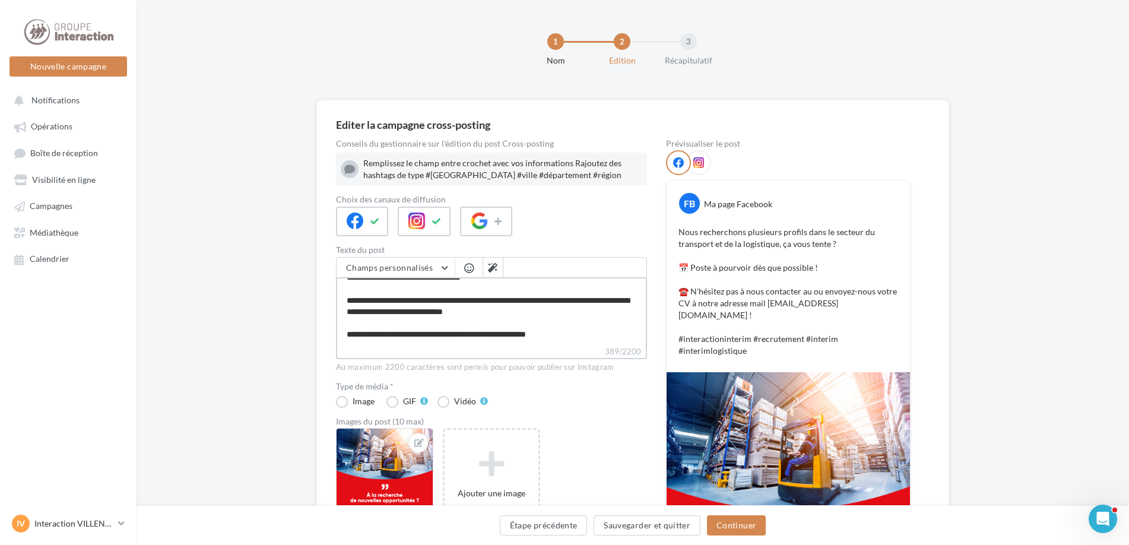
type textarea "**********"
click at [729, 524] on button "Continuer" at bounding box center [736, 525] width 59 height 20
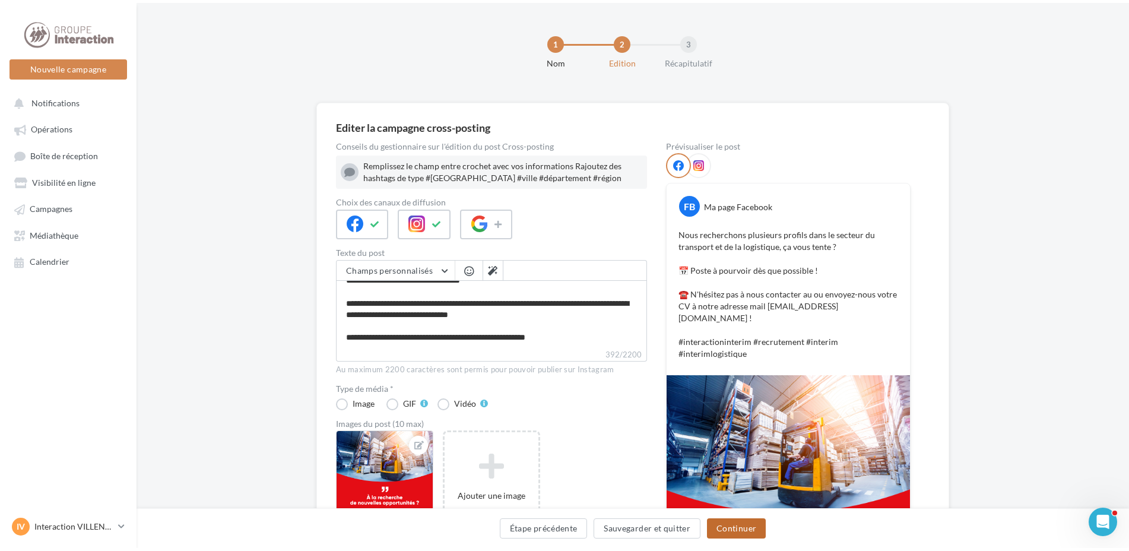
scroll to position [0, 0]
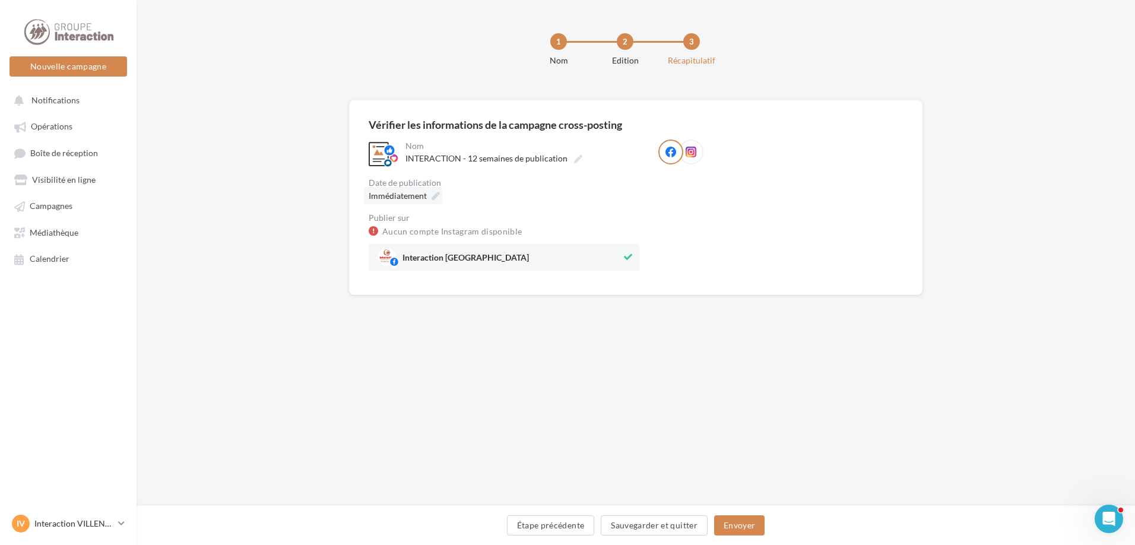
click at [440, 195] on div "Immédiatement" at bounding box center [403, 195] width 78 height 17
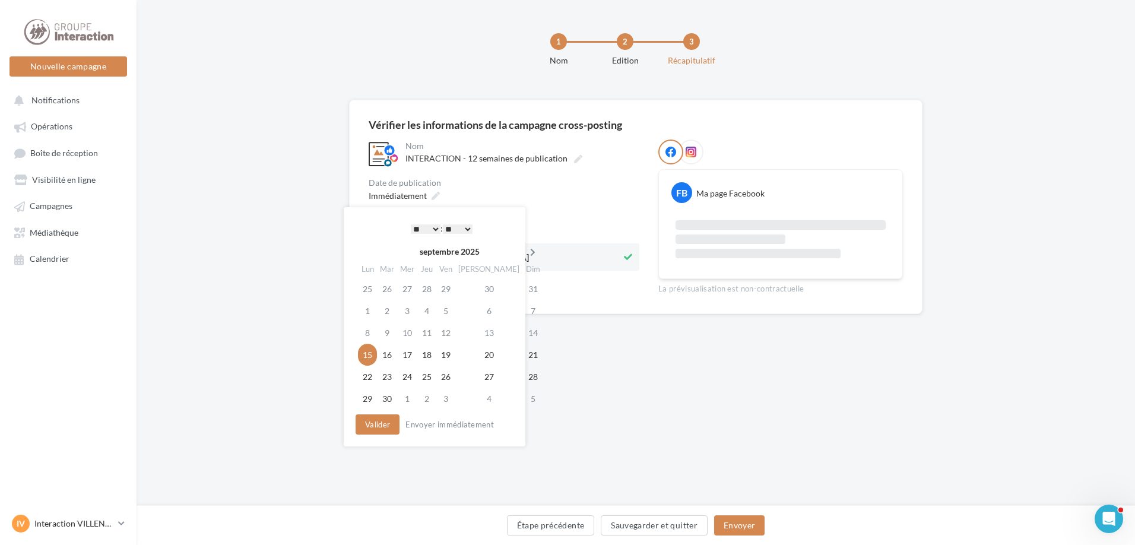
click at [525, 250] on icon at bounding box center [532, 252] width 15 height 8
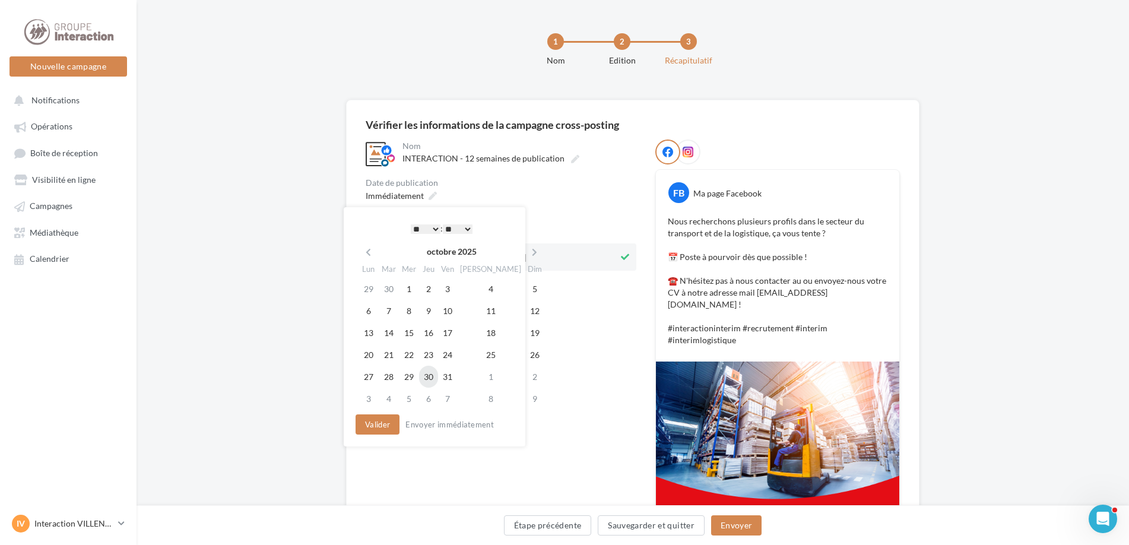
click at [429, 372] on td "30" at bounding box center [428, 377] width 19 height 22
click at [386, 426] on button "Valider" at bounding box center [375, 424] width 44 height 20
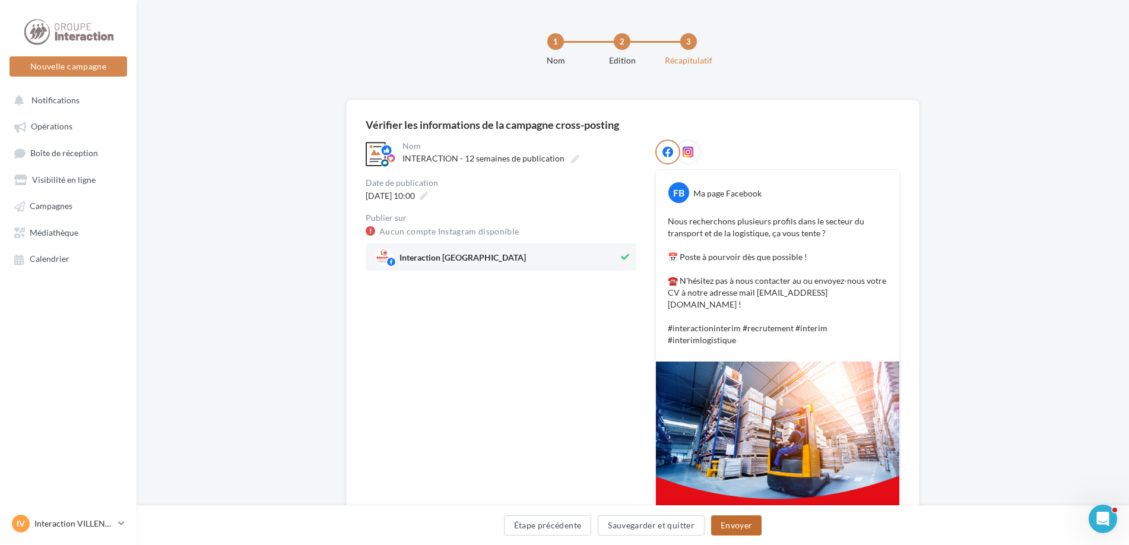
click at [725, 522] on button "Envoyer" at bounding box center [736, 525] width 50 height 20
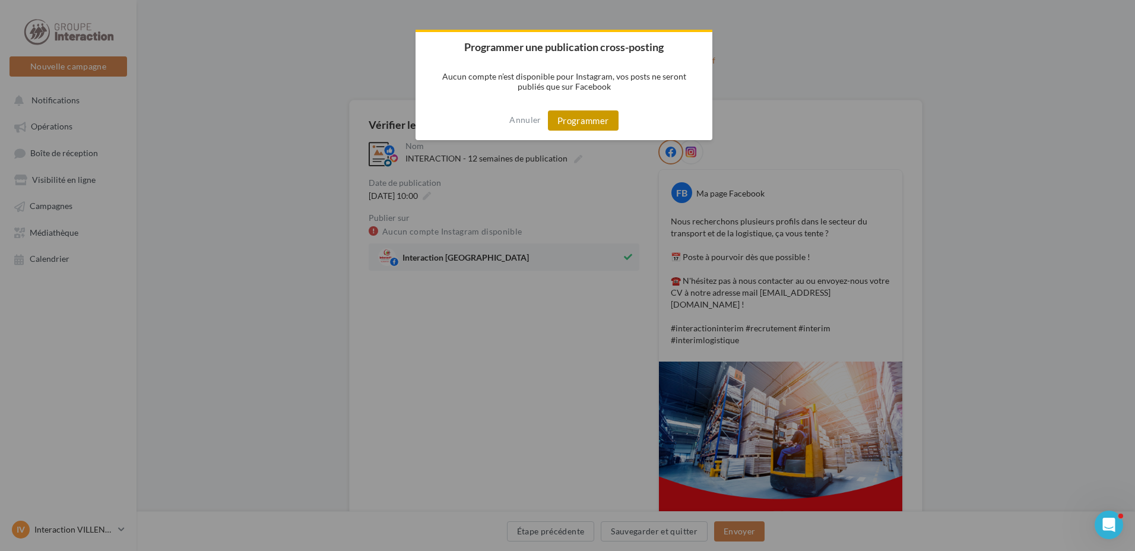
click at [592, 118] on button "Programmer" at bounding box center [583, 120] width 71 height 20
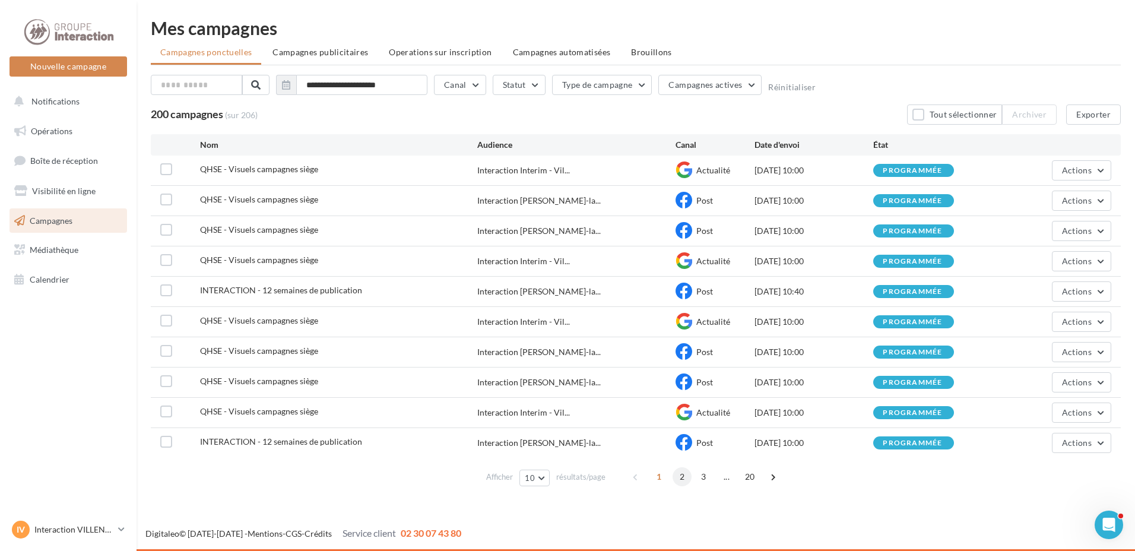
click at [681, 477] on span "2" at bounding box center [681, 476] width 19 height 19
click at [705, 477] on span "4" at bounding box center [714, 476] width 19 height 19
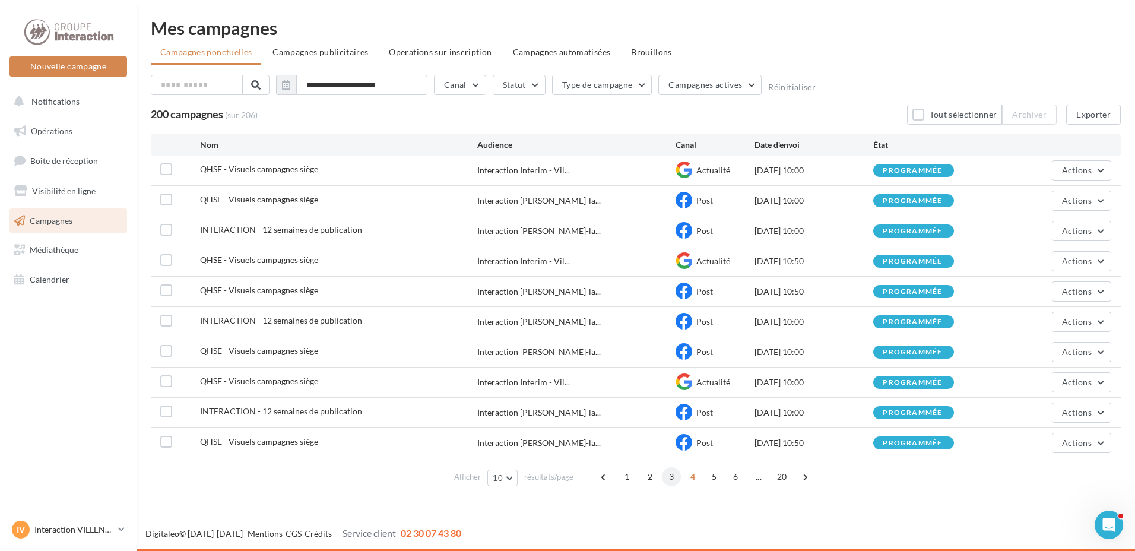
click at [667, 476] on span "3" at bounding box center [671, 476] width 19 height 19
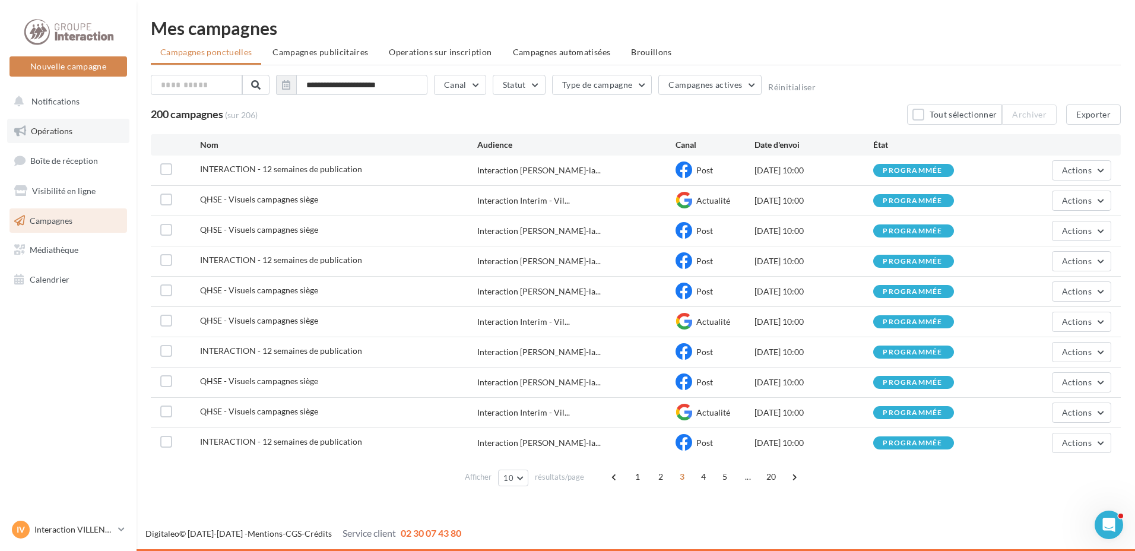
click at [52, 123] on link "Opérations" at bounding box center [68, 131] width 122 height 25
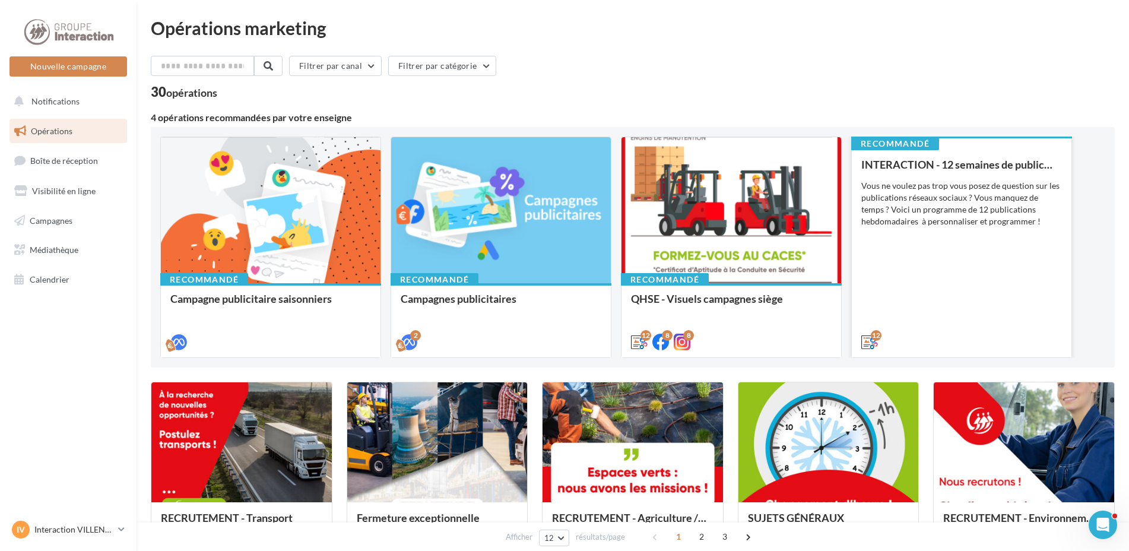
click at [904, 299] on div "INTERACTION - 12 semaines de publication Vous ne voulez pas trop vous posez de …" at bounding box center [961, 252] width 201 height 188
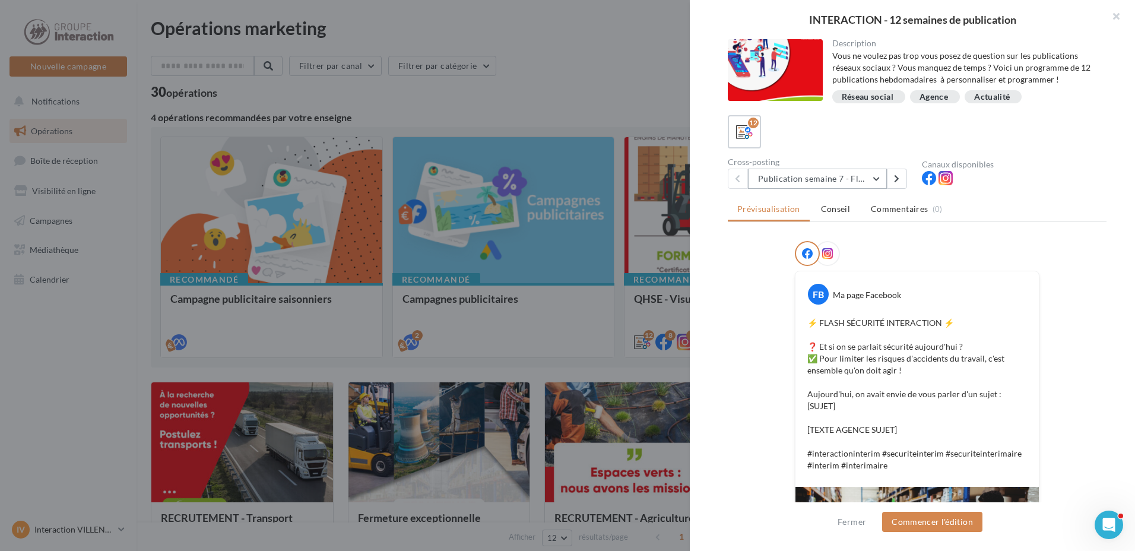
click at [882, 177] on button "Publication semaine 7 - Flash sécurité" at bounding box center [817, 179] width 139 height 20
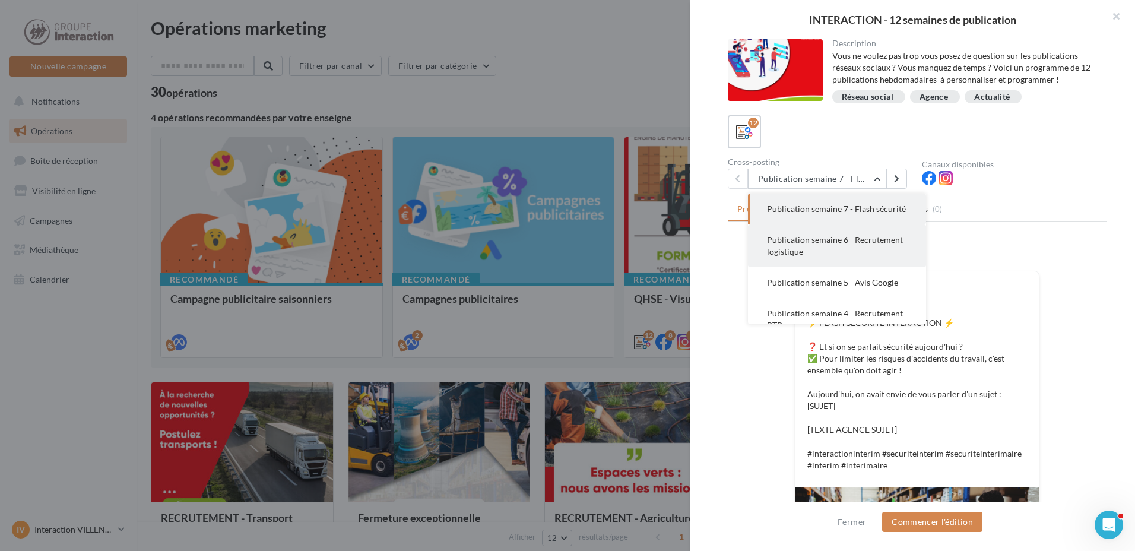
click at [890, 267] on button "Publication semaine 6 - Recrutement logistique" at bounding box center [837, 245] width 178 height 43
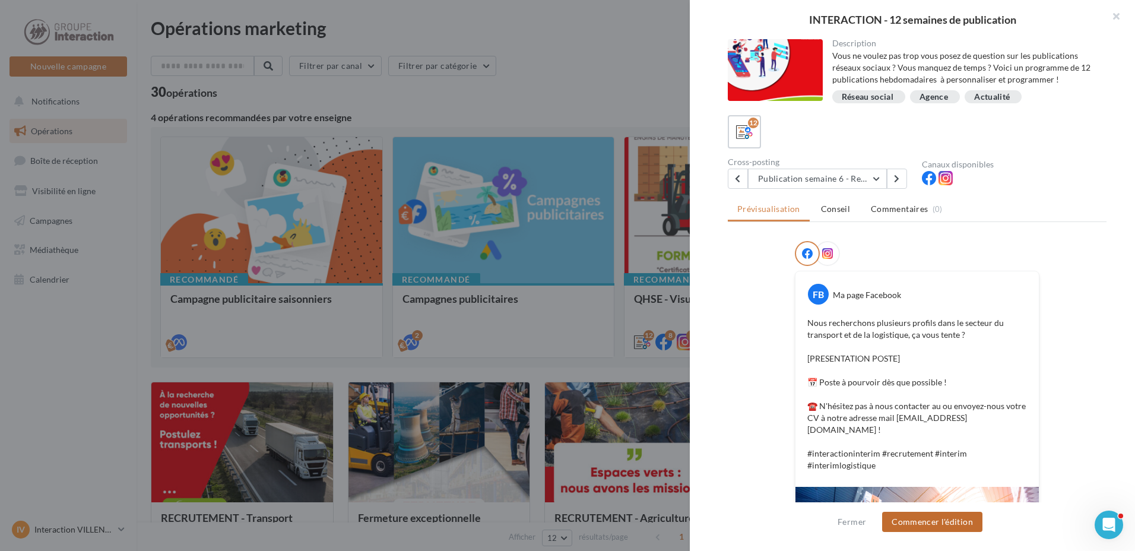
click at [932, 513] on button "Commencer l'édition" at bounding box center [932, 522] width 100 height 20
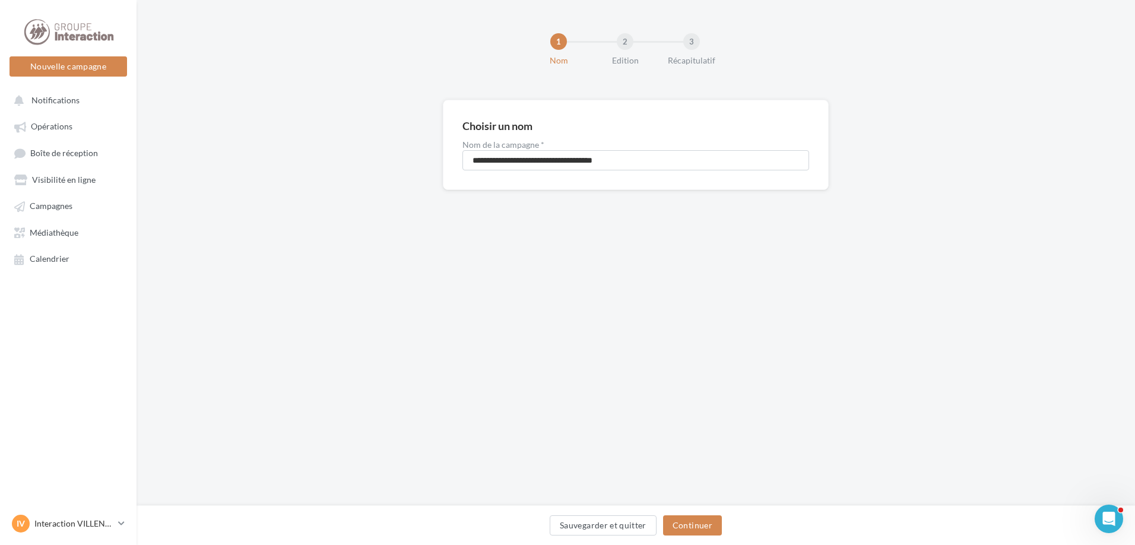
click at [693, 535] on div "Sauvegarder et quitter Continuer" at bounding box center [635, 527] width 979 height 25
click at [691, 530] on button "Continuer" at bounding box center [692, 525] width 59 height 20
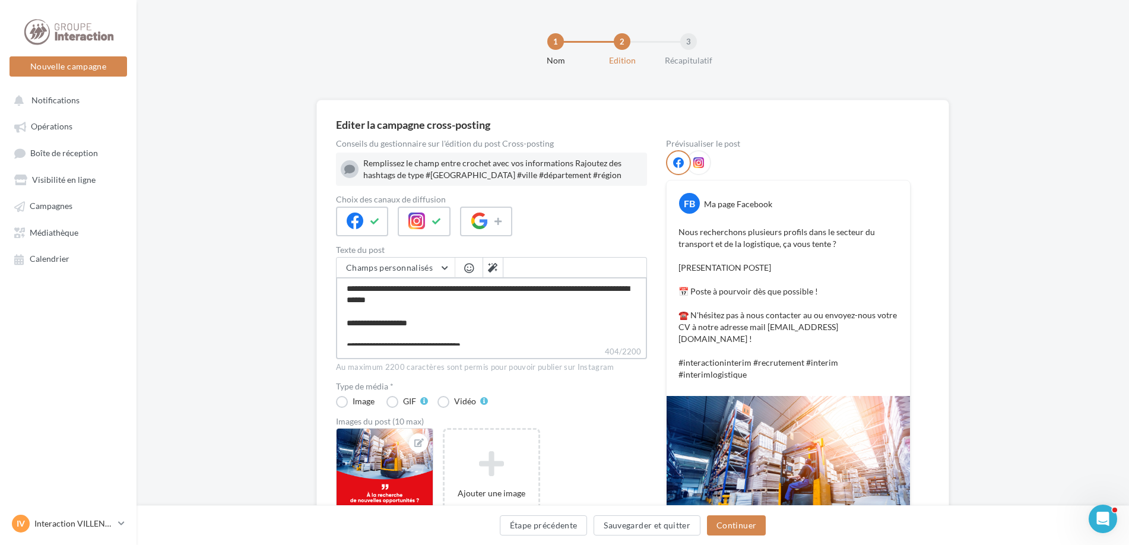
drag, startPoint x: 467, startPoint y: 328, endPoint x: 339, endPoint y: 322, distance: 127.7
click at [339, 322] on textarea "**********" at bounding box center [491, 311] width 311 height 68
type textarea "**********"
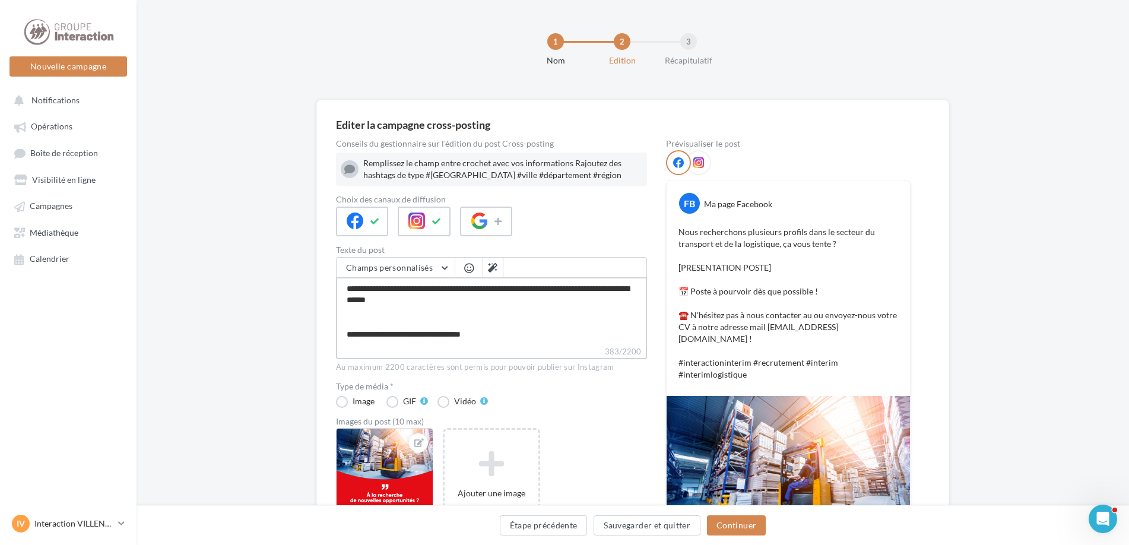
type textarea "**********"
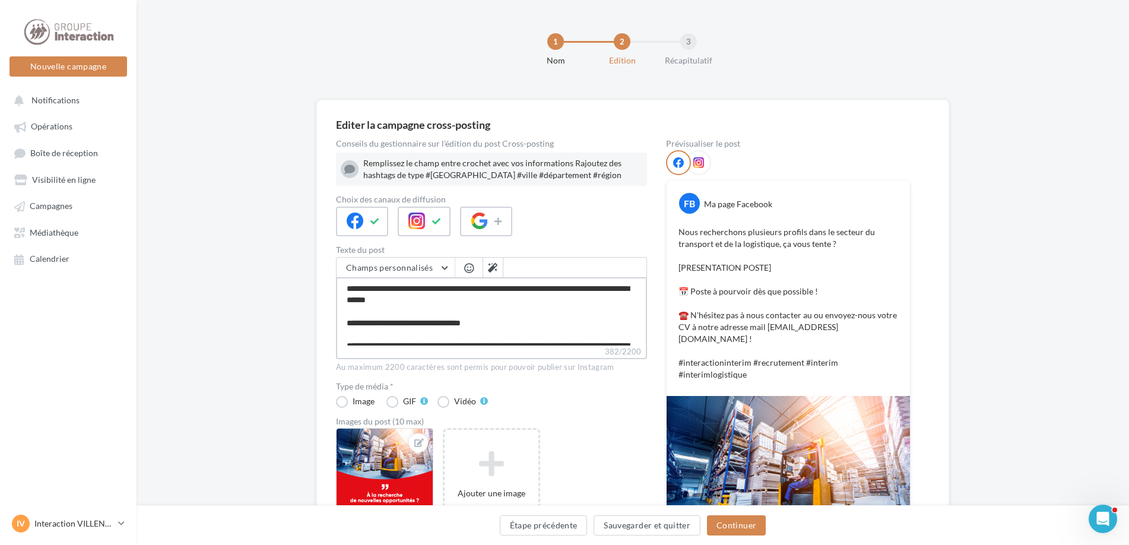
scroll to position [45, 0]
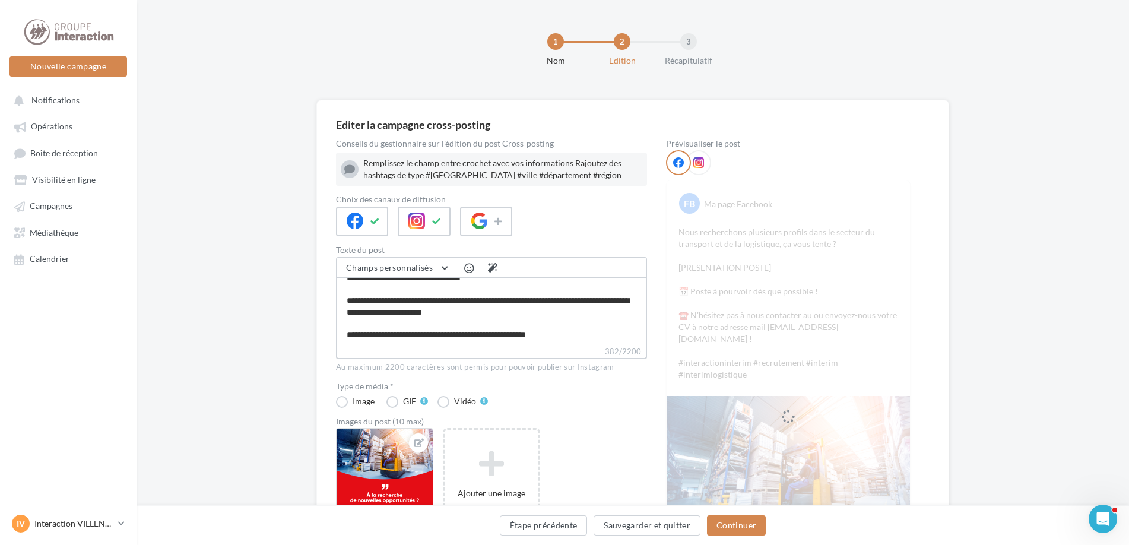
click at [430, 314] on textarea "**********" at bounding box center [491, 311] width 311 height 68
type textarea "**********"
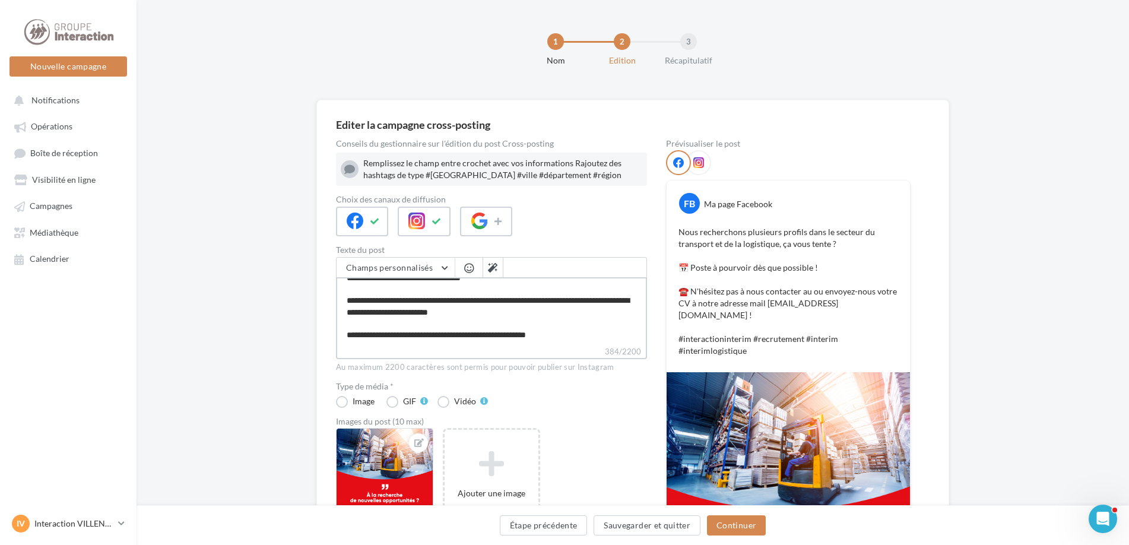
type textarea "**********"
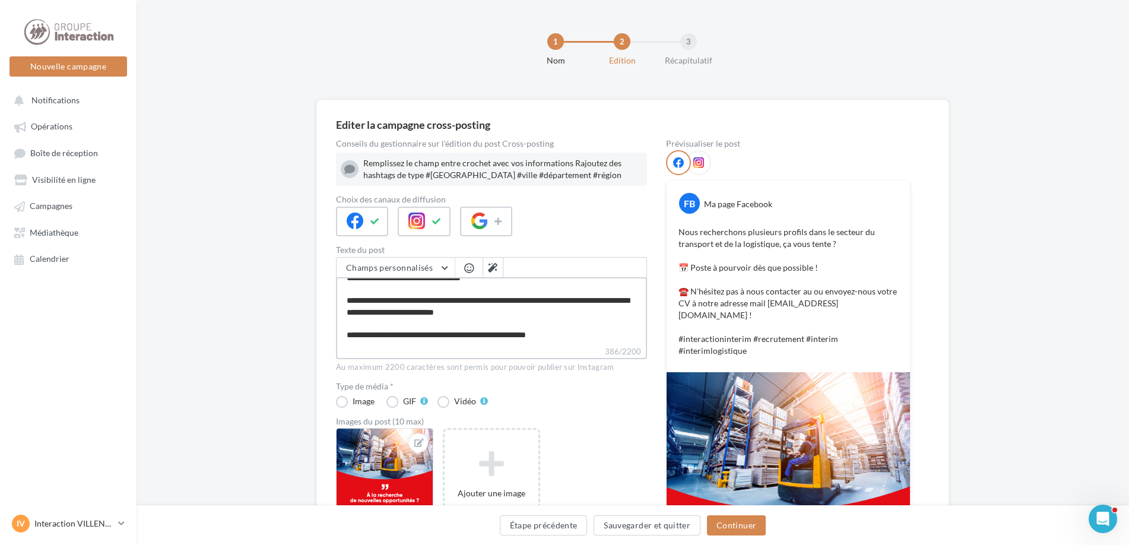
type textarea "**********"
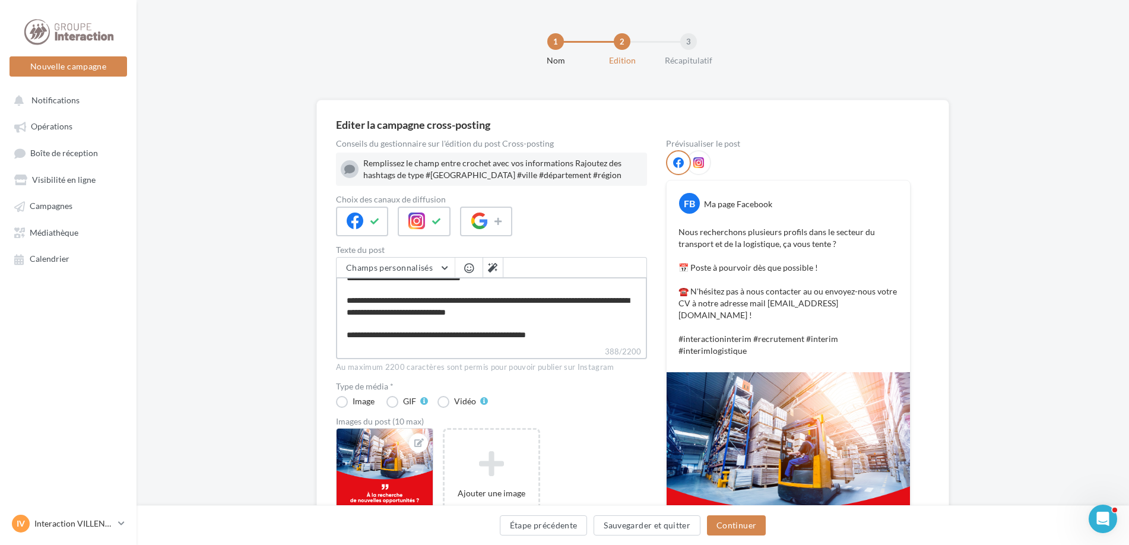
type textarea "**********"
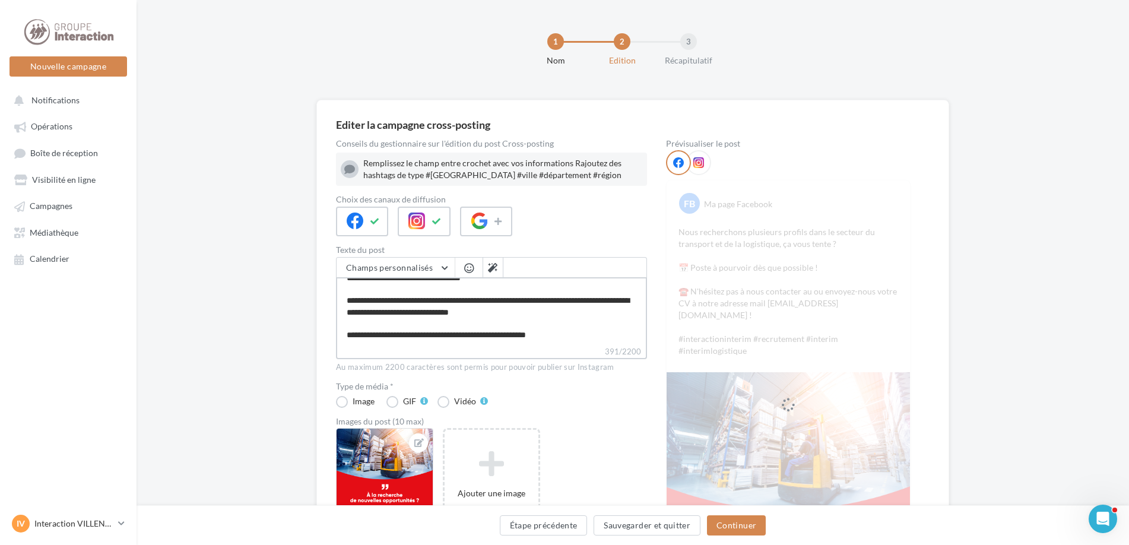
type textarea "**********"
click at [740, 534] on button "Continuer" at bounding box center [736, 525] width 59 height 20
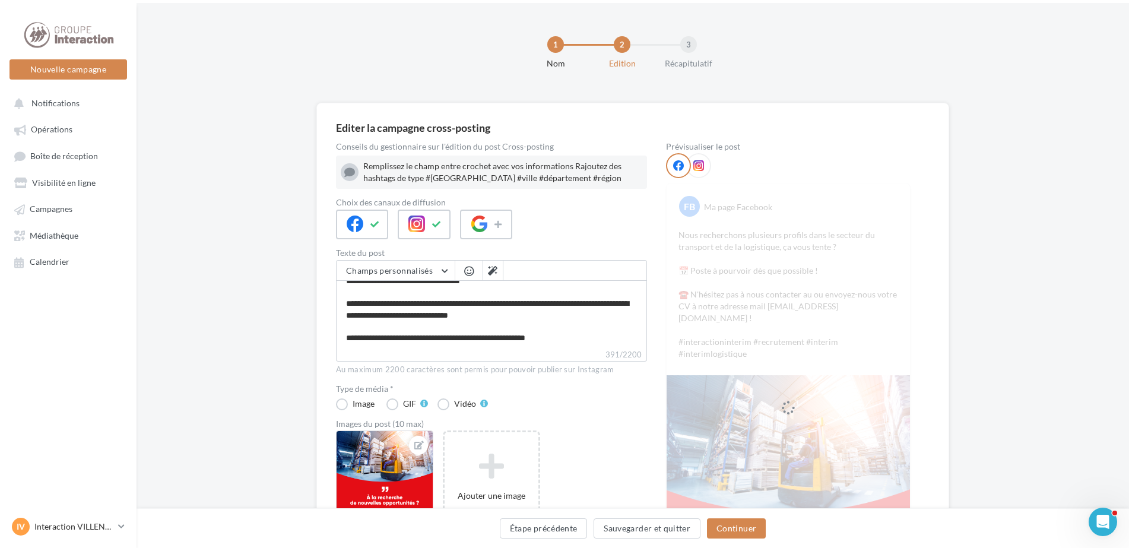
scroll to position [0, 0]
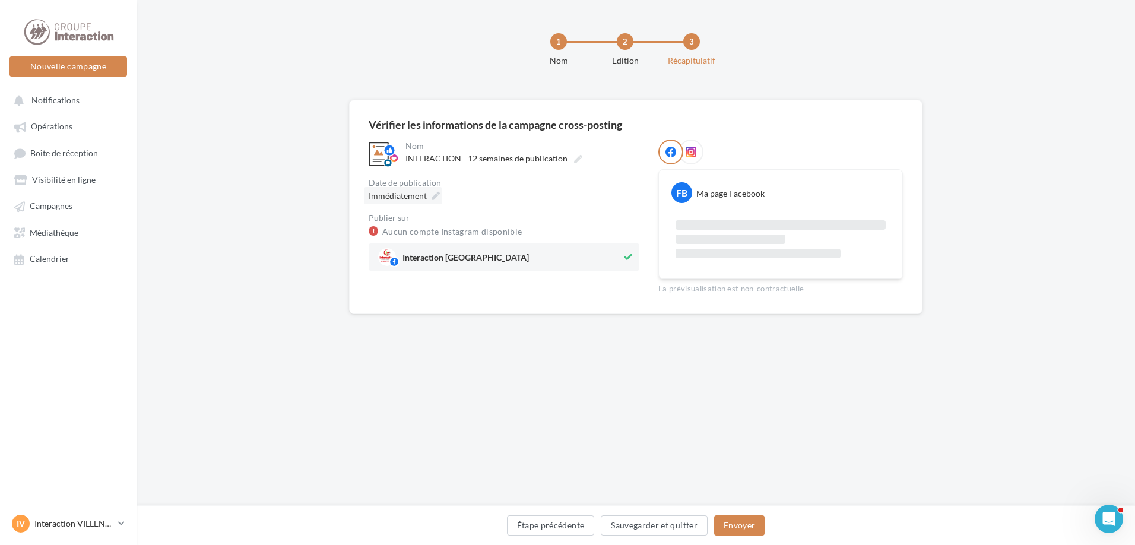
click at [436, 195] on div "Immédiatement" at bounding box center [403, 195] width 78 height 17
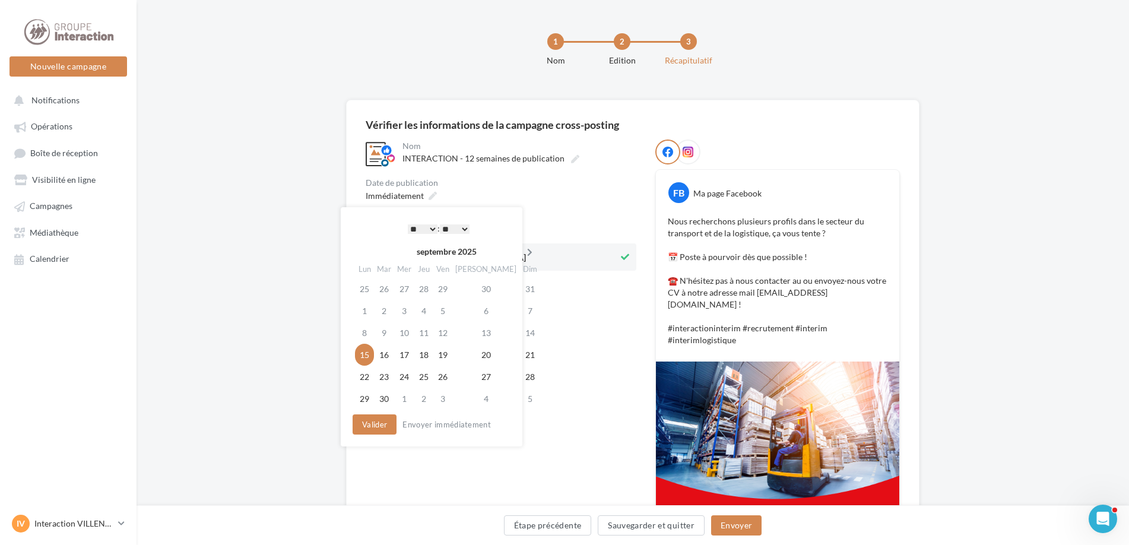
click at [522, 253] on icon at bounding box center [529, 252] width 15 height 8
click at [524, 253] on icon at bounding box center [531, 252] width 15 height 8
click at [433, 310] on td "6" at bounding box center [425, 311] width 19 height 22
click at [377, 425] on button "Valider" at bounding box center [375, 424] width 44 height 20
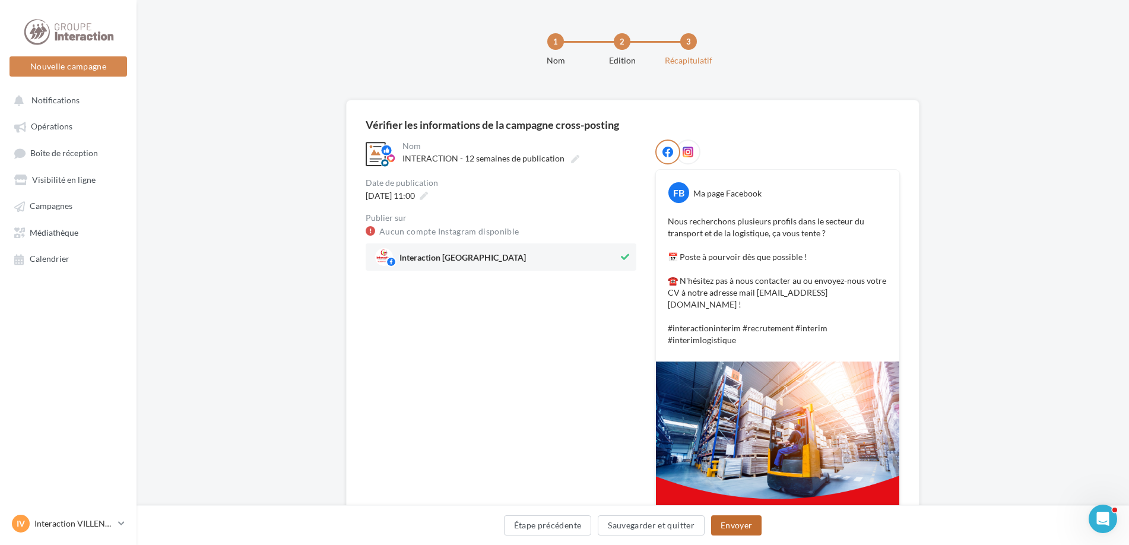
click at [748, 527] on button "Envoyer" at bounding box center [736, 525] width 50 height 20
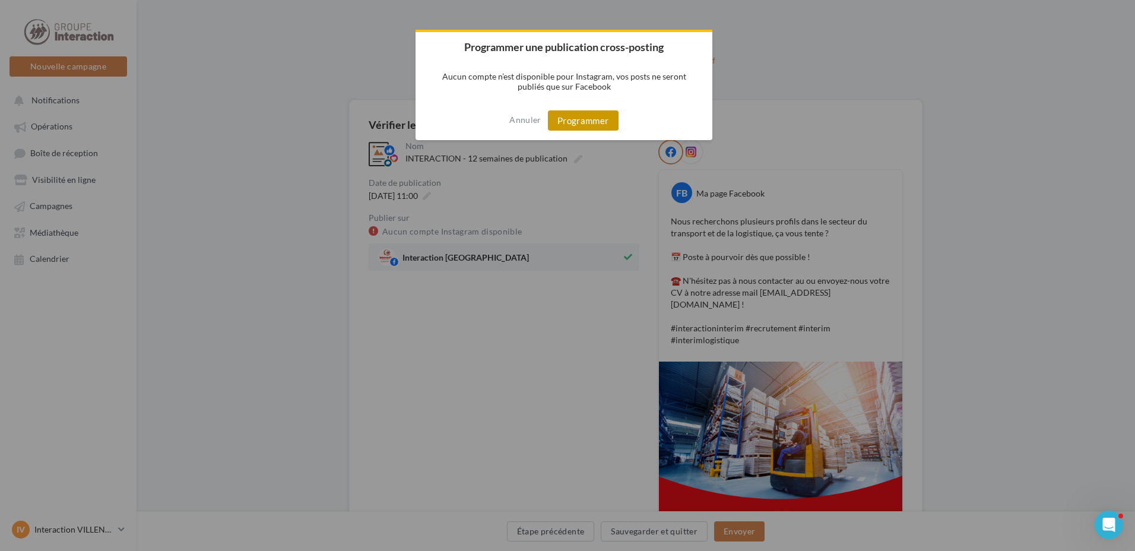
click at [594, 128] on button "Programmer" at bounding box center [583, 120] width 71 height 20
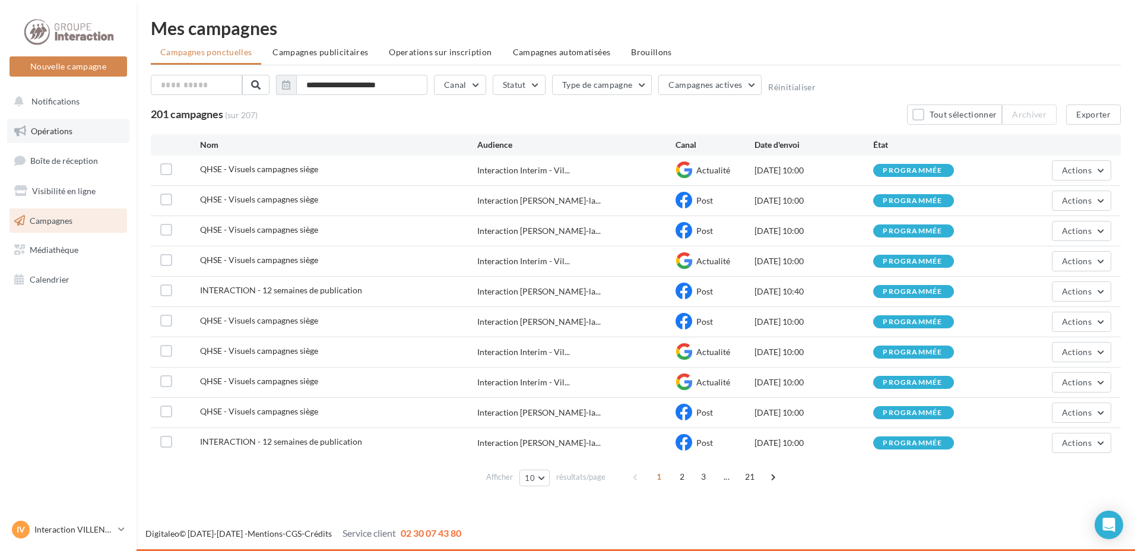
click at [70, 126] on span "Opérations" at bounding box center [52, 131] width 42 height 10
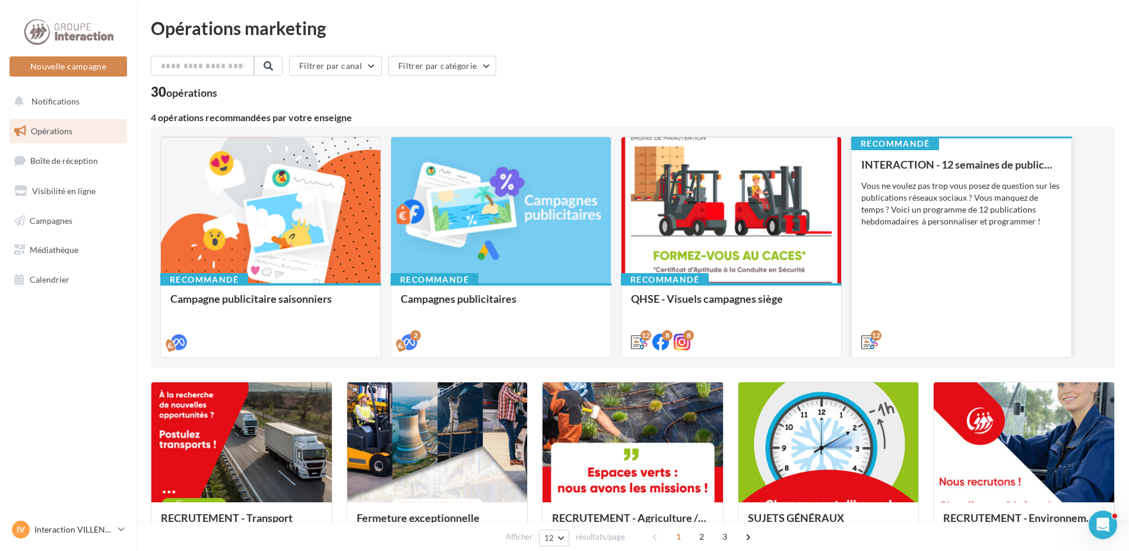
click at [950, 312] on div "INTERACTION - 12 semaines de publication Vous ne voulez pas trop vous posez de …" at bounding box center [961, 252] width 201 height 188
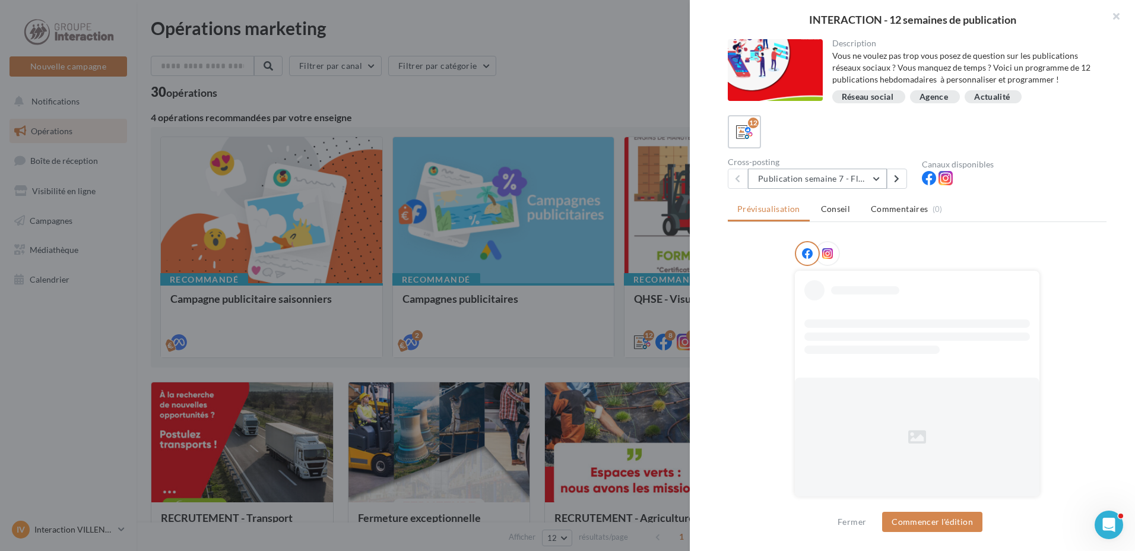
click at [878, 175] on button "Publication semaine 7 - Flash sécurité" at bounding box center [817, 179] width 139 height 20
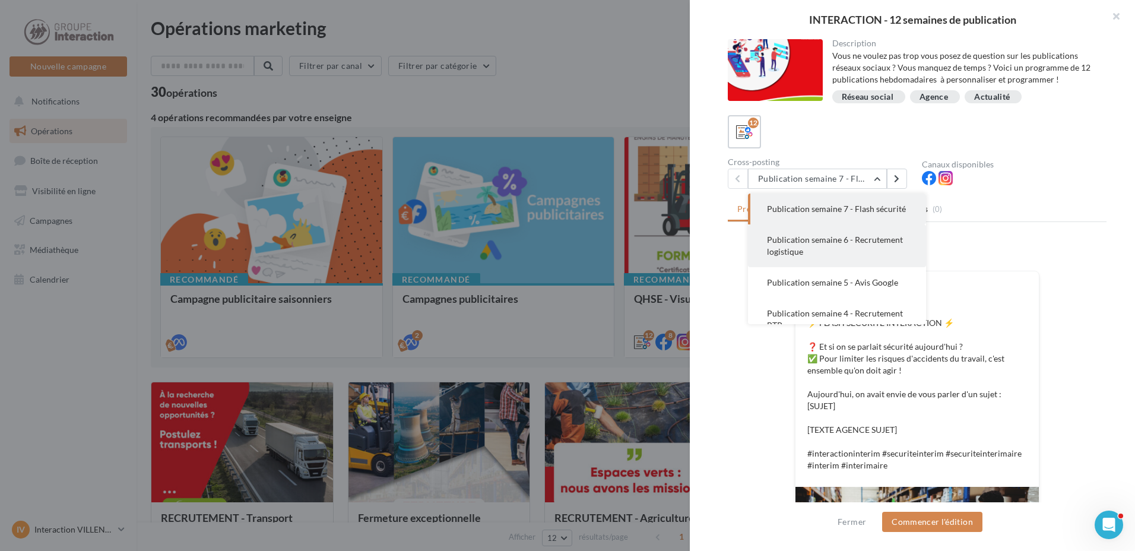
click at [877, 251] on span "Publication semaine 6 - Recrutement logistique" at bounding box center [835, 245] width 136 height 22
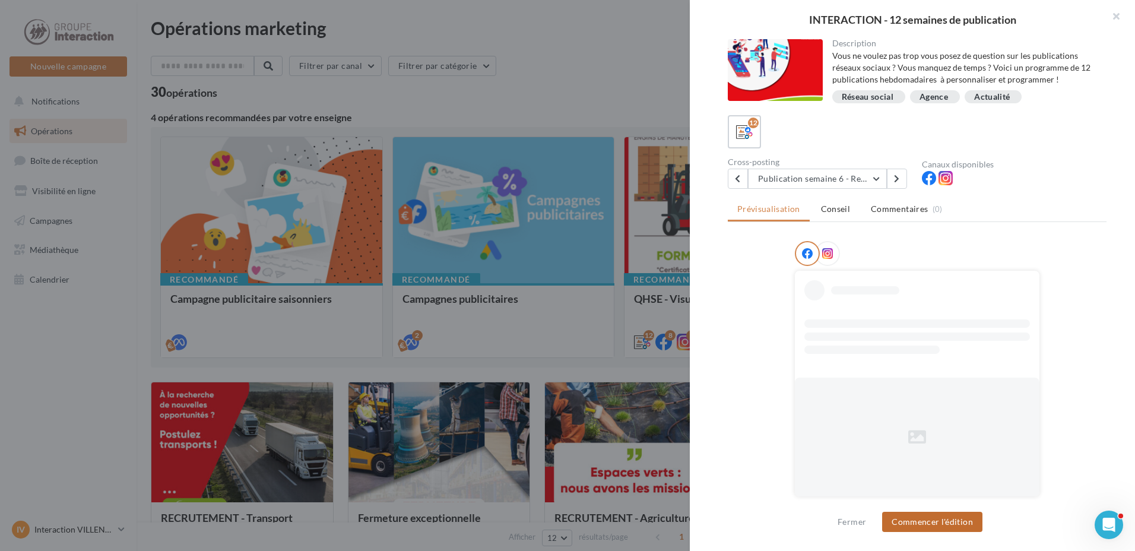
click at [914, 525] on button "Commencer l'édition" at bounding box center [932, 522] width 100 height 20
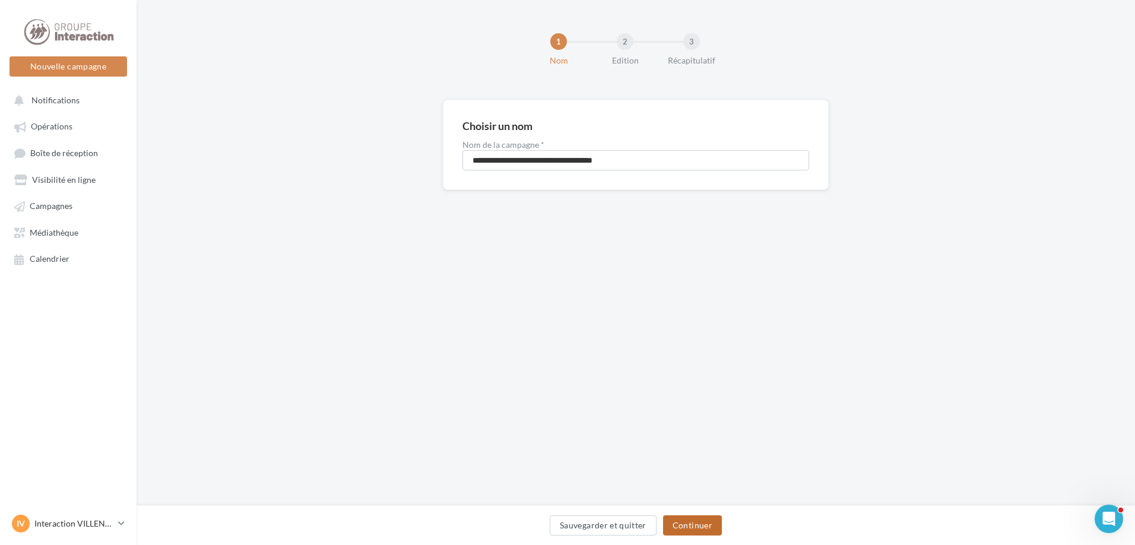
click at [683, 520] on button "Continuer" at bounding box center [692, 525] width 59 height 20
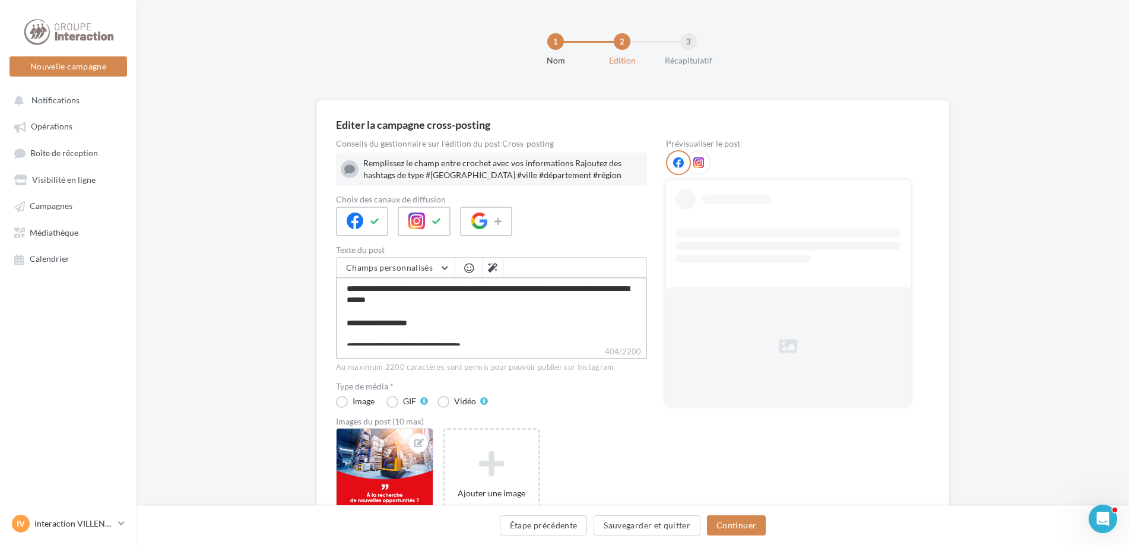
drag, startPoint x: 468, startPoint y: 325, endPoint x: 281, endPoint y: 301, distance: 188.5
click at [281, 301] on div "Editer la campagne cross-posting Conseils du gestionnaire sur l'édition du post…" at bounding box center [633, 381] width 992 height 563
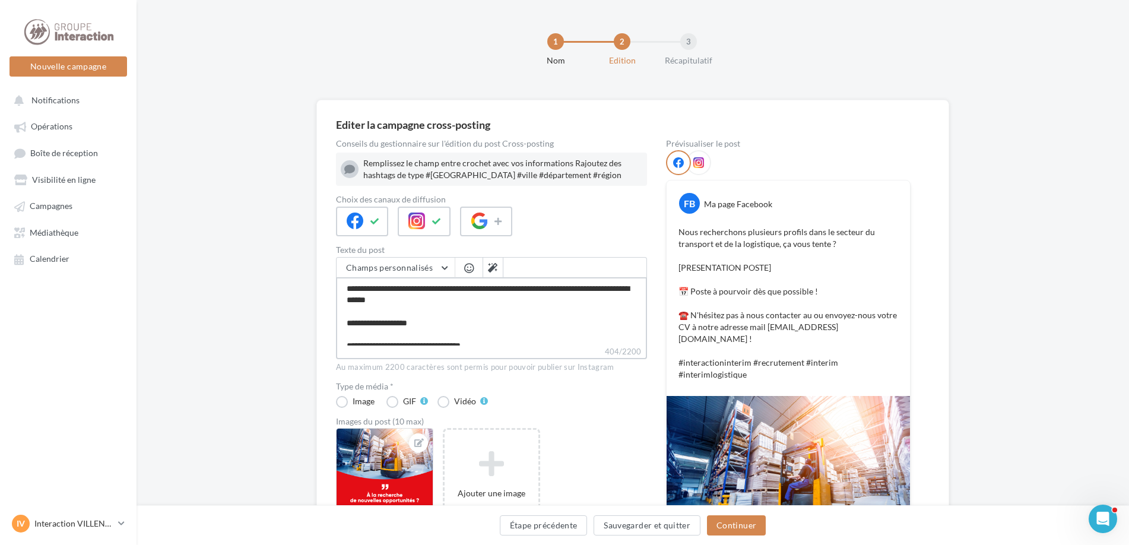
click at [477, 319] on textarea "**********" at bounding box center [491, 311] width 311 height 68
drag, startPoint x: 478, startPoint y: 325, endPoint x: 313, endPoint y: 318, distance: 165.7
click at [313, 318] on div "Editer la campagne cross-posting Conseils du gestionnaire sur l'édition du post…" at bounding box center [633, 411] width 992 height 623
type textarea "**********"
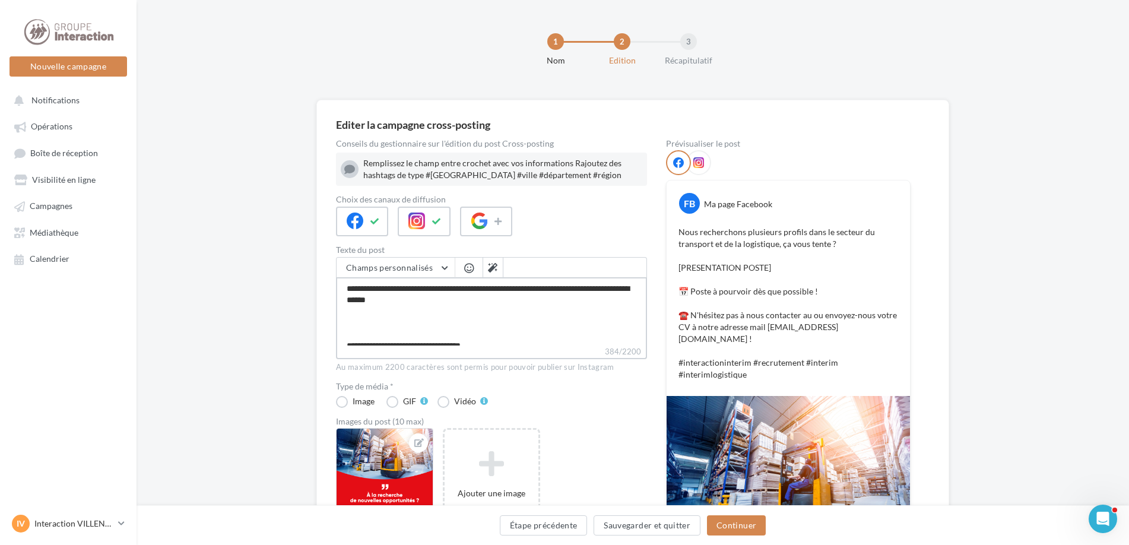
type textarea "**********"
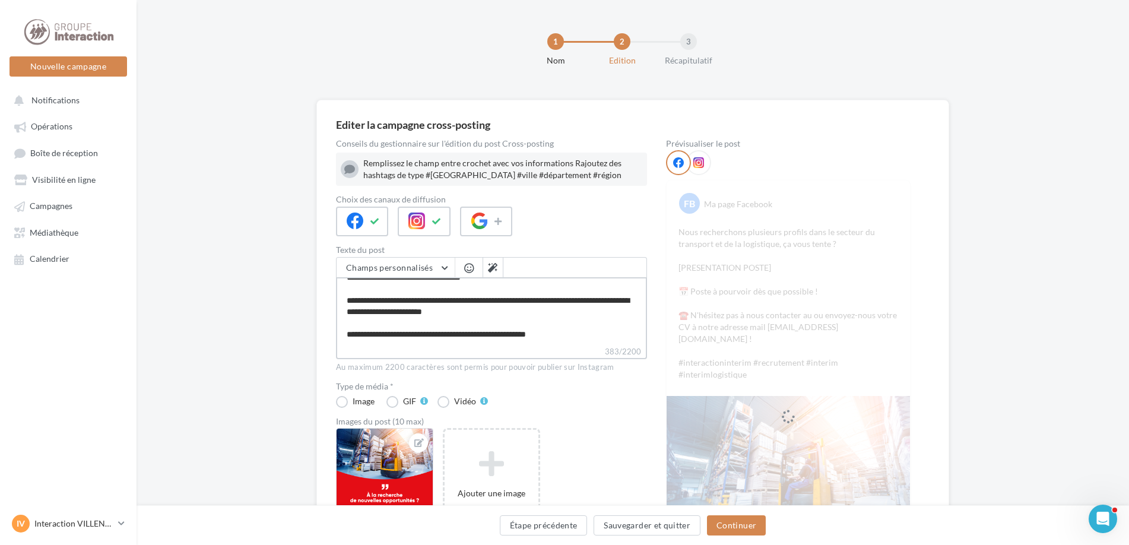
click at [431, 312] on textarea "**********" at bounding box center [491, 311] width 311 height 68
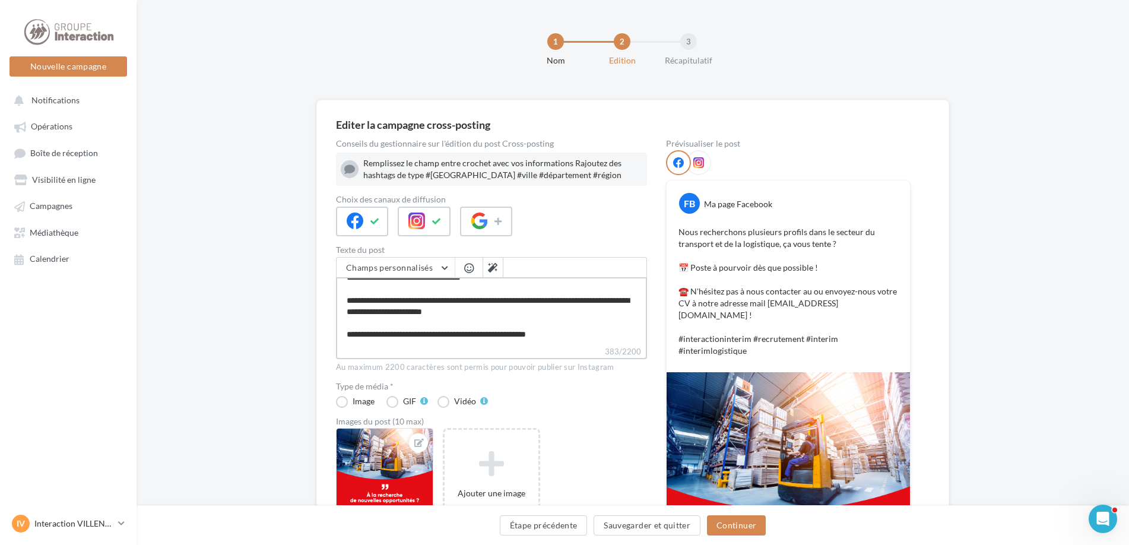
type textarea "**********"
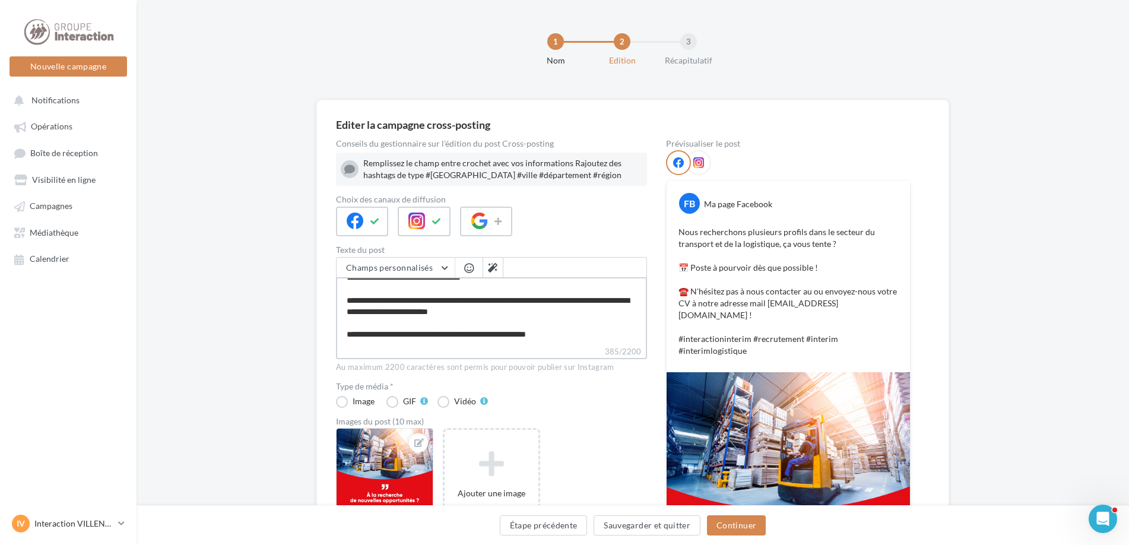
type textarea "**********"
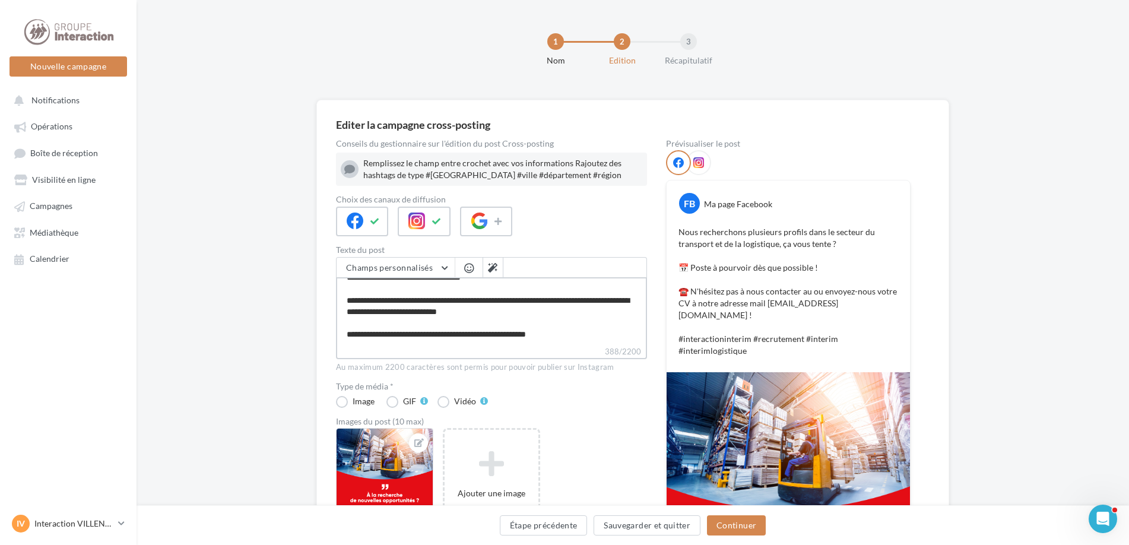
type textarea "**********"
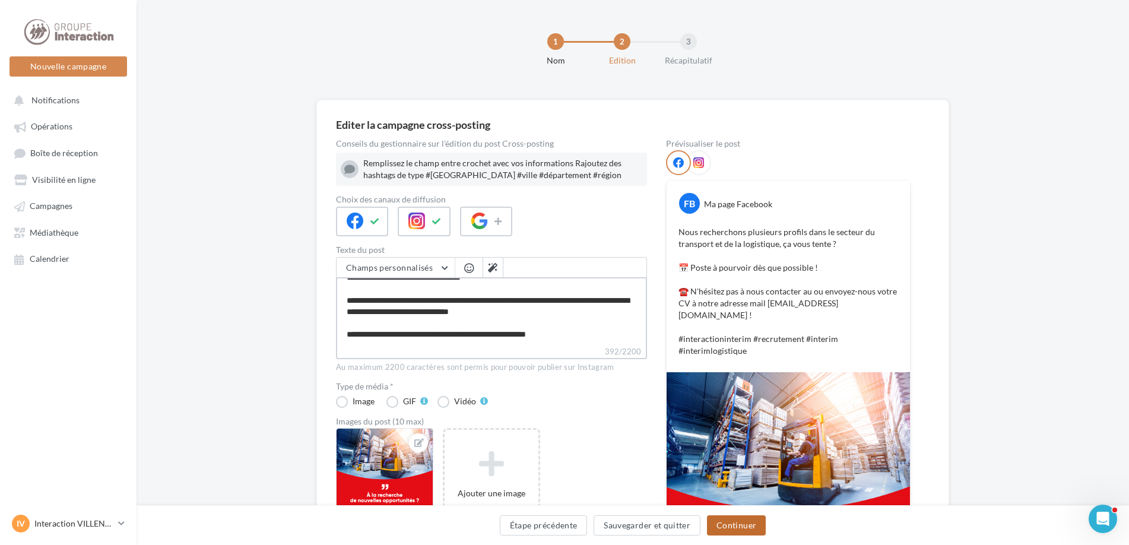
type textarea "**********"
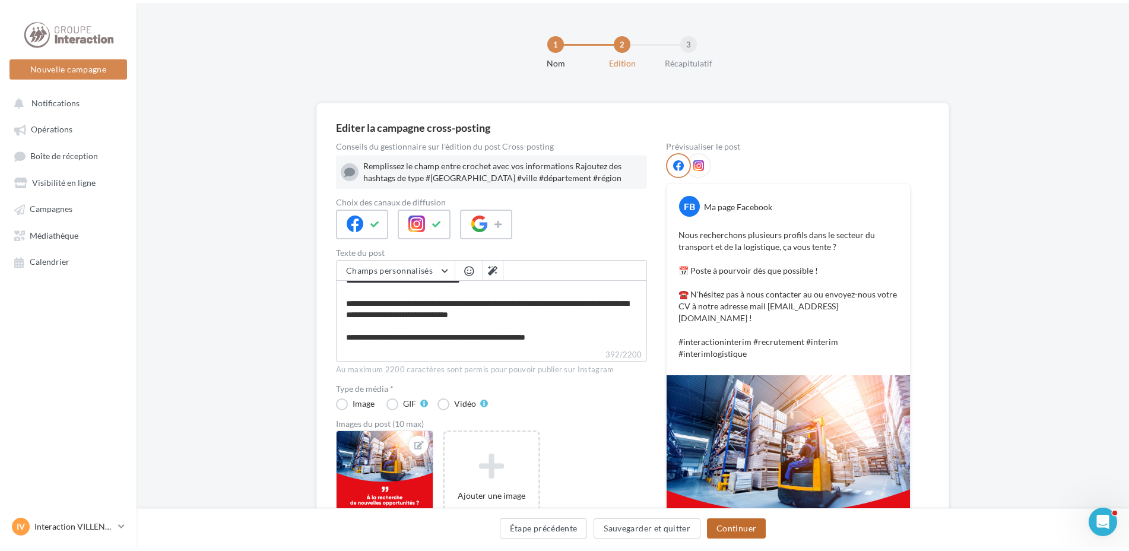
scroll to position [56, 0]
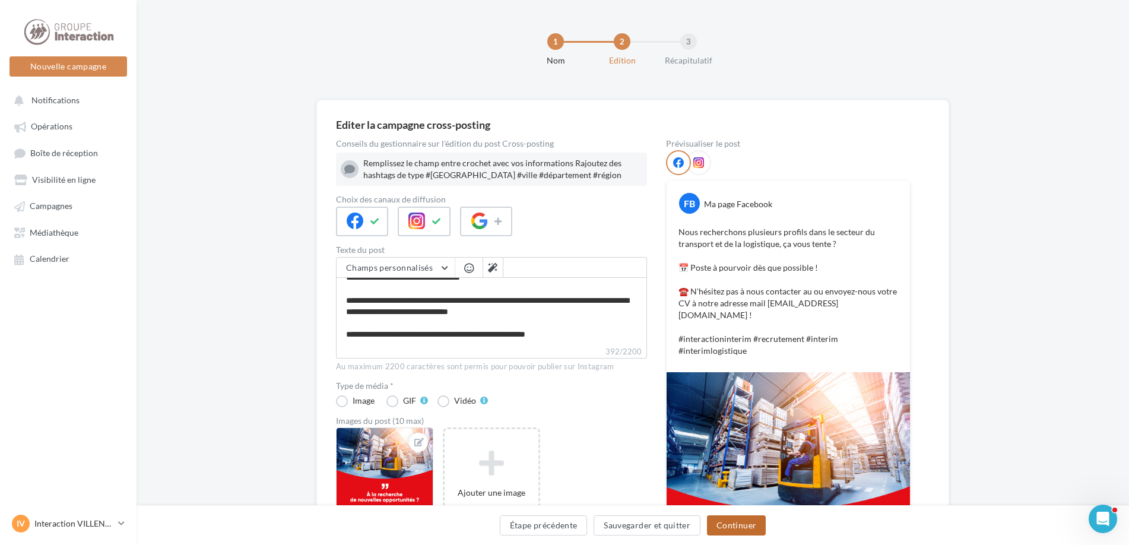
click at [726, 526] on button "Continuer" at bounding box center [736, 525] width 59 height 20
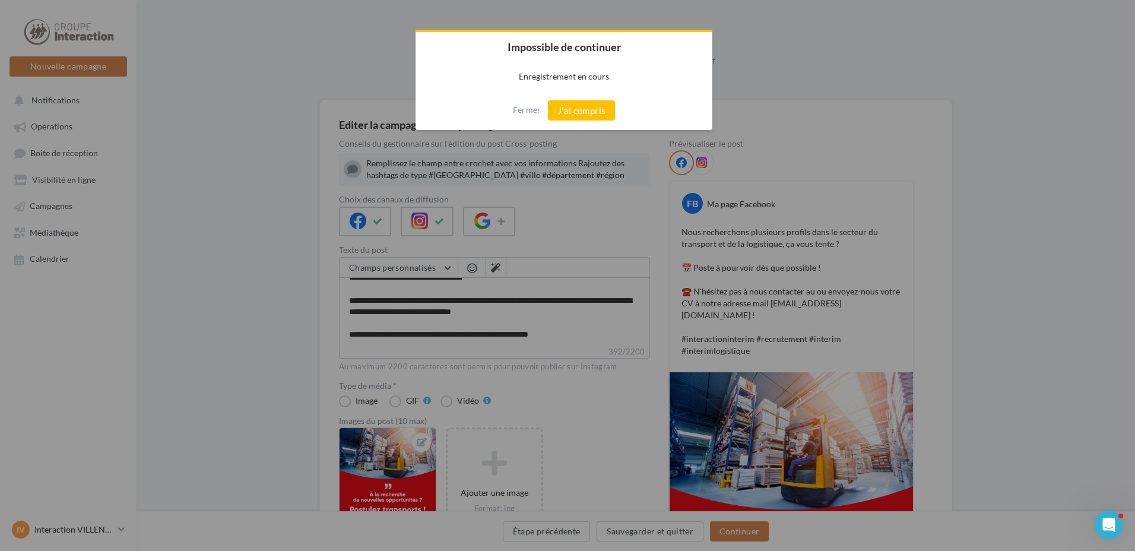
click at [554, 111] on button "J'ai compris" at bounding box center [582, 110] width 68 height 20
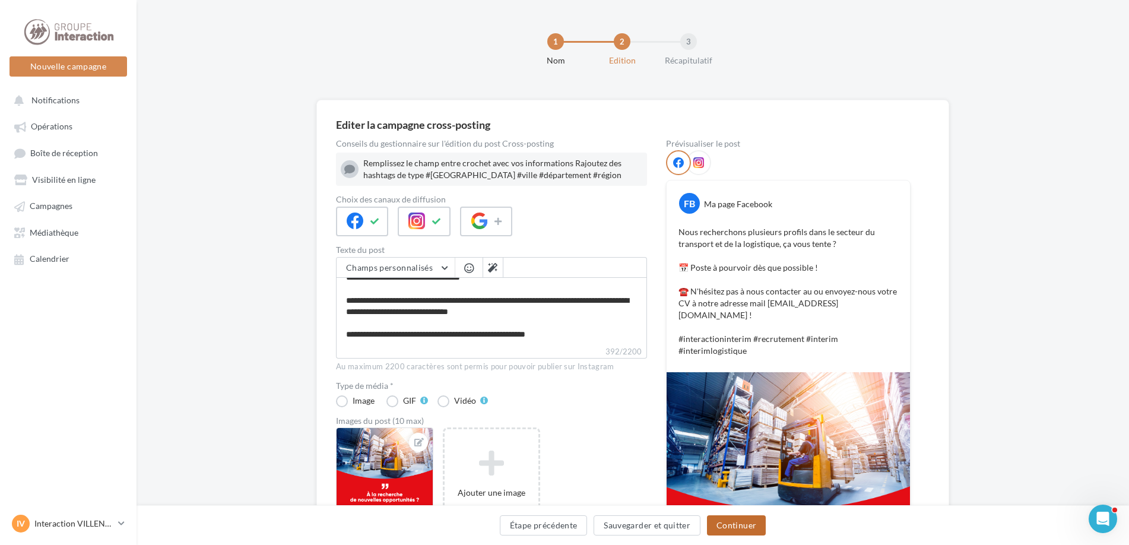
click at [722, 521] on button "Continuer" at bounding box center [736, 525] width 59 height 20
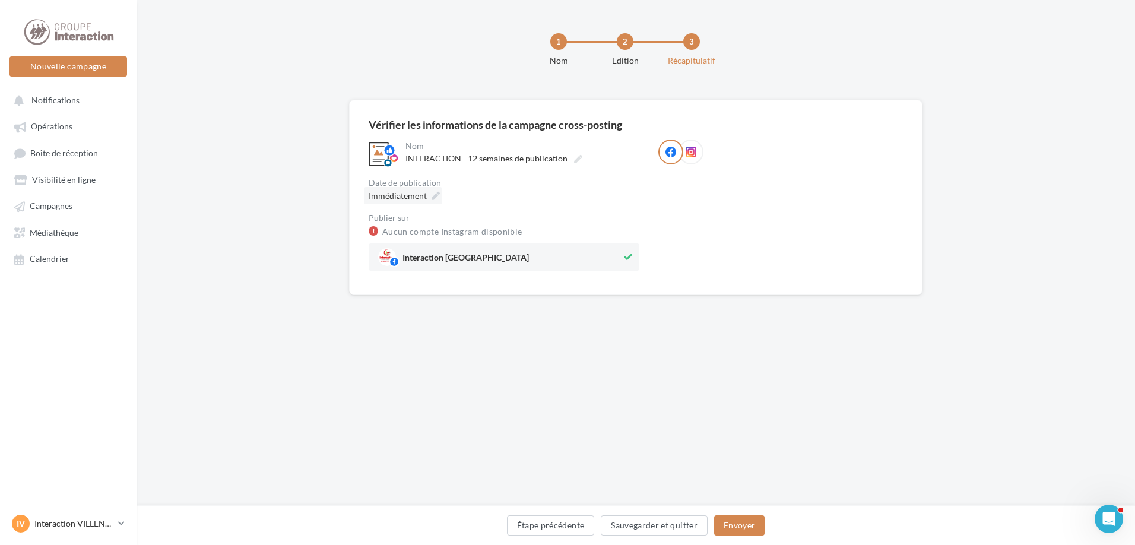
click at [434, 194] on icon at bounding box center [435, 196] width 8 height 8
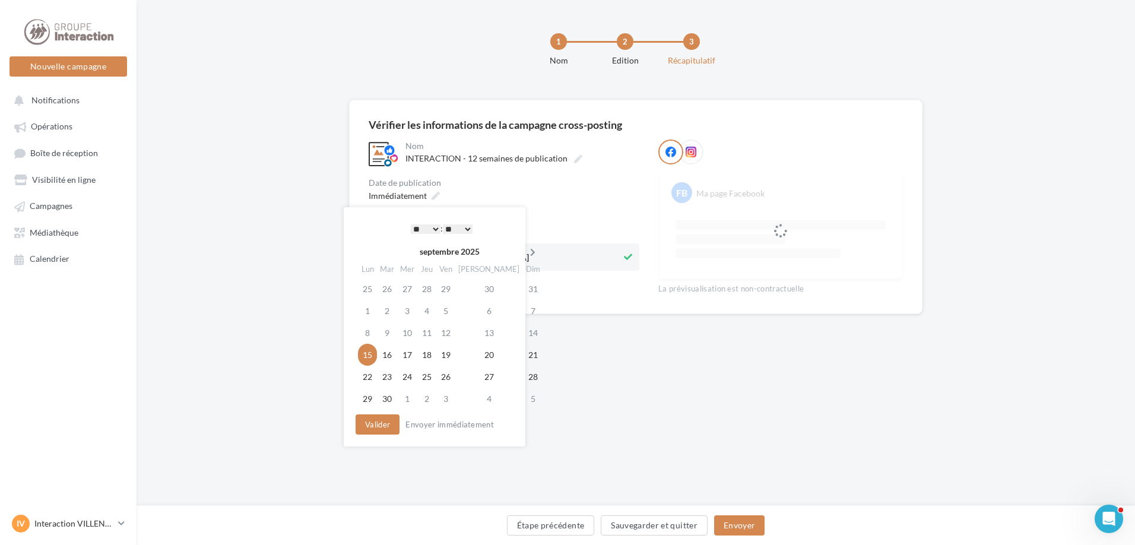
click at [525, 253] on icon at bounding box center [532, 252] width 15 height 8
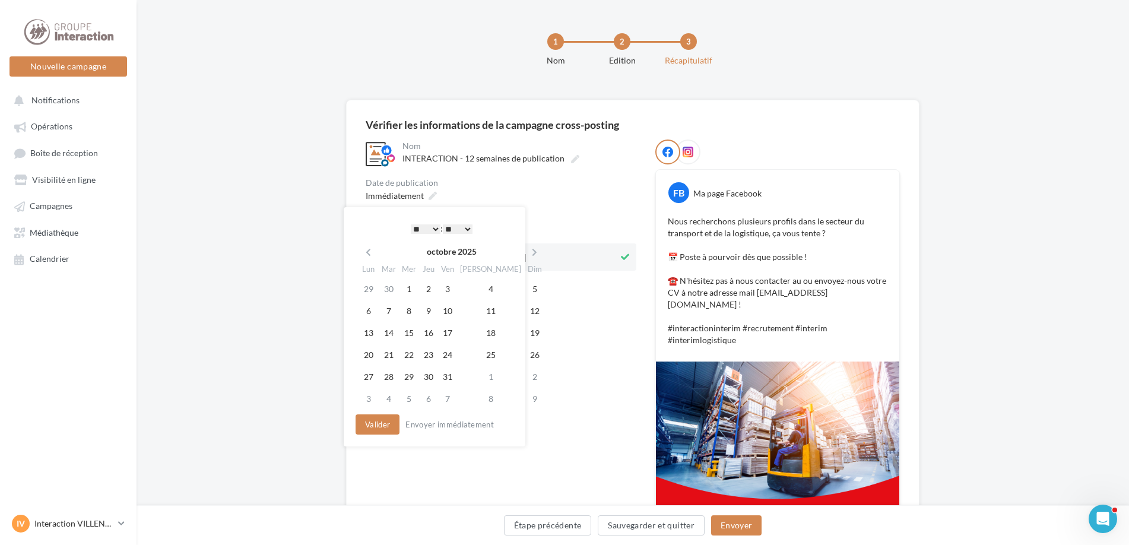
click at [527, 253] on icon at bounding box center [534, 252] width 15 height 8
click at [430, 336] on td "13" at bounding box center [425, 333] width 19 height 22
click at [380, 426] on button "Valider" at bounding box center [375, 424] width 44 height 20
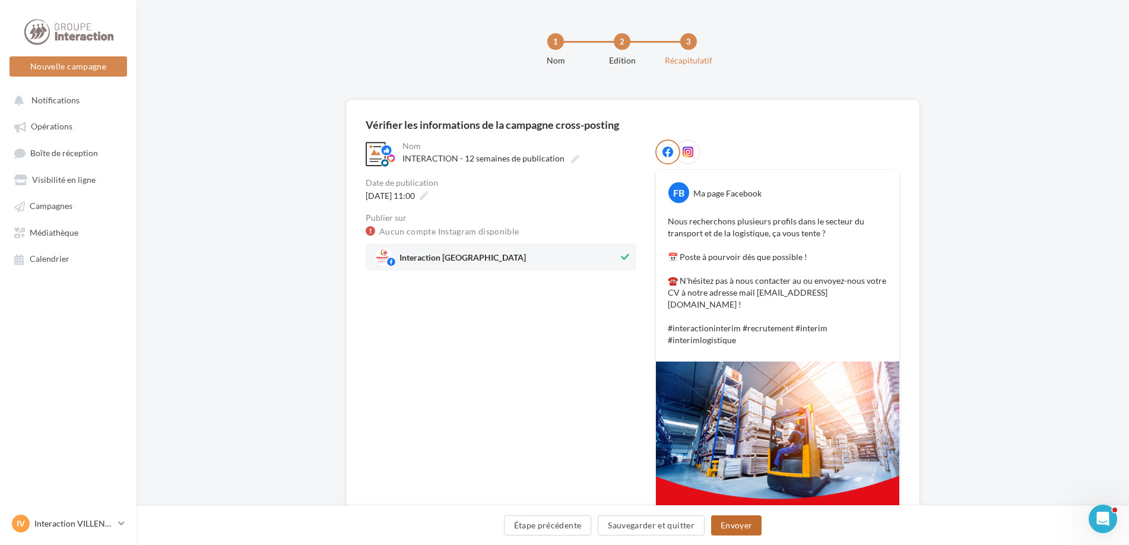
click at [727, 518] on button "Envoyer" at bounding box center [736, 525] width 50 height 20
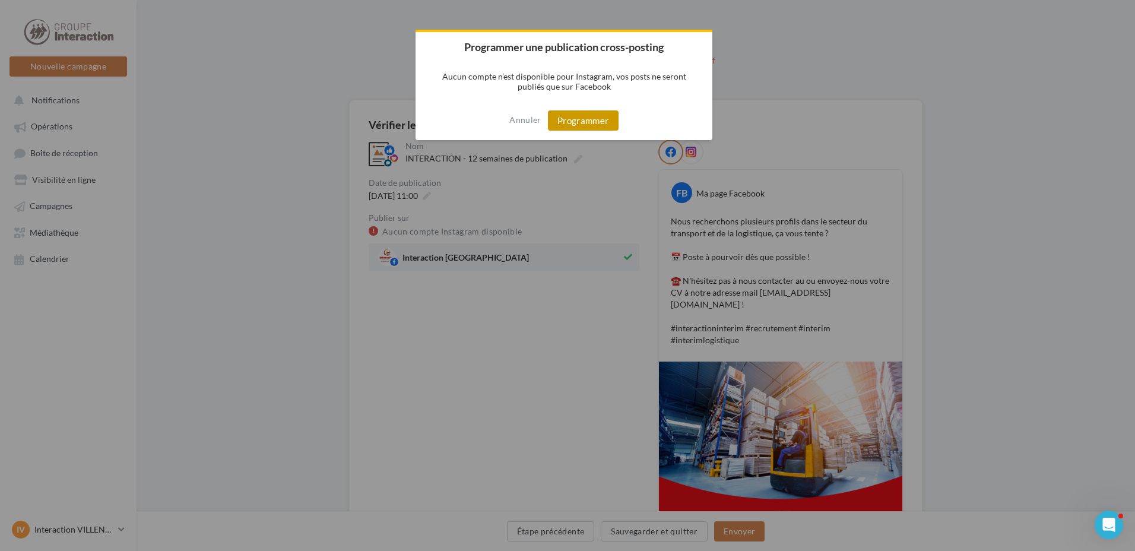
click at [595, 120] on button "Programmer" at bounding box center [583, 120] width 71 height 20
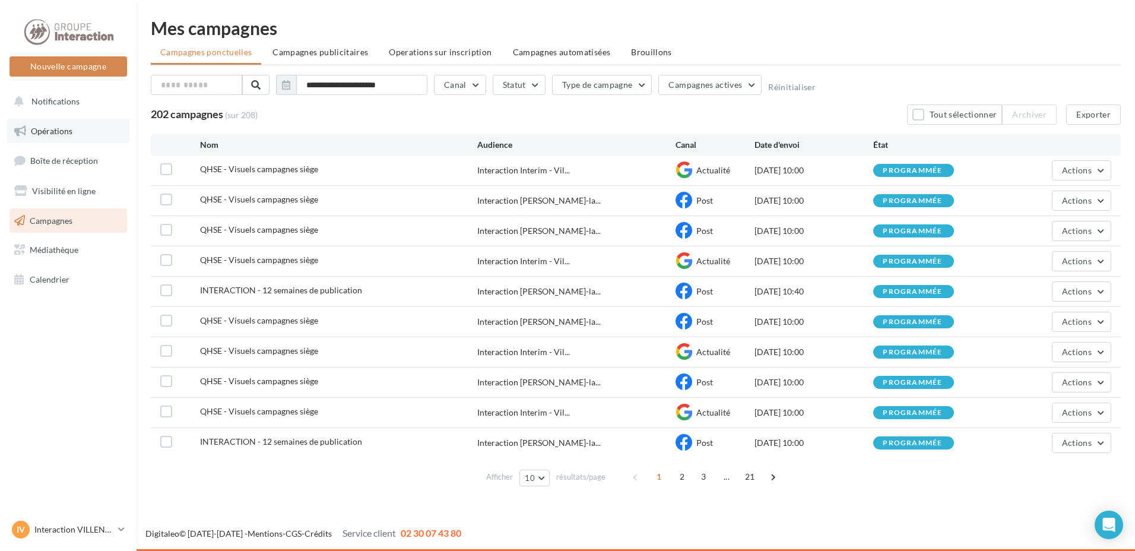
click at [80, 140] on link "Opérations" at bounding box center [68, 131] width 122 height 25
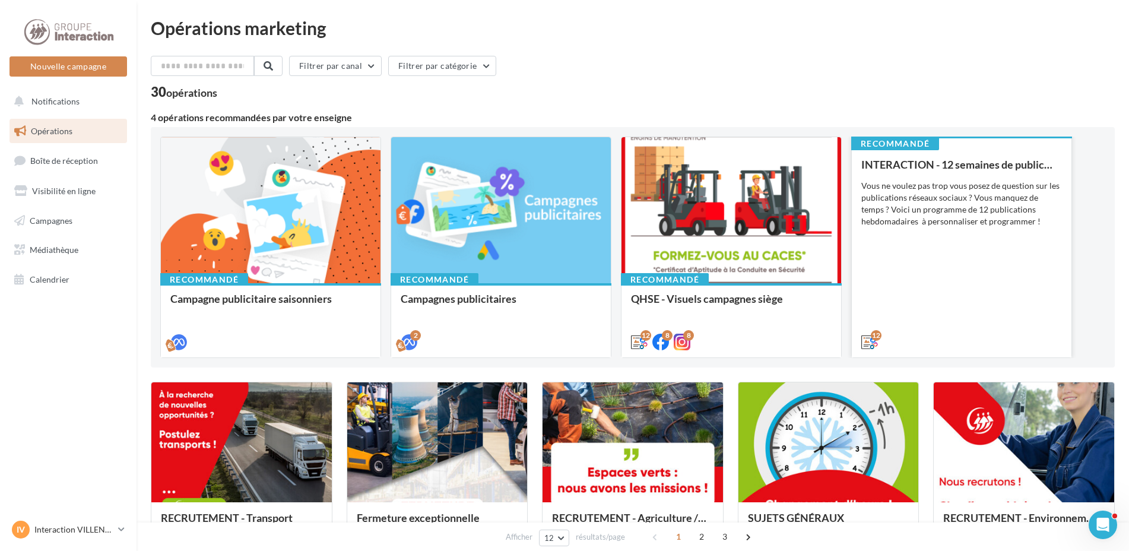
click at [941, 309] on div "INTERACTION - 12 semaines de publication Vous ne voulez pas trop vous posez de …" at bounding box center [961, 252] width 201 height 188
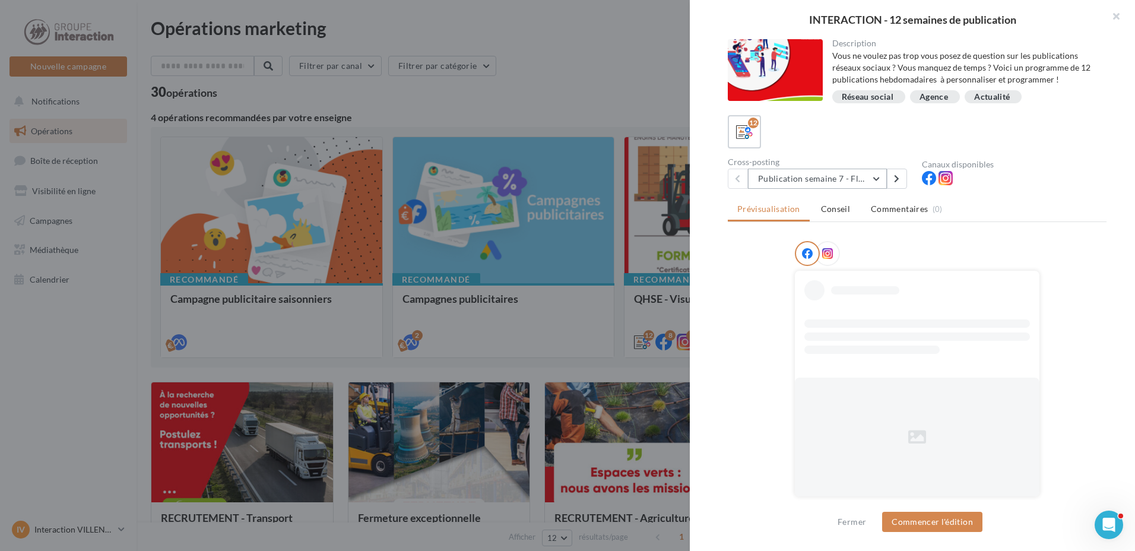
click at [871, 174] on button "Publication semaine 7 - Flash sécurité" at bounding box center [817, 179] width 139 height 20
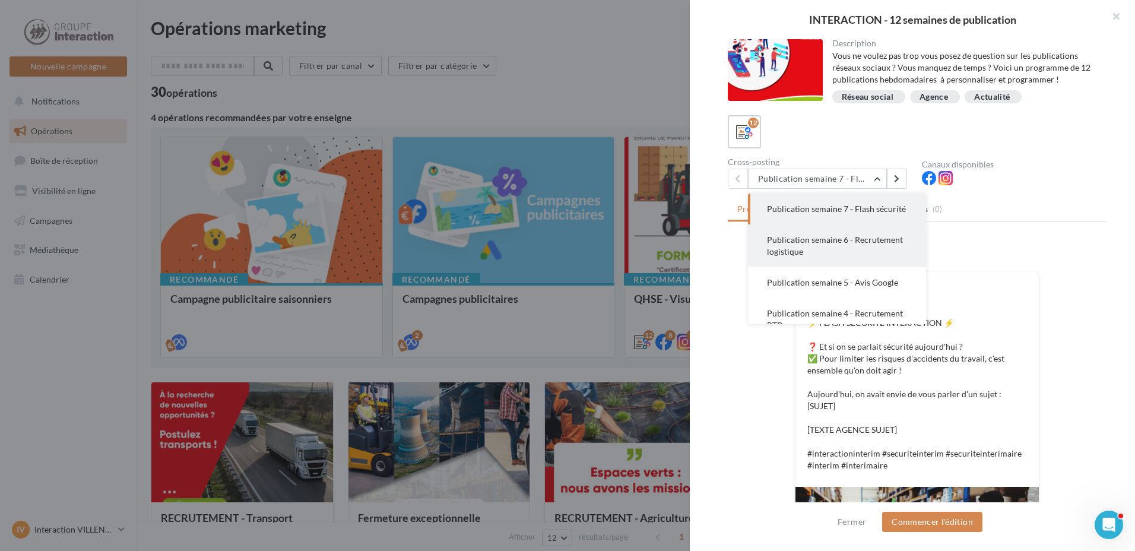
click at [878, 260] on button "Publication semaine 6 - Recrutement logistique" at bounding box center [837, 245] width 178 height 43
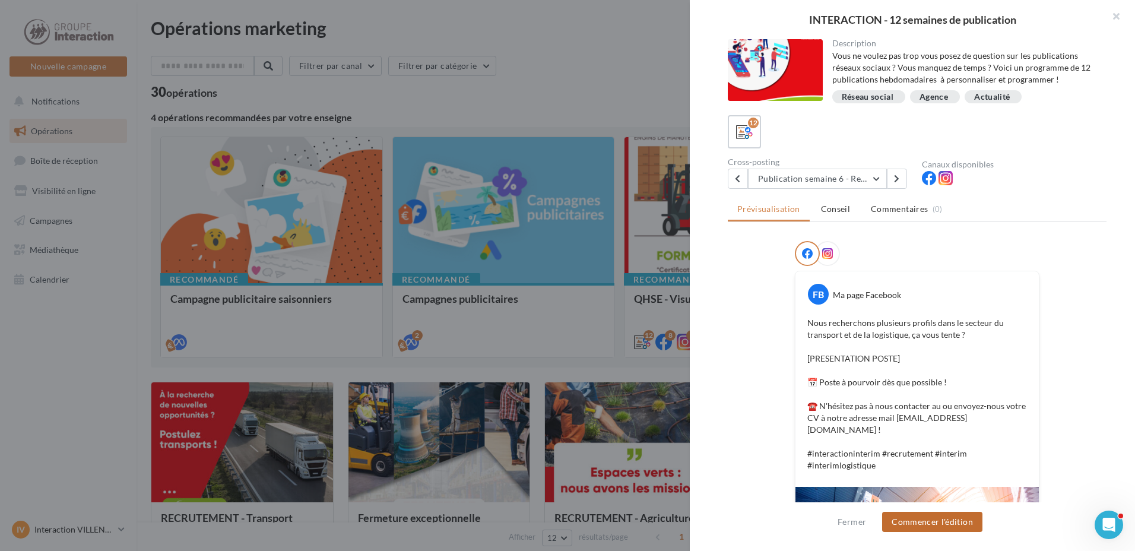
click at [922, 516] on button "Commencer l'édition" at bounding box center [932, 522] width 100 height 20
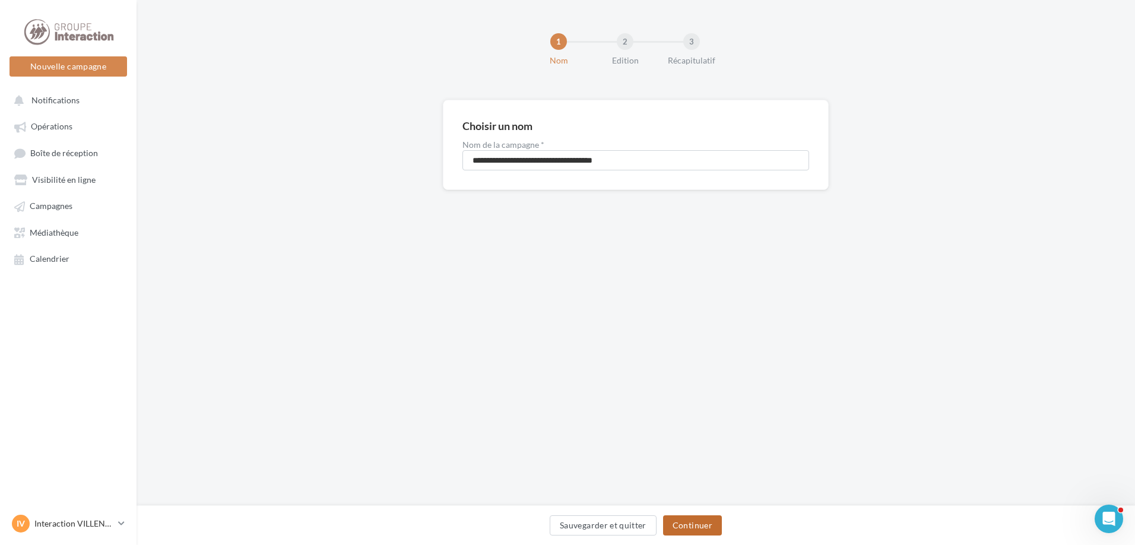
click at [676, 519] on button "Continuer" at bounding box center [692, 525] width 59 height 20
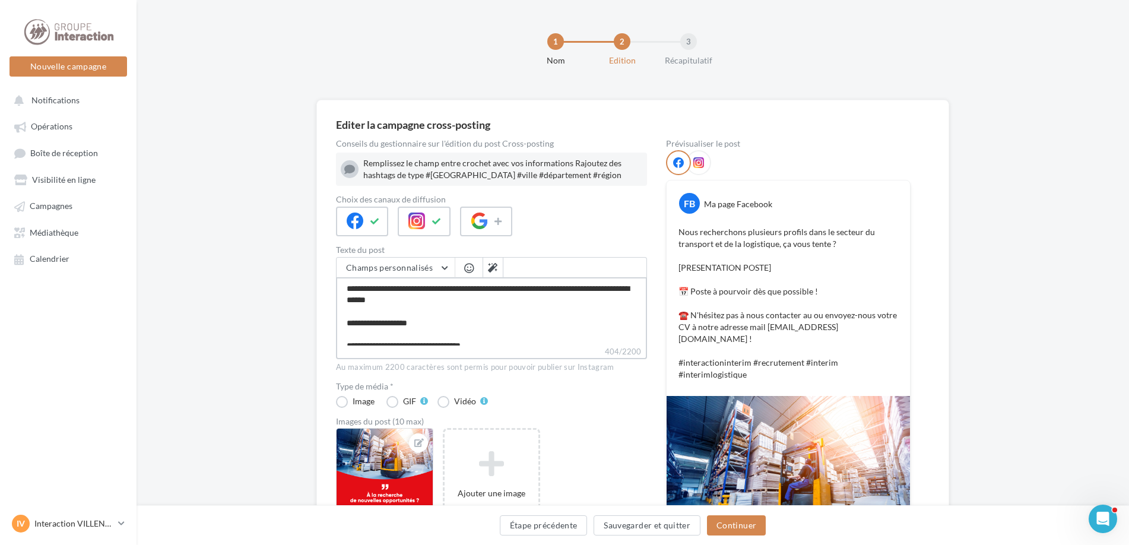
drag, startPoint x: 465, startPoint y: 325, endPoint x: 344, endPoint y: 319, distance: 121.8
click at [344, 319] on textarea "**********" at bounding box center [491, 311] width 311 height 68
type textarea "**********"
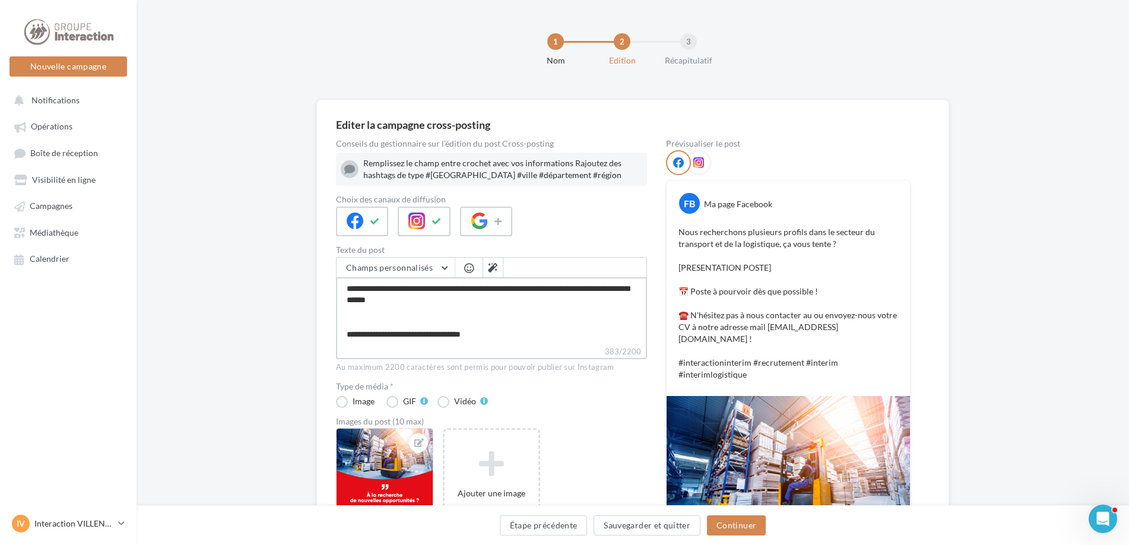
scroll to position [57, 0]
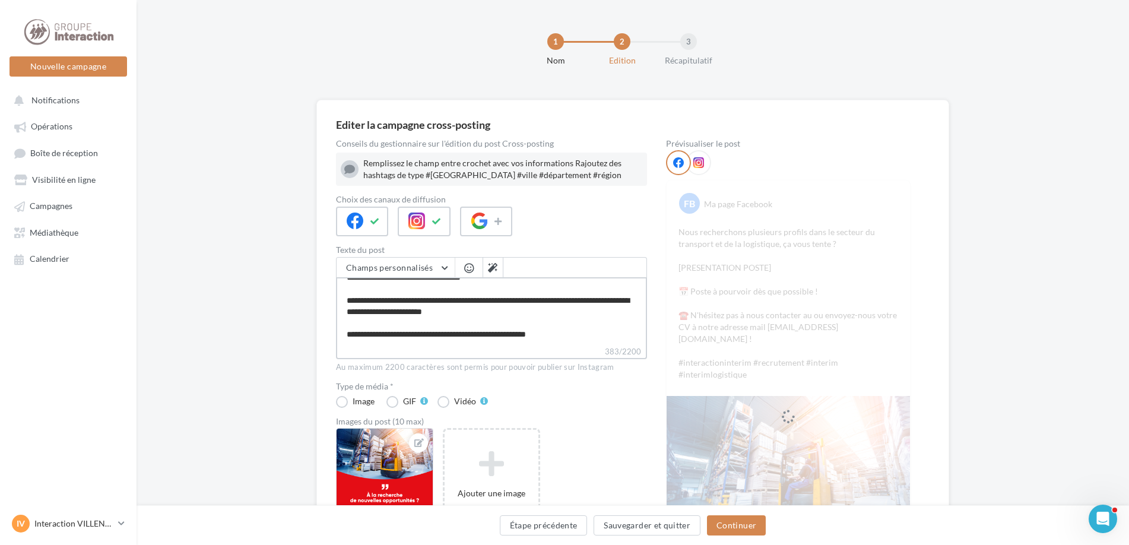
click at [432, 318] on textarea "**********" at bounding box center [491, 311] width 311 height 68
click at [432, 315] on textarea "**********" at bounding box center [491, 311] width 311 height 68
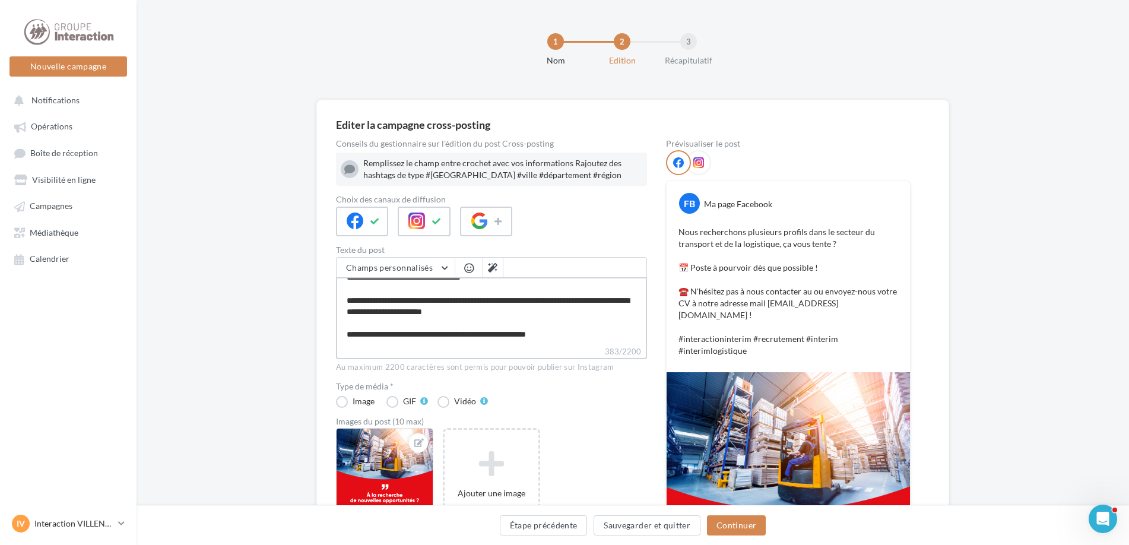
type textarea "**********"
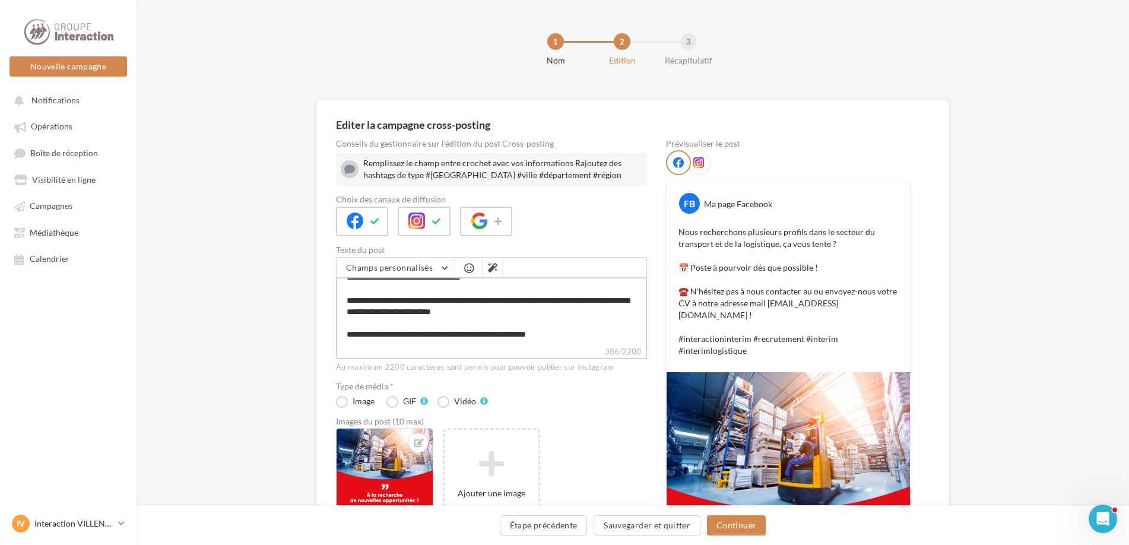
type textarea "**********"
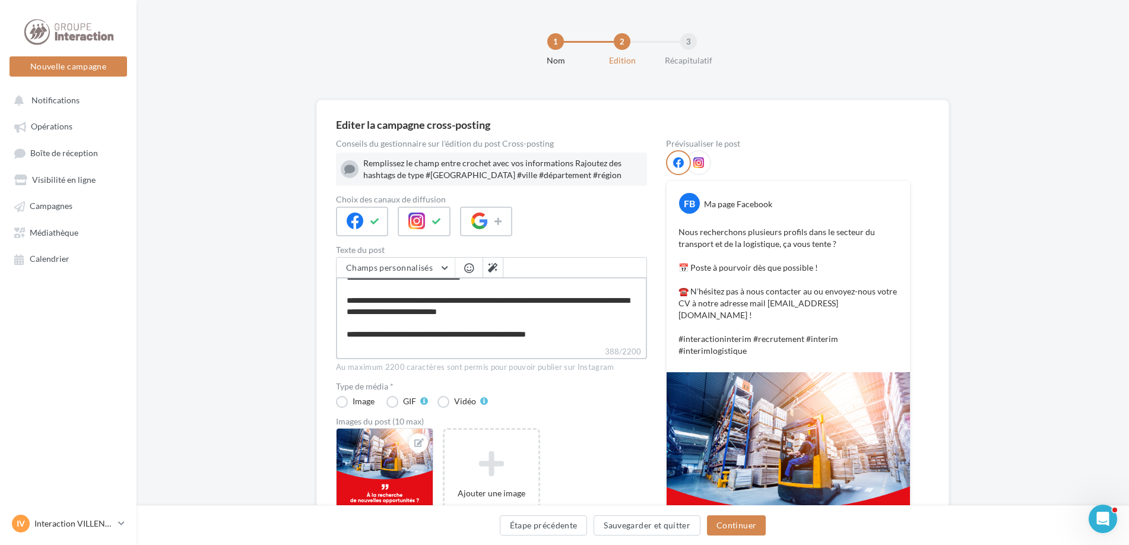
type textarea "**********"
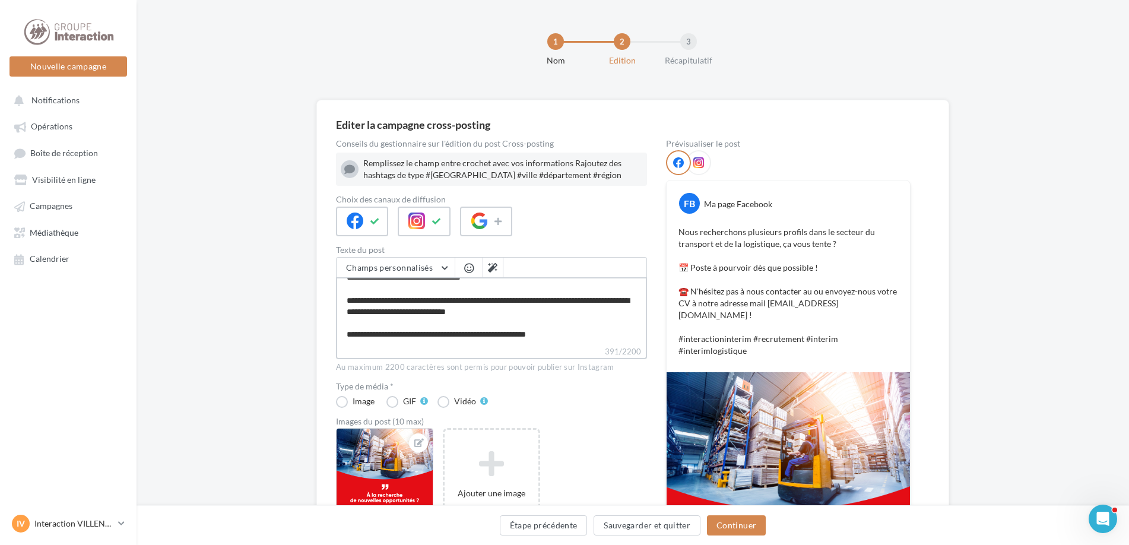
type textarea "**********"
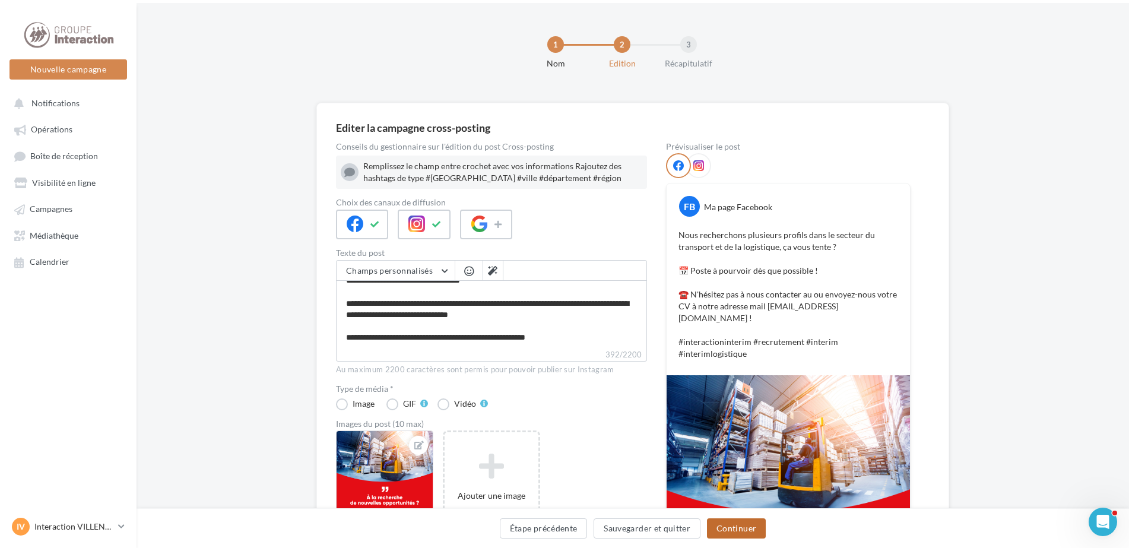
scroll to position [56, 0]
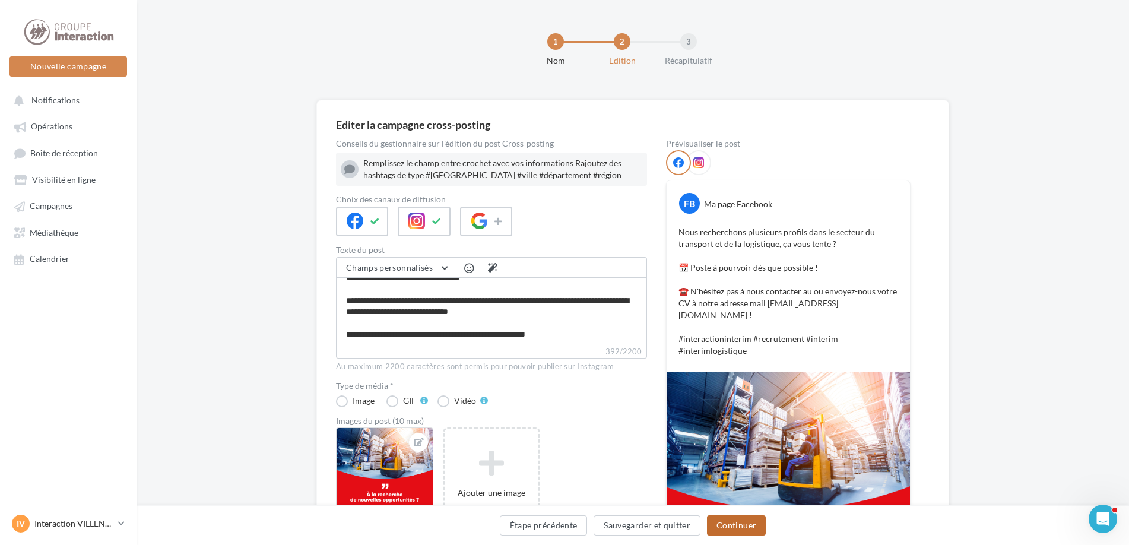
click at [726, 524] on button "Continuer" at bounding box center [736, 525] width 59 height 20
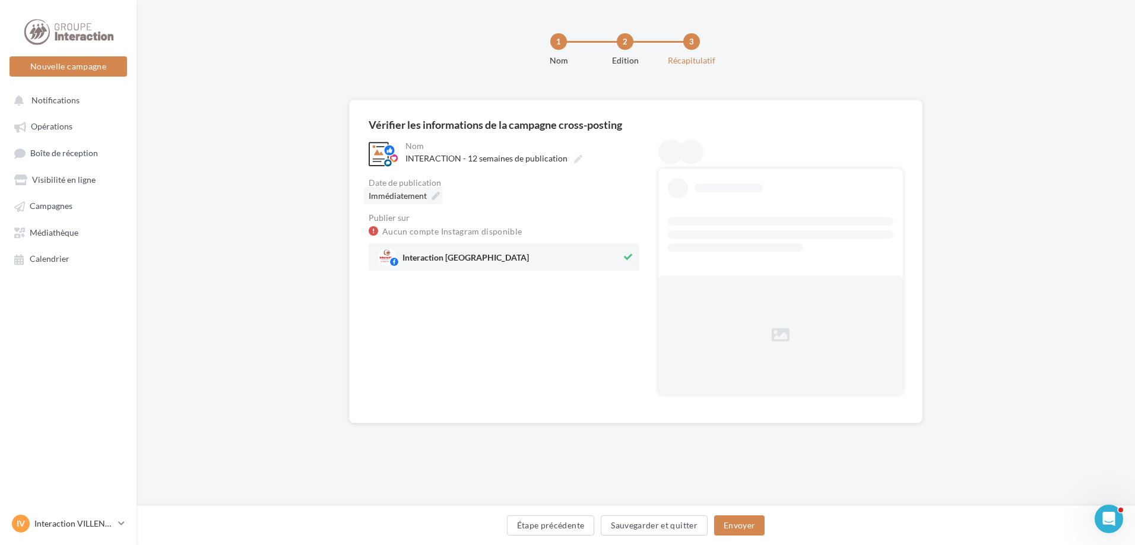
click at [429, 194] on div "Immédiatement" at bounding box center [403, 195] width 78 height 17
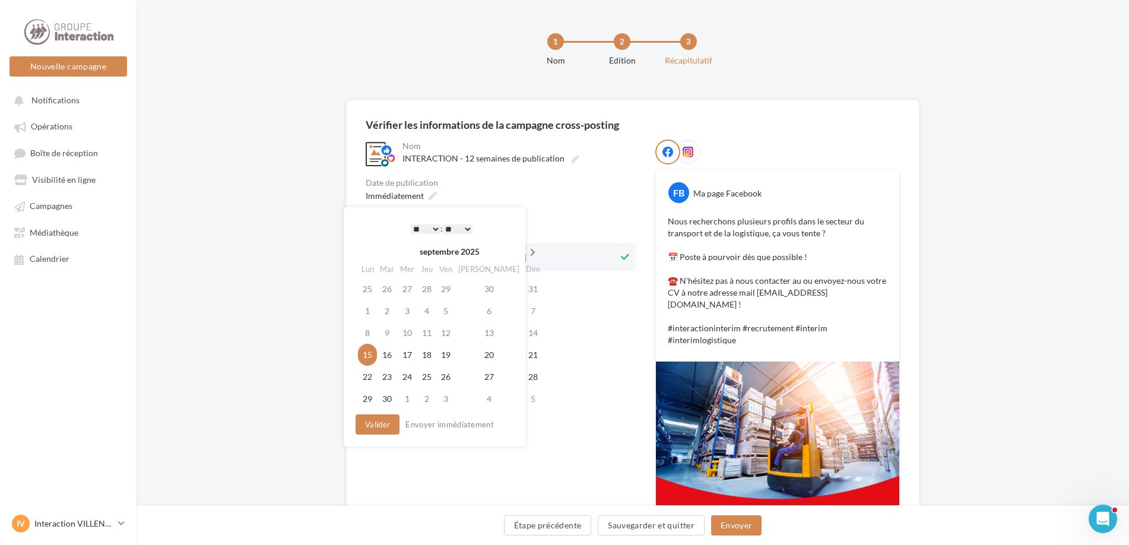
click at [525, 255] on icon at bounding box center [532, 252] width 15 height 8
click at [524, 253] on icon at bounding box center [531, 252] width 15 height 8
click at [433, 355] on td "20" at bounding box center [425, 355] width 19 height 22
click at [366, 415] on button "Valider" at bounding box center [375, 424] width 44 height 20
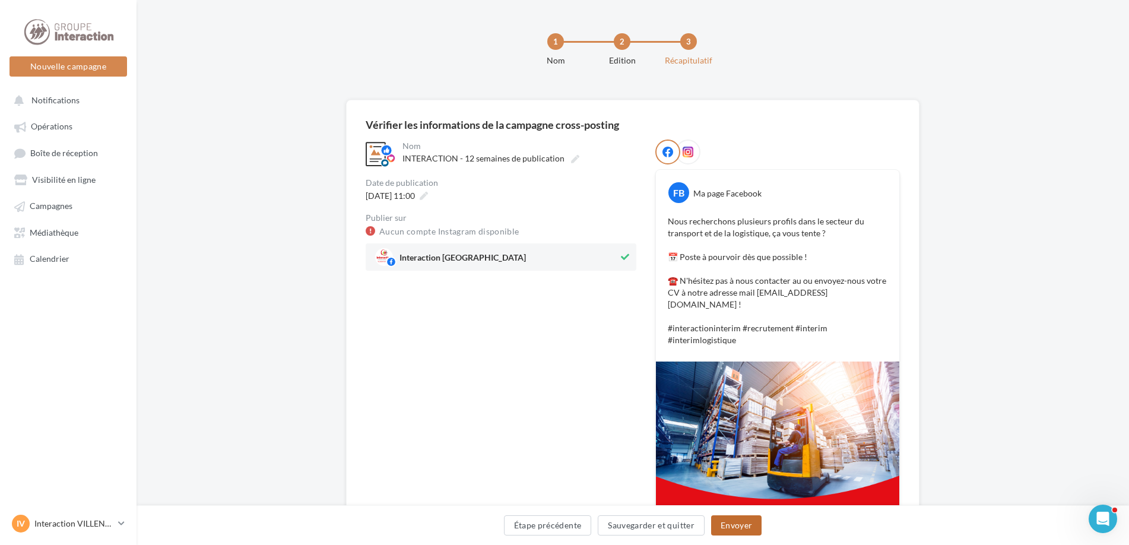
click at [722, 527] on button "Envoyer" at bounding box center [736, 525] width 50 height 20
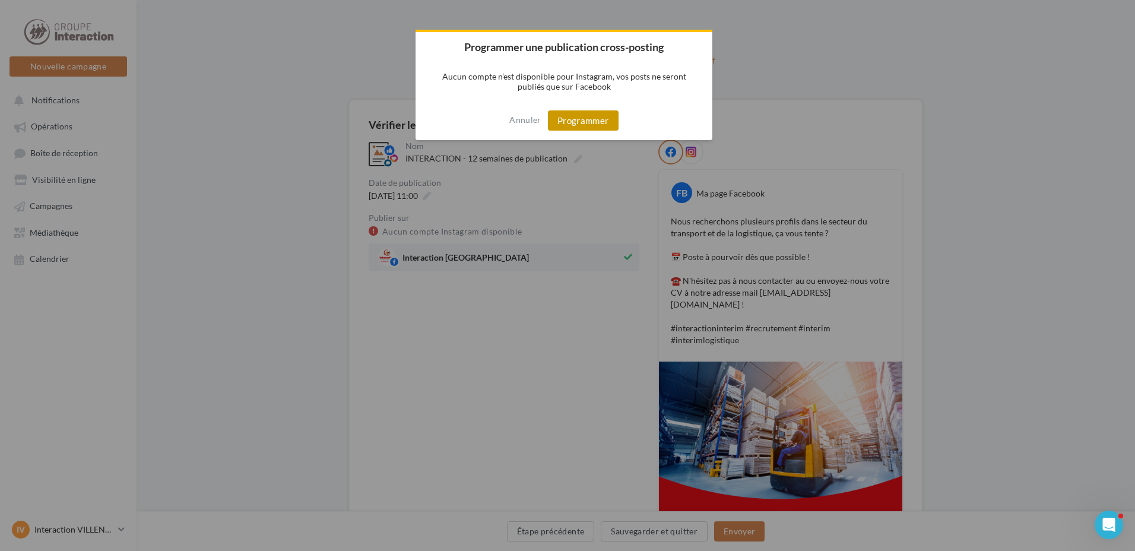
click at [578, 118] on button "Programmer" at bounding box center [583, 120] width 71 height 20
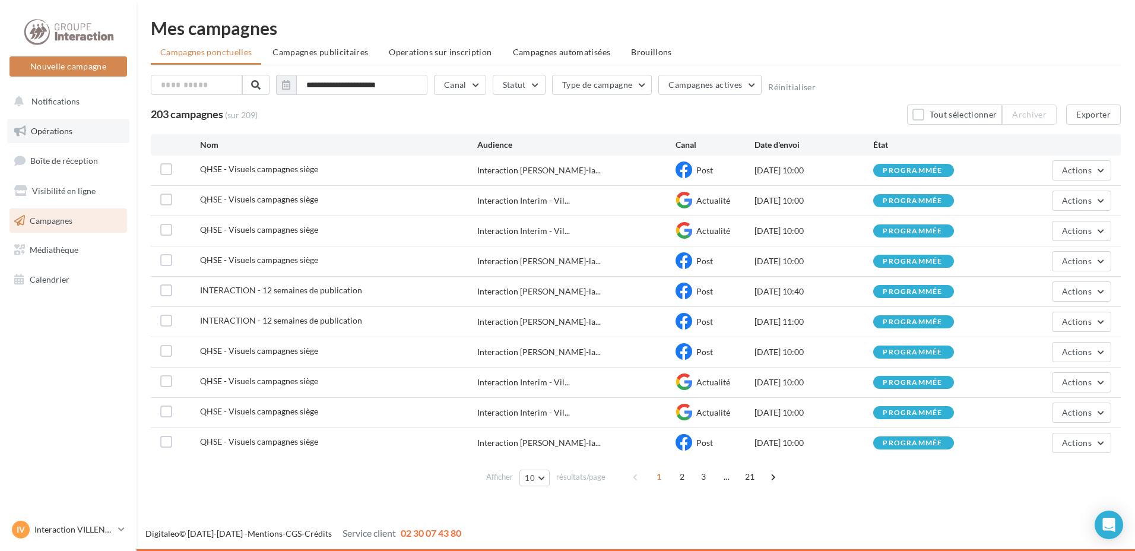
click at [78, 129] on link "Opérations" at bounding box center [68, 131] width 122 height 25
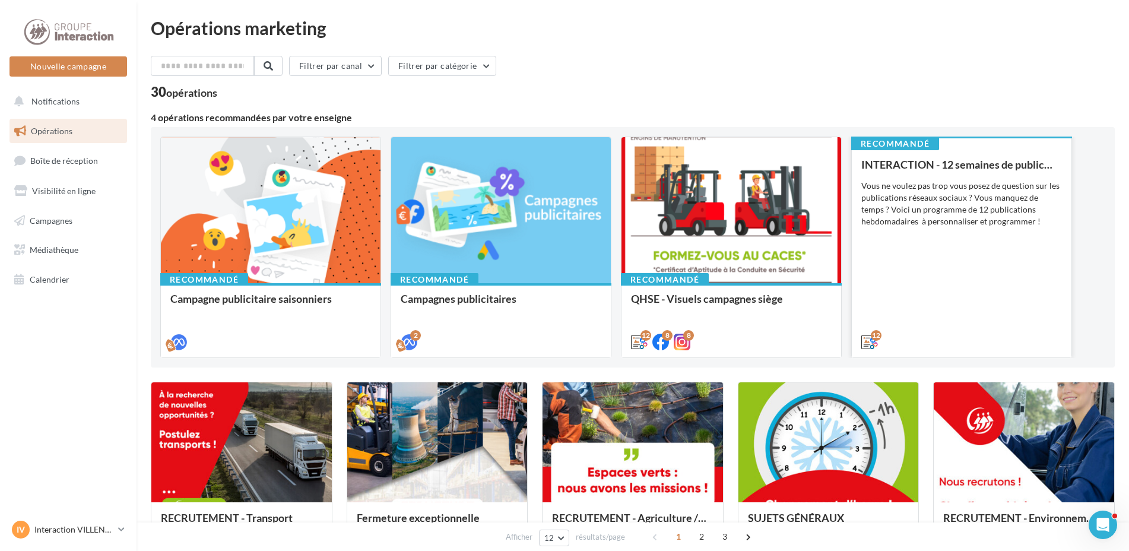
click at [952, 335] on div "12" at bounding box center [961, 341] width 201 height 14
click at [897, 304] on div "INTERACTION - 12 semaines de publication Vous ne voulez pas trop vous posez de …" at bounding box center [961, 252] width 201 height 188
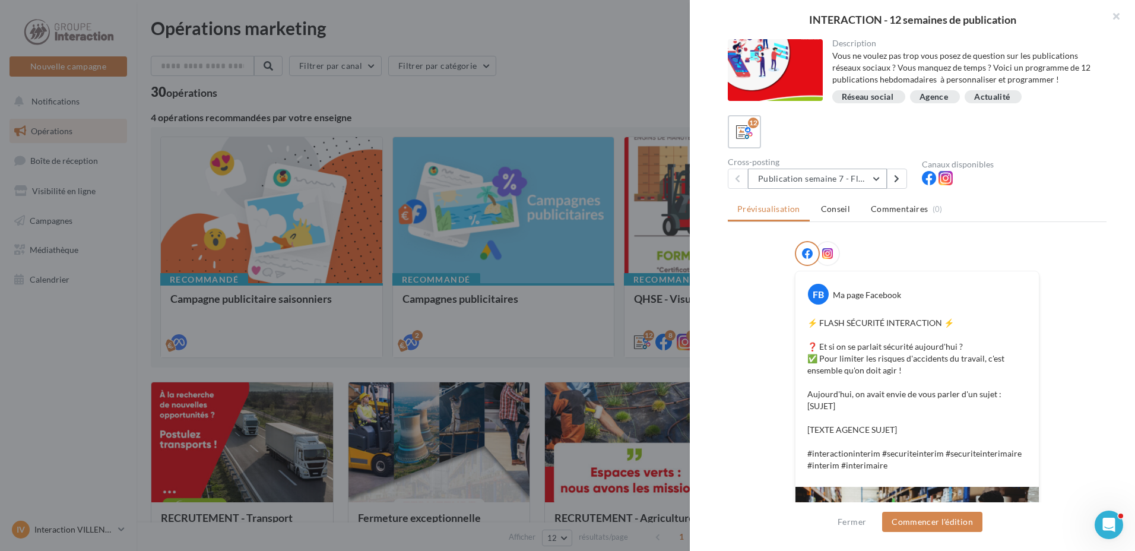
click at [877, 175] on button "Publication semaine 7 - Flash sécurité" at bounding box center [817, 179] width 139 height 20
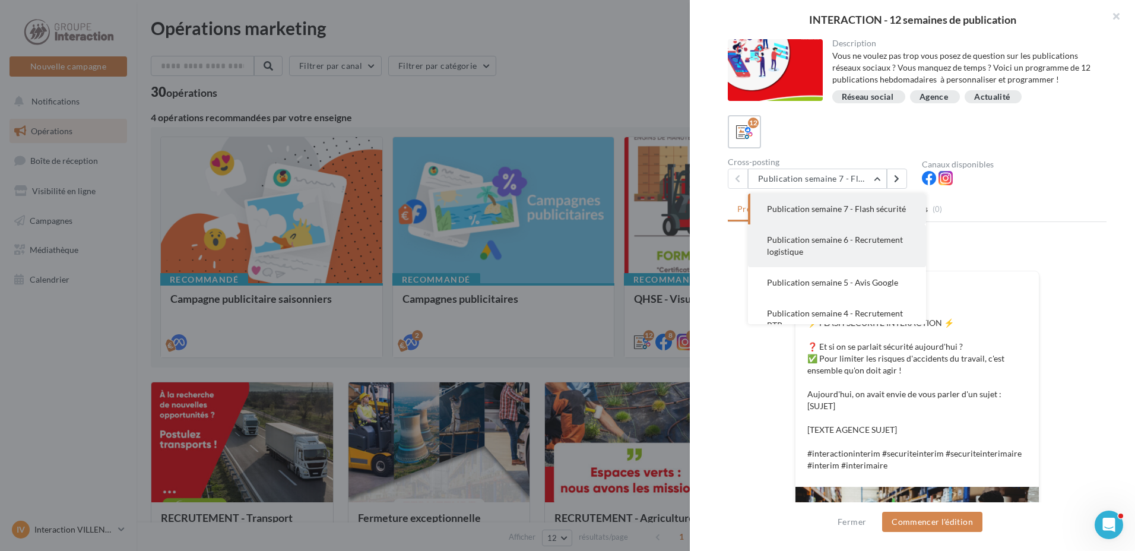
click at [883, 257] on button "Publication semaine 6 - Recrutement logistique" at bounding box center [837, 245] width 178 height 43
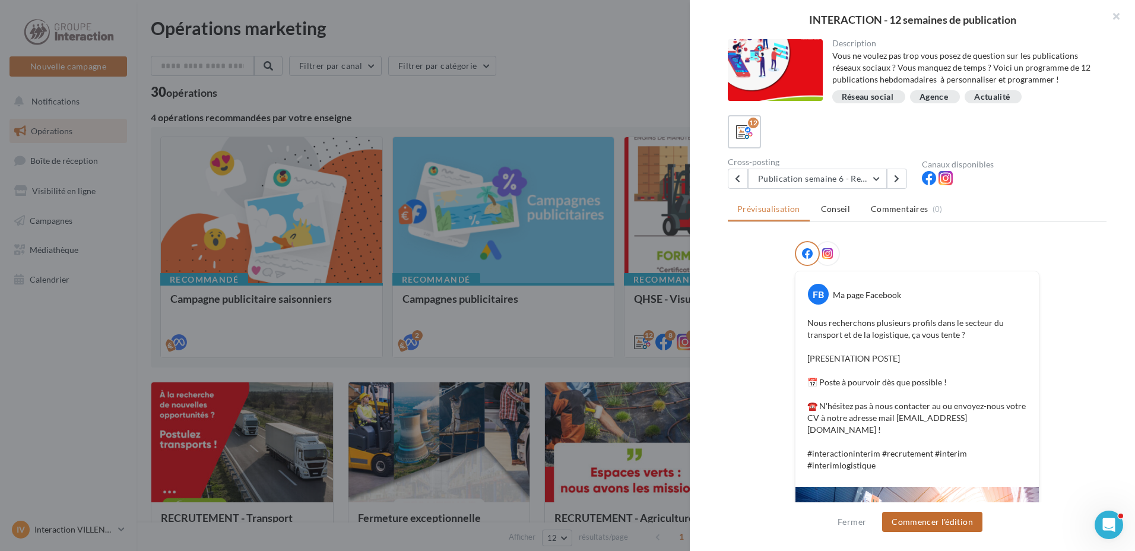
click at [943, 522] on button "Commencer l'édition" at bounding box center [932, 522] width 100 height 20
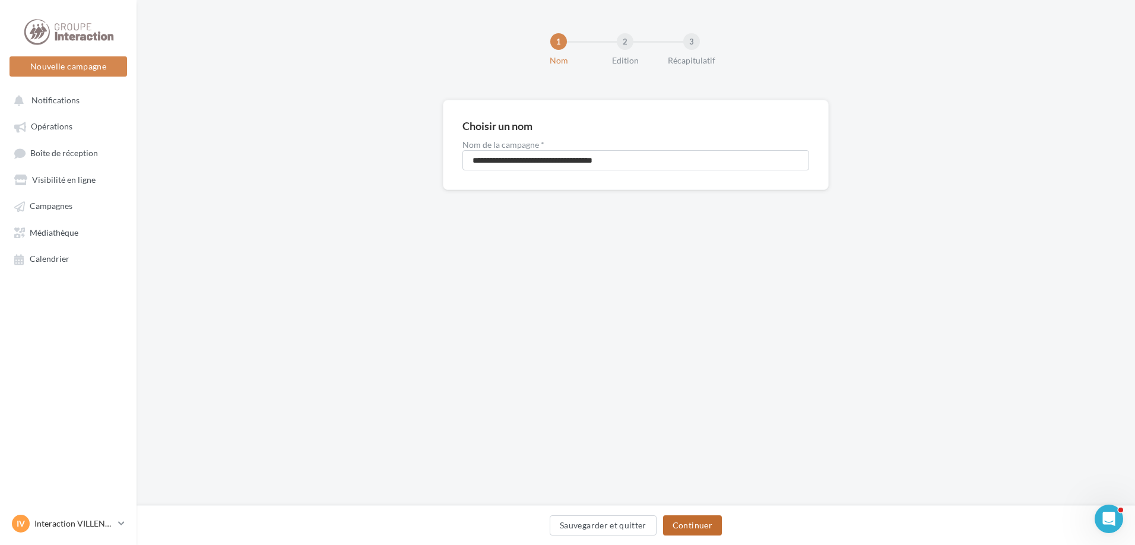
click at [684, 522] on button "Continuer" at bounding box center [692, 525] width 59 height 20
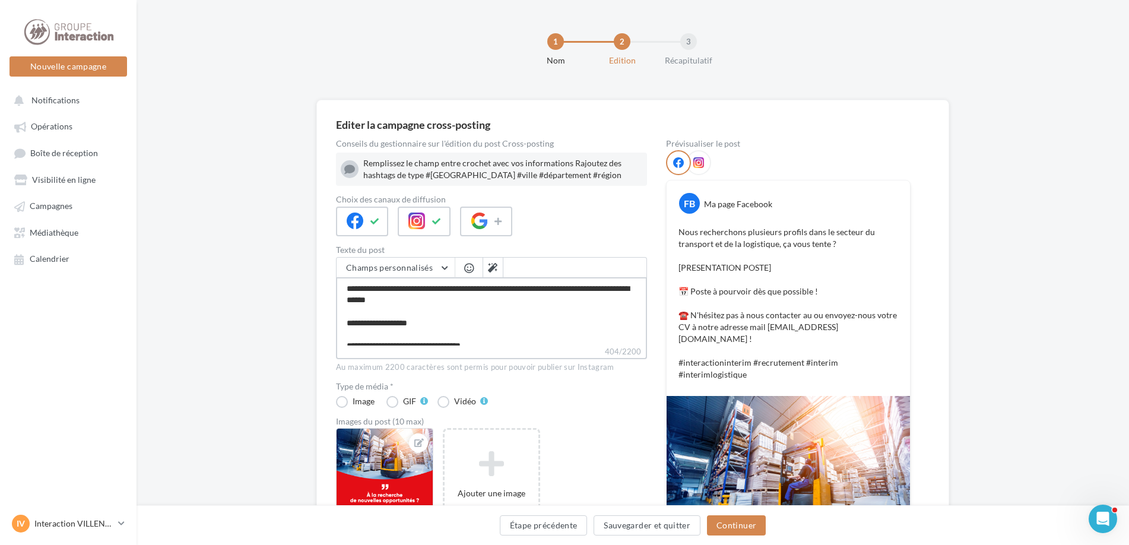
drag, startPoint x: 462, startPoint y: 325, endPoint x: 337, endPoint y: 323, distance: 124.7
click at [337, 323] on textarea "**********" at bounding box center [491, 311] width 311 height 68
type textarea "**********"
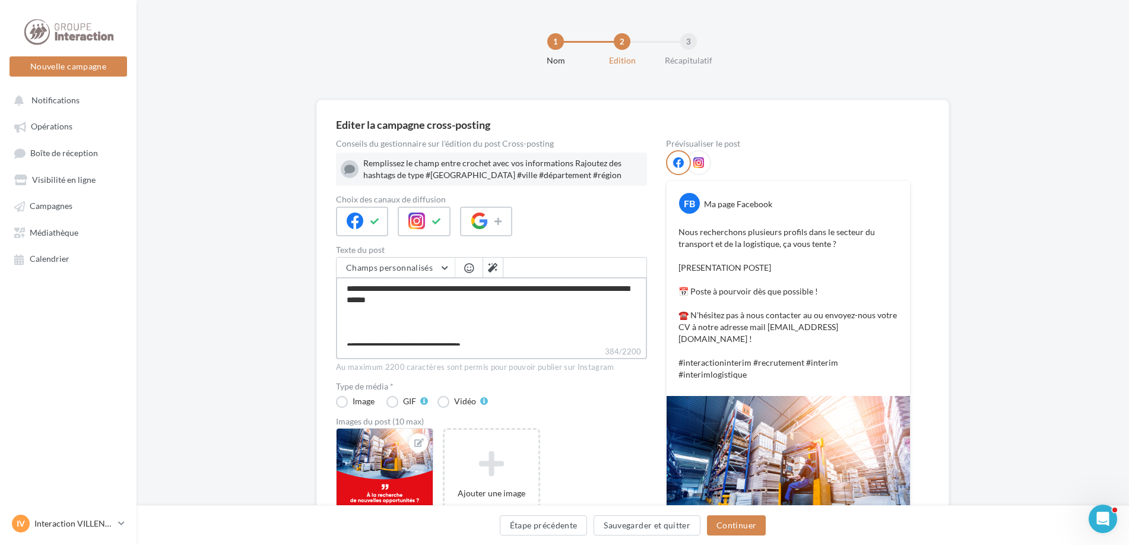
type textarea "**********"
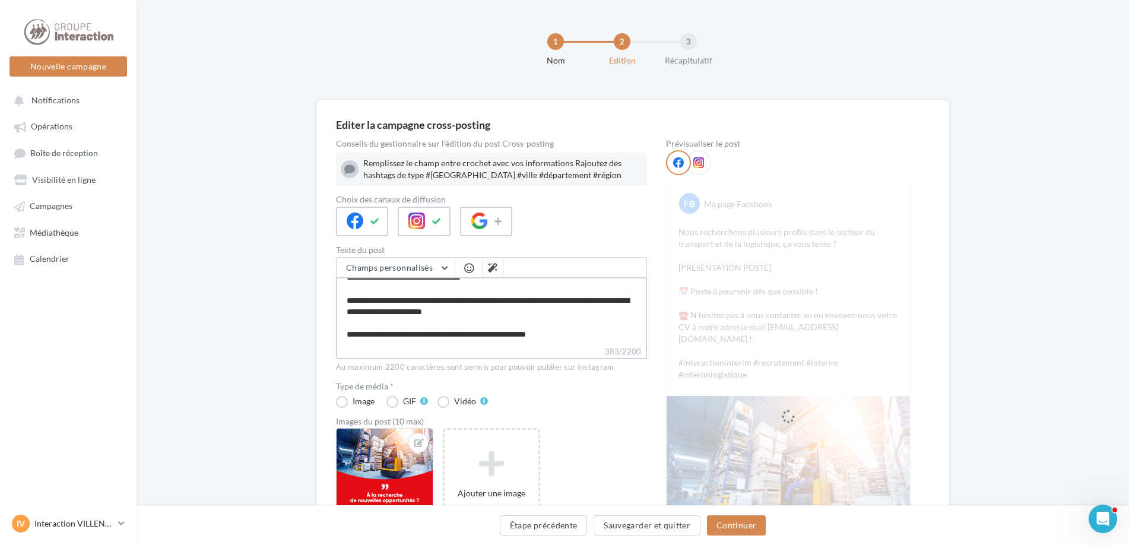
click at [430, 314] on textarea "**********" at bounding box center [491, 311] width 311 height 68
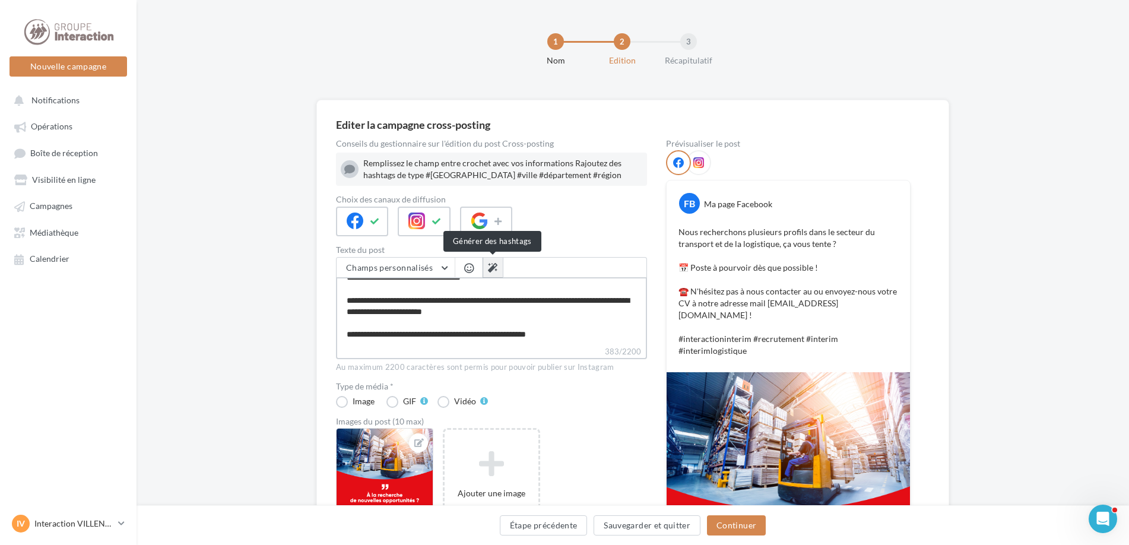
type textarea "**********"
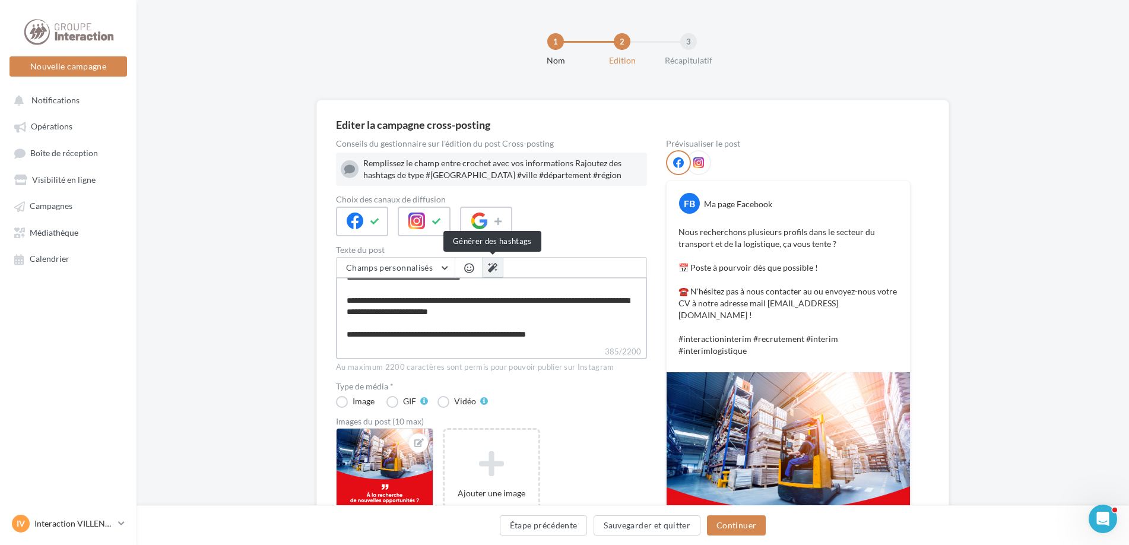
type textarea "**********"
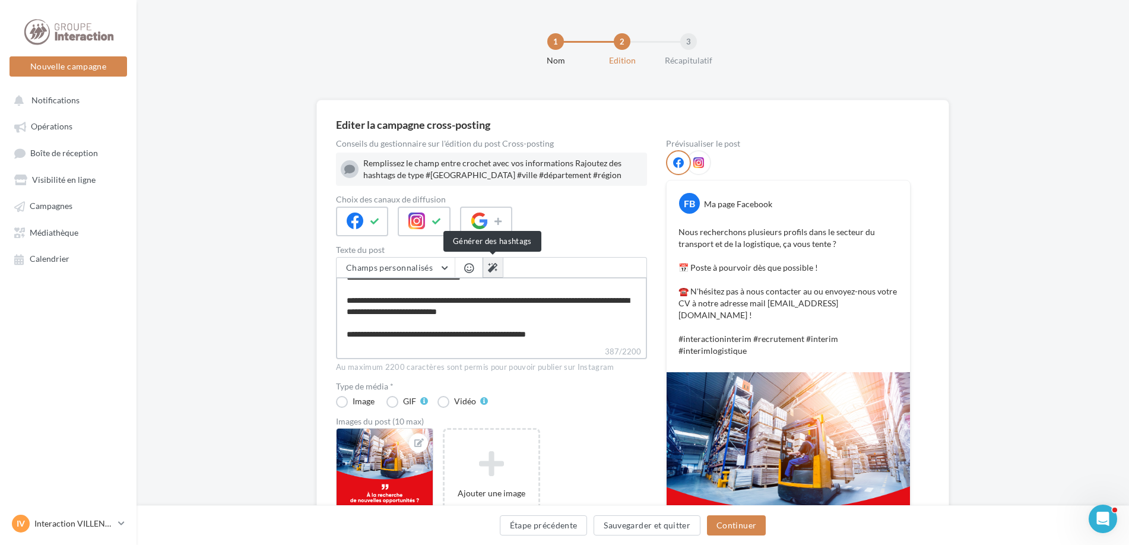
type textarea "**********"
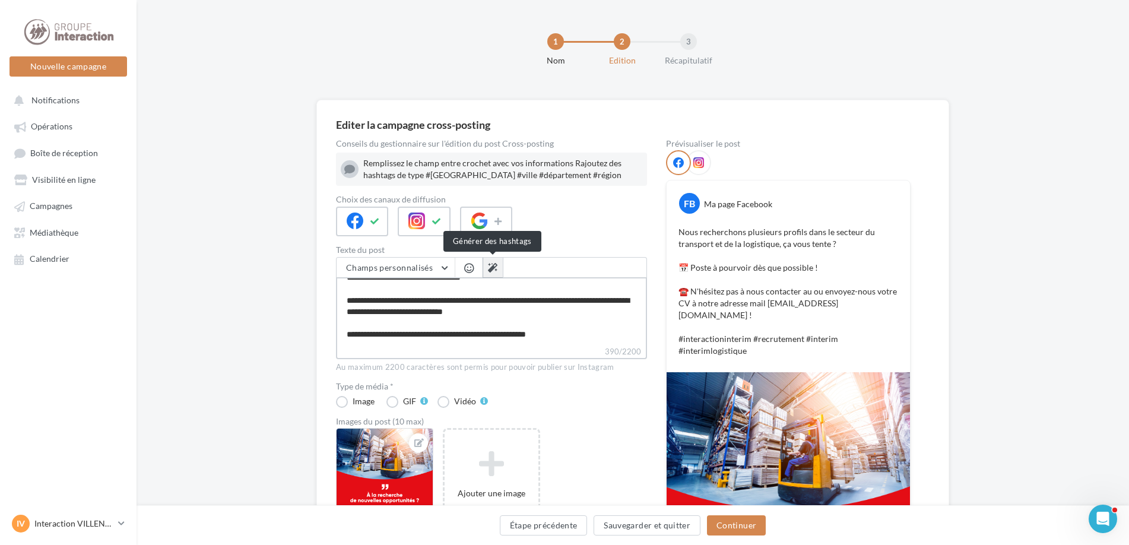
type textarea "**********"
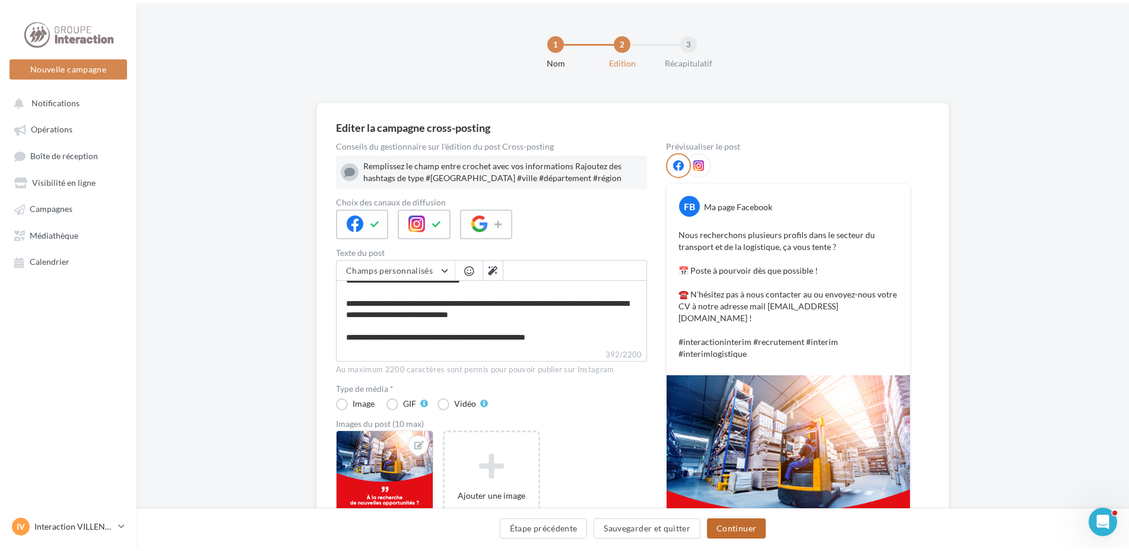
scroll to position [56, 0]
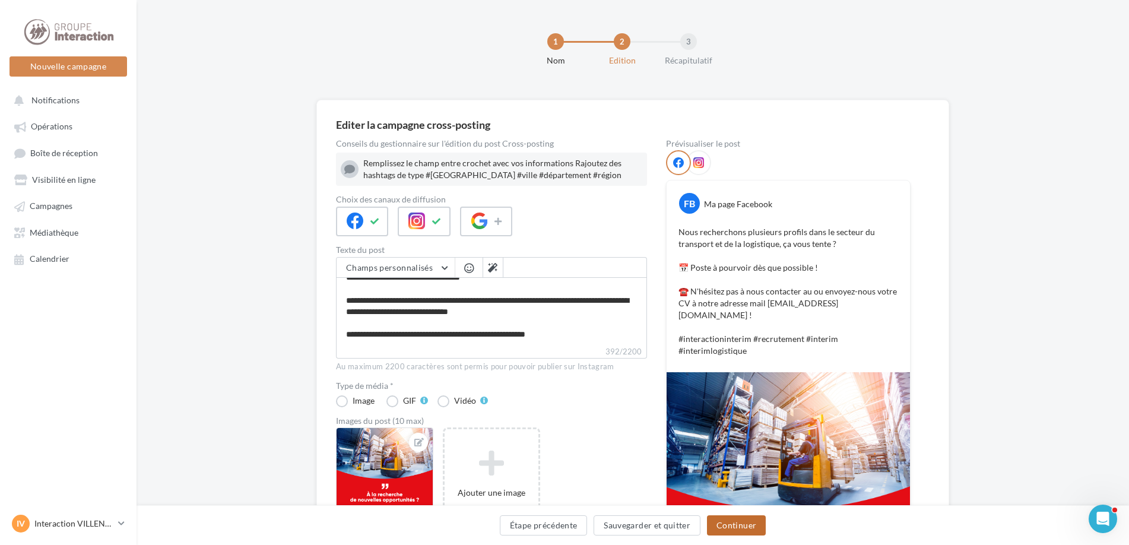
click at [722, 521] on button "Continuer" at bounding box center [736, 525] width 59 height 20
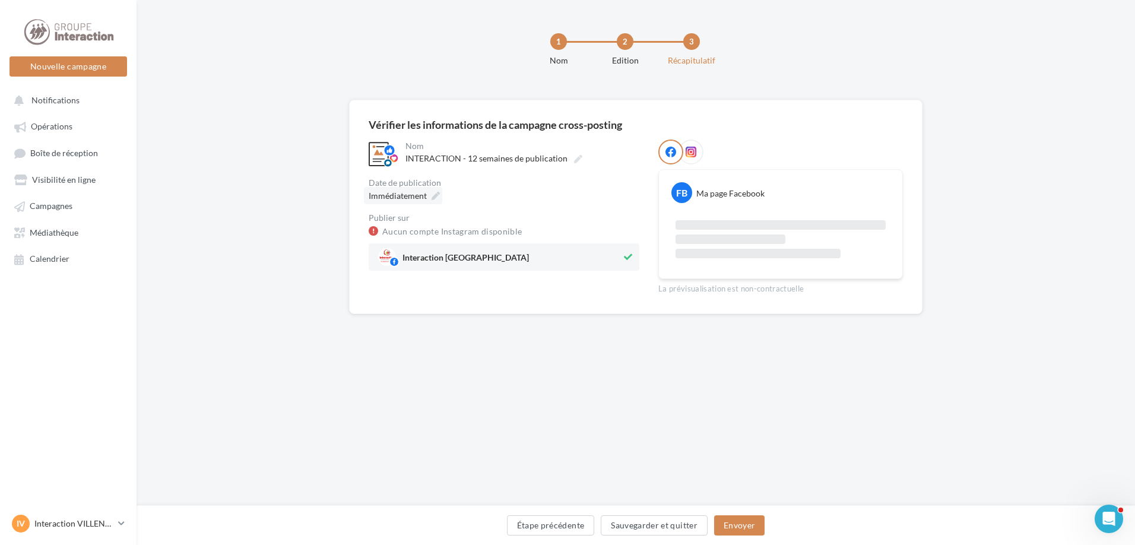
click at [433, 196] on icon at bounding box center [435, 196] width 8 height 8
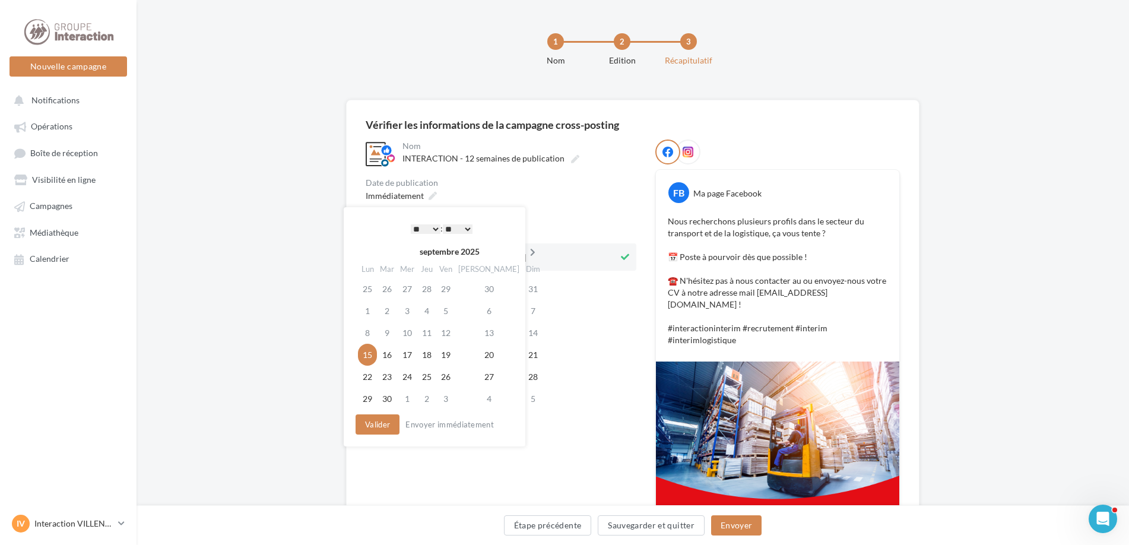
click at [525, 249] on icon at bounding box center [532, 252] width 15 height 8
click at [524, 249] on icon at bounding box center [531, 252] width 15 height 8
click at [429, 375] on td "27" at bounding box center [425, 377] width 19 height 22
click at [386, 424] on button "Valider" at bounding box center [375, 424] width 44 height 20
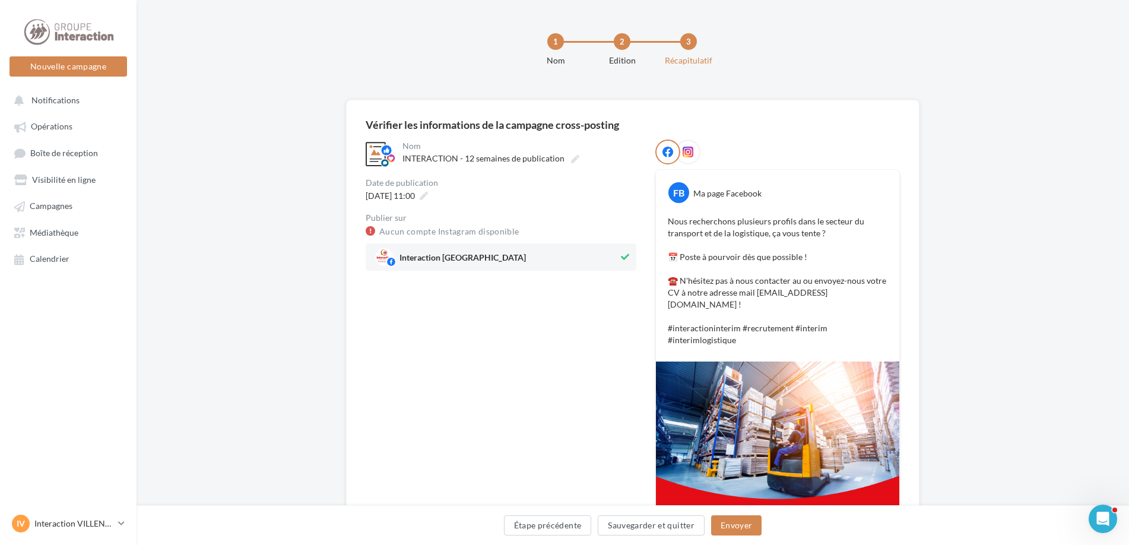
click at [754, 538] on div "Étape précédente Sauvegarder et quitter Envoyer" at bounding box center [632, 527] width 973 height 25
click at [751, 528] on button "Envoyer" at bounding box center [736, 525] width 50 height 20
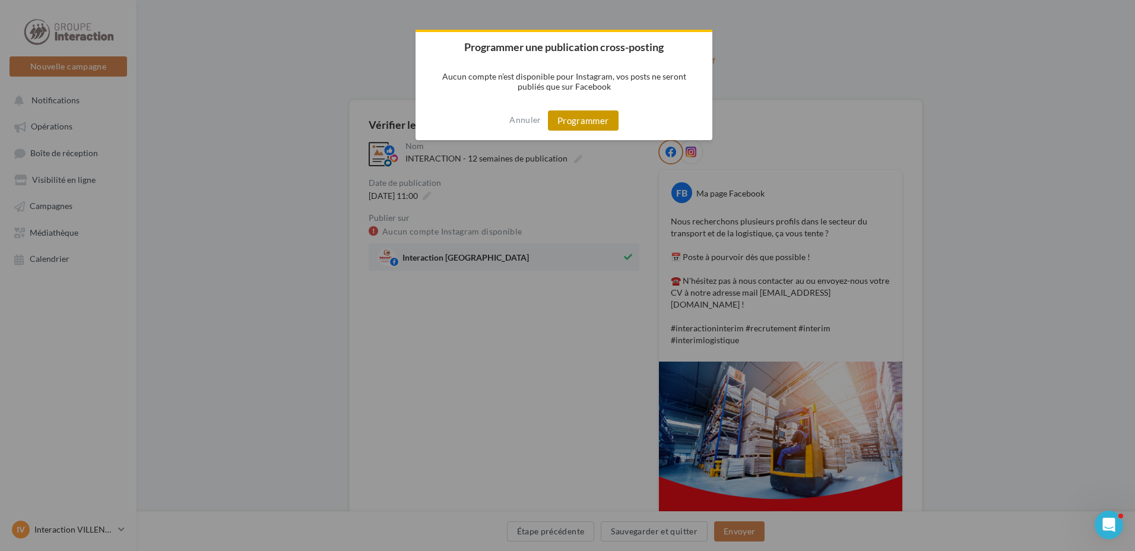
click at [556, 112] on button "Programmer" at bounding box center [583, 120] width 71 height 20
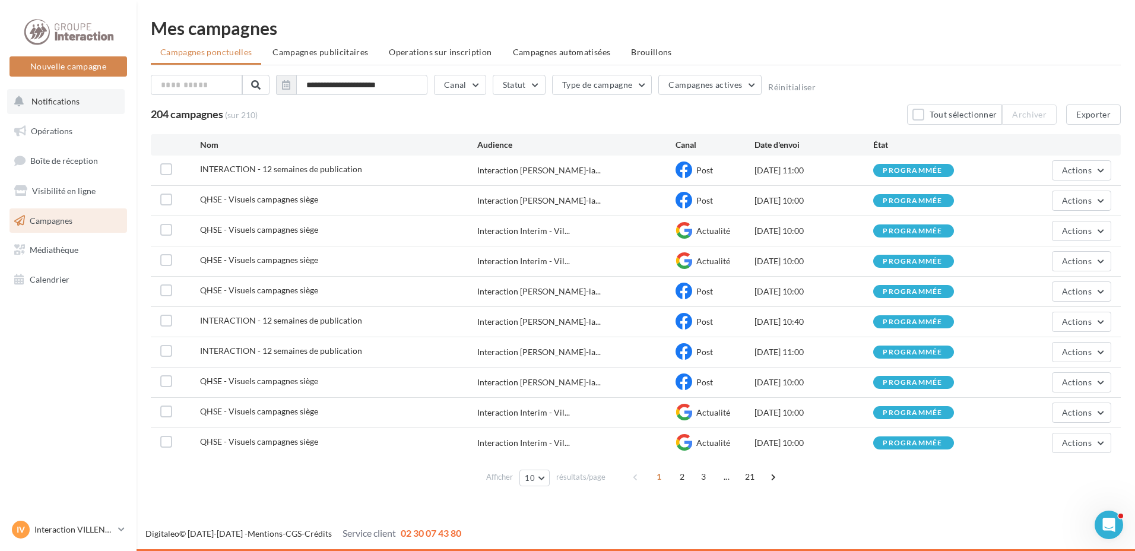
click at [50, 95] on button "Notifications" at bounding box center [66, 101] width 118 height 25
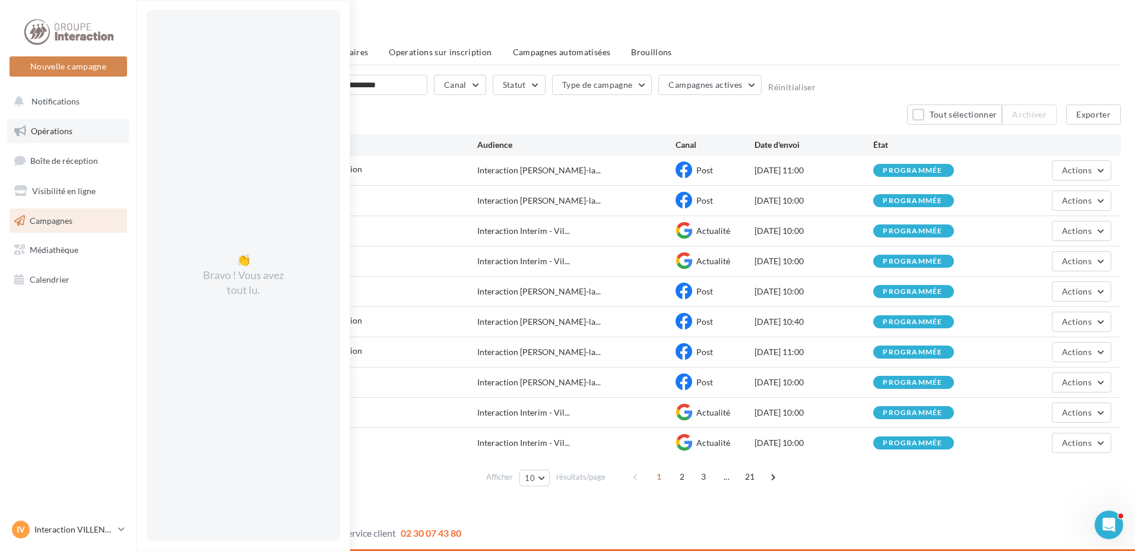
click at [64, 120] on link "Opérations" at bounding box center [68, 131] width 122 height 25
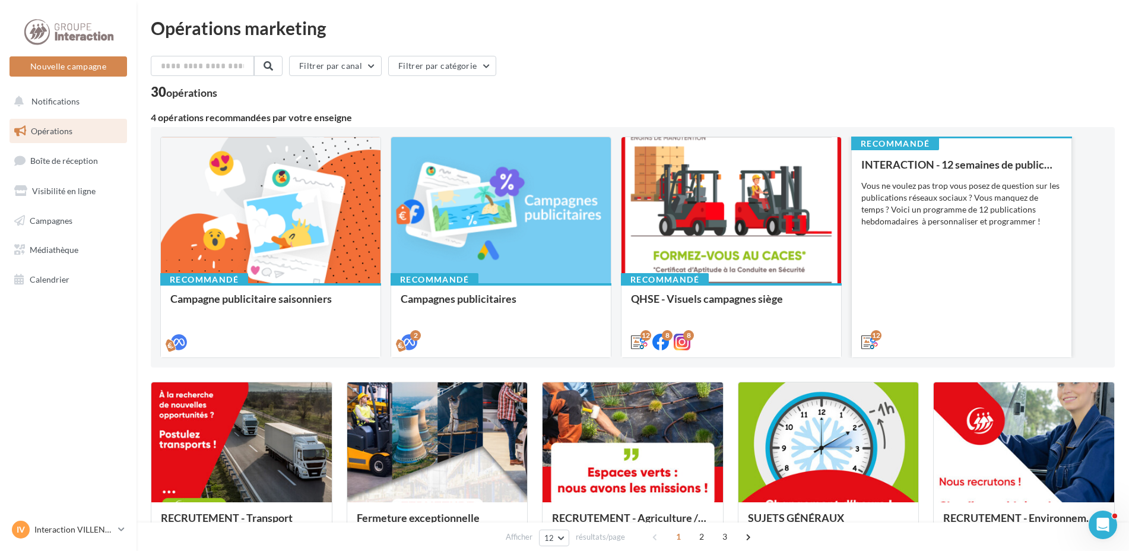
click at [908, 292] on div "INTERACTION - 12 semaines de publication Vous ne voulez pas trop vous posez de …" at bounding box center [961, 252] width 201 height 188
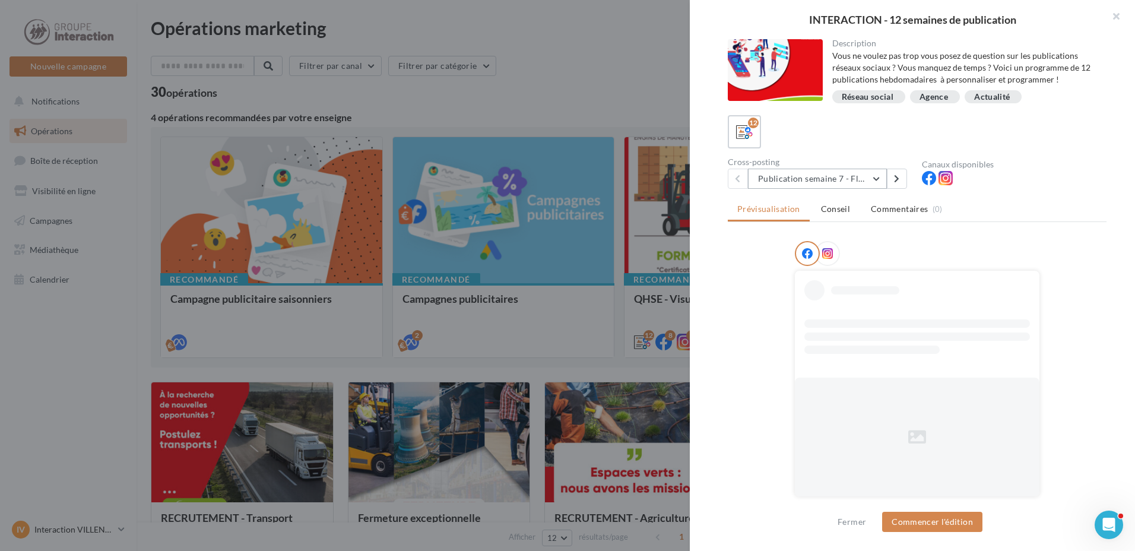
click at [878, 179] on button "Publication semaine 7 - Flash sécurité" at bounding box center [817, 179] width 139 height 20
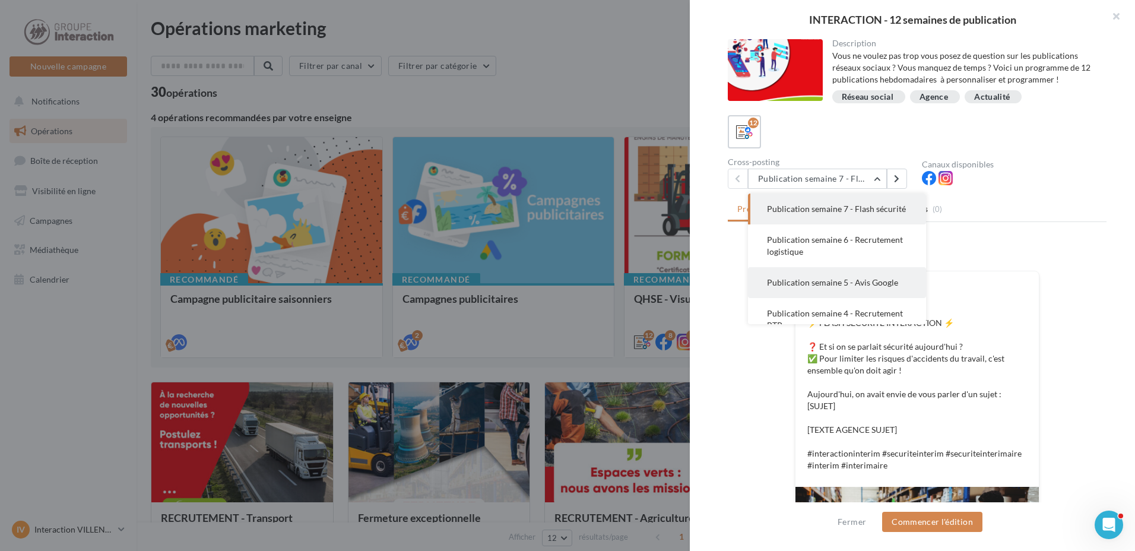
click at [878, 288] on button "Publication semaine 5 - Avis Google" at bounding box center [837, 282] width 178 height 31
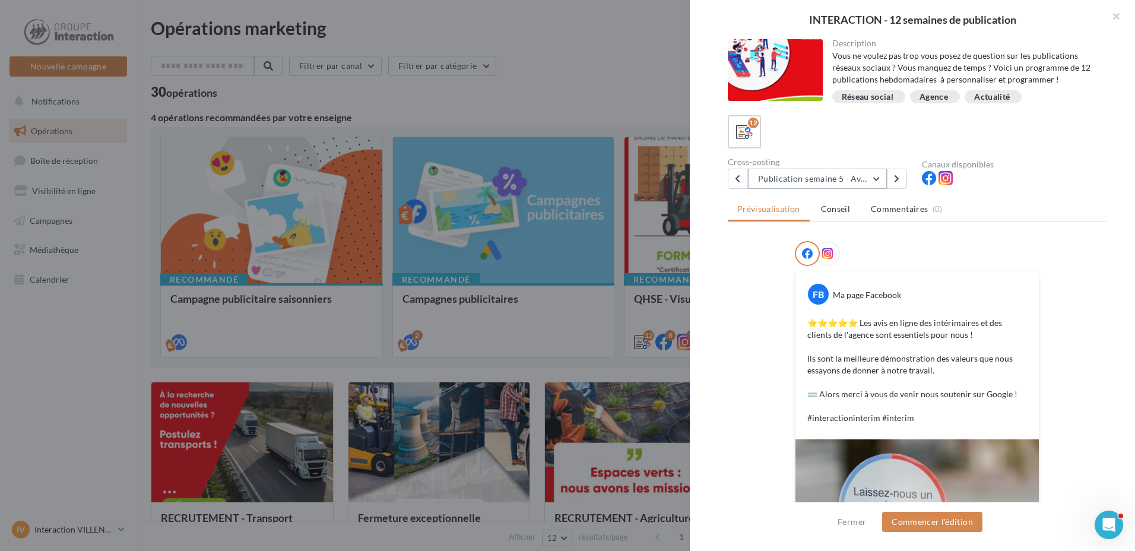
click at [872, 178] on button "Publication semaine 5 - Avis Google" at bounding box center [817, 179] width 139 height 20
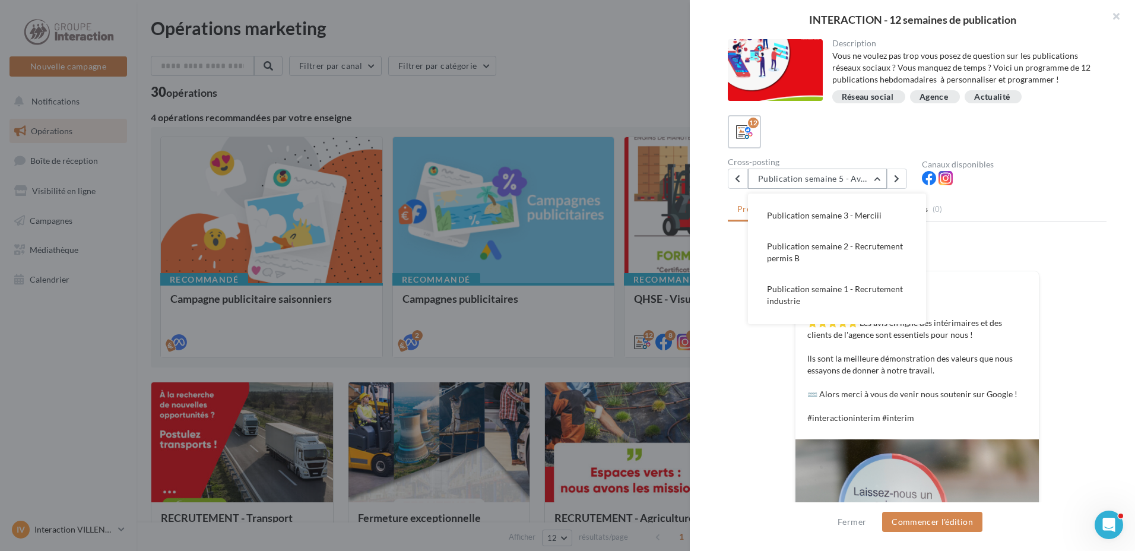
scroll to position [133, 0]
click at [899, 239] on button "Publication semaine 3 - Merciii" at bounding box center [837, 223] width 178 height 31
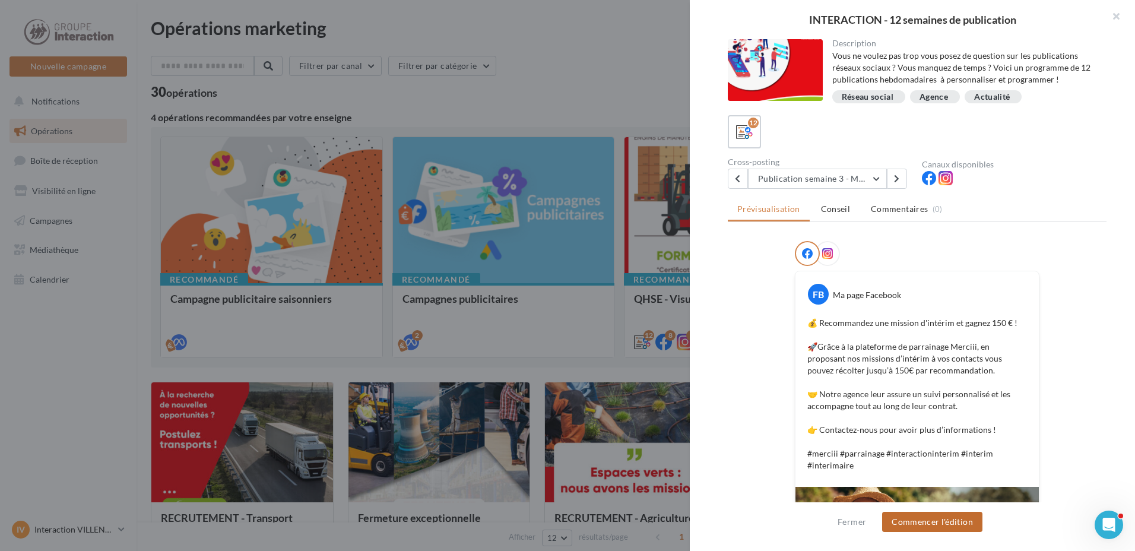
click at [954, 523] on button "Commencer l'édition" at bounding box center [932, 522] width 100 height 20
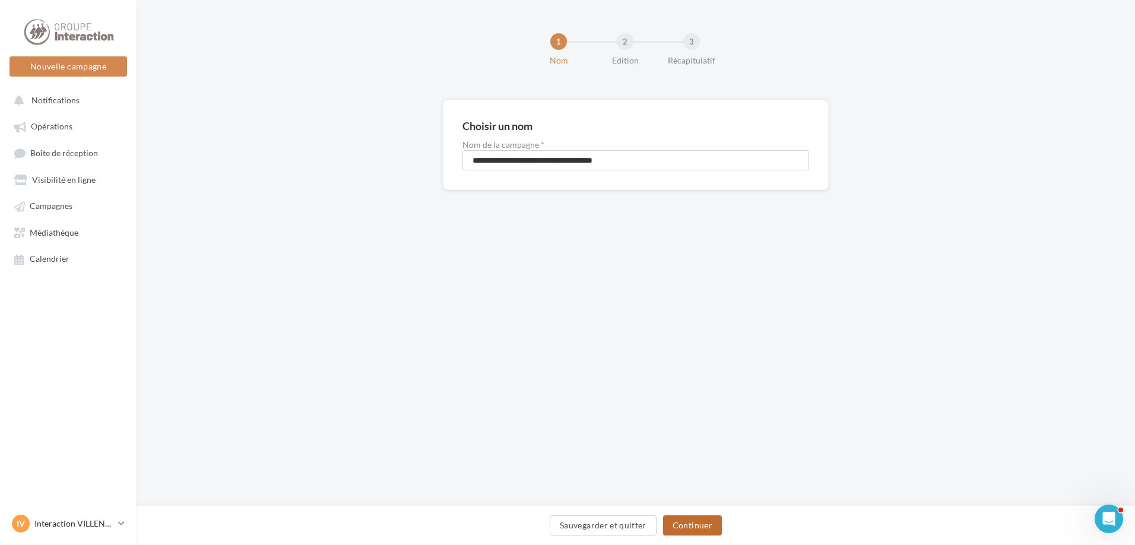
click at [715, 533] on button "Continuer" at bounding box center [692, 525] width 59 height 20
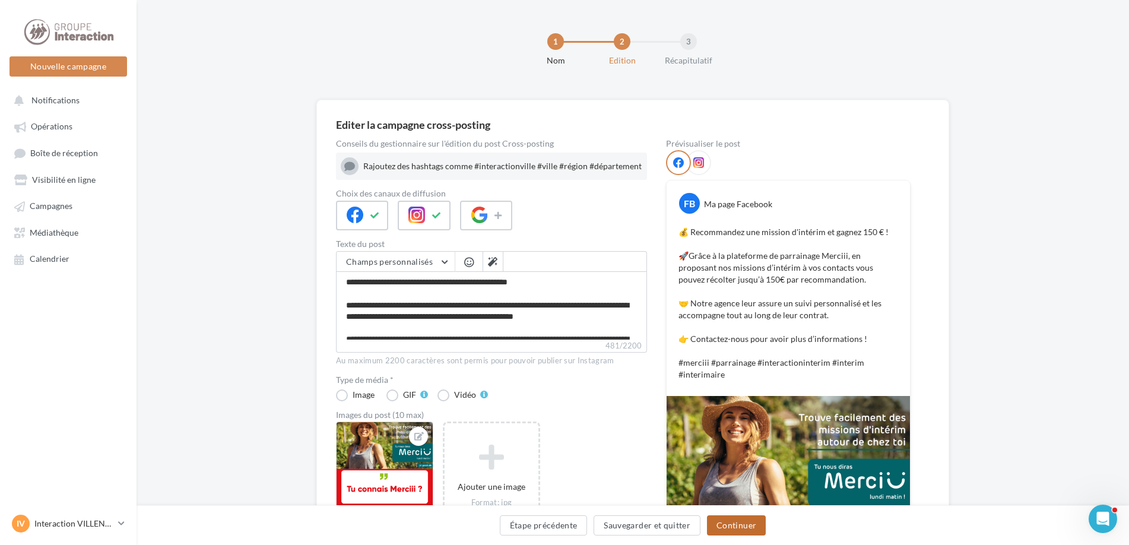
click at [734, 526] on button "Continuer" at bounding box center [736, 525] width 59 height 20
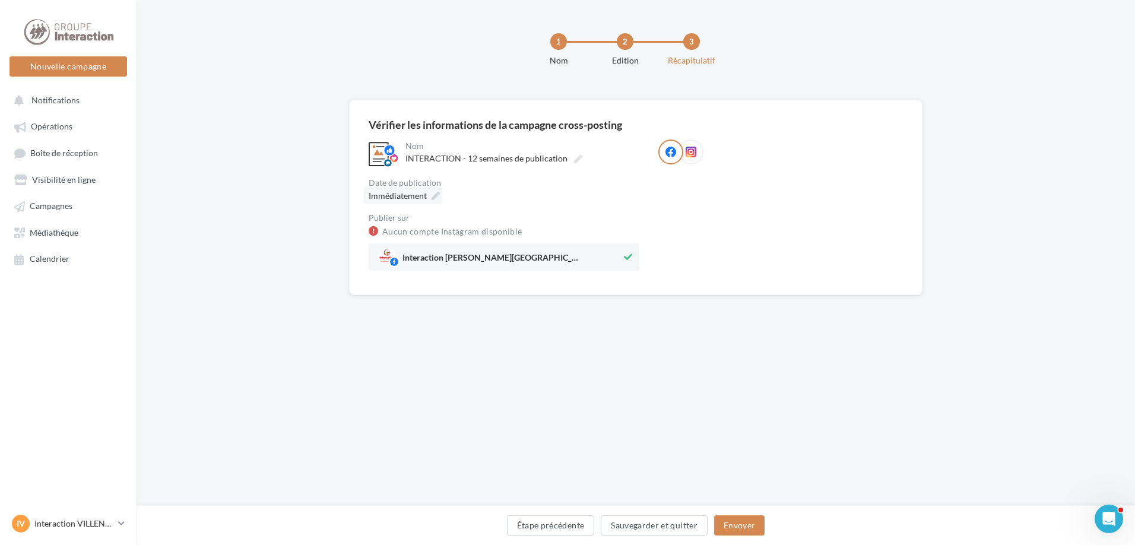
click at [429, 195] on div "Immédiatement" at bounding box center [403, 195] width 78 height 17
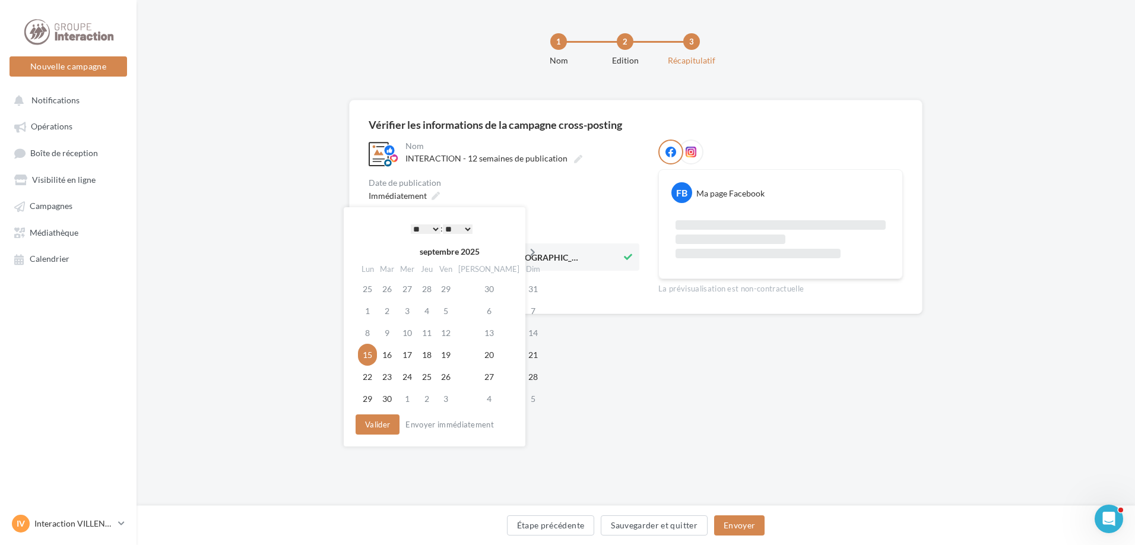
click at [525, 255] on icon at bounding box center [532, 252] width 15 height 8
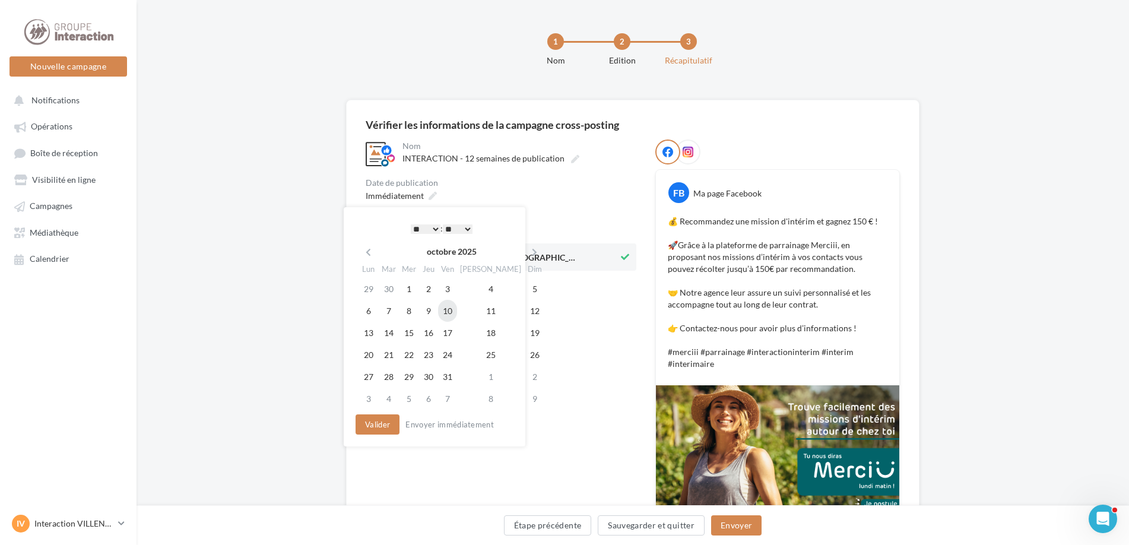
click at [456, 309] on td "10" at bounding box center [447, 311] width 19 height 22
click at [378, 427] on button "Valider" at bounding box center [375, 424] width 44 height 20
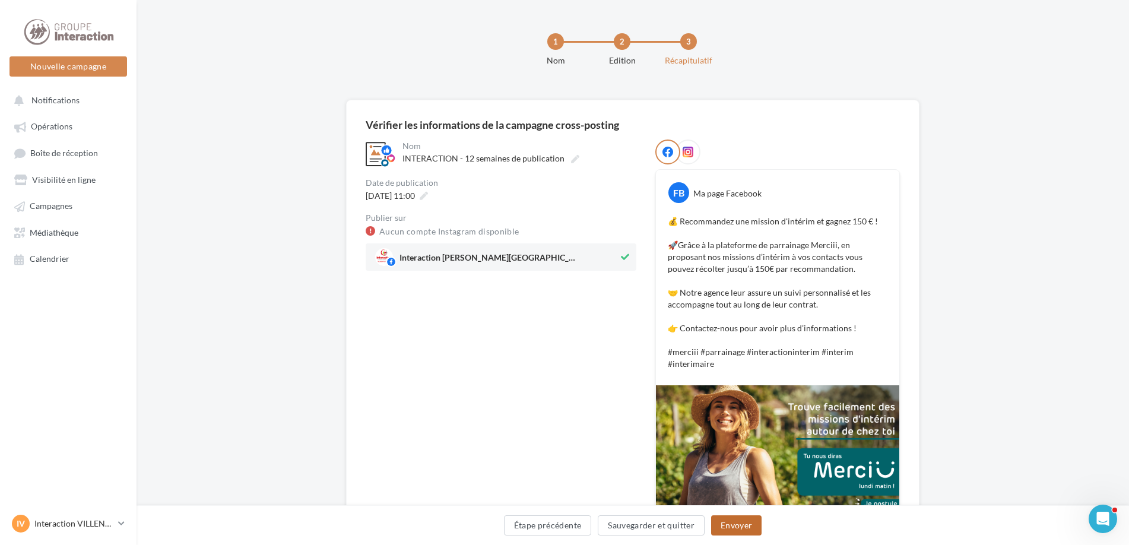
click at [734, 524] on button "Envoyer" at bounding box center [736, 525] width 50 height 20
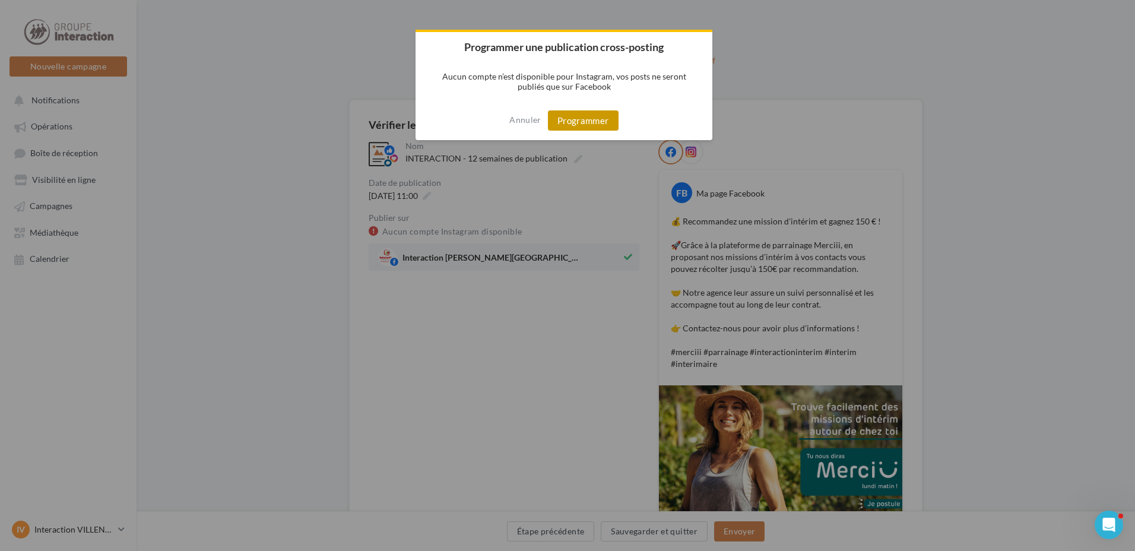
click at [560, 122] on button "Programmer" at bounding box center [583, 120] width 71 height 20
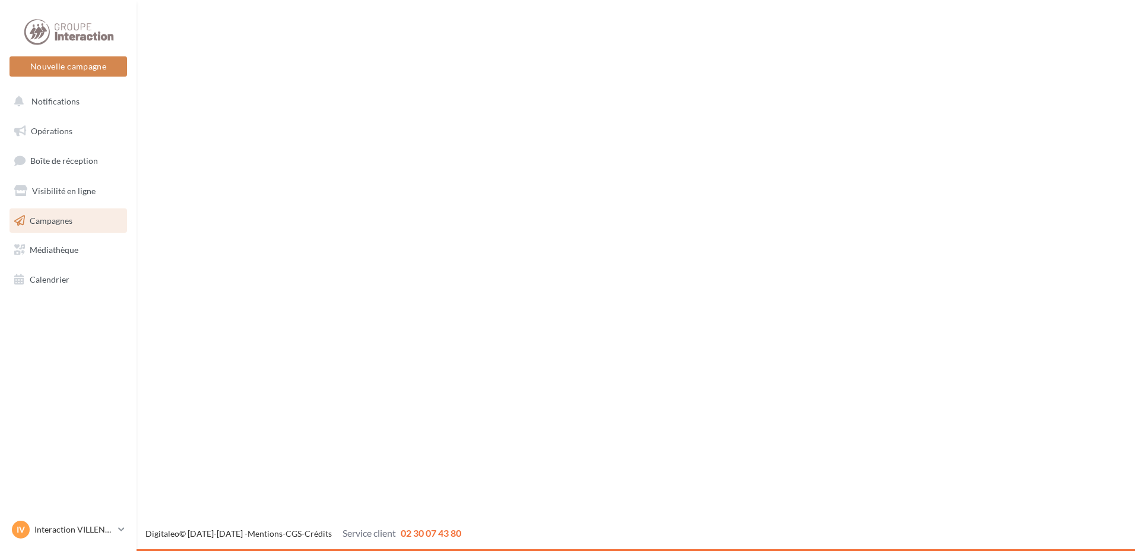
click at [104, 96] on button "Notifications" at bounding box center [66, 101] width 118 height 25
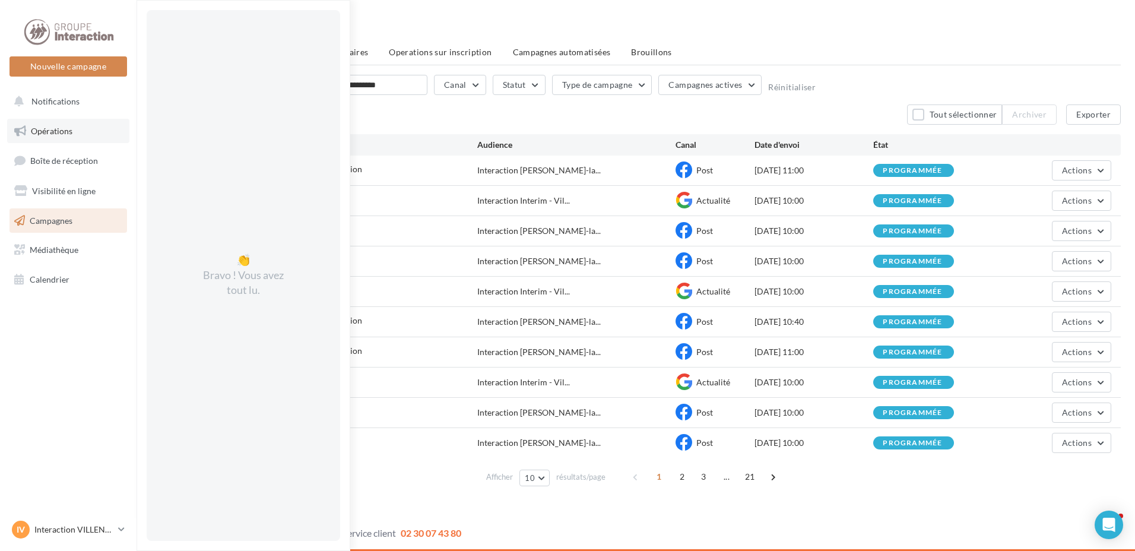
click at [104, 125] on link "Opérations" at bounding box center [68, 131] width 122 height 25
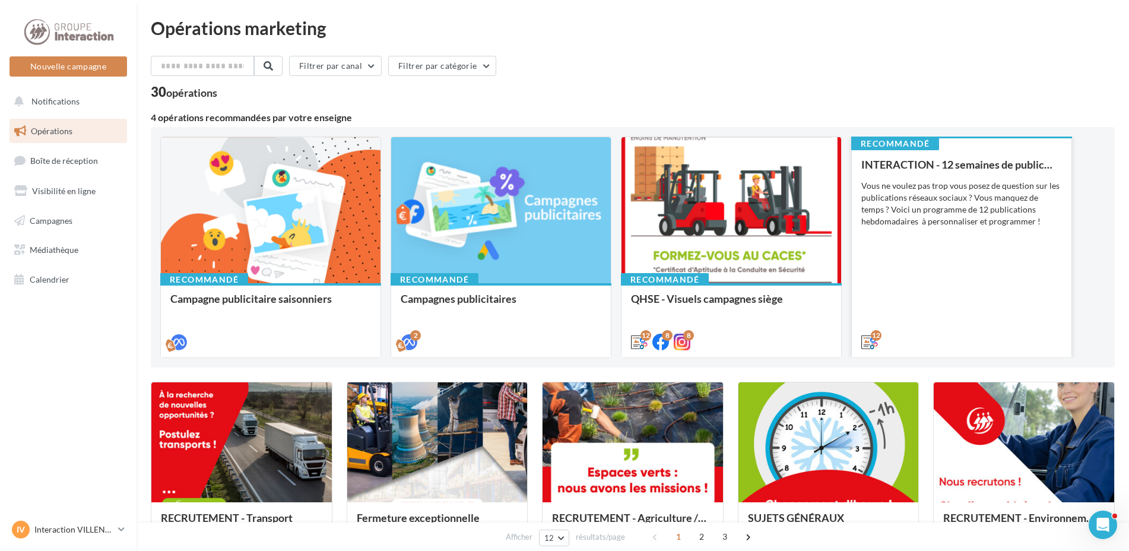
click at [880, 303] on div "INTERACTION - 12 semaines de publication Vous ne voulez pas trop vous posez de …" at bounding box center [961, 252] width 201 height 188
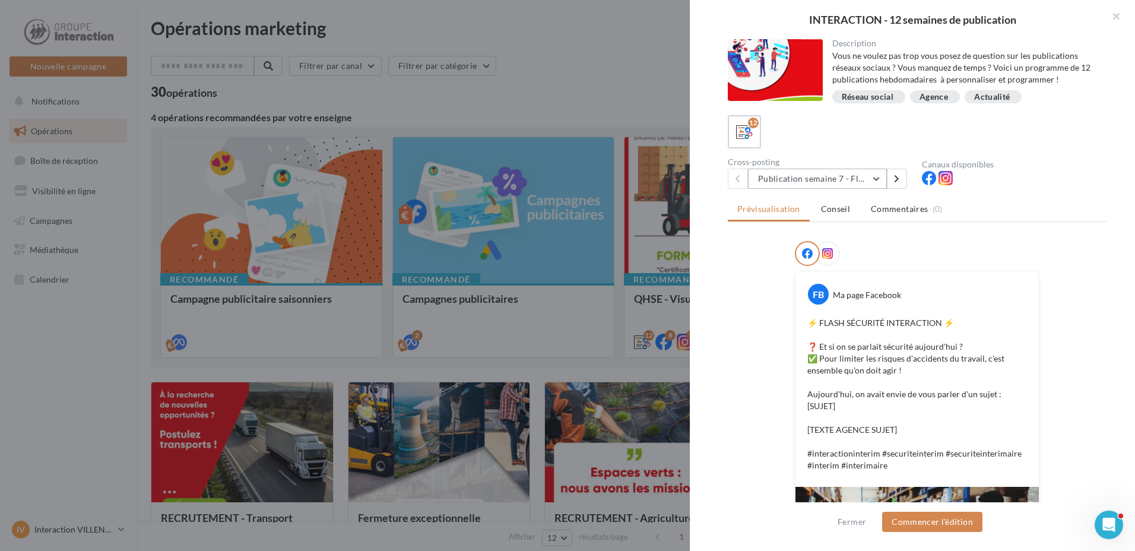
click at [883, 184] on button "Publication semaine 7 - Flash sécurité" at bounding box center [817, 179] width 139 height 20
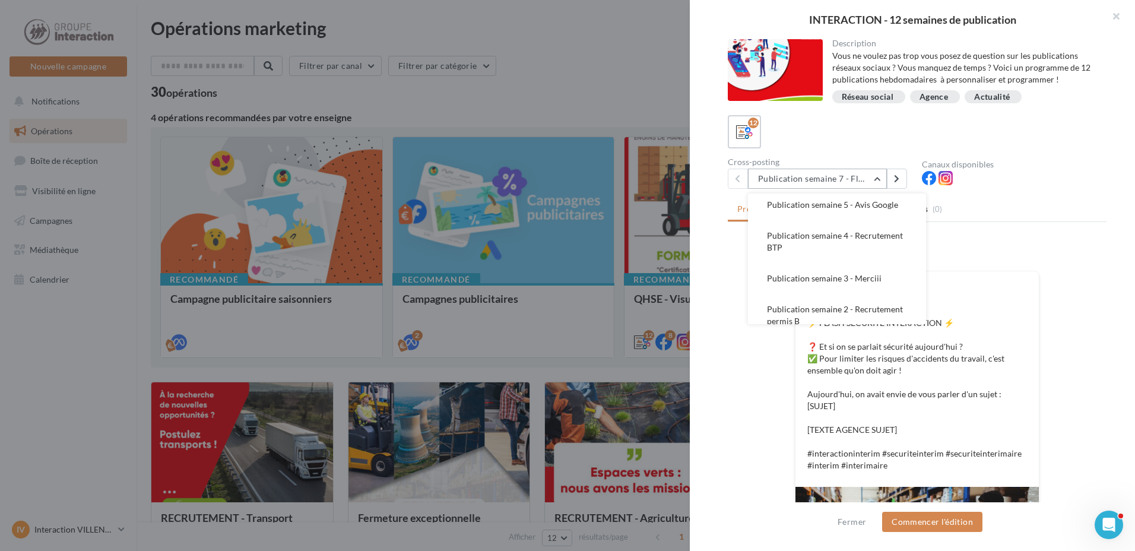
scroll to position [85, 0]
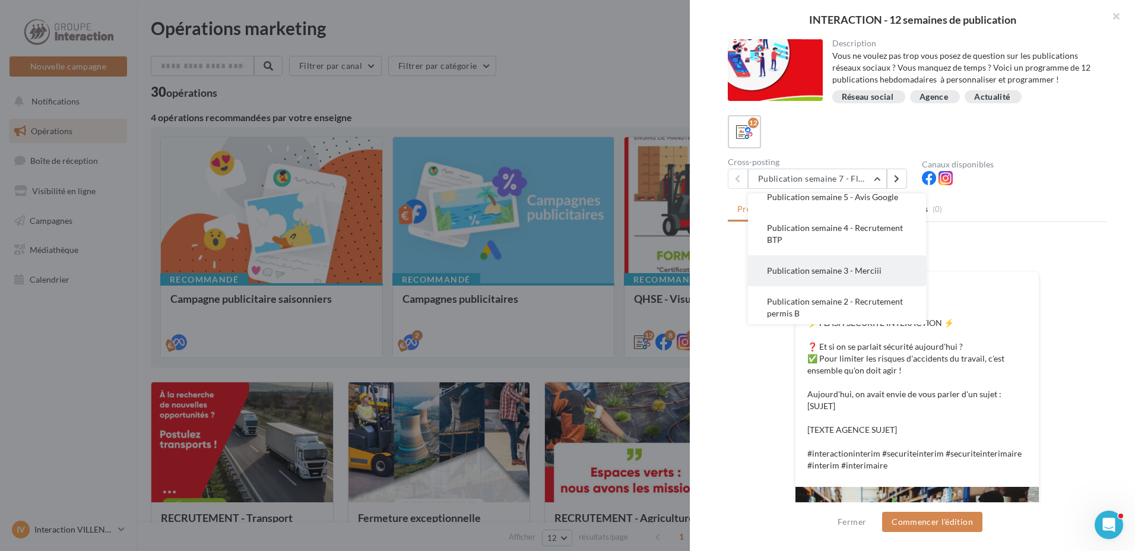
click at [878, 281] on button "Publication semaine 3 - Merciii" at bounding box center [837, 270] width 178 height 31
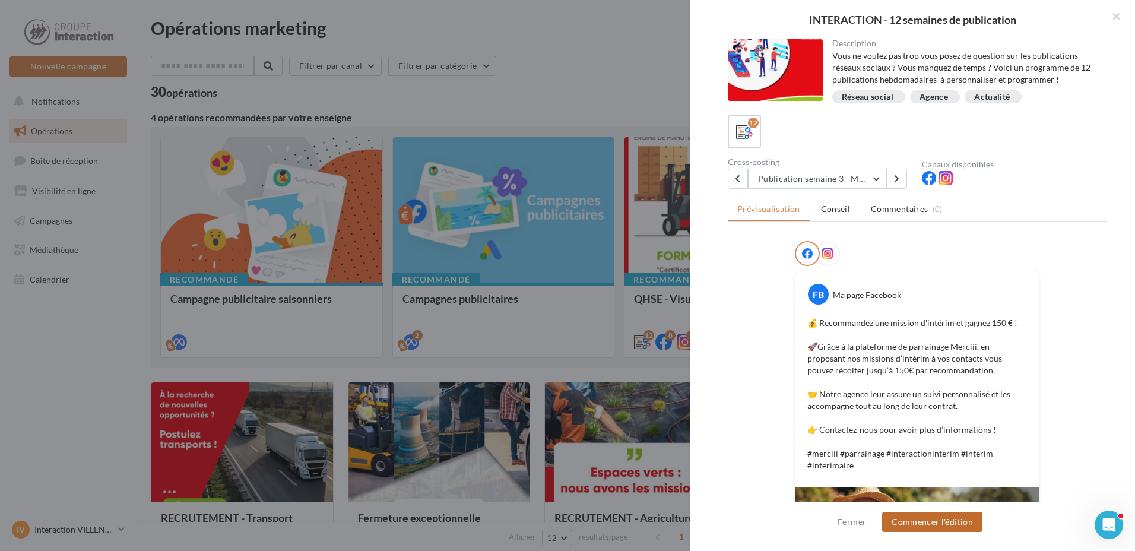
click at [918, 518] on button "Commencer l'édition" at bounding box center [932, 522] width 100 height 20
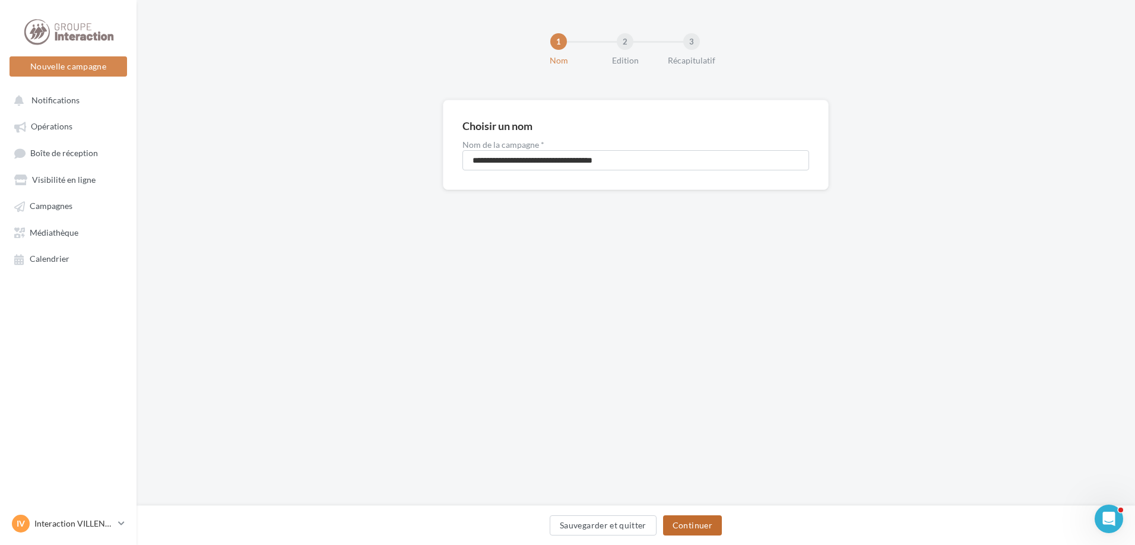
click at [714, 522] on button "Continuer" at bounding box center [692, 525] width 59 height 20
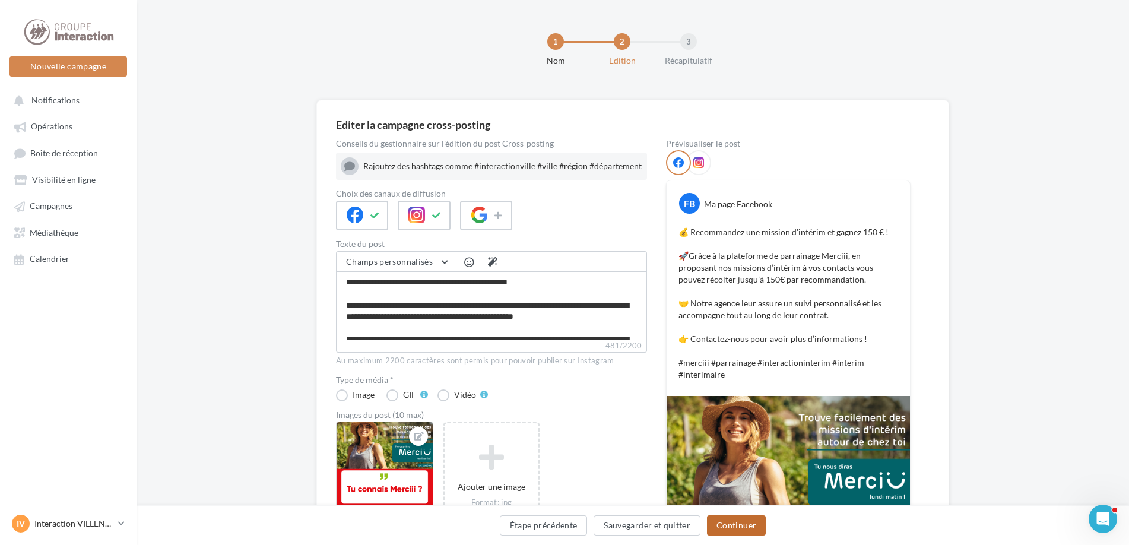
click at [732, 526] on button "Continuer" at bounding box center [736, 525] width 59 height 20
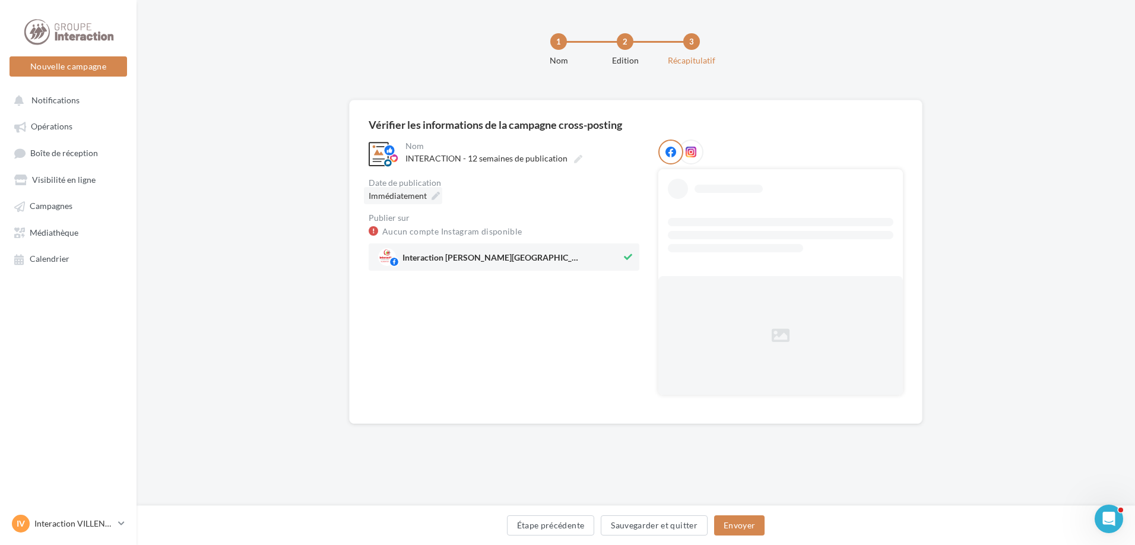
click at [433, 201] on div "Immédiatement" at bounding box center [403, 195] width 78 height 17
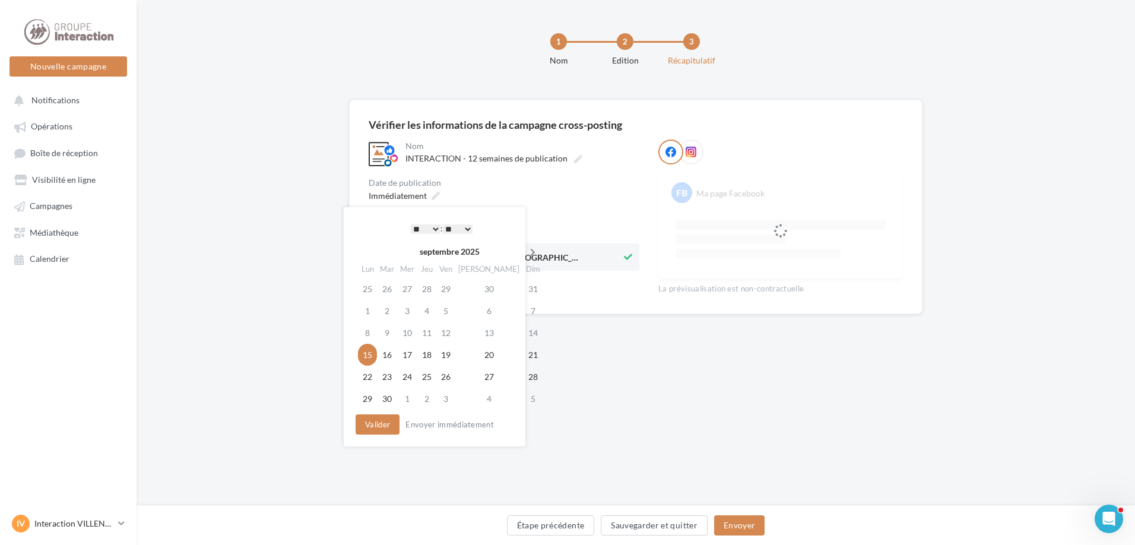
click at [525, 250] on icon at bounding box center [532, 252] width 15 height 8
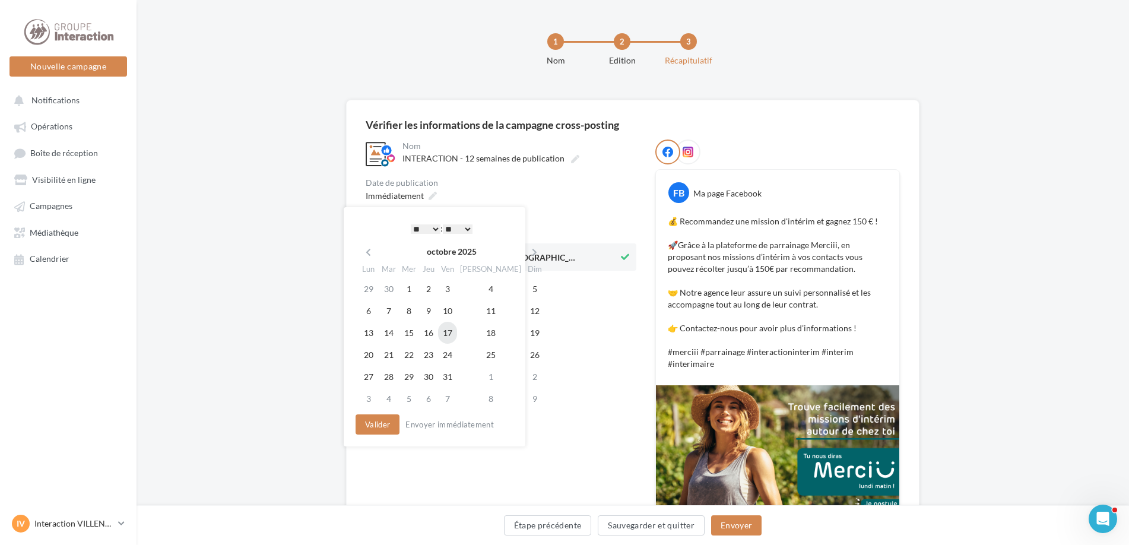
click at [456, 332] on td "17" at bounding box center [447, 333] width 19 height 22
click at [389, 421] on button "Valider" at bounding box center [375, 424] width 44 height 20
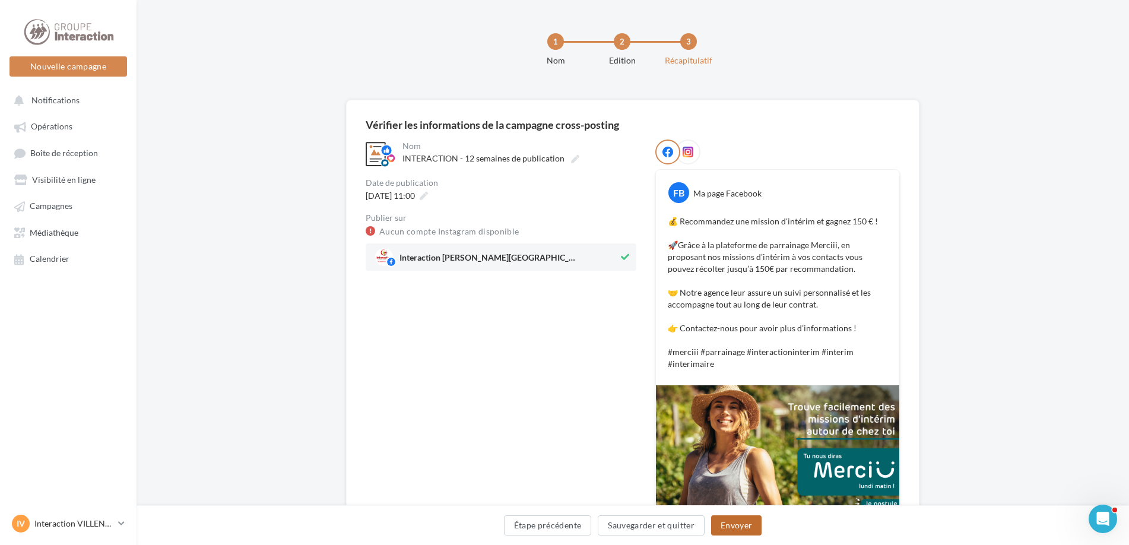
click at [740, 517] on button "Envoyer" at bounding box center [736, 525] width 50 height 20
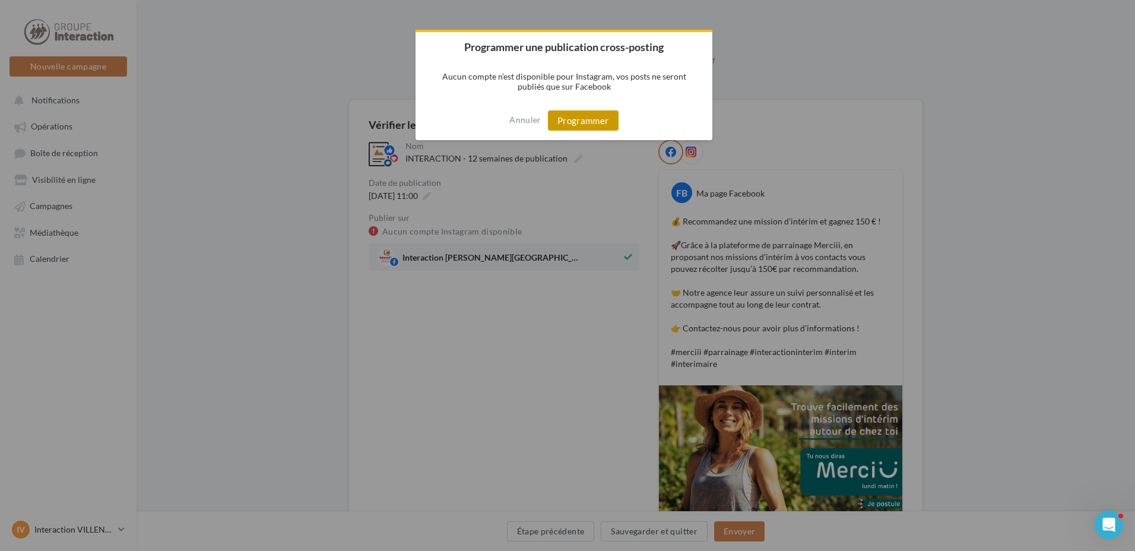
click at [613, 123] on button "Programmer" at bounding box center [583, 120] width 71 height 20
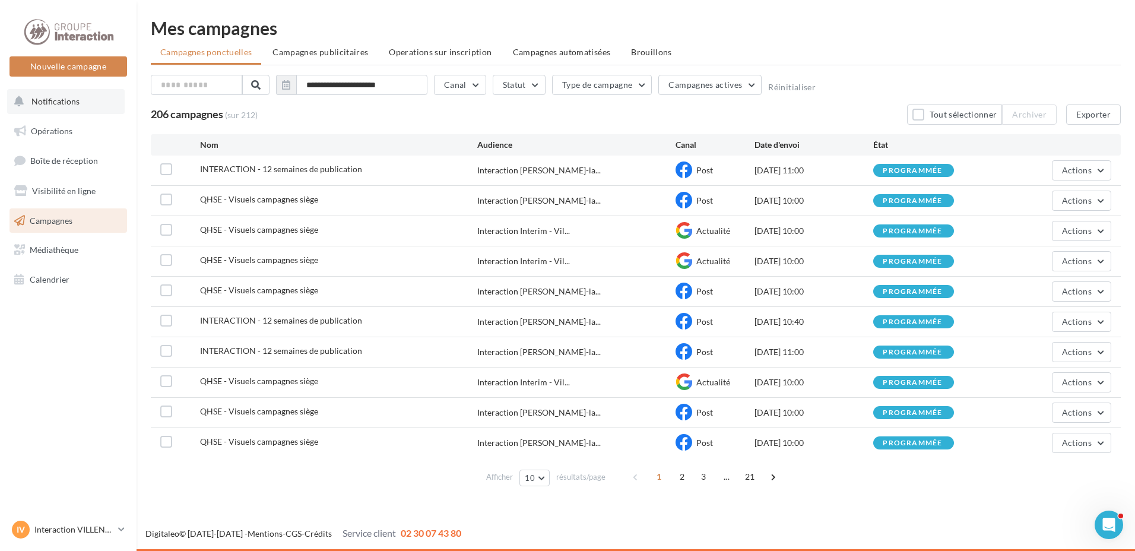
click at [103, 107] on button "Notifications" at bounding box center [66, 101] width 118 height 25
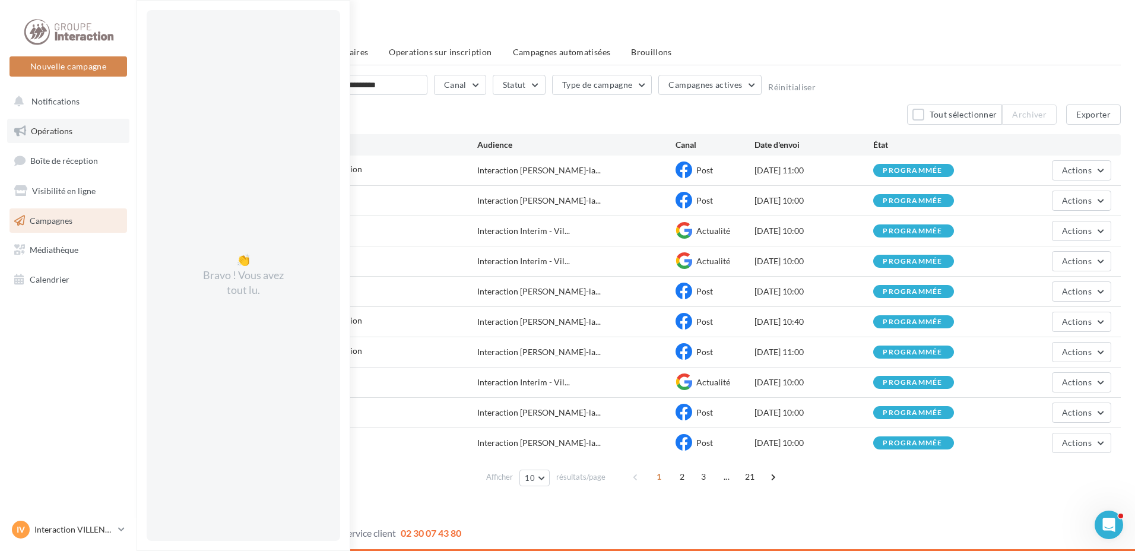
click at [106, 134] on link "Opérations" at bounding box center [68, 131] width 122 height 25
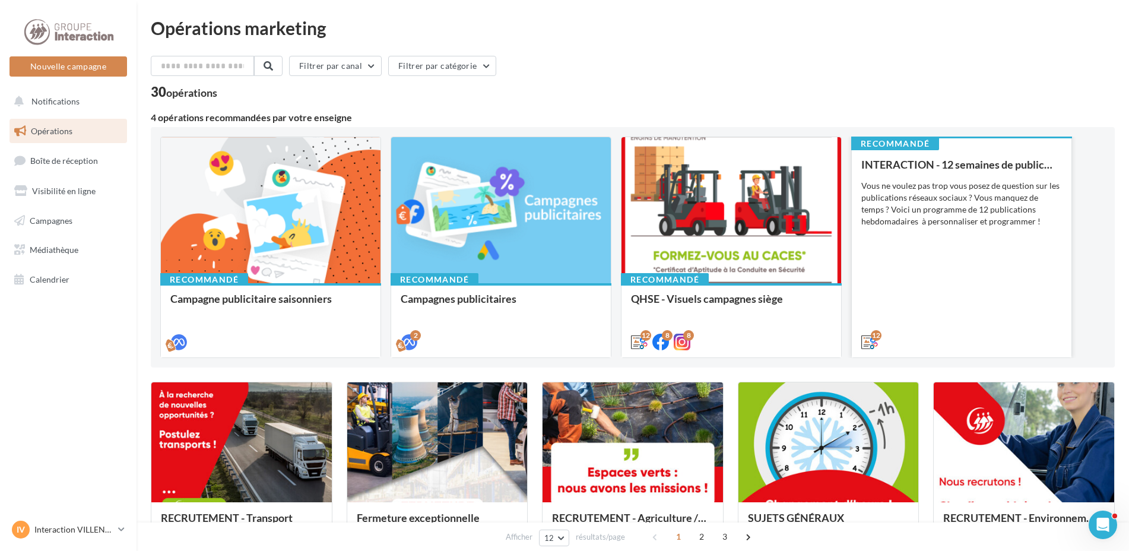
click at [894, 301] on div "INTERACTION - 12 semaines de publication Vous ne voulez pas trop vous posez de …" at bounding box center [961, 252] width 201 height 188
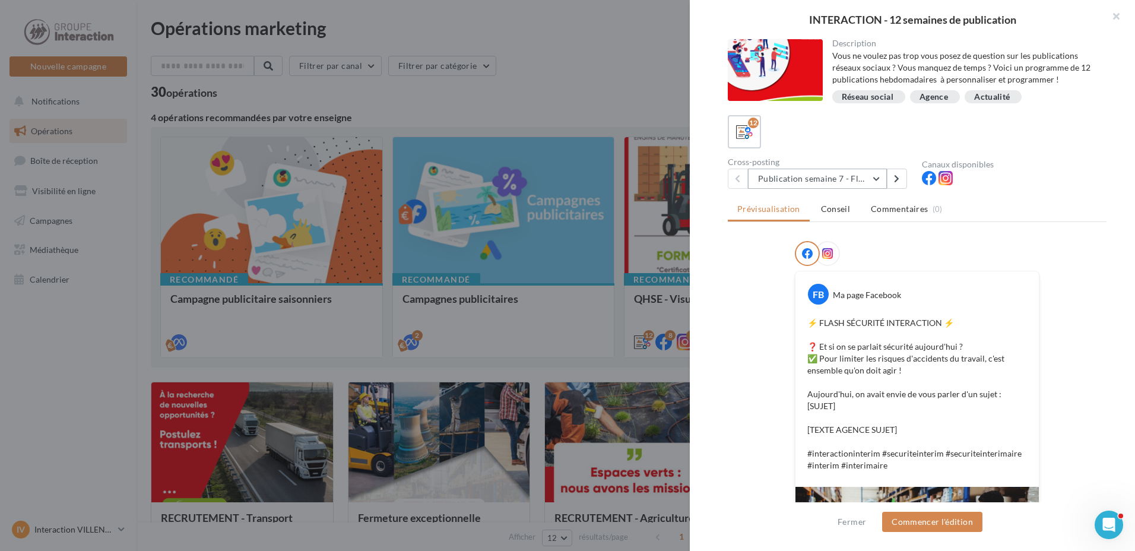
click at [878, 179] on button "Publication semaine 7 - Flash sécurité" at bounding box center [817, 179] width 139 height 20
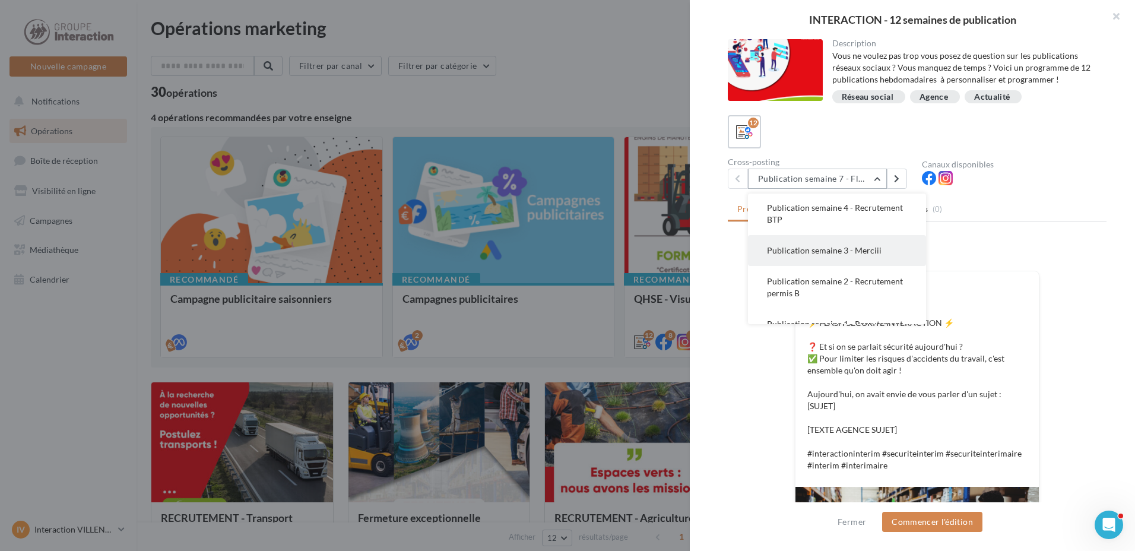
scroll to position [108, 0]
click at [870, 253] on span "Publication semaine 3 - Merciii" at bounding box center [824, 248] width 115 height 10
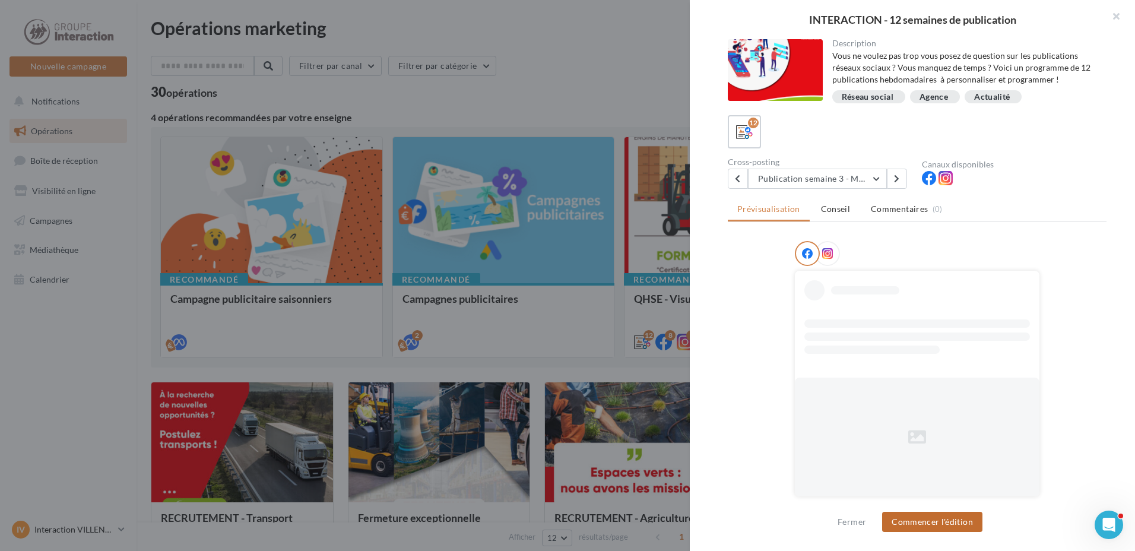
click at [935, 519] on button "Commencer l'édition" at bounding box center [932, 522] width 100 height 20
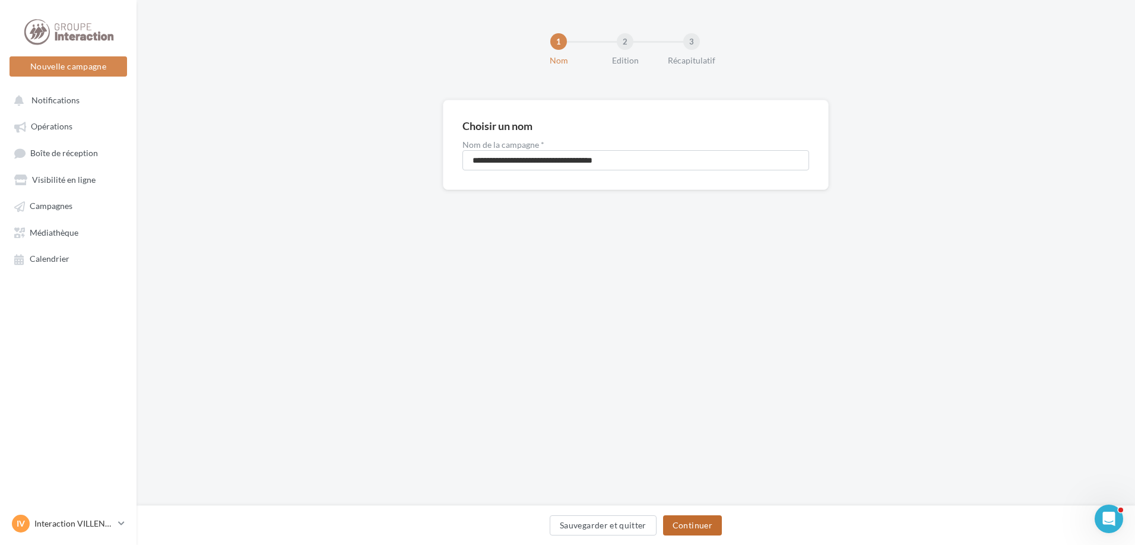
click at [693, 520] on button "Continuer" at bounding box center [692, 525] width 59 height 20
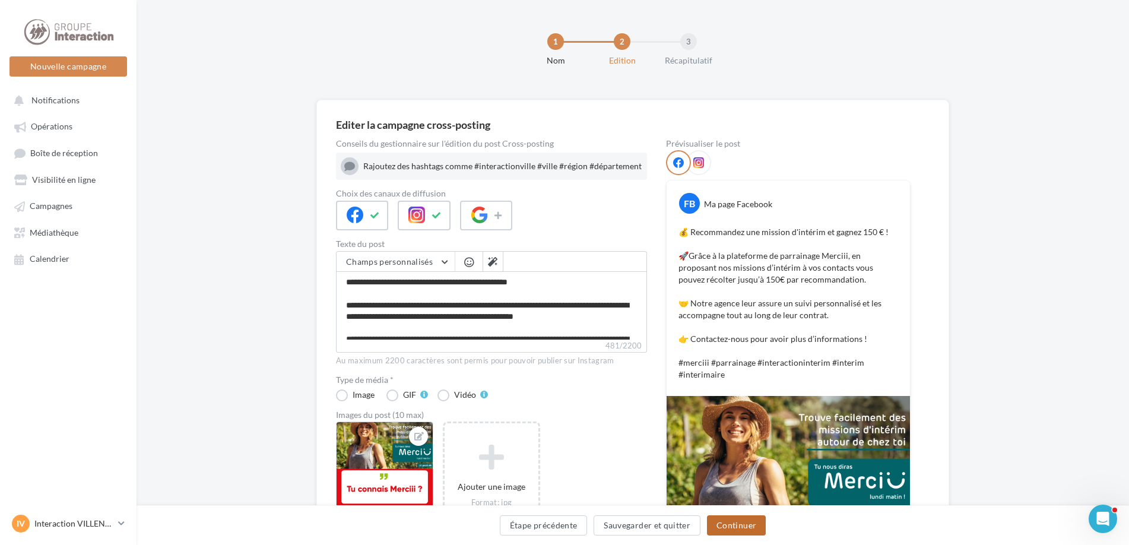
click at [727, 529] on button "Continuer" at bounding box center [736, 525] width 59 height 20
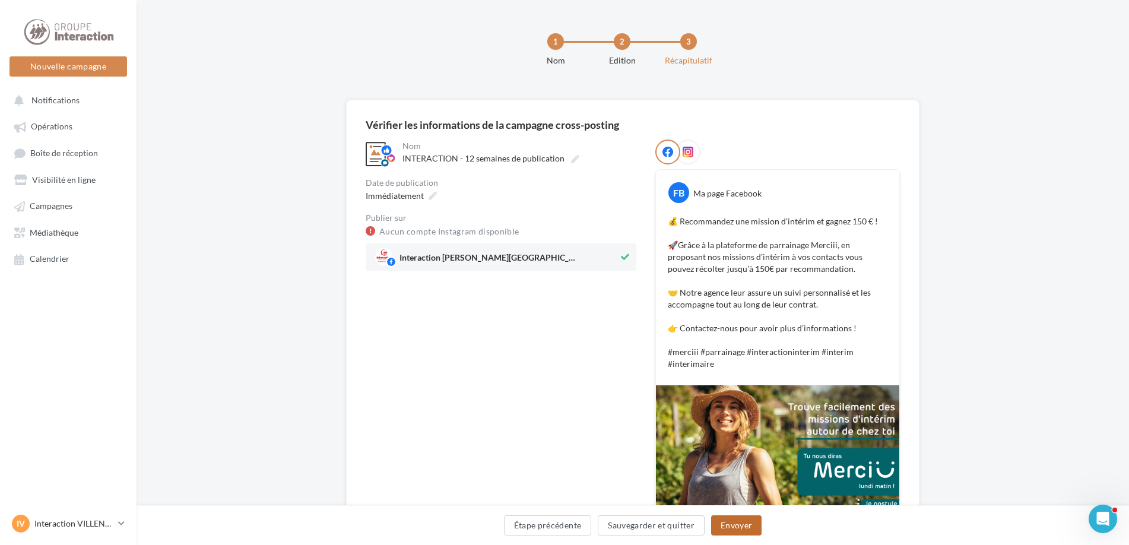
click at [732, 525] on button "Envoyer" at bounding box center [736, 525] width 50 height 20
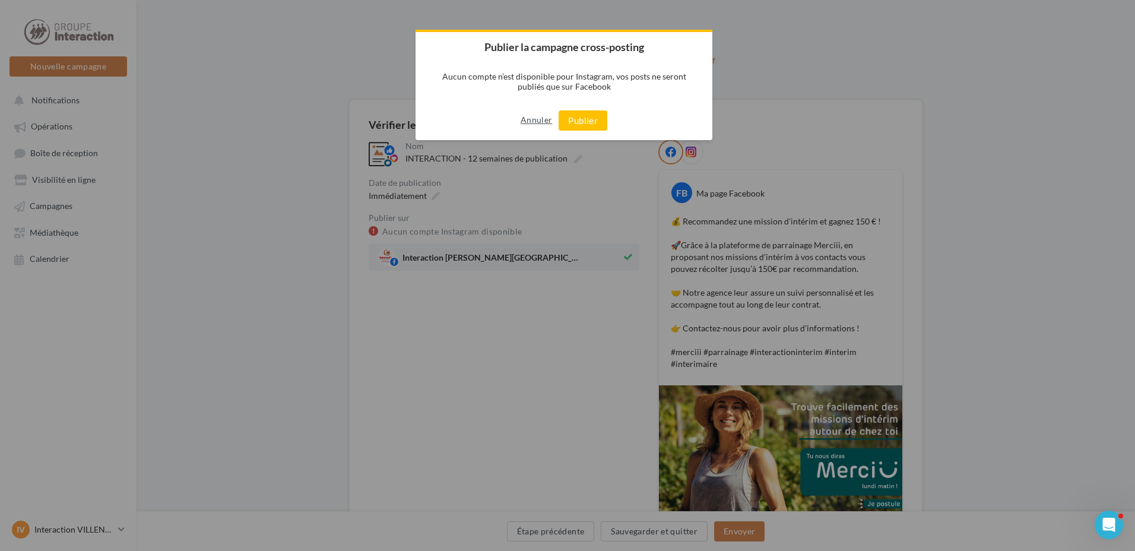
click at [545, 122] on button "Annuler" at bounding box center [536, 119] width 31 height 19
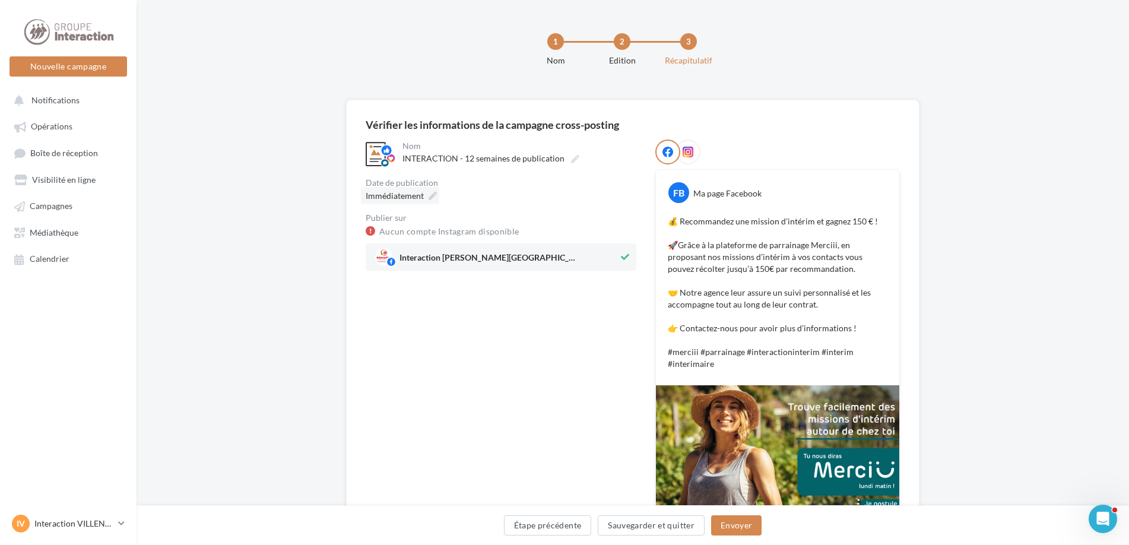
click at [434, 198] on icon at bounding box center [433, 196] width 8 height 8
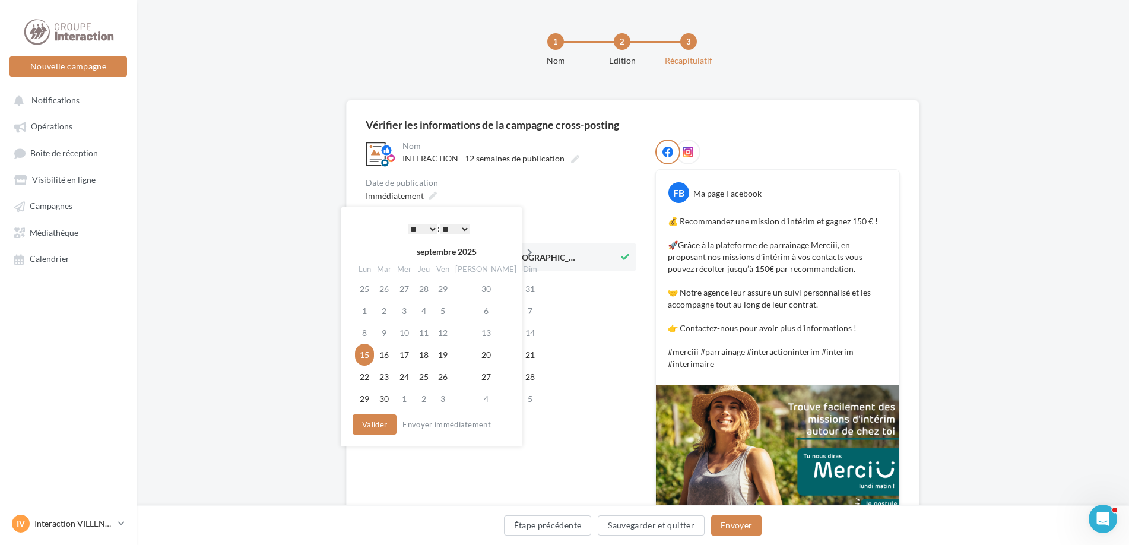
click at [522, 256] on icon at bounding box center [529, 252] width 15 height 8
click at [449, 355] on td "24" at bounding box center [444, 355] width 19 height 22
click at [367, 430] on button "Valider" at bounding box center [375, 424] width 44 height 20
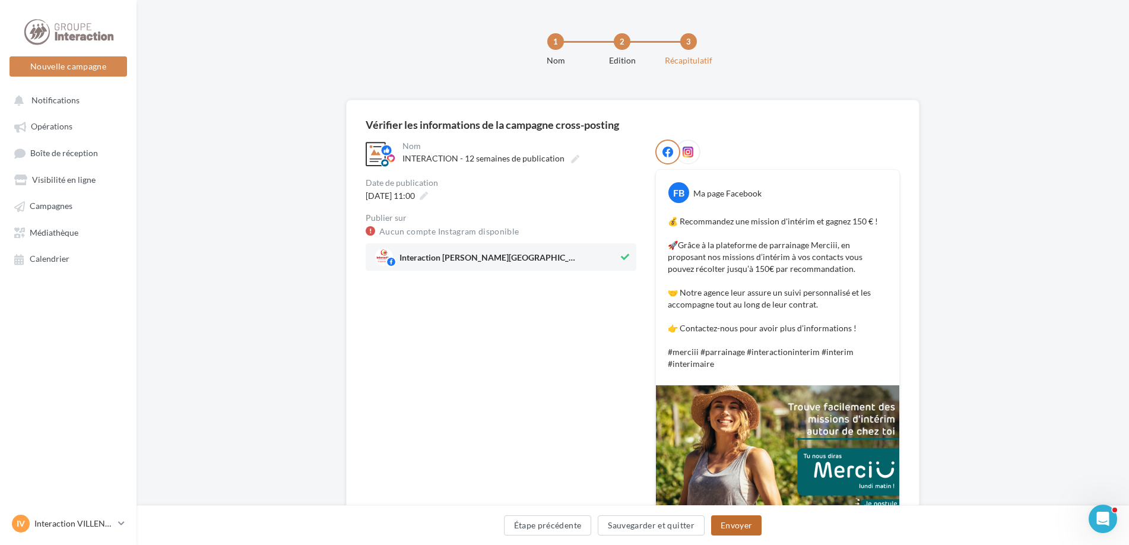
click at [734, 525] on button "Envoyer" at bounding box center [736, 525] width 50 height 20
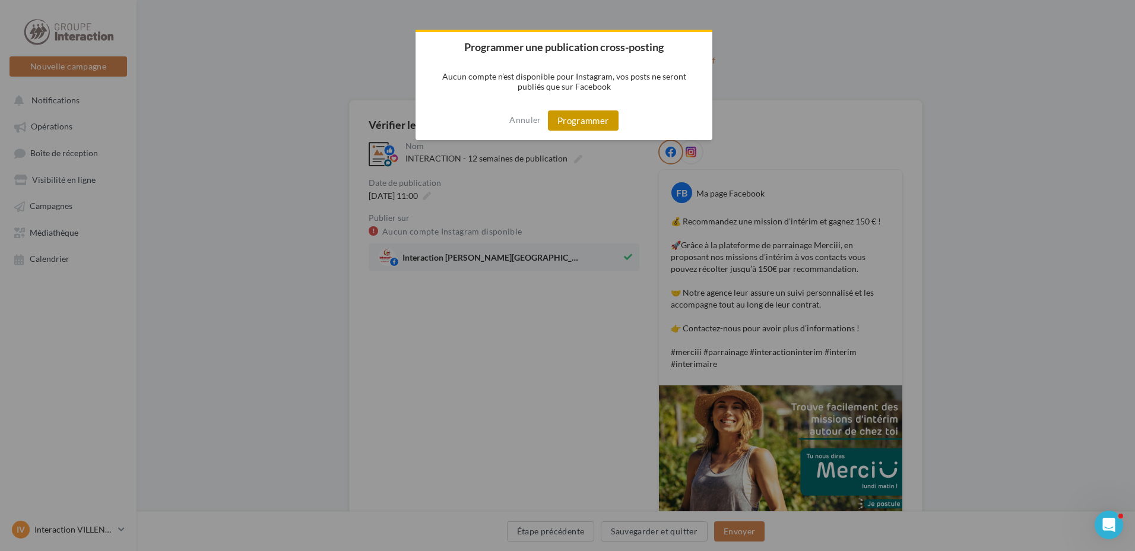
click at [563, 124] on button "Programmer" at bounding box center [583, 120] width 71 height 20
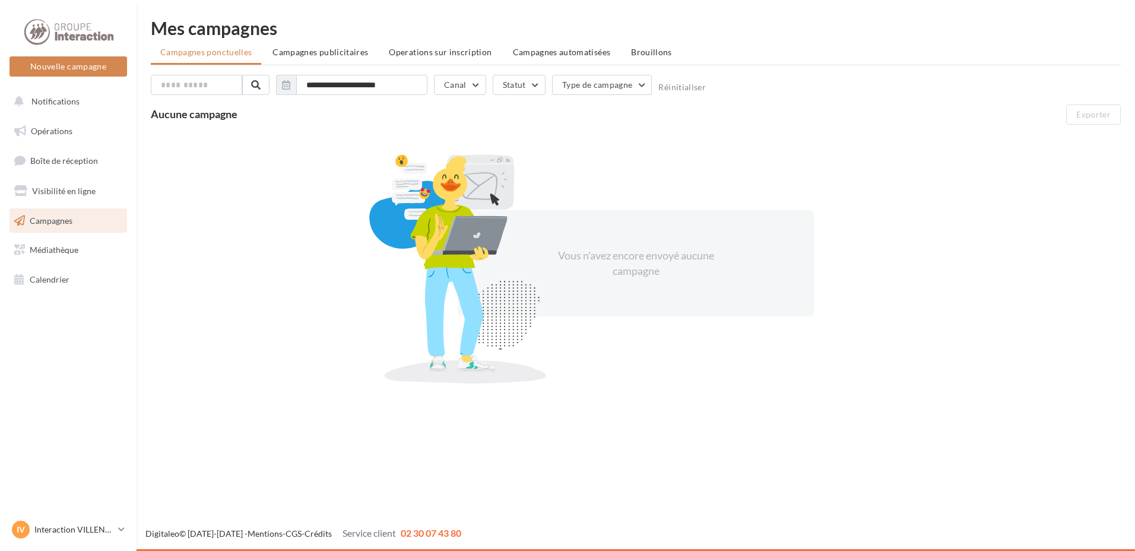
click at [69, 120] on link "Opérations" at bounding box center [68, 131] width 122 height 25
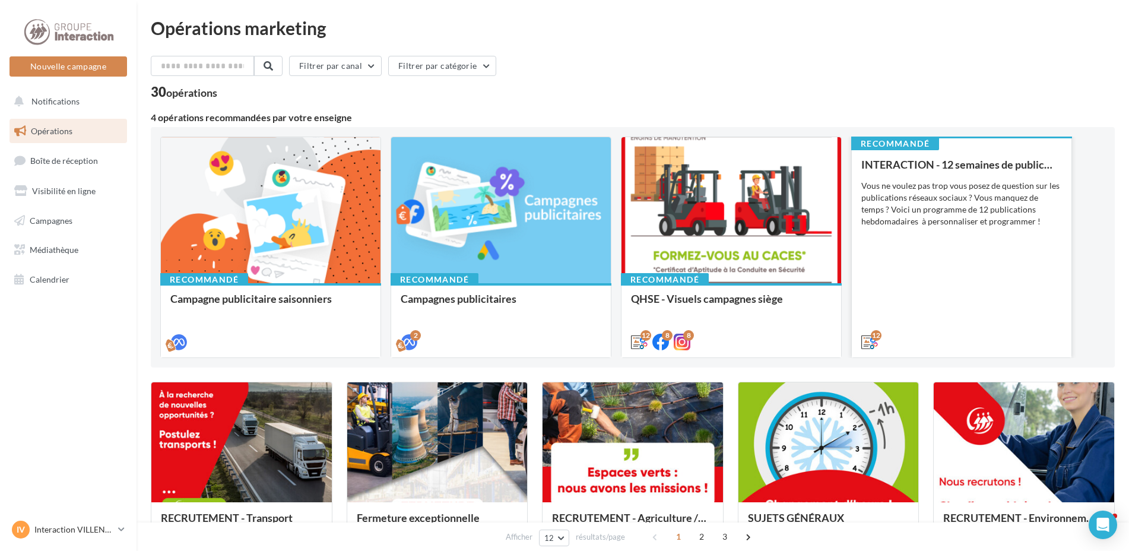
click at [948, 313] on div "INTERACTION - 12 semaines de publication Vous ne voulez pas trop vous posez de …" at bounding box center [961, 252] width 201 height 188
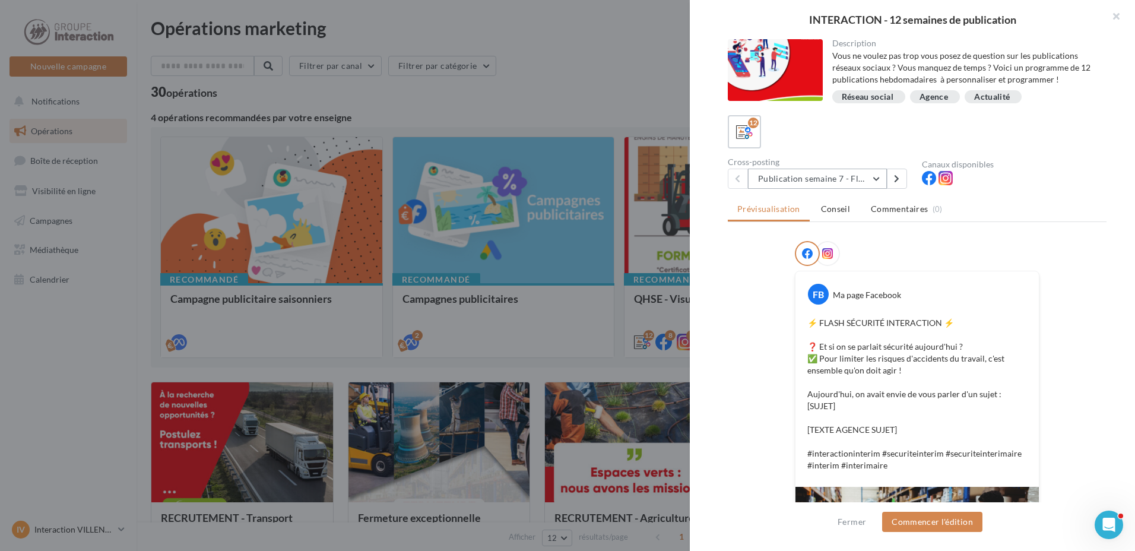
click at [874, 178] on button "Publication semaine 7 - Flash sécurité" at bounding box center [817, 179] width 139 height 20
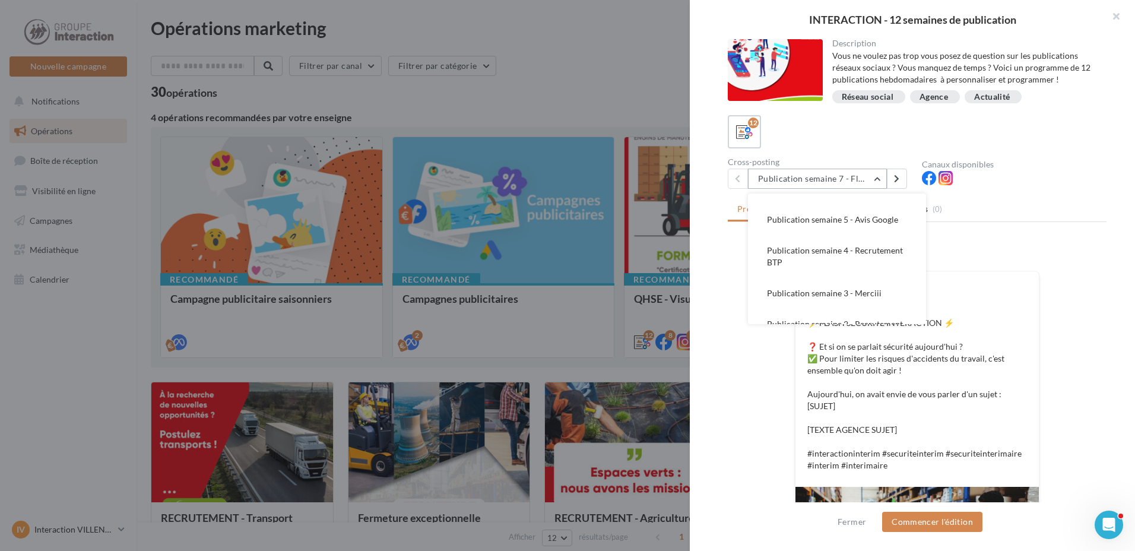
scroll to position [85, 0]
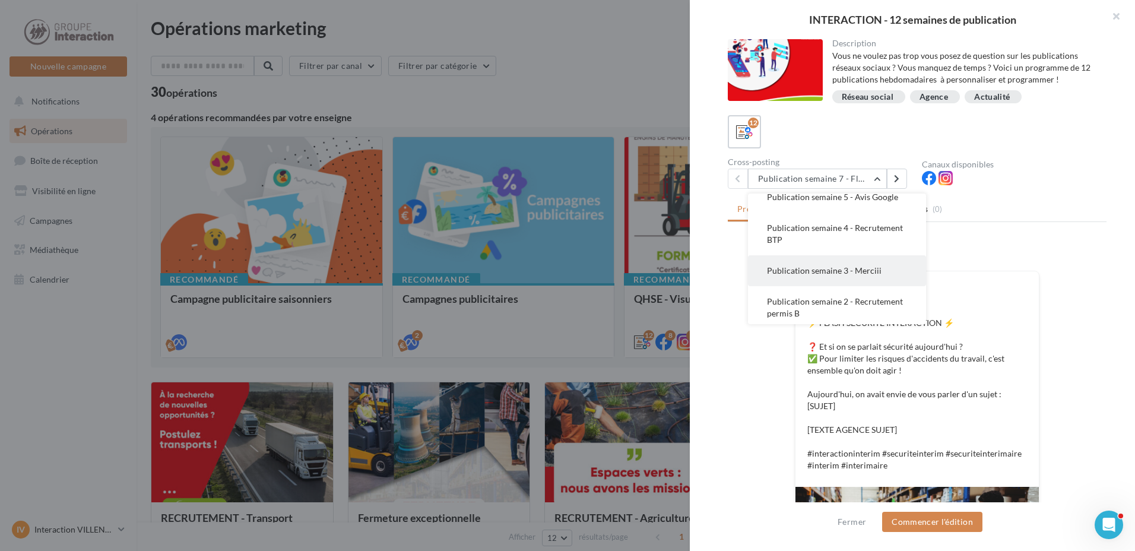
click at [862, 275] on span "Publication semaine 3 - Merciii" at bounding box center [824, 270] width 115 height 10
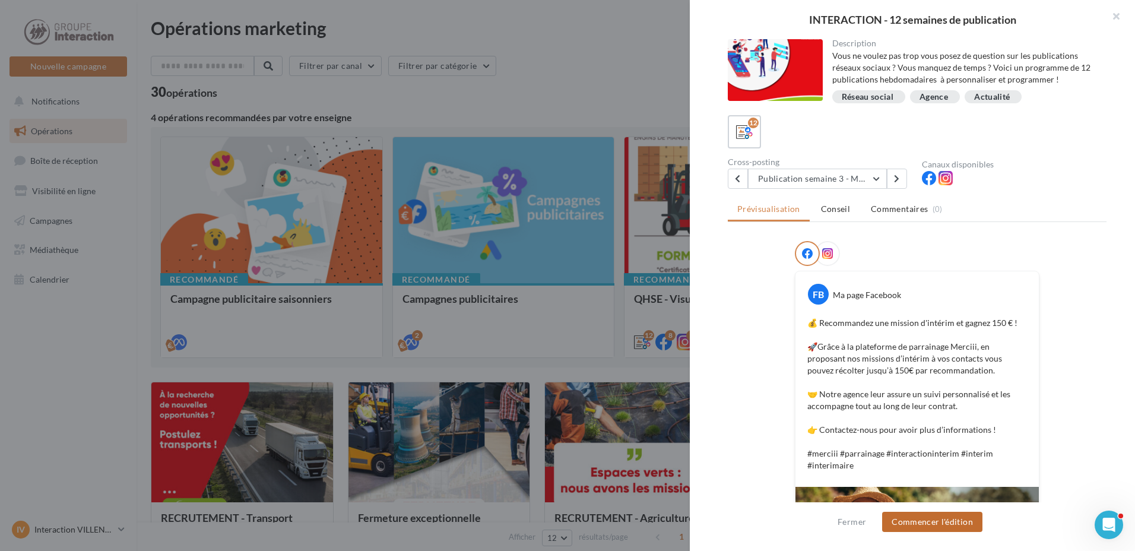
click at [948, 523] on button "Commencer l'édition" at bounding box center [932, 522] width 100 height 20
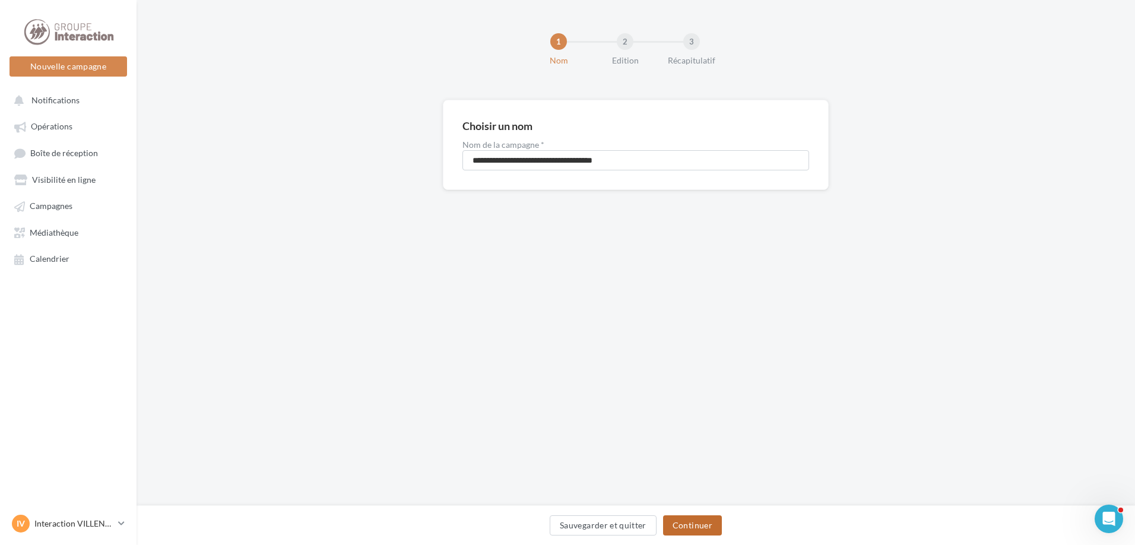
click at [708, 526] on button "Continuer" at bounding box center [692, 525] width 59 height 20
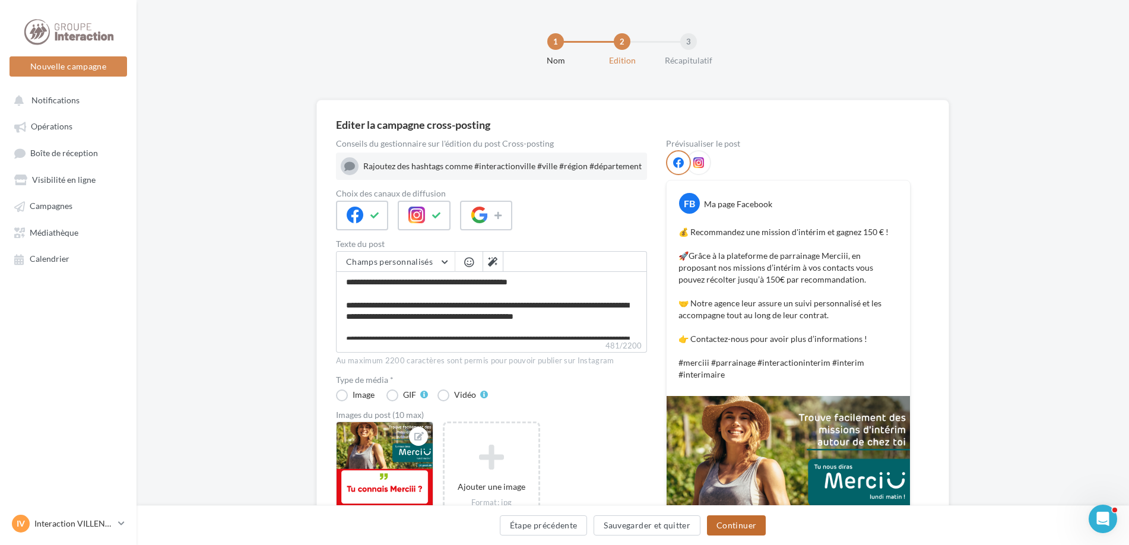
click at [747, 531] on button "Continuer" at bounding box center [736, 525] width 59 height 20
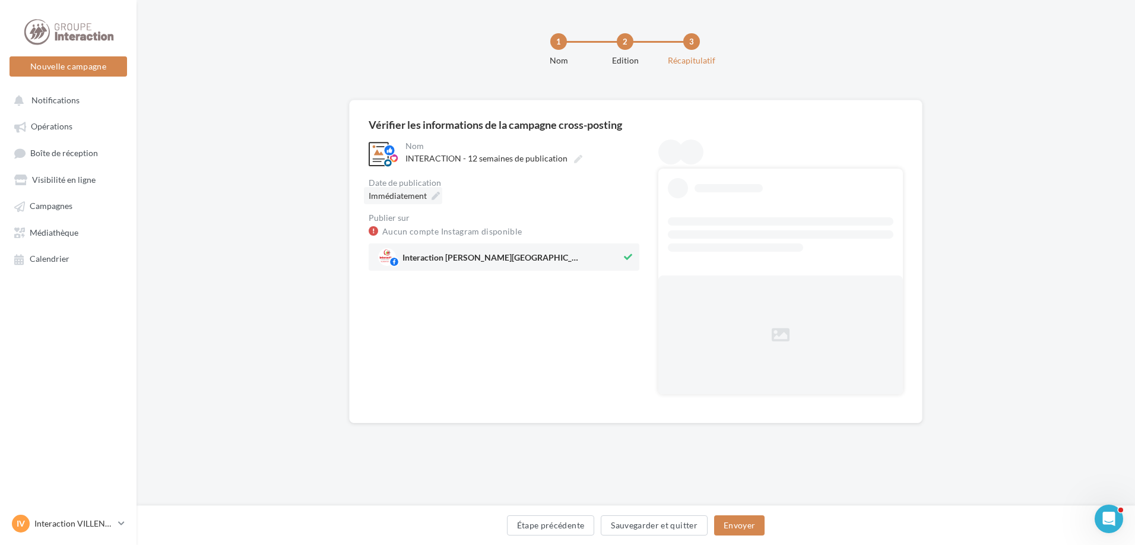
click at [430, 196] on div "Immédiatement" at bounding box center [403, 195] width 78 height 17
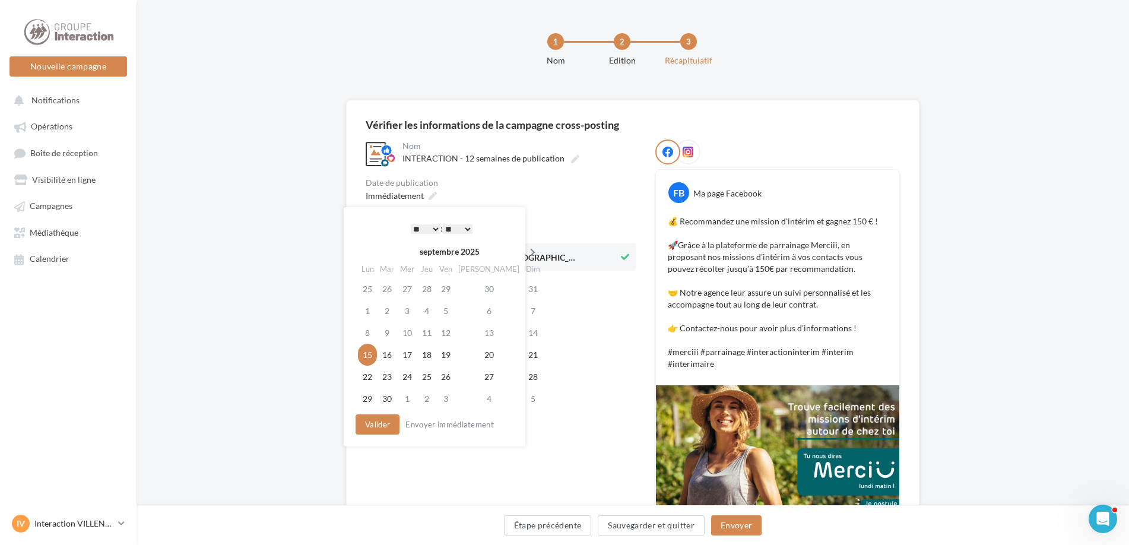
click at [525, 253] on icon at bounding box center [532, 252] width 15 height 8
click at [454, 382] on td "31" at bounding box center [444, 377] width 19 height 22
click at [368, 423] on button "Valider" at bounding box center [375, 424] width 44 height 20
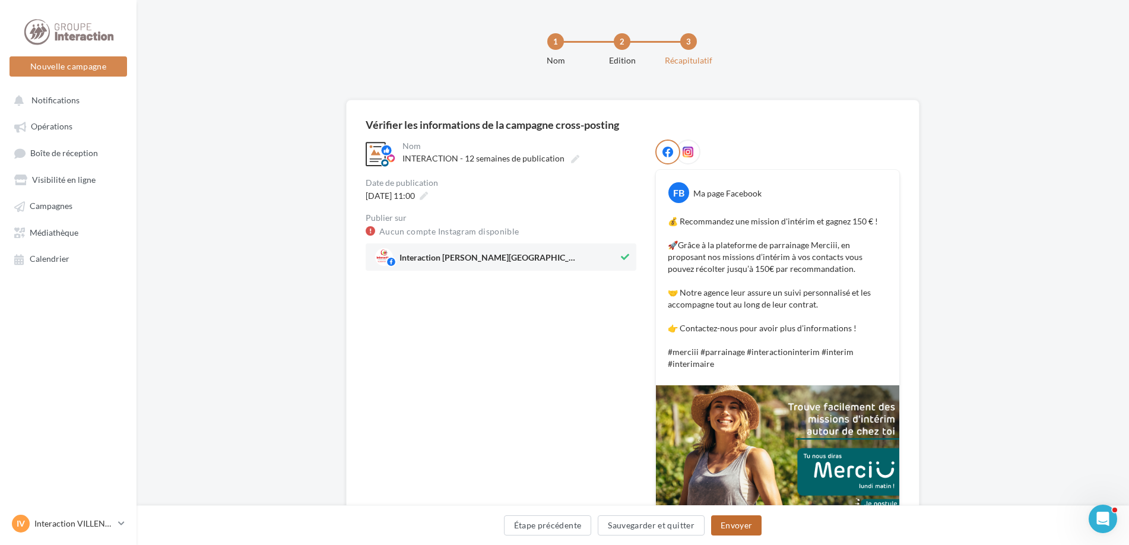
click at [724, 522] on button "Envoyer" at bounding box center [736, 525] width 50 height 20
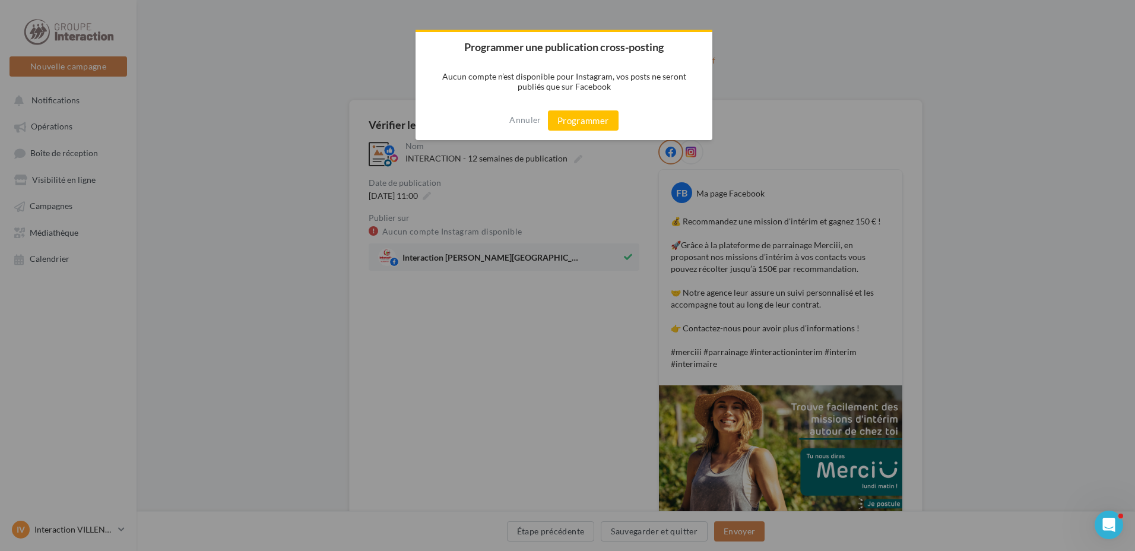
click at [599, 109] on div "Annuler Programmer" at bounding box center [563, 120] width 297 height 39
click at [589, 122] on button "Programmer" at bounding box center [583, 120] width 71 height 20
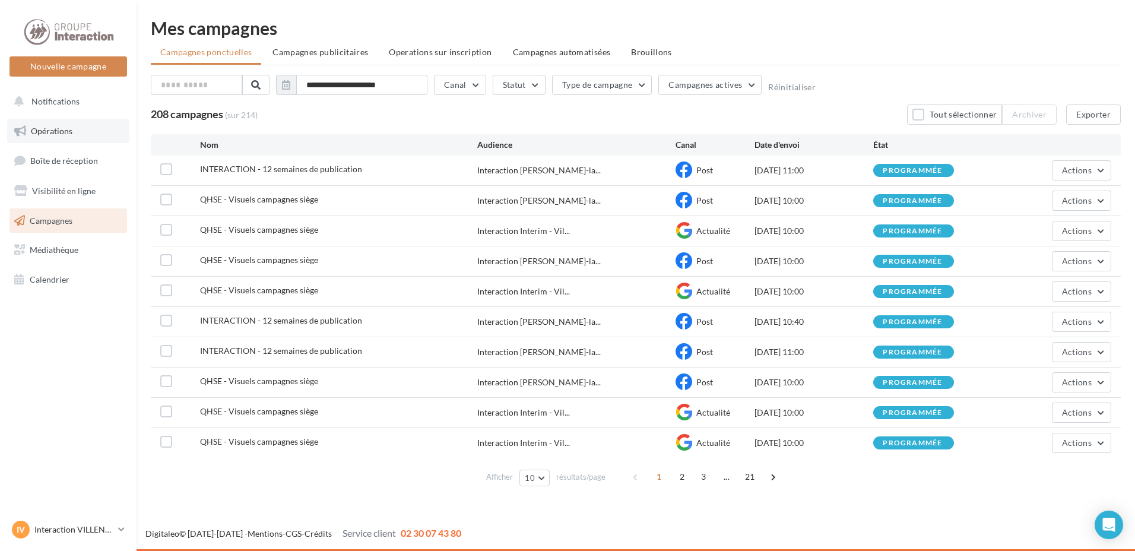
click at [69, 126] on span "Opérations" at bounding box center [52, 131] width 42 height 10
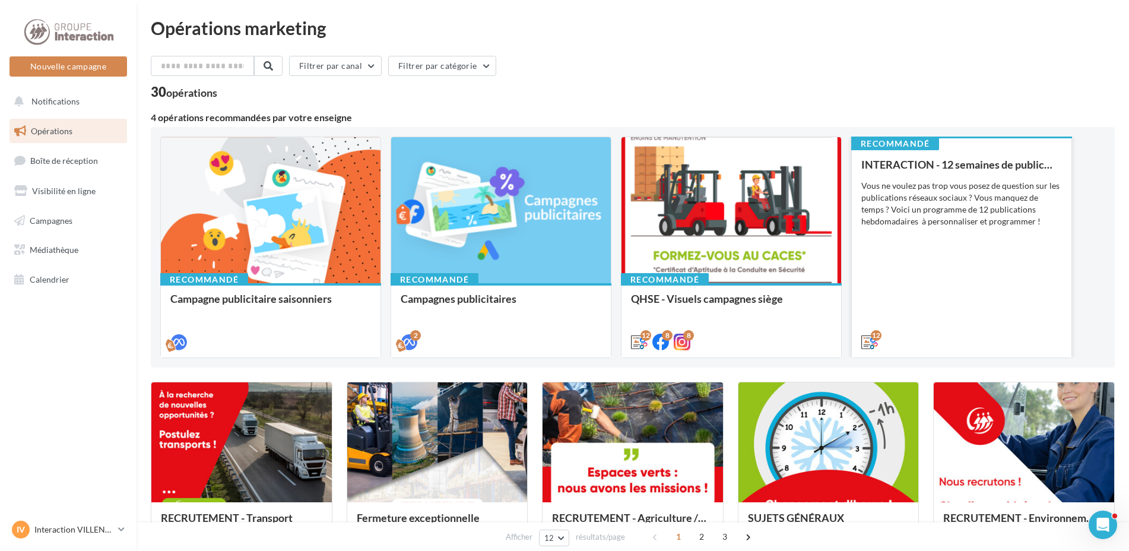
click at [970, 328] on div "12" at bounding box center [962, 340] width 220 height 33
click at [966, 325] on div "12" at bounding box center [962, 340] width 220 height 33
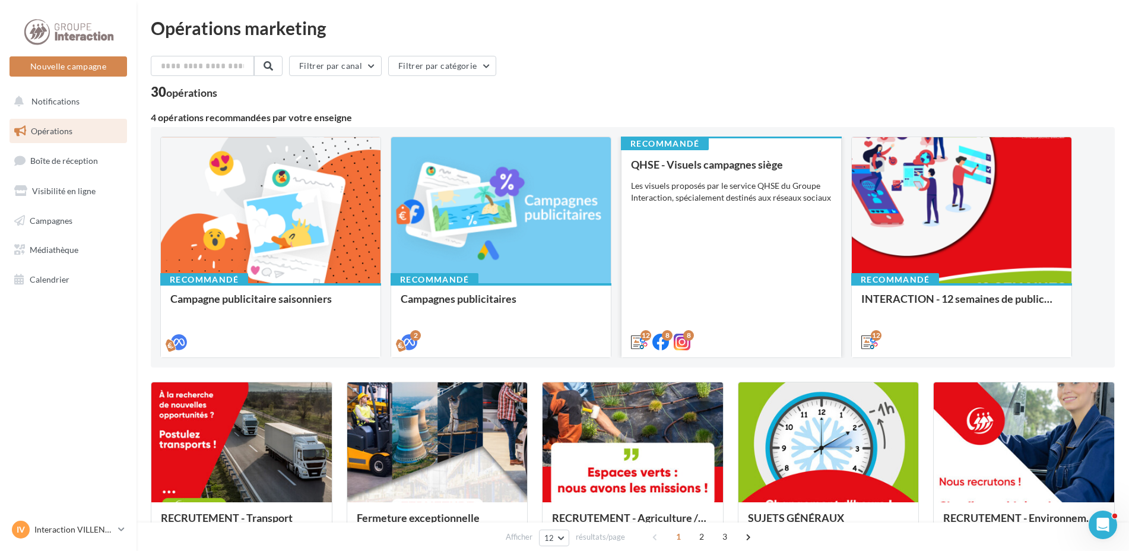
click at [757, 318] on div "QHSE - Visuels campagnes siège Les visuels proposés par le service QHSE du Grou…" at bounding box center [731, 252] width 201 height 188
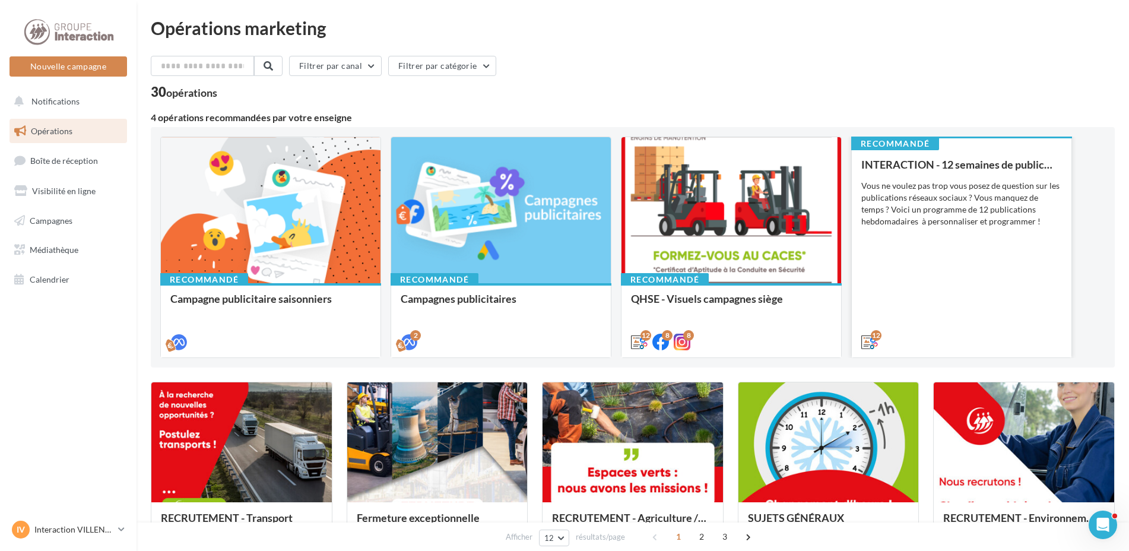
click at [915, 328] on div "12" at bounding box center [962, 340] width 220 height 33
drag, startPoint x: 924, startPoint y: 232, endPoint x: 923, endPoint y: 242, distance: 10.2
click at [923, 242] on div "INTERACTION - 12 semaines de publication Vous ne voulez pas trop vous posez de …" at bounding box center [961, 252] width 201 height 188
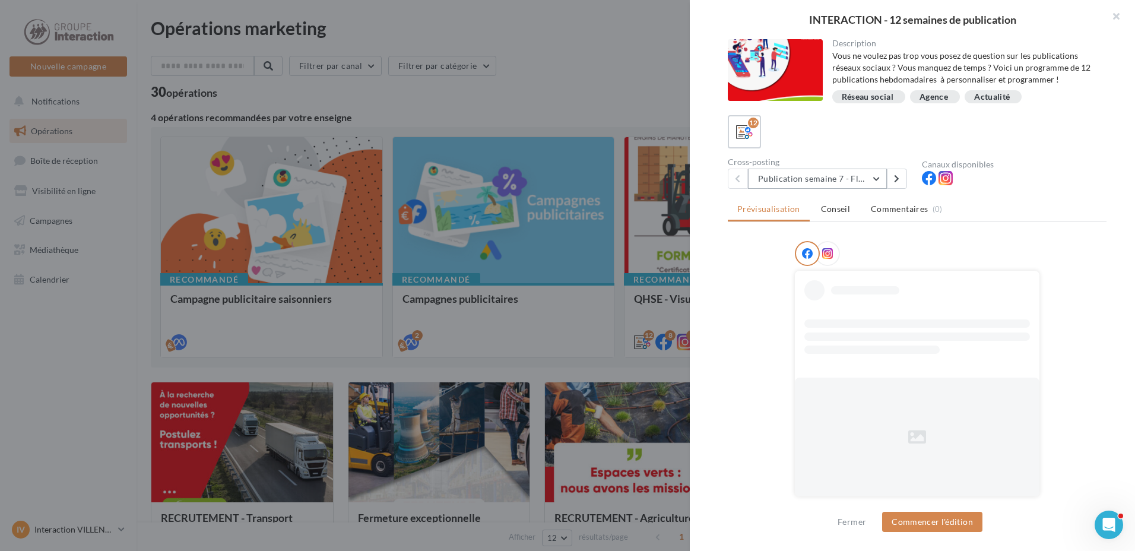
click at [875, 180] on button "Publication semaine 7 - Flash sécurité" at bounding box center [817, 179] width 139 height 20
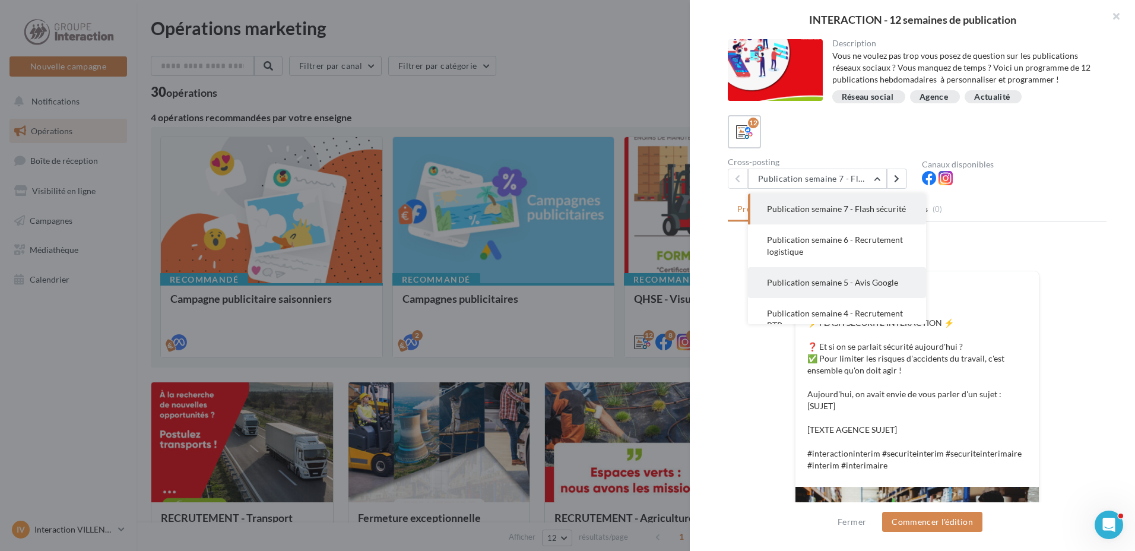
click at [862, 283] on button "Publication semaine 5 - Avis Google" at bounding box center [837, 282] width 178 height 31
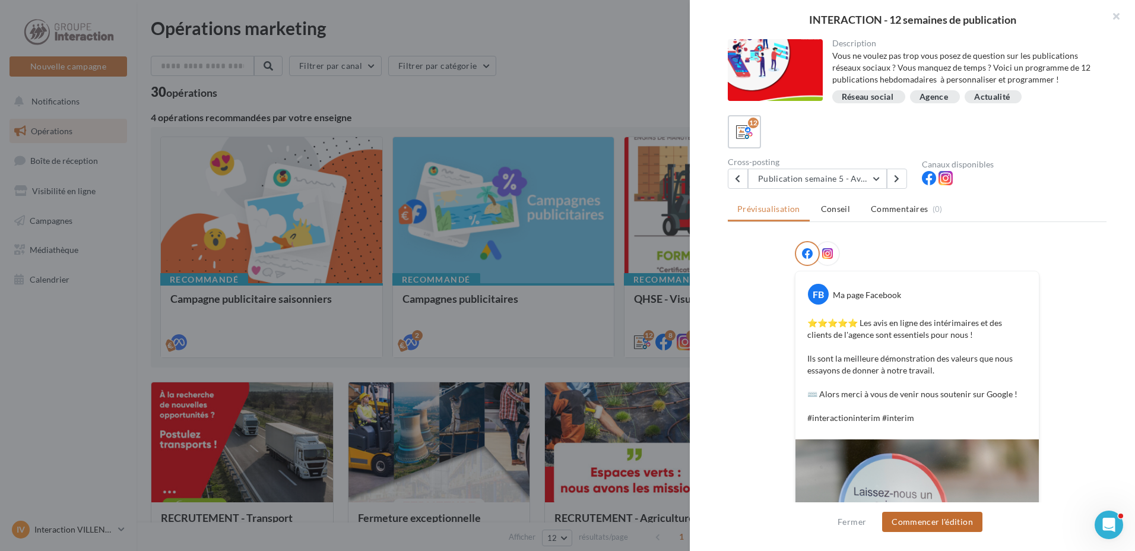
click at [912, 515] on button "Commencer l'édition" at bounding box center [932, 522] width 100 height 20
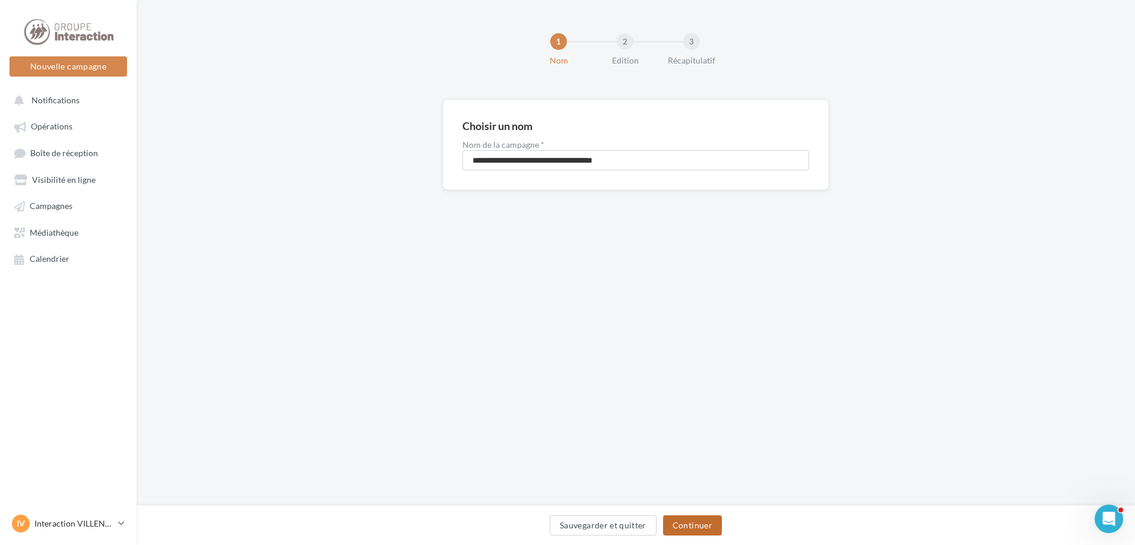
click at [708, 522] on button "Continuer" at bounding box center [692, 525] width 59 height 20
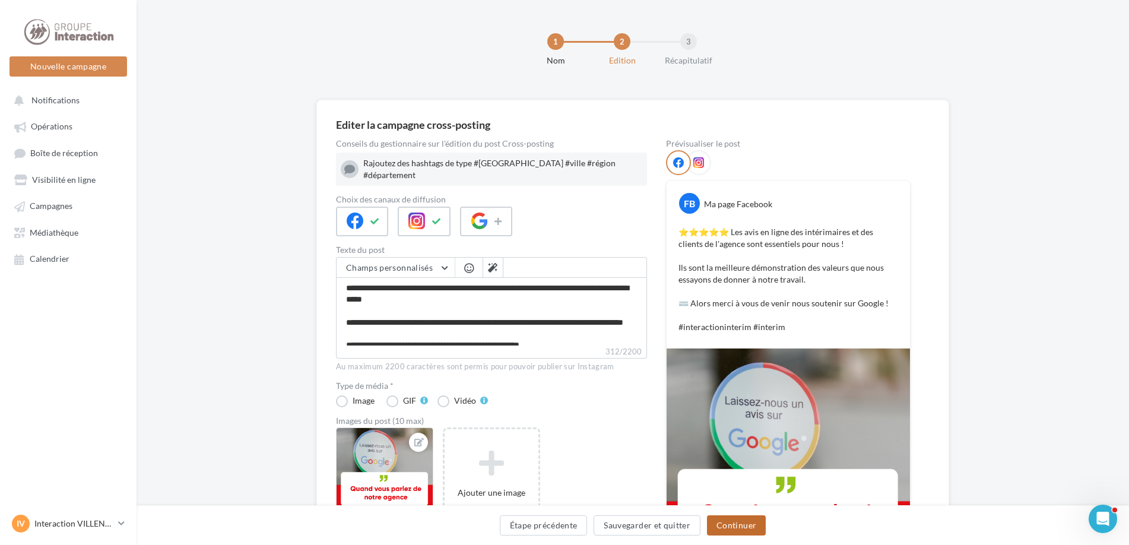
click at [754, 527] on button "Continuer" at bounding box center [736, 525] width 59 height 20
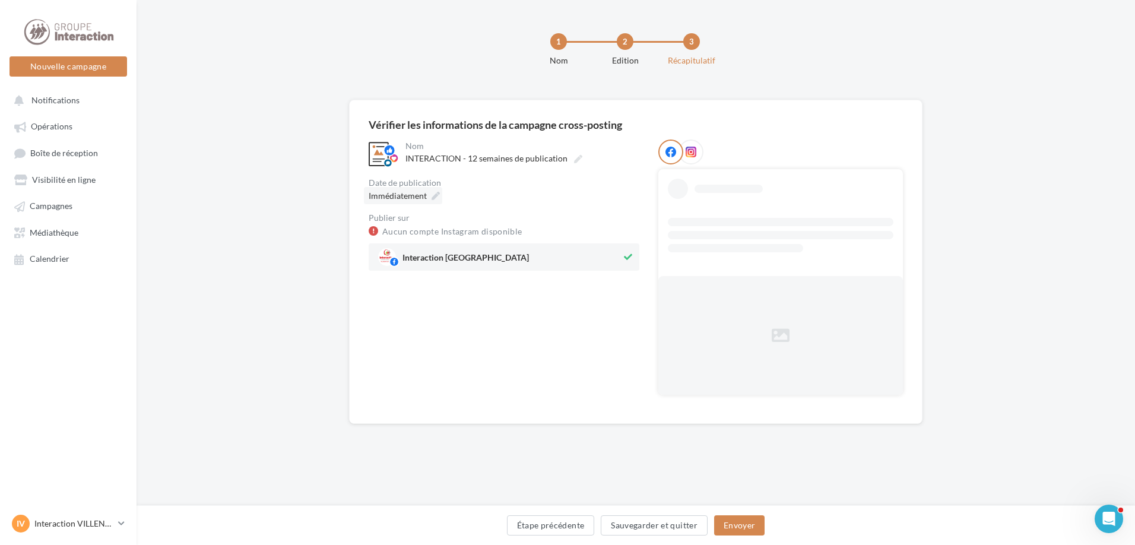
click at [439, 193] on div "Immédiatement" at bounding box center [403, 195] width 78 height 17
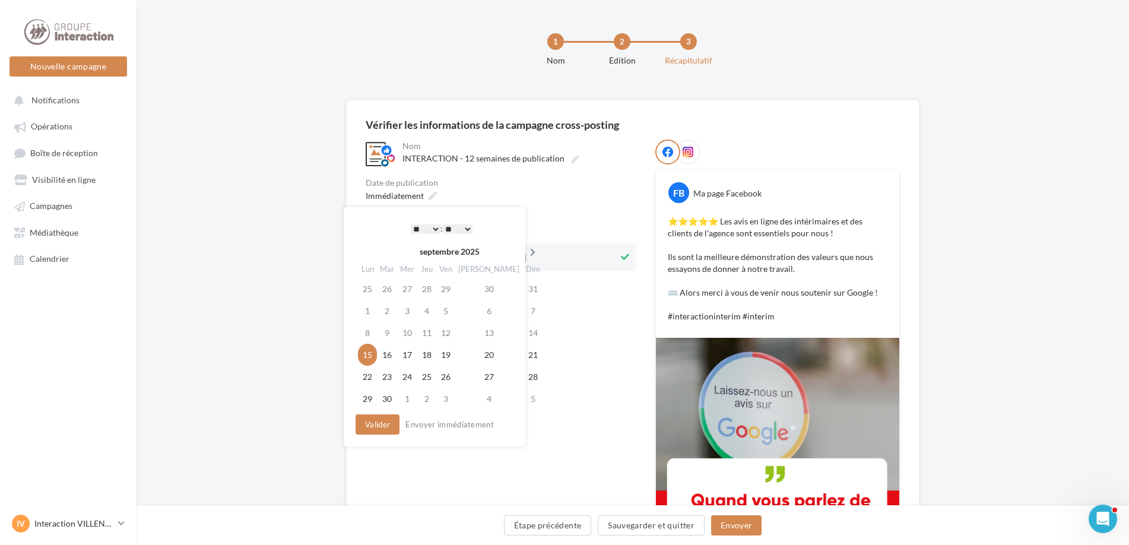
click at [525, 252] on icon at bounding box center [532, 252] width 15 height 8
click at [524, 252] on icon at bounding box center [531, 252] width 15 height 8
click at [452, 306] on td "7" at bounding box center [444, 311] width 19 height 22
click at [366, 425] on button "Valider" at bounding box center [375, 424] width 44 height 20
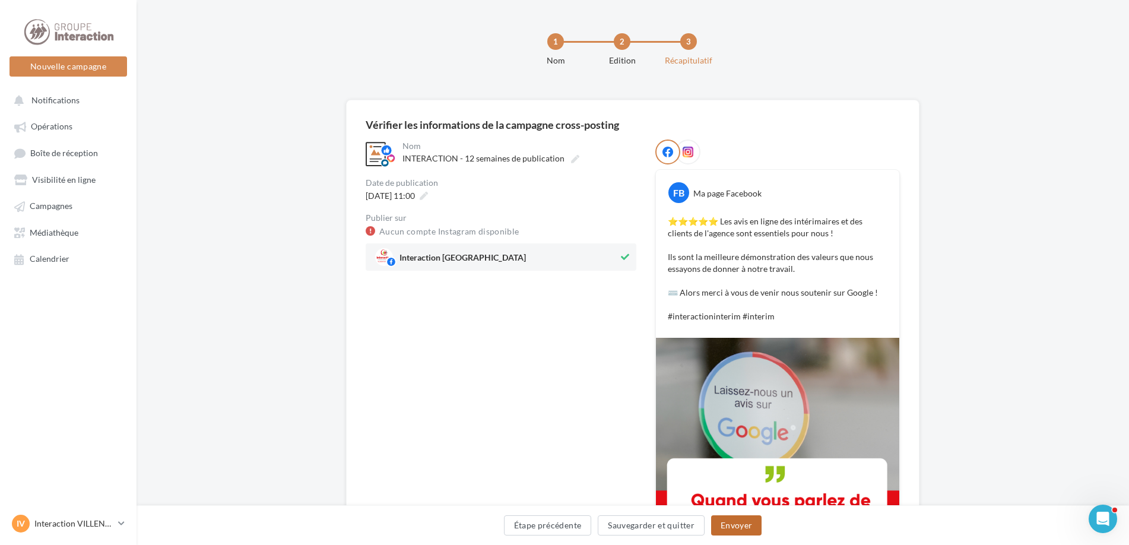
click at [752, 533] on button "Envoyer" at bounding box center [736, 525] width 50 height 20
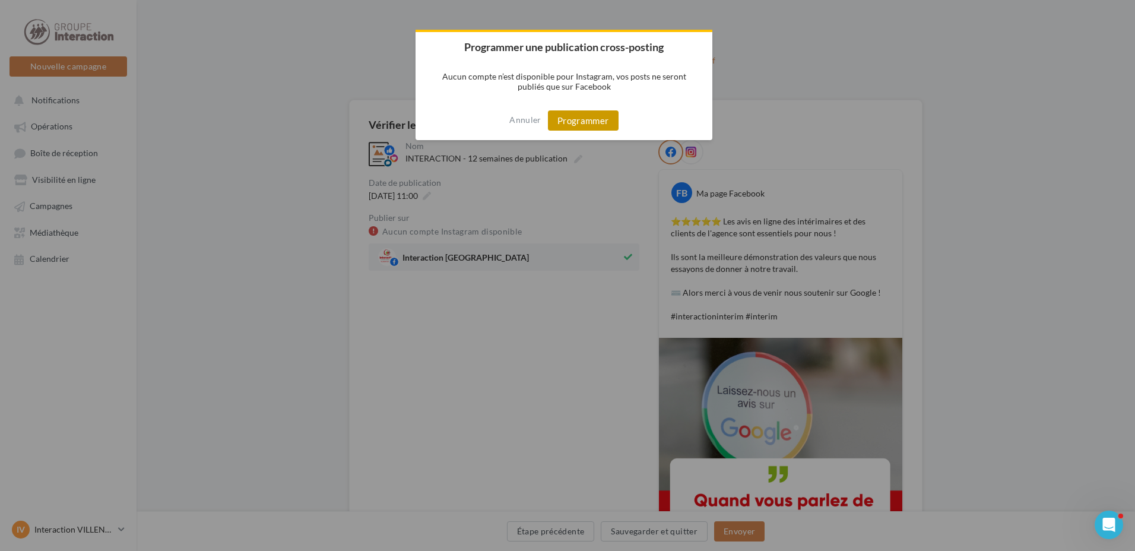
click at [576, 122] on button "Programmer" at bounding box center [583, 120] width 71 height 20
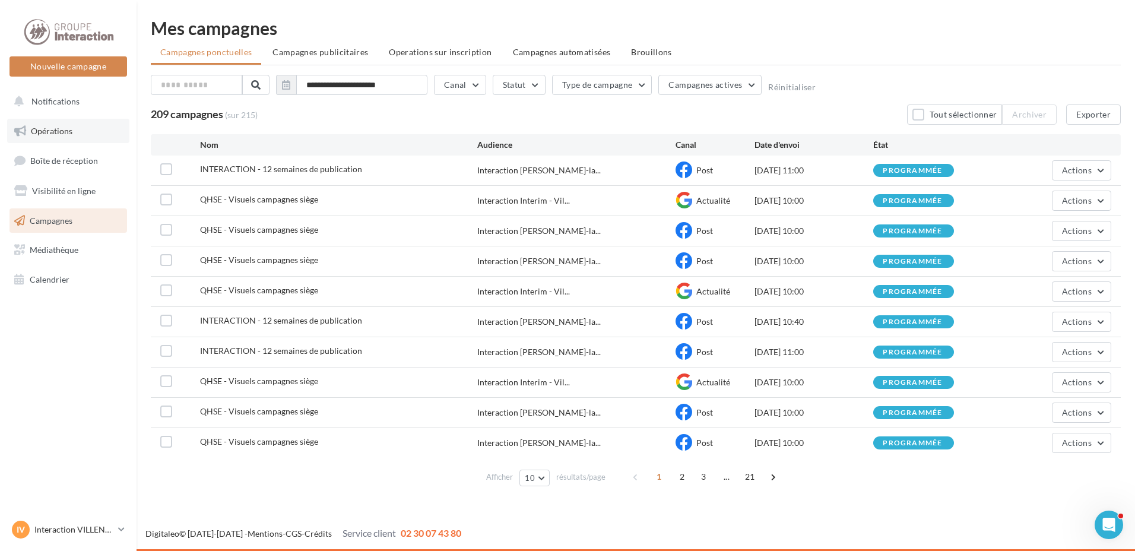
click at [53, 120] on link "Opérations" at bounding box center [68, 131] width 122 height 25
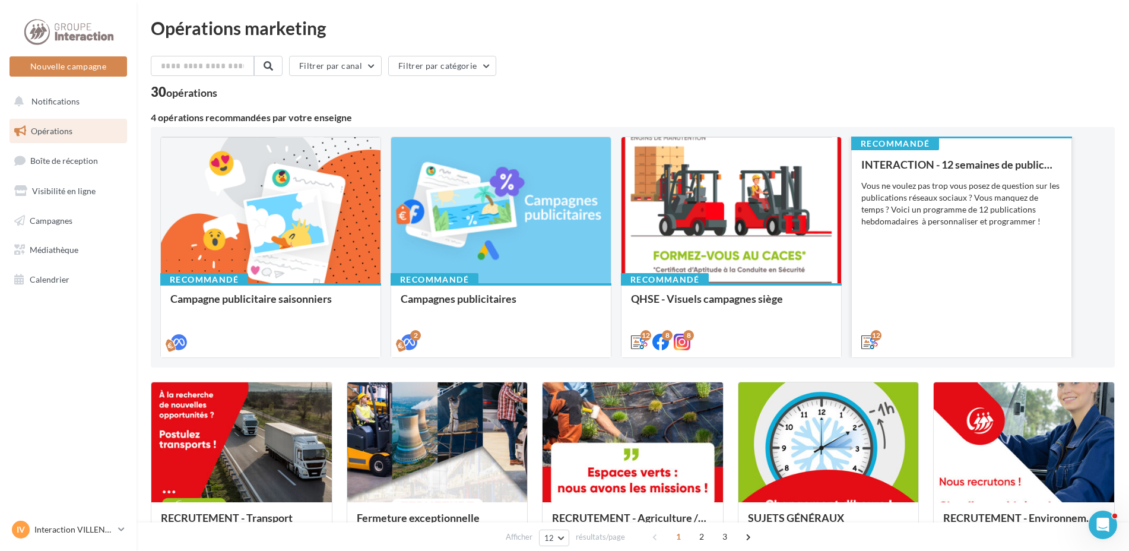
click at [916, 316] on div "INTERACTION - 12 semaines de publication Vous ne voulez pas trop vous posez de …" at bounding box center [961, 252] width 201 height 188
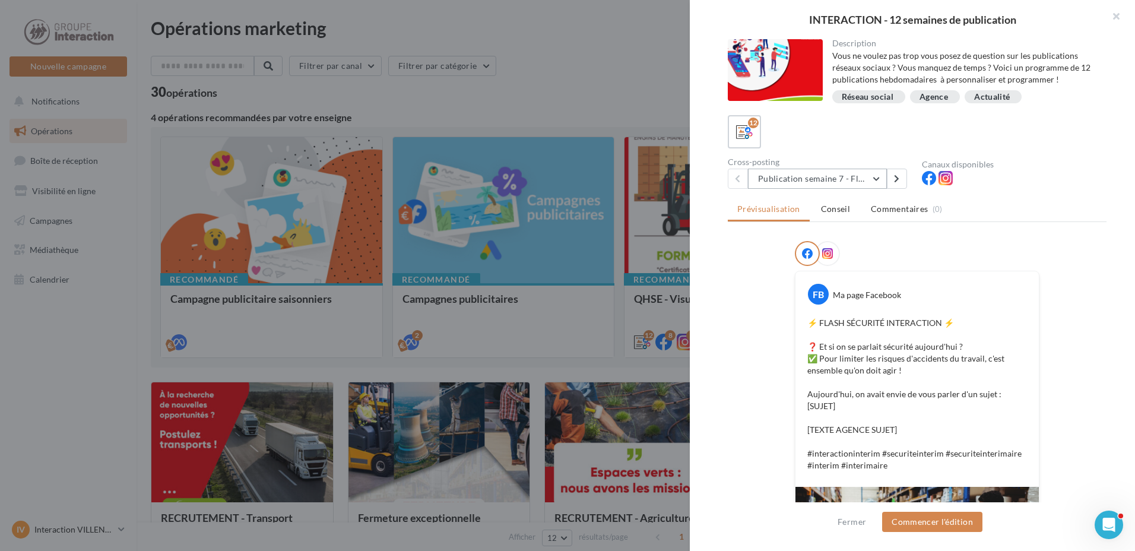
click at [880, 173] on button "Publication semaine 7 - Flash sécurité" at bounding box center [817, 179] width 139 height 20
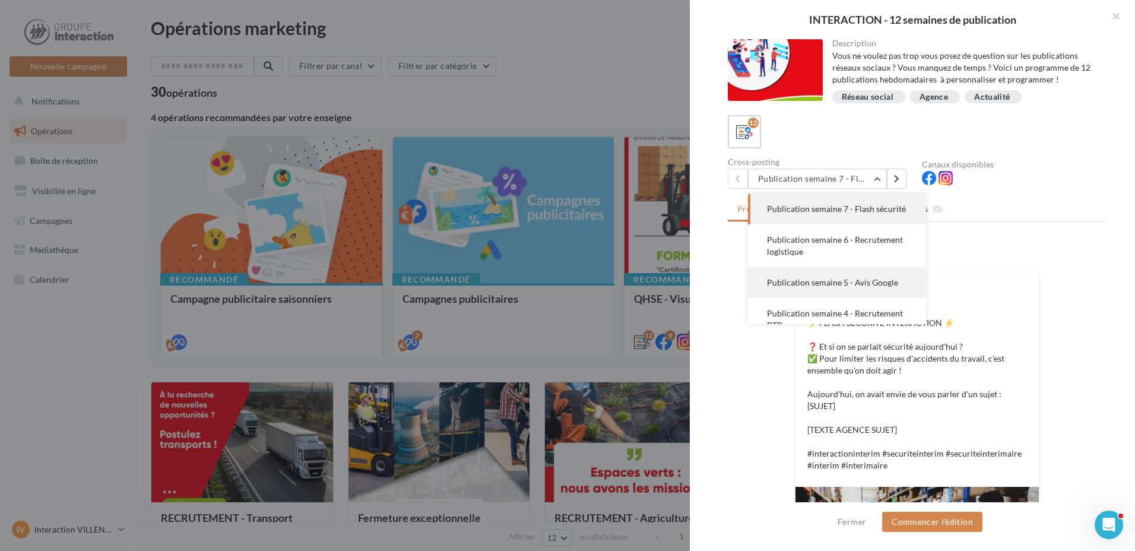
click at [884, 287] on button "Publication semaine 5 - Avis Google" at bounding box center [837, 282] width 178 height 31
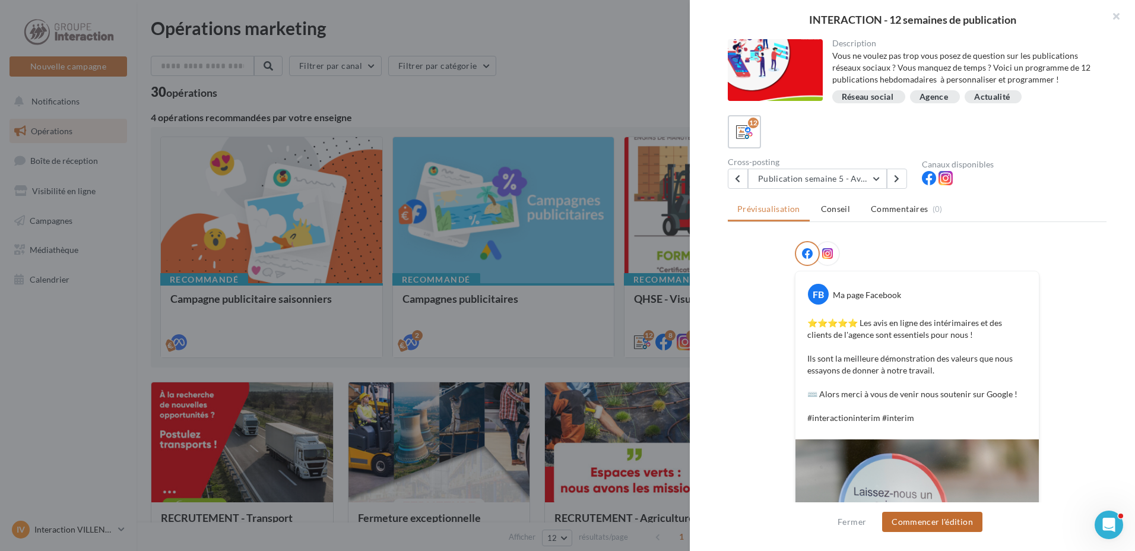
click at [916, 519] on button "Commencer l'édition" at bounding box center [932, 522] width 100 height 20
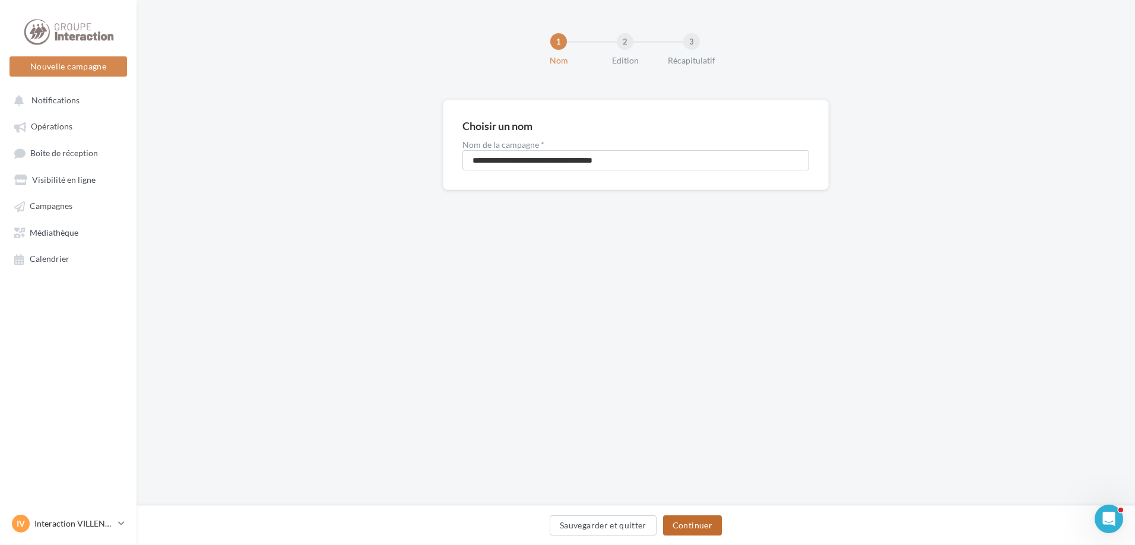
click at [699, 525] on button "Continuer" at bounding box center [692, 525] width 59 height 20
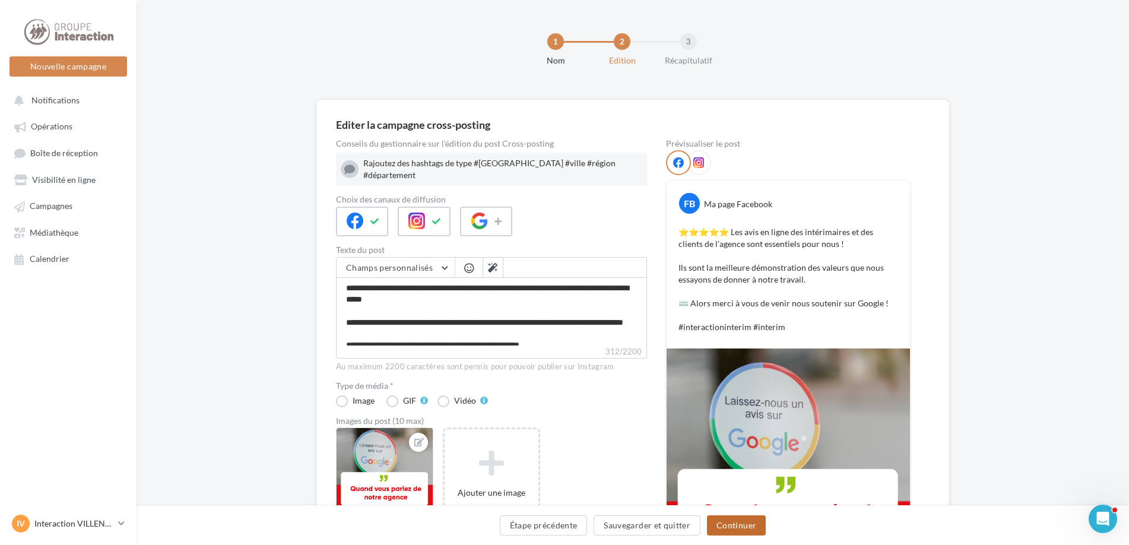
click at [748, 525] on button "Continuer" at bounding box center [736, 525] width 59 height 20
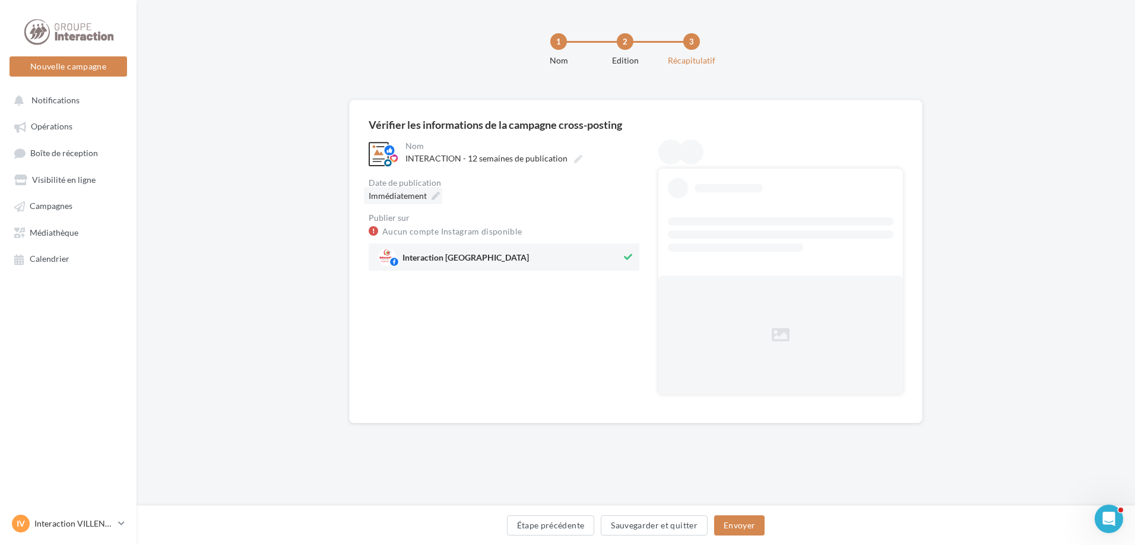
click at [429, 195] on div "Immédiatement" at bounding box center [403, 195] width 78 height 17
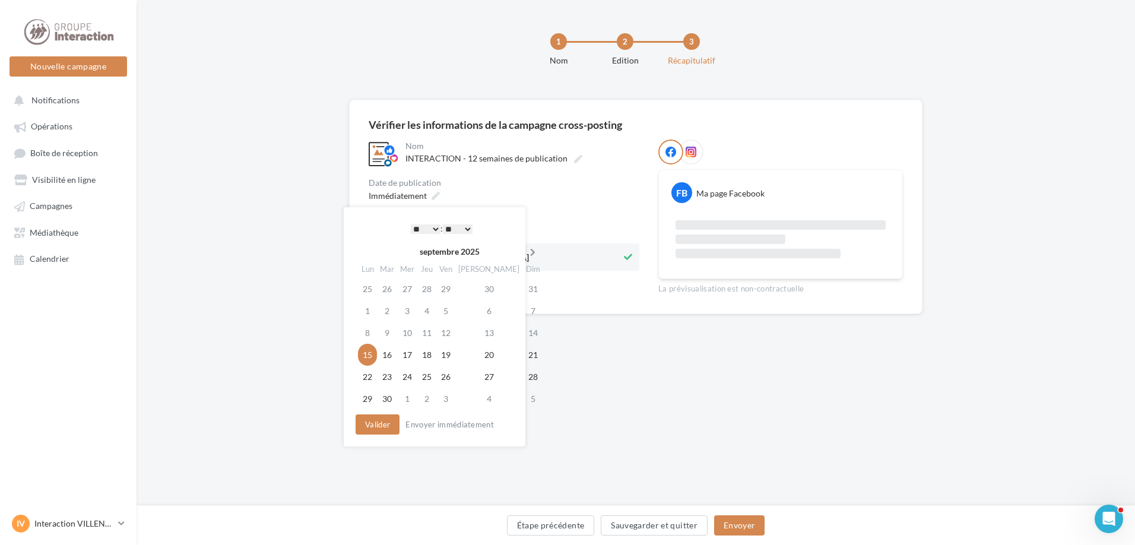
click at [522, 246] on th at bounding box center [532, 252] width 21 height 18
click at [524, 246] on th at bounding box center [534, 252] width 21 height 18
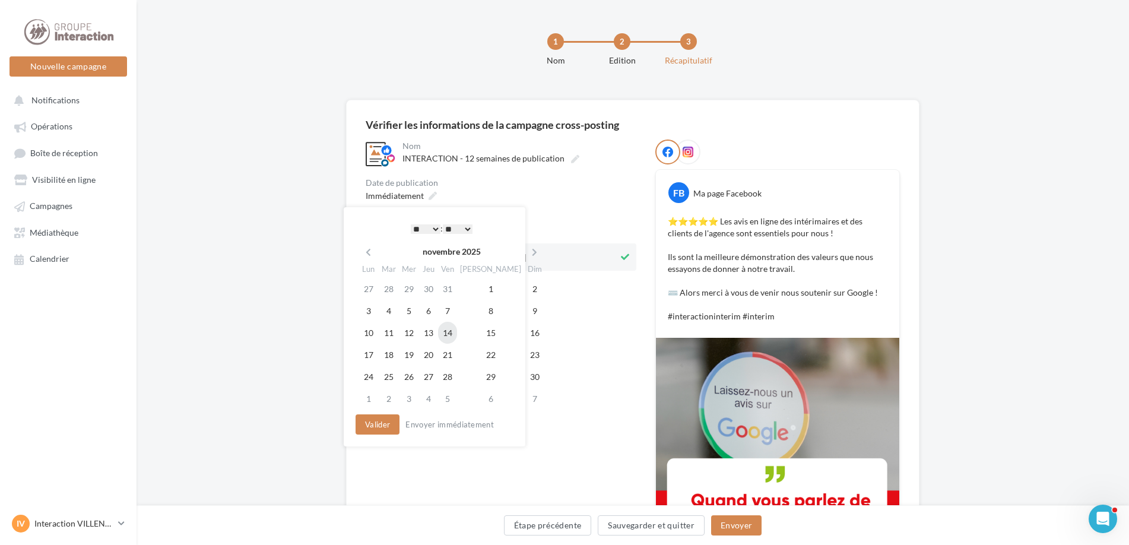
click at [455, 336] on td "14" at bounding box center [447, 333] width 19 height 22
click at [384, 419] on button "Valider" at bounding box center [375, 424] width 44 height 20
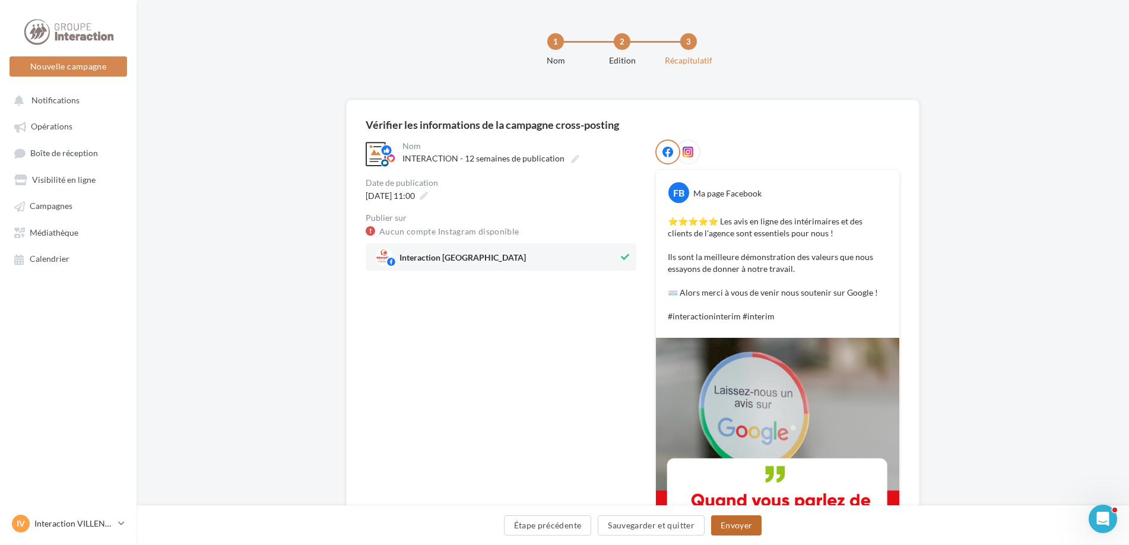
click at [748, 533] on button "Envoyer" at bounding box center [736, 525] width 50 height 20
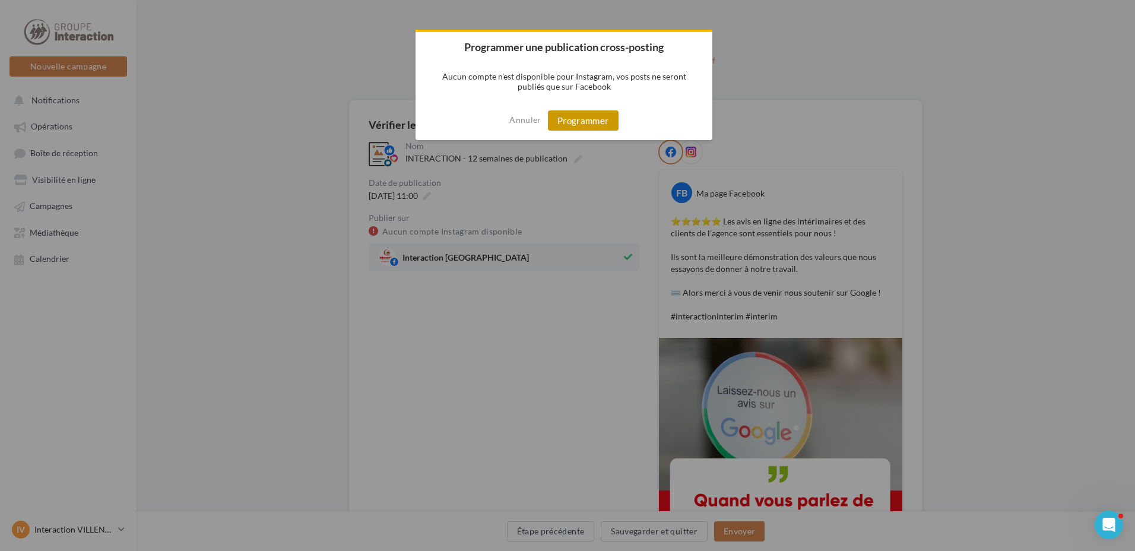
click at [577, 112] on button "Programmer" at bounding box center [583, 120] width 71 height 20
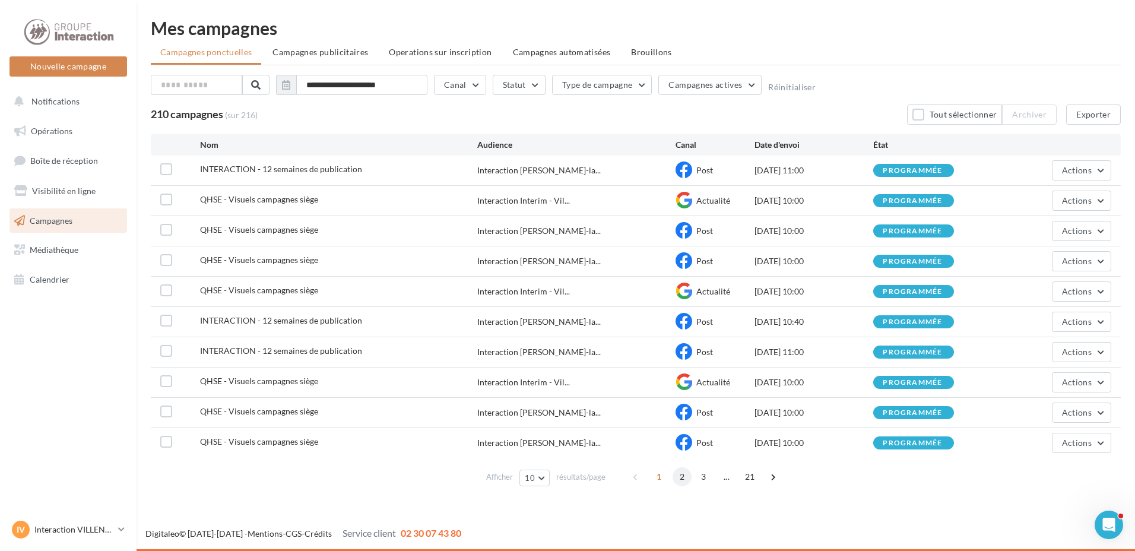
click at [673, 480] on span "2" at bounding box center [681, 476] width 19 height 19
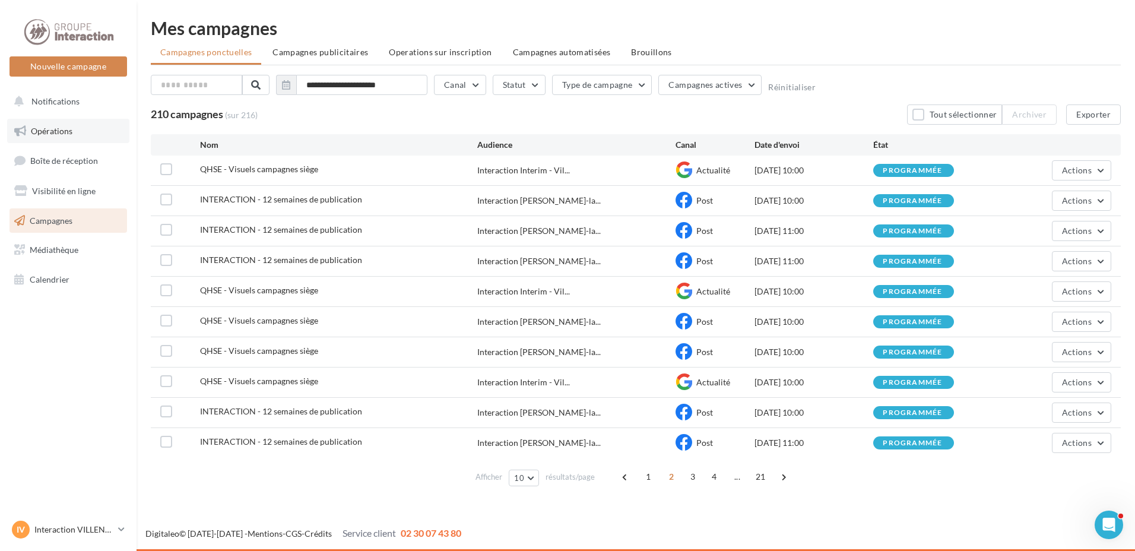
click at [78, 125] on link "Opérations" at bounding box center [68, 131] width 122 height 25
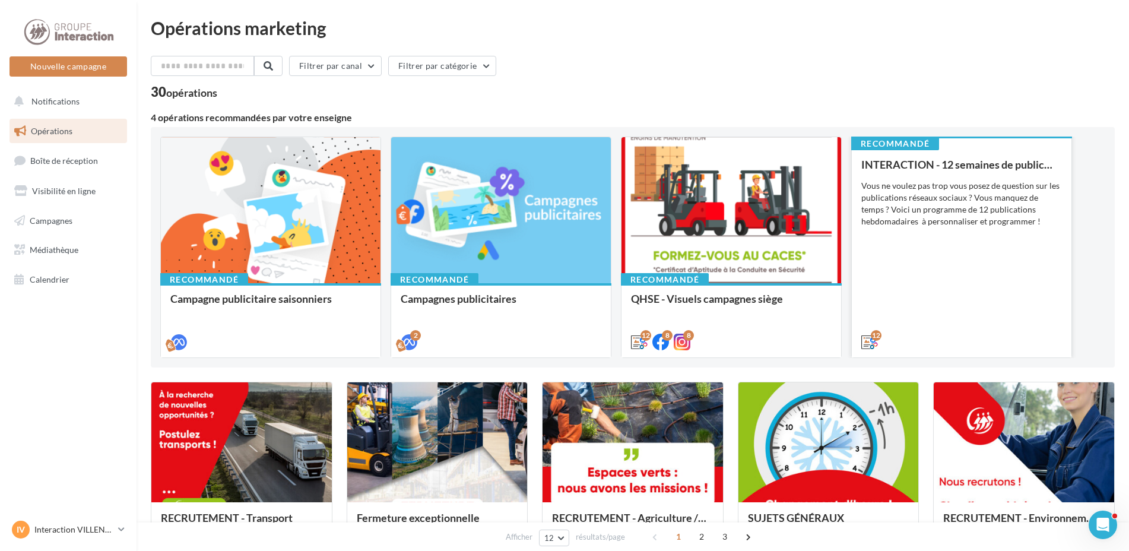
click at [934, 319] on div "INTERACTION - 12 semaines de publication Vous ne voulez pas trop vous posez de …" at bounding box center [961, 252] width 201 height 188
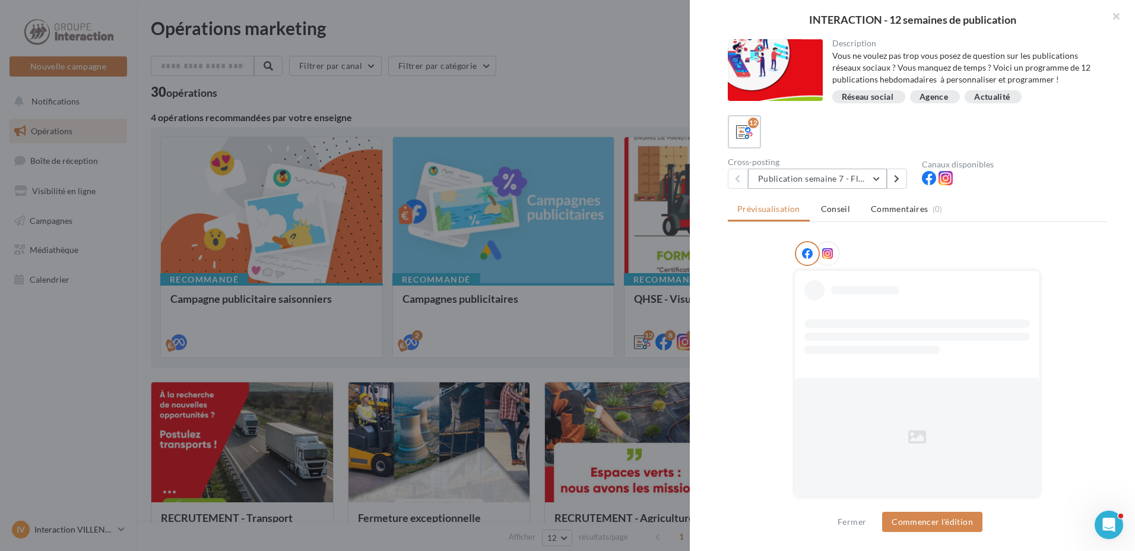
click at [878, 177] on button "Publication semaine 7 - Flash sécurité" at bounding box center [817, 179] width 139 height 20
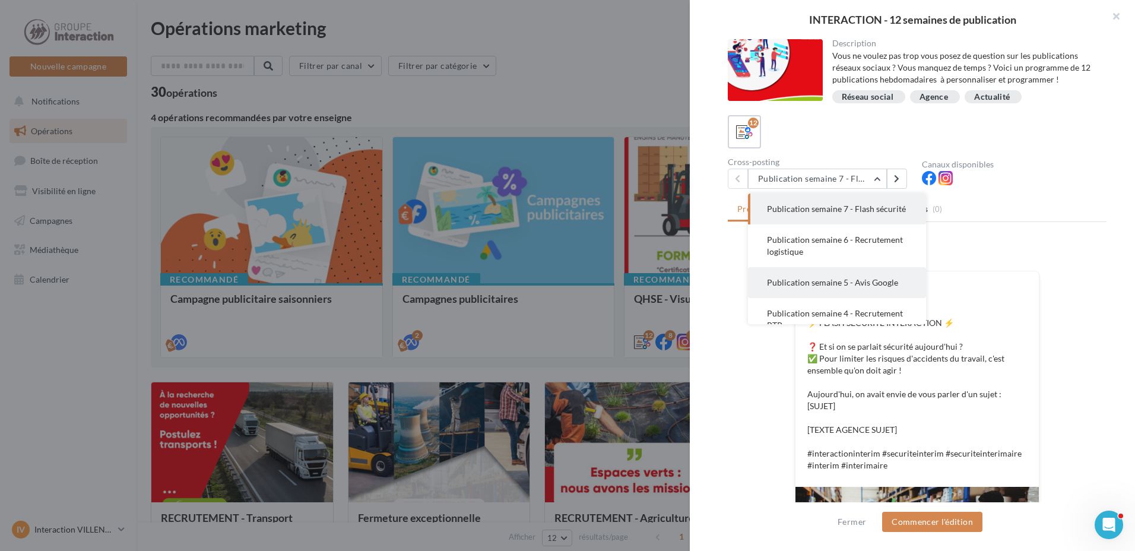
click at [884, 284] on button "Publication semaine 5 - Avis Google" at bounding box center [837, 282] width 178 height 31
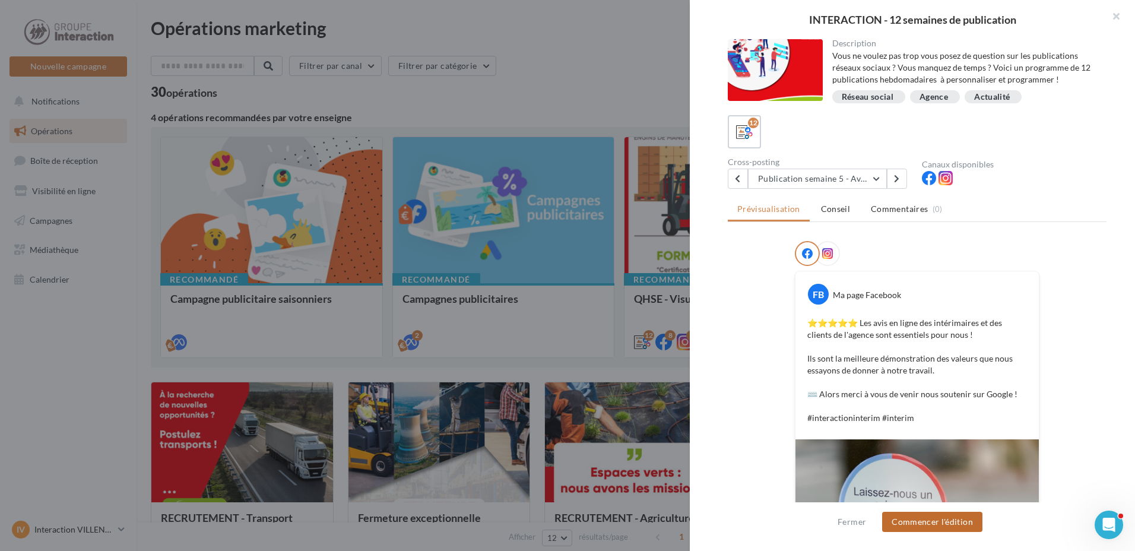
click at [948, 523] on button "Commencer l'édition" at bounding box center [932, 522] width 100 height 20
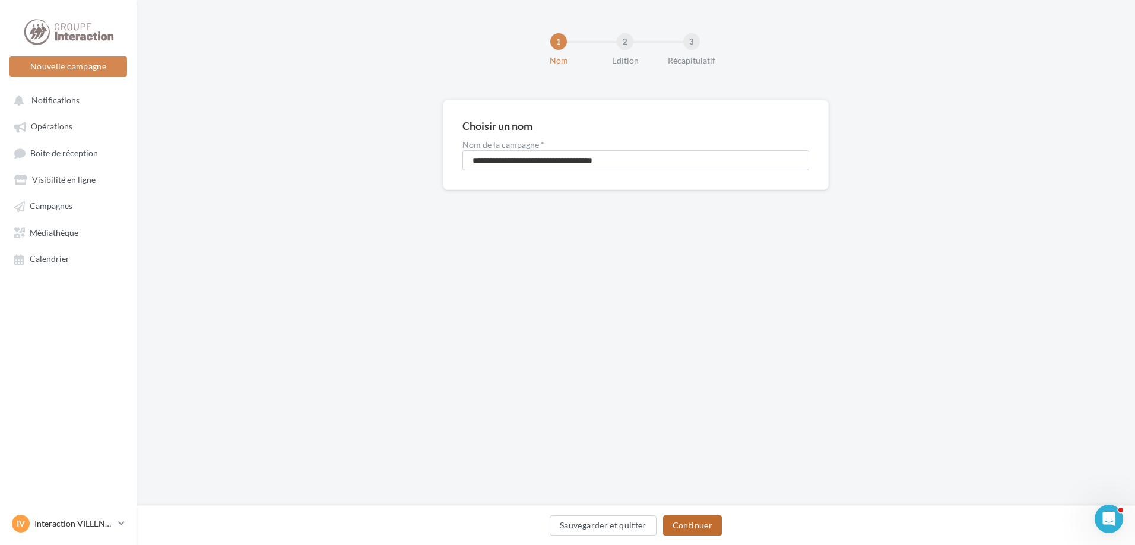
click at [688, 521] on button "Continuer" at bounding box center [692, 525] width 59 height 20
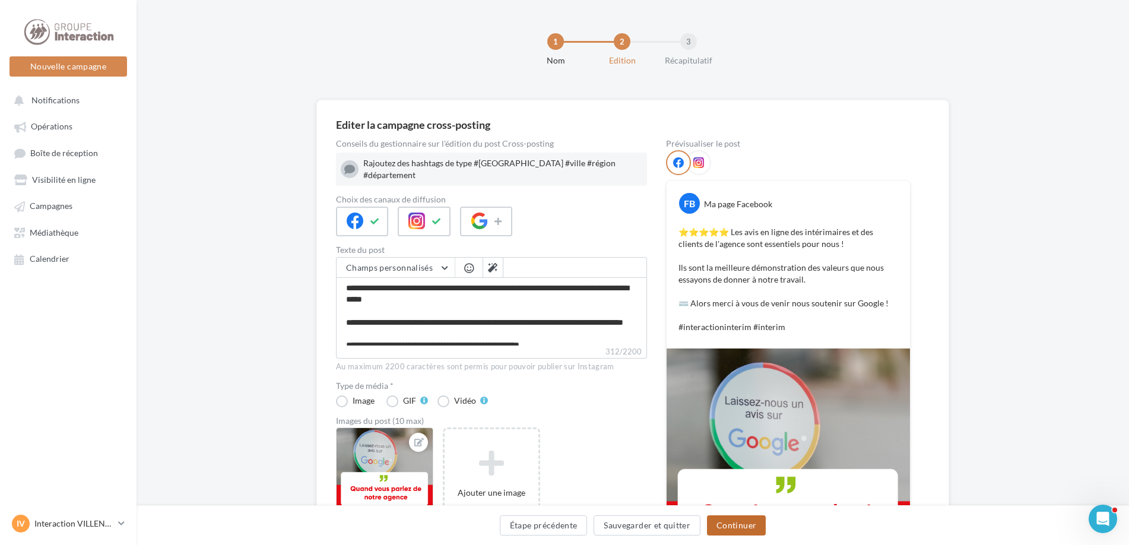
click at [754, 525] on button "Continuer" at bounding box center [736, 525] width 59 height 20
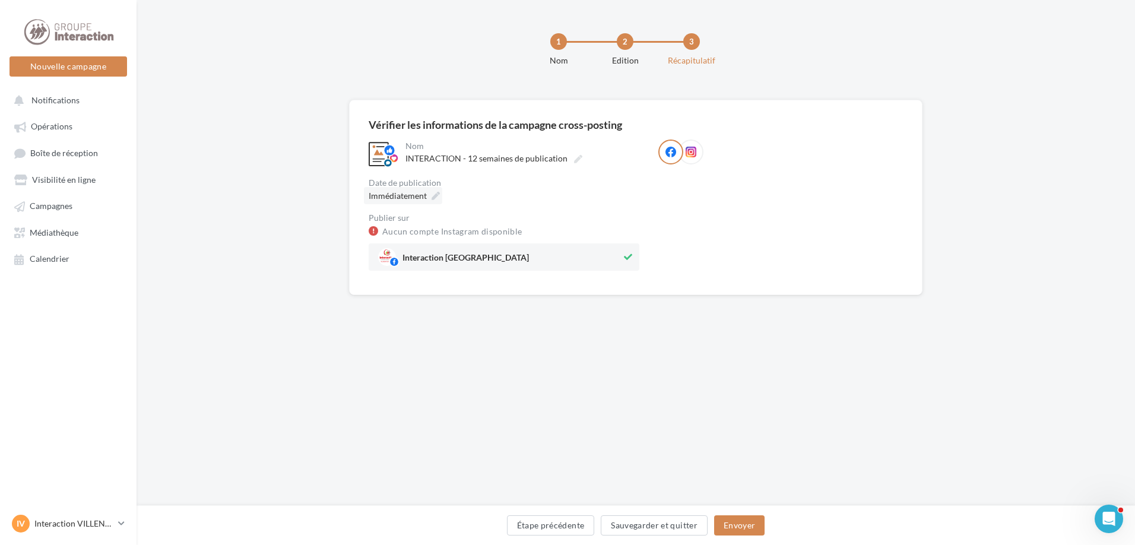
click at [433, 193] on icon at bounding box center [435, 196] width 8 height 8
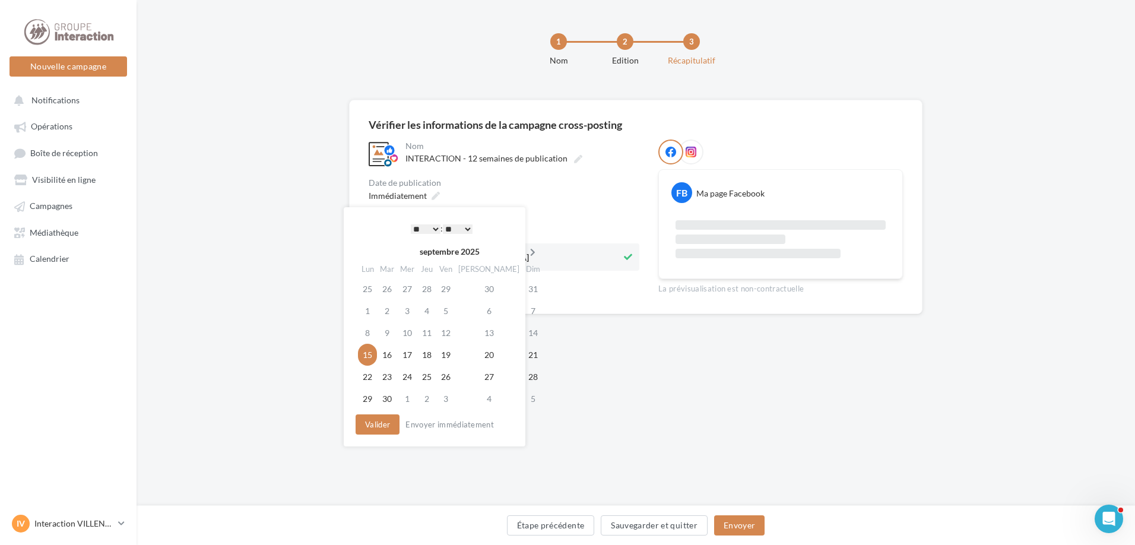
click at [525, 251] on icon at bounding box center [532, 252] width 15 height 8
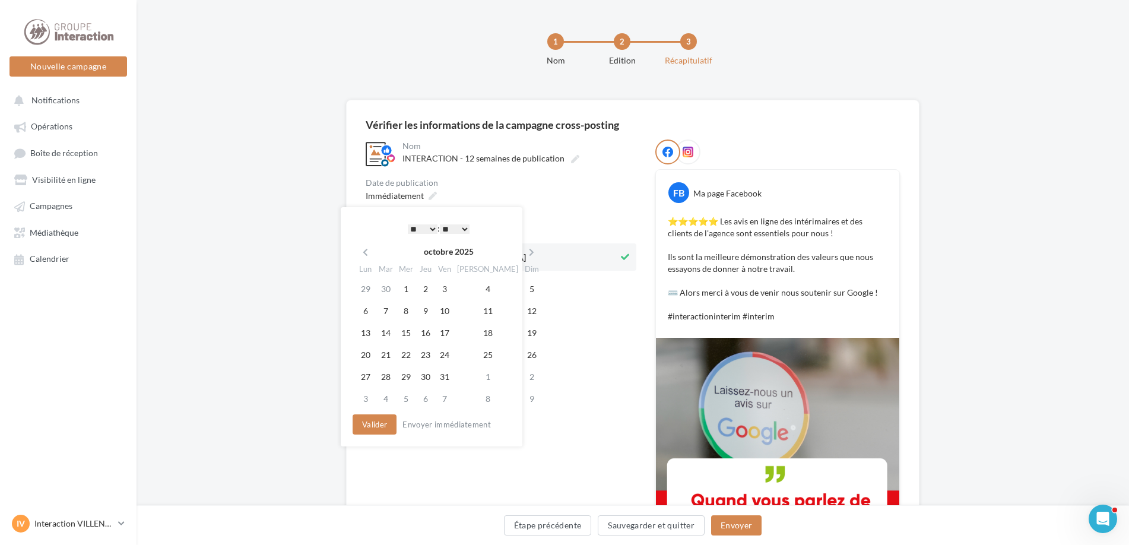
click at [524, 251] on icon at bounding box center [531, 252] width 15 height 8
click at [445, 348] on td "21" at bounding box center [444, 355] width 19 height 22
click at [389, 418] on button "Valider" at bounding box center [375, 424] width 44 height 20
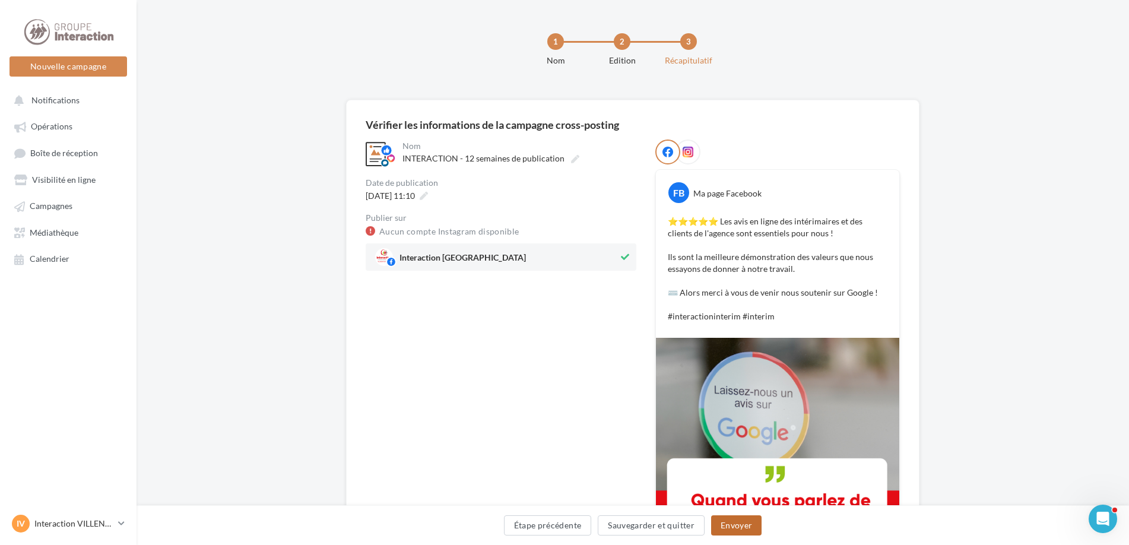
click at [741, 524] on button "Envoyer" at bounding box center [736, 525] width 50 height 20
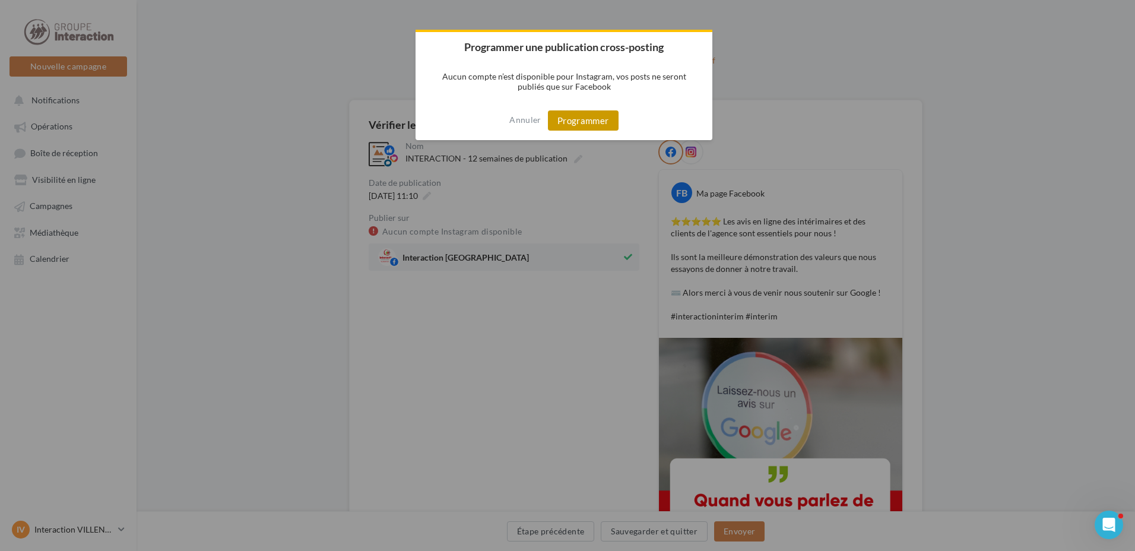
click at [566, 115] on button "Programmer" at bounding box center [583, 120] width 71 height 20
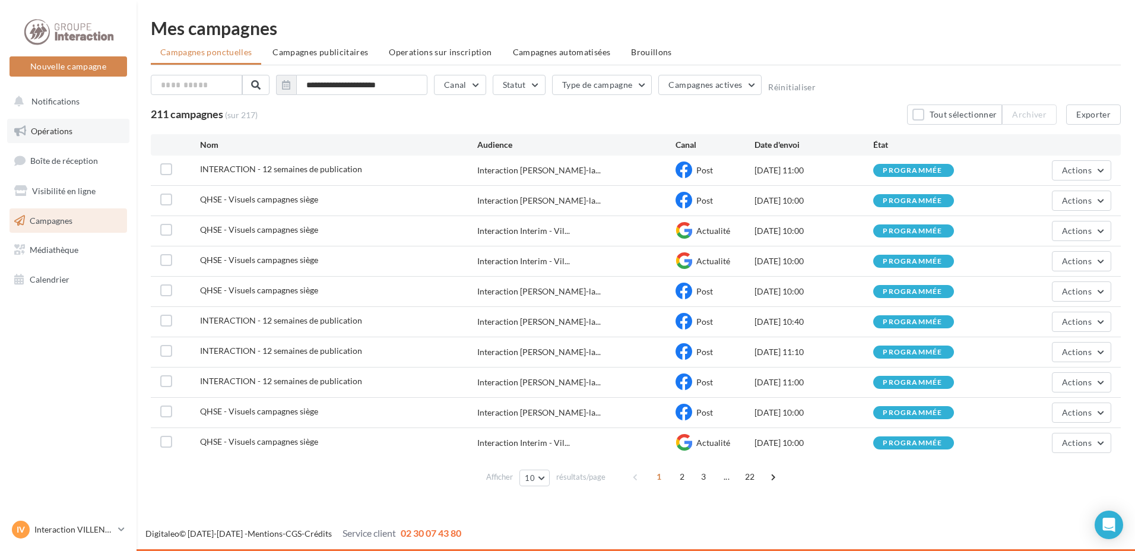
click at [69, 128] on span "Opérations" at bounding box center [52, 131] width 42 height 10
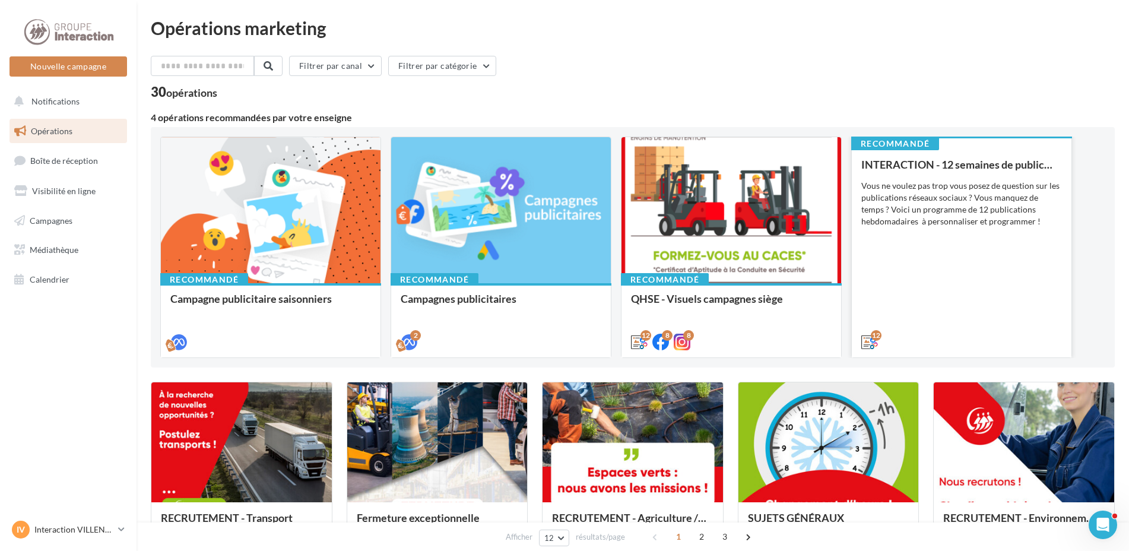
click at [874, 293] on div "INTERACTION - 12 semaines de publication Vous ne voulez pas trop vous posez de …" at bounding box center [961, 252] width 201 height 188
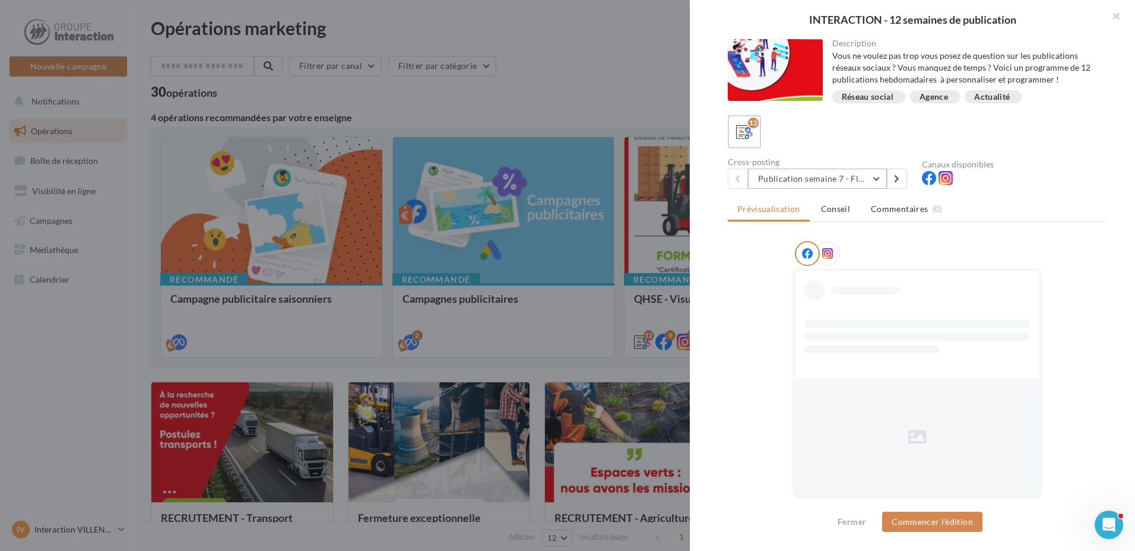
click at [875, 176] on button "Publication semaine 7 - Flash sécurité" at bounding box center [817, 179] width 139 height 20
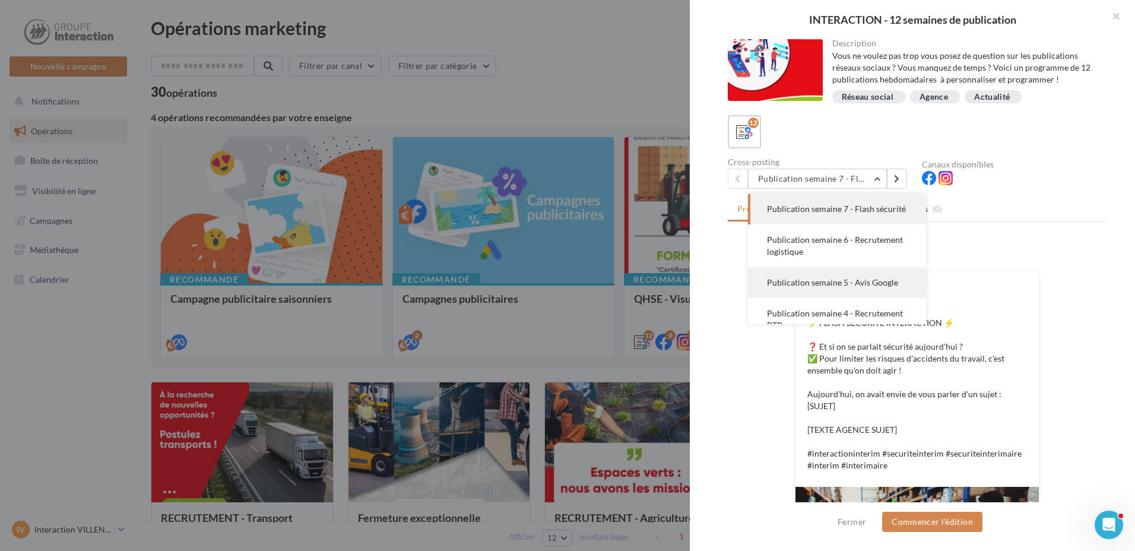
click at [865, 288] on button "Publication semaine 5 - Avis Google" at bounding box center [837, 282] width 178 height 31
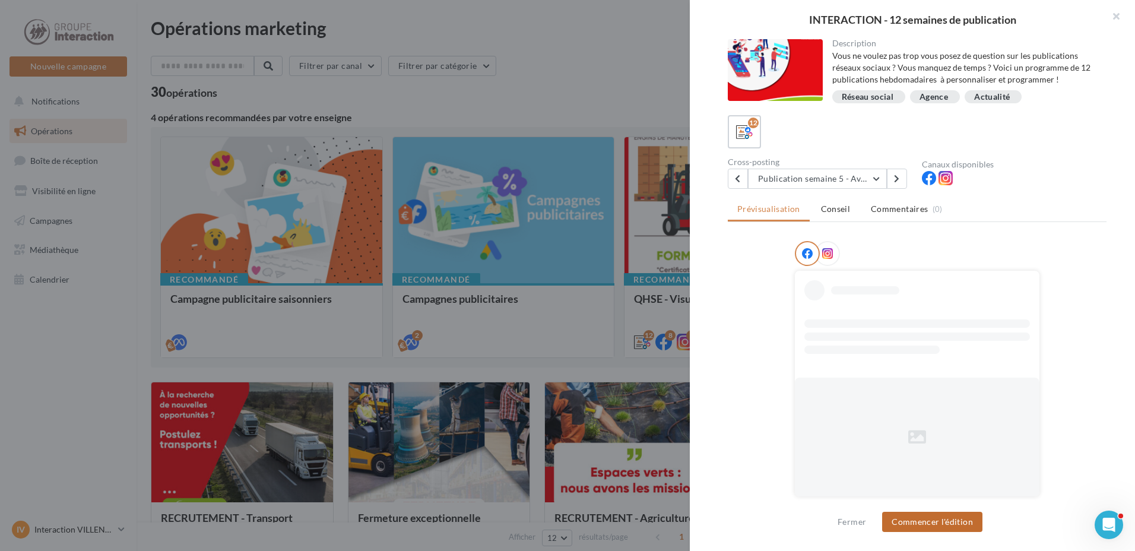
click at [922, 521] on button "Commencer l'édition" at bounding box center [932, 522] width 100 height 20
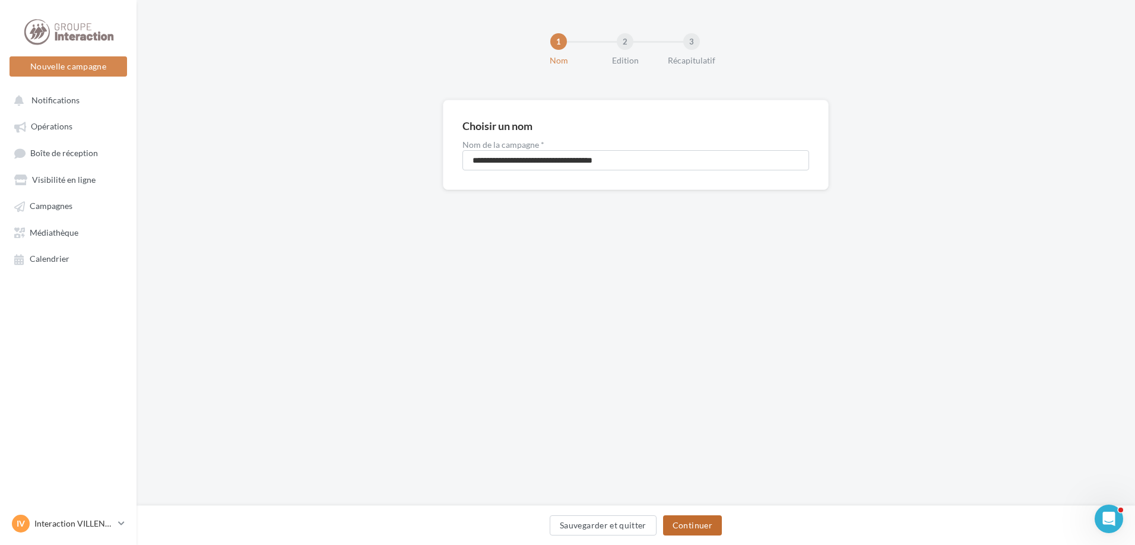
click at [700, 517] on button "Continuer" at bounding box center [692, 525] width 59 height 20
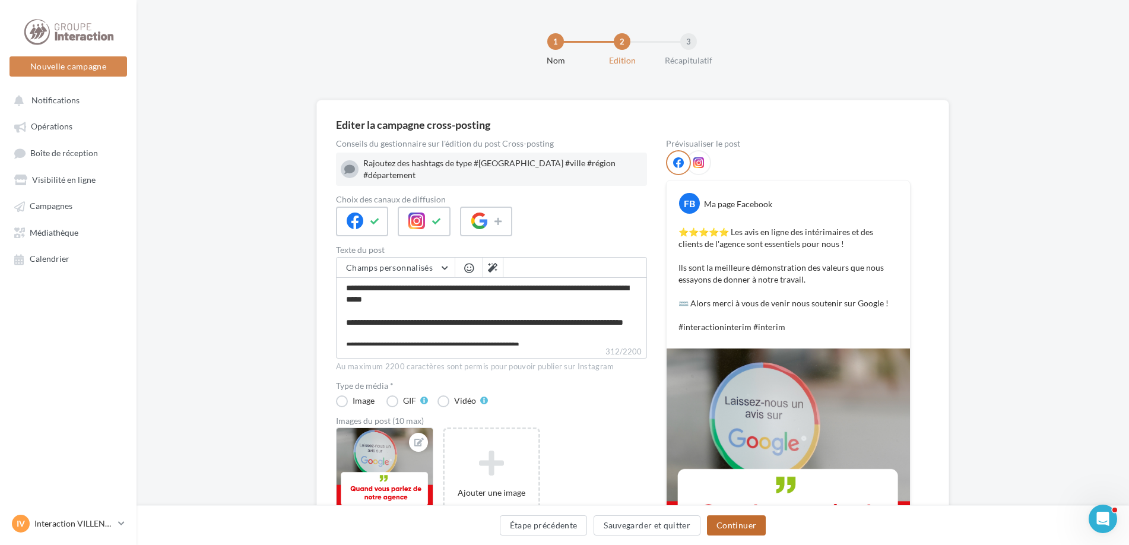
click at [730, 520] on button "Continuer" at bounding box center [736, 525] width 59 height 20
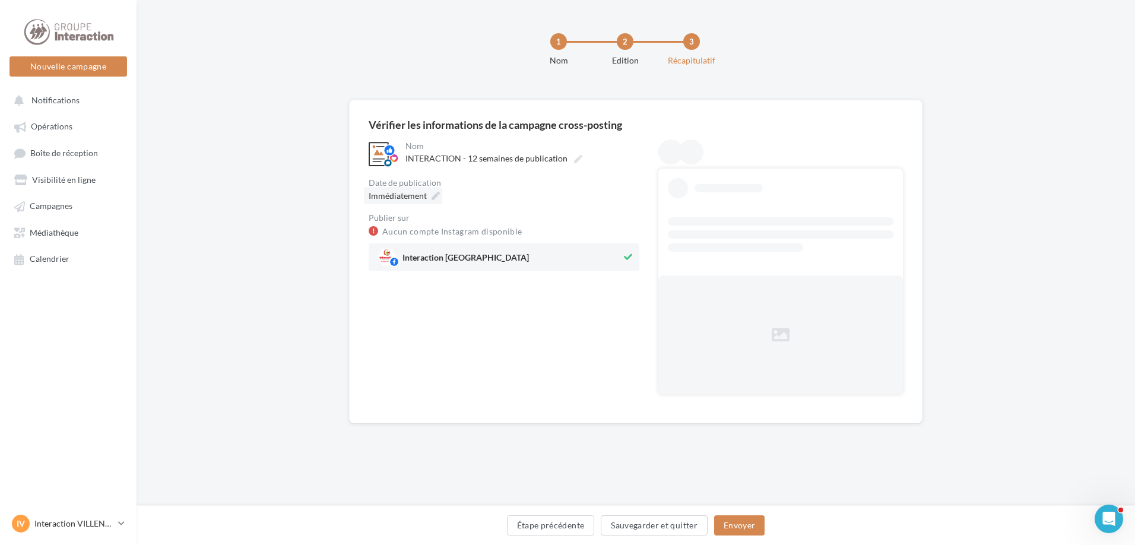
click at [437, 193] on icon at bounding box center [435, 196] width 8 height 8
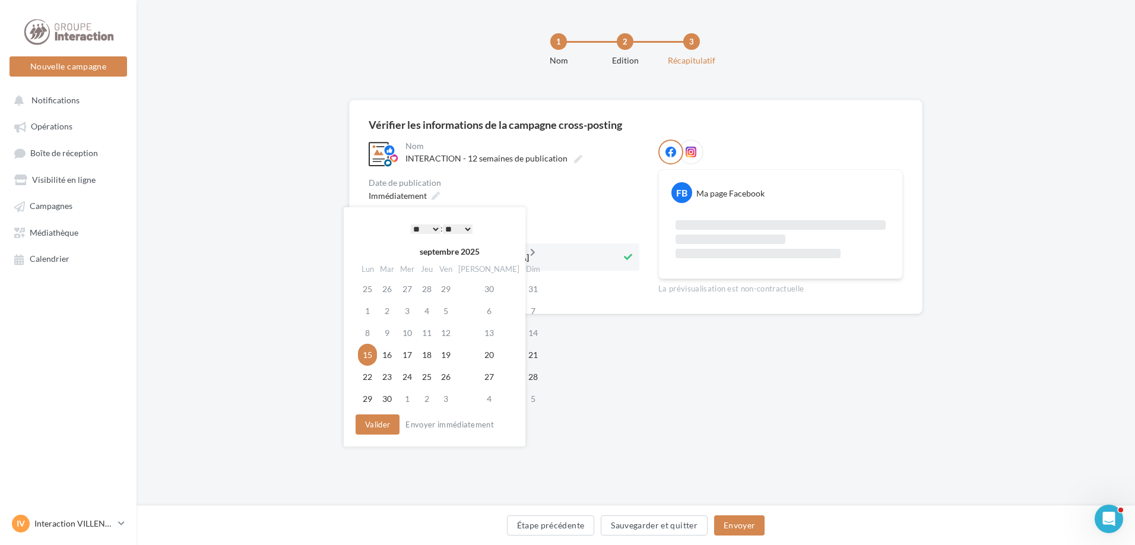
click at [525, 253] on icon at bounding box center [532, 252] width 15 height 8
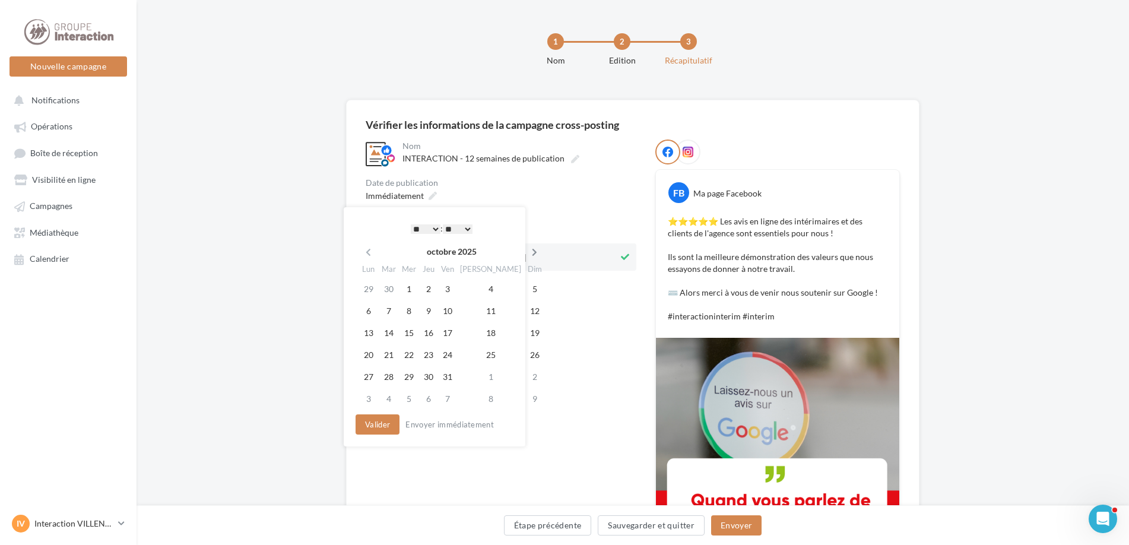
click at [524, 245] on th at bounding box center [534, 252] width 21 height 18
click at [448, 382] on td "28" at bounding box center [444, 377] width 19 height 22
click at [381, 424] on button "Valider" at bounding box center [375, 424] width 44 height 20
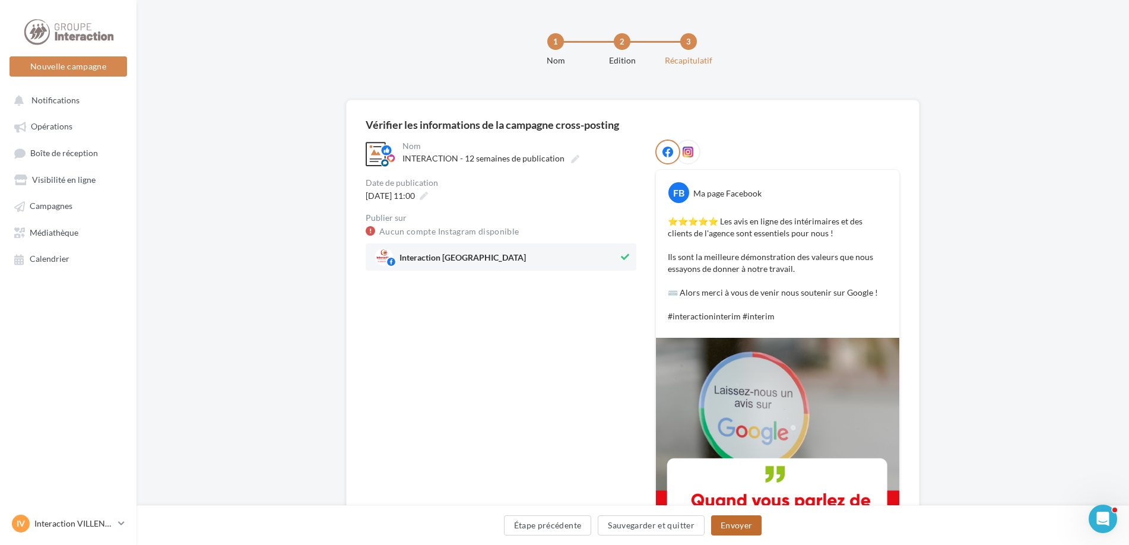
click at [741, 528] on button "Envoyer" at bounding box center [736, 525] width 50 height 20
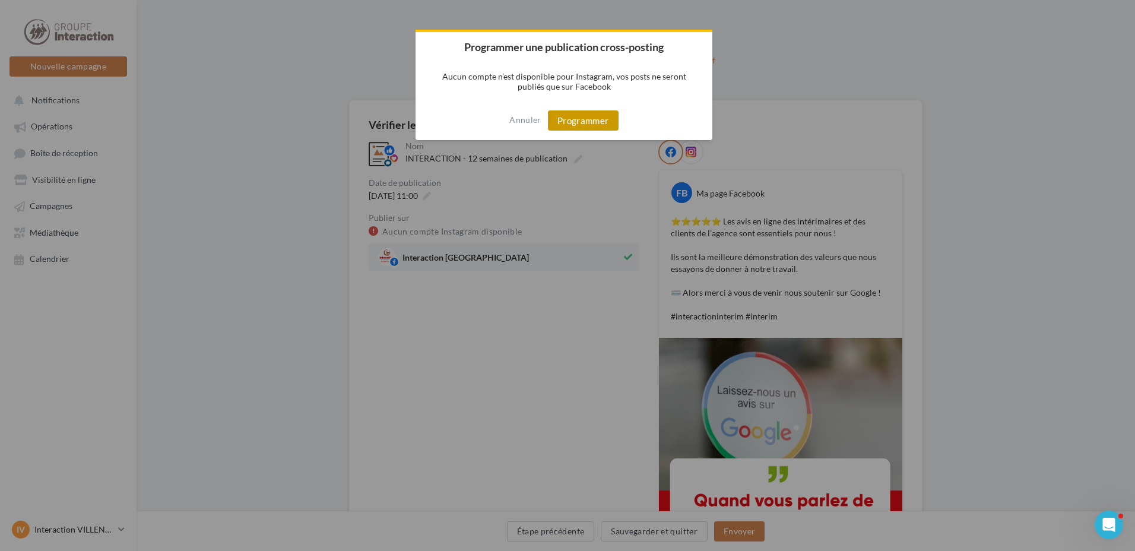
click at [577, 127] on button "Programmer" at bounding box center [583, 120] width 71 height 20
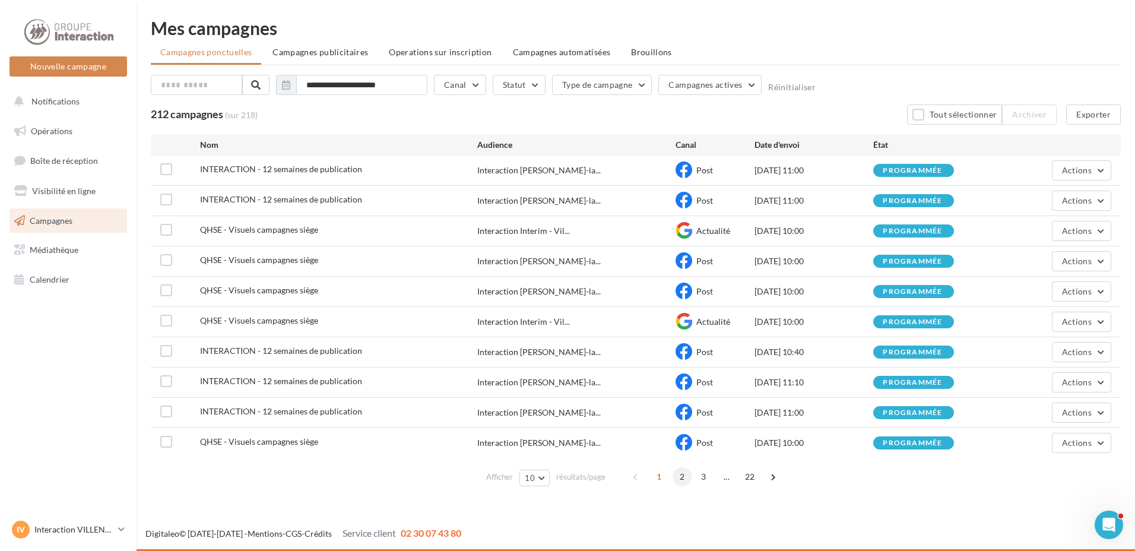
click at [679, 478] on span "2" at bounding box center [681, 476] width 19 height 19
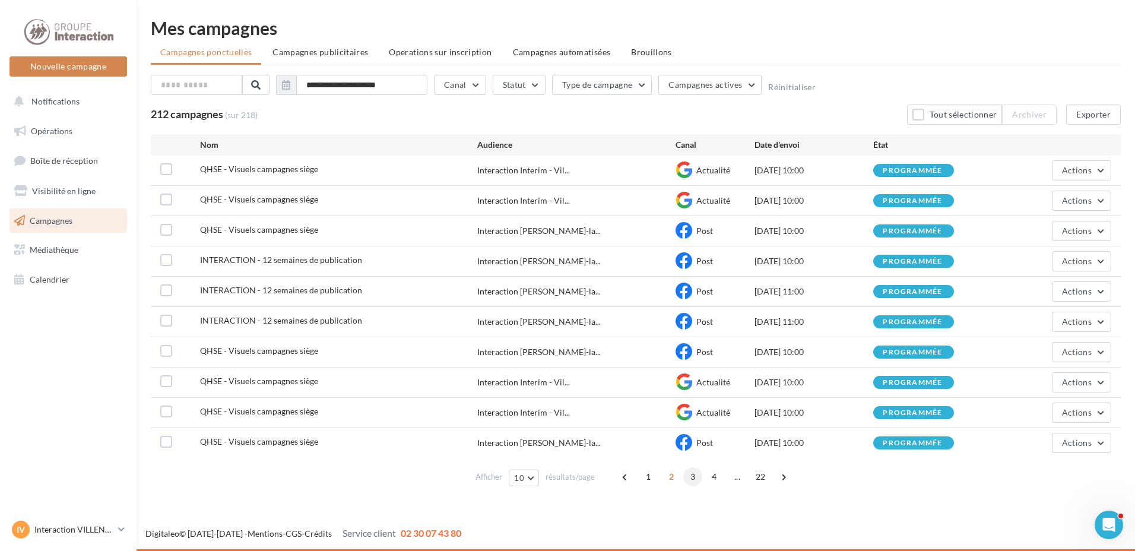
click at [693, 477] on span "3" at bounding box center [692, 476] width 19 height 19
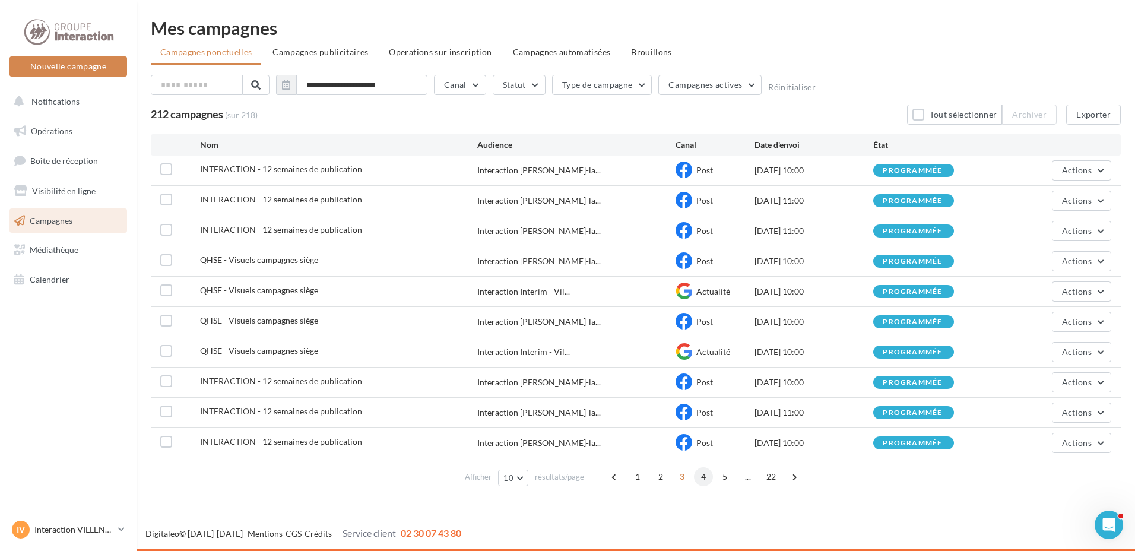
click at [696, 477] on span "4" at bounding box center [703, 476] width 19 height 19
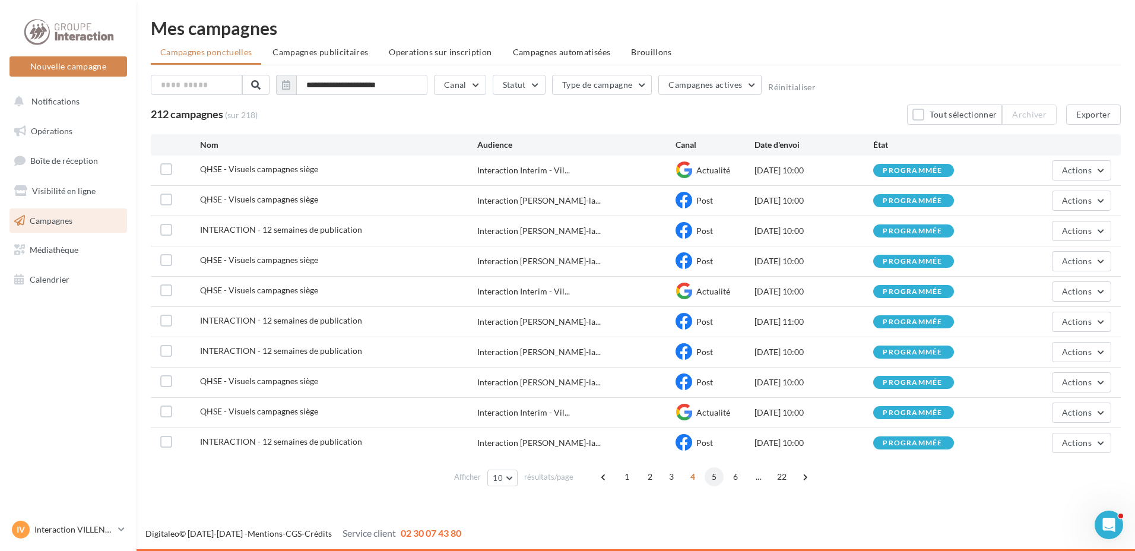
click at [710, 480] on span "5" at bounding box center [714, 476] width 19 height 19
click at [717, 481] on span "6" at bounding box center [725, 476] width 19 height 19
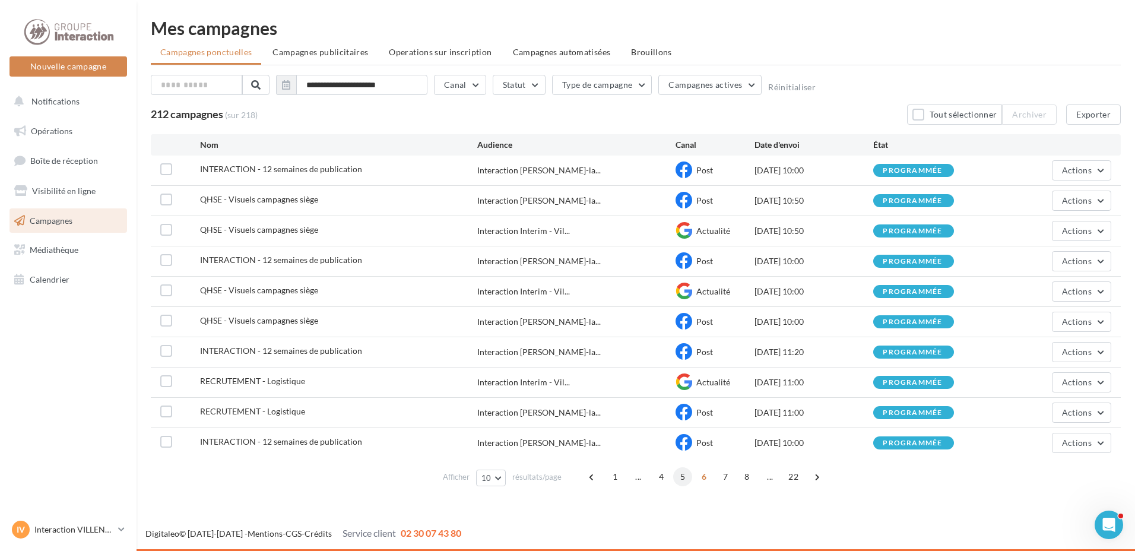
click at [683, 475] on span "5" at bounding box center [682, 476] width 19 height 19
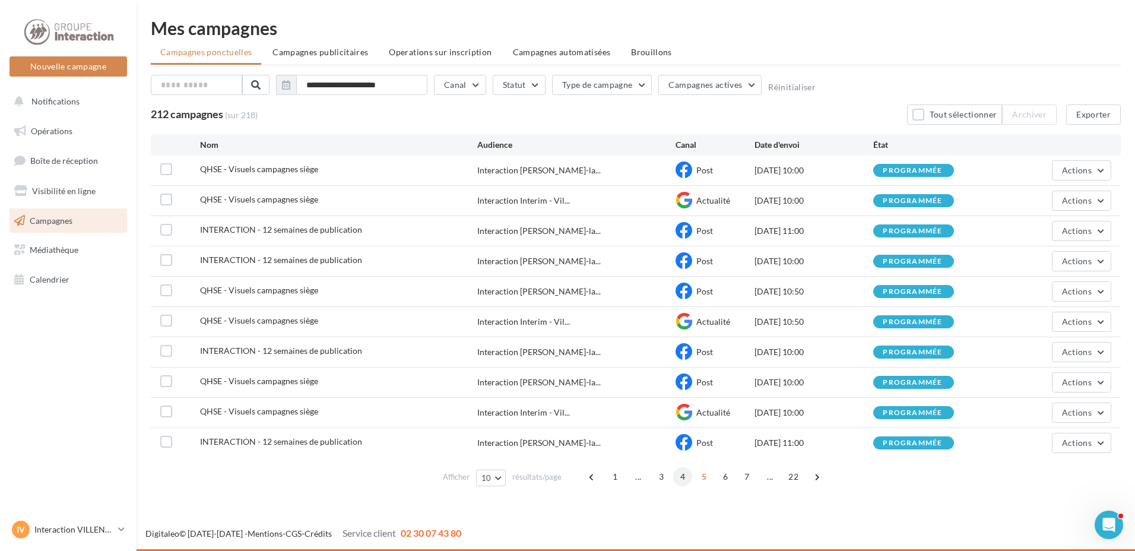
click at [687, 477] on span "4" at bounding box center [682, 476] width 19 height 19
click at [677, 474] on span "3" at bounding box center [671, 476] width 19 height 19
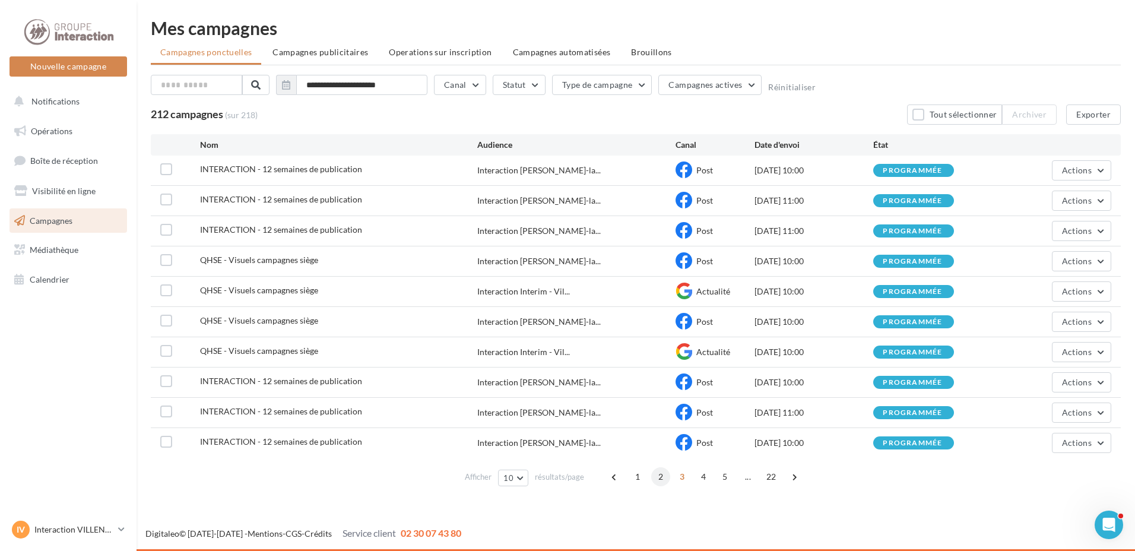
click at [653, 478] on span "2" at bounding box center [660, 476] width 19 height 19
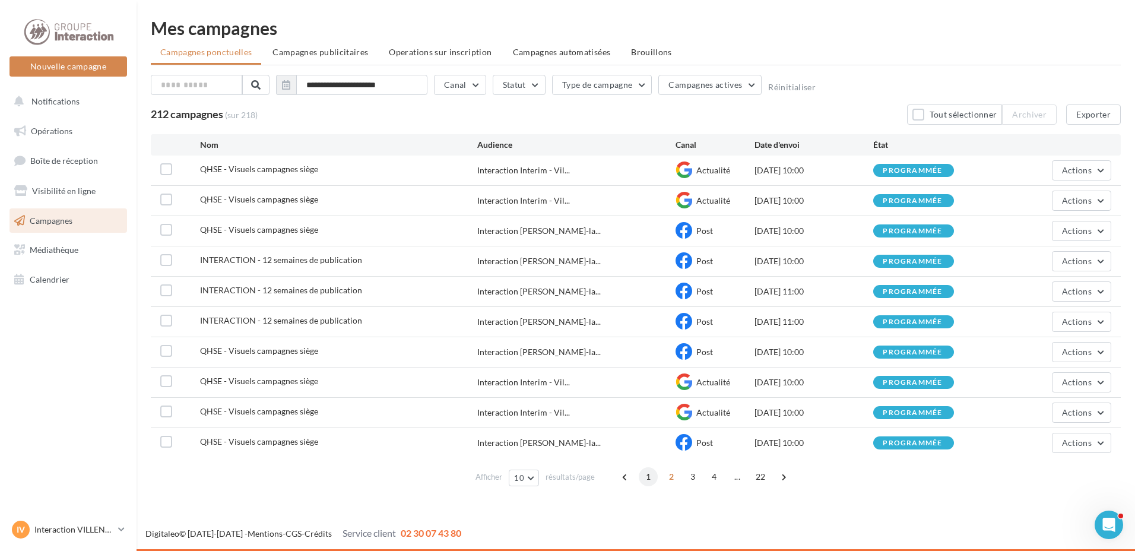
click at [649, 472] on span "1" at bounding box center [648, 476] width 19 height 19
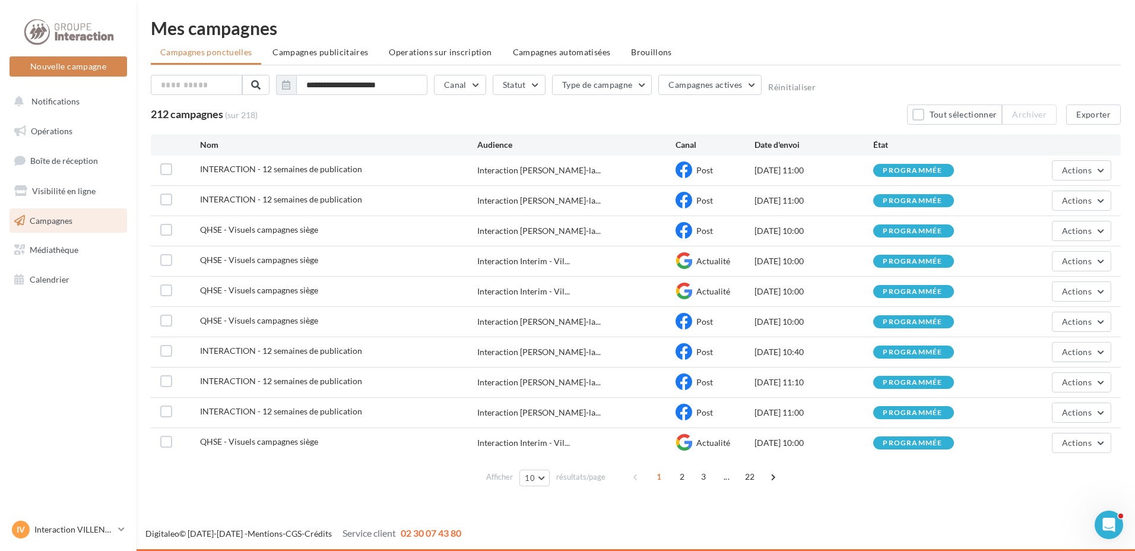
click at [853, 50] on ul "Campagnes ponctuelles Campagnes publicitaires Operations sur inscription Campag…" at bounding box center [636, 54] width 970 height 24
click at [46, 125] on link "Opérations" at bounding box center [68, 131] width 122 height 25
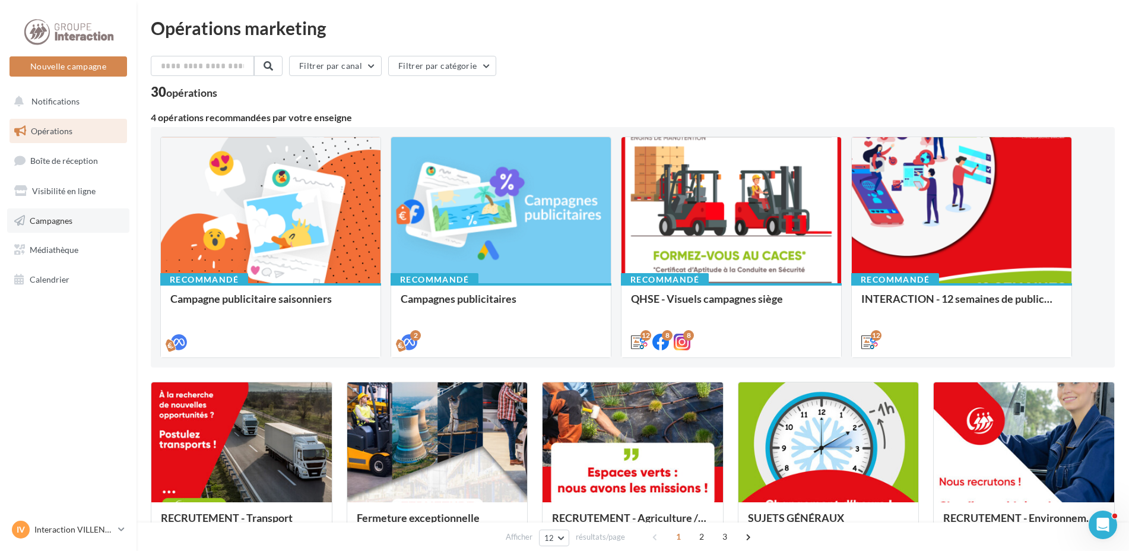
click at [72, 224] on span "Campagnes" at bounding box center [51, 220] width 43 height 10
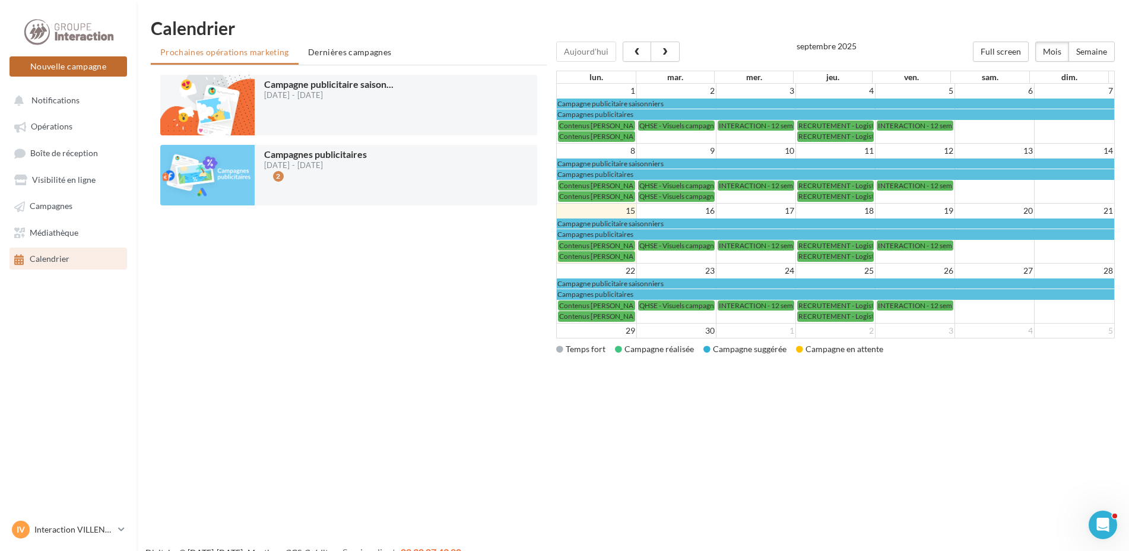
click at [75, 58] on button "Nouvelle campagne" at bounding box center [68, 66] width 118 height 20
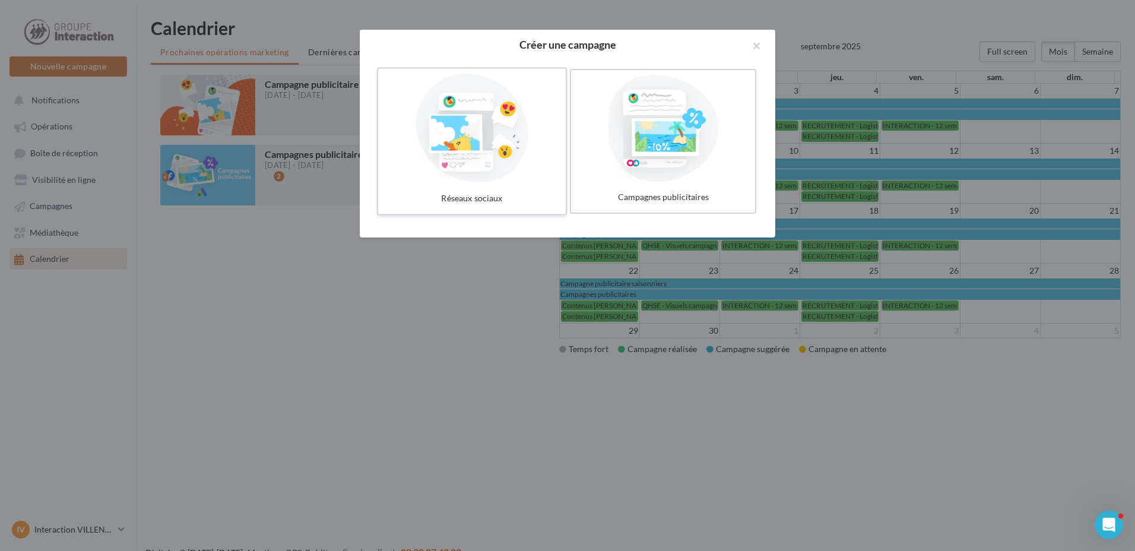
click at [538, 174] on div at bounding box center [472, 128] width 178 height 109
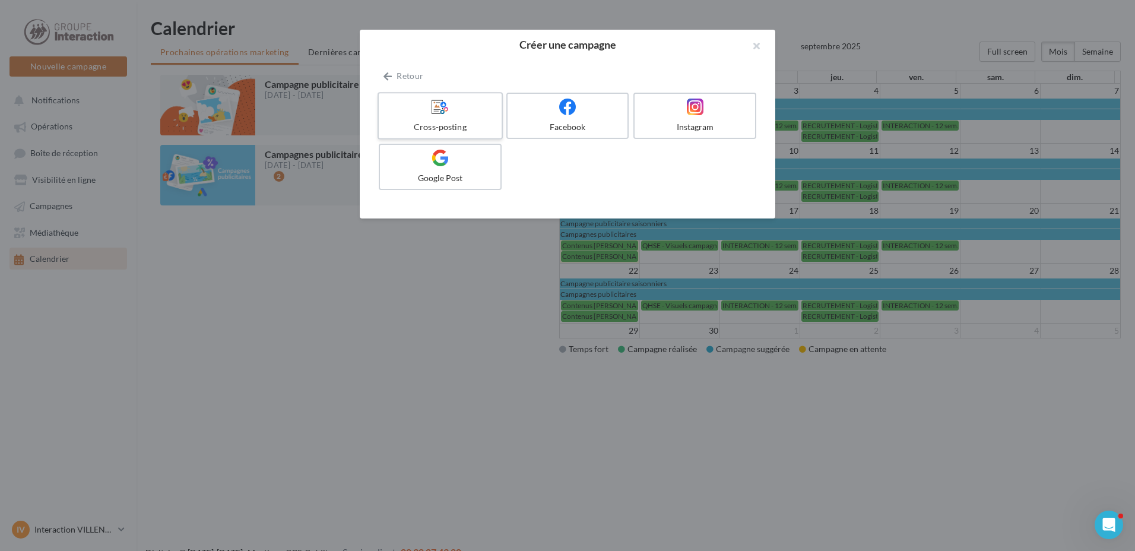
click at [485, 128] on div "Cross-posting" at bounding box center [439, 127] width 113 height 12
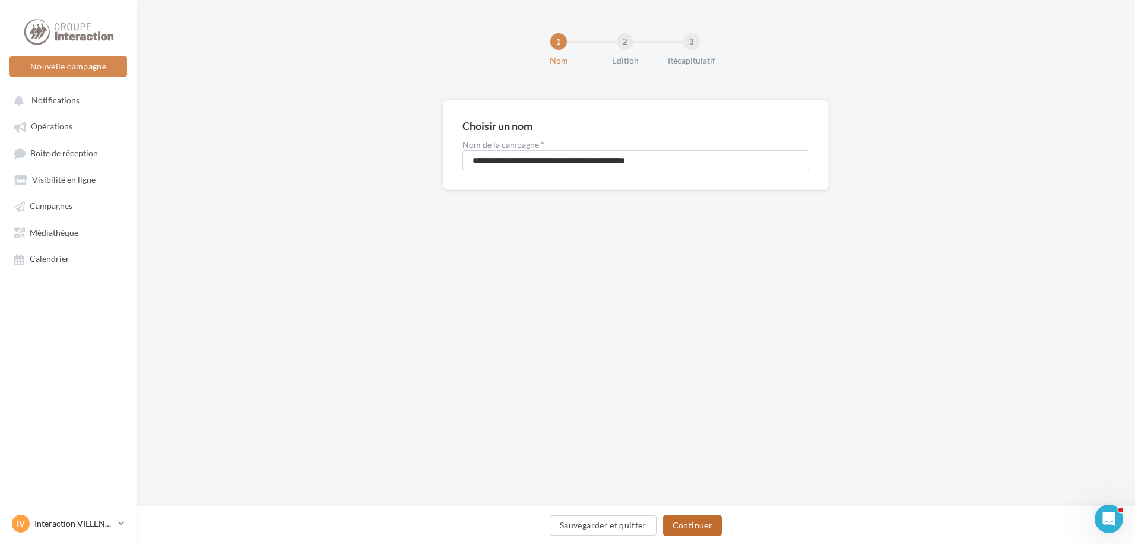
click at [681, 525] on button "Continuer" at bounding box center [692, 525] width 59 height 20
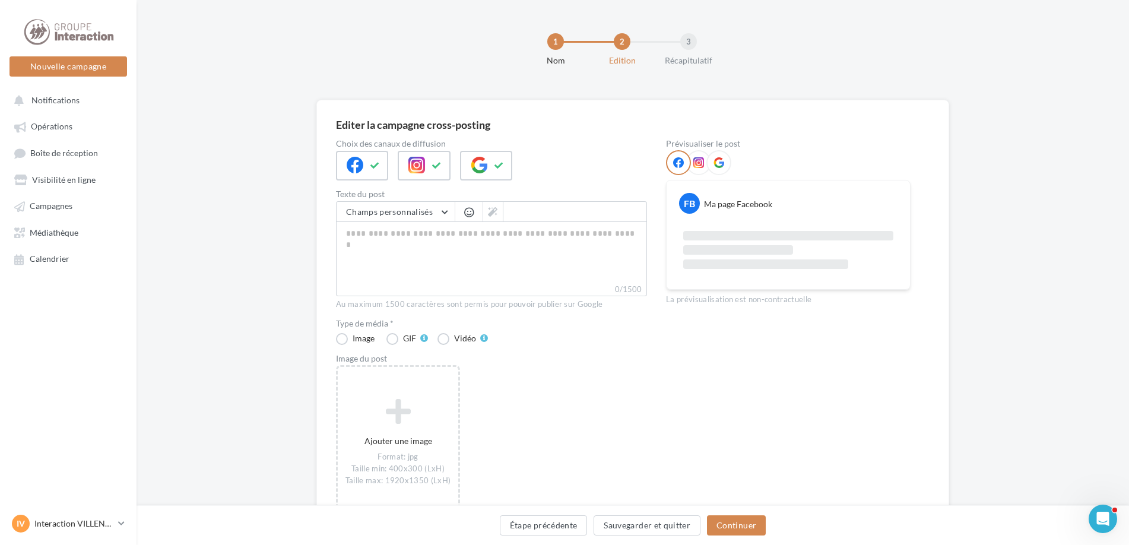
scroll to position [87, 0]
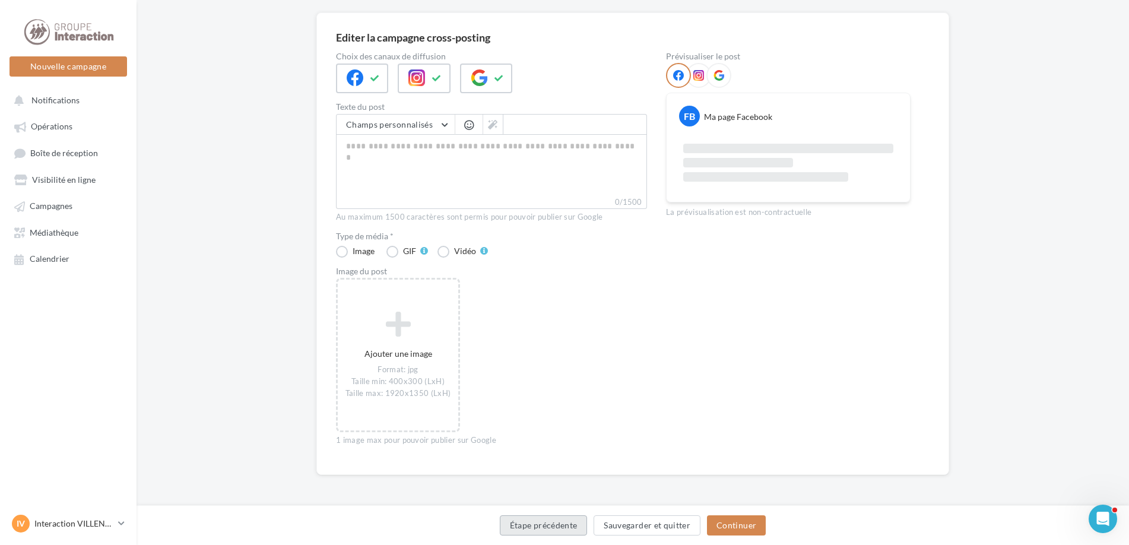
click at [539, 531] on button "Étape précédente" at bounding box center [544, 525] width 88 height 20
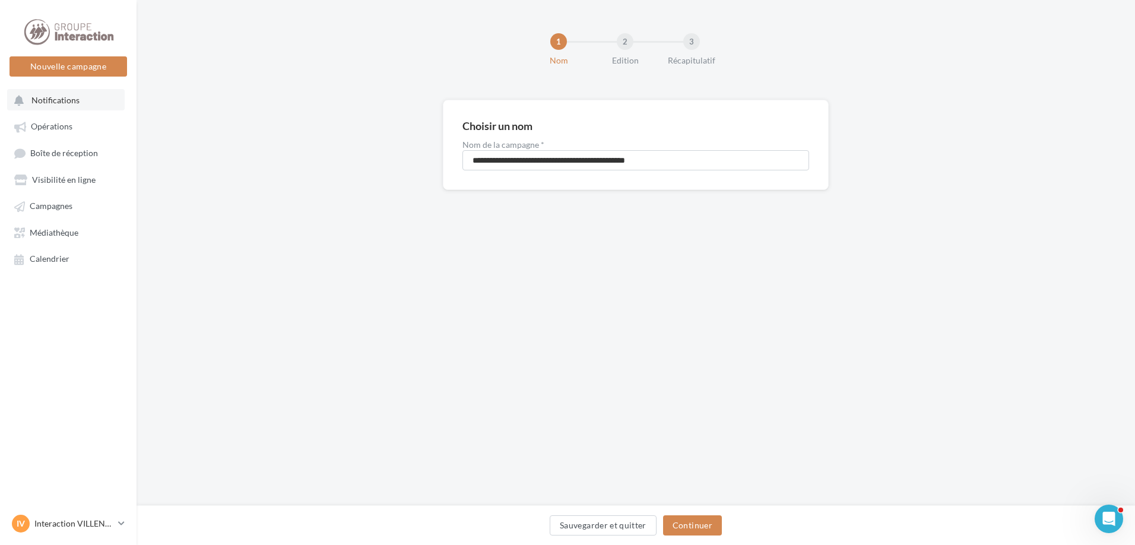
click at [88, 99] on button "Notifications" at bounding box center [66, 99] width 118 height 21
click at [78, 123] on link "Opérations" at bounding box center [68, 125] width 122 height 21
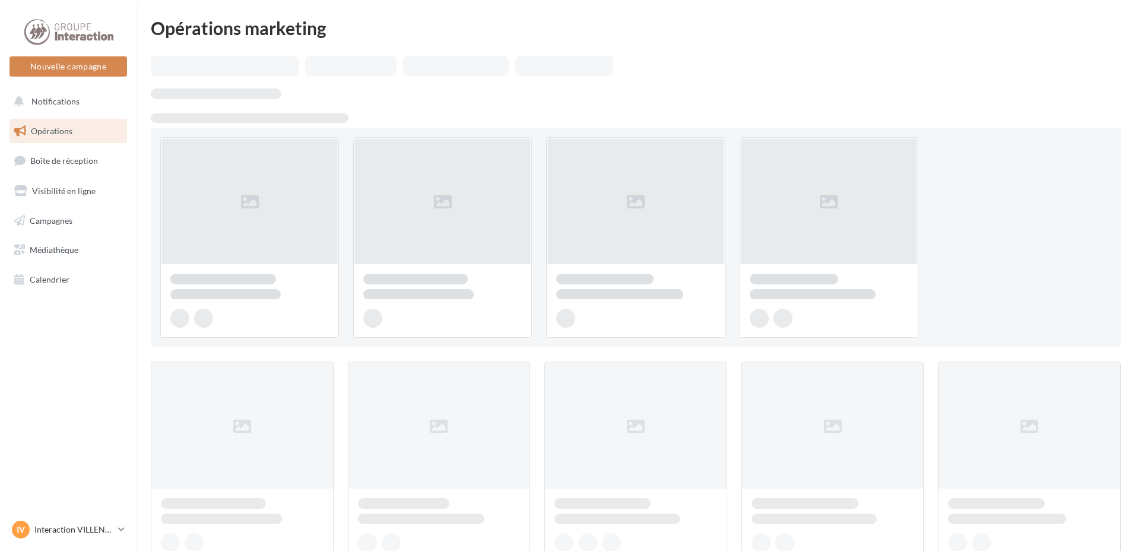
click at [91, 64] on button "Nouvelle campagne" at bounding box center [68, 66] width 118 height 20
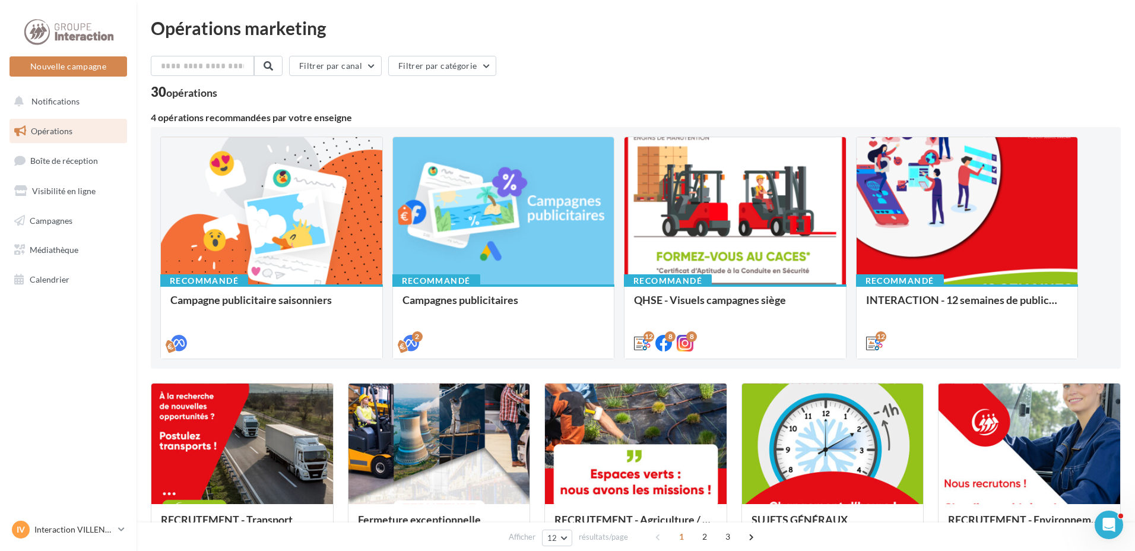
click at [838, 88] on div at bounding box center [567, 257] width 1135 height 551
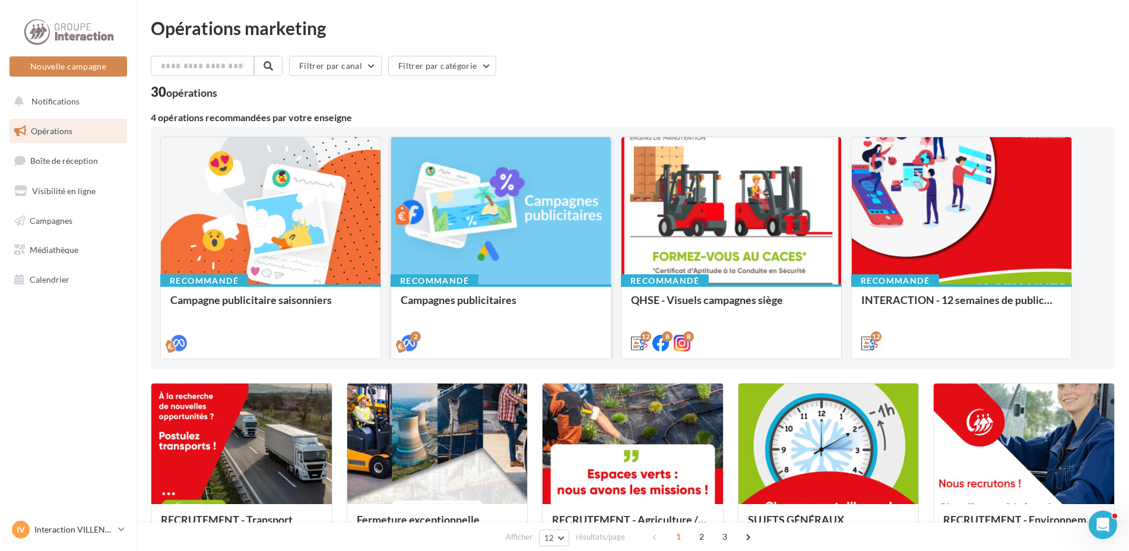
click at [519, 278] on div at bounding box center [501, 211] width 220 height 148
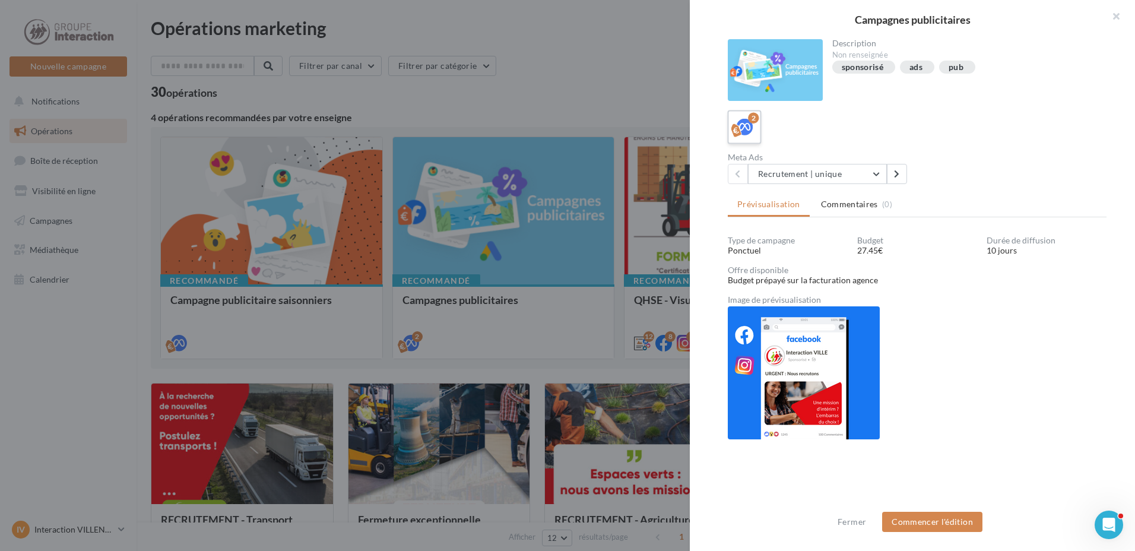
click at [736, 134] on icon at bounding box center [744, 127] width 17 height 17
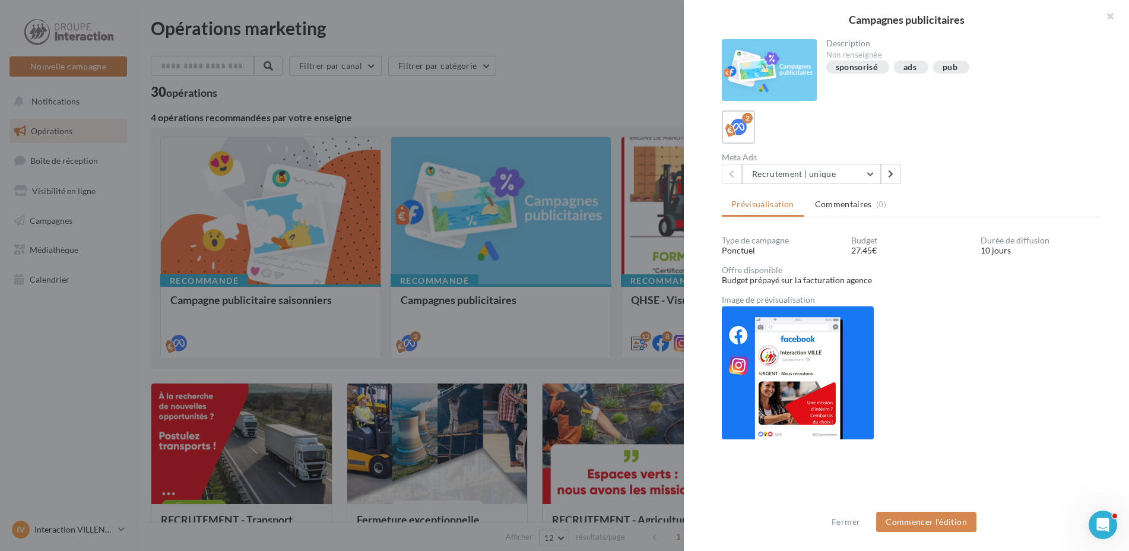
click at [305, 210] on div at bounding box center [564, 275] width 1129 height 551
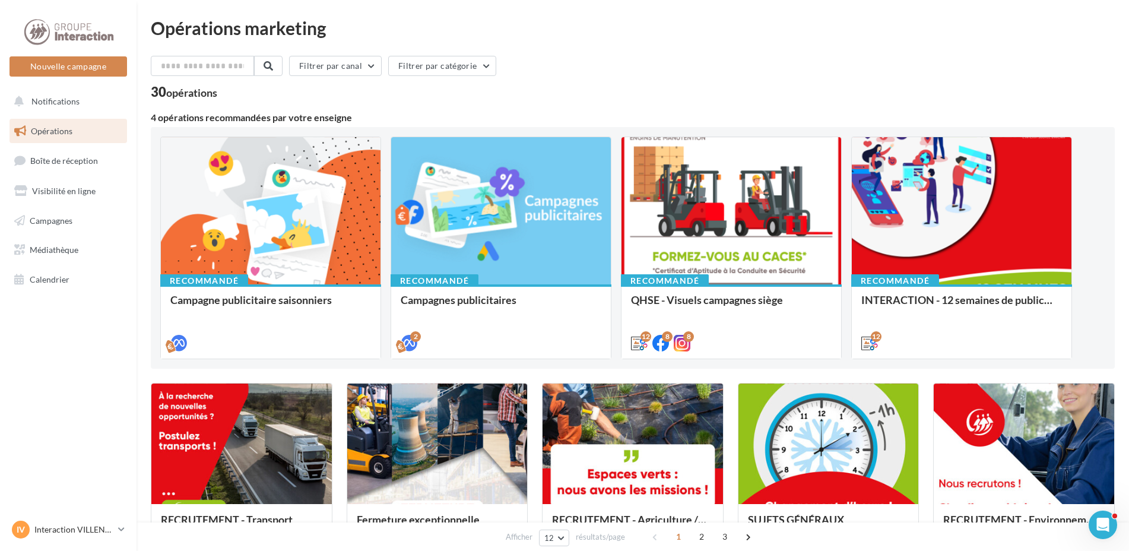
click at [305, 210] on div at bounding box center [271, 211] width 220 height 148
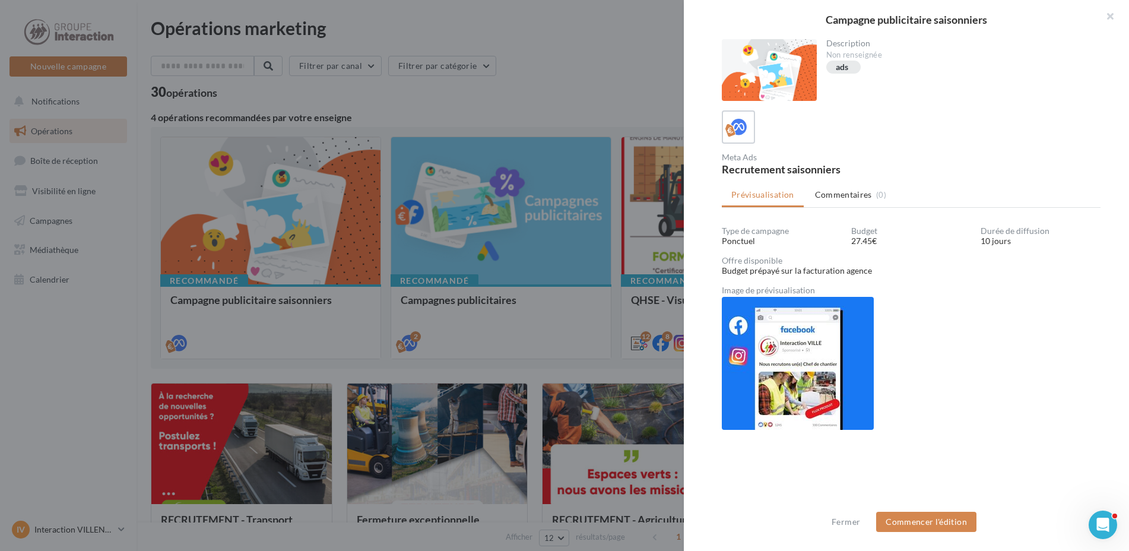
click at [412, 224] on div at bounding box center [564, 275] width 1129 height 551
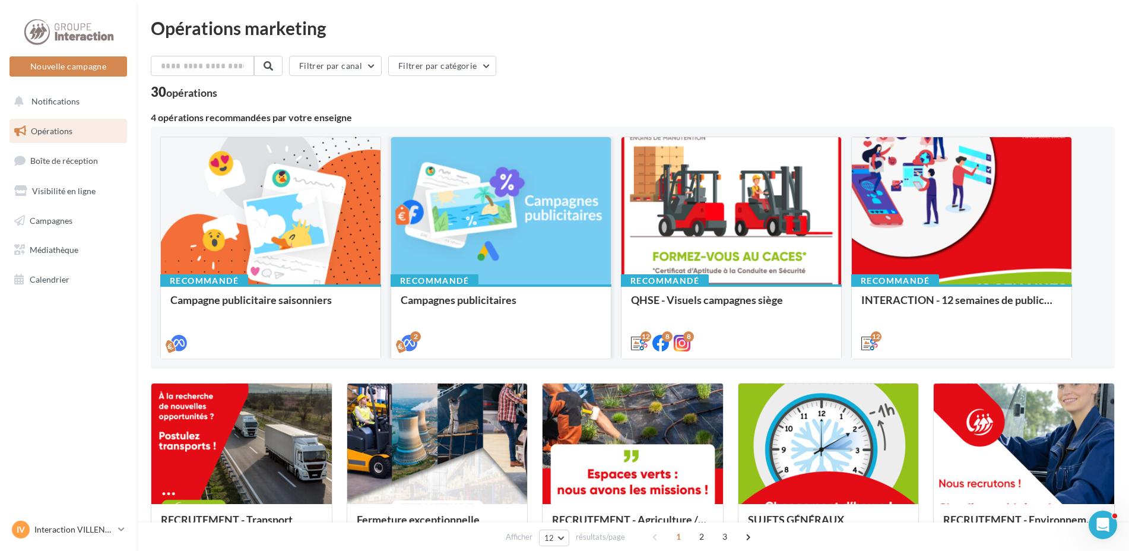
click at [412, 224] on div at bounding box center [501, 211] width 220 height 148
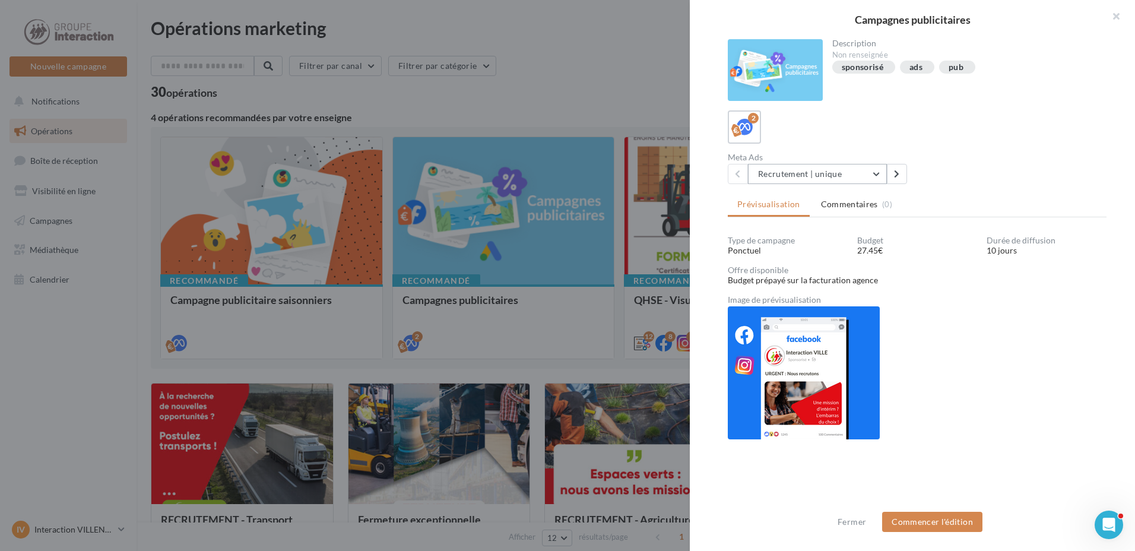
click at [874, 172] on button "Recrutement | unique" at bounding box center [817, 174] width 139 height 20
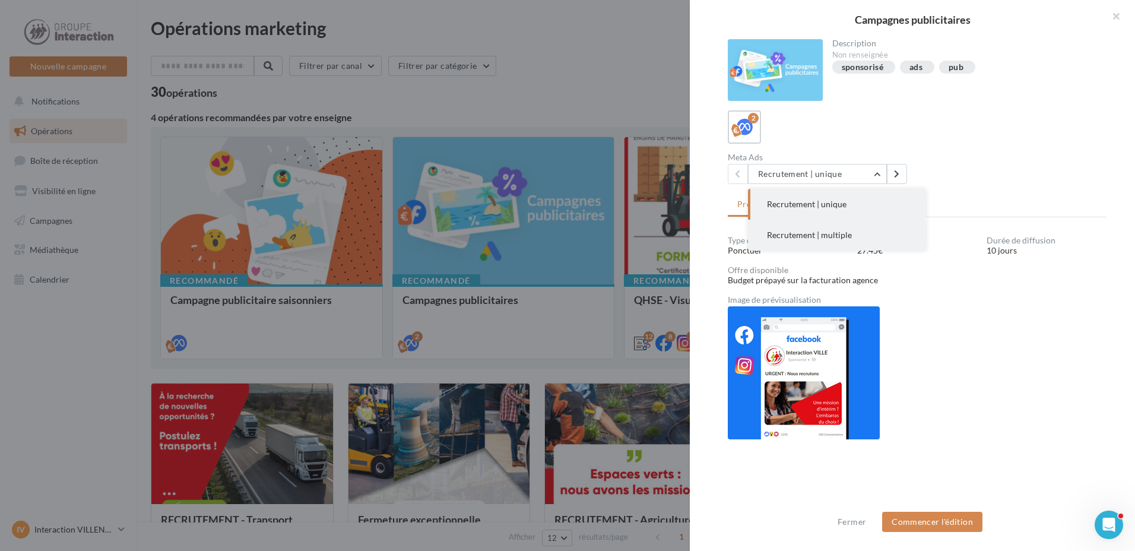
click at [855, 226] on button "Recrutement | multiple" at bounding box center [837, 235] width 178 height 31
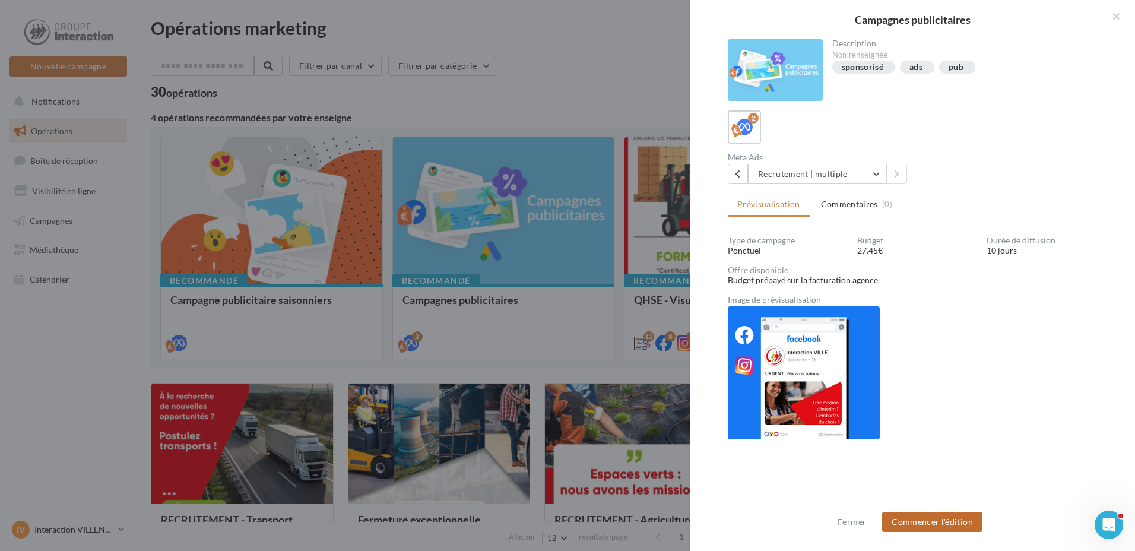
click at [943, 524] on button "Commencer l'édition" at bounding box center [932, 522] width 100 height 20
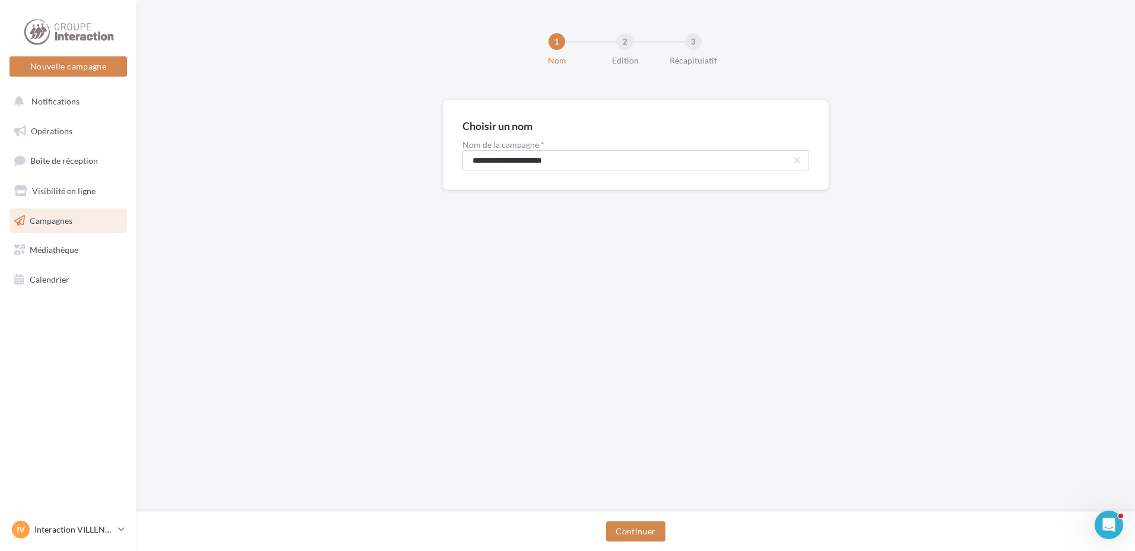
click at [633, 520] on div "Continuer" at bounding box center [636, 531] width 998 height 40
click at [631, 522] on button "Continuer" at bounding box center [635, 531] width 59 height 20
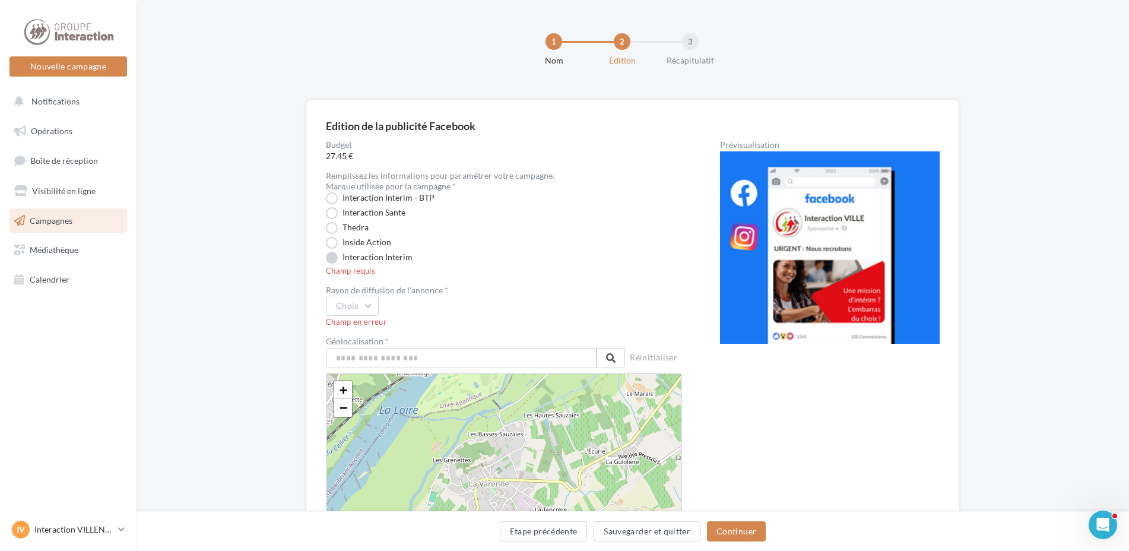
click at [332, 258] on label "Interaction Interim" at bounding box center [369, 258] width 87 height 12
